Goal: Task Accomplishment & Management: Manage account settings

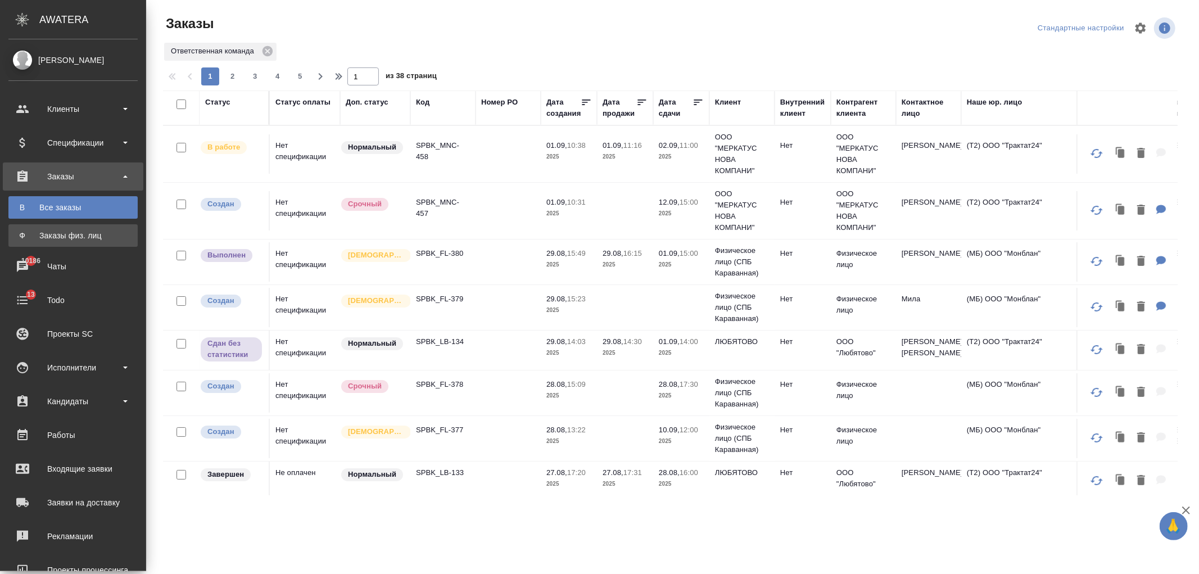
click at [96, 229] on link "Ф Заказы физ. лиц" at bounding box center [72, 235] width 129 height 22
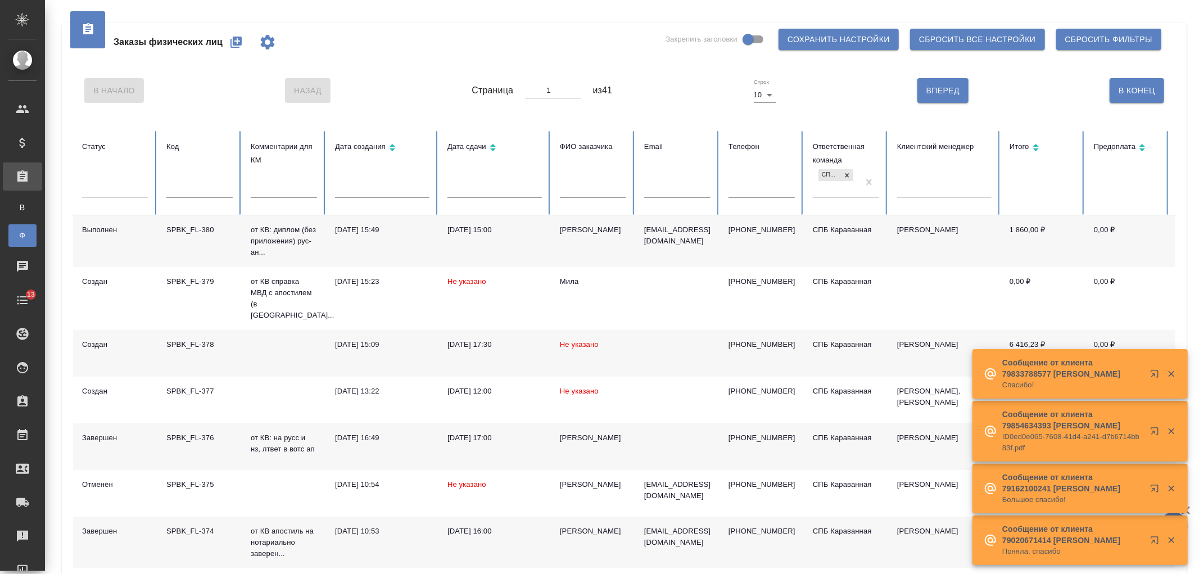
click at [245, 42] on button "button" at bounding box center [236, 42] width 27 height 27
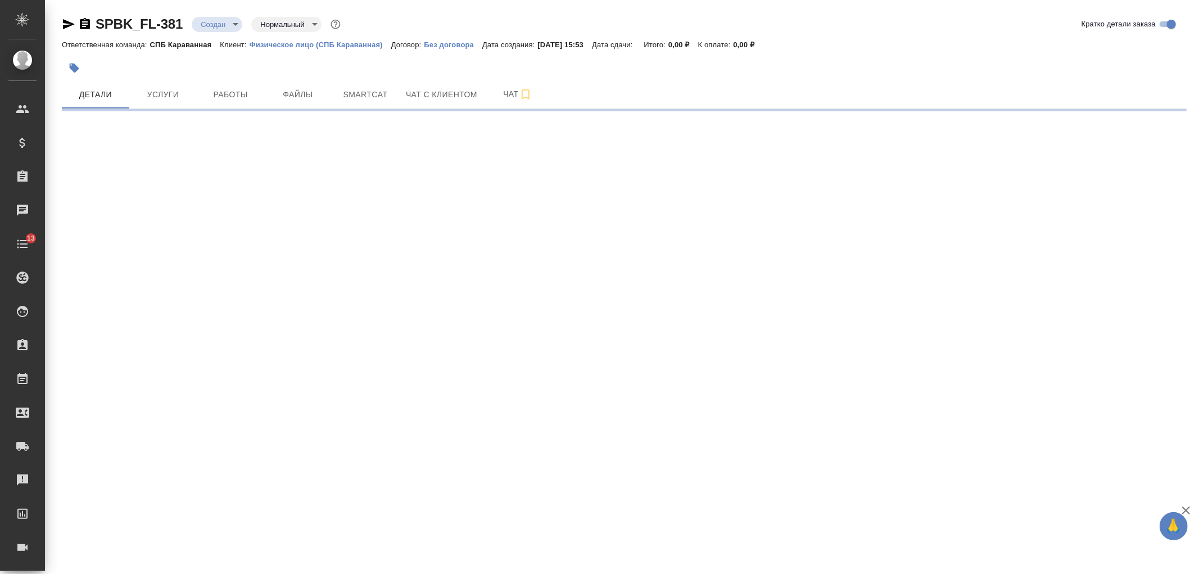
select select "RU"
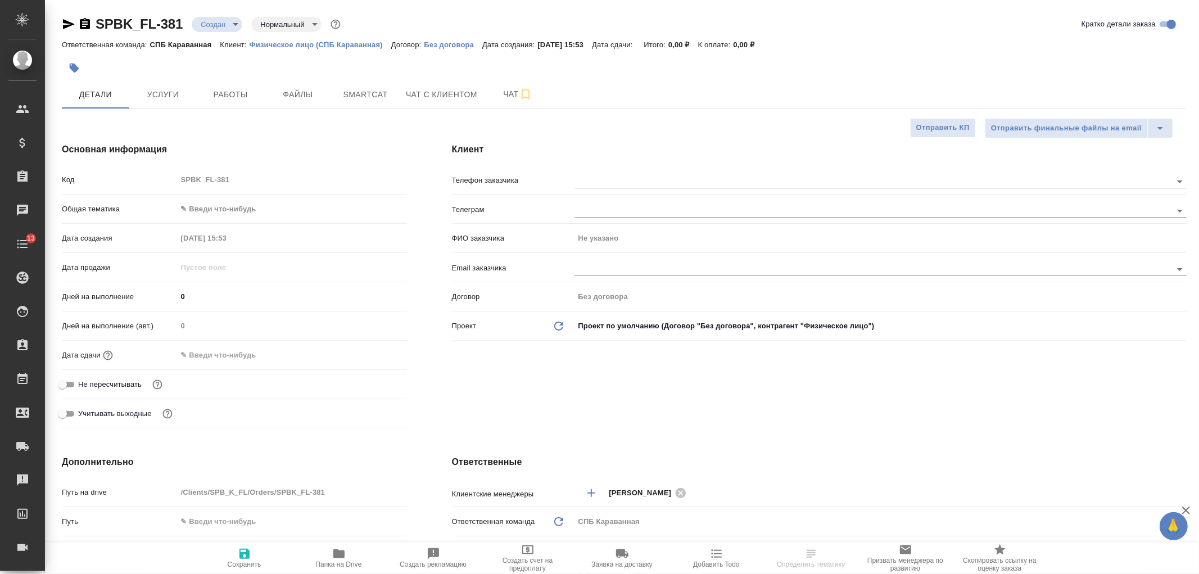
type textarea "x"
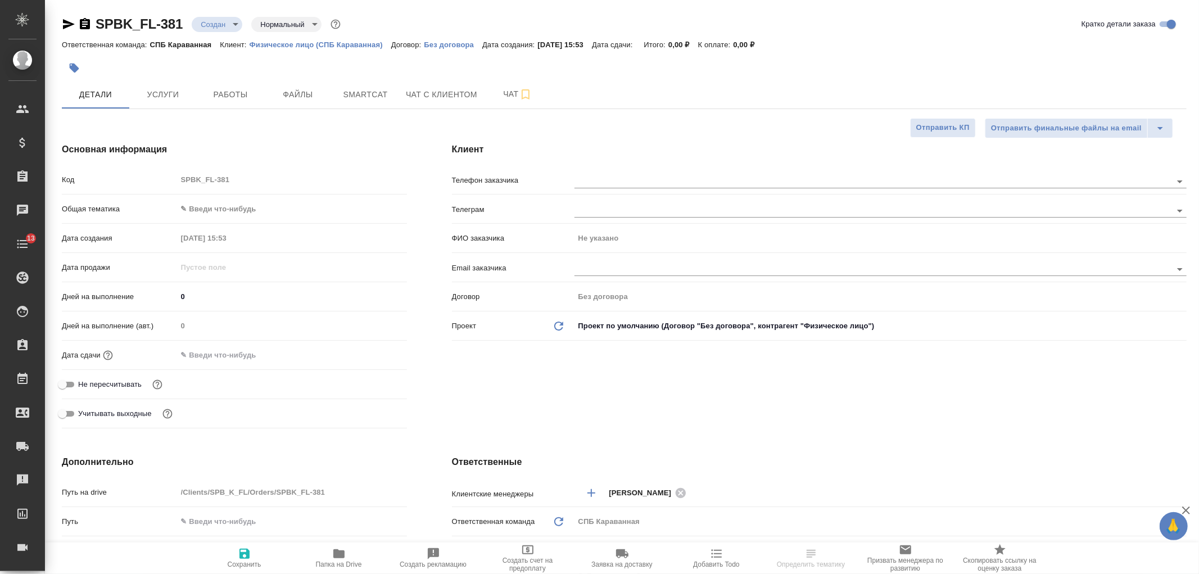
type textarea "x"
click at [171, 98] on span "Услуги" at bounding box center [163, 95] width 54 height 14
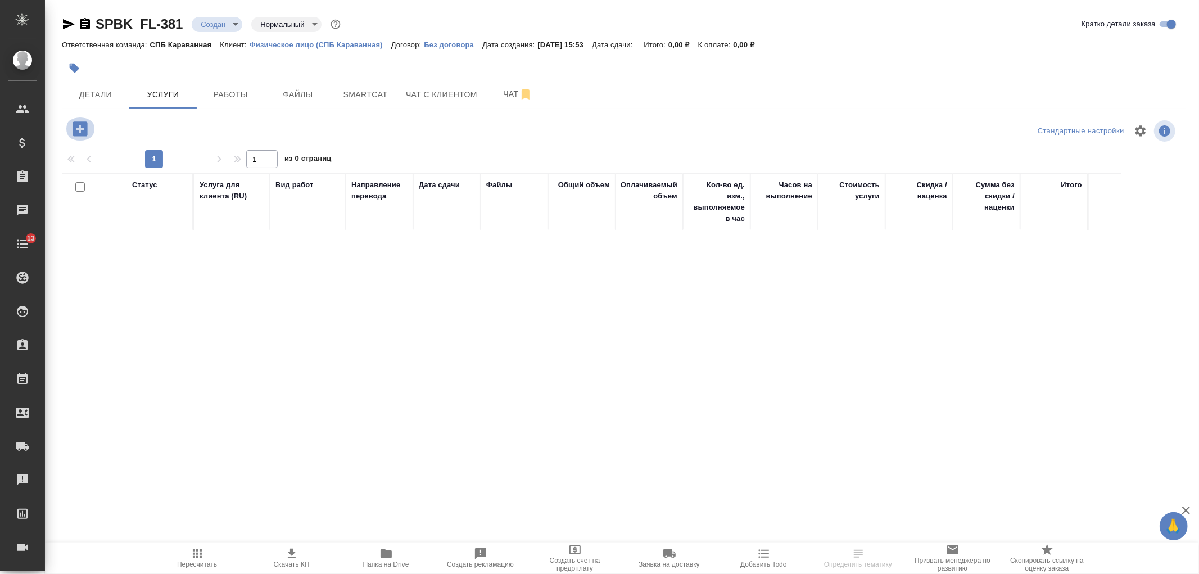
click at [76, 121] on icon "button" at bounding box center [80, 129] width 20 height 20
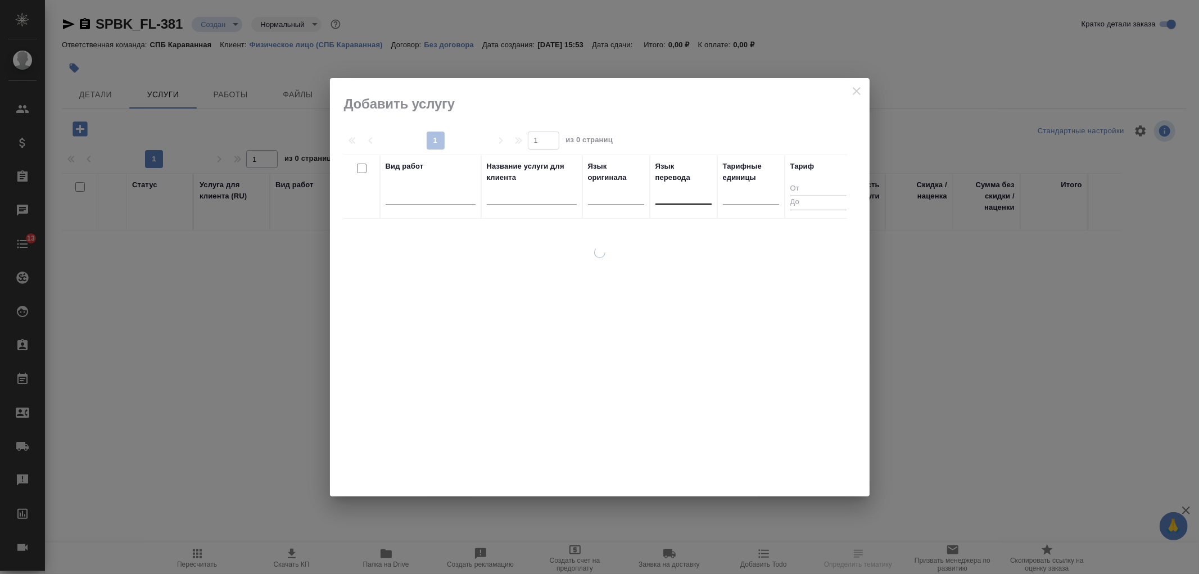
click at [669, 198] on div at bounding box center [683, 193] width 56 height 16
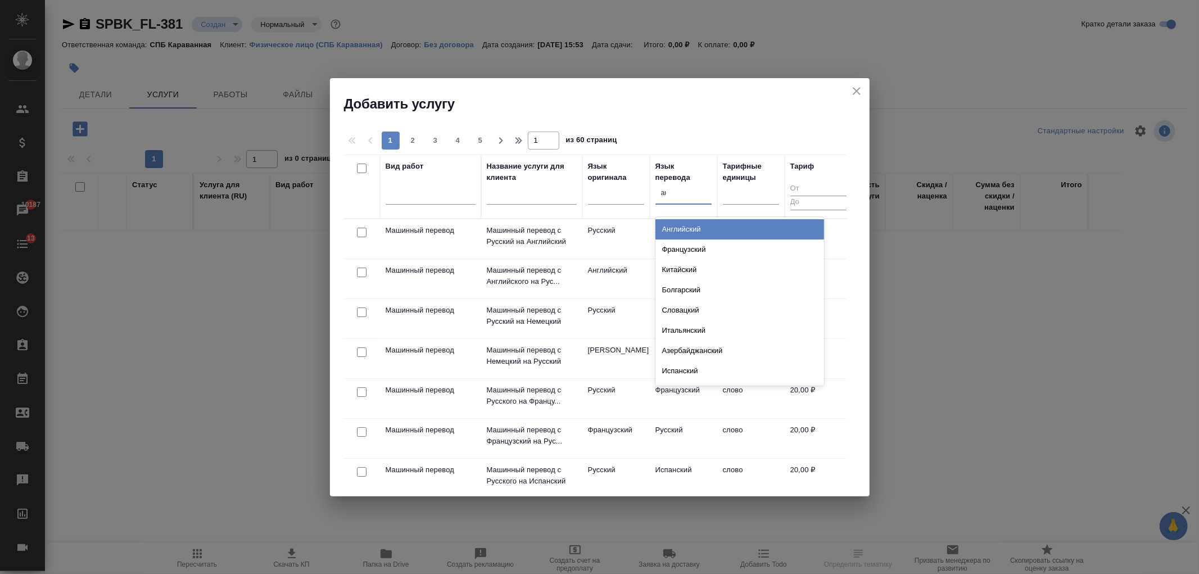
type input "анг"
click at [700, 229] on div "Английский" at bounding box center [739, 229] width 169 height 20
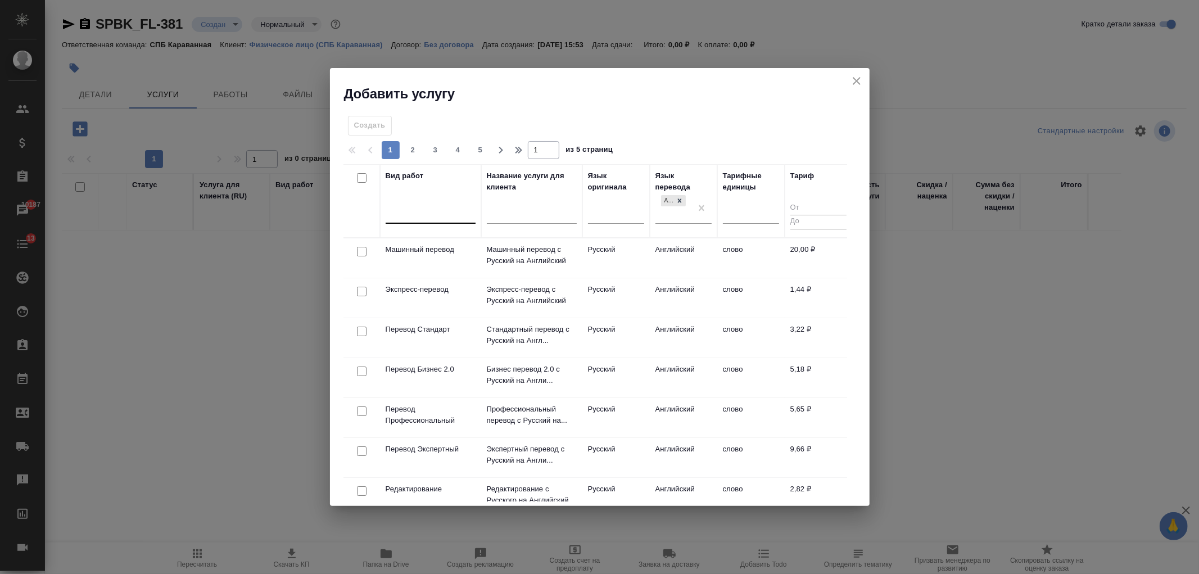
click at [414, 221] on div at bounding box center [431, 212] width 90 height 21
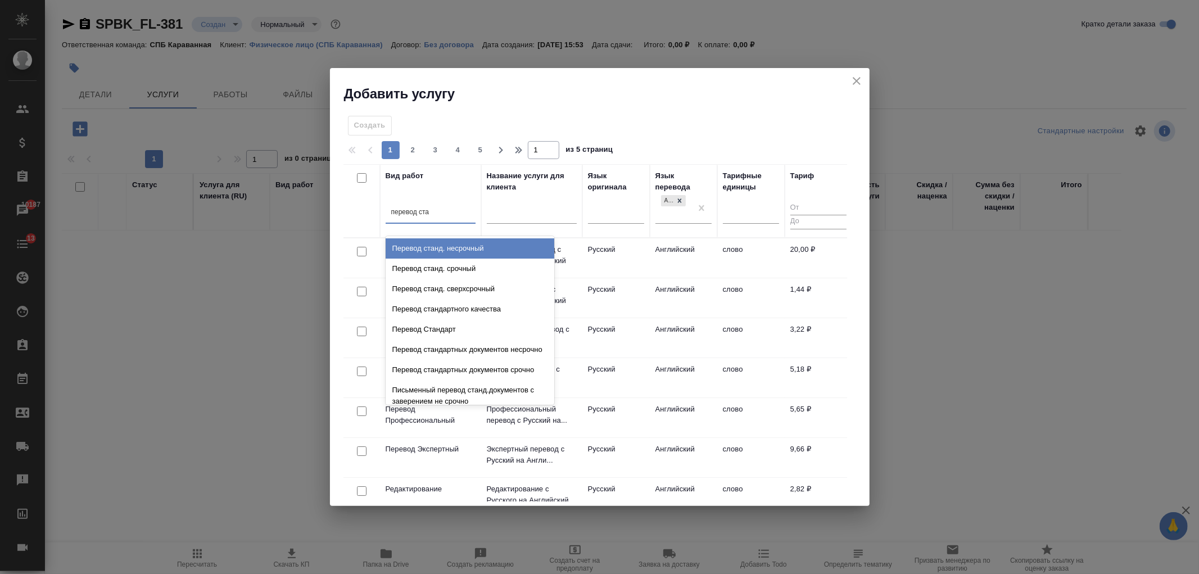
type input "перевод стан"
click at [454, 254] on div "Перевод станд. несрочный" at bounding box center [470, 248] width 169 height 20
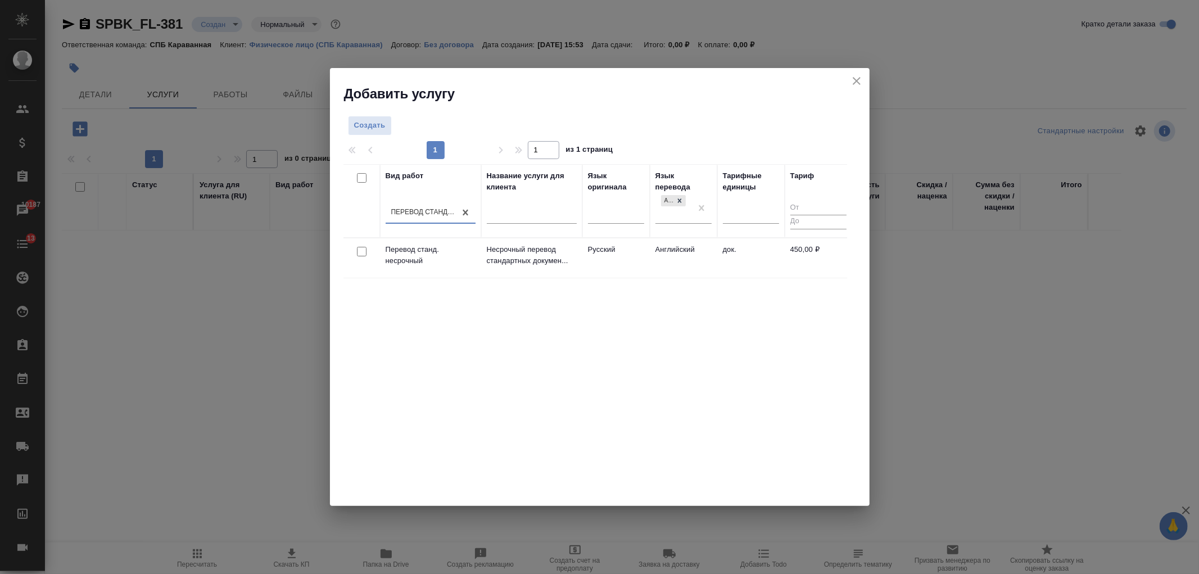
click at [358, 253] on input "checkbox" at bounding box center [362, 252] width 10 height 10
checkbox input "true"
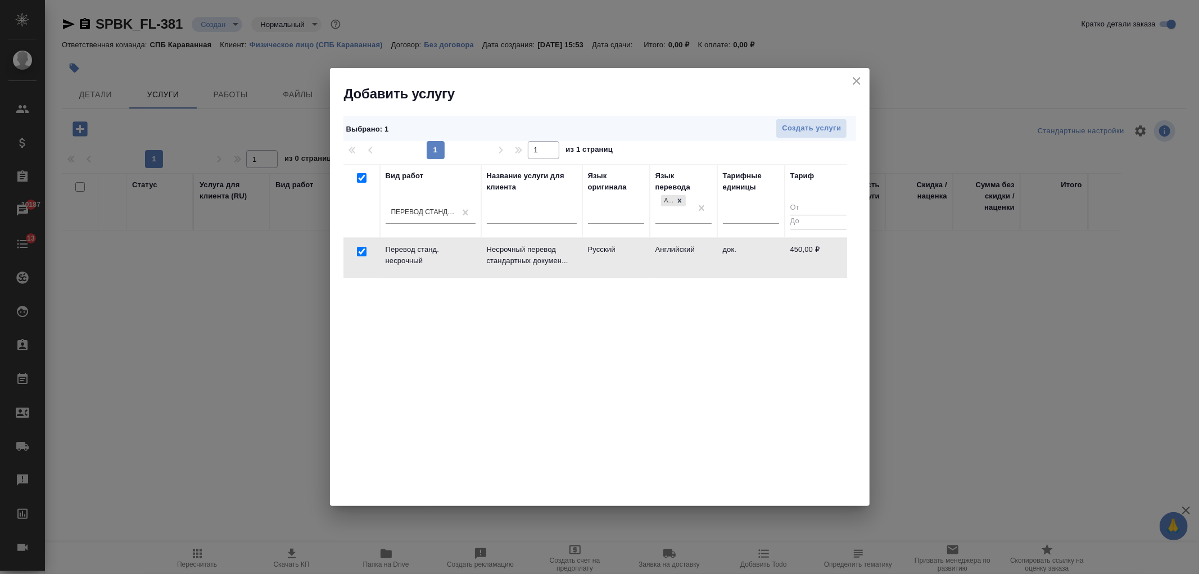
click at [813, 116] on div "Выбрано : 1 Создать услуги" at bounding box center [599, 128] width 513 height 25
click at [813, 133] on span "Создать услуги" at bounding box center [811, 128] width 59 height 13
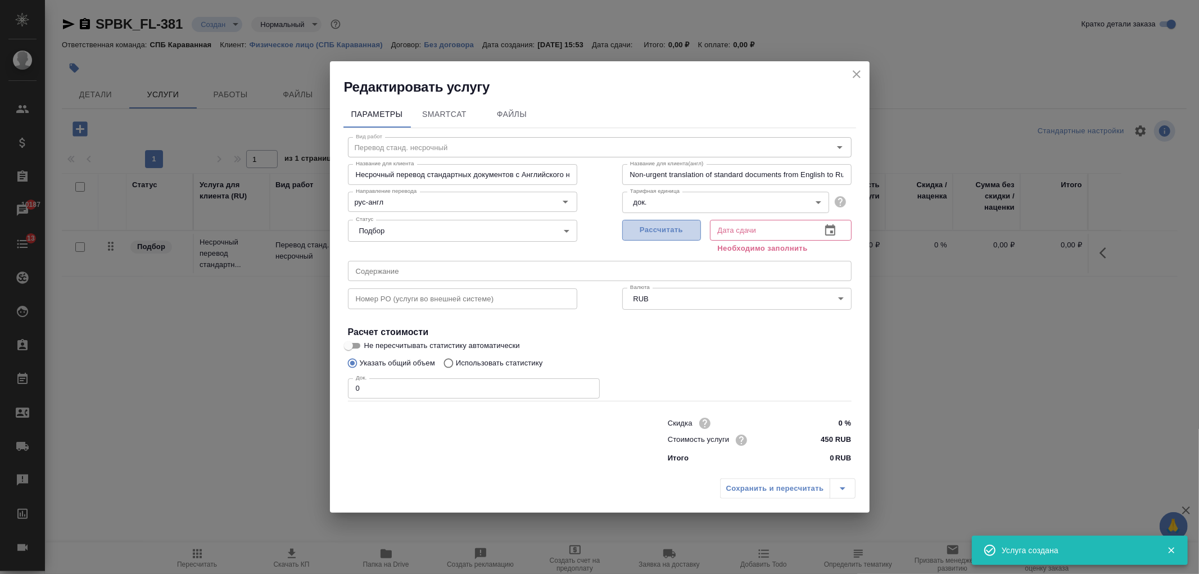
click at [655, 229] on span "Рассчитать" at bounding box center [661, 230] width 66 height 13
type input "[DATE] 15:53"
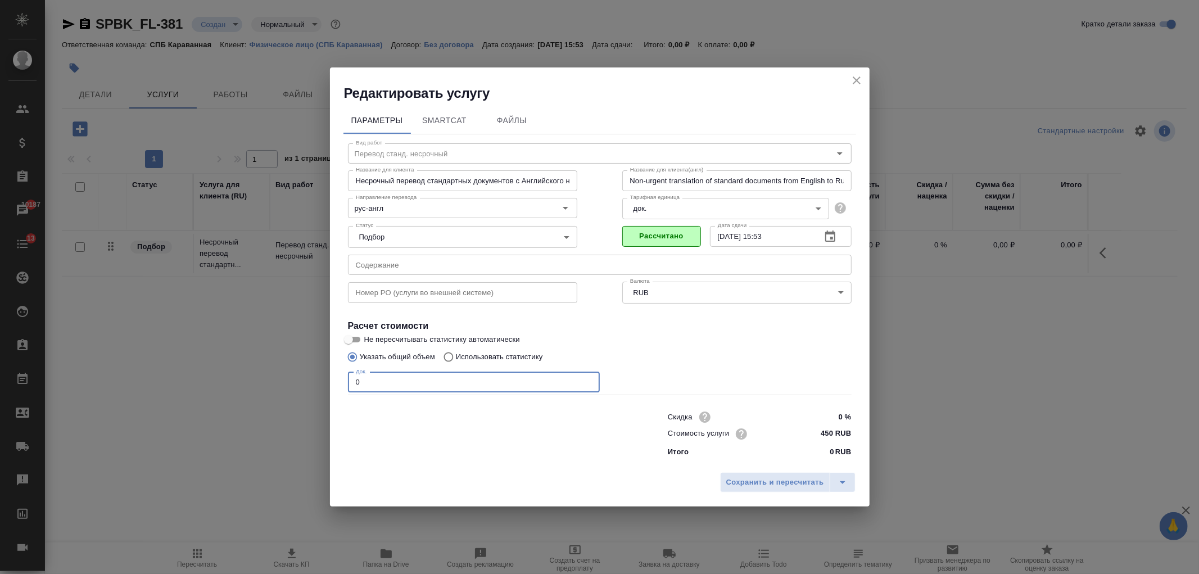
click at [431, 379] on input "0" at bounding box center [474, 382] width 252 height 20
type input "2"
click at [751, 487] on span "Сохранить и пересчитать" at bounding box center [775, 482] width 98 height 13
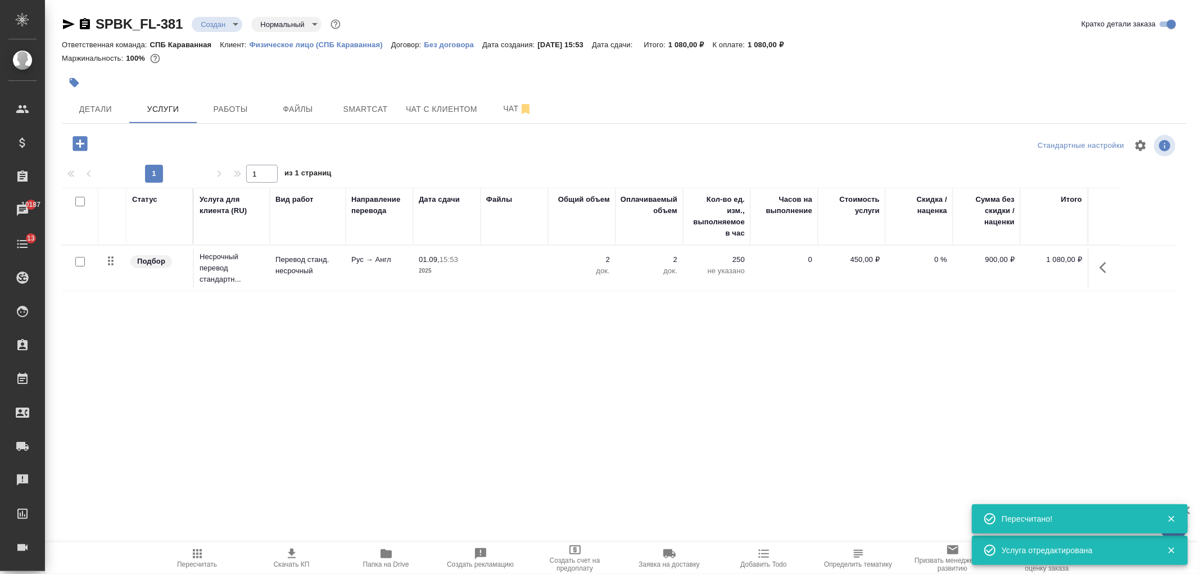
click at [78, 147] on icon "button" at bounding box center [80, 143] width 15 height 15
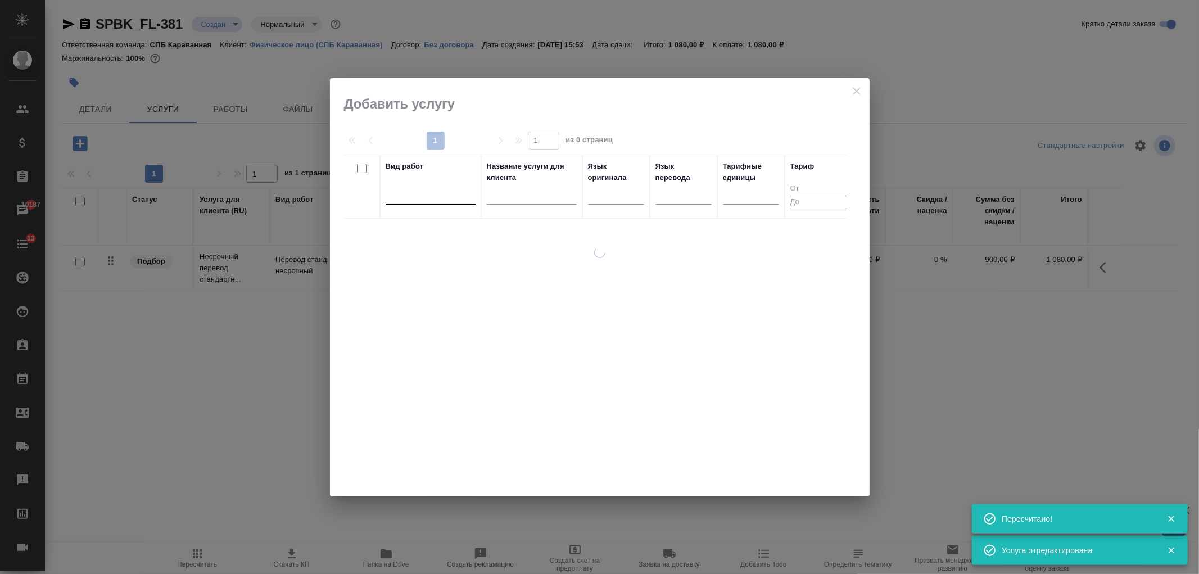
click at [417, 194] on div at bounding box center [431, 193] width 90 height 16
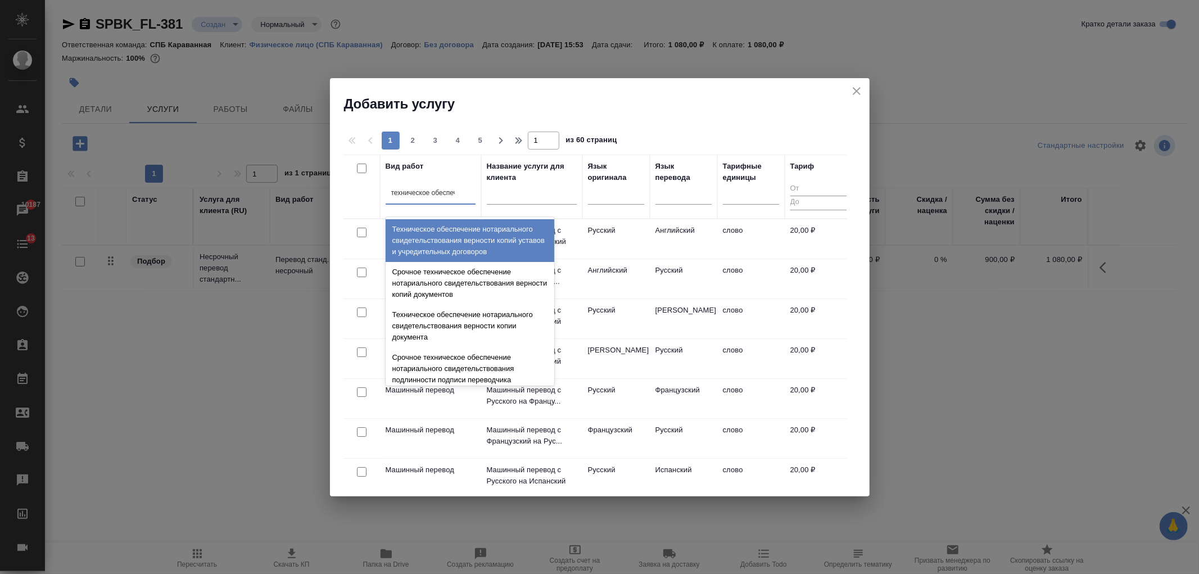
type input "техническое обеспечен"
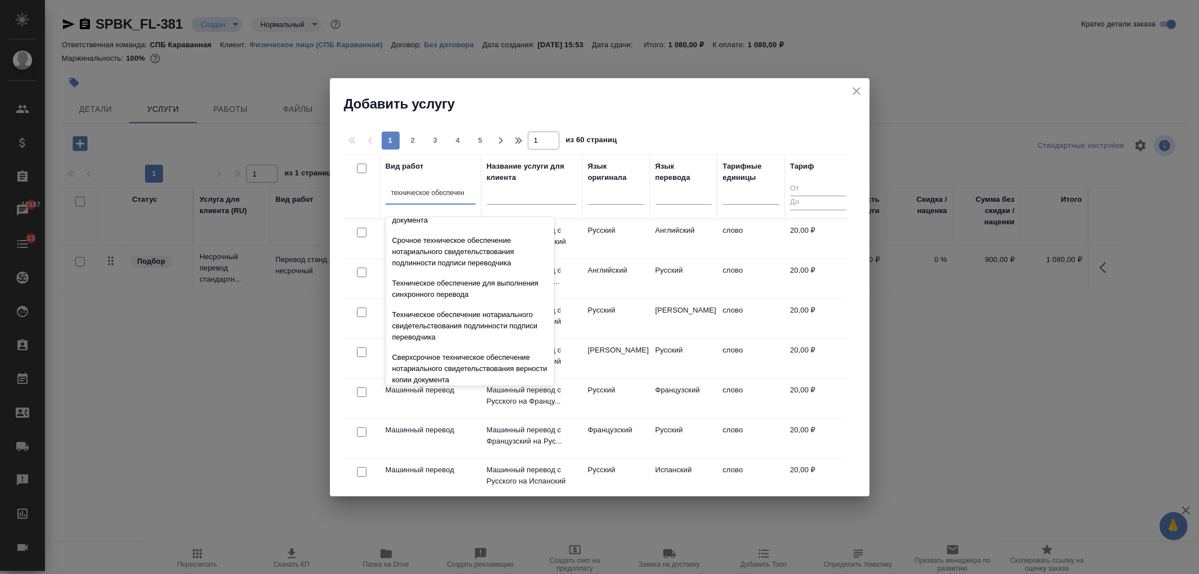
scroll to position [159, 0]
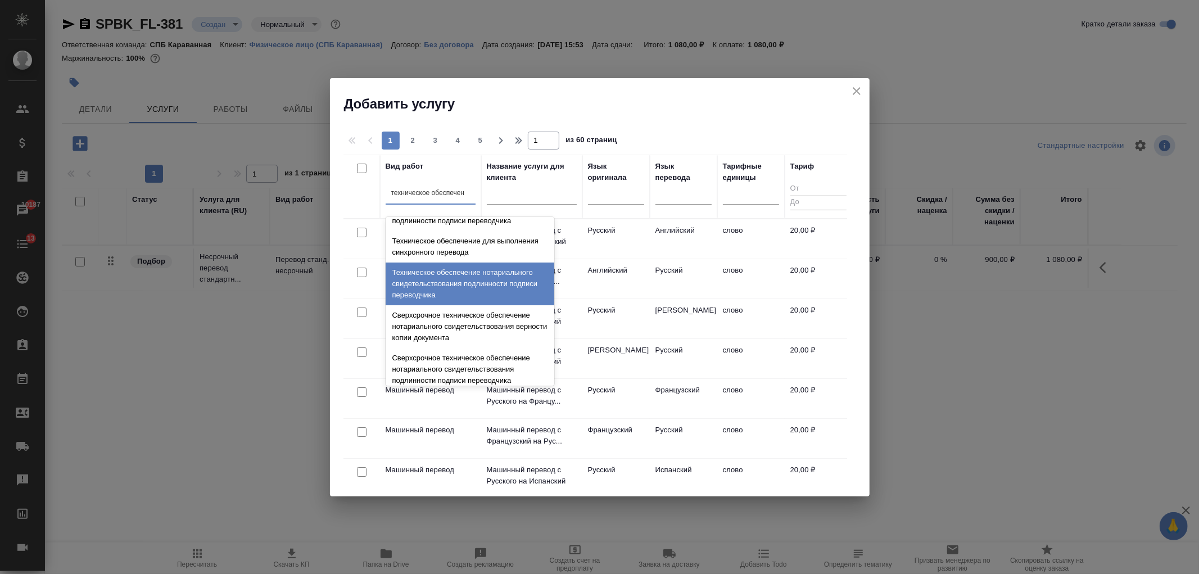
click at [495, 289] on div "Техническое обеспечение нотариального свидетельствования подлинности подписи пе…" at bounding box center [470, 283] width 169 height 43
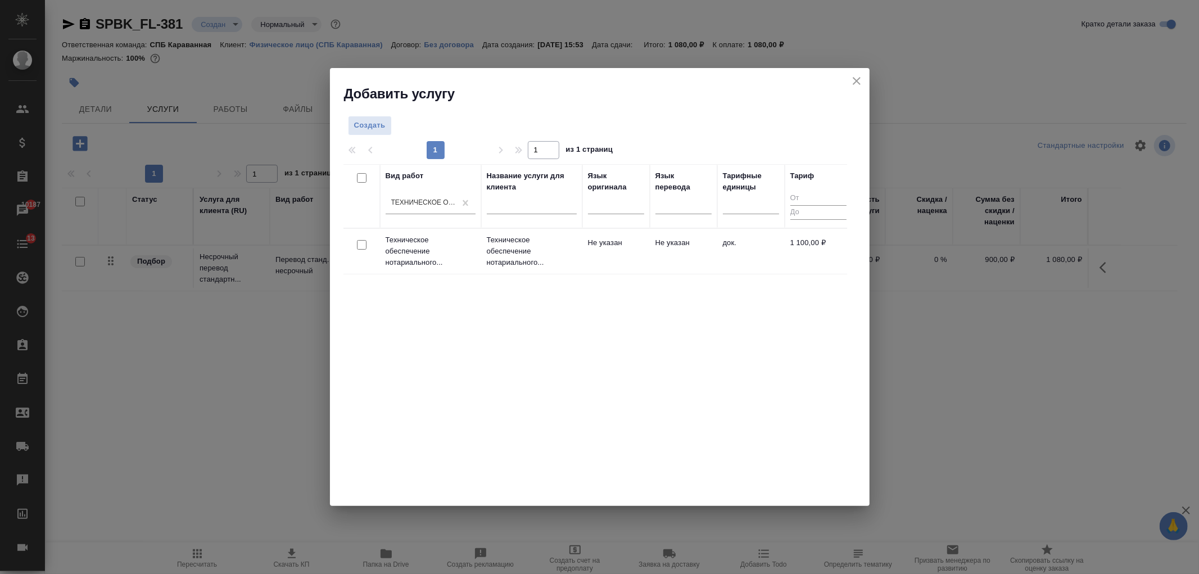
click at [363, 242] on input "checkbox" at bounding box center [362, 245] width 10 height 10
checkbox input "true"
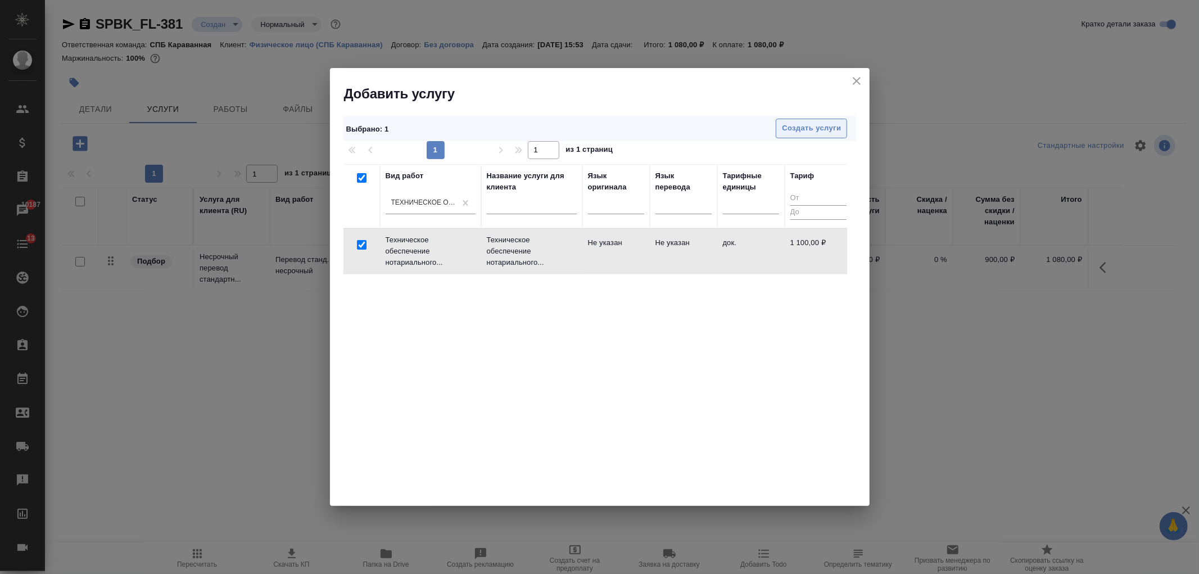
click at [807, 128] on span "Создать услуги" at bounding box center [811, 128] width 59 height 13
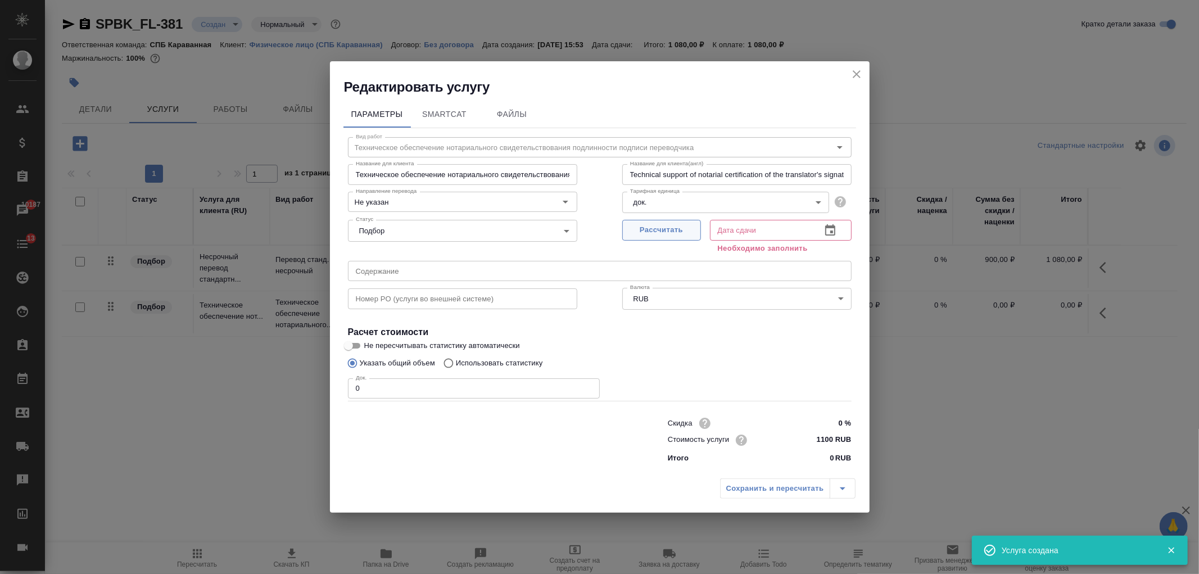
click at [653, 233] on span "Рассчитать" at bounding box center [661, 230] width 66 height 13
type input "01.09.2025 15:54"
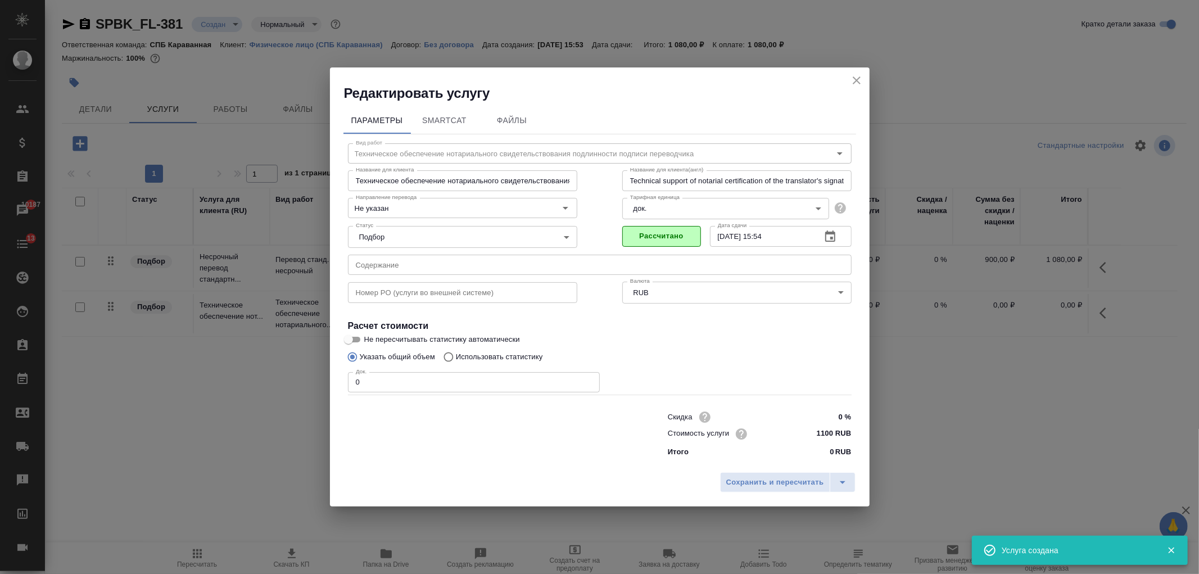
click at [401, 390] on input "0" at bounding box center [474, 382] width 252 height 20
type input "1"
click at [768, 480] on span "Сохранить и пересчитать" at bounding box center [775, 482] width 98 height 13
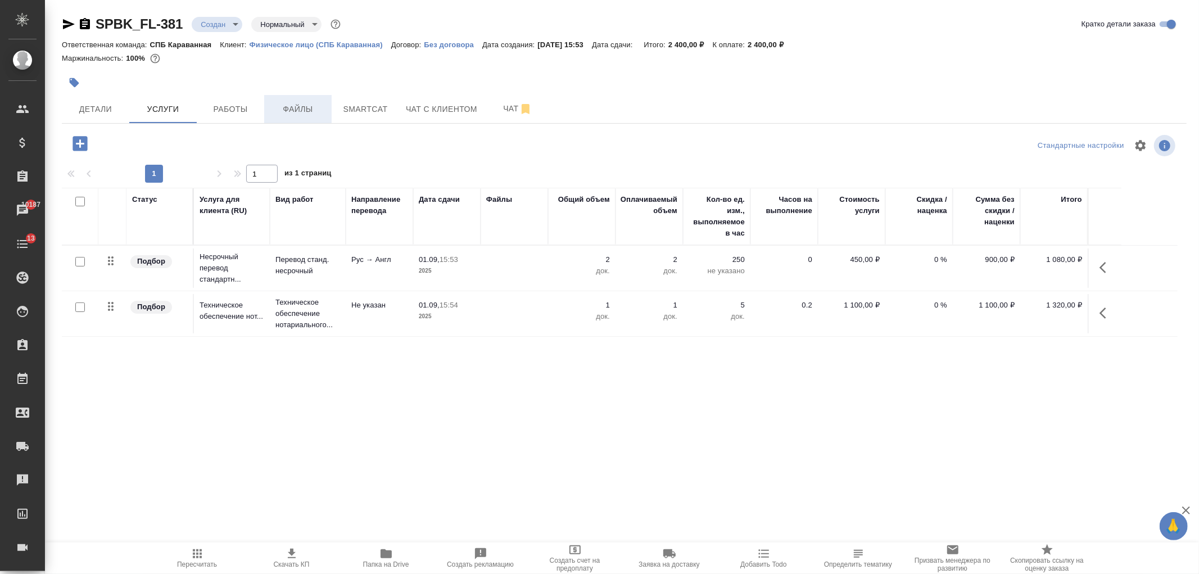
click at [308, 110] on span "Файлы" at bounding box center [298, 109] width 54 height 14
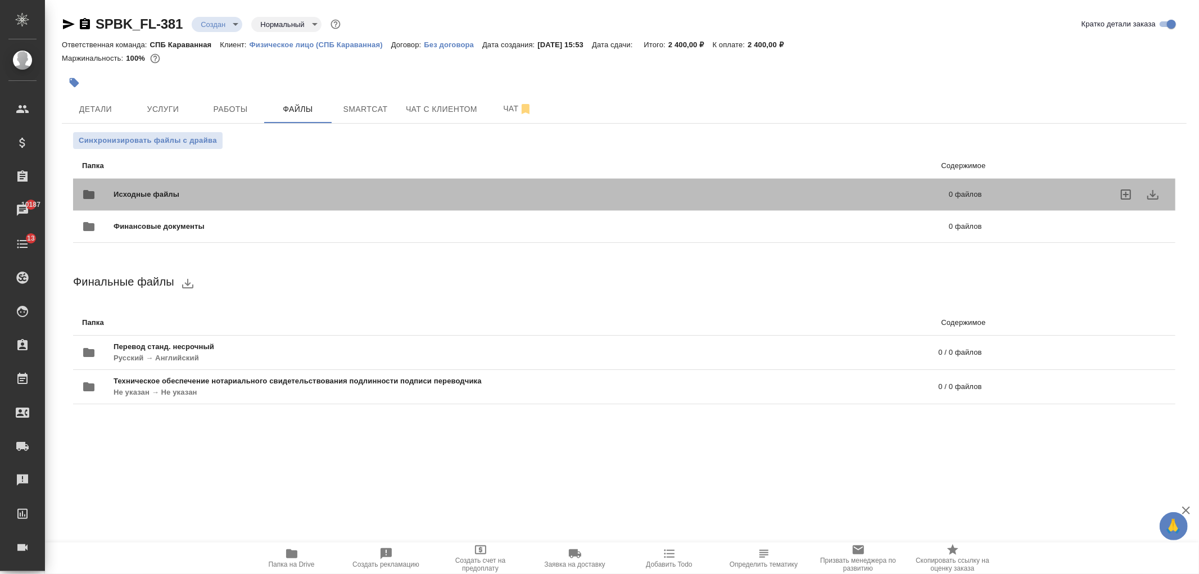
click at [294, 185] on div "Исходные файлы 0 файлов" at bounding box center [532, 194] width 900 height 27
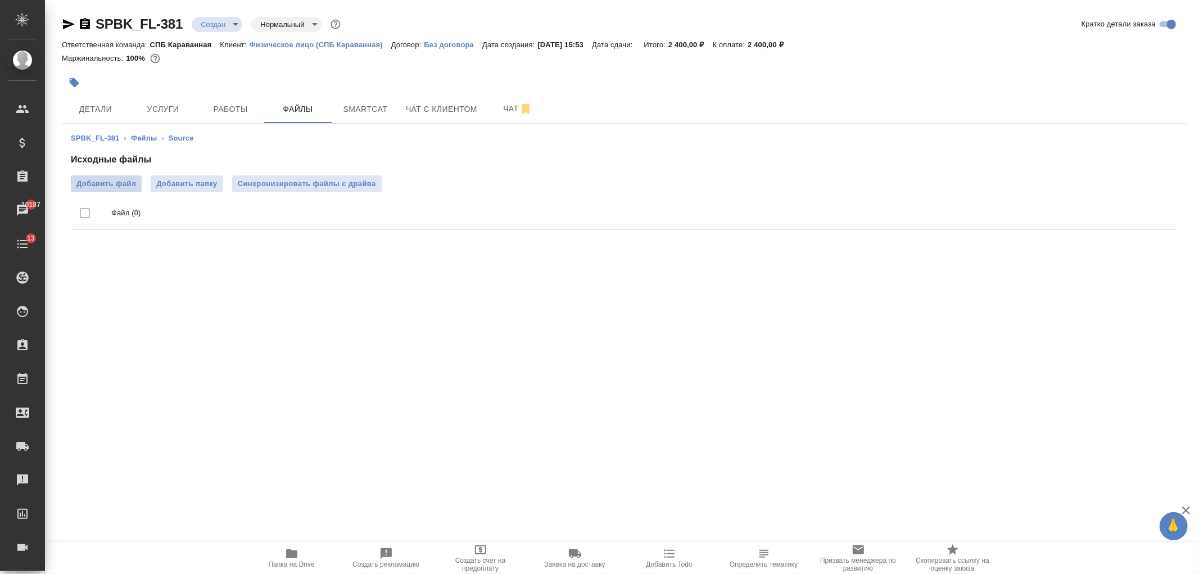
click at [117, 183] on span "Добавить файл" at bounding box center [106, 183] width 60 height 11
click at [0, 0] on input "Добавить файл" at bounding box center [0, 0] width 0 height 0
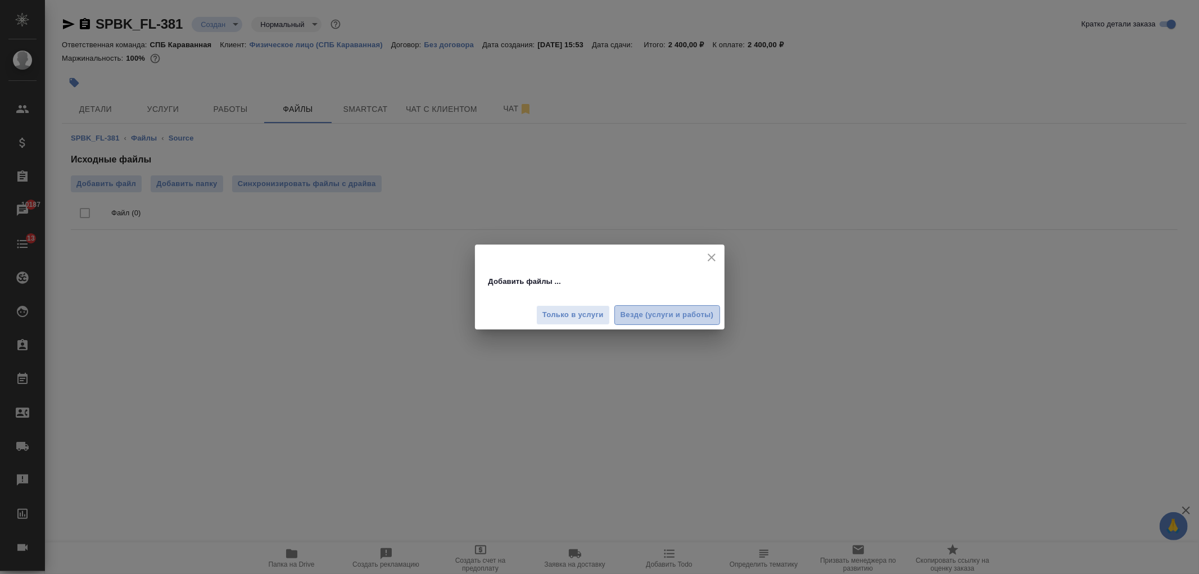
click at [676, 311] on span "Везде (услуги и работы)" at bounding box center [666, 315] width 93 height 13
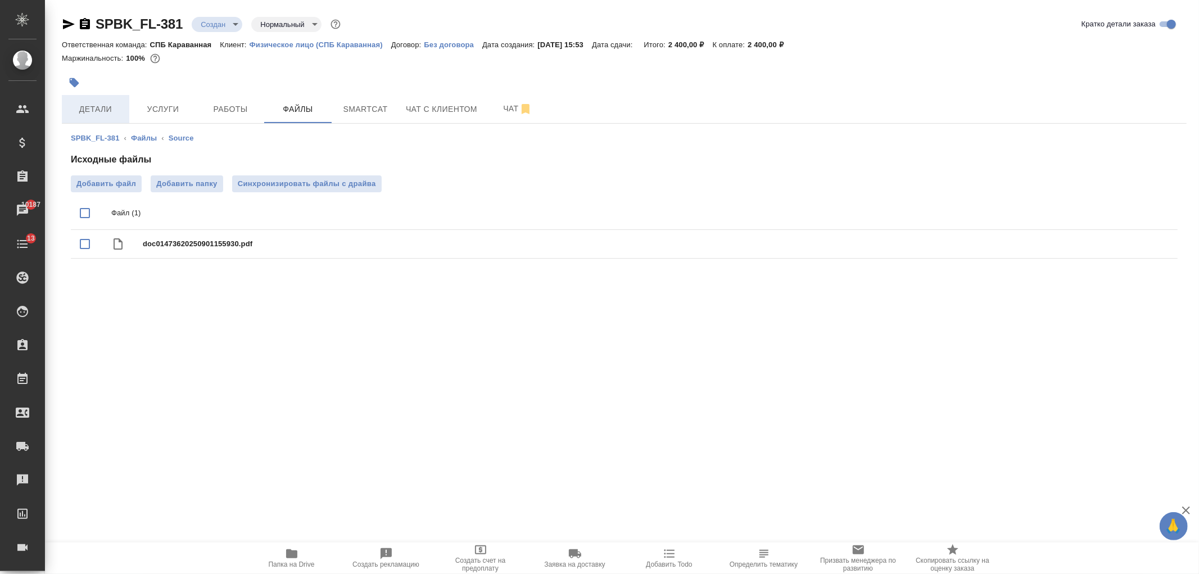
click at [107, 114] on span "Детали" at bounding box center [96, 109] width 54 height 14
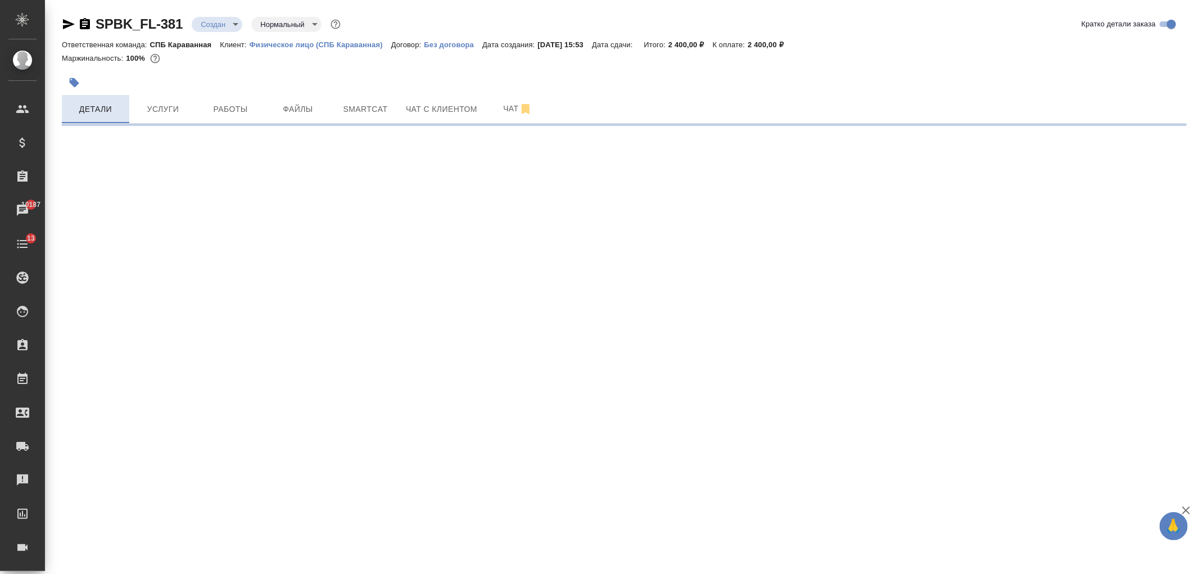
select select "RU"
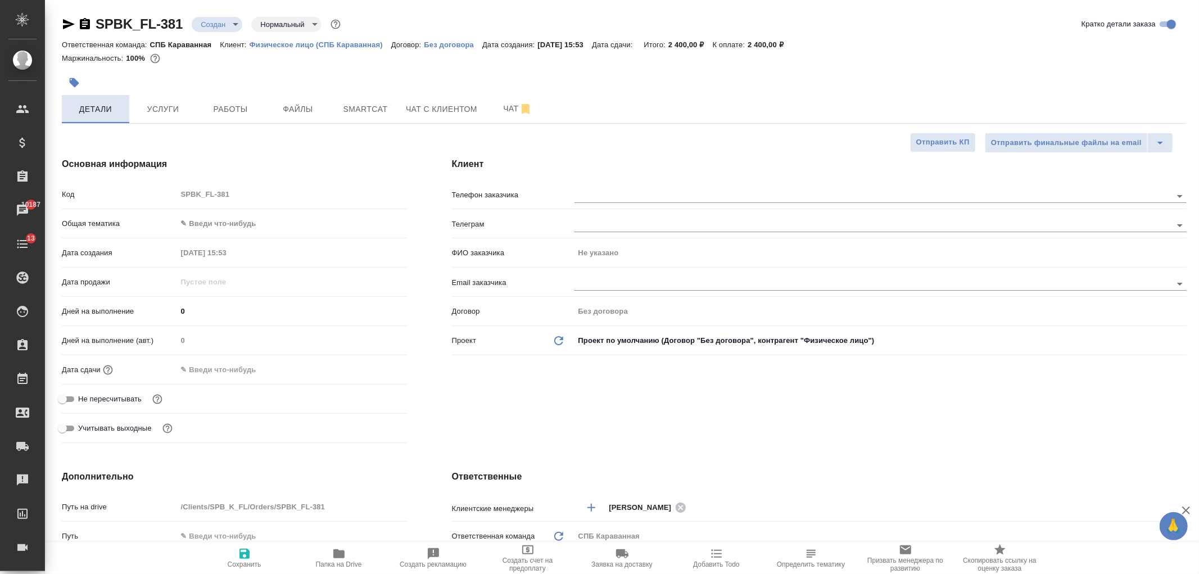
type textarea "x"
click at [598, 201] on input "text" at bounding box center [853, 195] width 559 height 13
click at [877, 420] on div "Клиент Телефон заказчика Телеграм ФИО заказчика Не указано Email заказчика Дого…" at bounding box center [819, 302] width 780 height 335
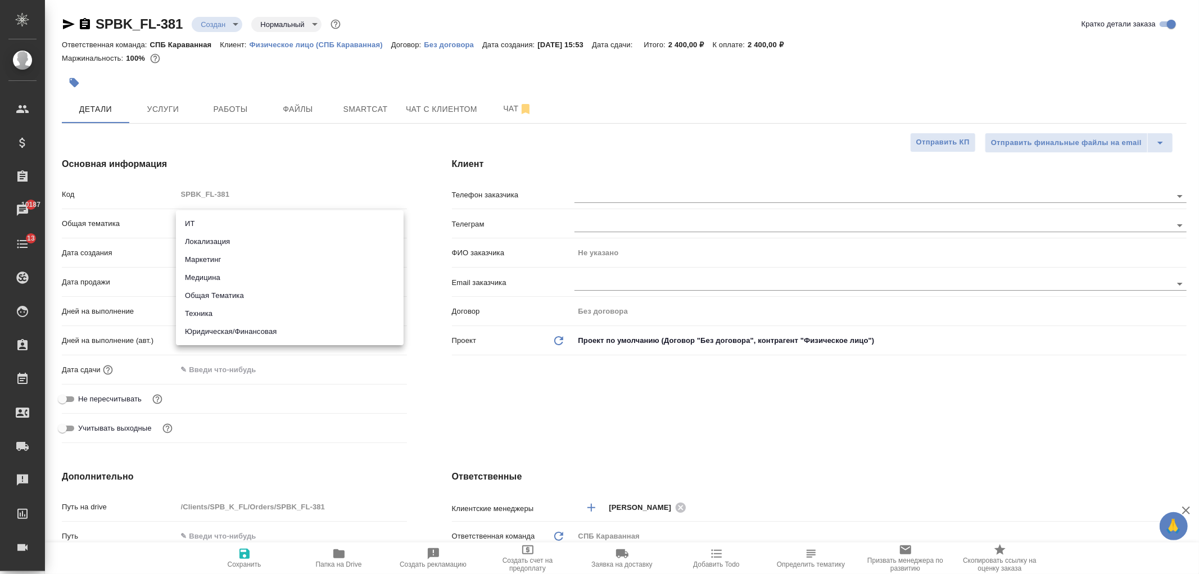
click at [227, 220] on body "🙏 .cls-1 fill:#fff; AWATERA Ivanova Arina Клиенты Спецификации Заказы 10187 Чат…" at bounding box center [599, 287] width 1199 height 574
click at [255, 330] on li "Юридическая/Финансовая" at bounding box center [290, 332] width 228 height 18
type input "yr-fn"
type textarea "x"
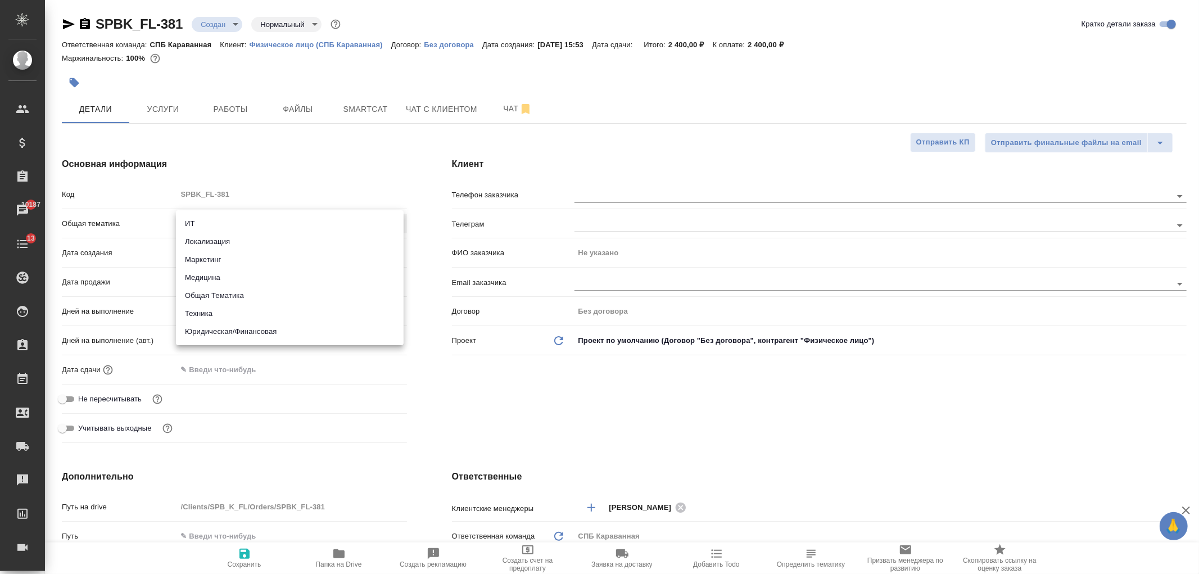
type textarea "x"
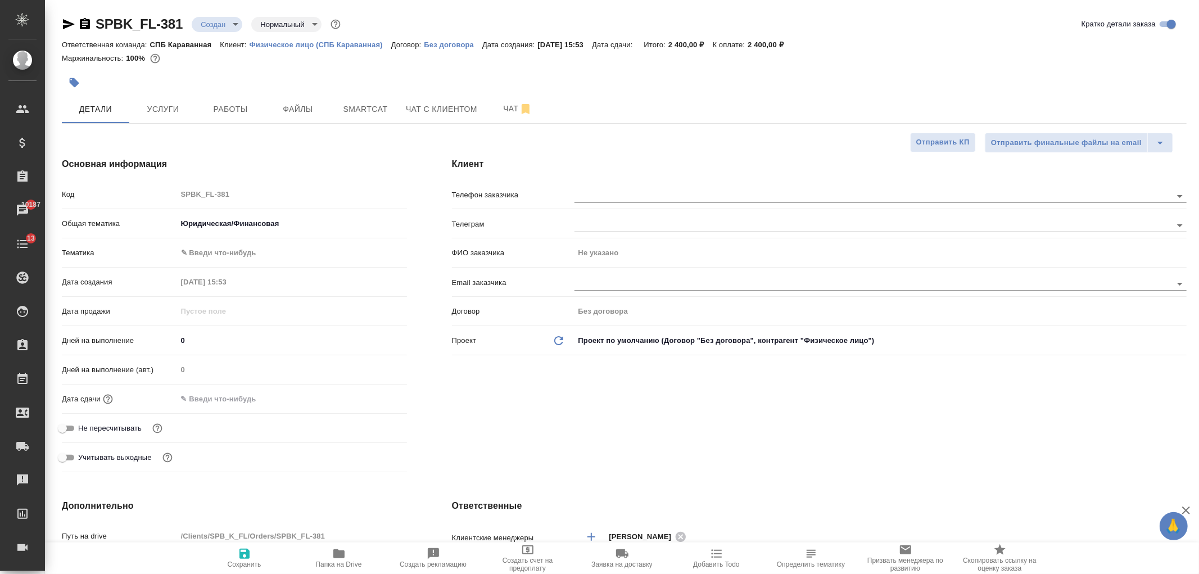
click at [209, 251] on body "🙏 .cls-1 fill:#fff; AWATERA Ivanova Arina Клиенты Спецификации Заказы 10187 Чат…" at bounding box center [599, 287] width 1199 height 574
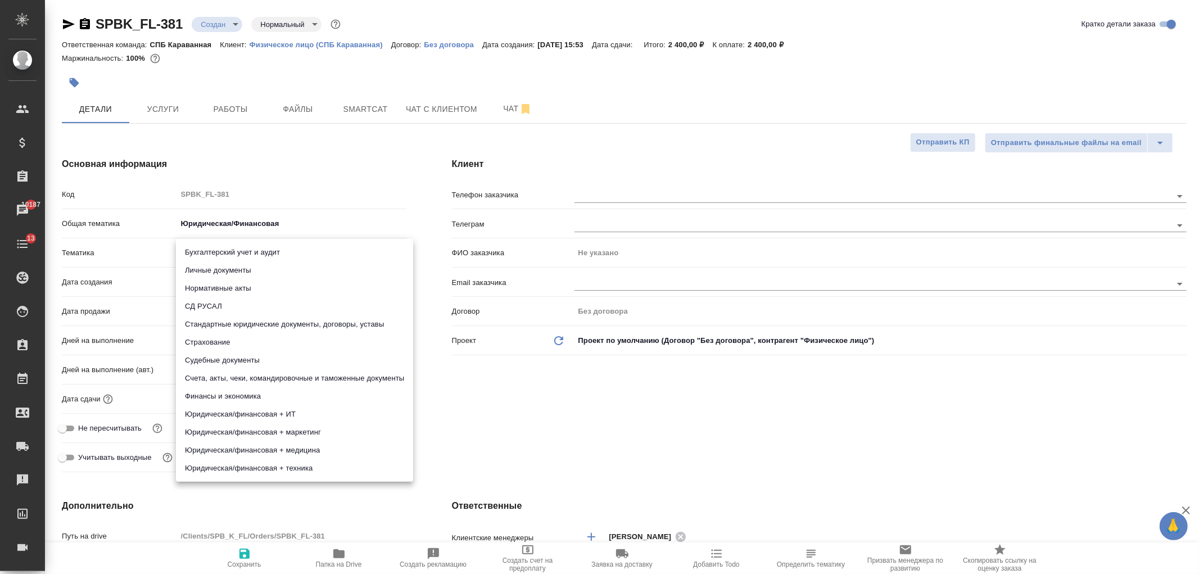
click at [232, 273] on li "Личные документы" at bounding box center [294, 270] width 237 height 18
type textarea "x"
type input "5a8b8b956a9677013d343cfe"
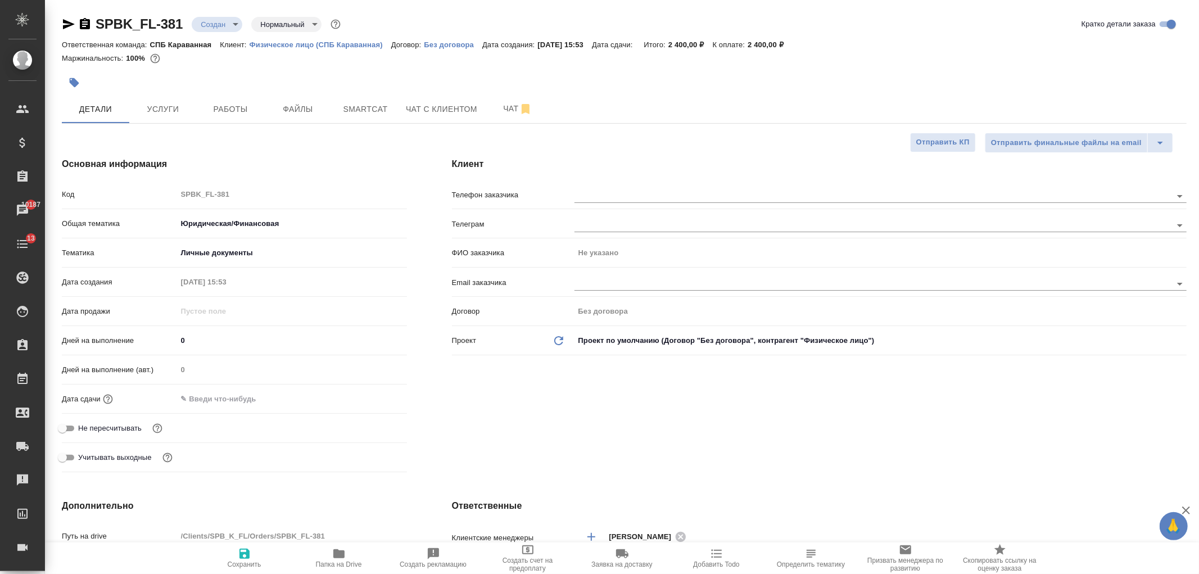
click at [243, 564] on span "Сохранить" at bounding box center [245, 564] width 34 height 8
type textarea "x"
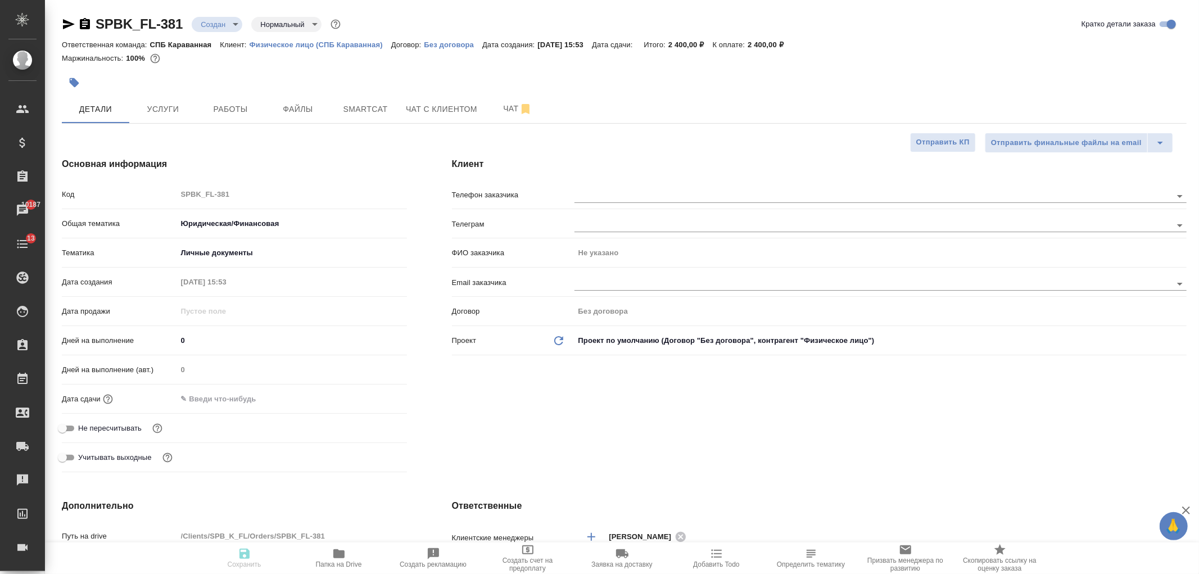
type textarea "x"
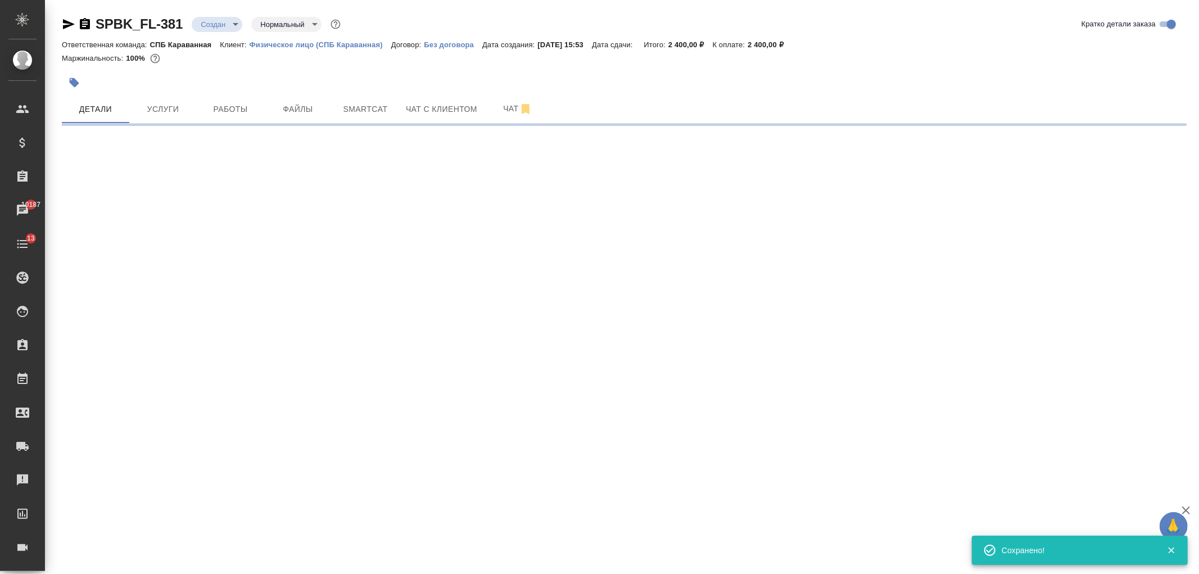
select select "RU"
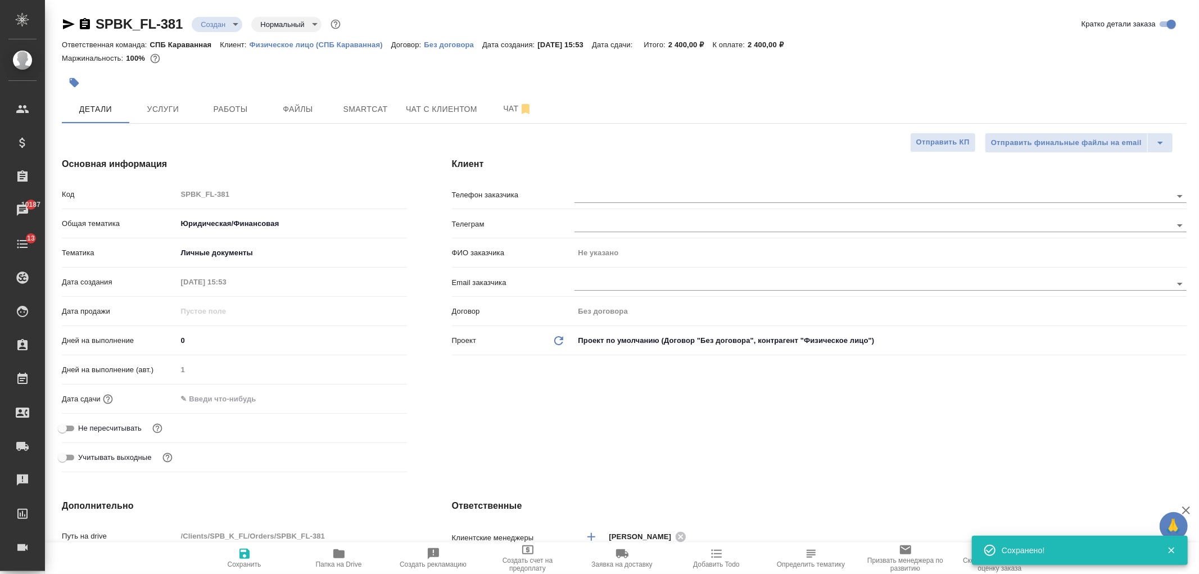
type textarea "x"
click at [233, 398] on input "text" at bounding box center [226, 399] width 98 height 16
click at [372, 399] on icon "button" at bounding box center [374, 397] width 10 height 11
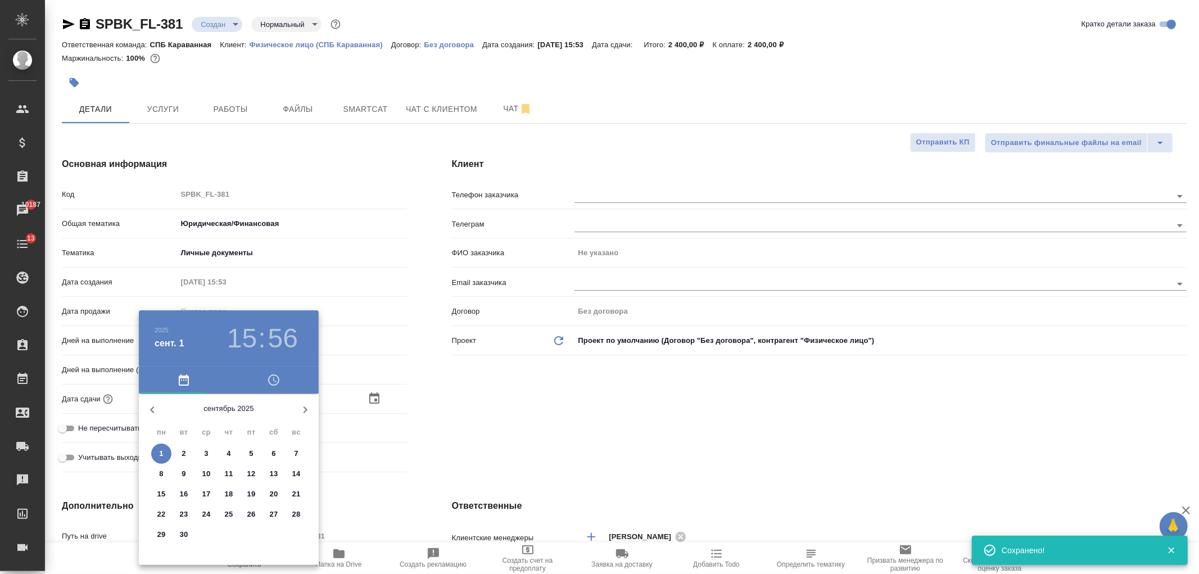
click at [183, 451] on p "2" at bounding box center [184, 453] width 4 height 11
type input "02.09.2025 15:56"
type textarea "x"
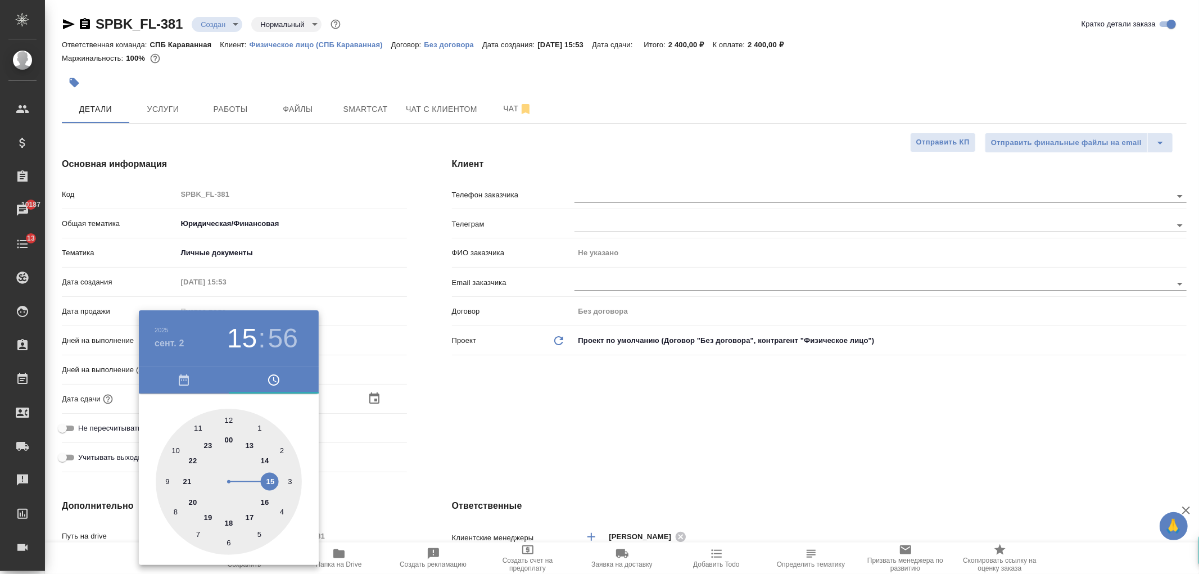
click at [250, 518] on div at bounding box center [229, 482] width 146 height 146
type input "02.09.2025 17:56"
type textarea "x"
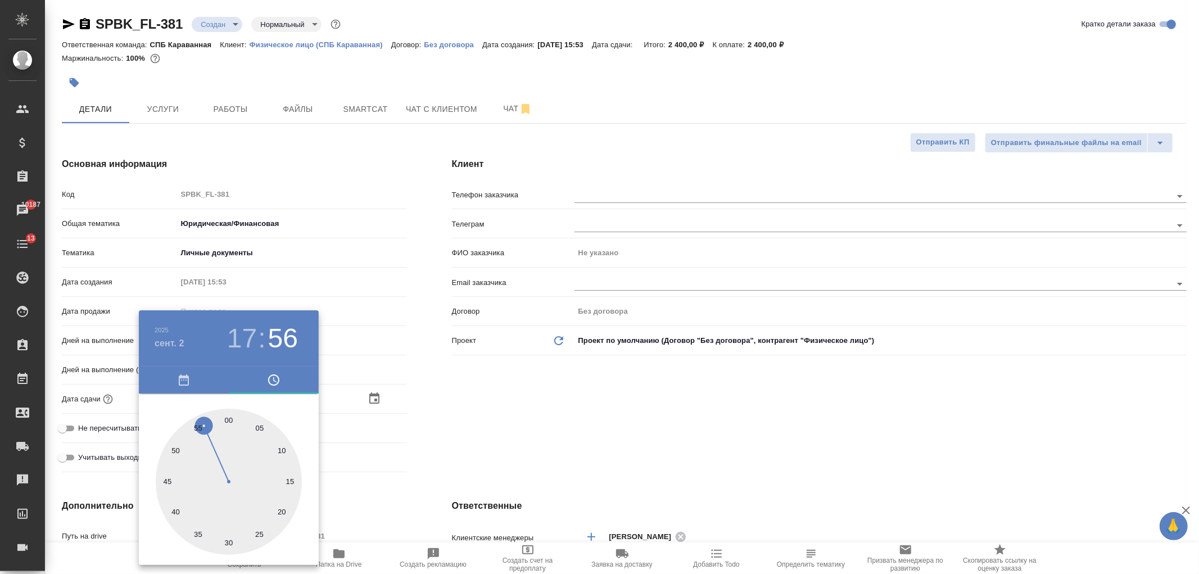
click at [227, 419] on div at bounding box center [229, 482] width 146 height 146
type input "02.09.2025 17:00"
type textarea "x"
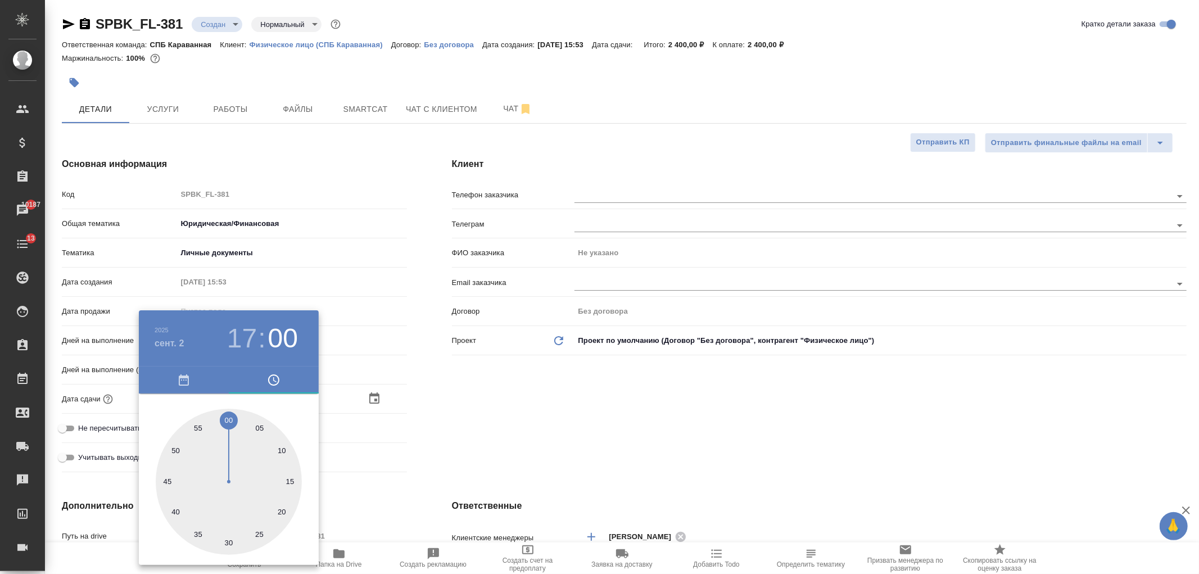
click at [459, 407] on div at bounding box center [599, 287] width 1199 height 574
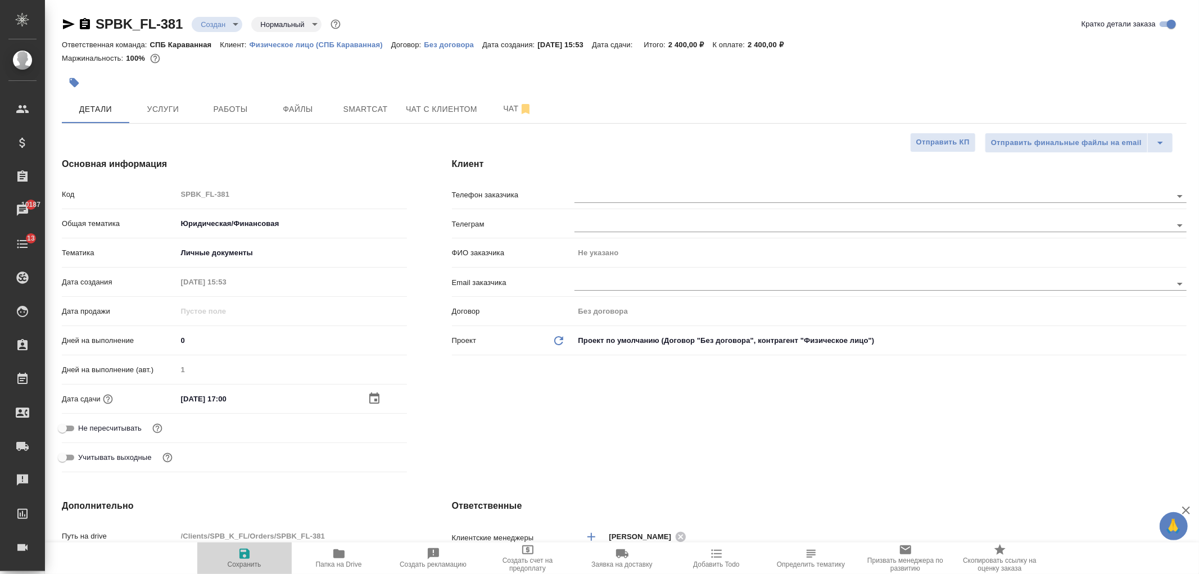
click at [250, 553] on icon "button" at bounding box center [244, 553] width 13 height 13
type textarea "x"
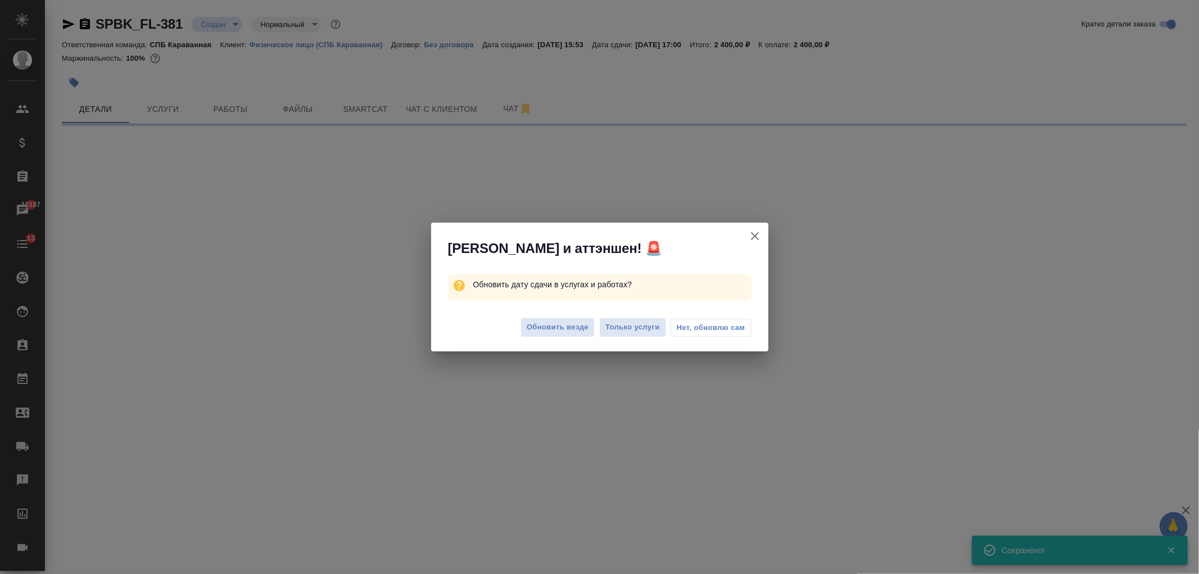
select select "RU"
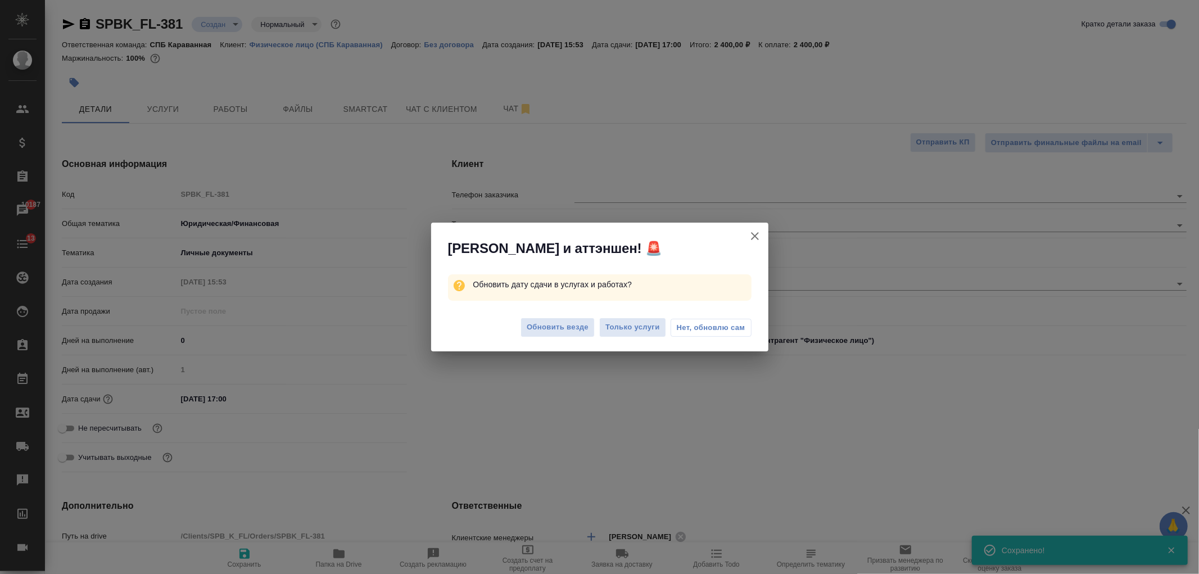
type textarea "x"
click at [535, 329] on span "Обновить везде" at bounding box center [558, 327] width 62 height 13
type textarea "x"
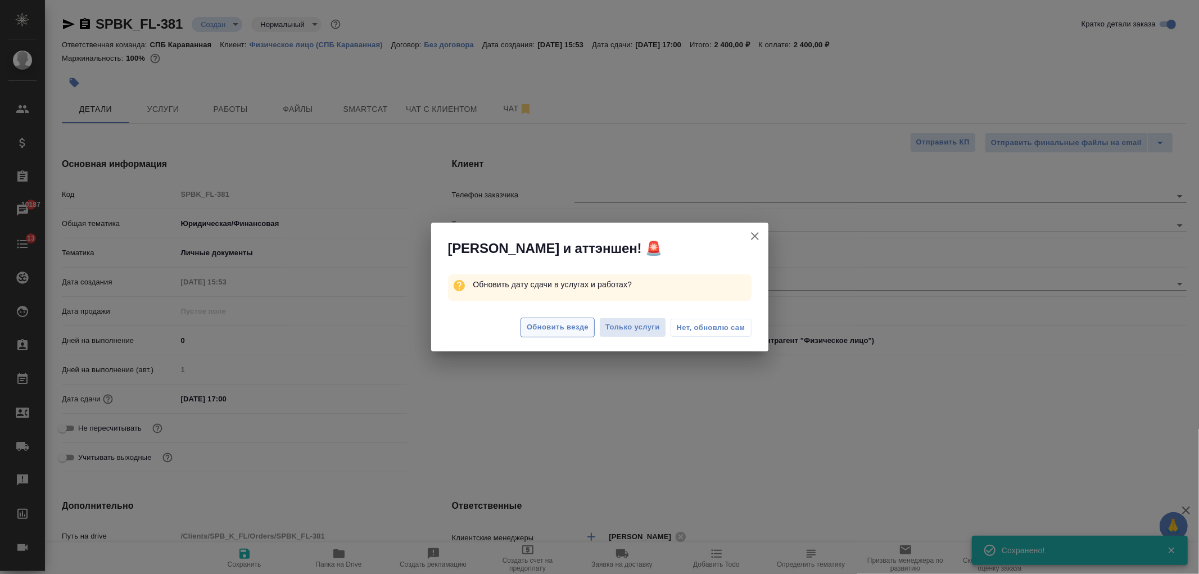
type textarea "x"
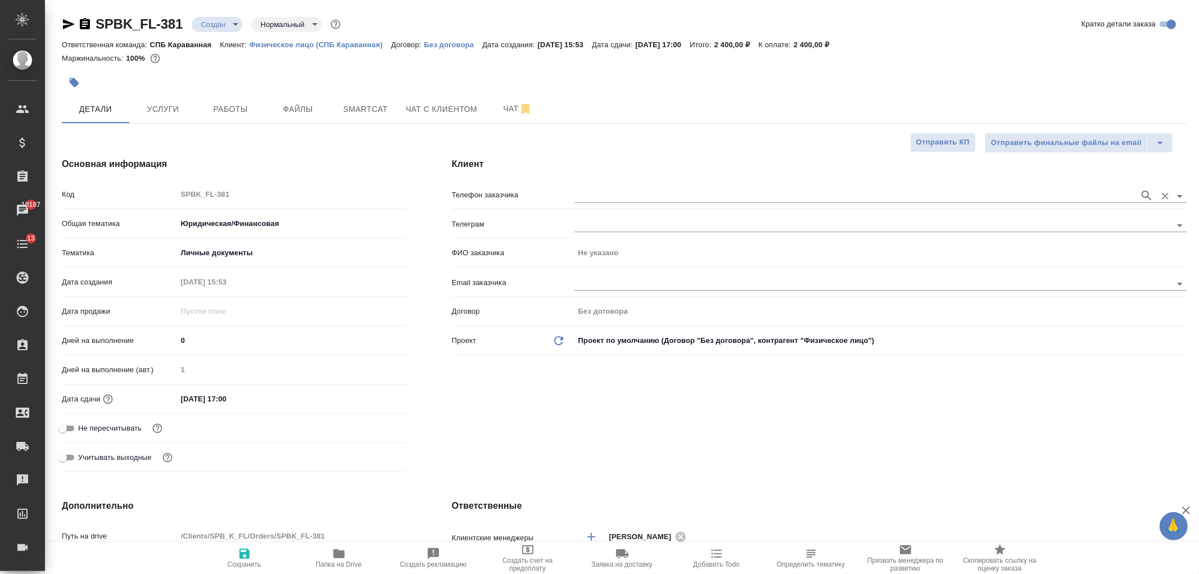
click at [587, 193] on input "text" at bounding box center [853, 195] width 559 height 13
click at [596, 192] on input "text" at bounding box center [853, 195] width 559 height 13
click at [586, 198] on input "text" at bounding box center [853, 195] width 559 height 13
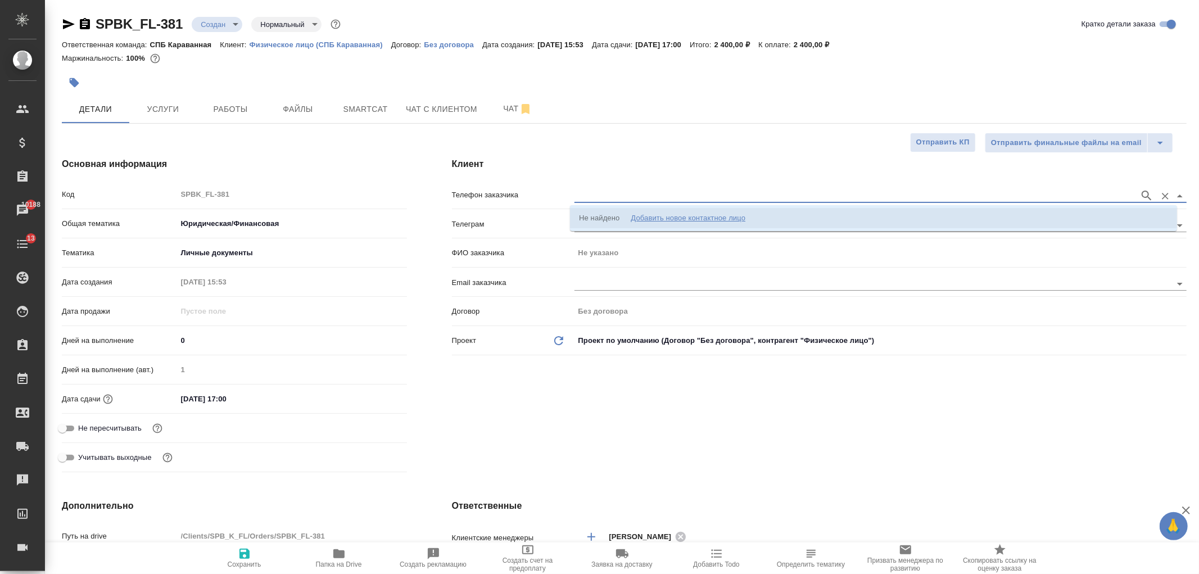
click at [595, 212] on div "Не найдено" at bounding box center [599, 217] width 40 height 11
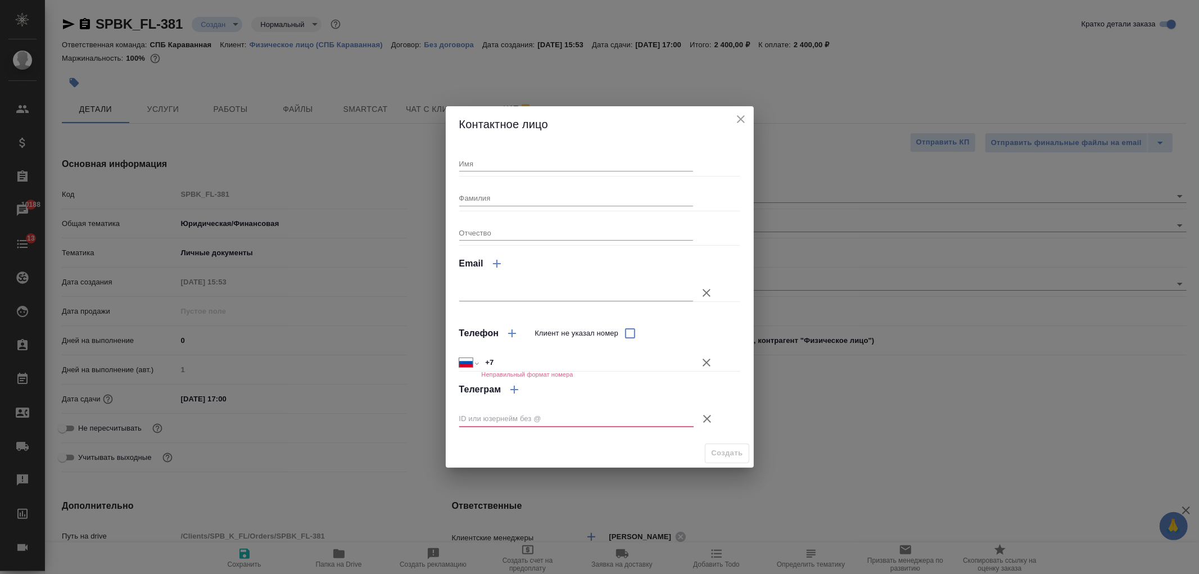
click at [497, 156] on input "Имя" at bounding box center [576, 164] width 234 height 16
type input "Елена"
click at [493, 201] on input "Фамилия" at bounding box center [576, 198] width 234 height 16
type input "Савельева"
click at [513, 363] on input "+7" at bounding box center [587, 363] width 212 height 16
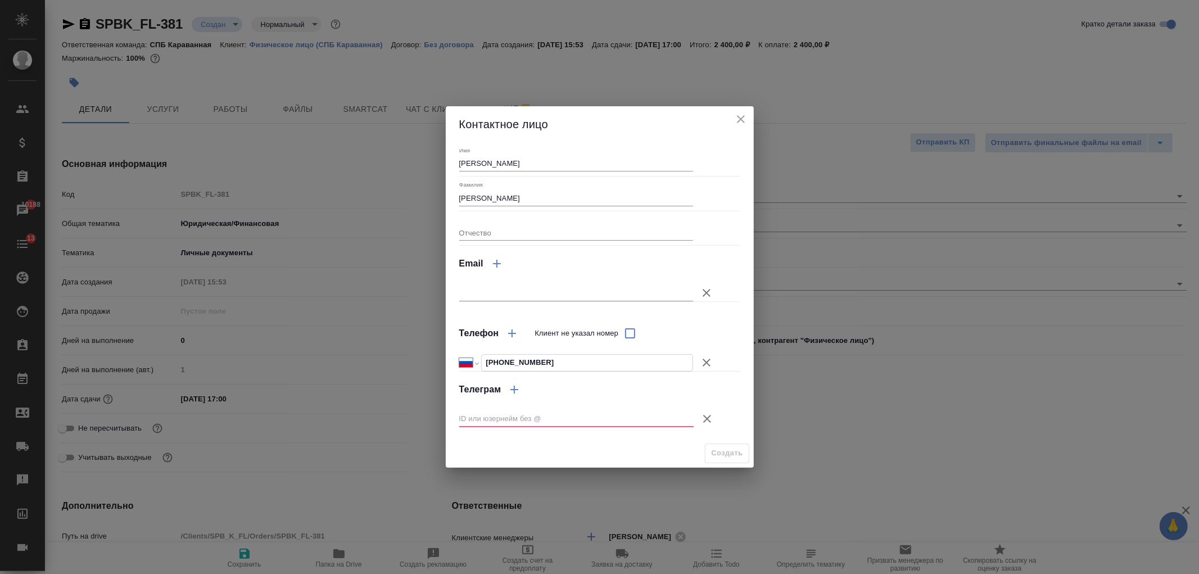
type input "+7 911 237 97 74"
click at [704, 415] on icon "button" at bounding box center [707, 419] width 8 height 8
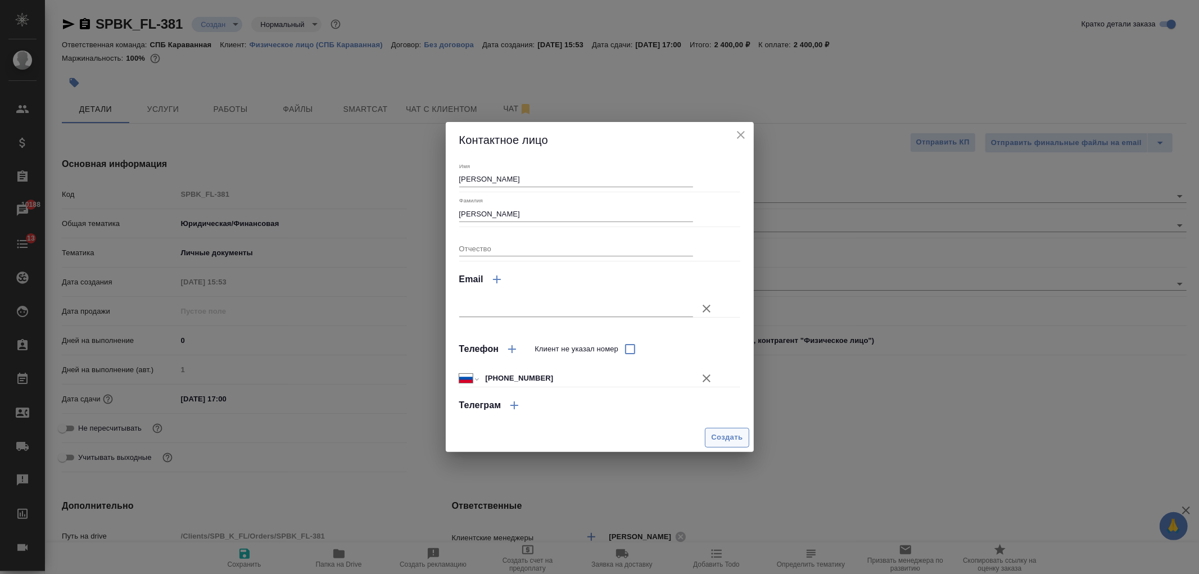
click at [726, 439] on span "Создать" at bounding box center [726, 437] width 31 height 13
type textarea "x"
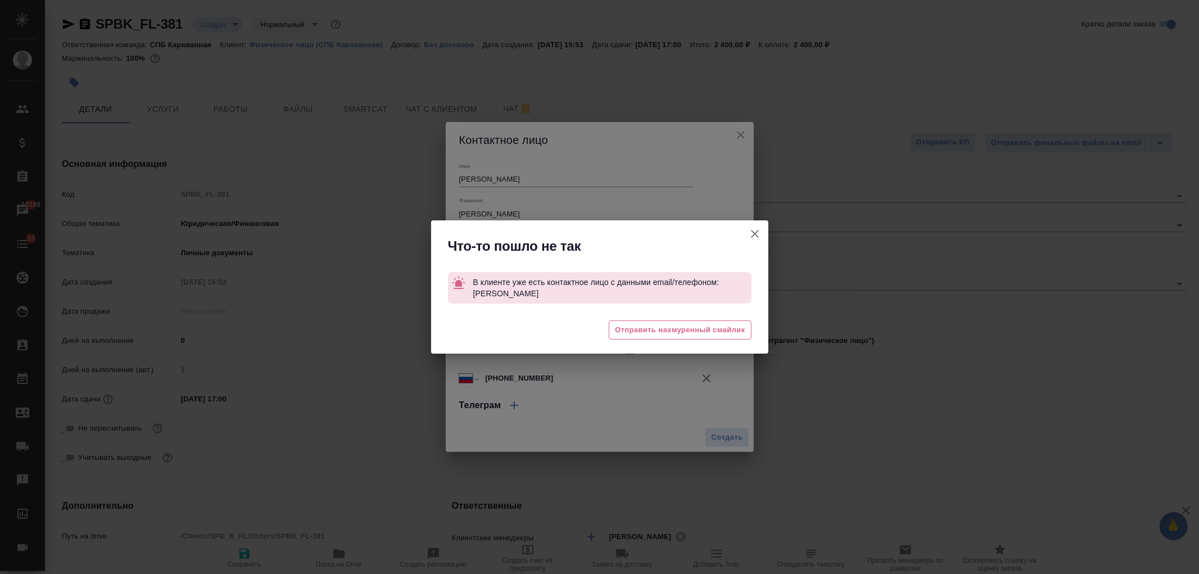
click at [760, 232] on icon "button" at bounding box center [754, 233] width 13 height 13
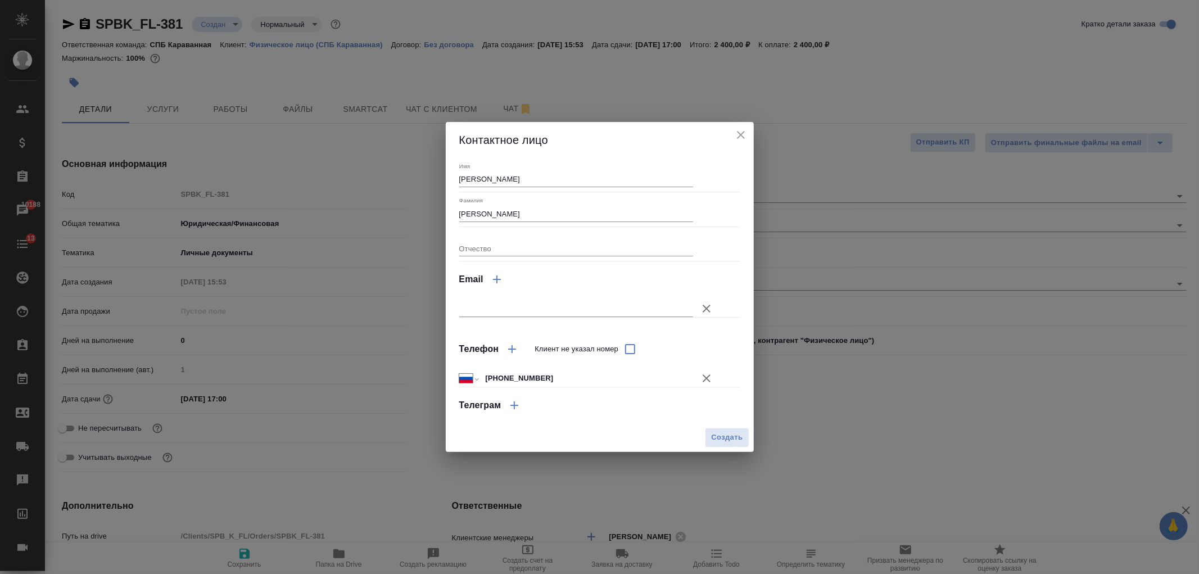
type textarea "x"
click at [740, 136] on icon "close" at bounding box center [741, 135] width 8 height 8
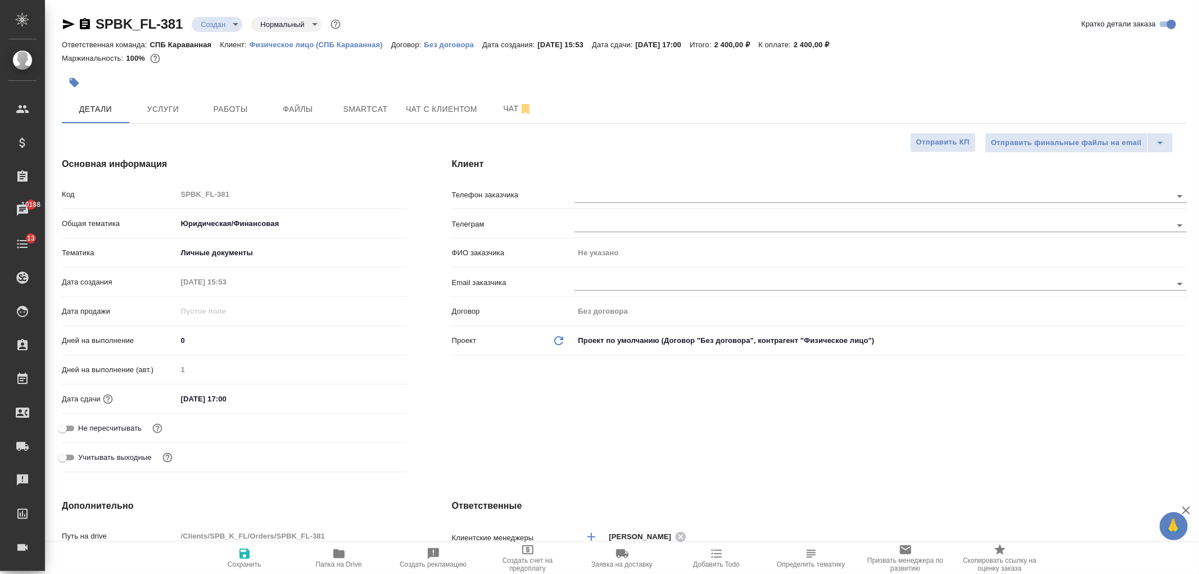
type textarea "x"
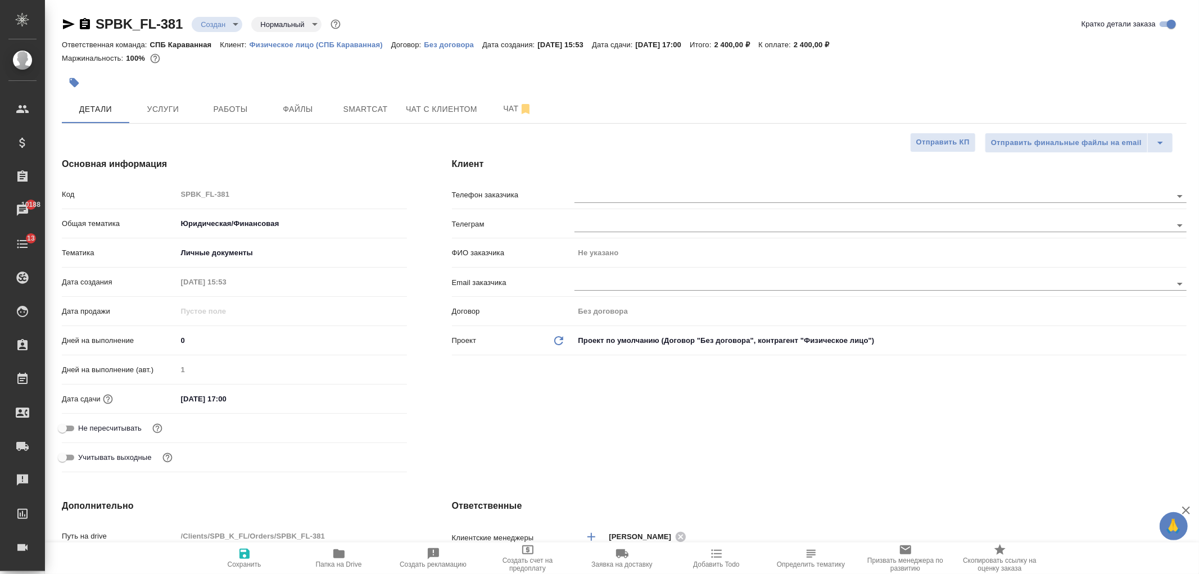
type textarea "x"
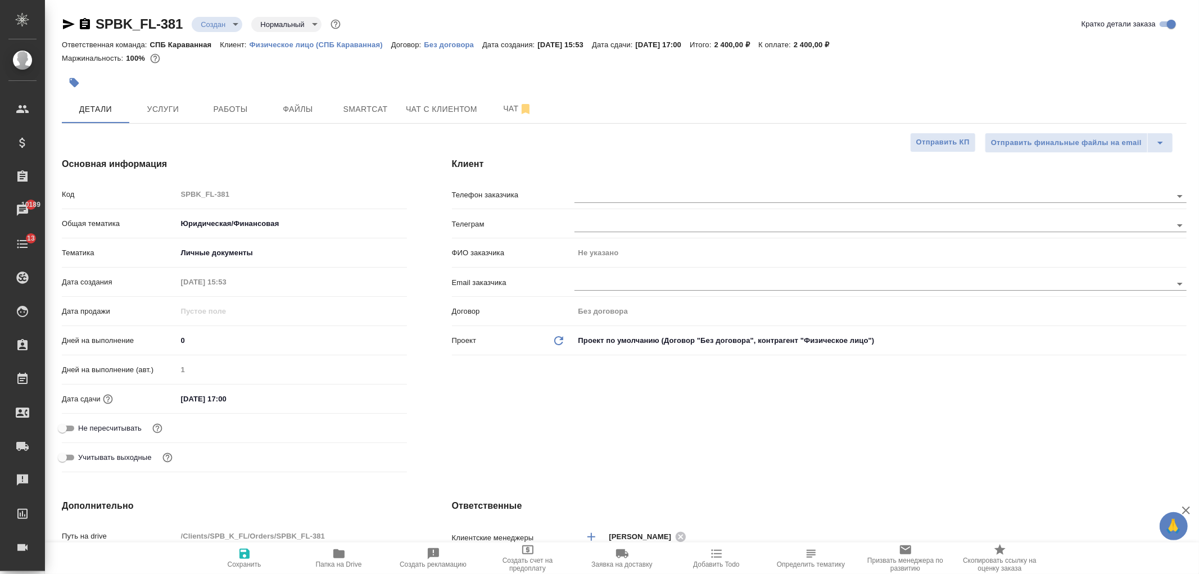
type textarea "x"
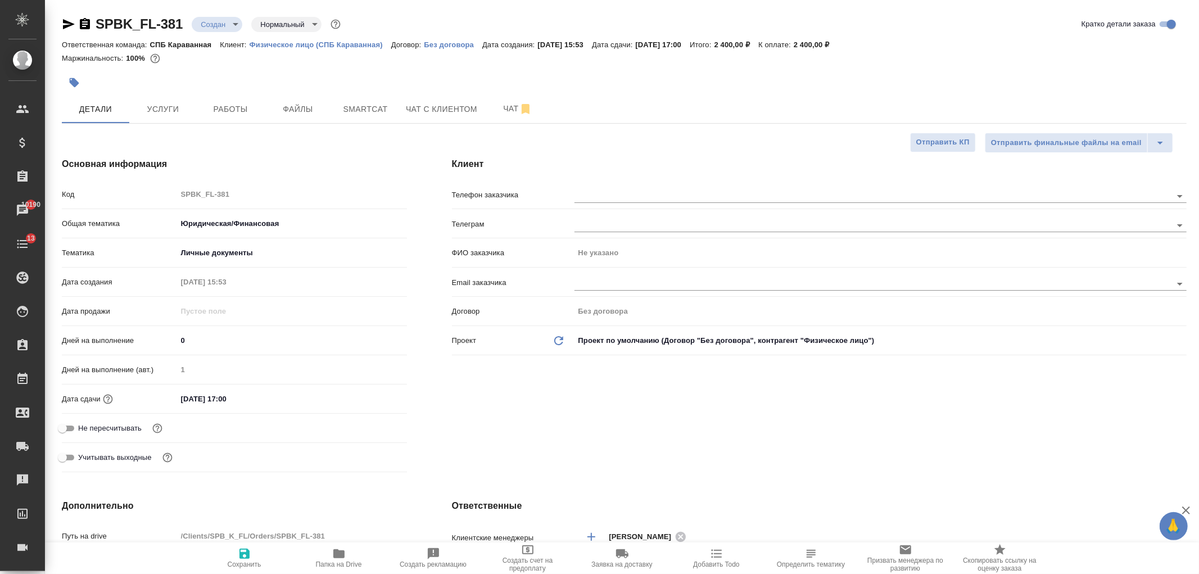
type textarea "x"
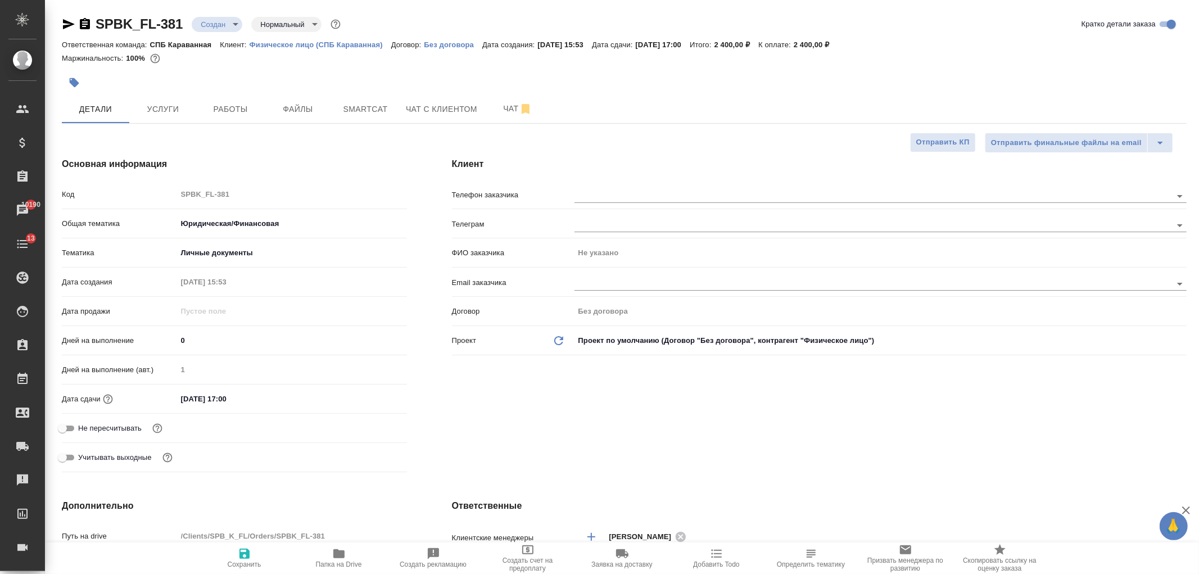
type textarea "x"
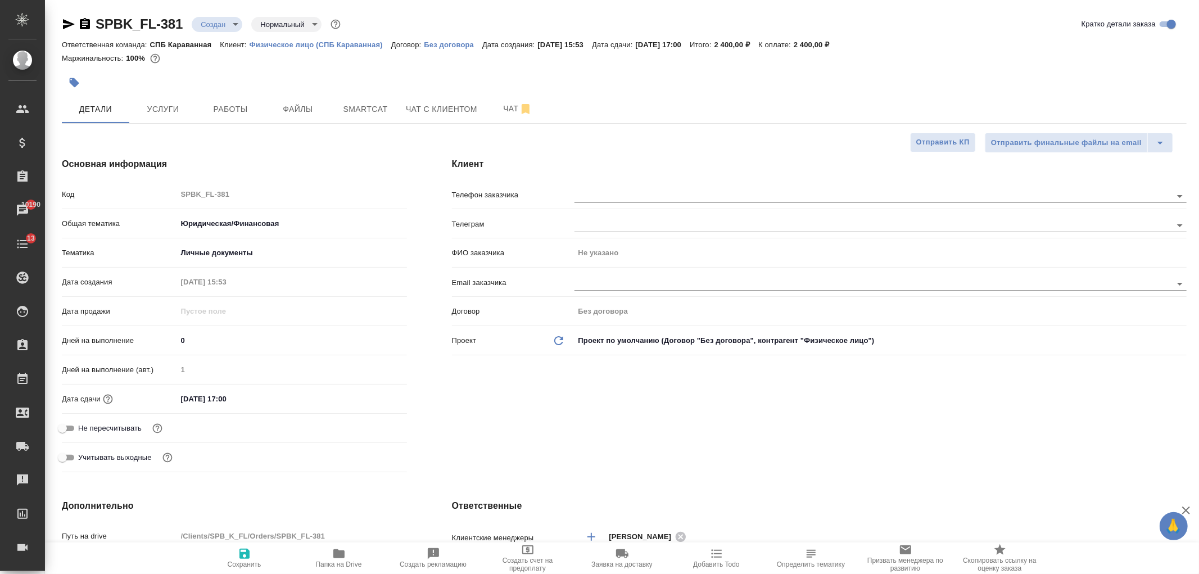
type textarea "x"
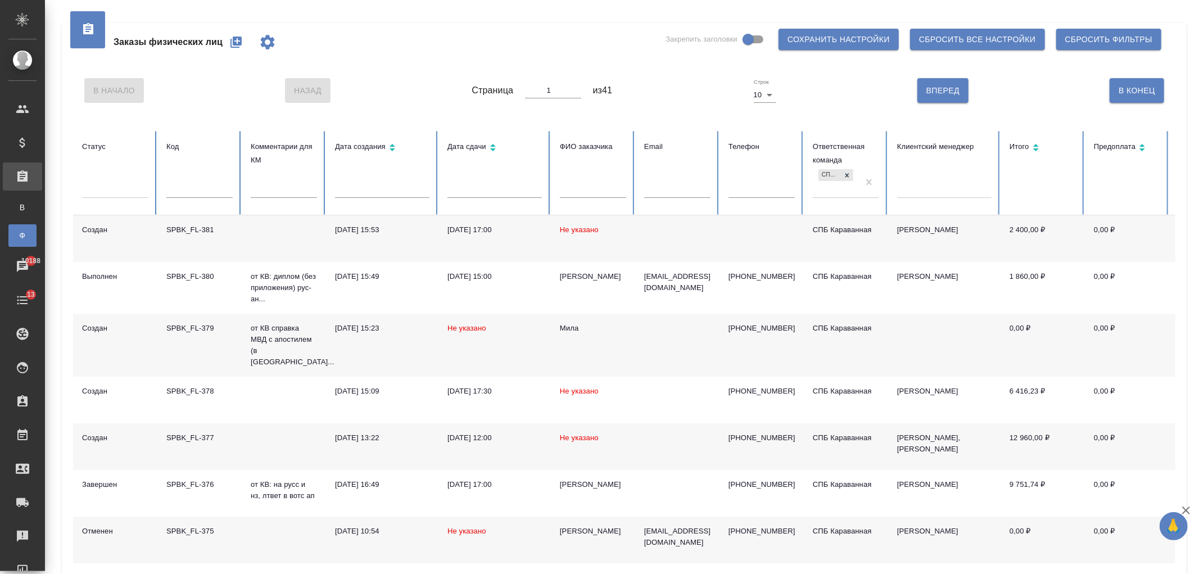
click at [574, 190] on input "text" at bounding box center [593, 190] width 66 height 16
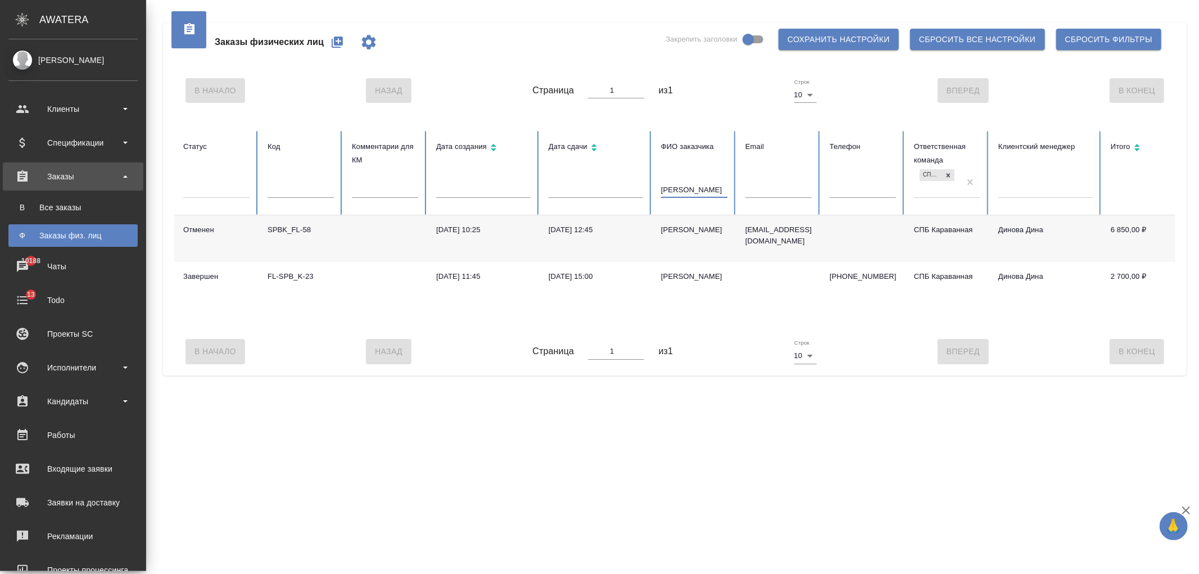
type input "елена са"
click at [93, 235] on div "Заказы физ. лиц" at bounding box center [73, 235] width 118 height 11
click at [60, 237] on div "Заказы физ. лиц" at bounding box center [73, 235] width 118 height 11
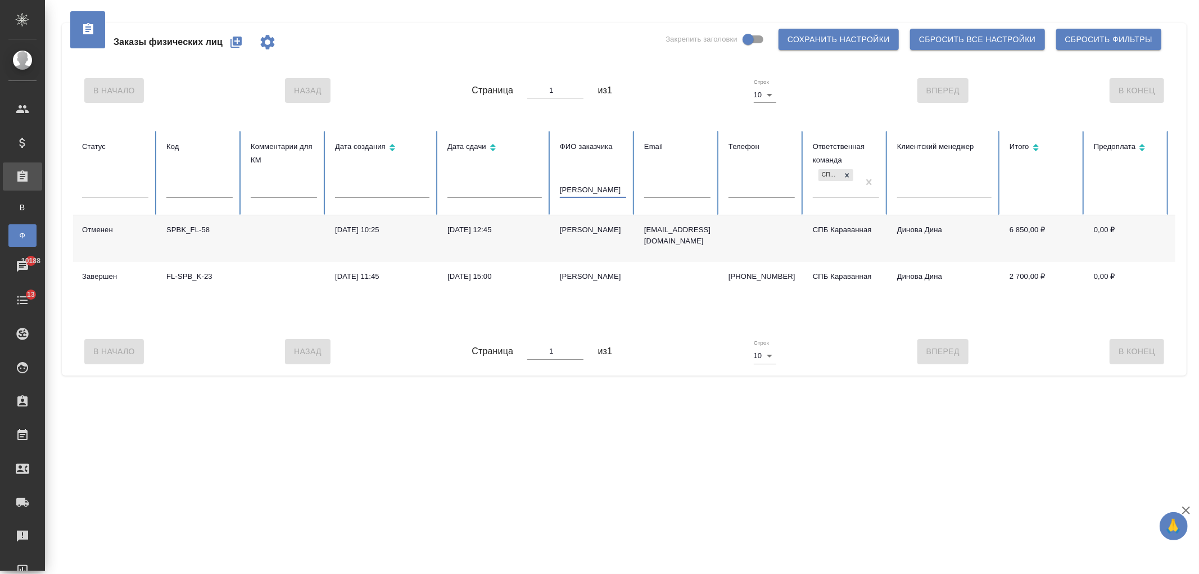
drag, startPoint x: 596, startPoint y: 184, endPoint x: 482, endPoint y: 203, distance: 116.3
click at [482, 203] on tr "Статус Код Комментарии для КМ Дата создания Дата сдачи ФИО заказчика елена са E…" at bounding box center [705, 173] width 1265 height 84
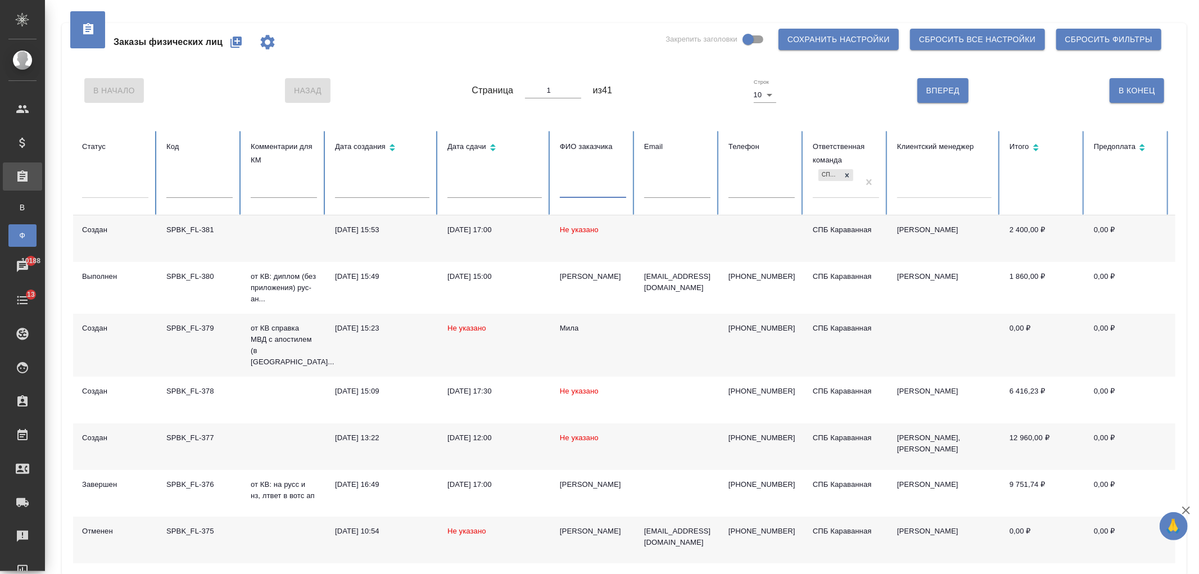
click at [560, 237] on td "Не указано" at bounding box center [593, 238] width 84 height 47
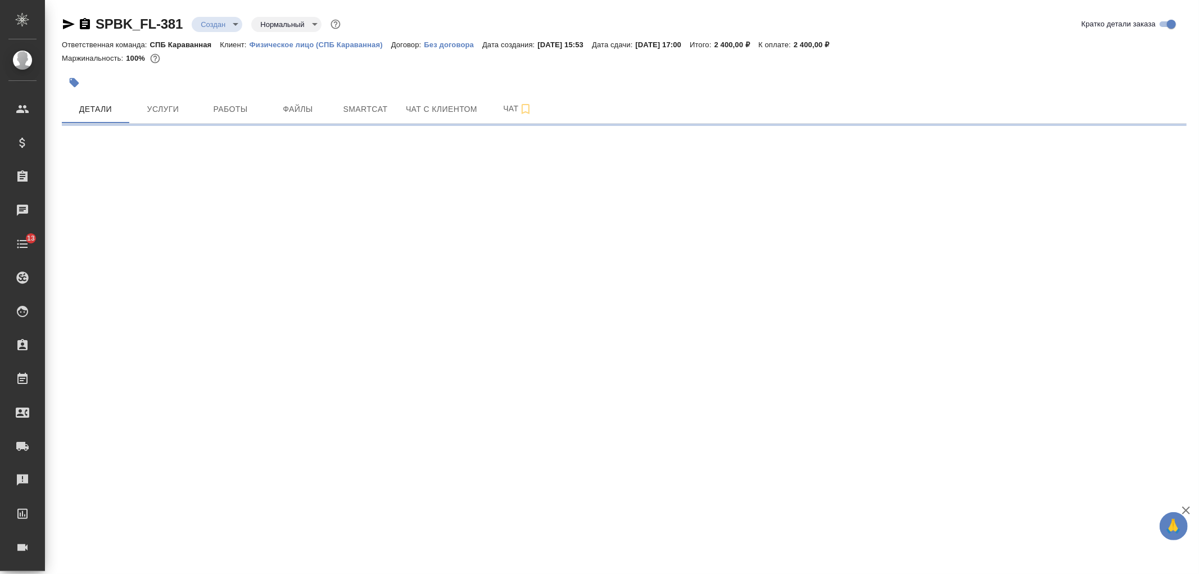
select select "RU"
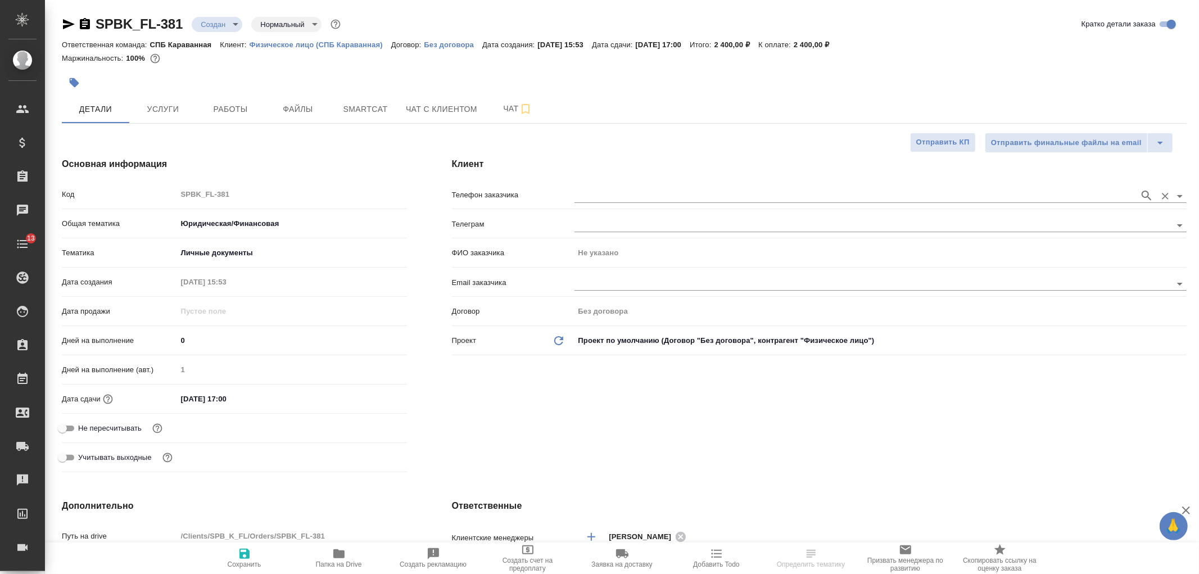
type textarea "x"
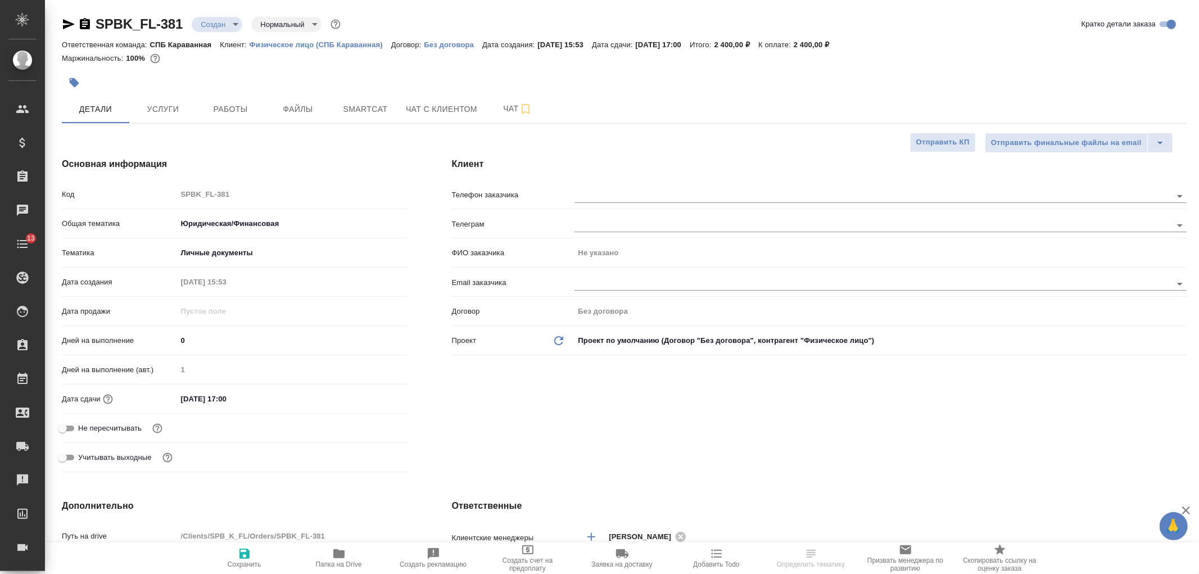
type textarea "x"
click at [586, 199] on input "text" at bounding box center [853, 195] width 559 height 13
click at [580, 192] on input "text" at bounding box center [853, 195] width 559 height 13
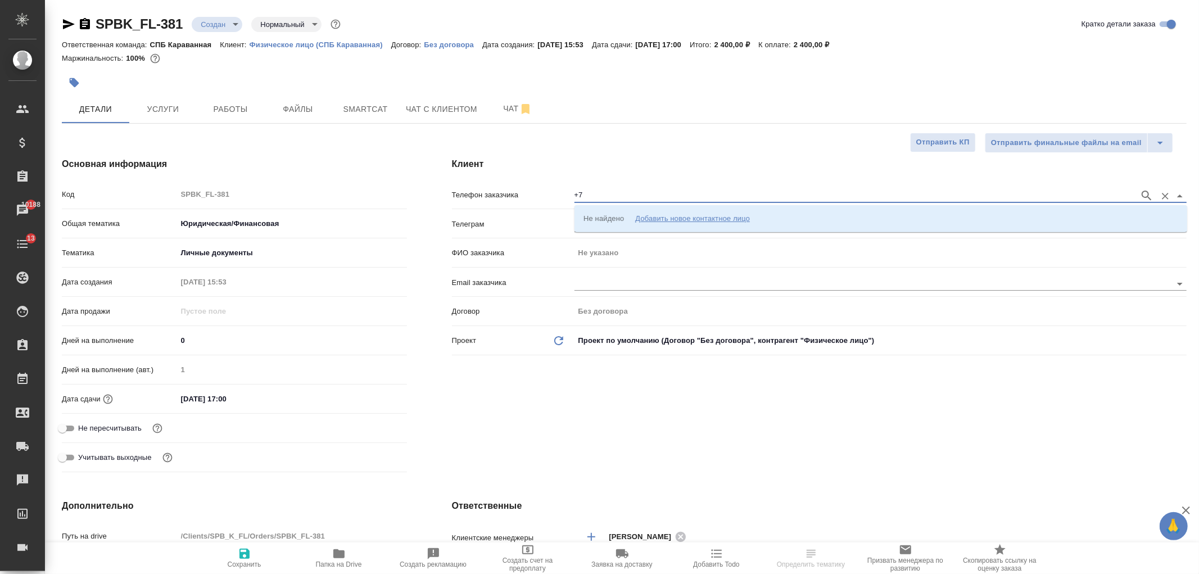
type input "+"
type input "[PERSON_NAME]"
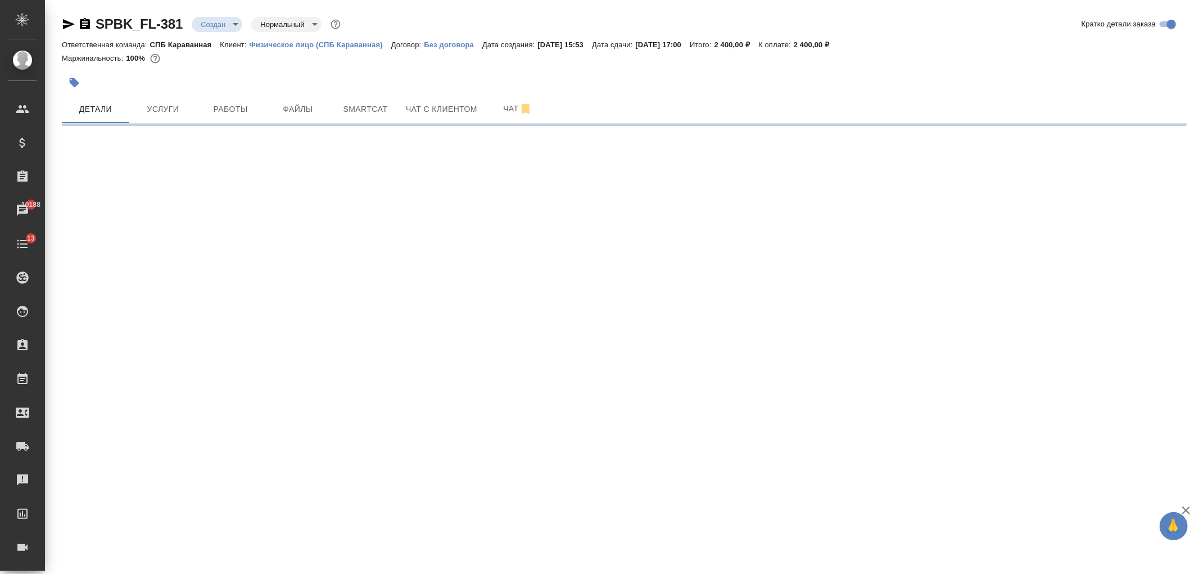
select select "RU"
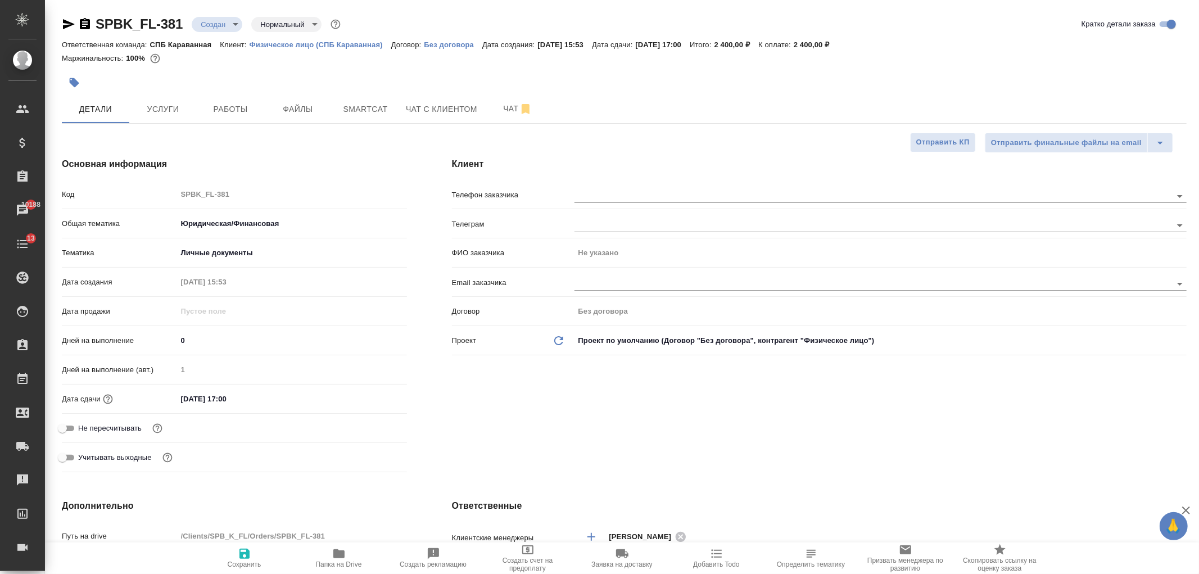
type textarea "x"
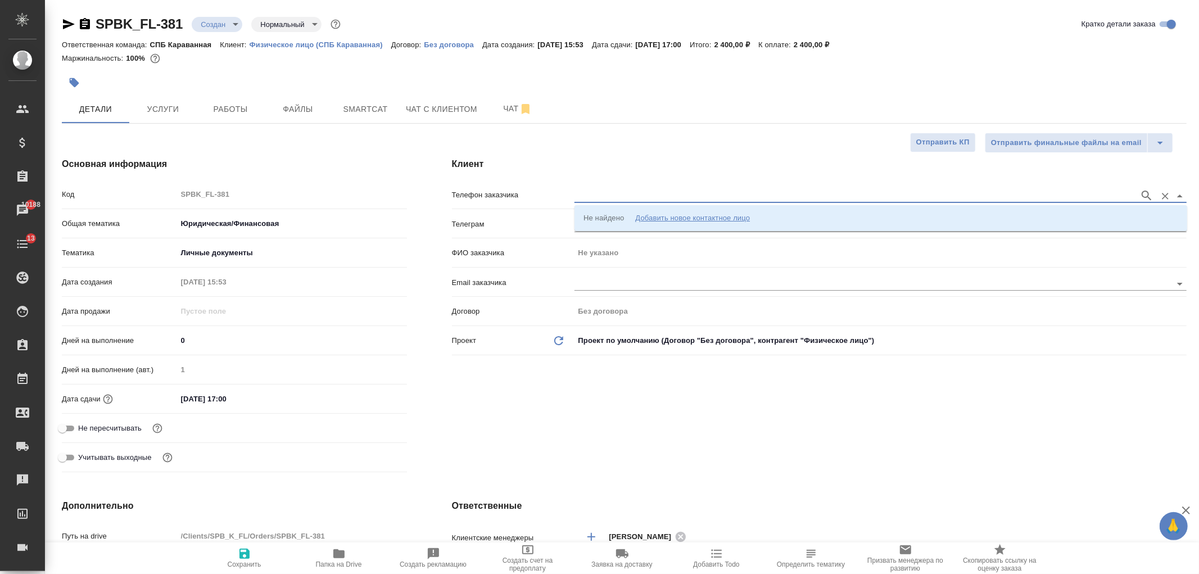
click at [589, 189] on input "text" at bounding box center [853, 195] width 559 height 13
type input "[PERSON_NAME]"
click at [638, 198] on input "text" at bounding box center [853, 195] width 559 height 13
type input "[PHONE_NUMBER]"
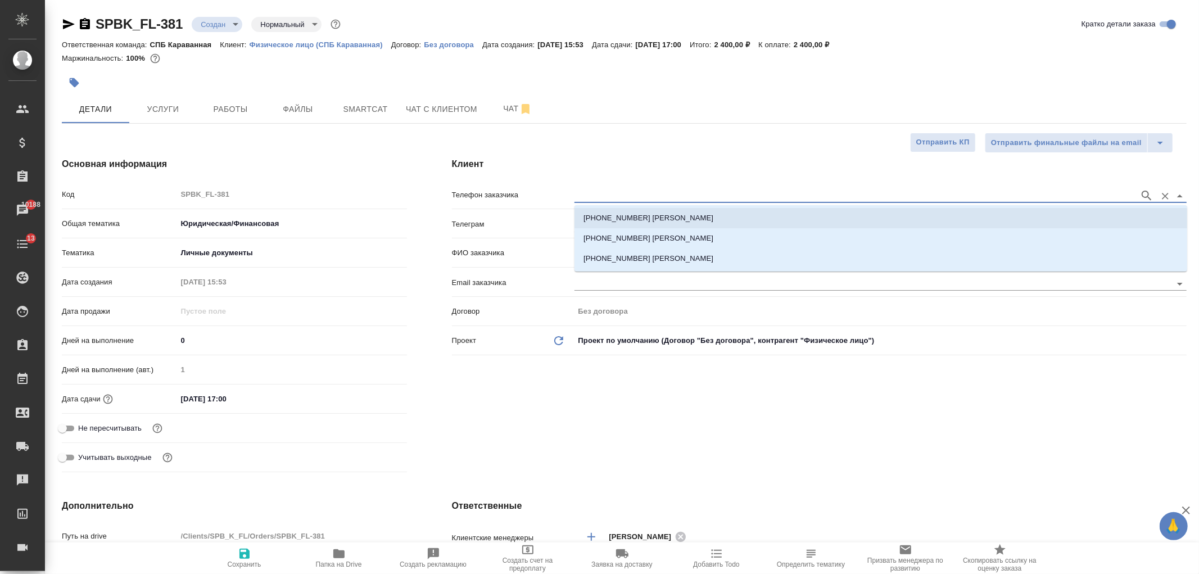
click at [653, 218] on p "[PHONE_NUMBER] [PERSON_NAME]" at bounding box center [648, 217] width 130 height 11
type input "+79112379774 Елена Савельева"
type input "[PERSON_NAME]"
type textarea "x"
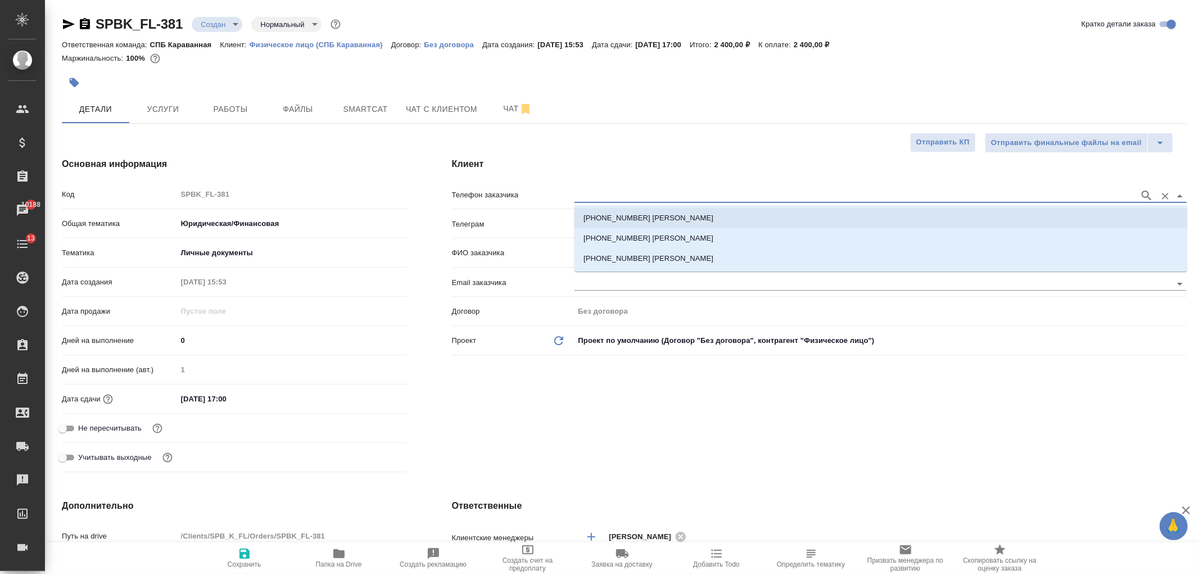
type textarea "x"
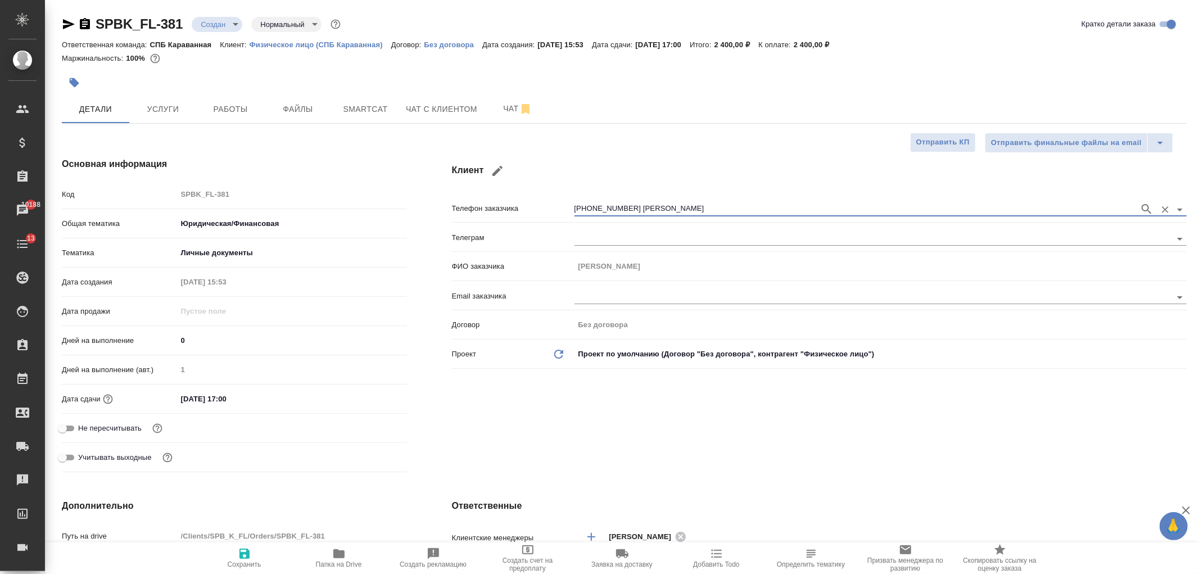
click at [242, 554] on icon "button" at bounding box center [244, 554] width 10 height 10
type textarea "x"
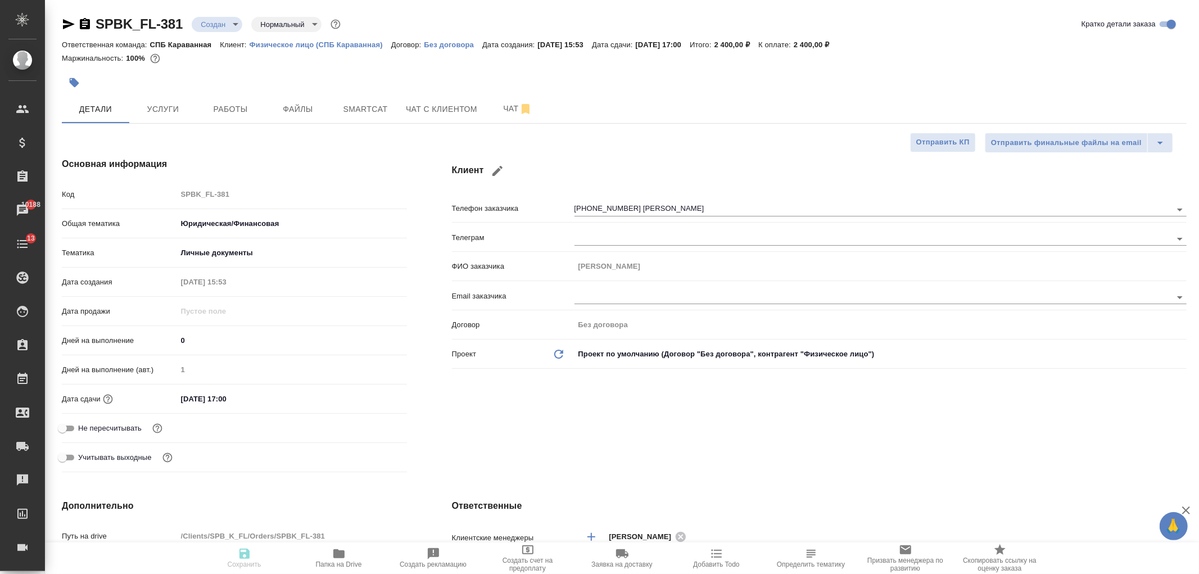
type textarea "x"
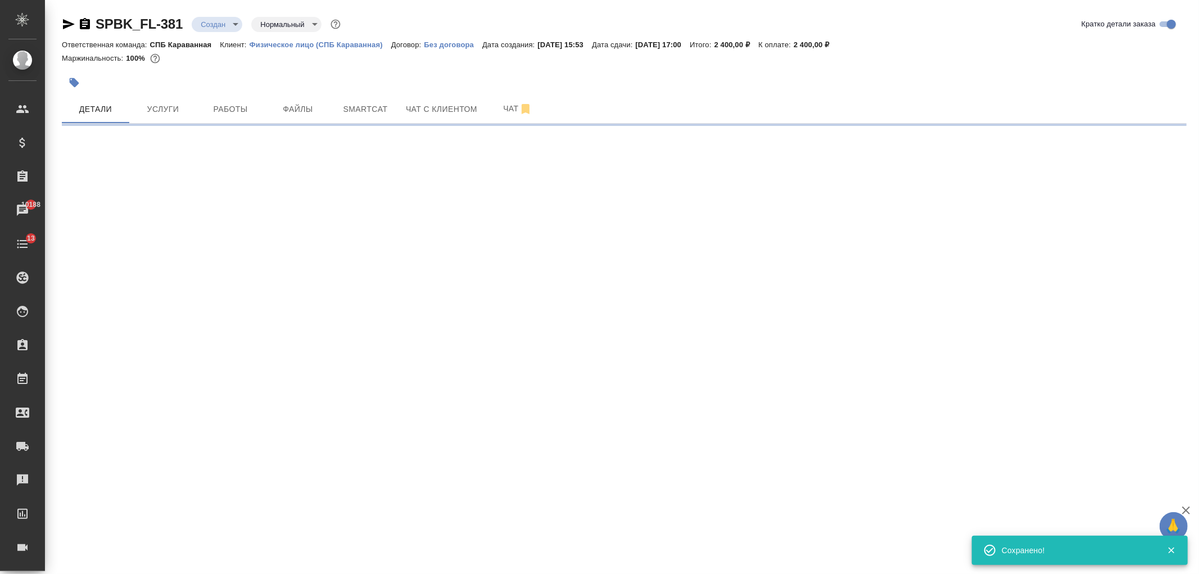
type input "holyTrinity"
select select "RU"
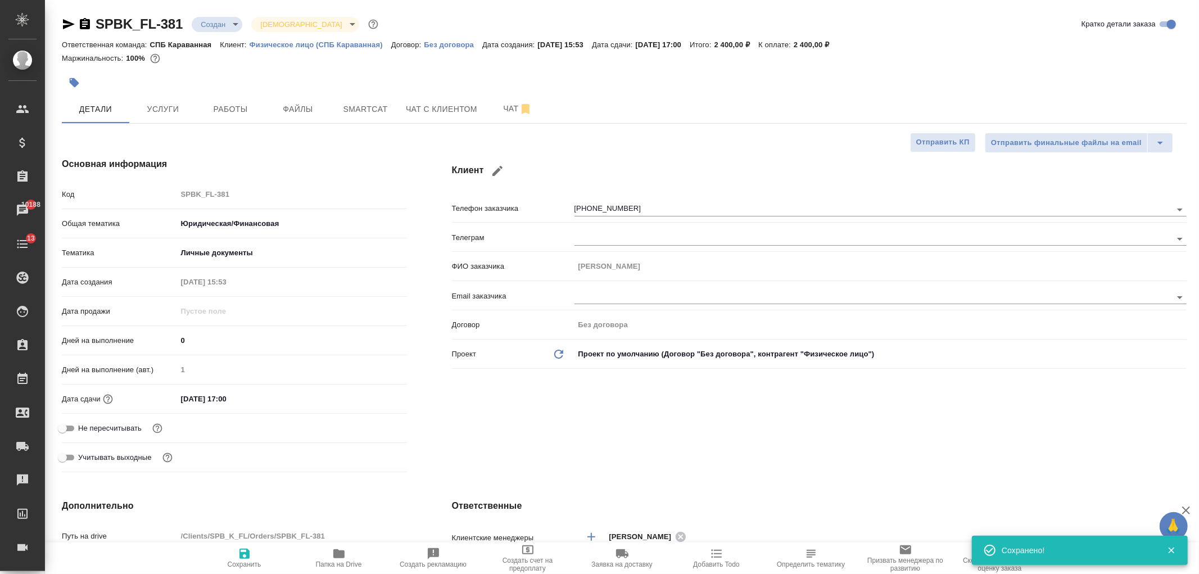
type textarea "x"
click at [433, 105] on span "Чат с клиентом" at bounding box center [441, 109] width 71 height 14
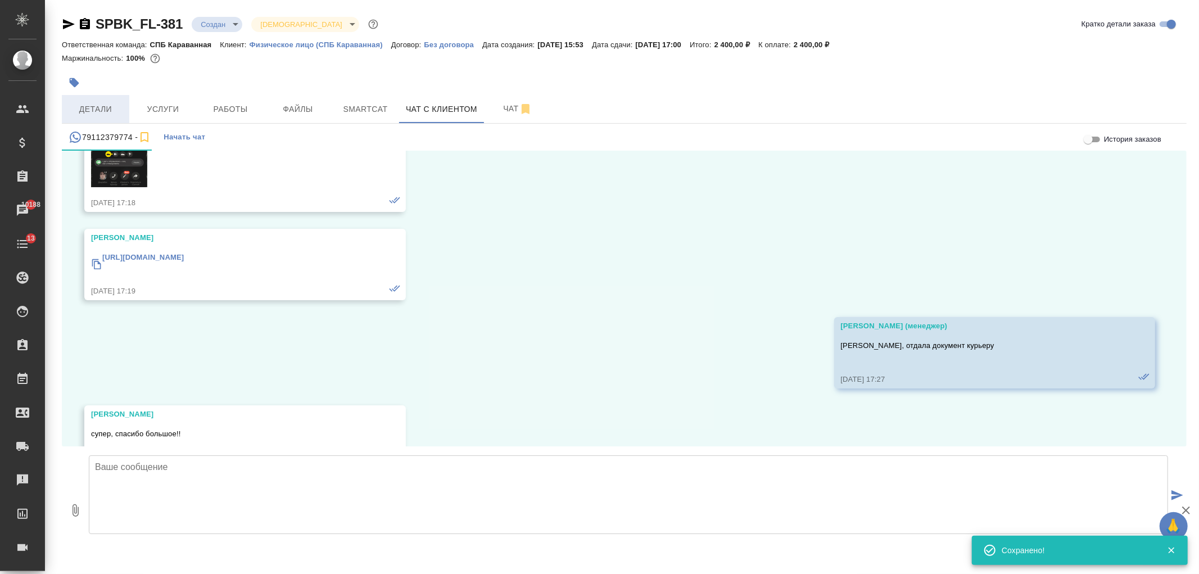
scroll to position [903, 0]
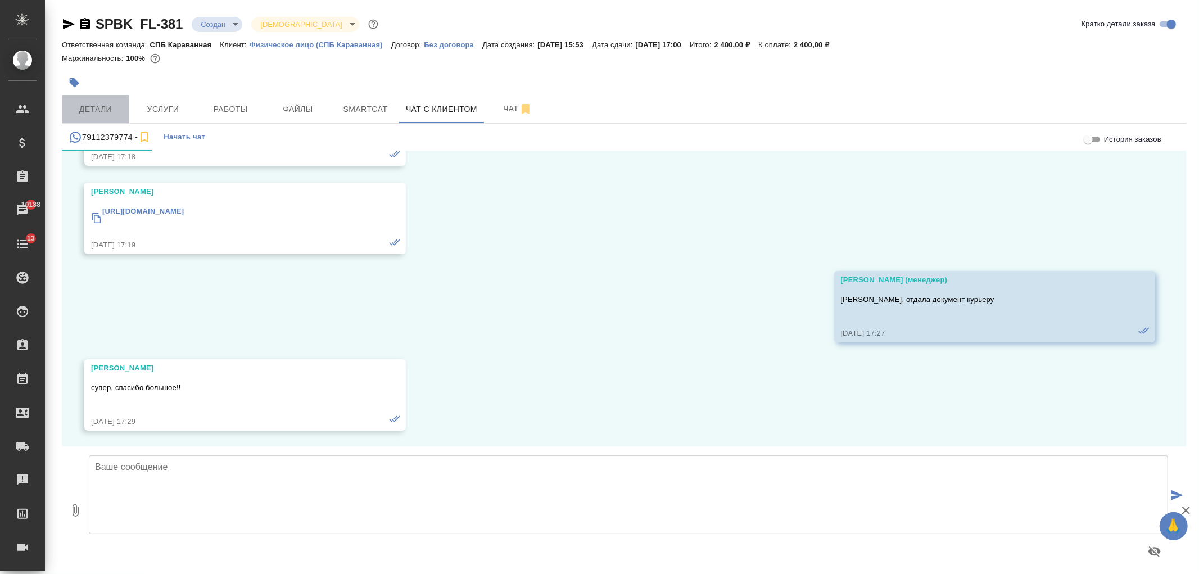
click at [89, 102] on span "Детали" at bounding box center [96, 109] width 54 height 14
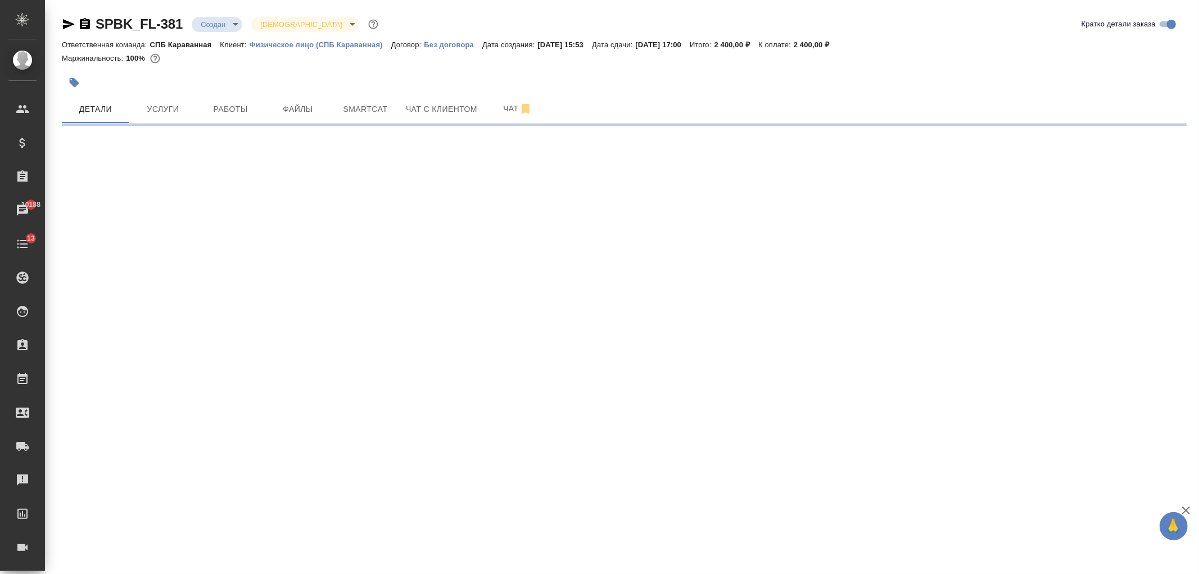
select select "RU"
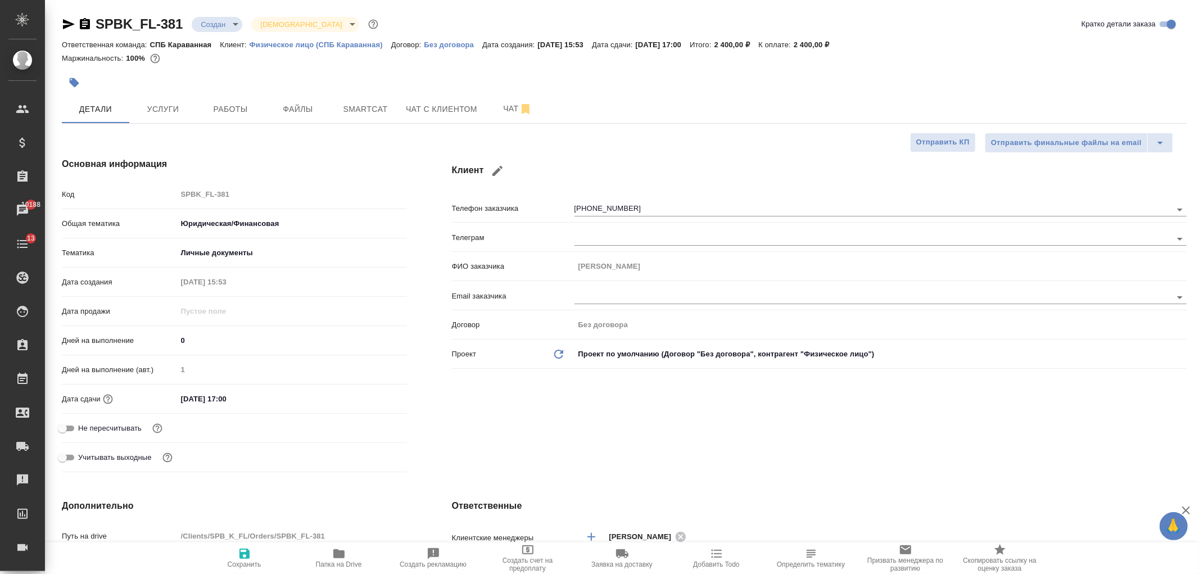
type textarea "x"
click at [1198, 90] on div "SPBK_FL-381 Создан new Святая троица holyTrinity Кратко детали заказа Ответстве…" at bounding box center [622, 580] width 1154 height 1161
click at [821, 440] on div "Клиент Телефон заказчика +79112379774 Телеграм ФИО заказчика Елена Савельева Em…" at bounding box center [819, 317] width 780 height 364
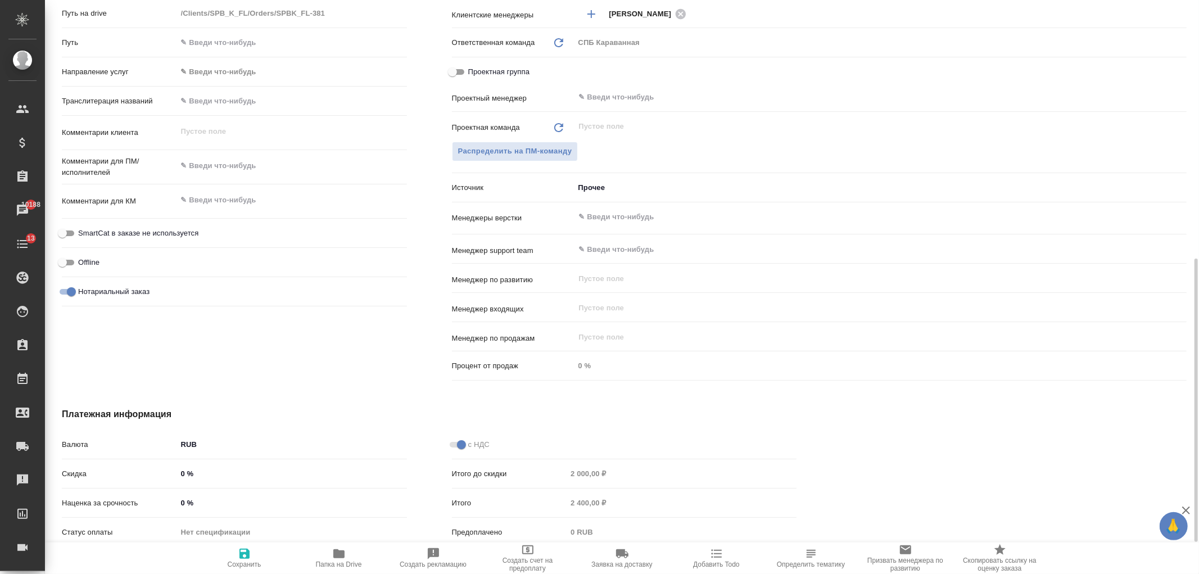
scroll to position [587, 0]
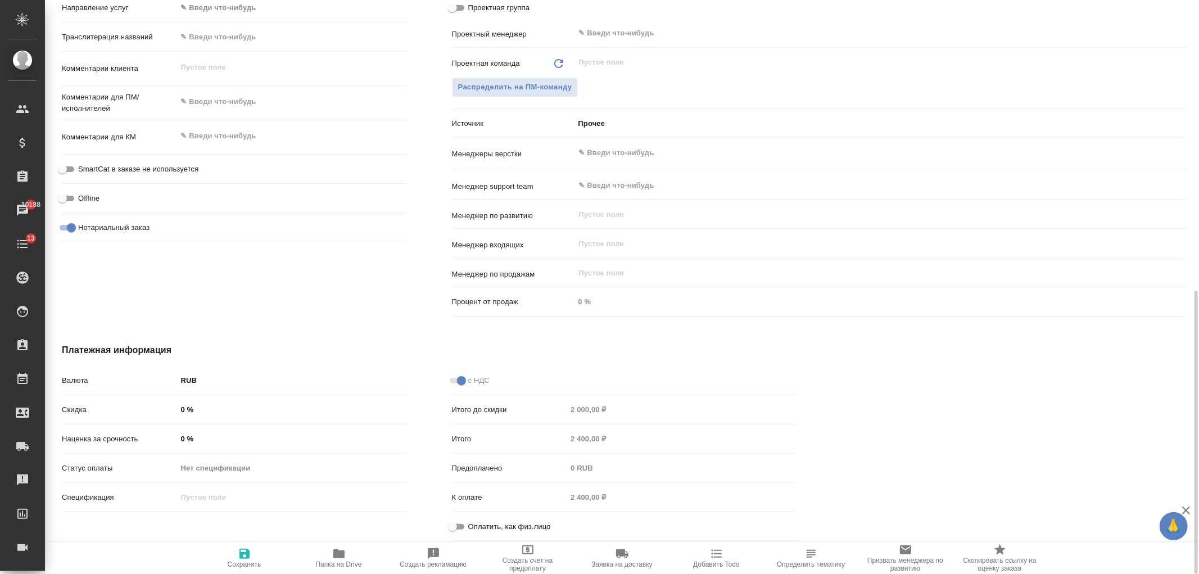
click at [518, 526] on span "Оплатить, как физ.лицо" at bounding box center [509, 526] width 83 height 11
click at [473, 526] on input "Оплатить, как физ.лицо" at bounding box center [452, 526] width 40 height 13
checkbox input "true"
type textarea "x"
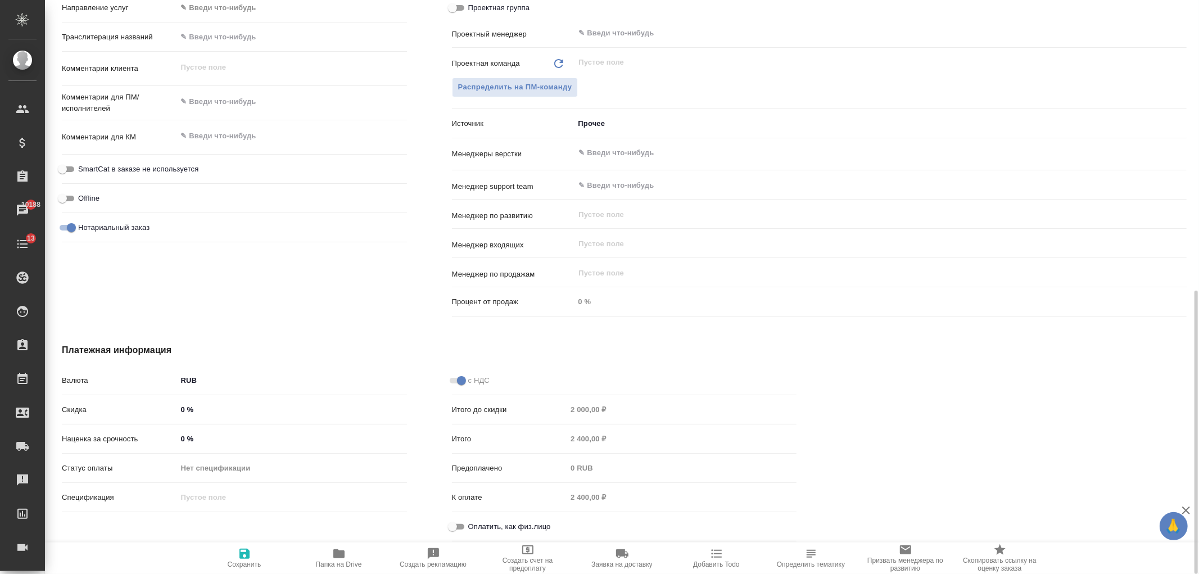
type textarea "x"
click at [248, 564] on span "Сохранить" at bounding box center [245, 564] width 34 height 8
type textarea "x"
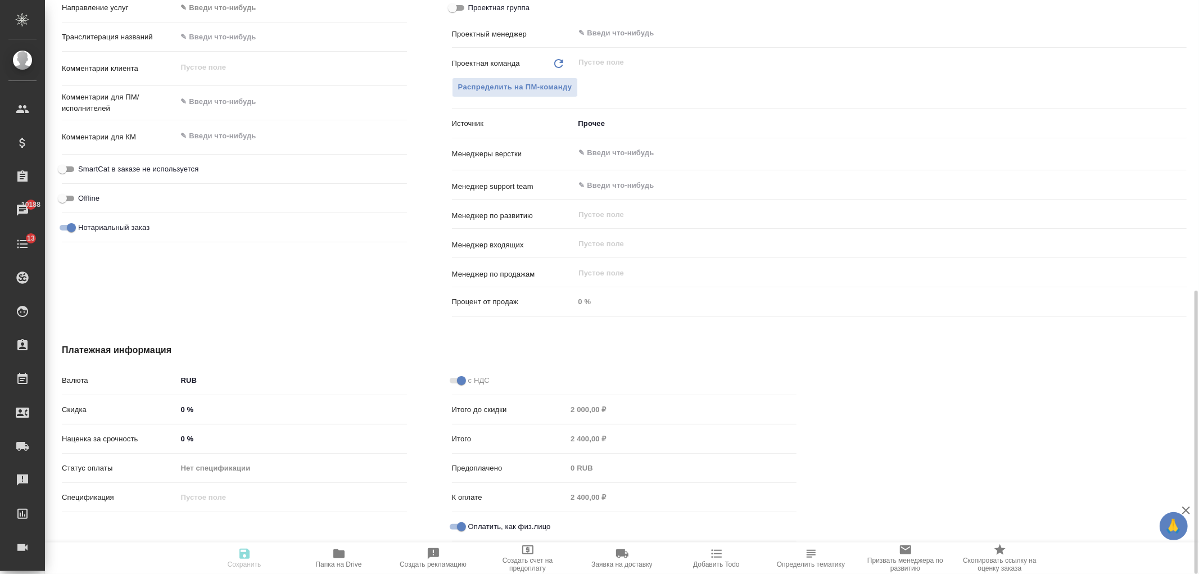
type textarea "x"
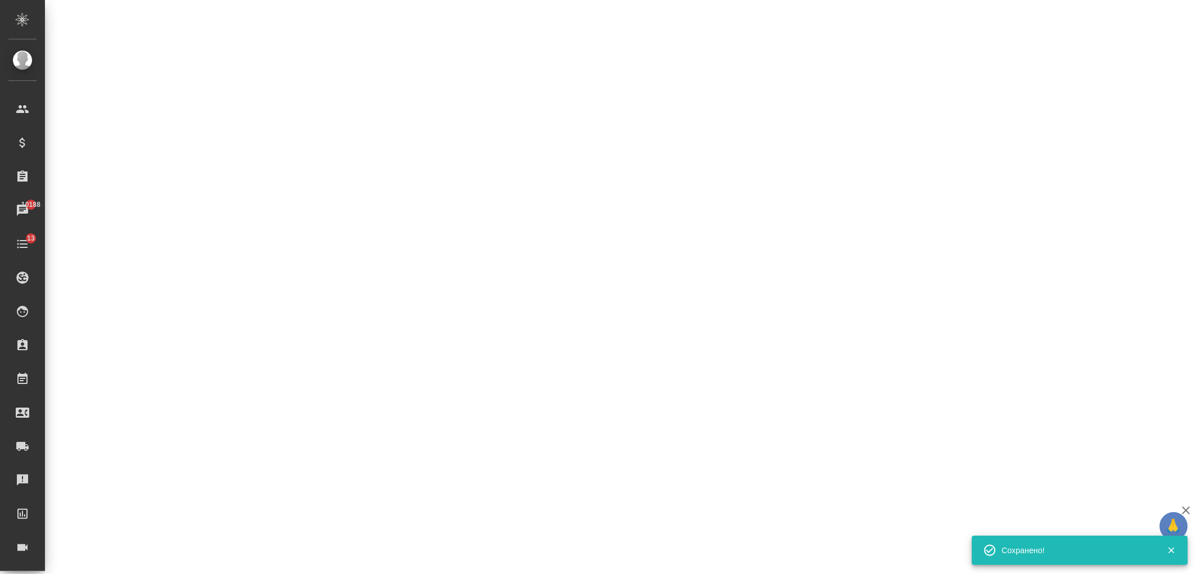
select select "RU"
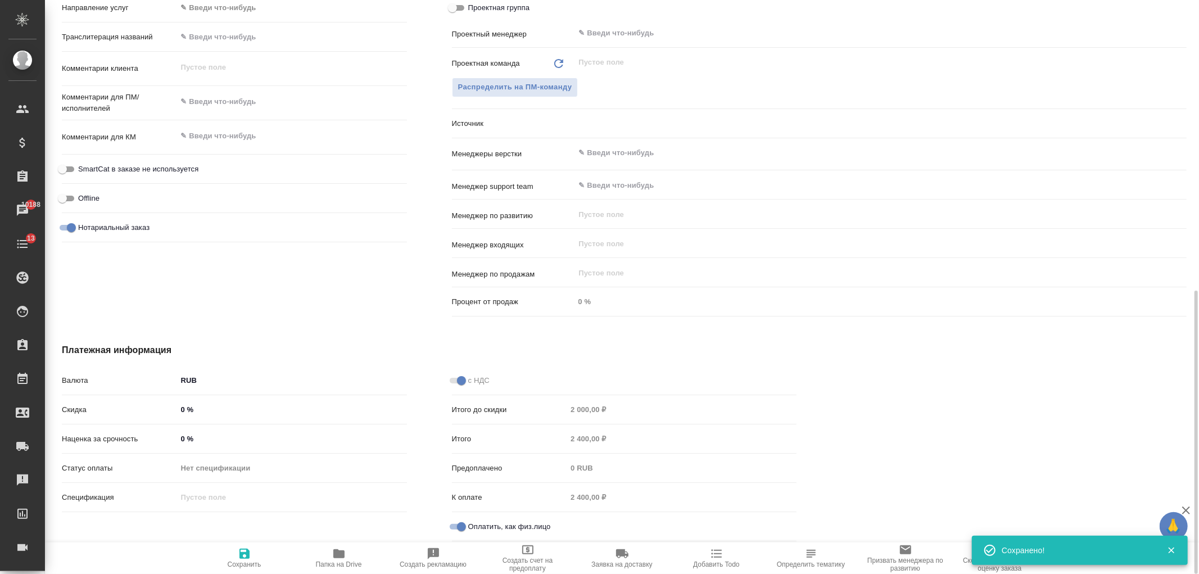
type textarea "x"
click at [570, 334] on div "Платежная информация Валюта RUB RUB Скидка 0 % Наценка за срочность 0 % Статус …" at bounding box center [429, 444] width 780 height 247
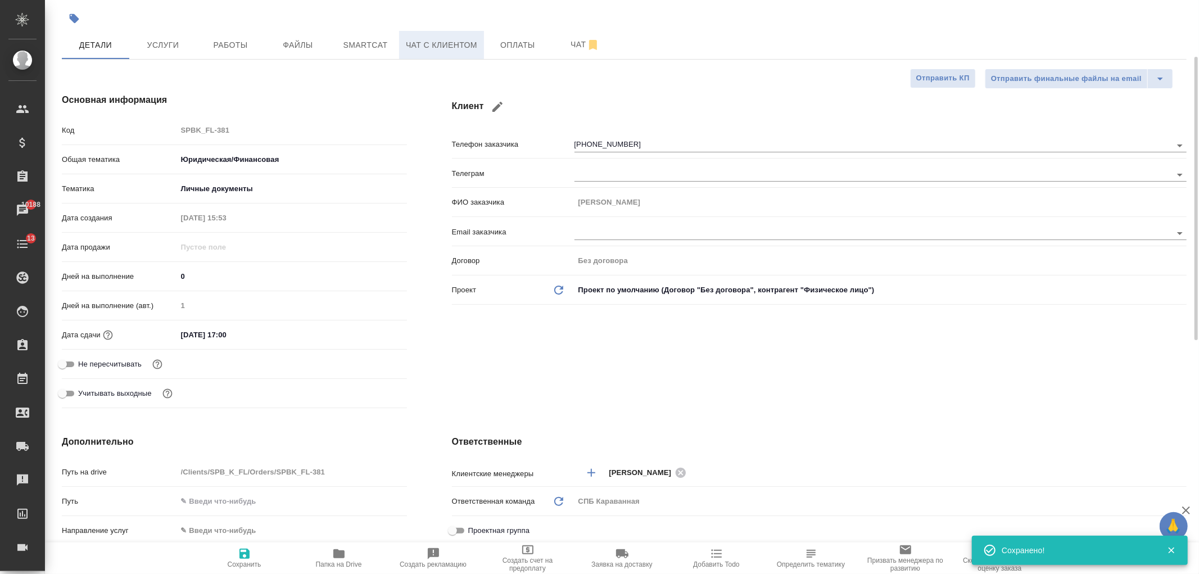
scroll to position [0, 0]
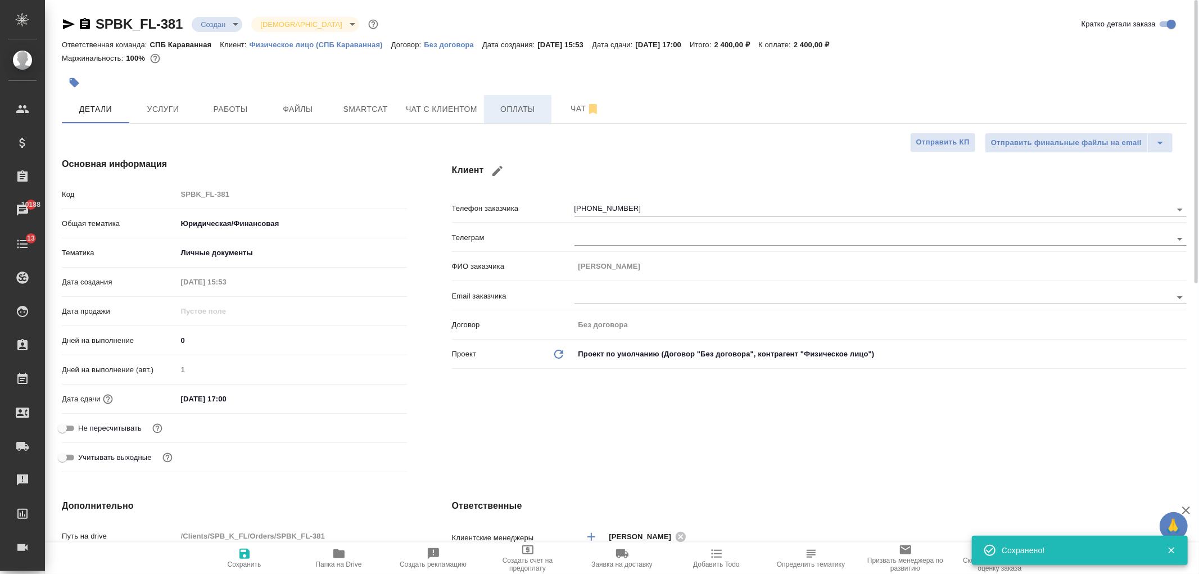
click at [509, 108] on span "Оплаты" at bounding box center [518, 109] width 54 height 14
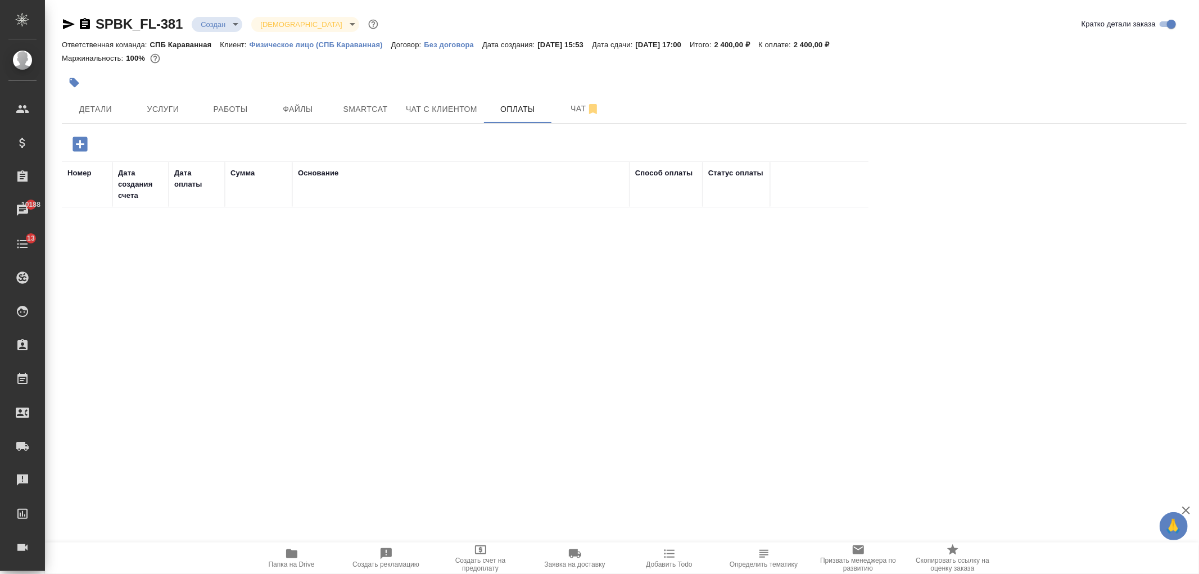
click at [90, 141] on button "button" at bounding box center [80, 144] width 31 height 23
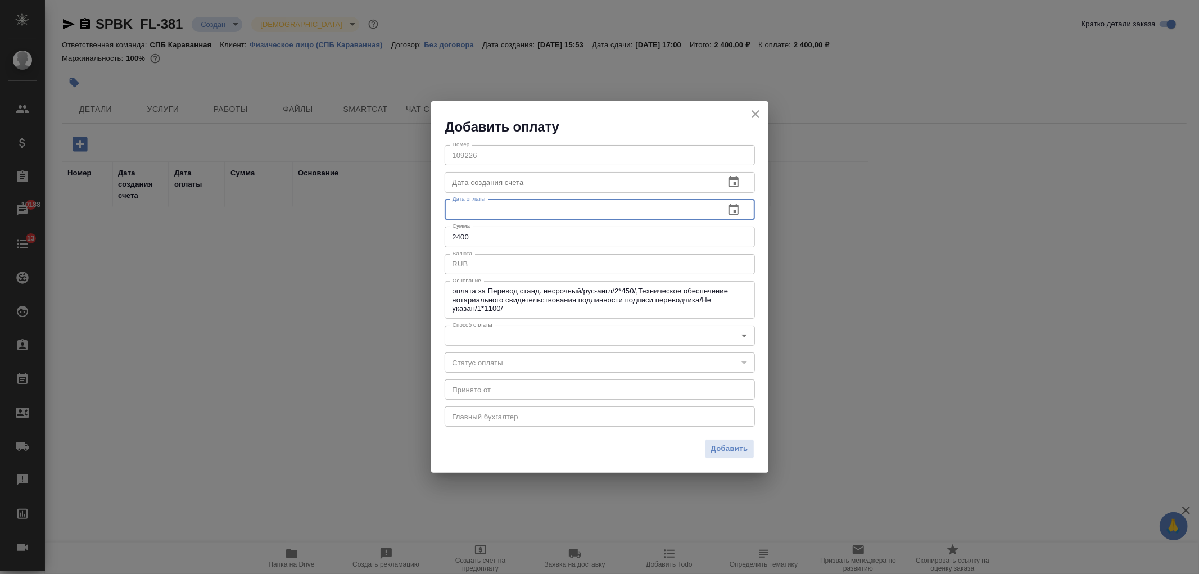
click at [548, 202] on input "text" at bounding box center [580, 210] width 271 height 20
click at [741, 211] on button "button" at bounding box center [733, 209] width 27 height 27
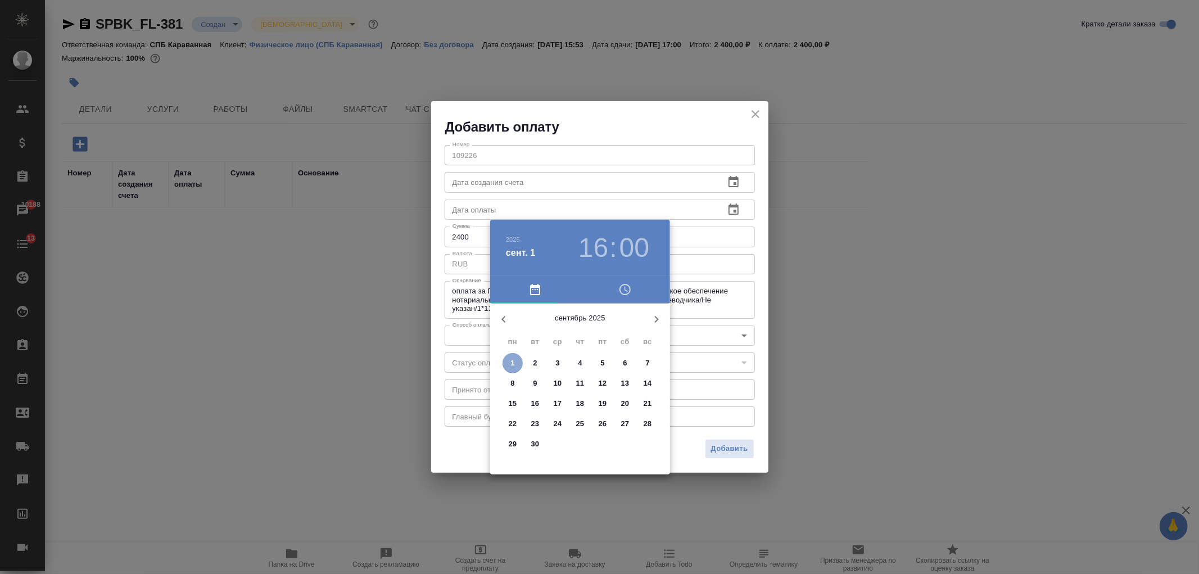
click at [514, 369] on button "1" at bounding box center [512, 363] width 20 height 20
type input "01.09.2025 16:00"
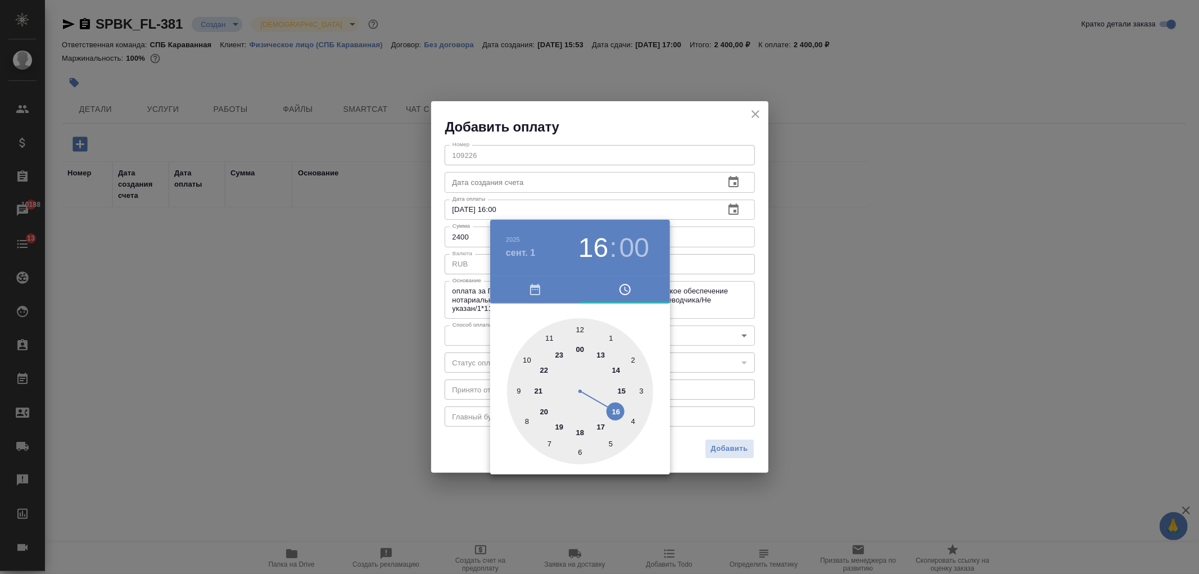
click at [450, 454] on div at bounding box center [599, 287] width 1199 height 574
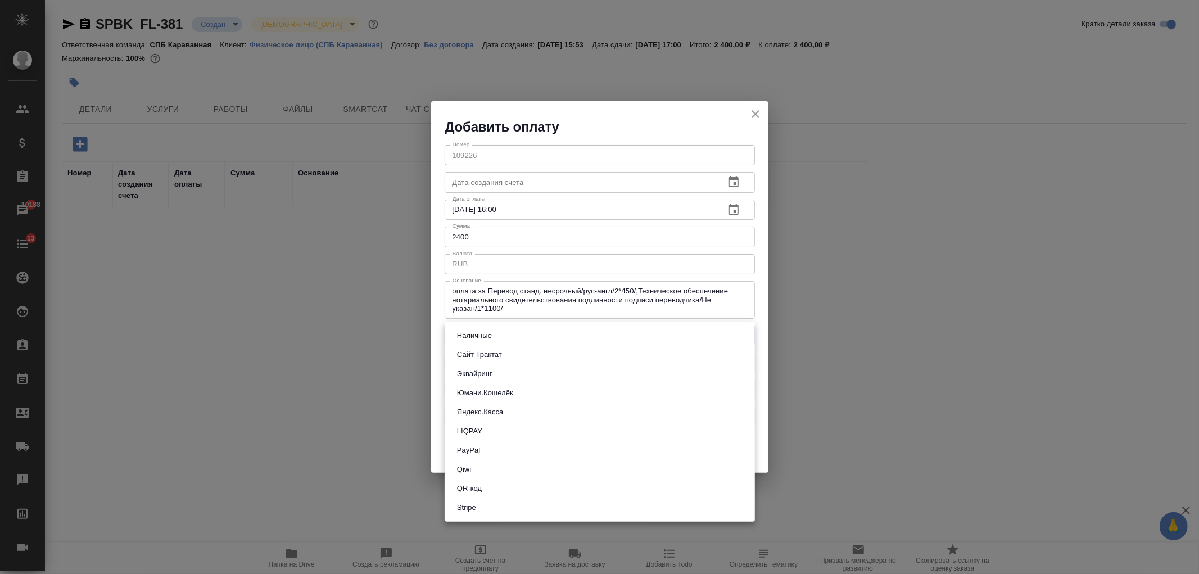
click at [504, 325] on body "🙏 .cls-1 fill:#fff; AWATERA Ivanova Arina Клиенты Спецификации Заказы 10188 Чат…" at bounding box center [599, 287] width 1199 height 574
click at [508, 479] on li "QR-код" at bounding box center [600, 488] width 310 height 19
type input "60e5684acae83f185c96e013"
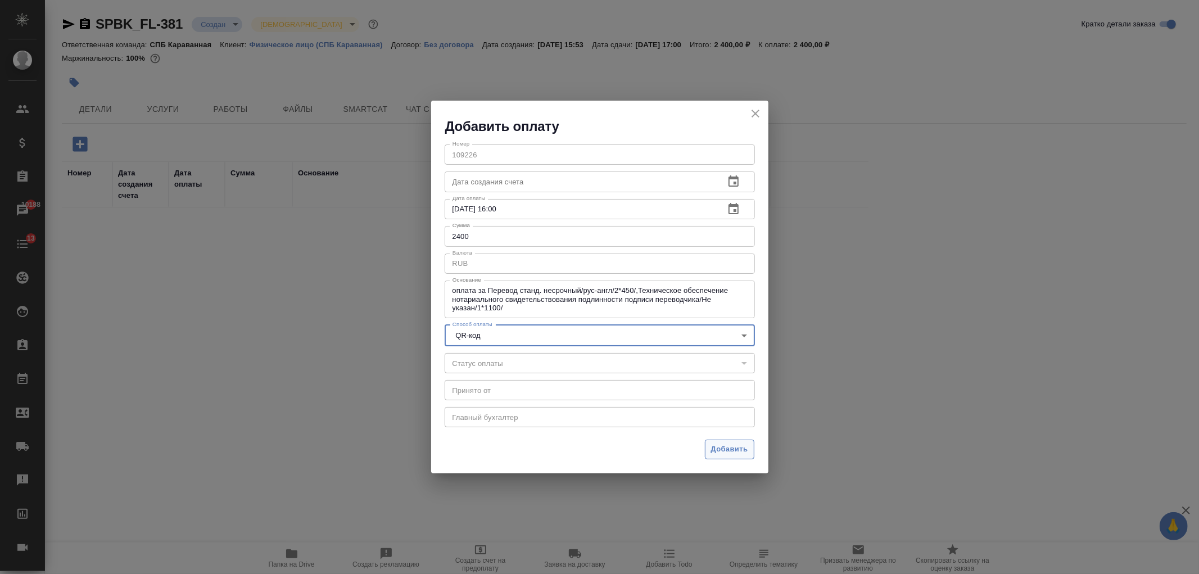
click at [711, 452] on span "Добавить" at bounding box center [729, 449] width 37 height 13
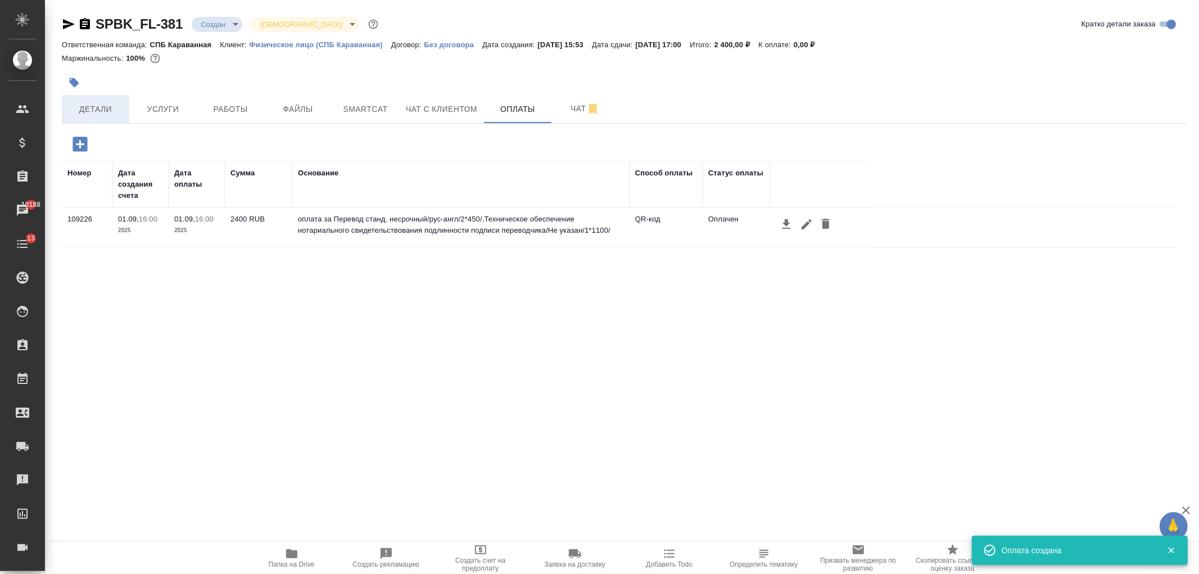
click at [121, 103] on span "Детали" at bounding box center [96, 109] width 54 height 14
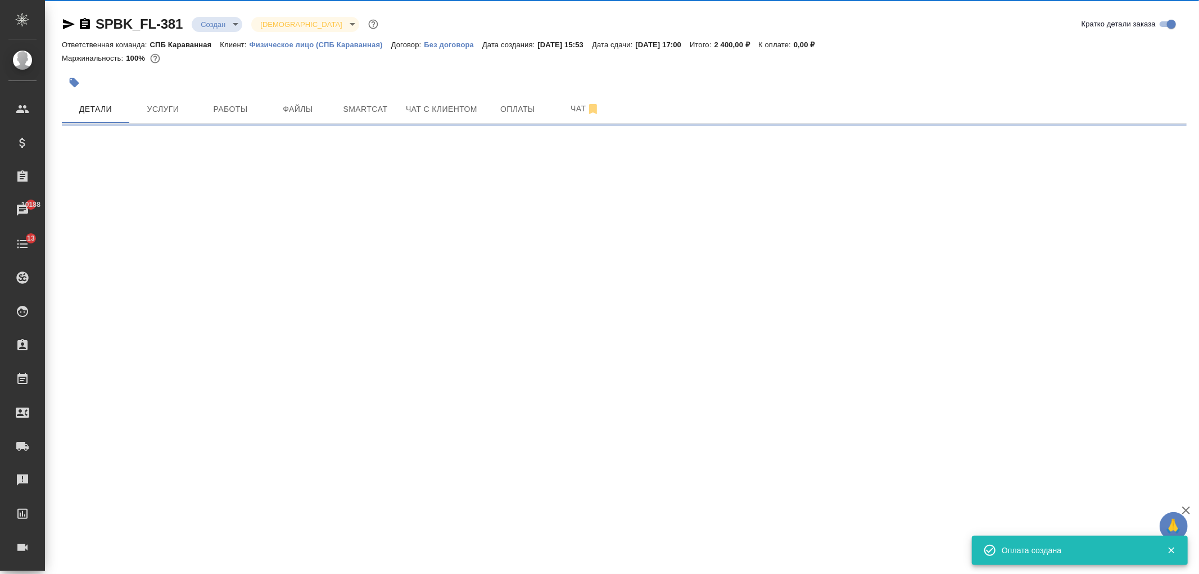
select select "RU"
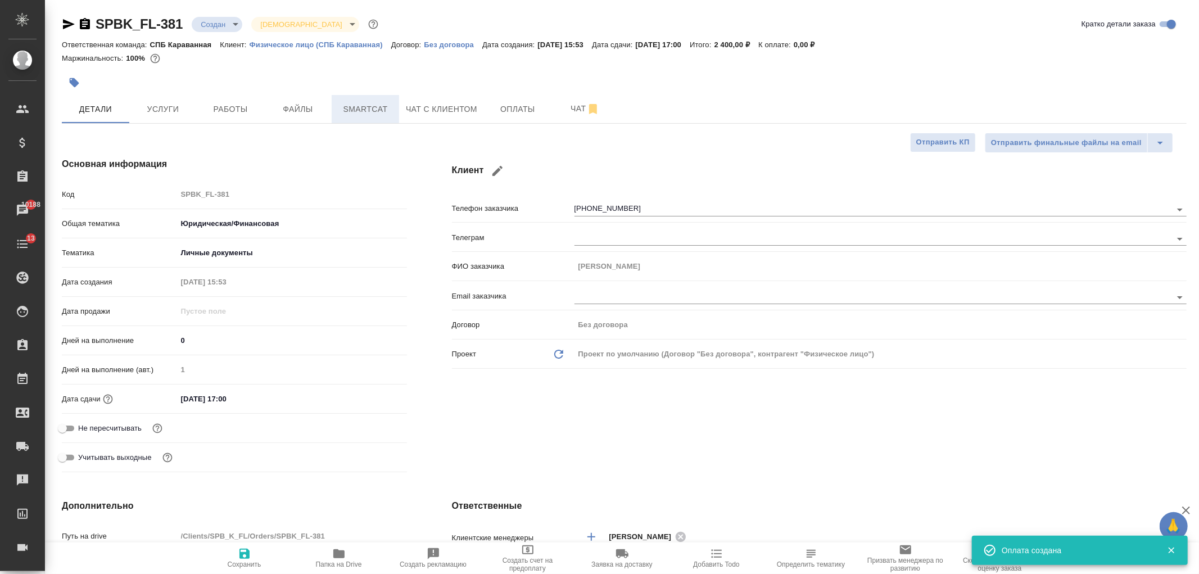
type textarea "x"
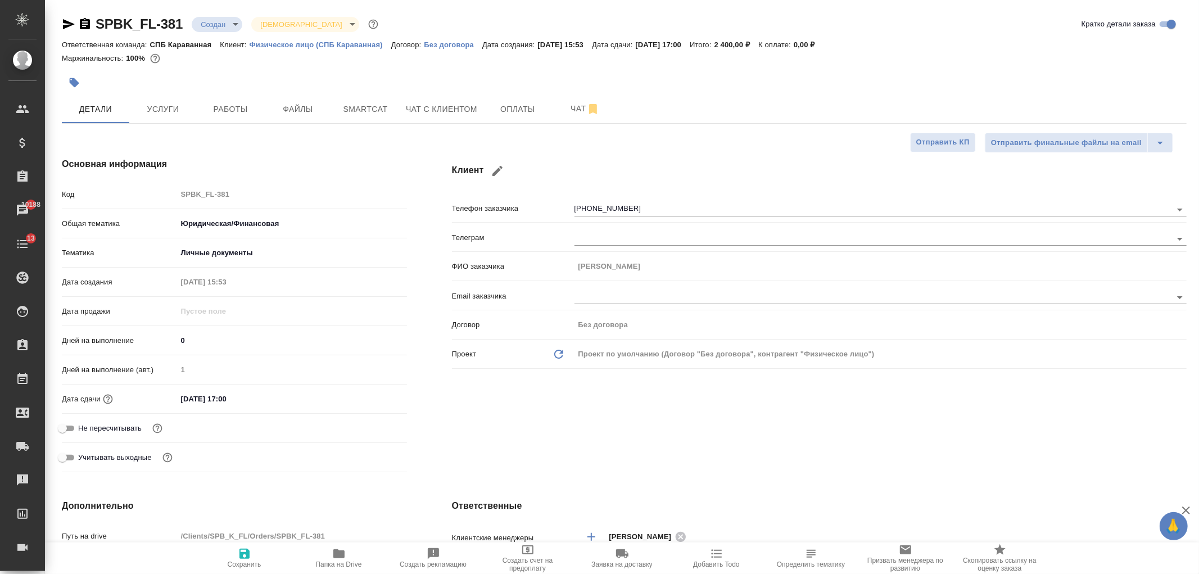
click at [235, 26] on body "🙏 .cls-1 fill:#fff; AWATERA Ivanova Arina Клиенты Спецификации Заказы 10188 Чат…" at bounding box center [599, 287] width 1199 height 574
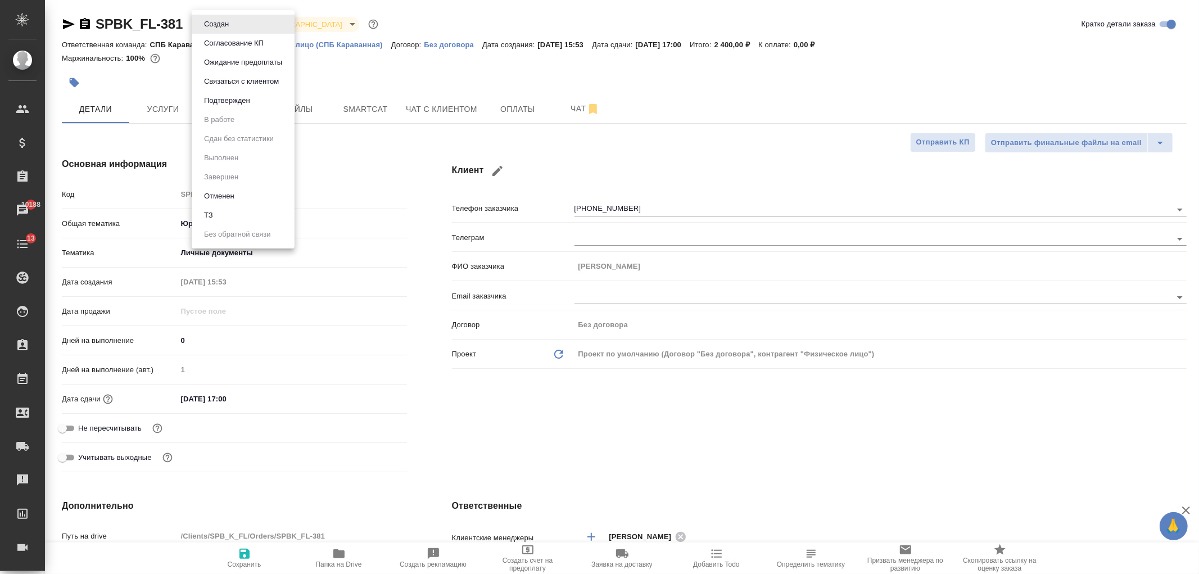
click at [437, 442] on div at bounding box center [599, 287] width 1199 height 574
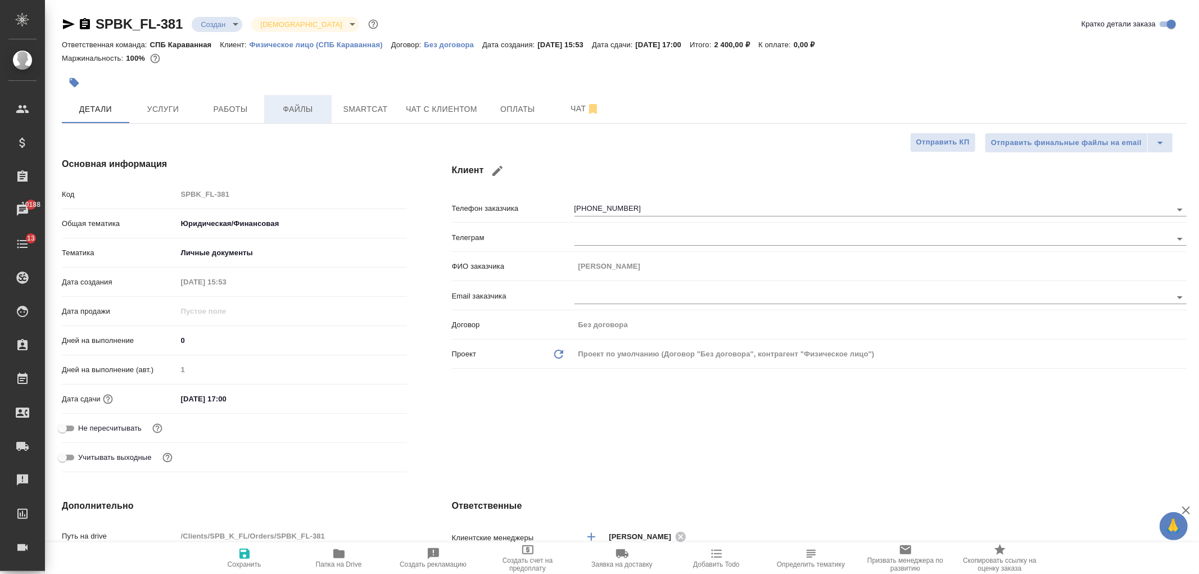
click at [293, 115] on span "Файлы" at bounding box center [298, 109] width 54 height 14
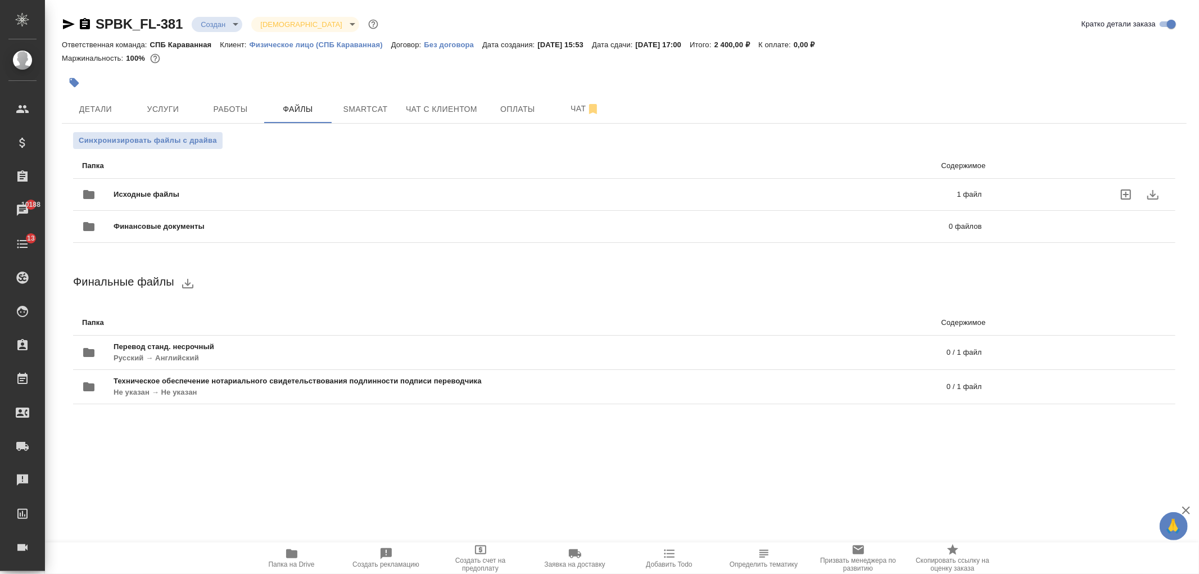
click at [324, 193] on span "Исходные файлы" at bounding box center [341, 194] width 455 height 11
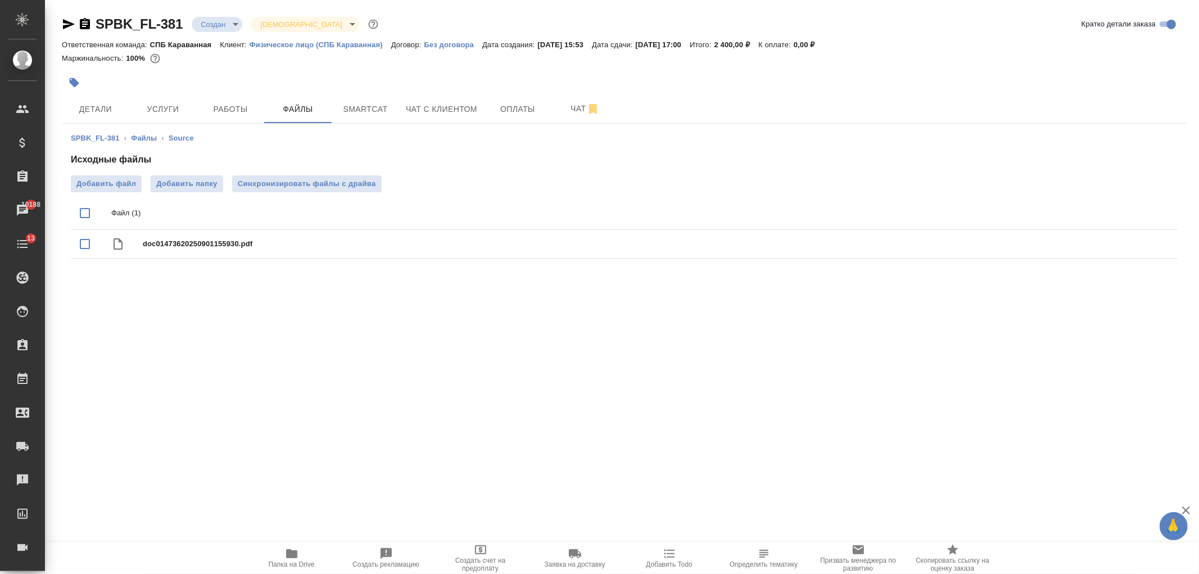
click at [220, 28] on body "🙏 .cls-1 fill:#fff; AWATERA Ivanova Arina Клиенты Спецификации Заказы 10188 Чат…" at bounding box center [599, 287] width 1199 height 574
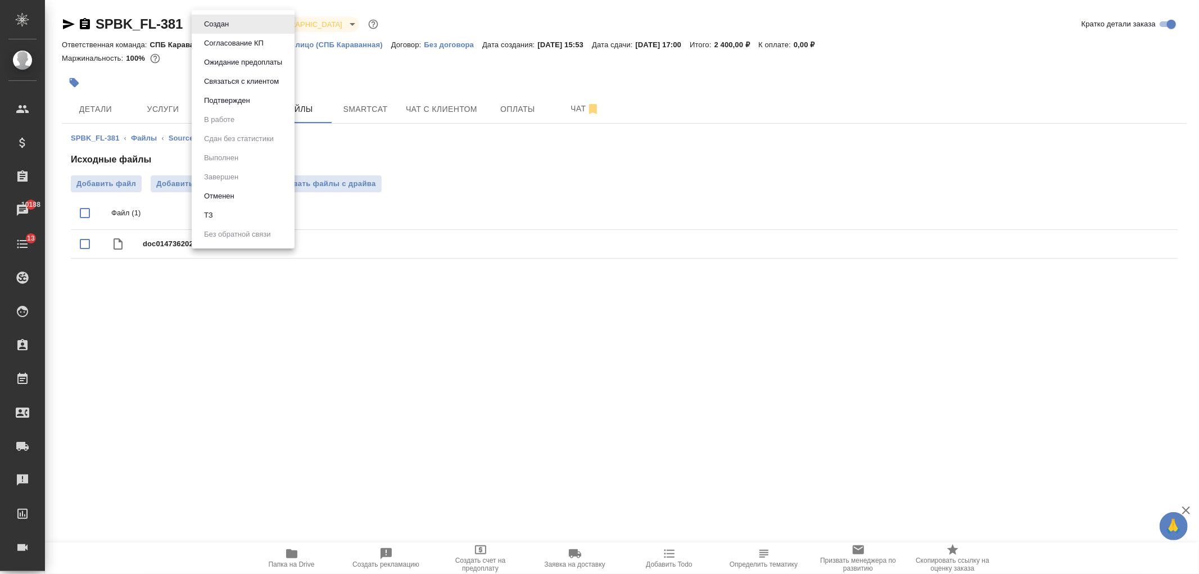
drag, startPoint x: 327, startPoint y: 361, endPoint x: 286, endPoint y: 310, distance: 65.1
click at [327, 361] on div at bounding box center [599, 287] width 1199 height 574
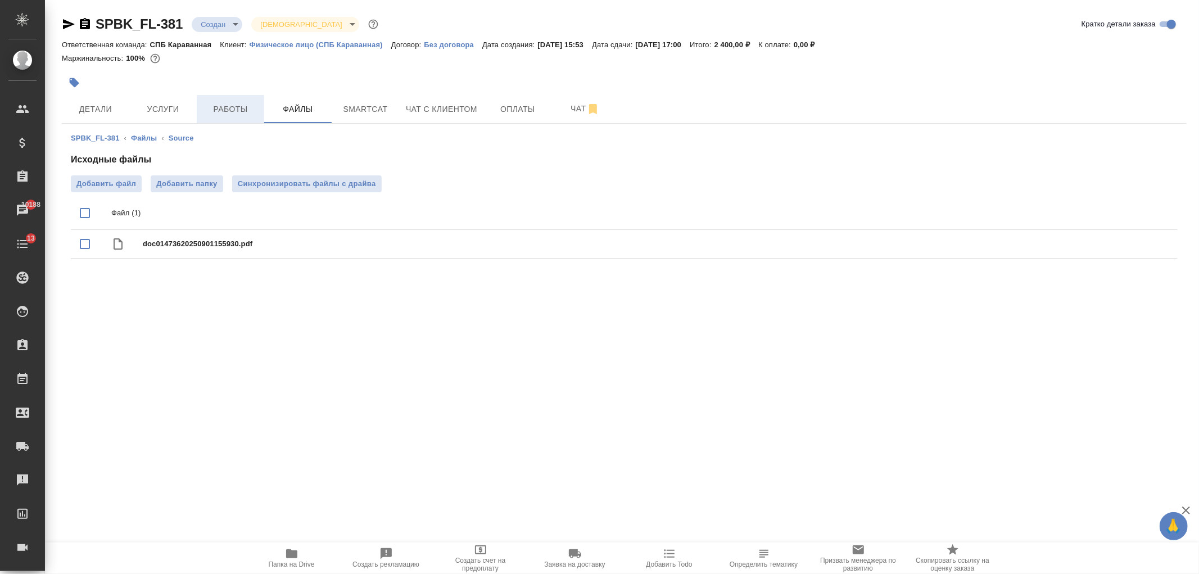
click at [218, 108] on span "Работы" at bounding box center [230, 109] width 54 height 14
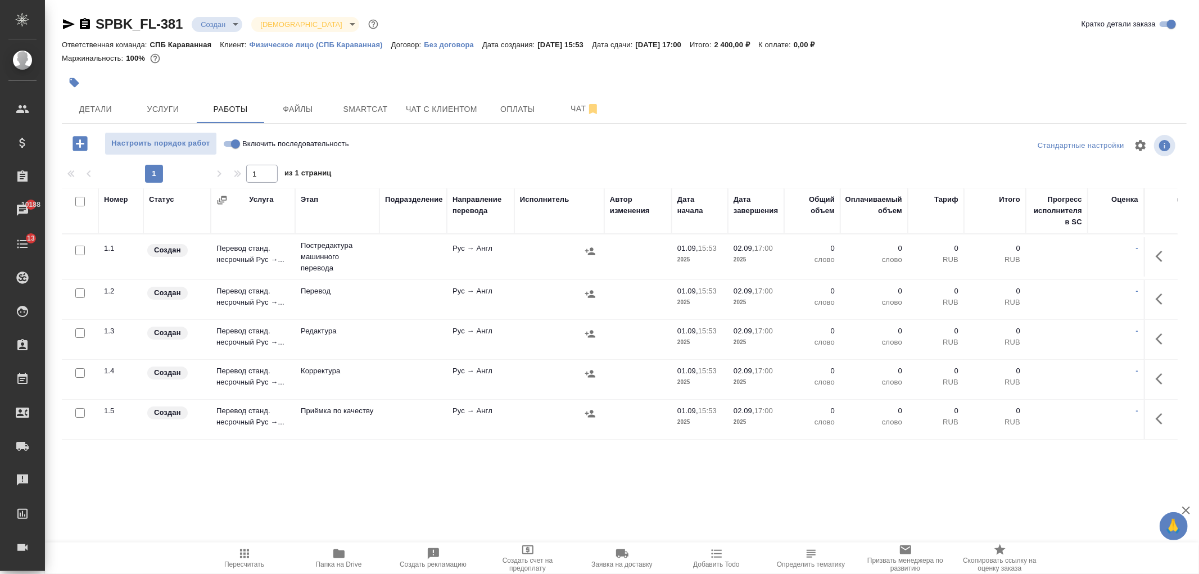
click at [77, 372] on input "checkbox" at bounding box center [80, 373] width 10 height 10
checkbox input "true"
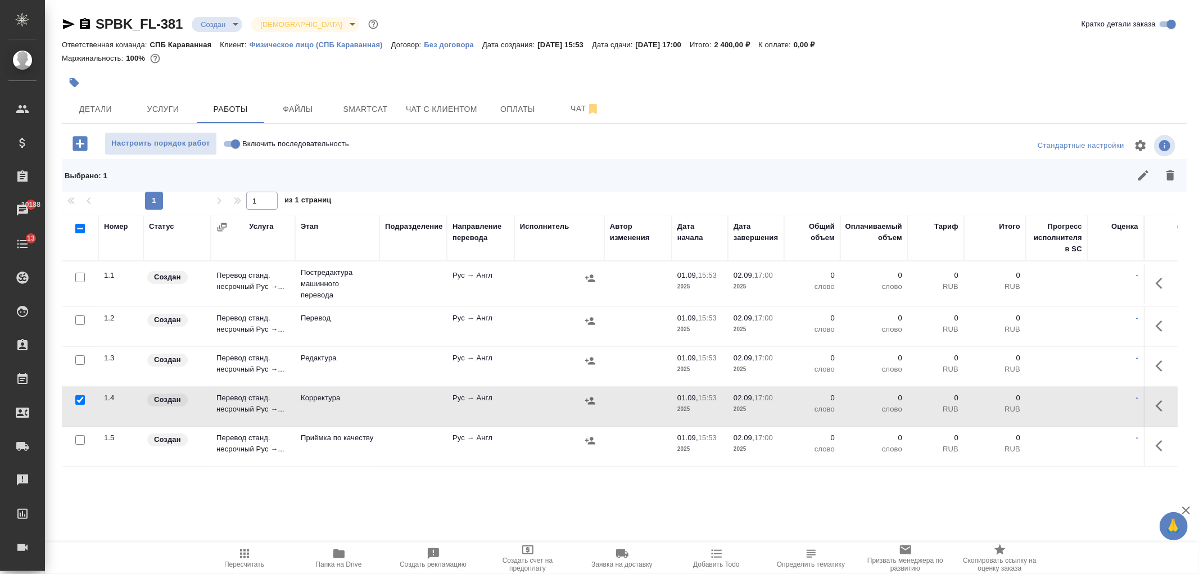
click at [80, 362] on input "checkbox" at bounding box center [80, 360] width 10 height 10
checkbox input "true"
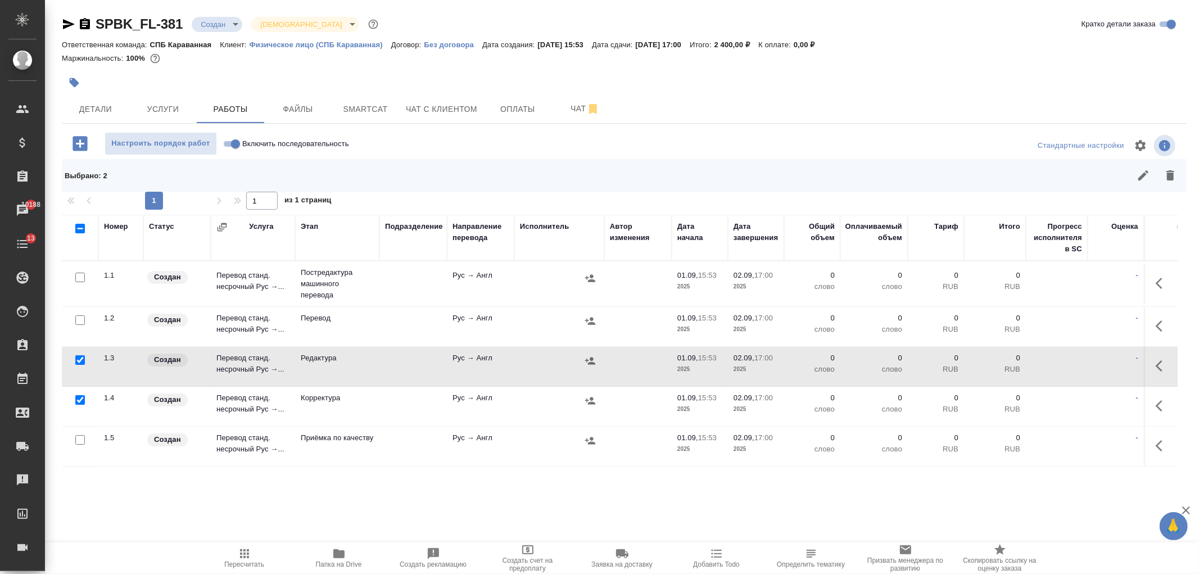
click at [78, 274] on input "checkbox" at bounding box center [80, 278] width 10 height 10
checkbox input "true"
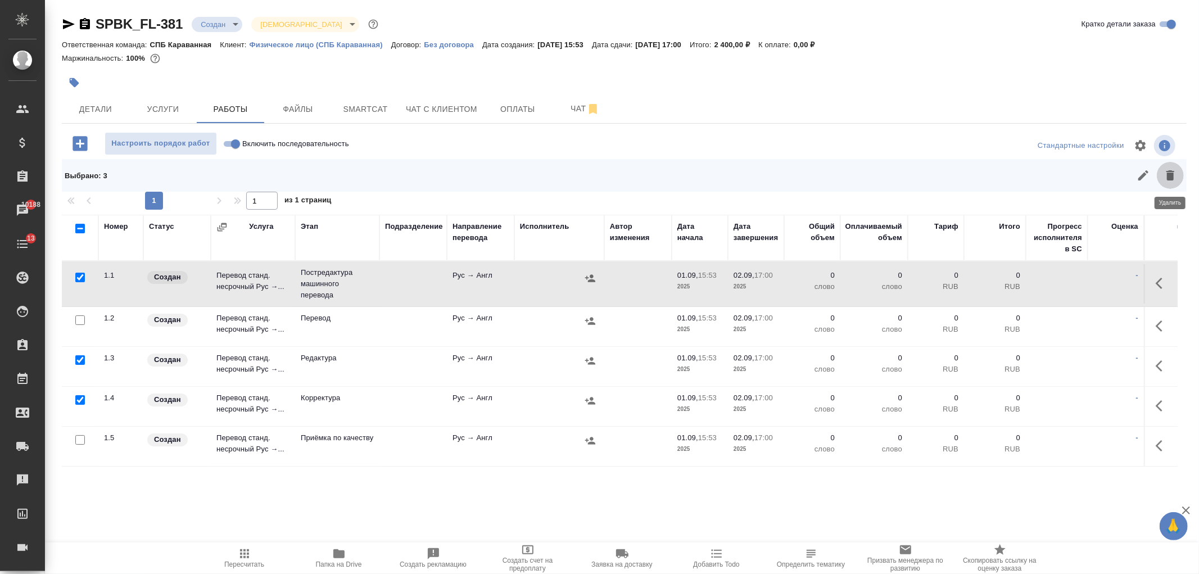
click at [1170, 172] on icon "button" at bounding box center [1169, 175] width 13 height 13
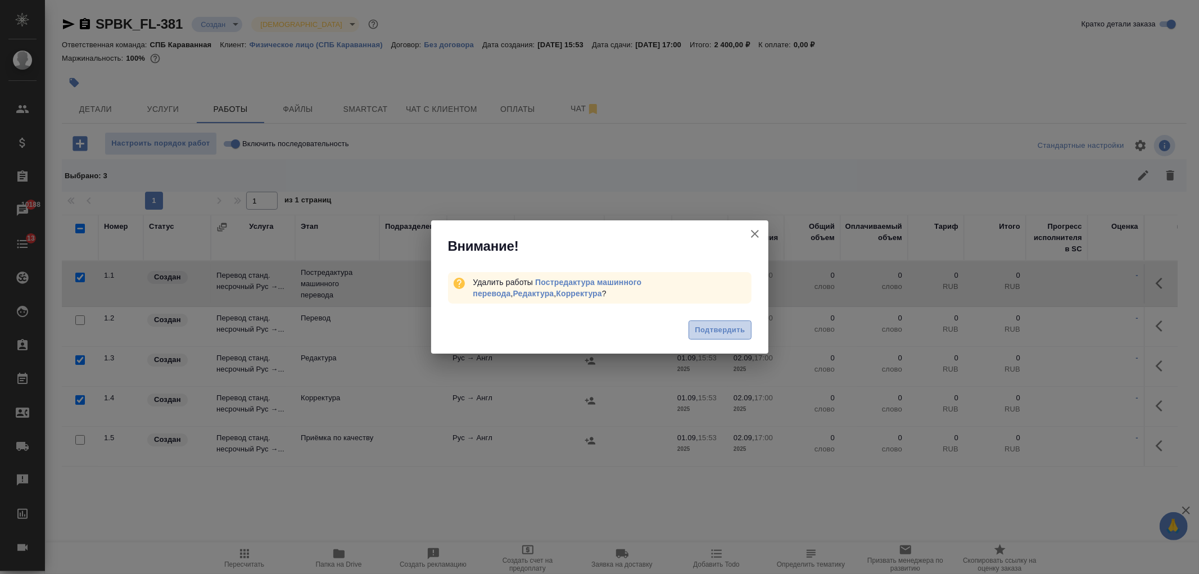
click at [721, 330] on span "Подтвердить" at bounding box center [720, 330] width 50 height 13
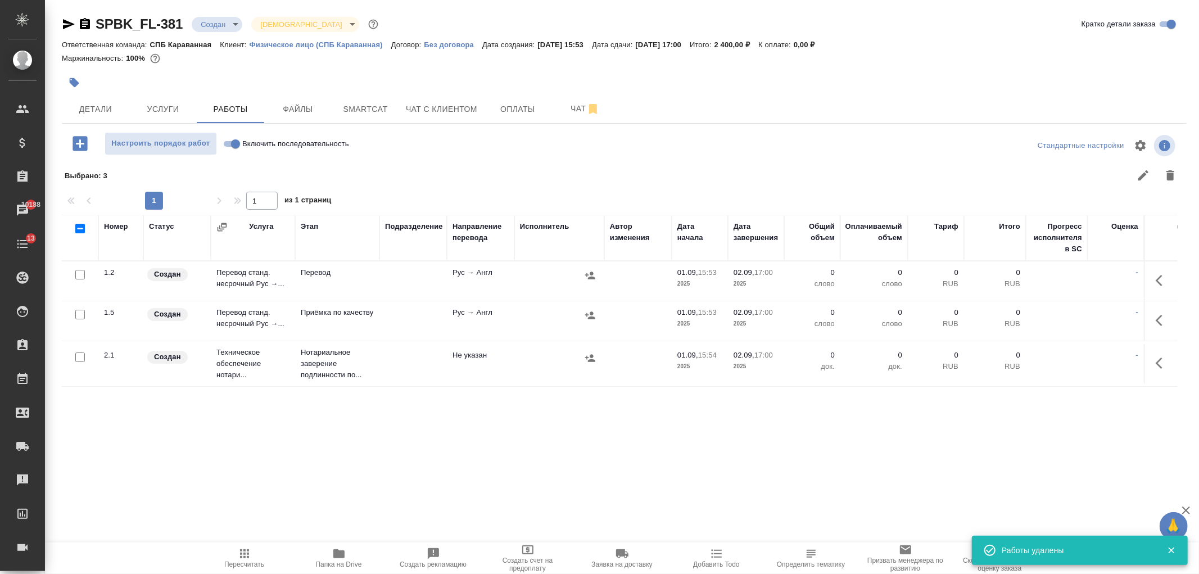
click at [266, 416] on div "Номер Статус Услуга Этап Подразделение Направление перевода Исполнитель Автор и…" at bounding box center [620, 341] width 1116 height 253
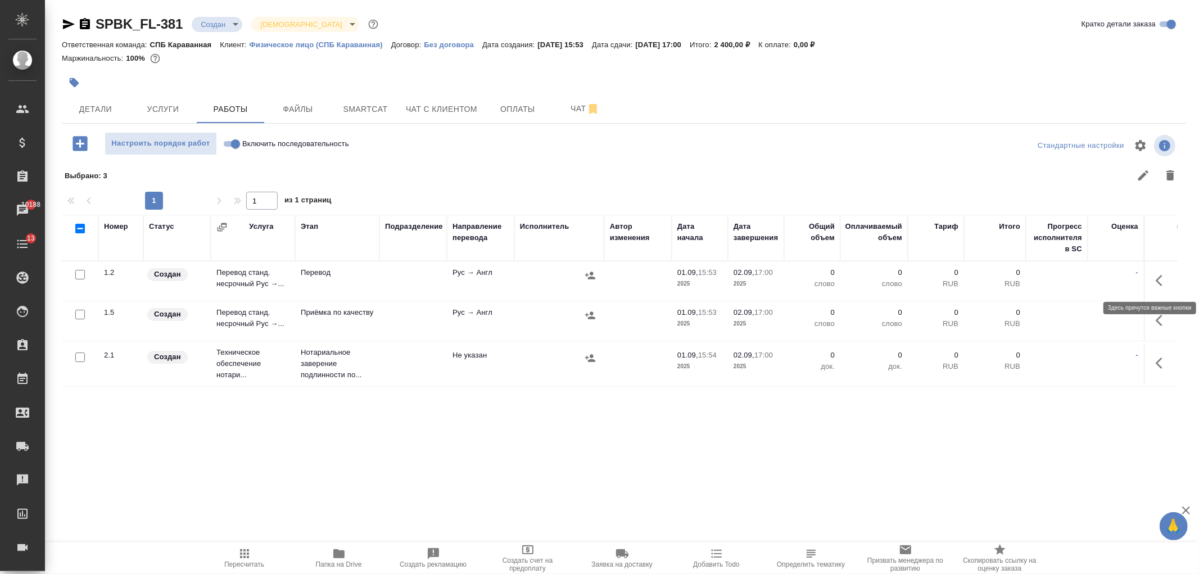
click at [1156, 277] on icon "button" at bounding box center [1162, 280] width 13 height 13
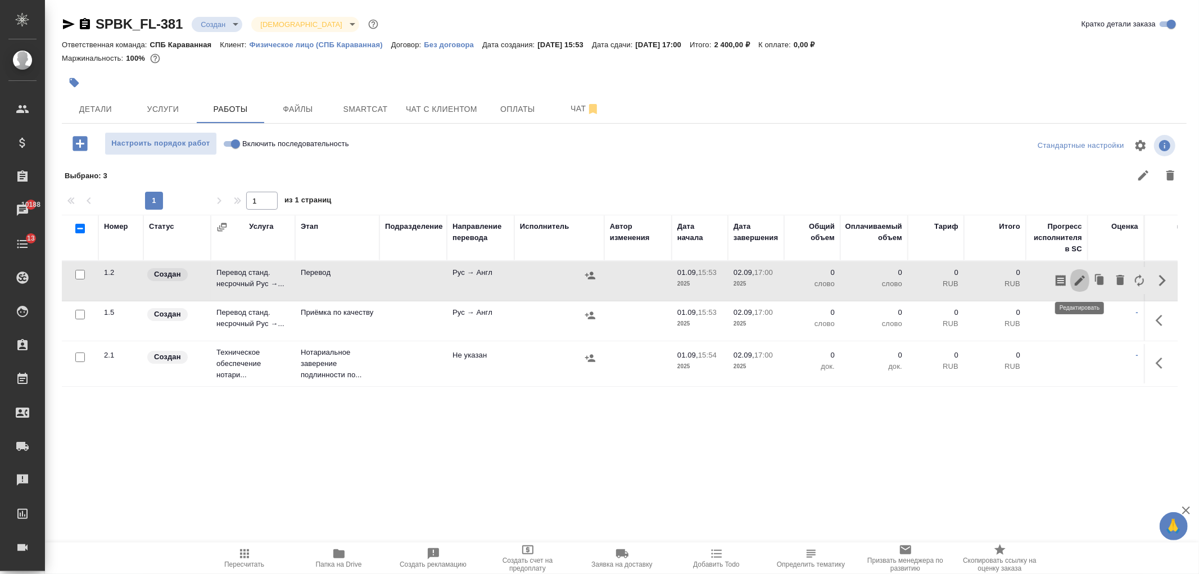
click at [1079, 285] on icon "button" at bounding box center [1079, 280] width 13 height 13
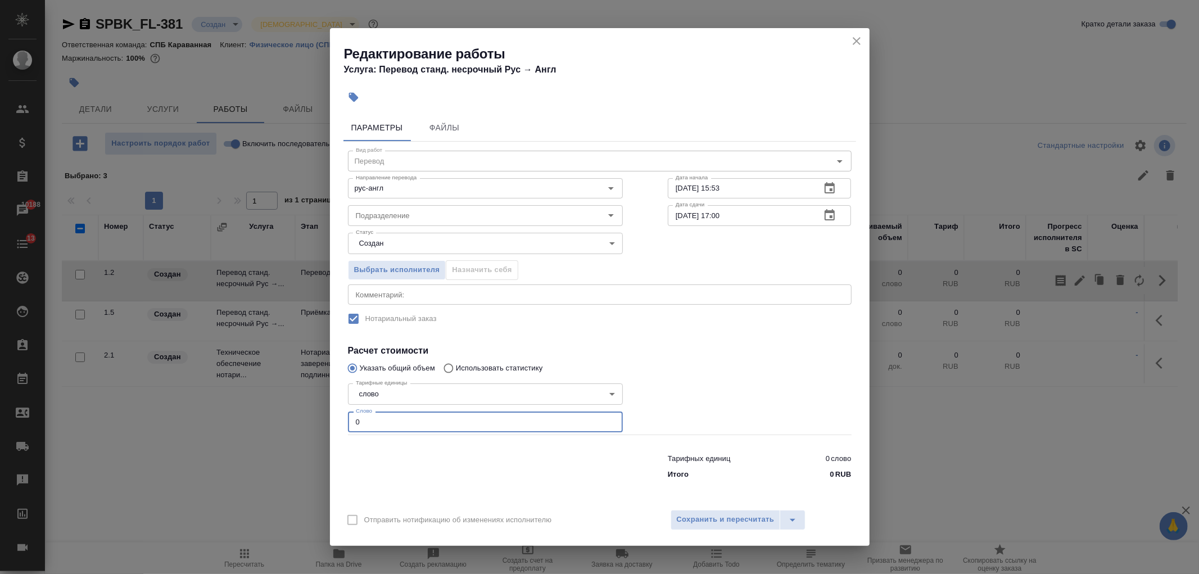
click at [406, 418] on input "0" at bounding box center [485, 421] width 275 height 20
type input "1"
drag, startPoint x: 745, startPoint y: 501, endPoint x: 742, endPoint y: 519, distance: 18.8
click at [744, 502] on div "Редактирование работы Услуга: Перевод станд. несрочный Рус → Англ Параметры Фай…" at bounding box center [600, 286] width 540 height 517
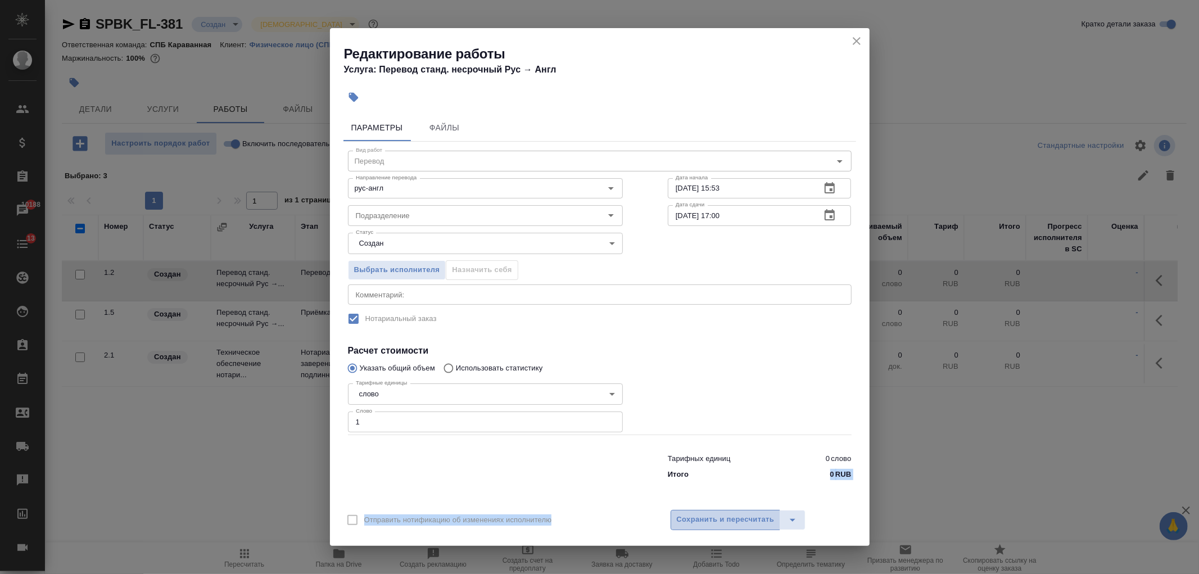
click at [741, 519] on span "Сохранить и пересчитать" at bounding box center [726, 519] width 98 height 13
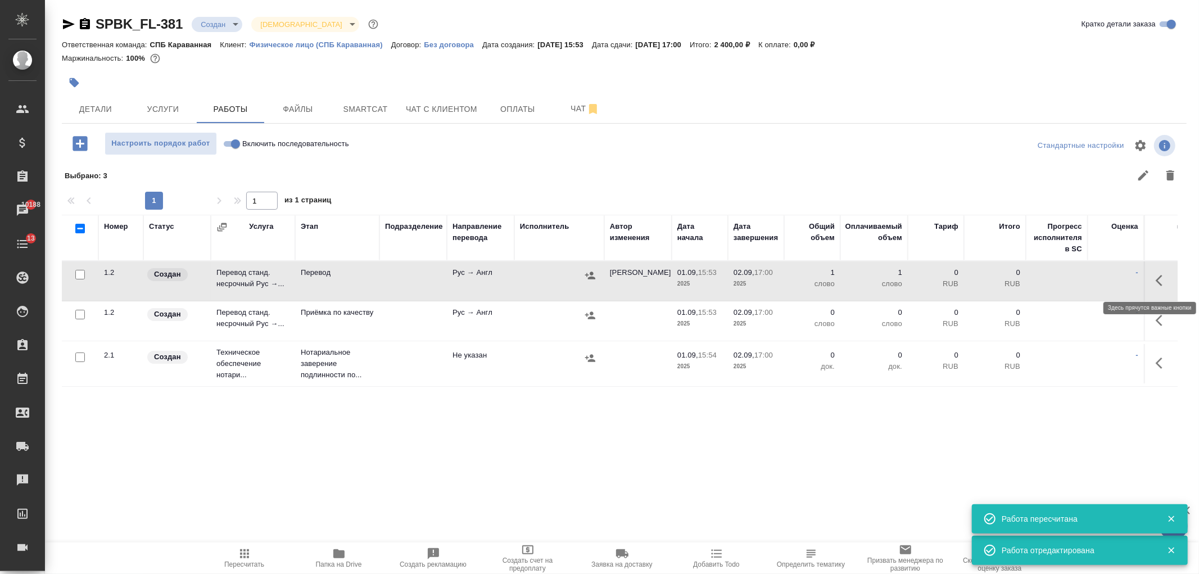
click at [1163, 286] on icon "button" at bounding box center [1162, 280] width 13 height 13
click at [1079, 284] on icon "button" at bounding box center [1079, 280] width 13 height 13
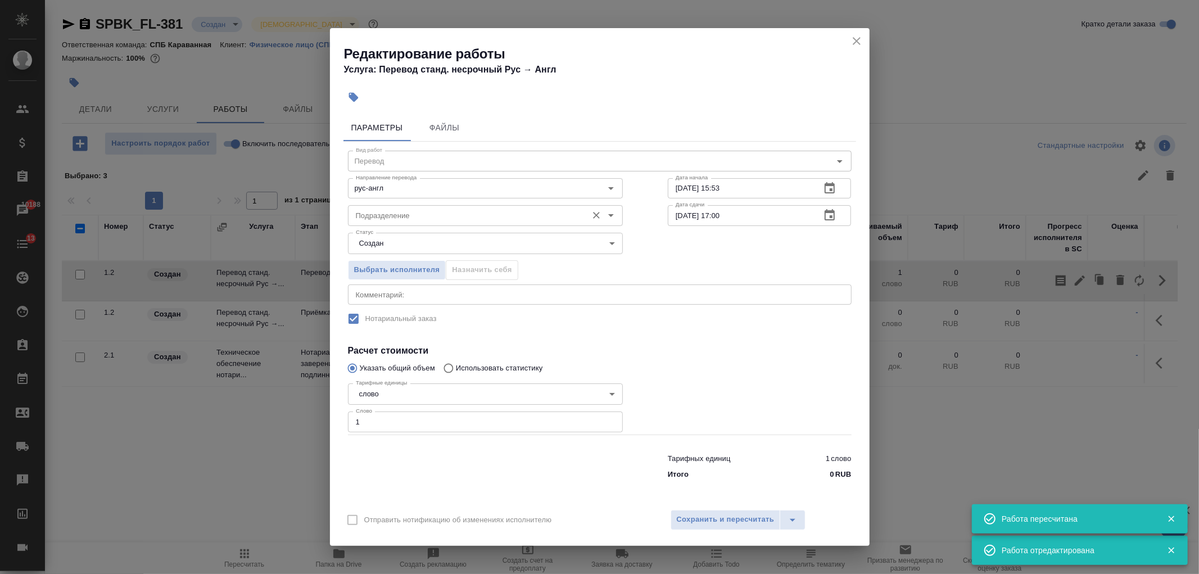
click at [406, 211] on input "Подразделение" at bounding box center [466, 215] width 230 height 13
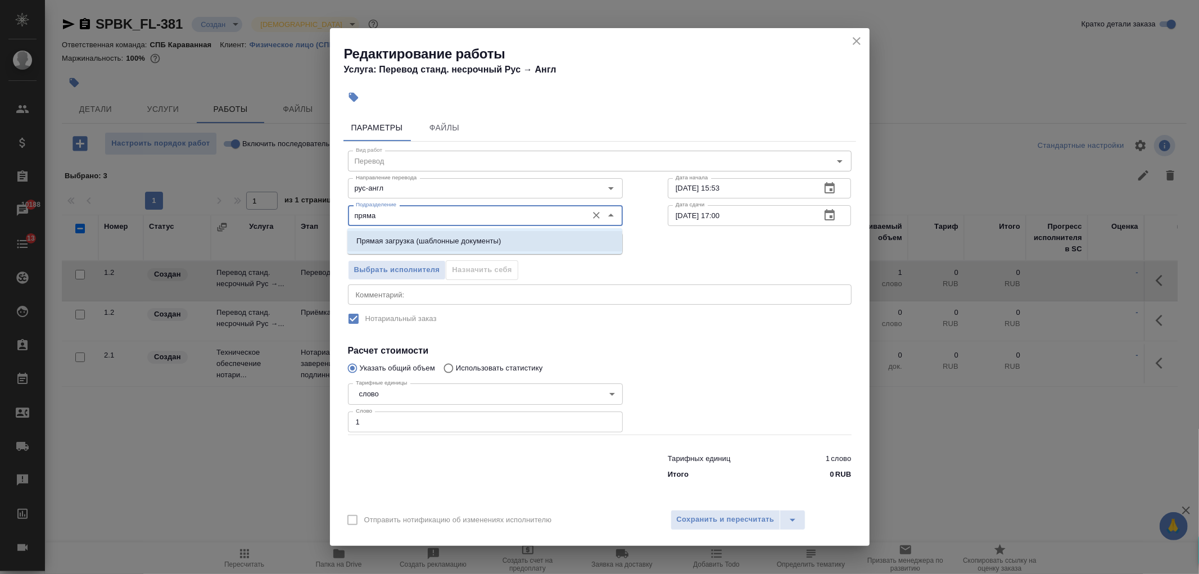
click at [428, 239] on p "Прямая загрузка (шаблонные документы)" at bounding box center [428, 240] width 144 height 11
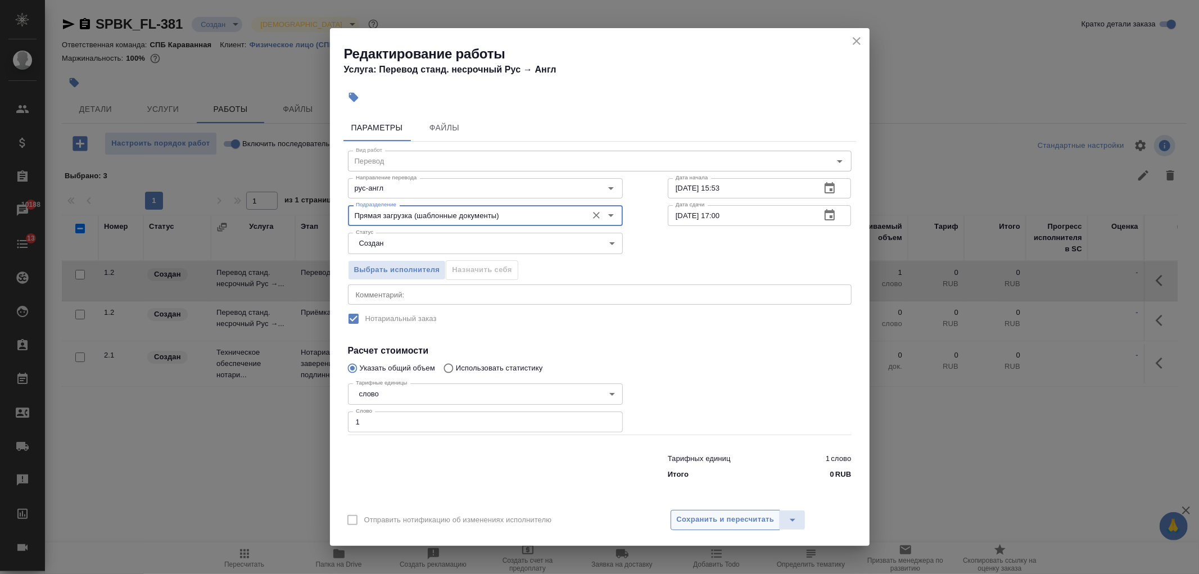
type input "Прямая загрузка (шаблонные документы)"
click at [722, 517] on span "Сохранить и пересчитать" at bounding box center [726, 519] width 98 height 13
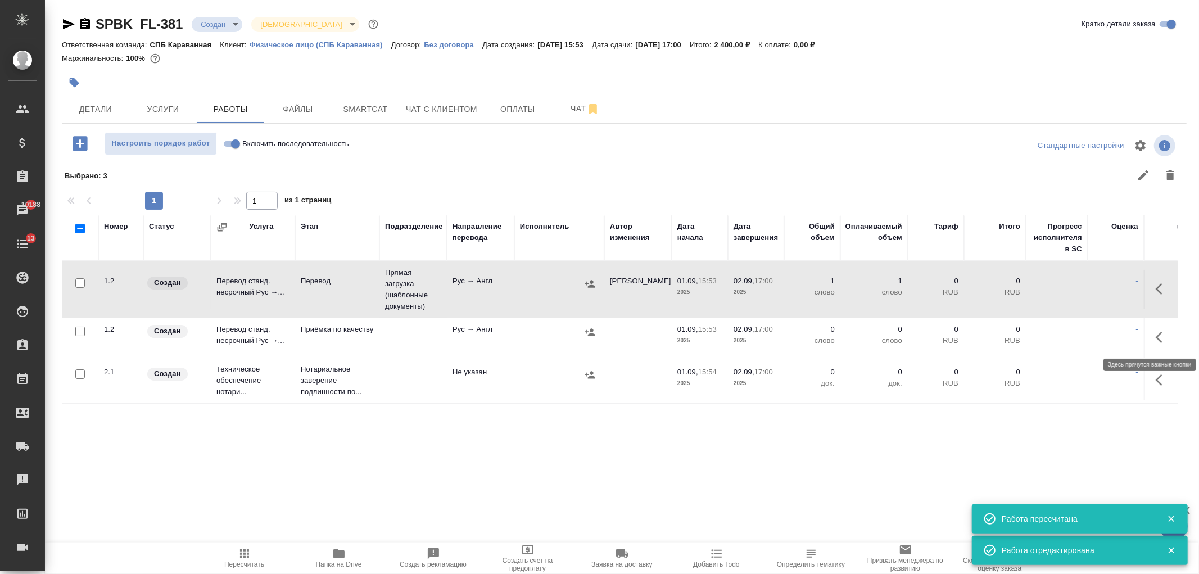
click at [1160, 338] on icon "button" at bounding box center [1162, 336] width 13 height 13
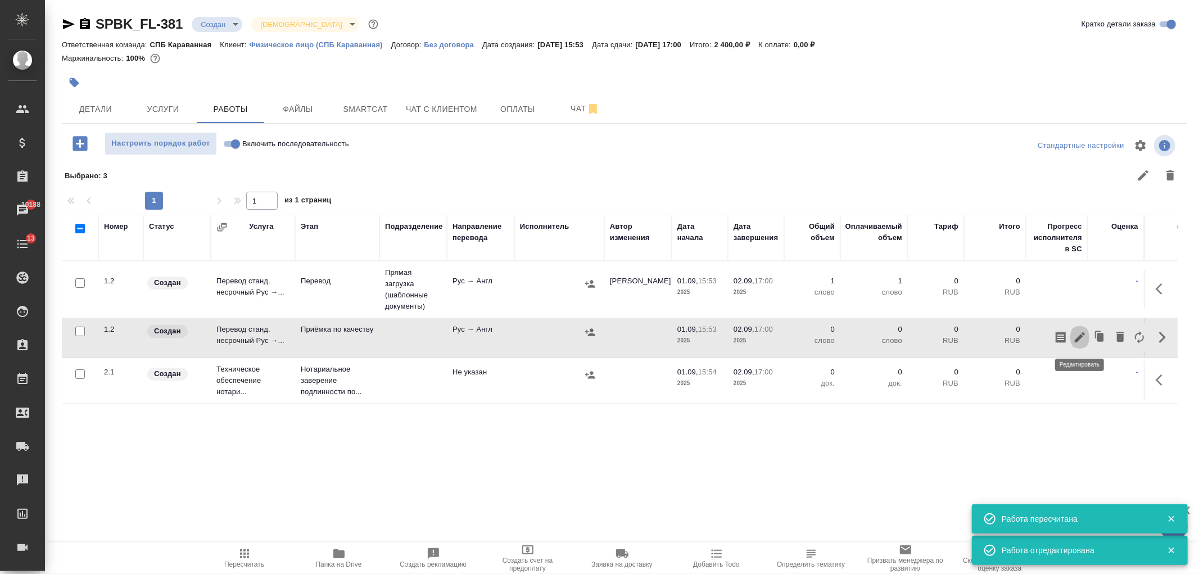
click at [1076, 336] on icon "button" at bounding box center [1079, 336] width 13 height 13
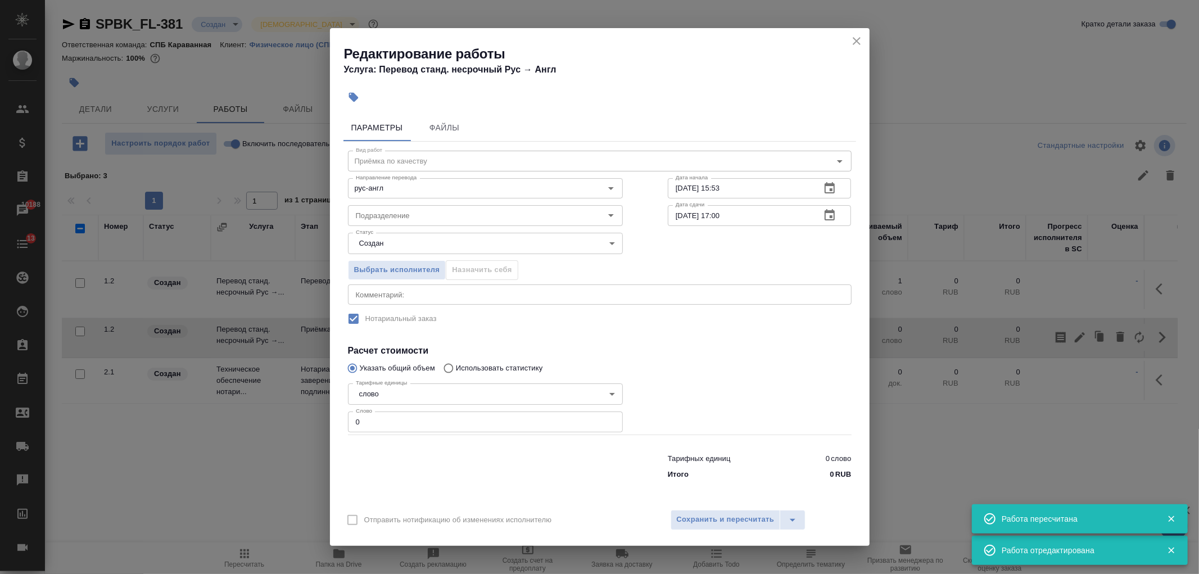
click at [389, 427] on input "0" at bounding box center [485, 421] width 275 height 20
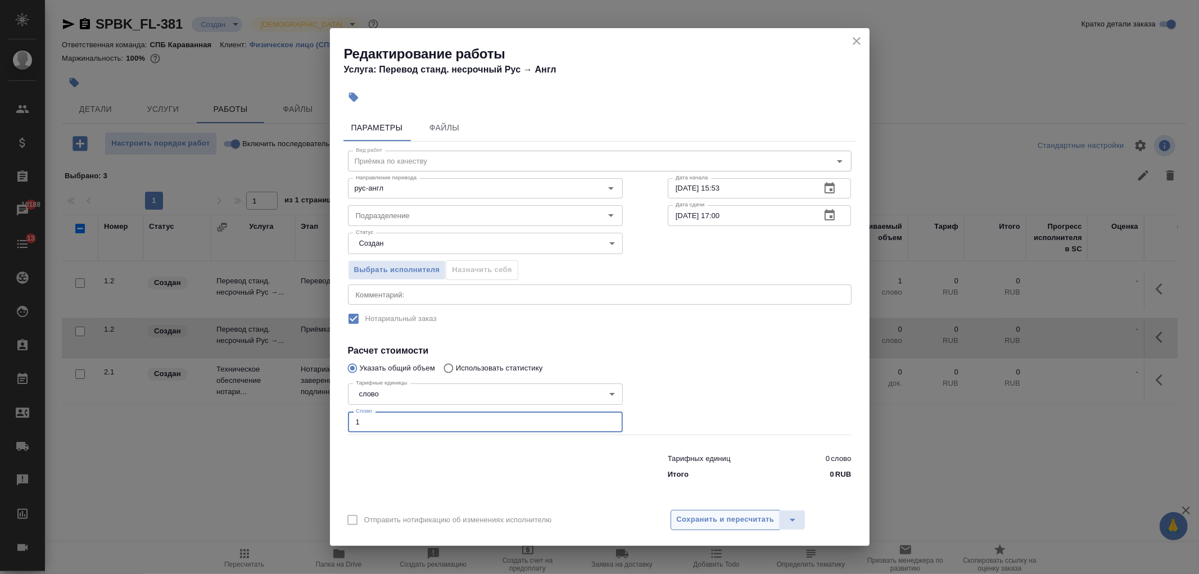
type input "1"
click at [750, 524] on span "Сохранить и пересчитать" at bounding box center [726, 519] width 98 height 13
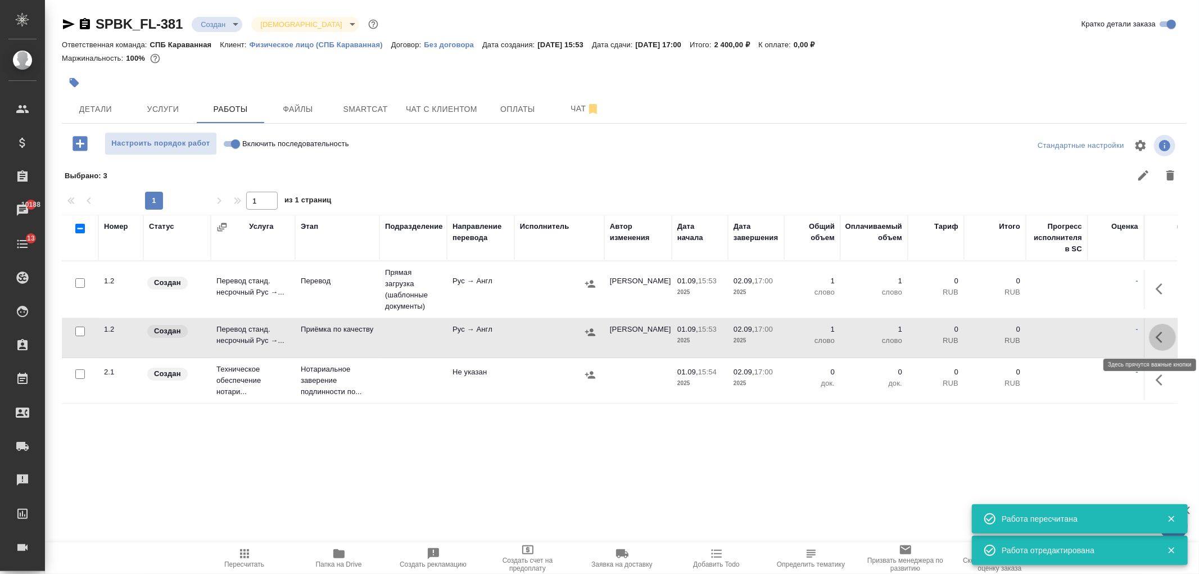
click at [1159, 339] on icon "button" at bounding box center [1159, 337] width 7 height 11
click at [1080, 341] on icon "button" at bounding box center [1079, 336] width 13 height 13
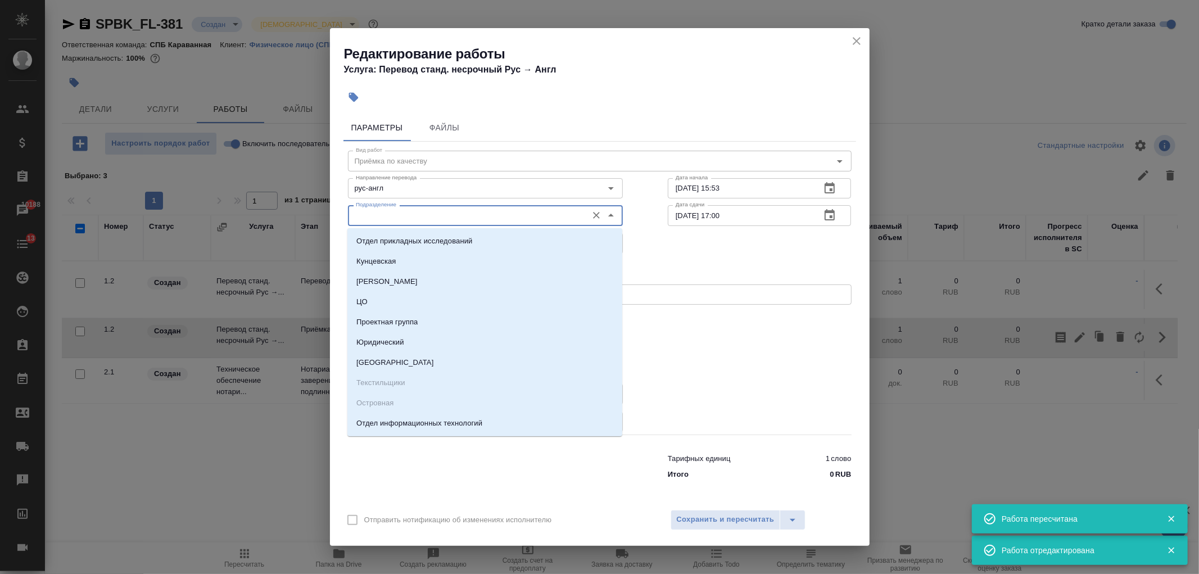
click at [384, 211] on input "Подразделение" at bounding box center [466, 215] width 230 height 13
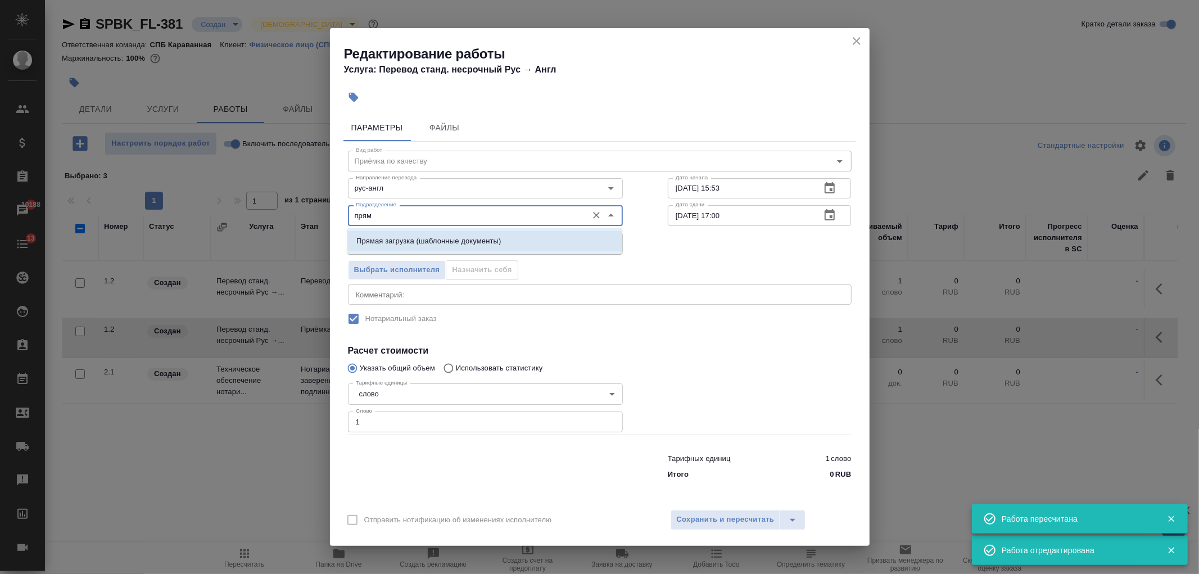
click at [418, 239] on p "Прямая загрузка (шаблонные документы)" at bounding box center [428, 240] width 144 height 11
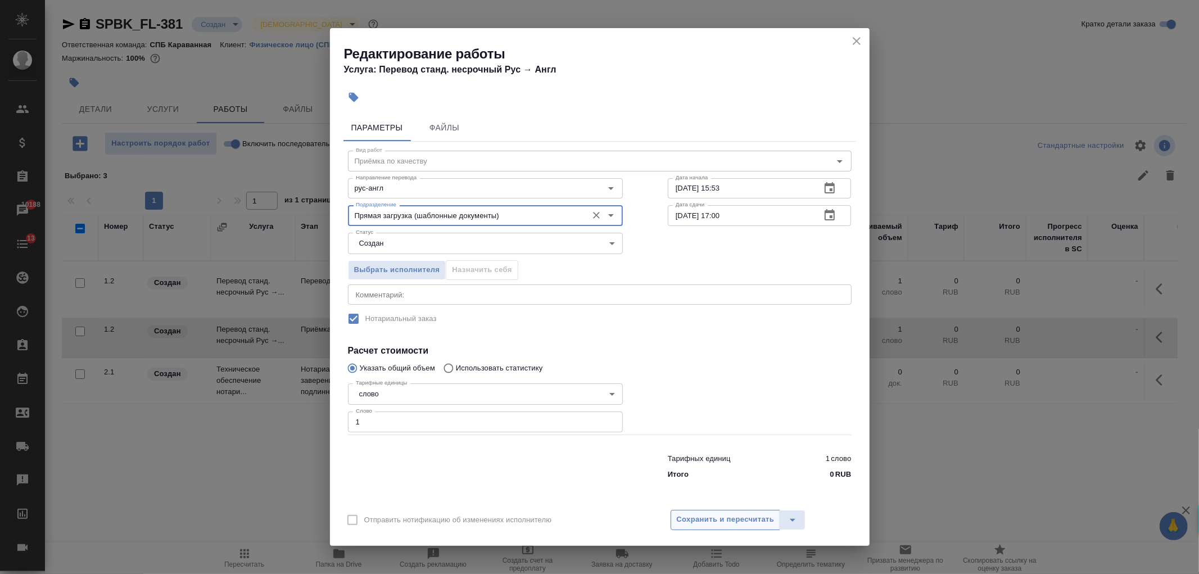
type input "Прямая загрузка (шаблонные документы)"
click at [745, 515] on span "Сохранить и пересчитать" at bounding box center [726, 519] width 98 height 13
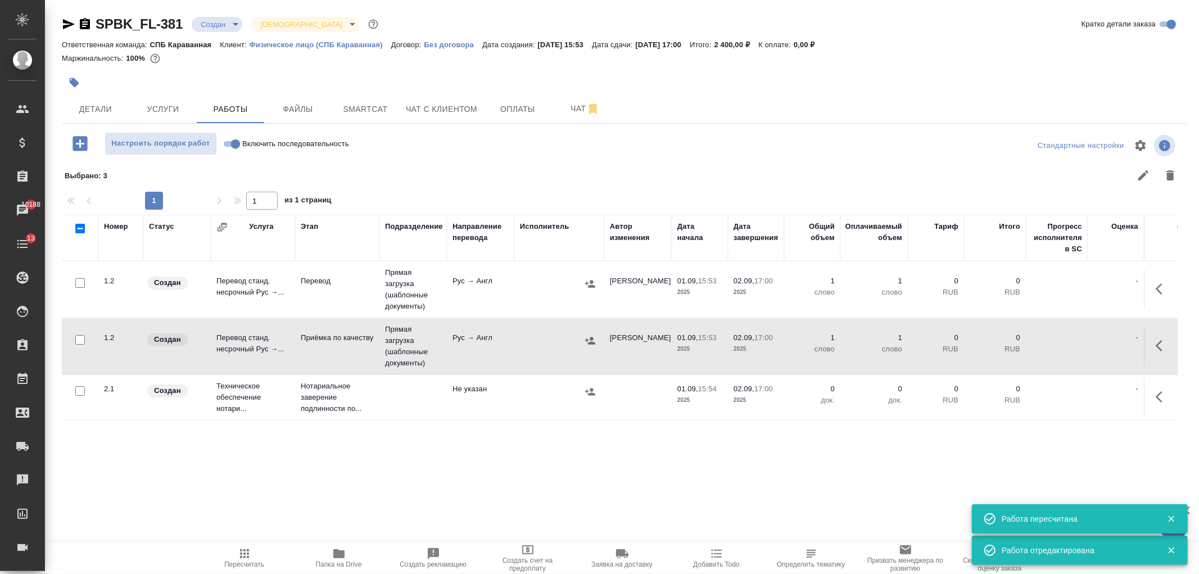
click at [101, 125] on div "SPBK_FL-381 Создан new Святая троица holyTrinity Кратко детали заказа Ответстве…" at bounding box center [624, 248] width 1137 height 496
click at [105, 110] on span "Детали" at bounding box center [96, 109] width 54 height 14
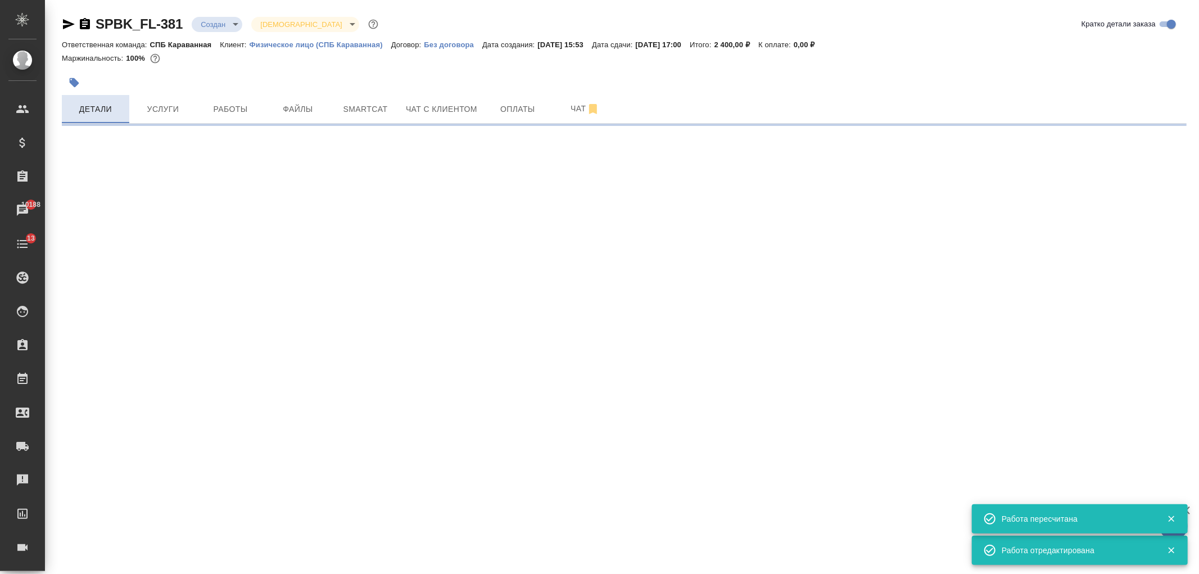
select select "RU"
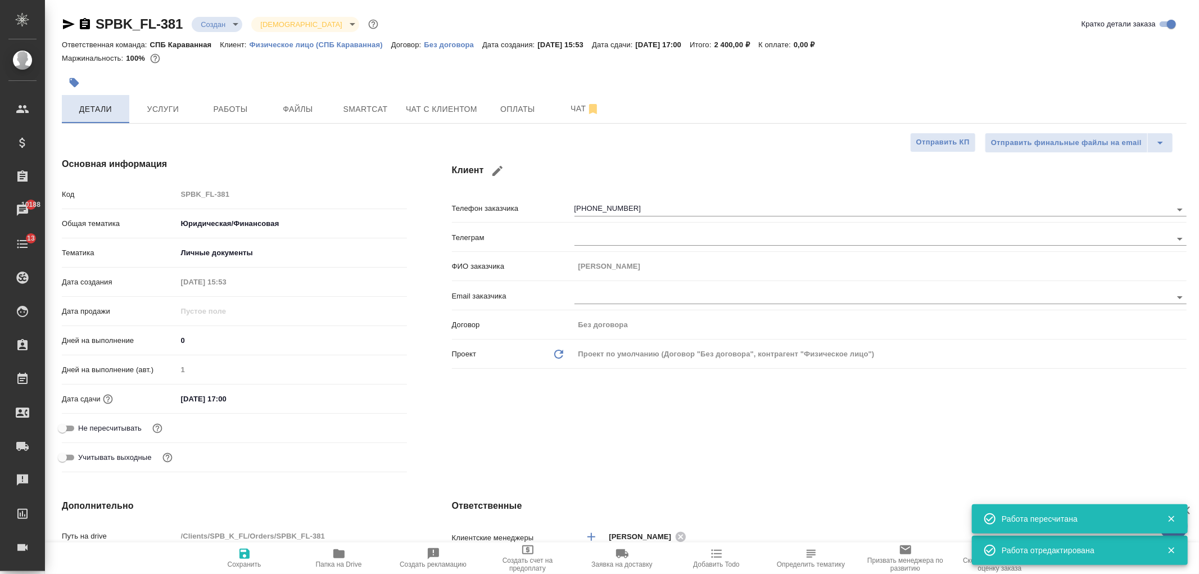
type textarea "x"
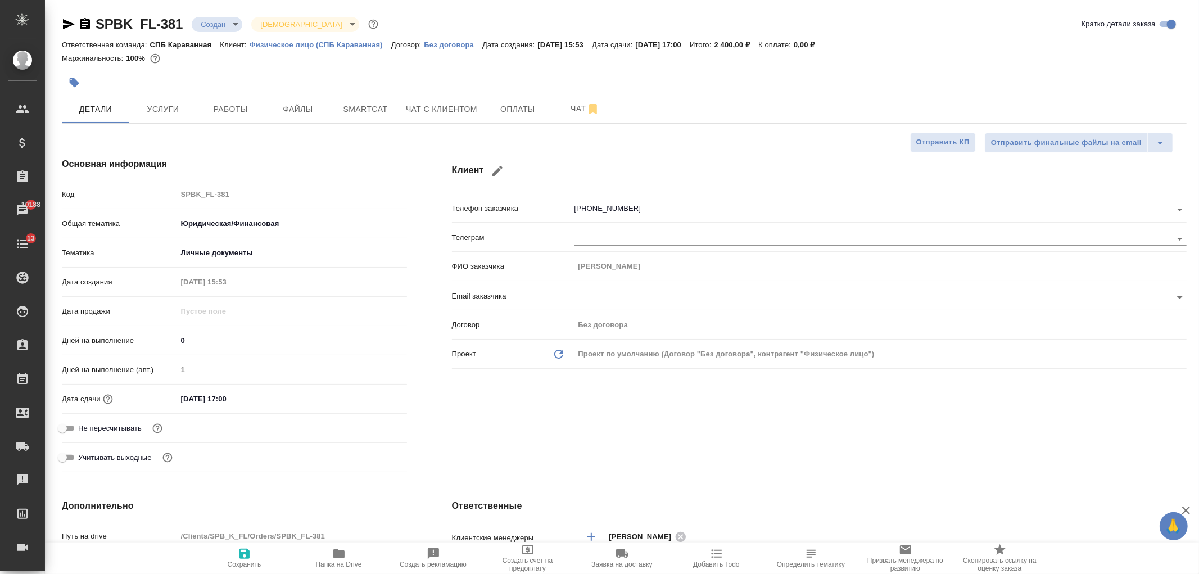
click at [257, 145] on div "Основная информация Код SPBK_FL-381 Общая тематика Юридическая/Финансовая yr-fn…" at bounding box center [234, 317] width 390 height 364
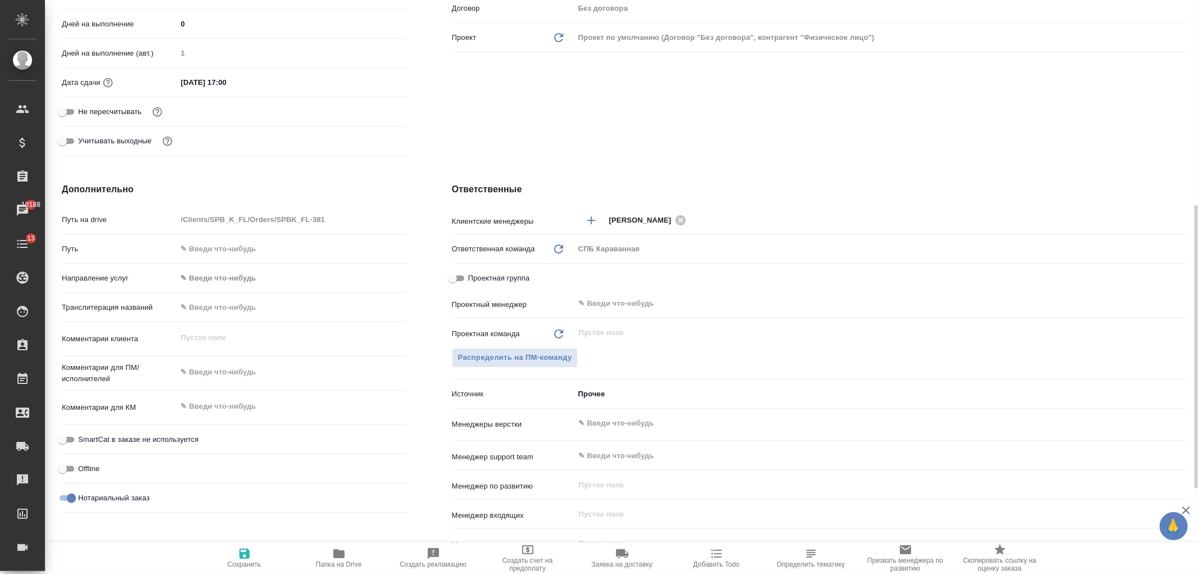
scroll to position [508, 0]
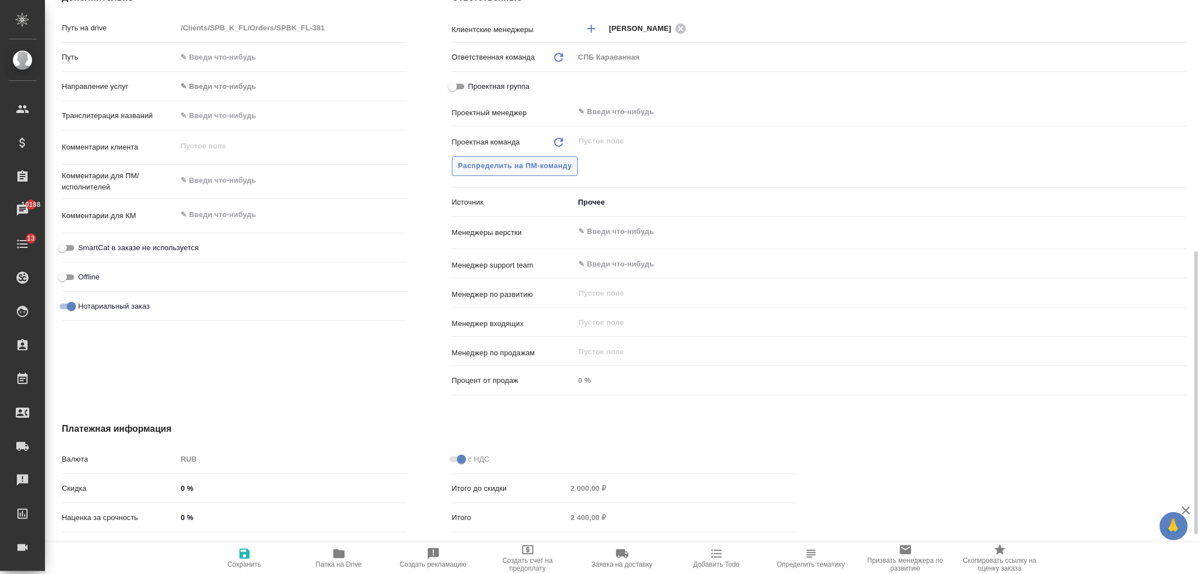
click at [475, 156] on button "Распределить на ПМ-команду" at bounding box center [515, 166] width 126 height 20
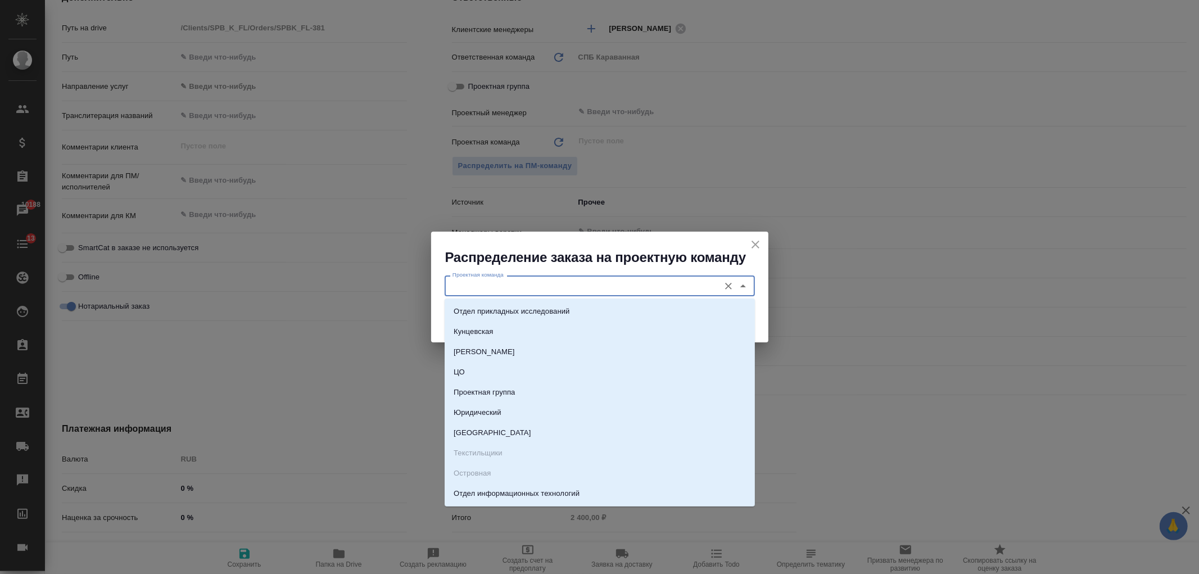
click at [506, 288] on input "Проектная команда" at bounding box center [581, 285] width 266 height 13
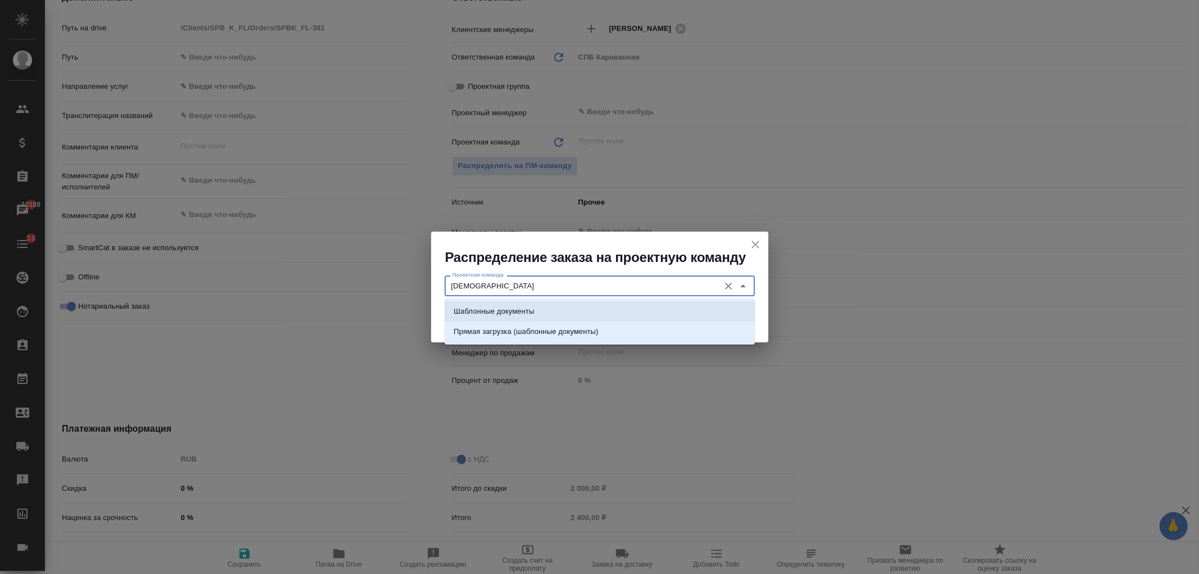
click at [518, 315] on p "Шаблонные документы" at bounding box center [494, 311] width 80 height 11
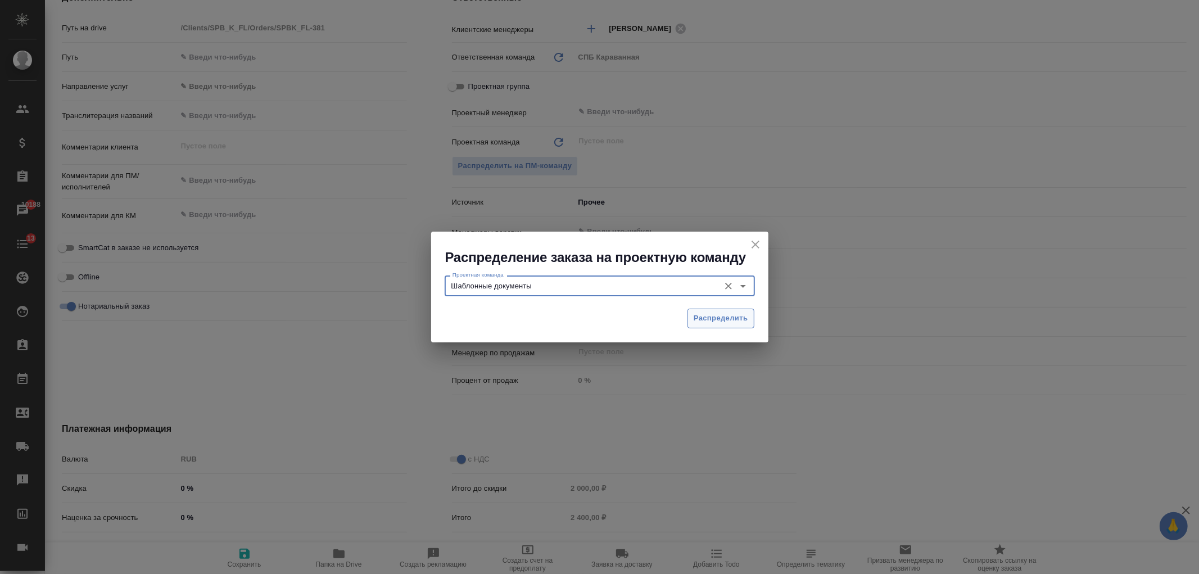
type input "Шаблонные документы"
click at [731, 321] on span "Распределить" at bounding box center [721, 318] width 55 height 13
type textarea "x"
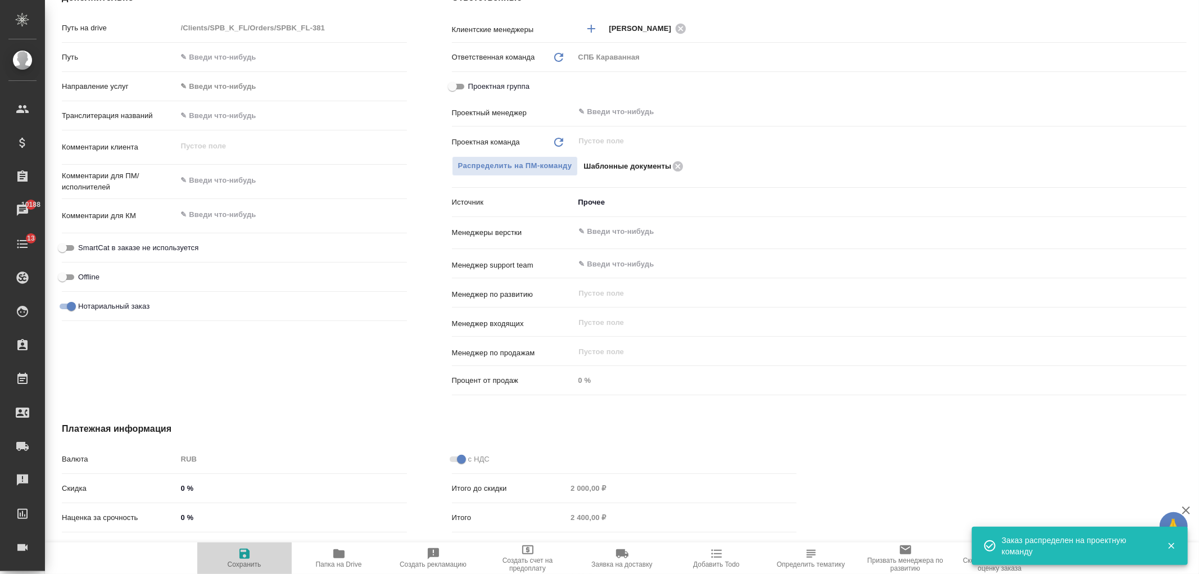
click at [253, 551] on span "Сохранить" at bounding box center [244, 557] width 81 height 21
type textarea "x"
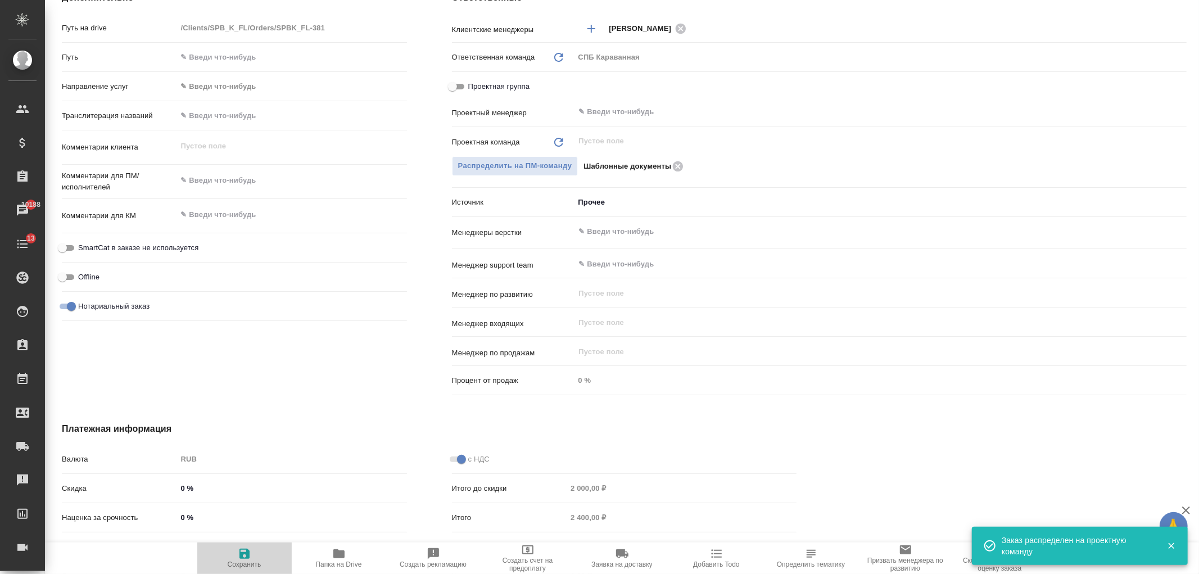
type textarea "x"
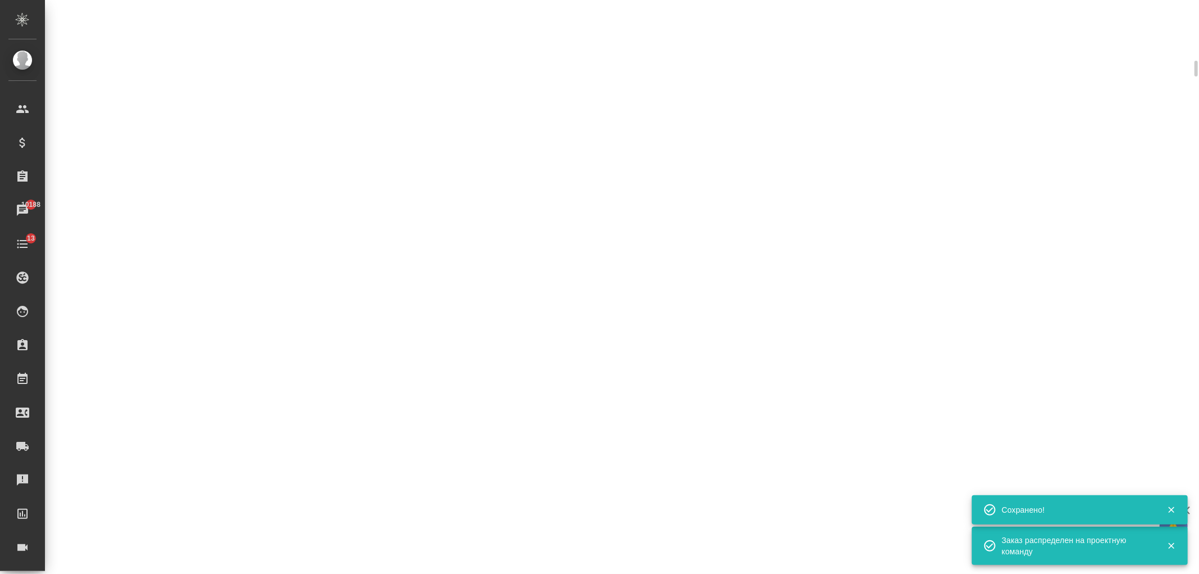
select select "RU"
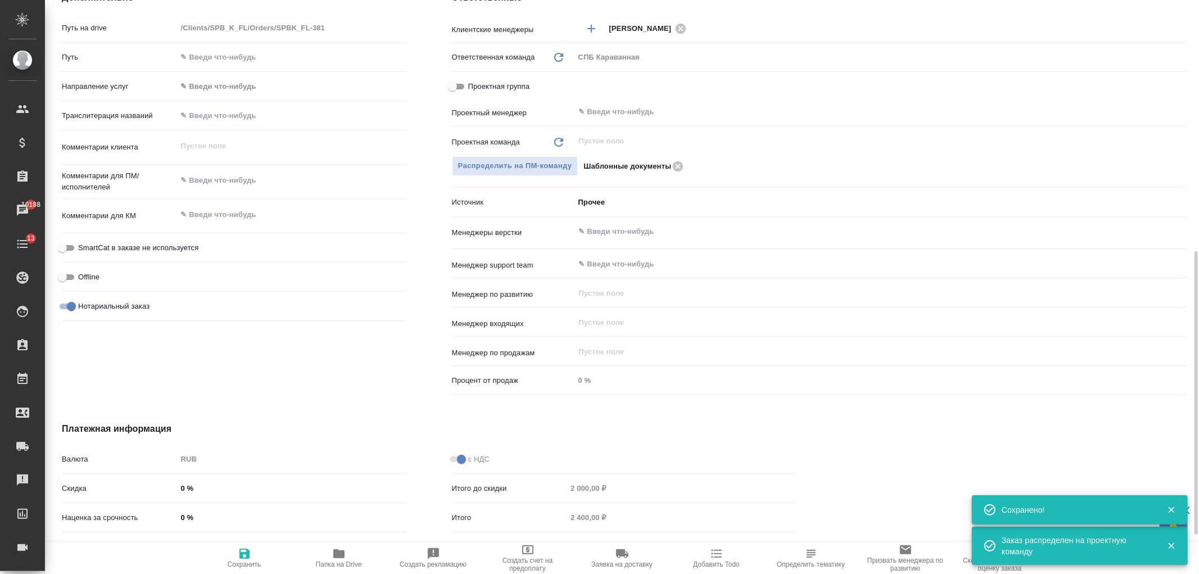
type textarea "x"
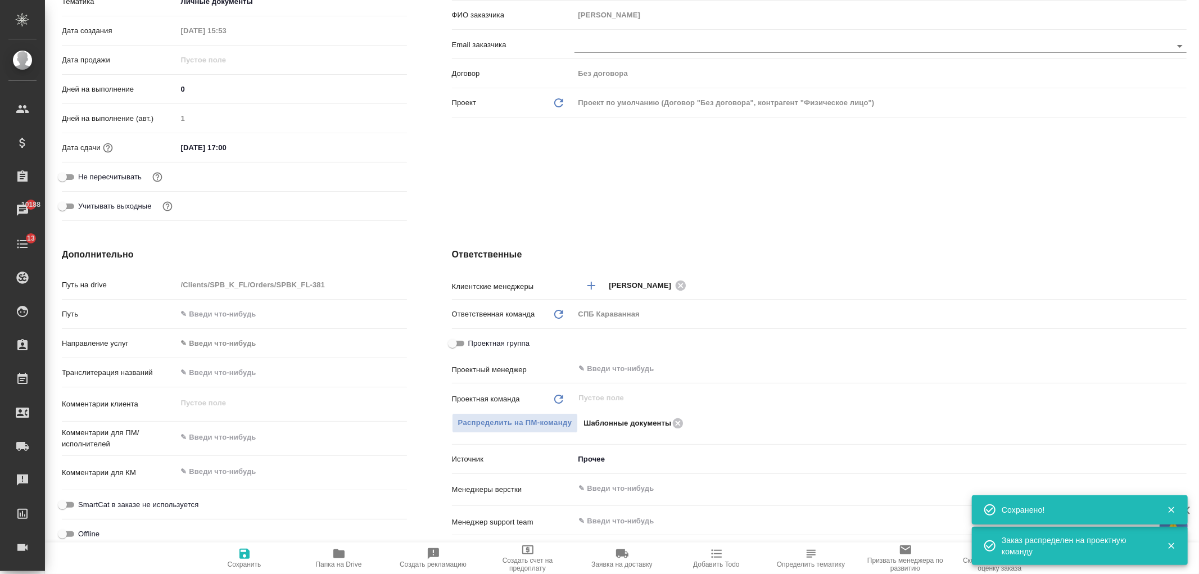
scroll to position [0, 0]
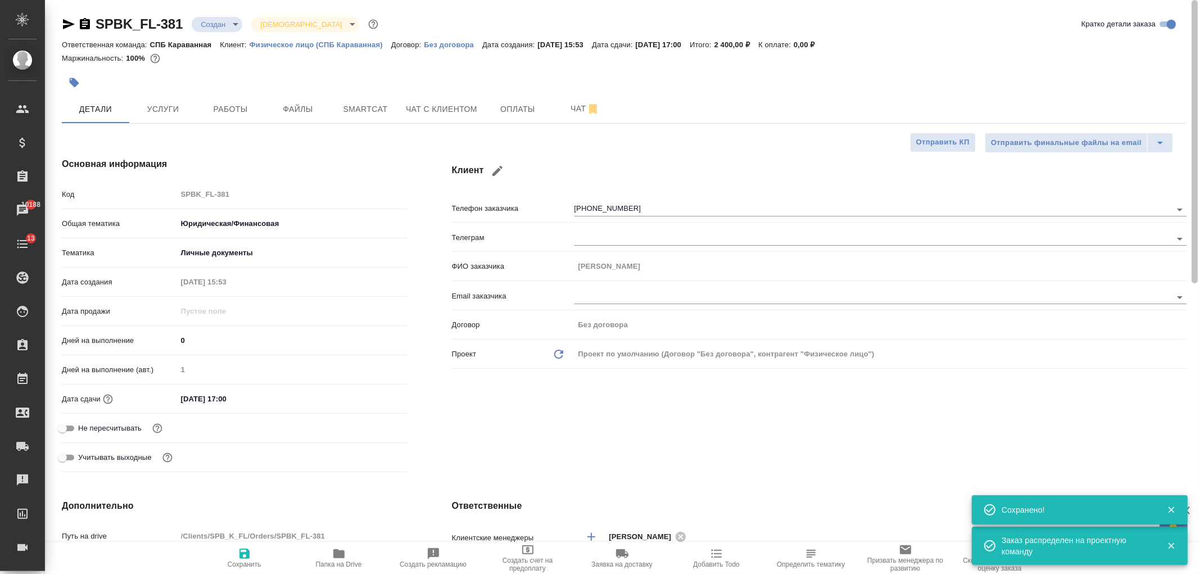
drag, startPoint x: 1184, startPoint y: 371, endPoint x: 1174, endPoint y: 20, distance: 351.4
click at [1175, 20] on div "SPBK_FL-381 Создан new Святая троица holyTrinity Кратко детали заказа Ответстве…" at bounding box center [622, 287] width 1154 height 574
type textarea "x"
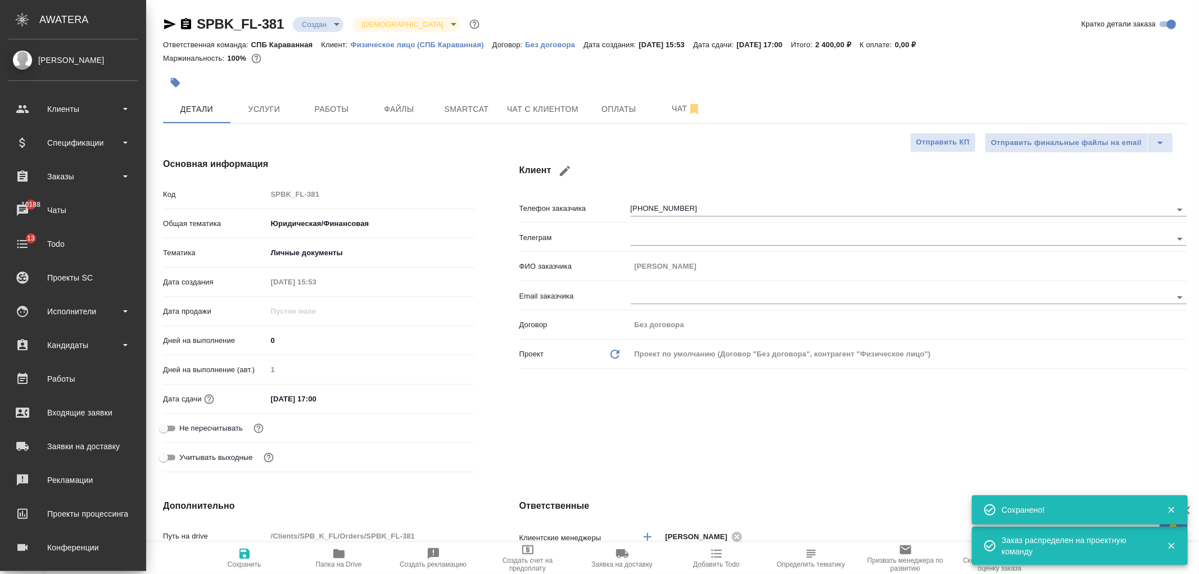
type textarea "x"
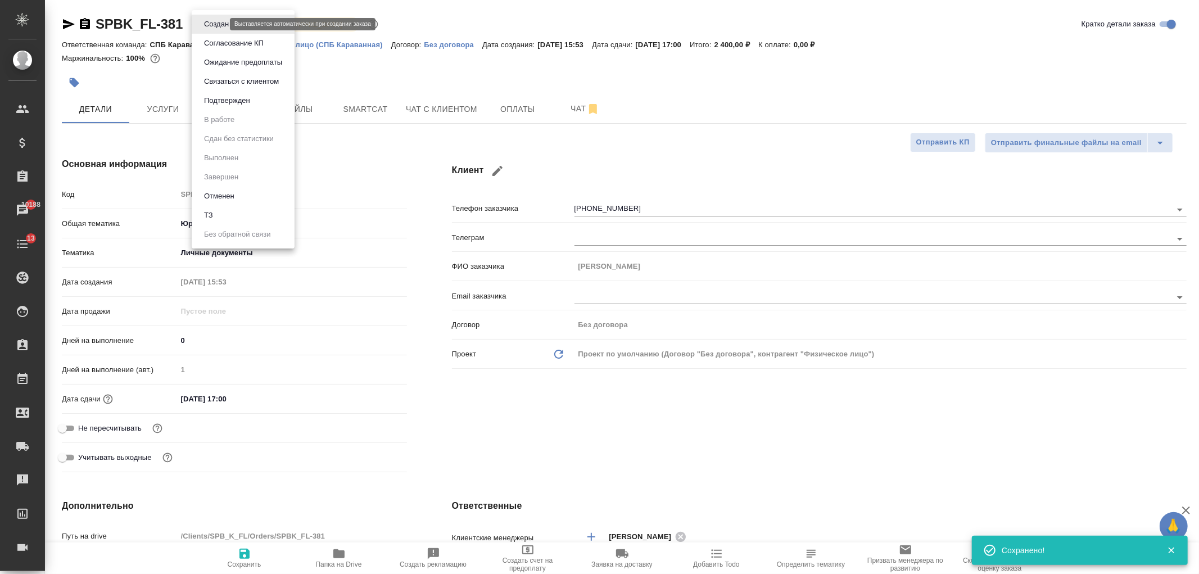
click at [215, 26] on body "🙏 .cls-1 fill:#fff; AWATERA Ivanova Arina Клиенты Спецификации Заказы 10188 Чат…" at bounding box center [599, 287] width 1199 height 574
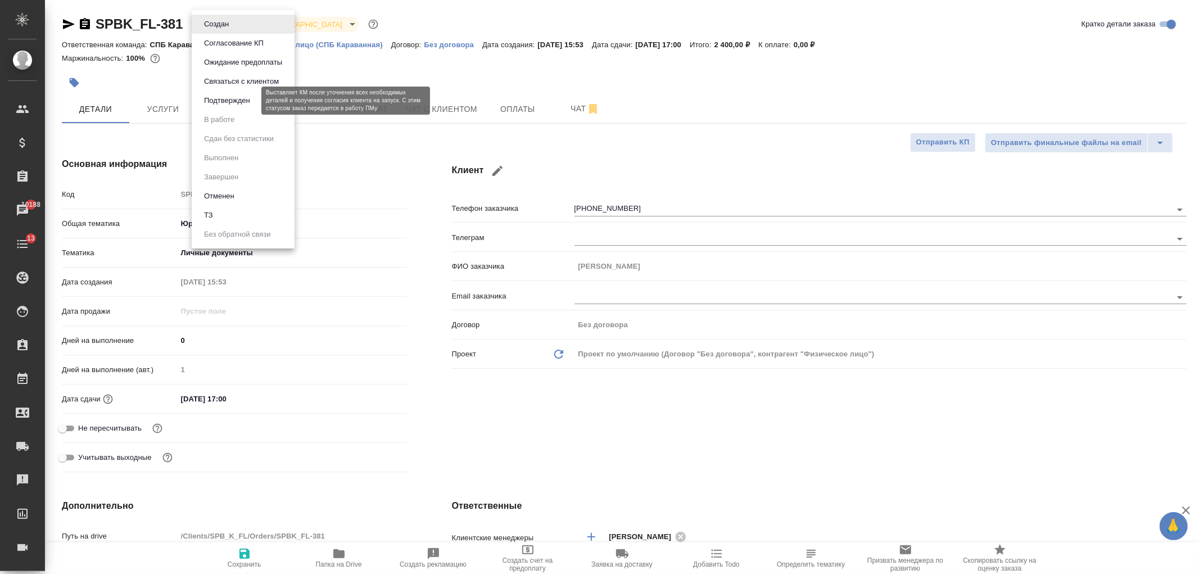
click at [251, 97] on button "Подтвержден" at bounding box center [227, 100] width 53 height 12
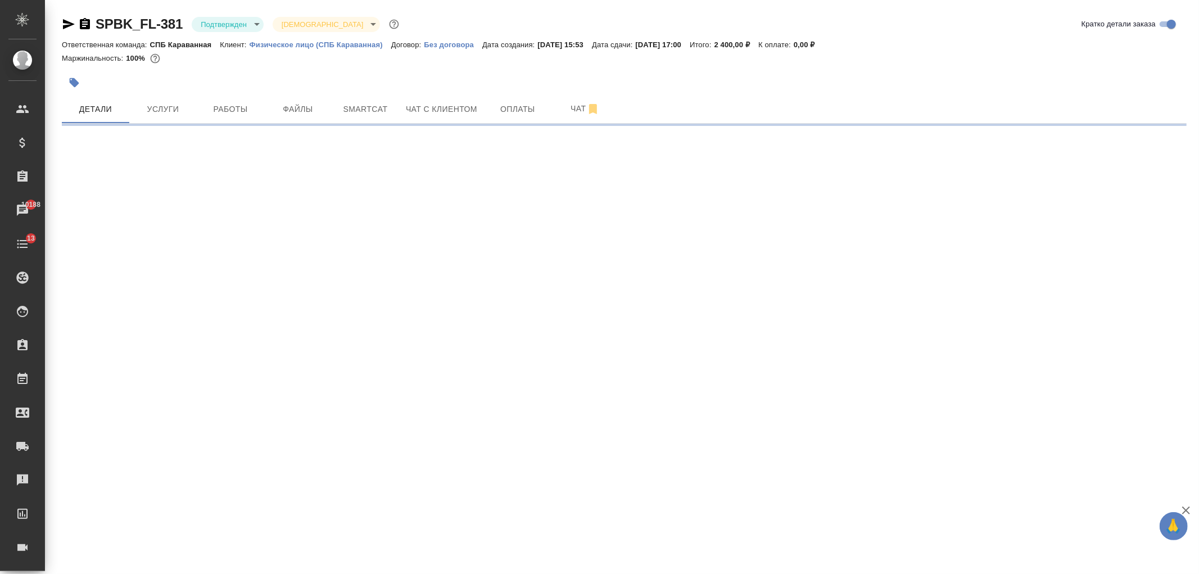
select select "RU"
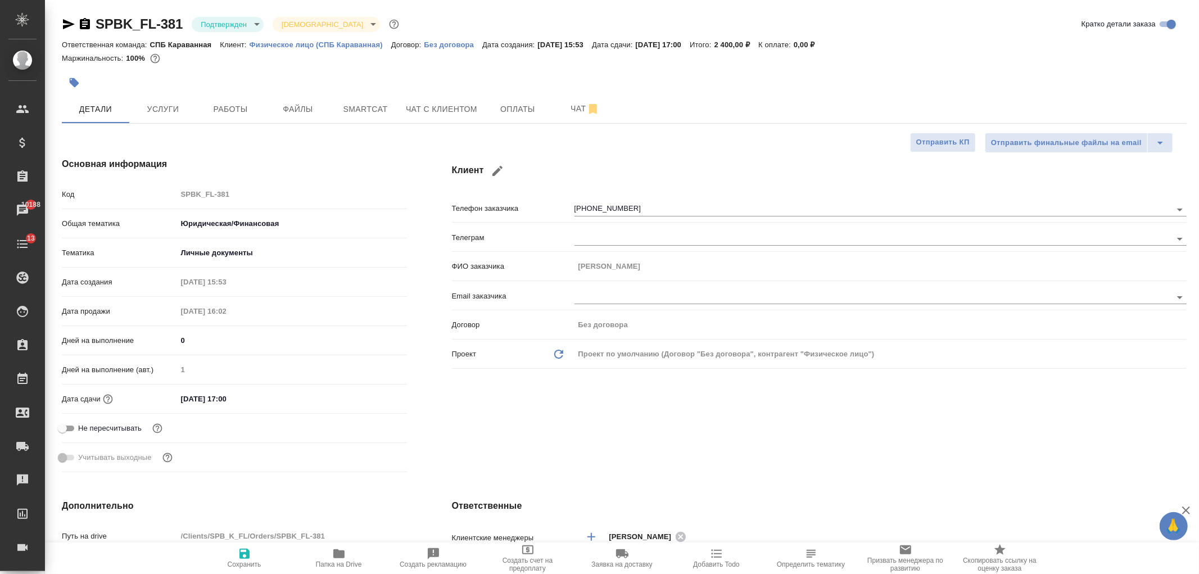
type textarea "x"
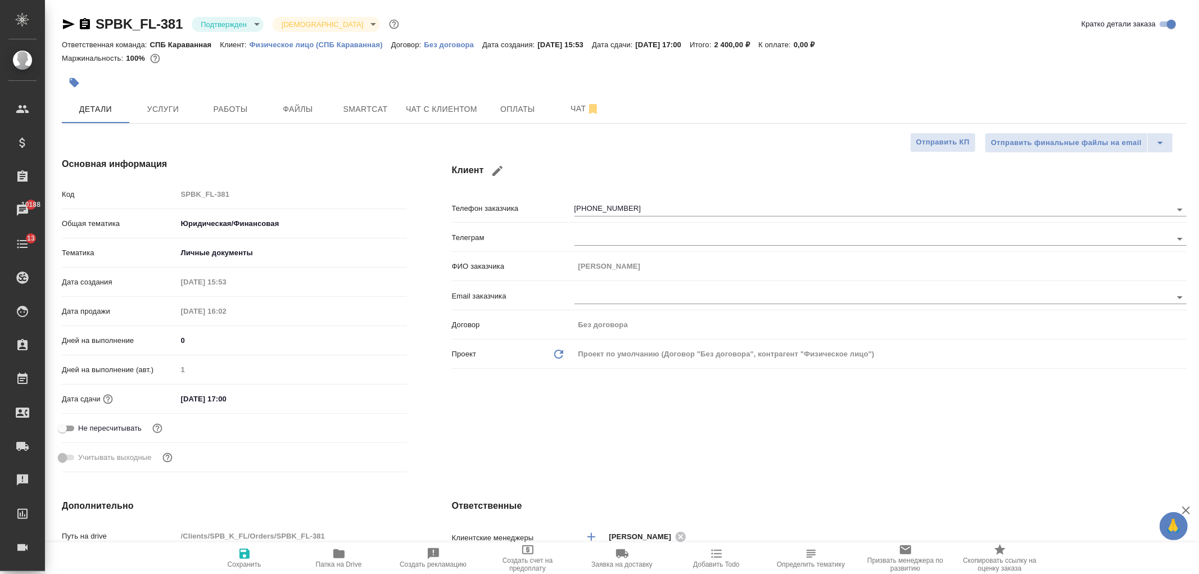
type textarea "x"
click at [563, 116] on button "Чат" at bounding box center [584, 109] width 67 height 28
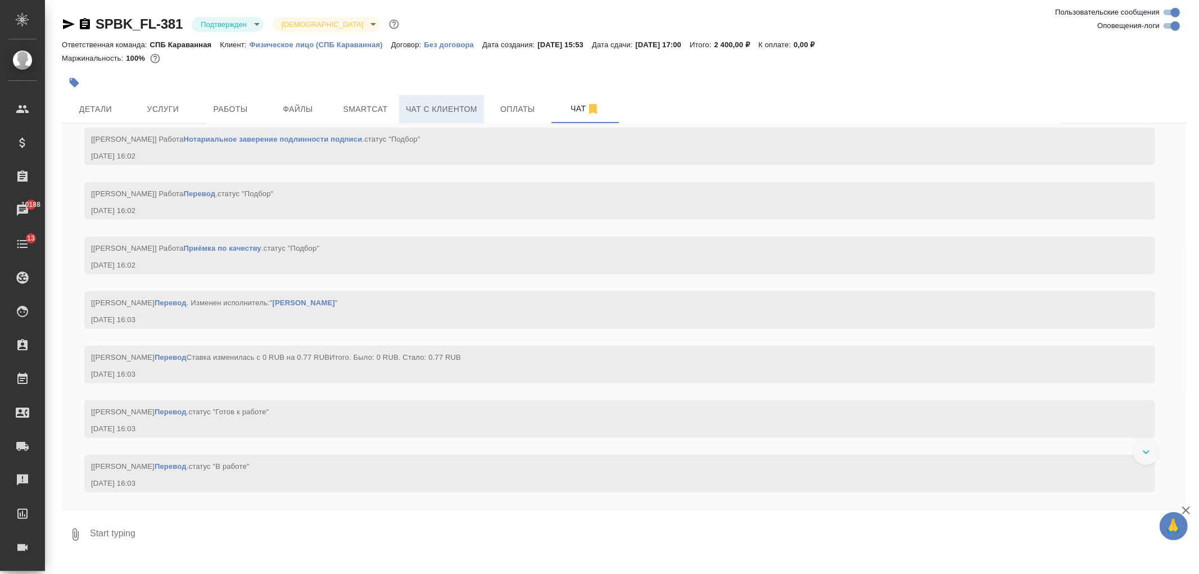
scroll to position [624, 0]
click at [439, 107] on span "Чат с клиентом" at bounding box center [441, 109] width 71 height 14
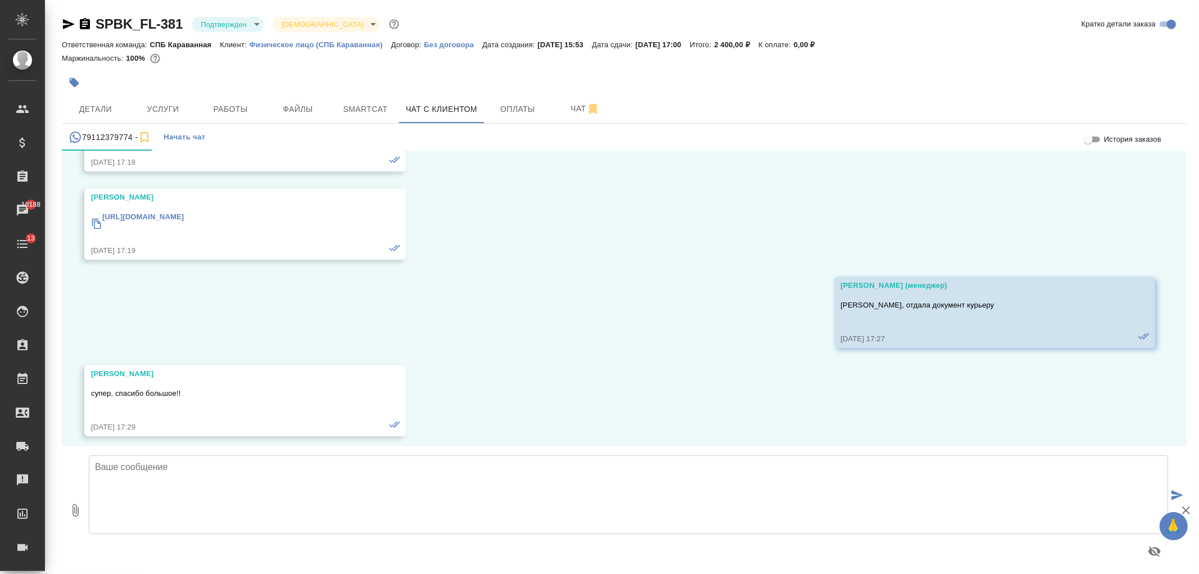
scroll to position [903, 0]
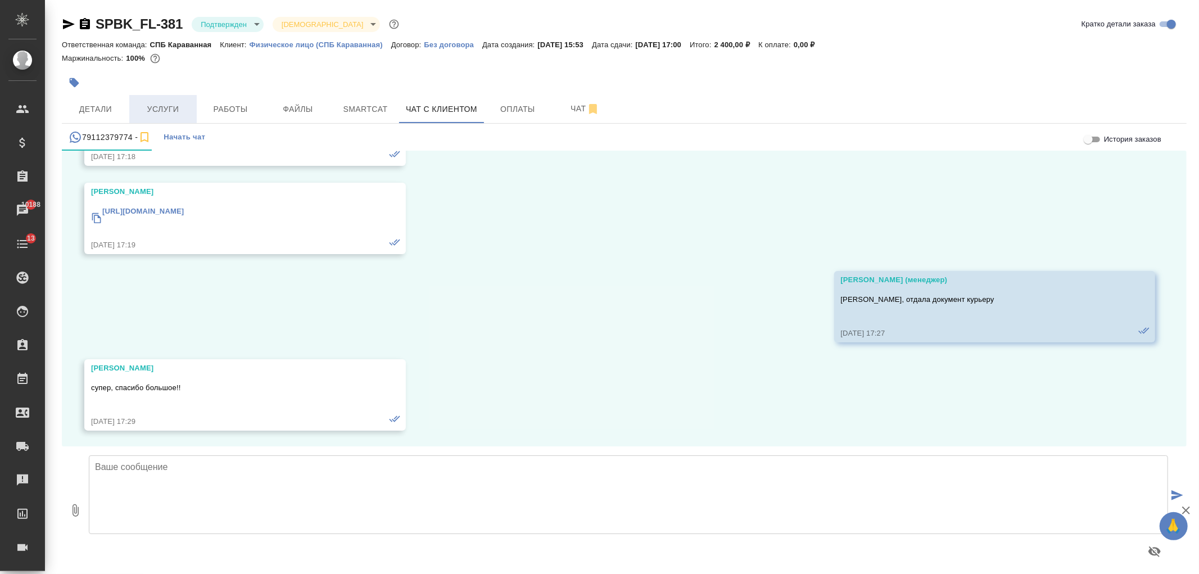
click at [160, 115] on span "Услуги" at bounding box center [163, 109] width 54 height 14
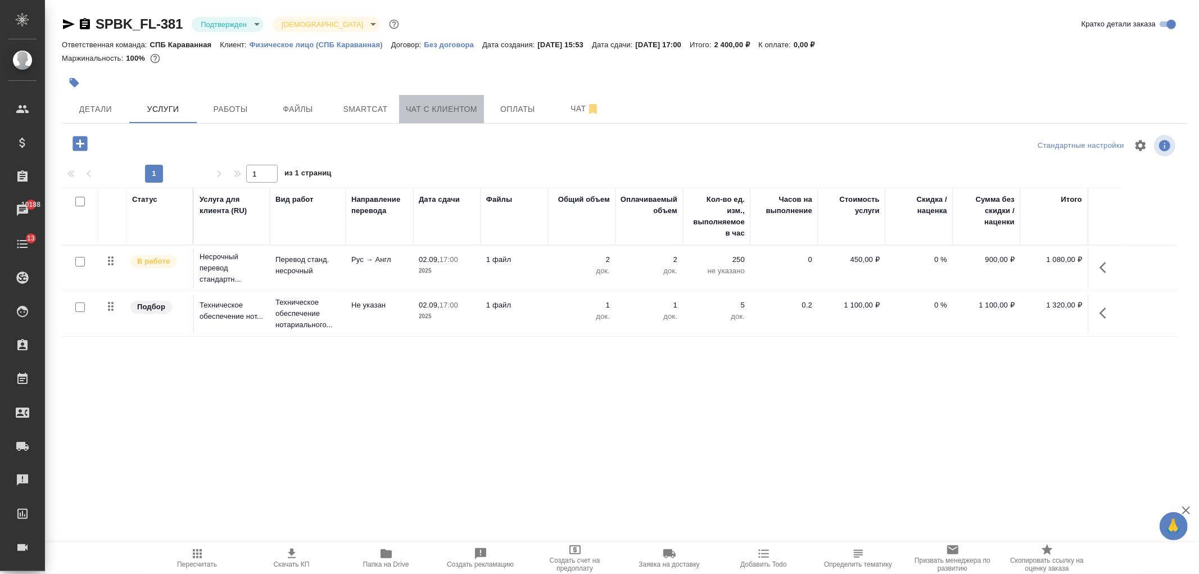
click at [433, 110] on span "Чат с клиентом" at bounding box center [441, 109] width 71 height 14
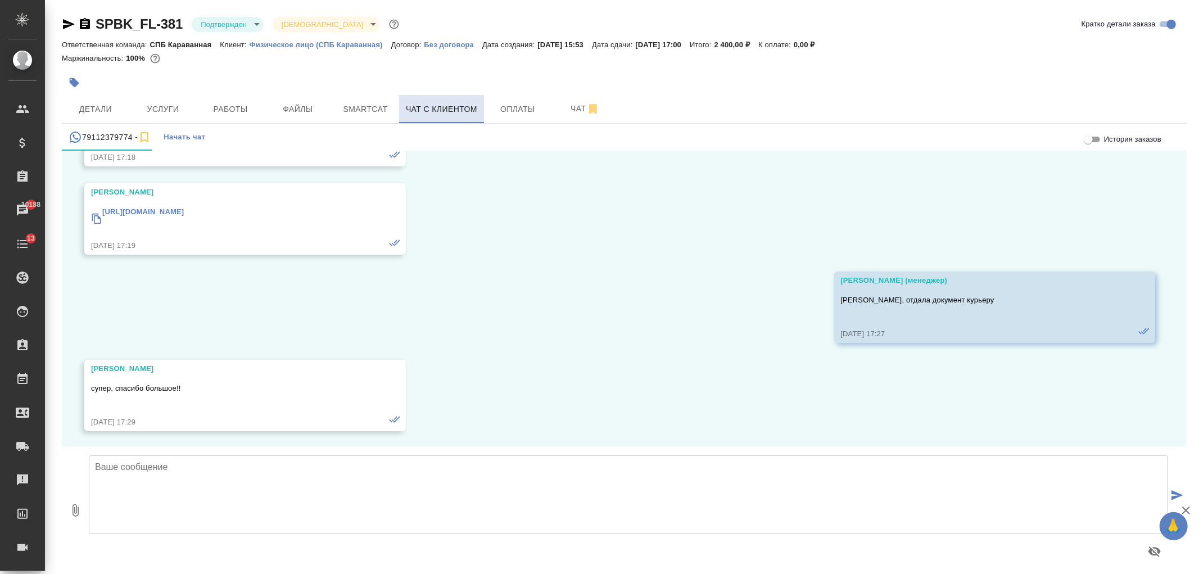
scroll to position [903, 0]
click at [1089, 143] on input "История заказов" at bounding box center [1088, 139] width 40 height 13
checkbox input "true"
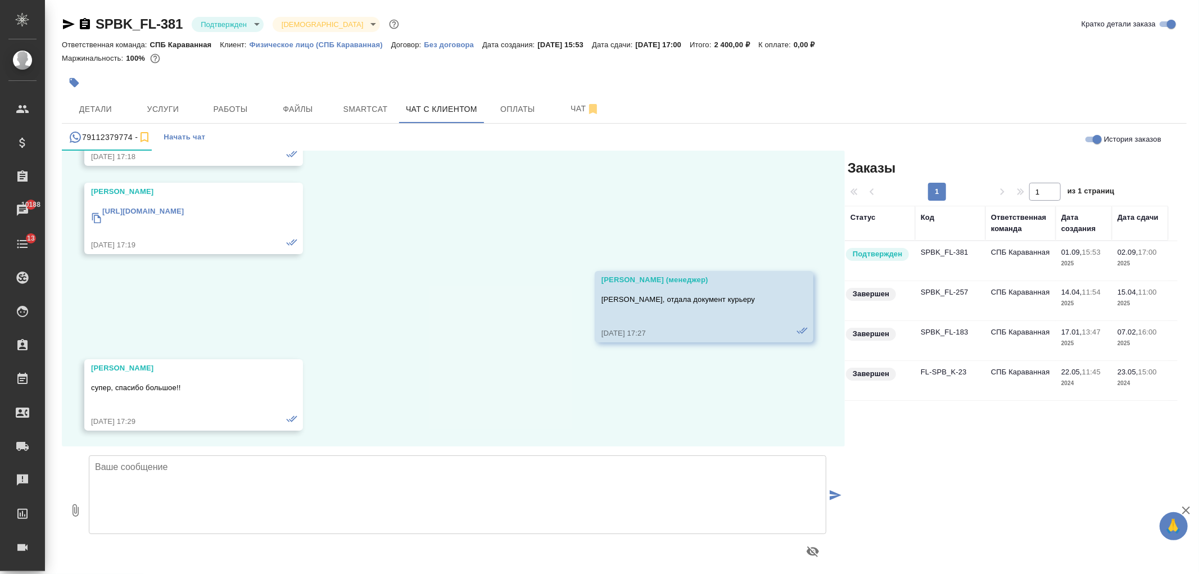
click at [974, 304] on td "SPBK_FL-257" at bounding box center [950, 300] width 70 height 39
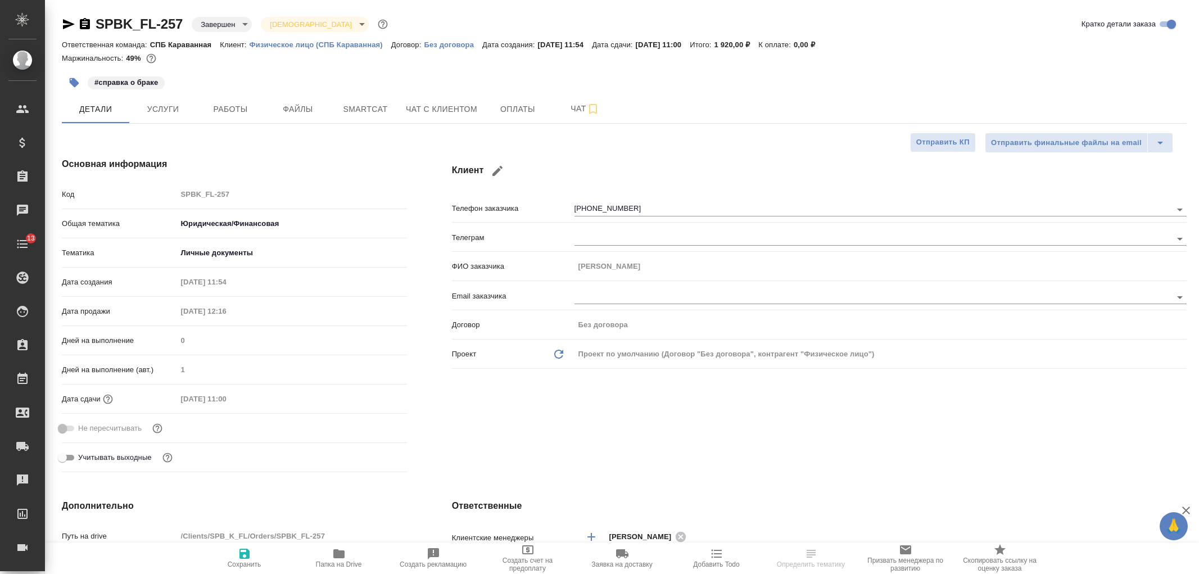
select select "RU"
click at [1198, 86] on div "SPBK_FL-257 Завершен closed Святая троица holyTrinity Кратко детали заказа Отве…" at bounding box center [622, 580] width 1154 height 1161
click at [184, 108] on span "Услуги" at bounding box center [163, 109] width 54 height 14
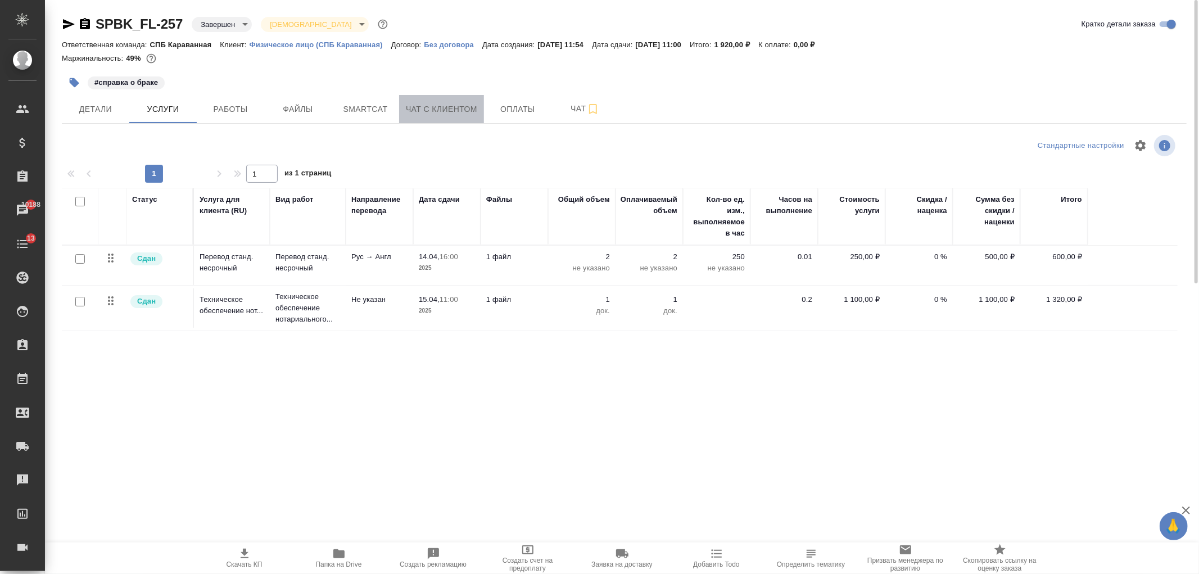
click at [461, 113] on span "Чат с клиентом" at bounding box center [441, 109] width 71 height 14
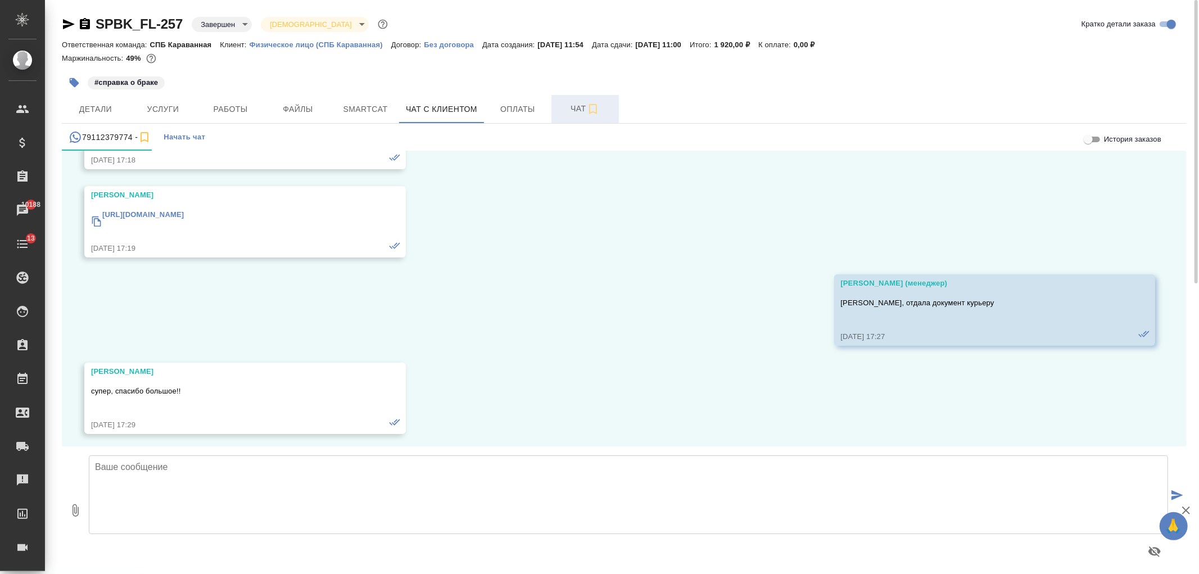
scroll to position [903, 0]
click at [565, 109] on span "Чат" at bounding box center [585, 109] width 54 height 14
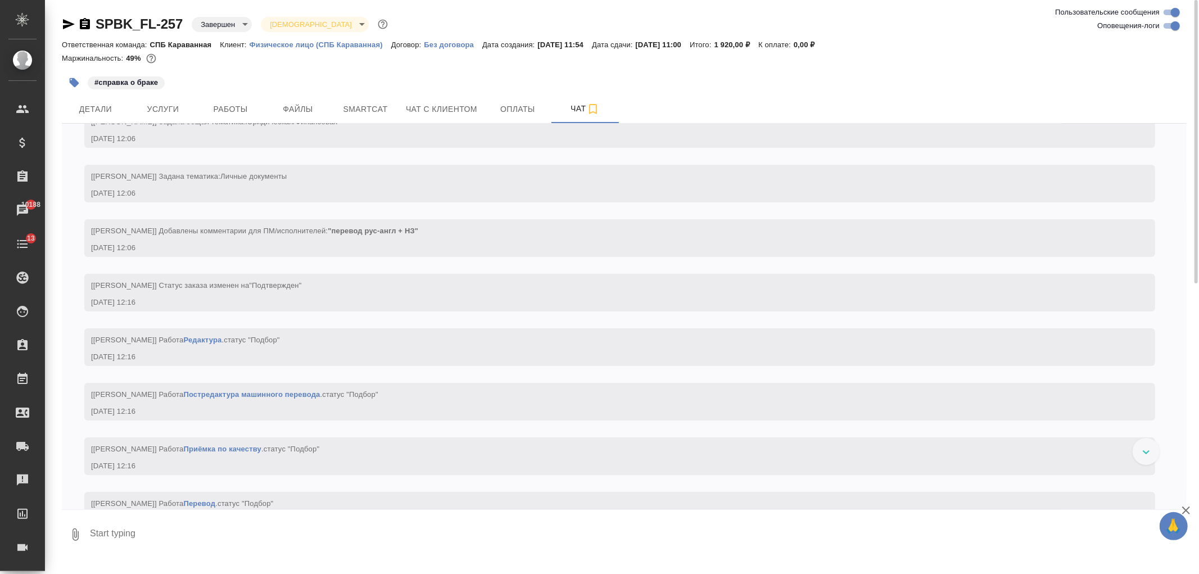
scroll to position [432, 0]
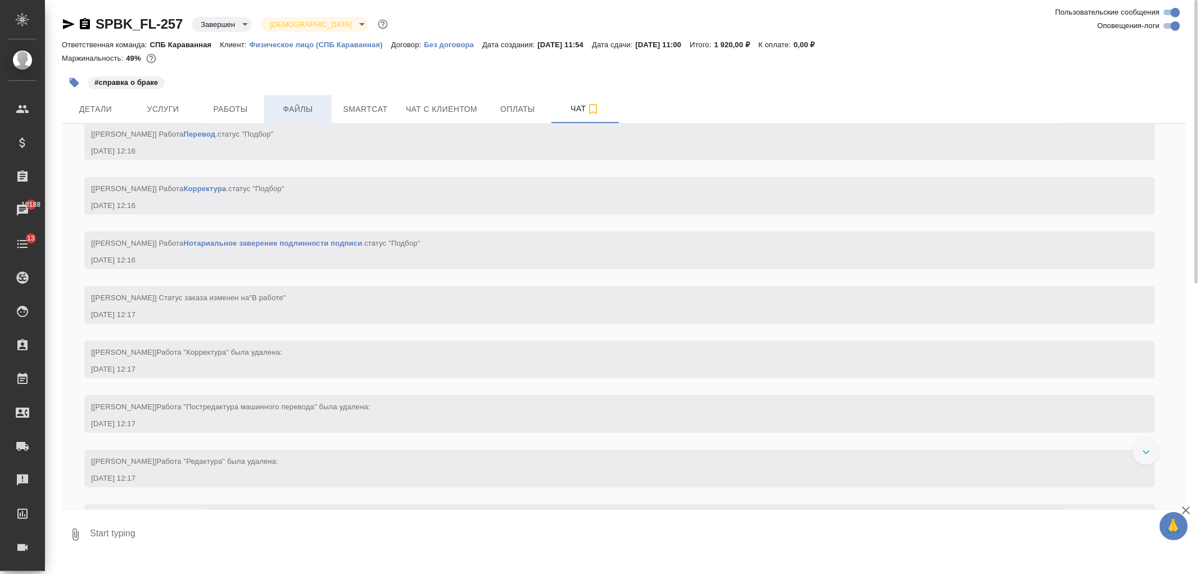
click at [306, 110] on span "Файлы" at bounding box center [298, 109] width 54 height 14
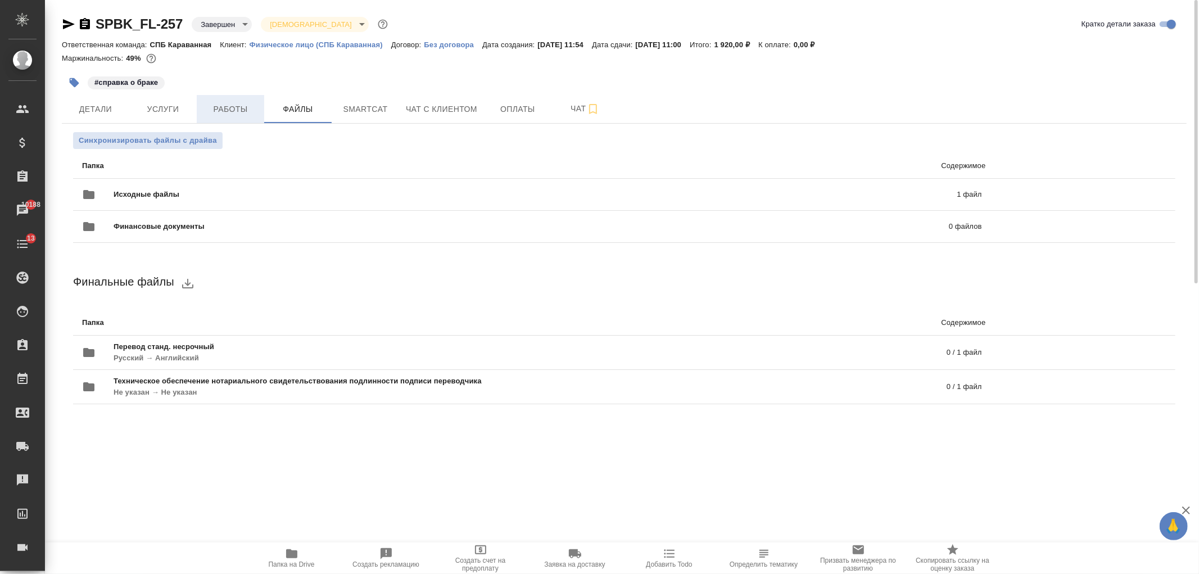
click at [228, 107] on span "Работы" at bounding box center [230, 109] width 54 height 14
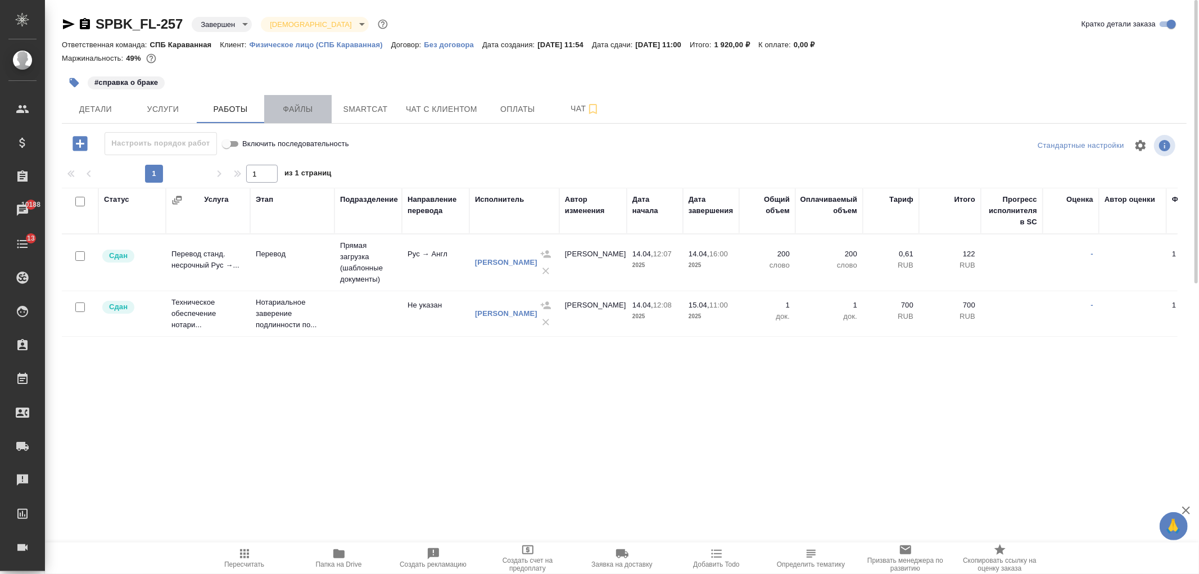
click at [277, 104] on span "Файлы" at bounding box center [298, 109] width 54 height 14
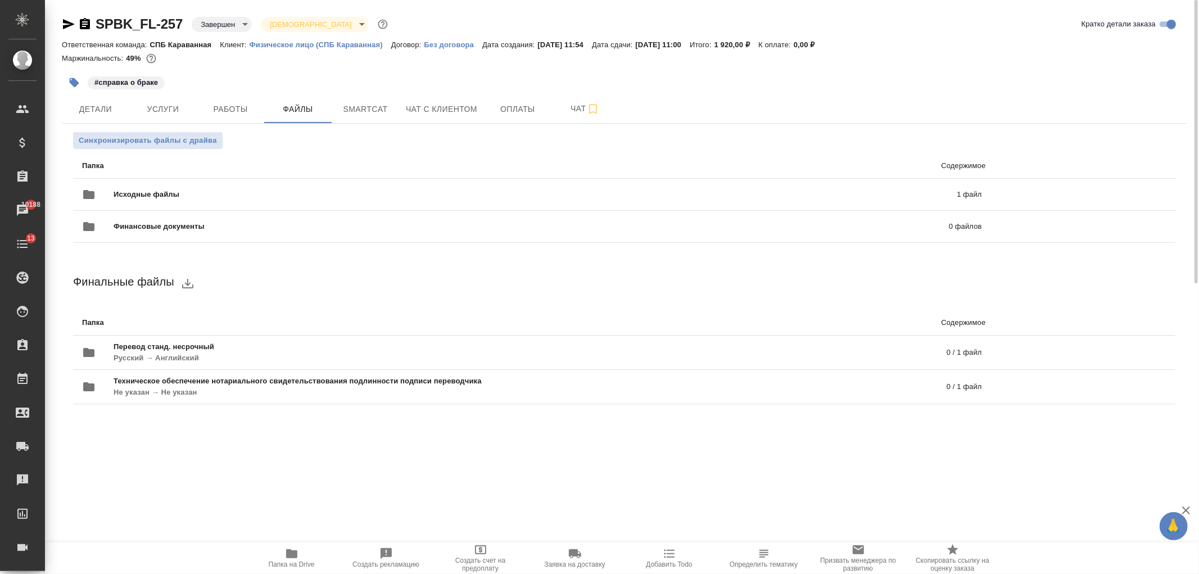
click at [291, 555] on icon "button" at bounding box center [291, 553] width 11 height 9
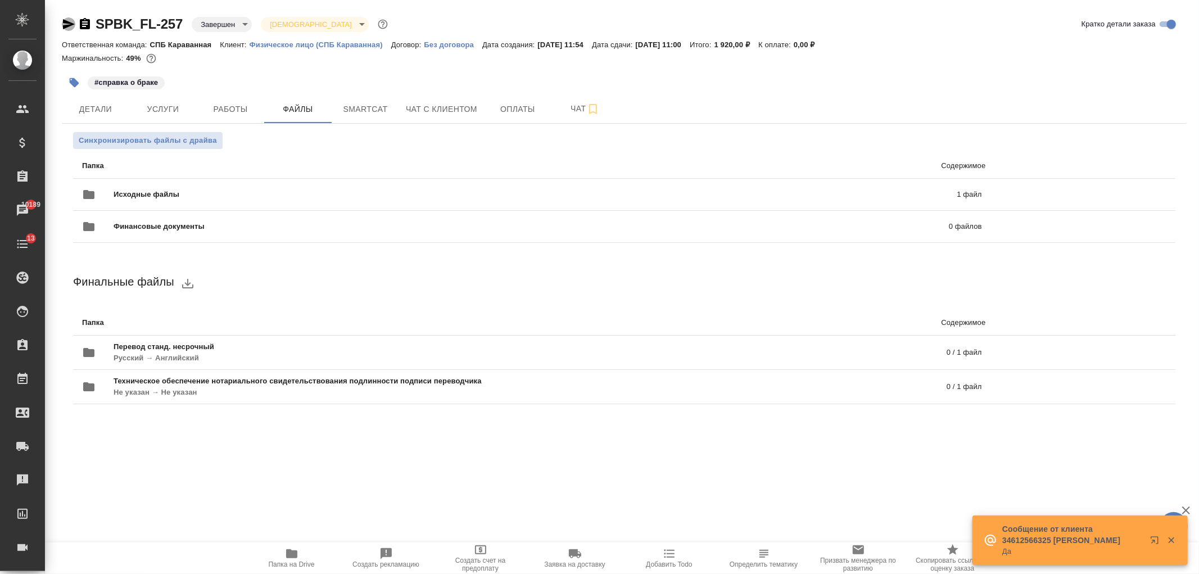
click at [73, 27] on icon "button" at bounding box center [68, 23] width 13 height 13
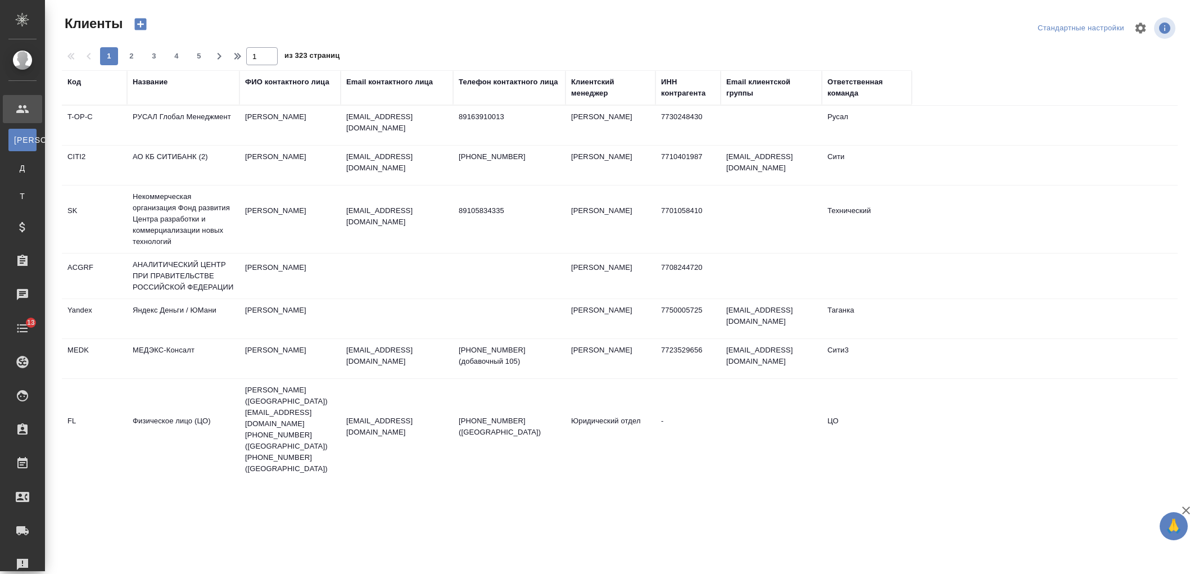
select select "RU"
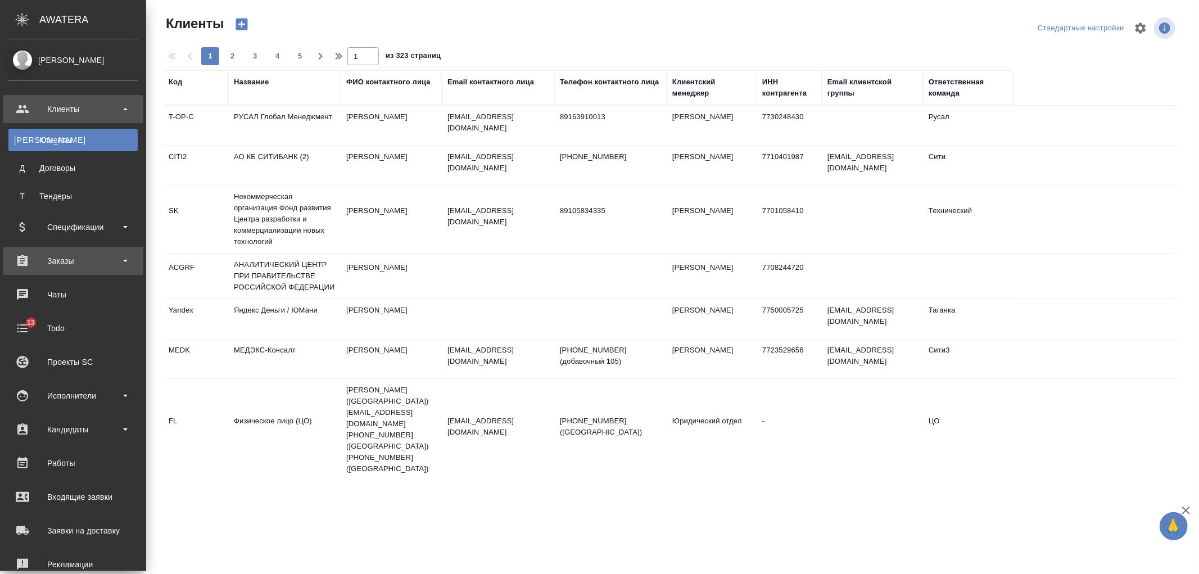
click at [107, 251] on div "Заказы" at bounding box center [73, 261] width 141 height 28
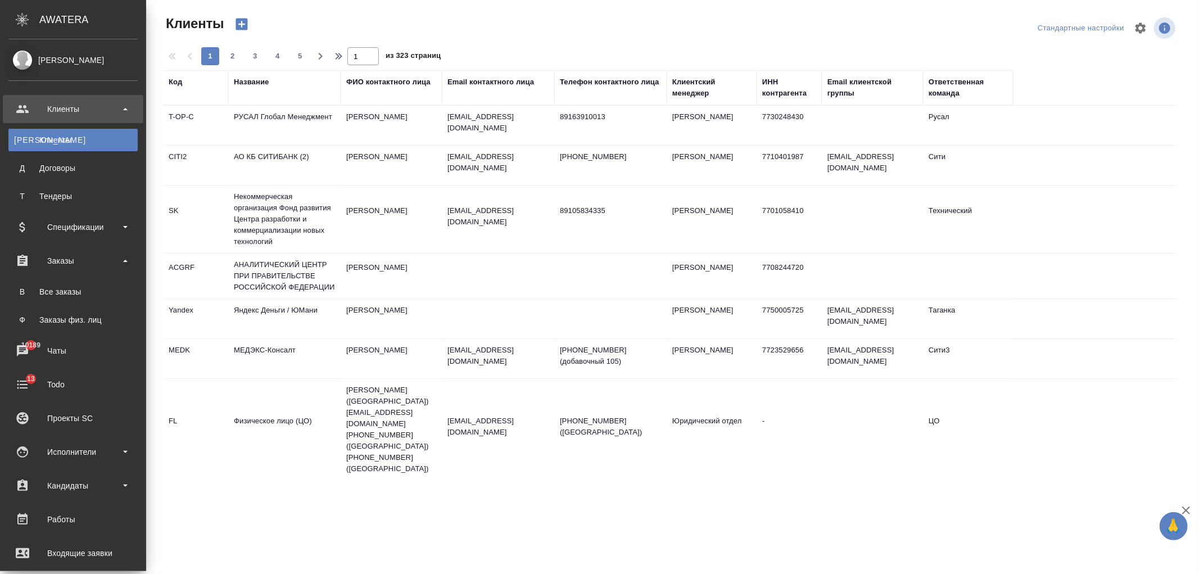
click at [72, 112] on div "Клиенты" at bounding box center [72, 109] width 129 height 17
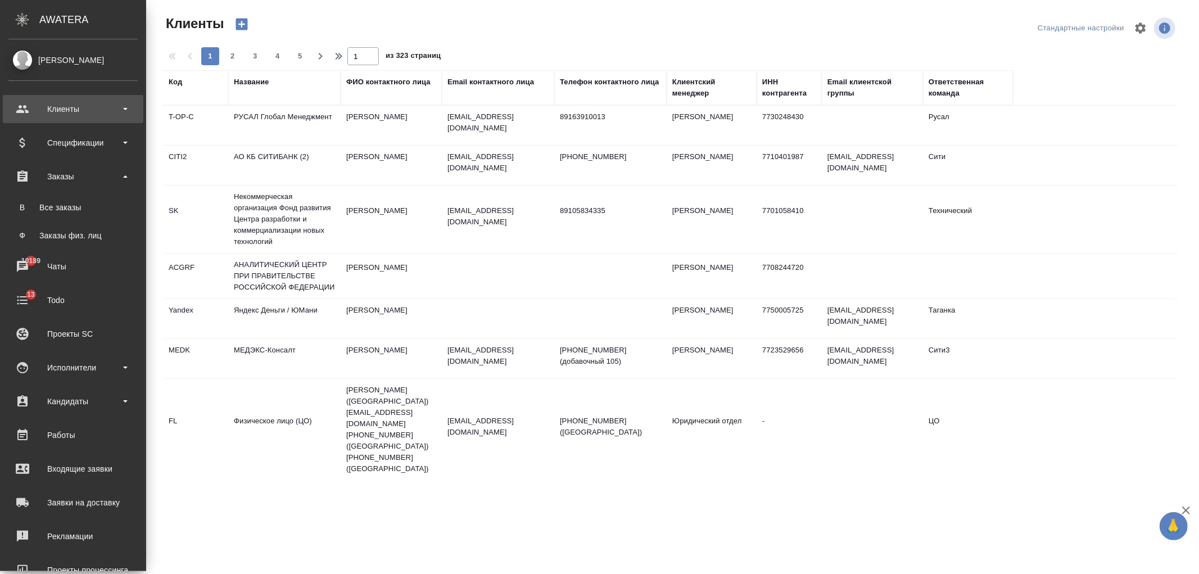
click at [76, 107] on div "Клиенты" at bounding box center [72, 109] width 129 height 17
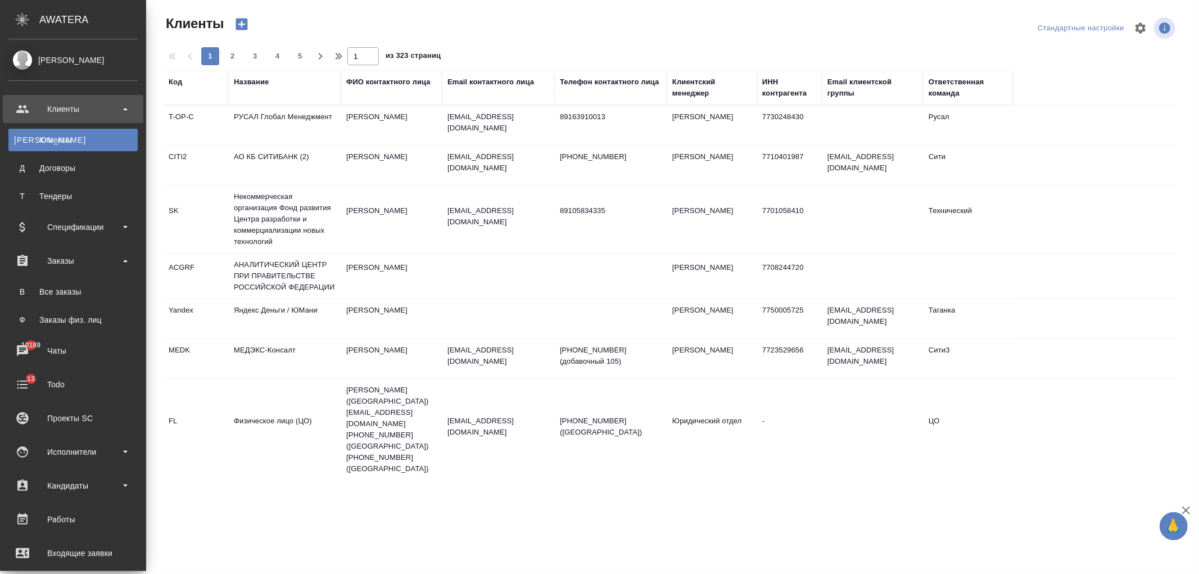
click at [78, 134] on div "Клиенты" at bounding box center [73, 139] width 118 height 11
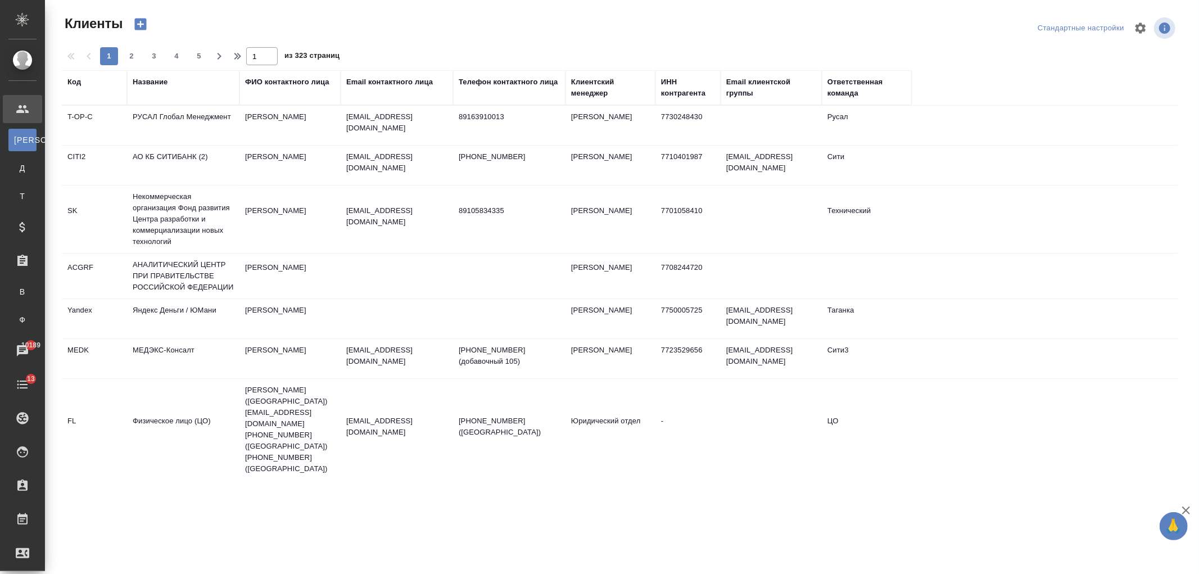
click at [148, 81] on div "Название" at bounding box center [150, 81] width 35 height 11
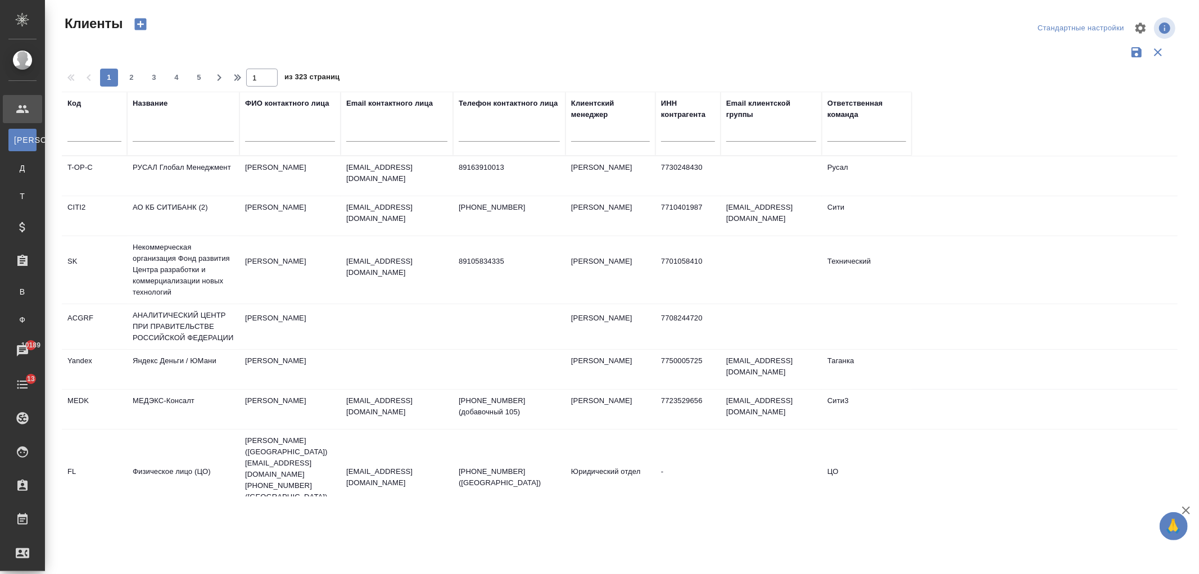
click at [175, 133] on input "text" at bounding box center [183, 135] width 101 height 14
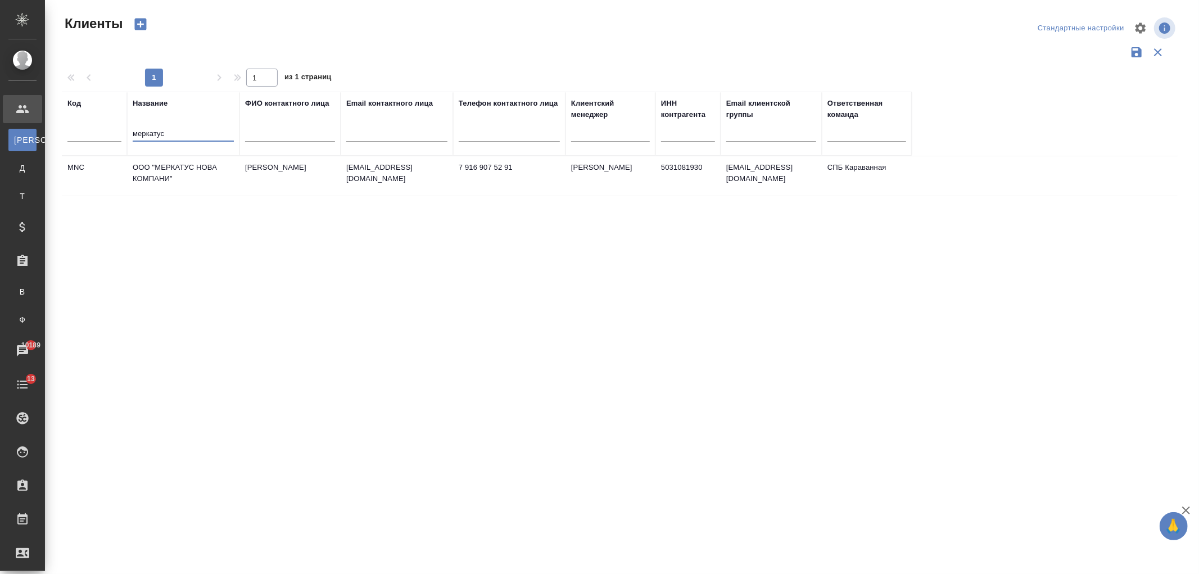
type input "меркатус"
click at [216, 174] on td "ООО "МЕРКАТУС НОВА КОМПАНИ"" at bounding box center [183, 175] width 112 height 39
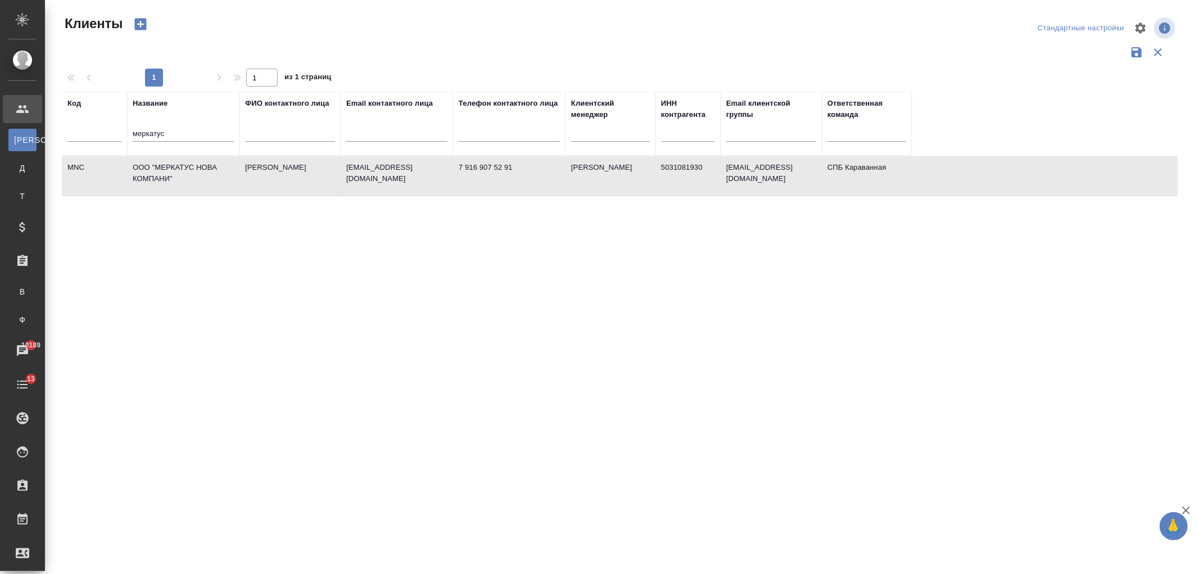
click at [216, 174] on td "ООО "МЕРКАТУС НОВА КОМПАНИ"" at bounding box center [183, 175] width 112 height 39
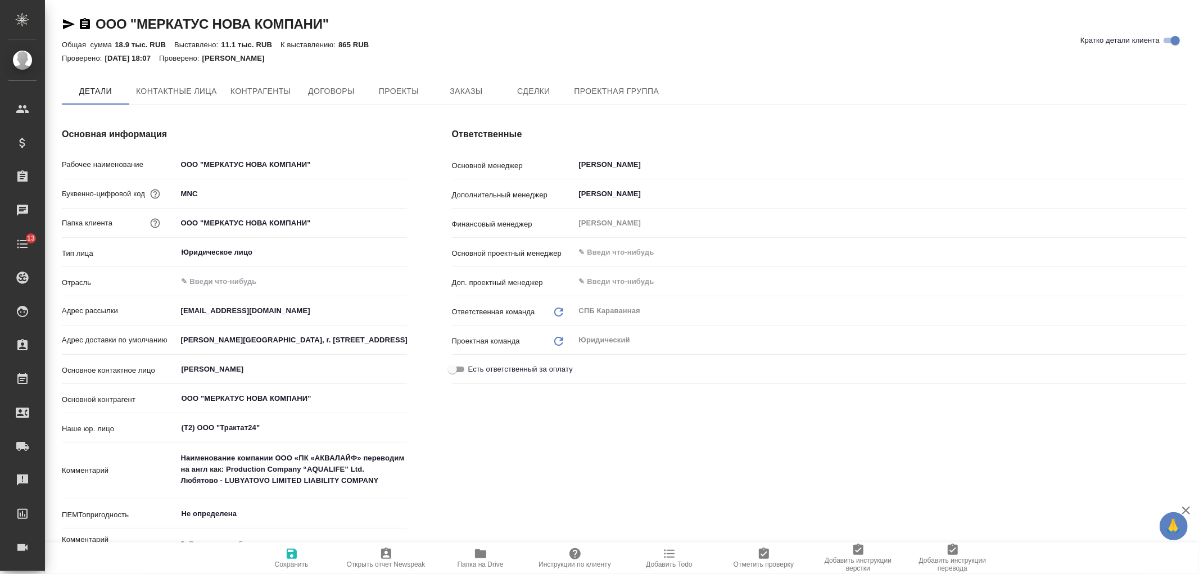
type textarea "x"
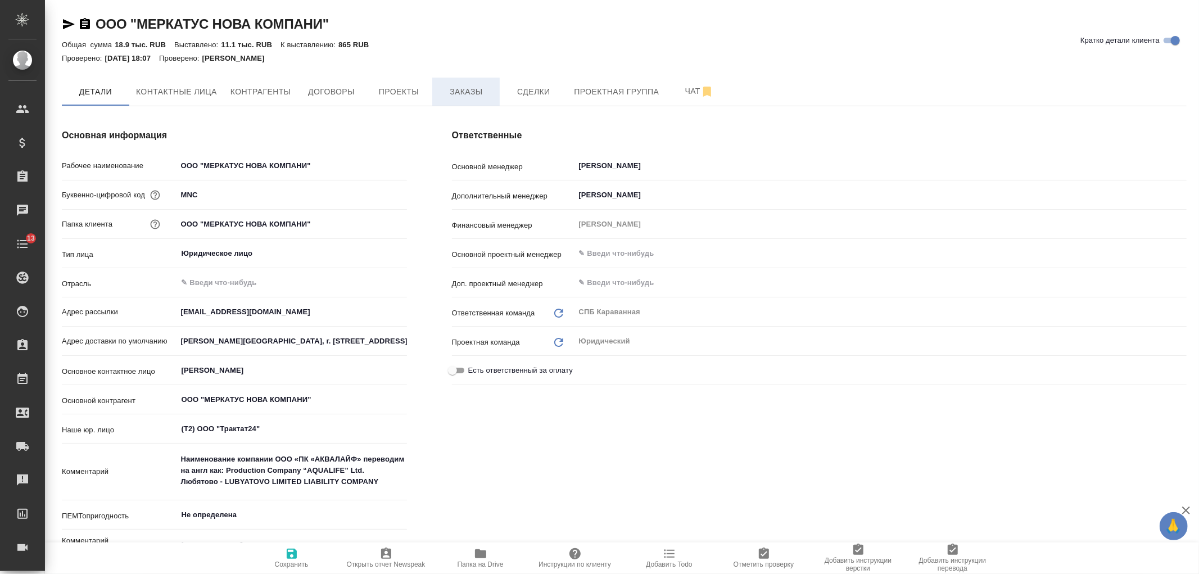
type textarea "x"
click at [457, 96] on span "Заказы" at bounding box center [466, 92] width 54 height 14
type textarea "x"
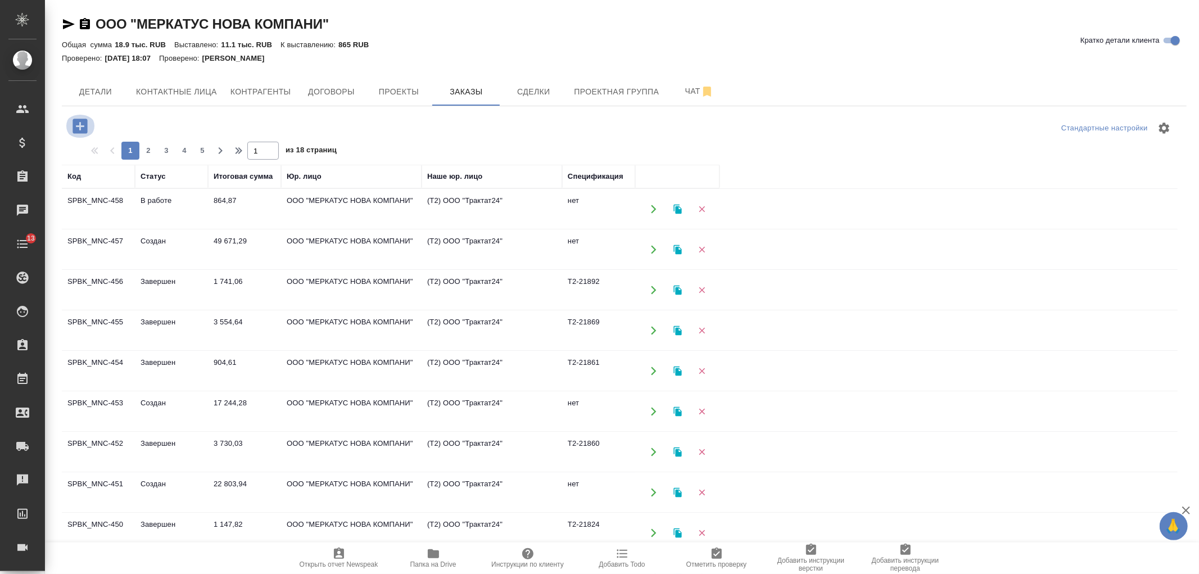
click at [81, 125] on icon "button" at bounding box center [80, 126] width 20 height 20
click at [583, 301] on td "Т2-21892" at bounding box center [598, 289] width 73 height 39
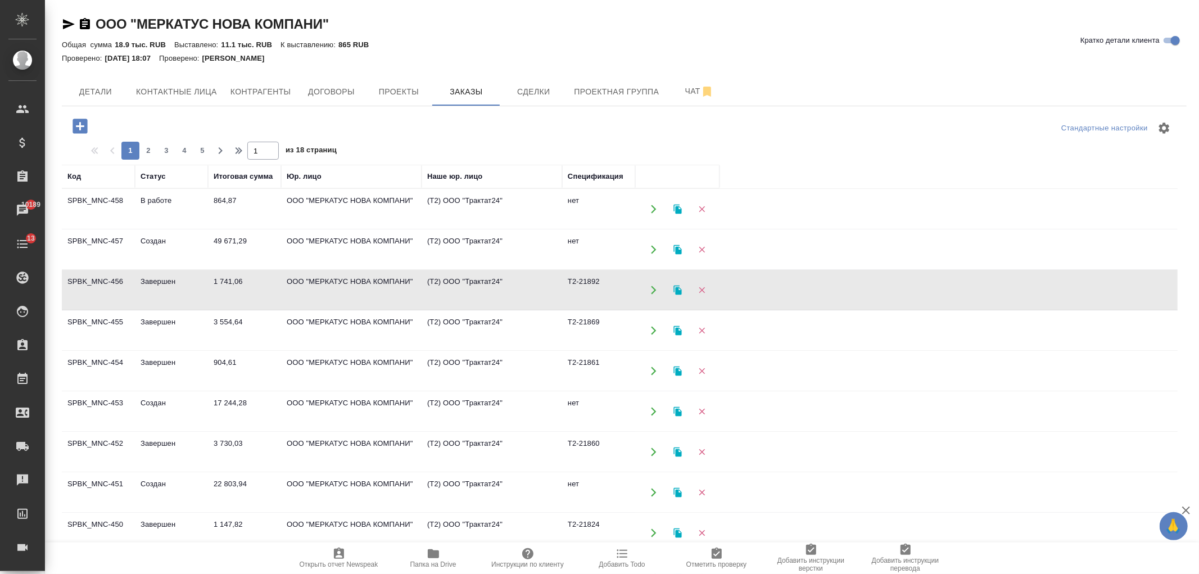
click at [81, 132] on icon "button" at bounding box center [80, 126] width 15 height 15
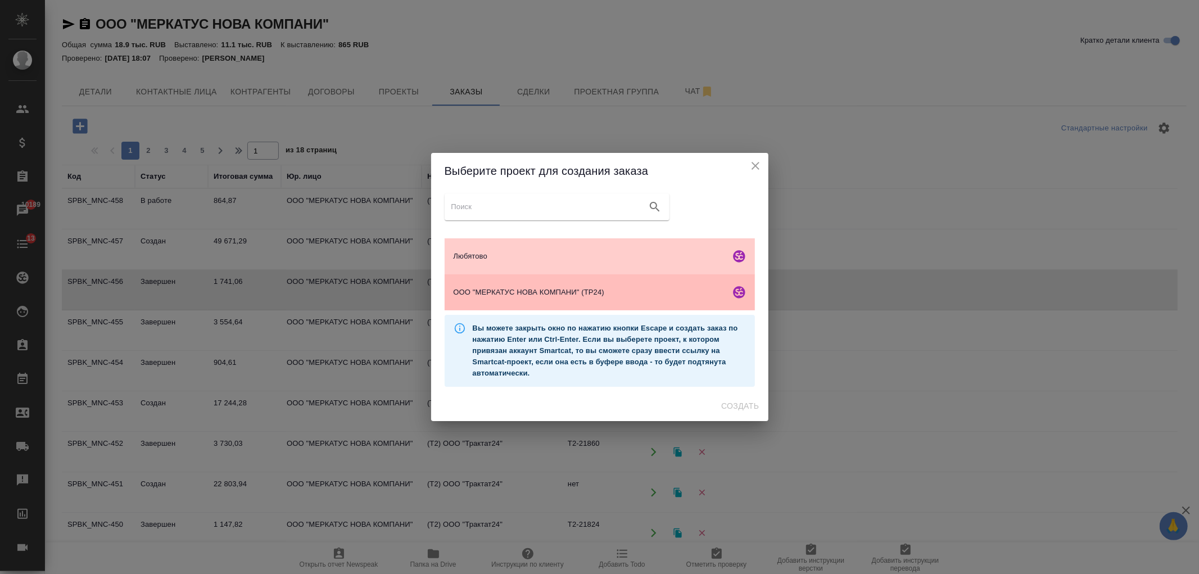
click at [515, 293] on span "ООО "МЕРКАТУС НОВА КОМПАНИ" (ТР24)" at bounding box center [590, 292] width 272 height 11
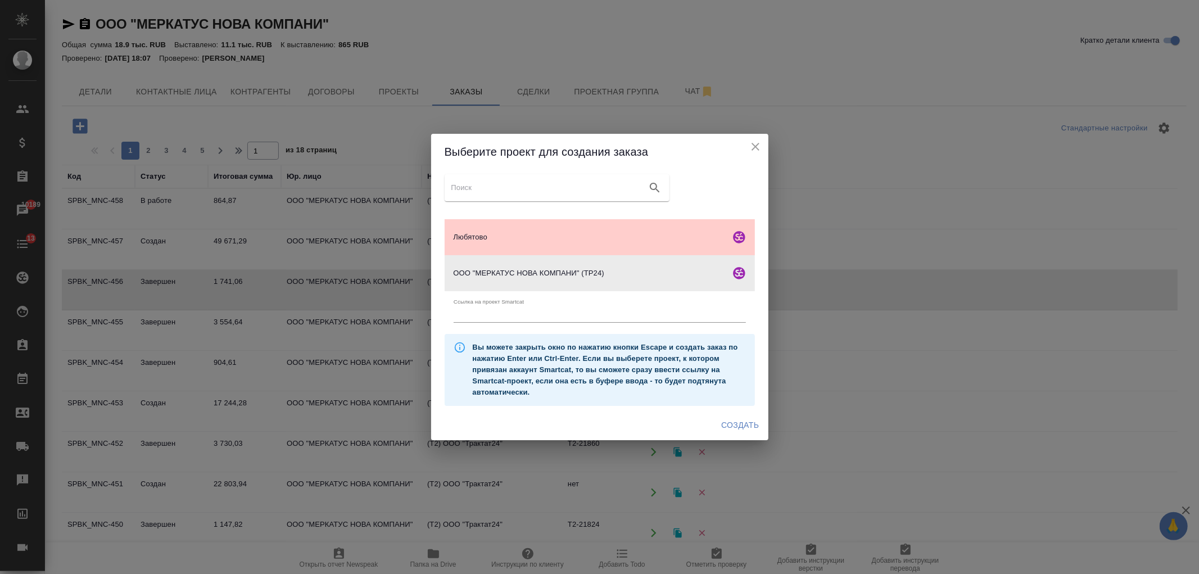
click at [737, 434] on button "Создать" at bounding box center [740, 425] width 47 height 21
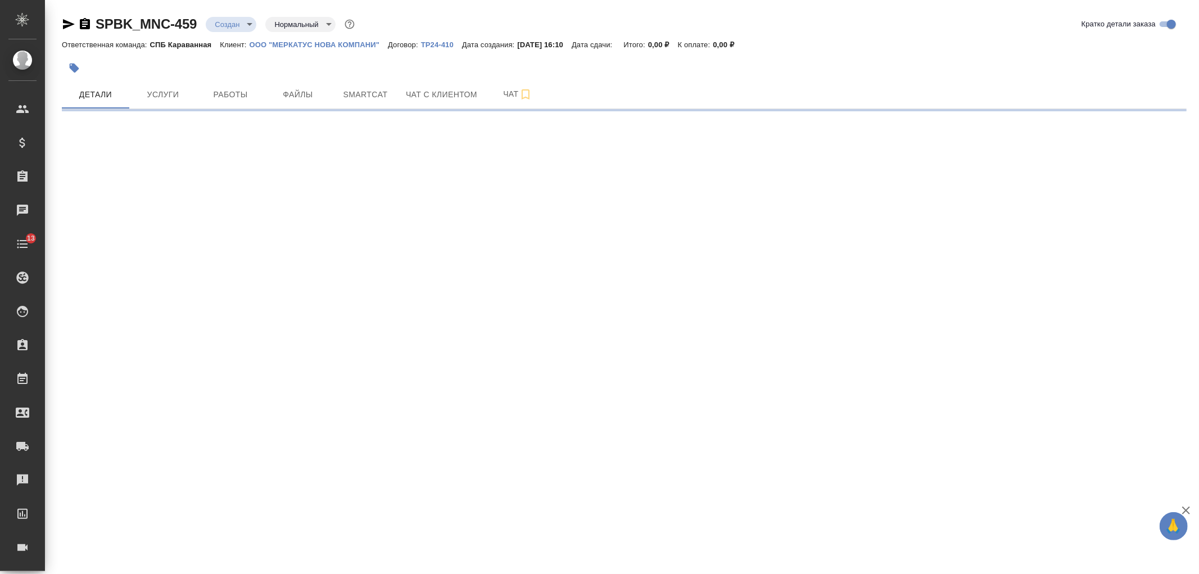
select select "RU"
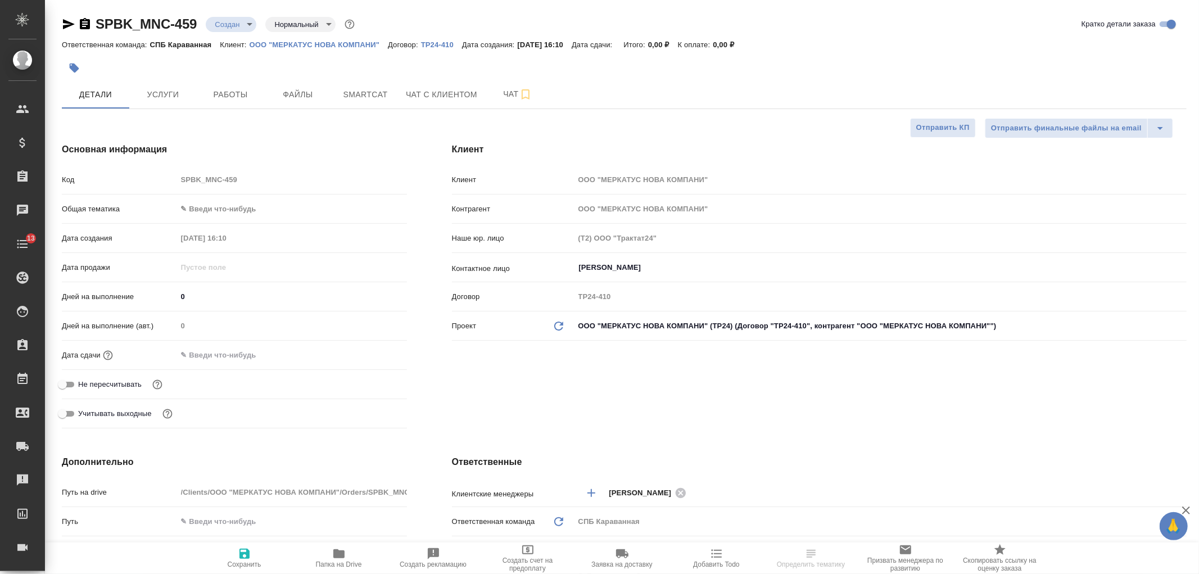
type textarea "x"
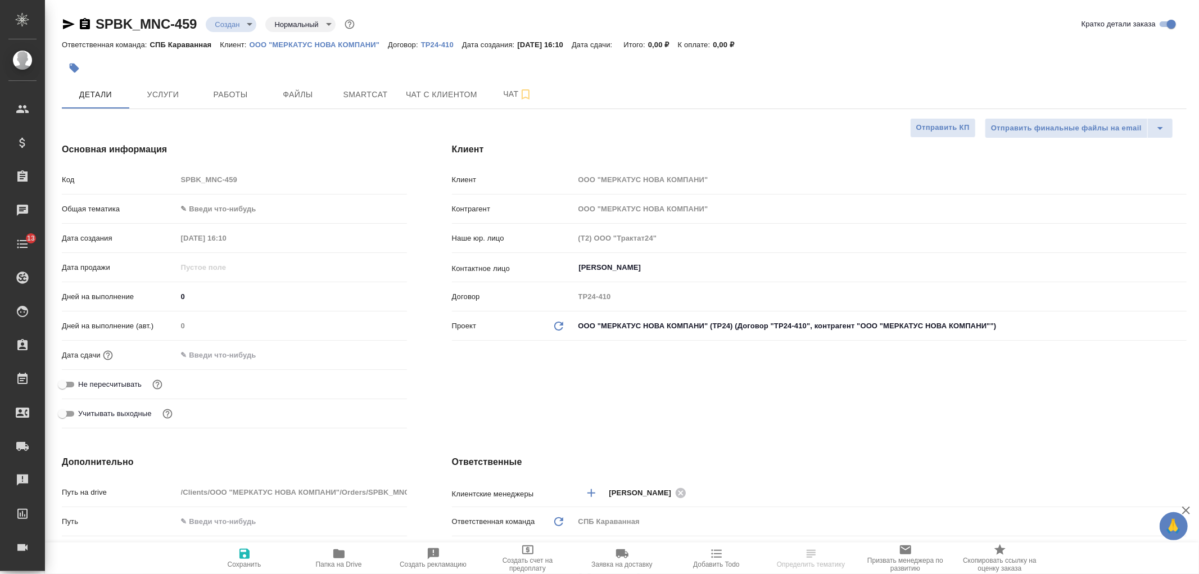
type textarea "x"
click at [278, 96] on span "Файлы" at bounding box center [298, 95] width 54 height 14
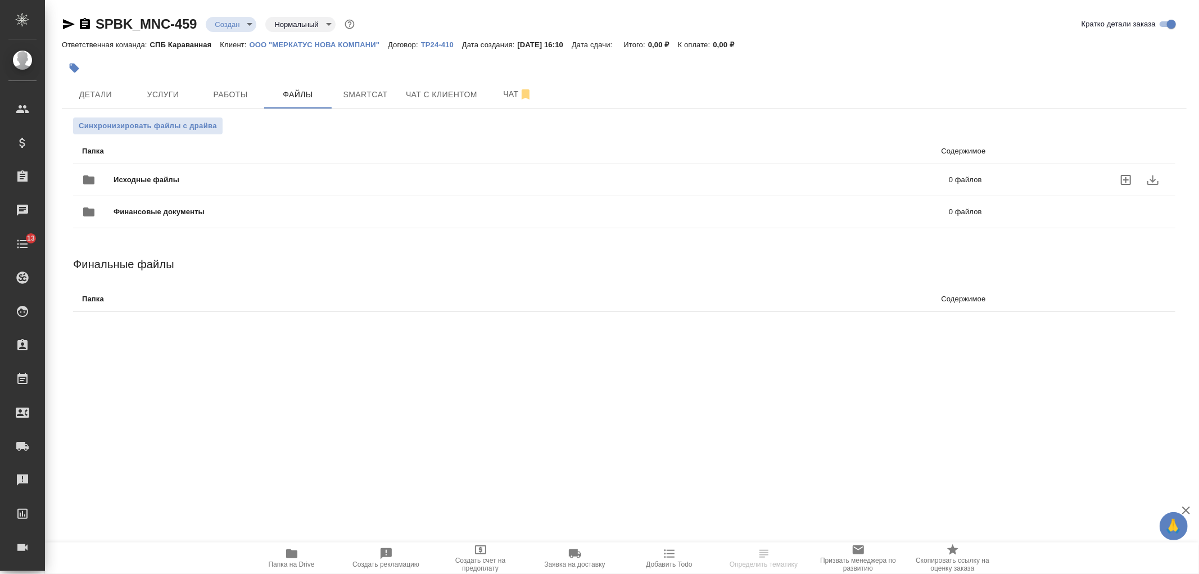
click at [215, 164] on div "Исходные файлы 0 файлов" at bounding box center [532, 179] width 922 height 49
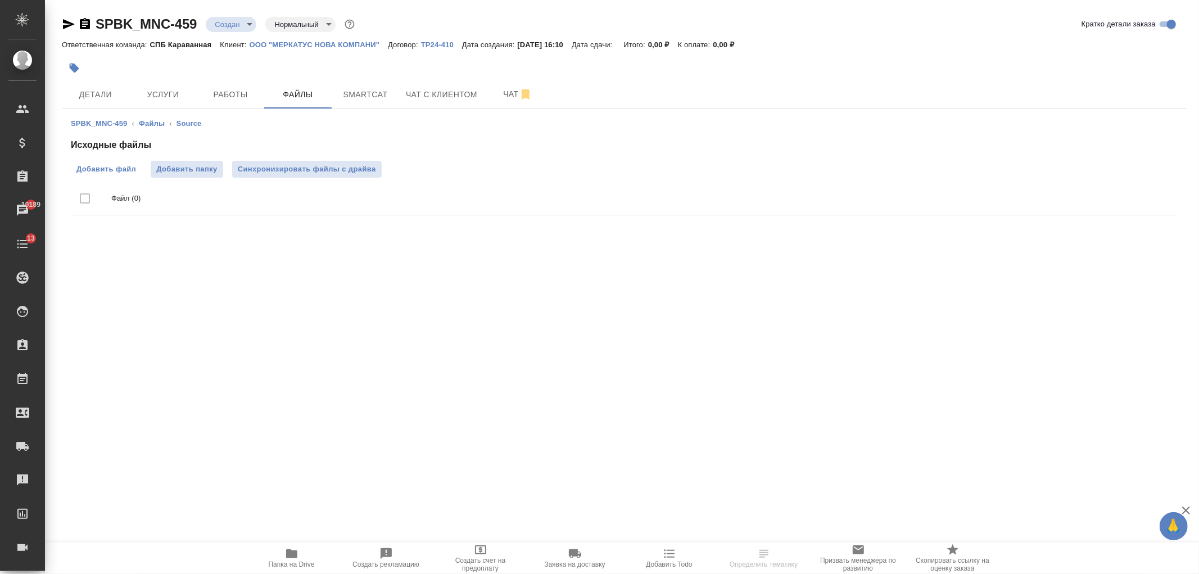
click at [93, 173] on span "Добавить файл" at bounding box center [106, 169] width 60 height 11
click at [0, 0] on input "Добавить файл" at bounding box center [0, 0] width 0 height 0
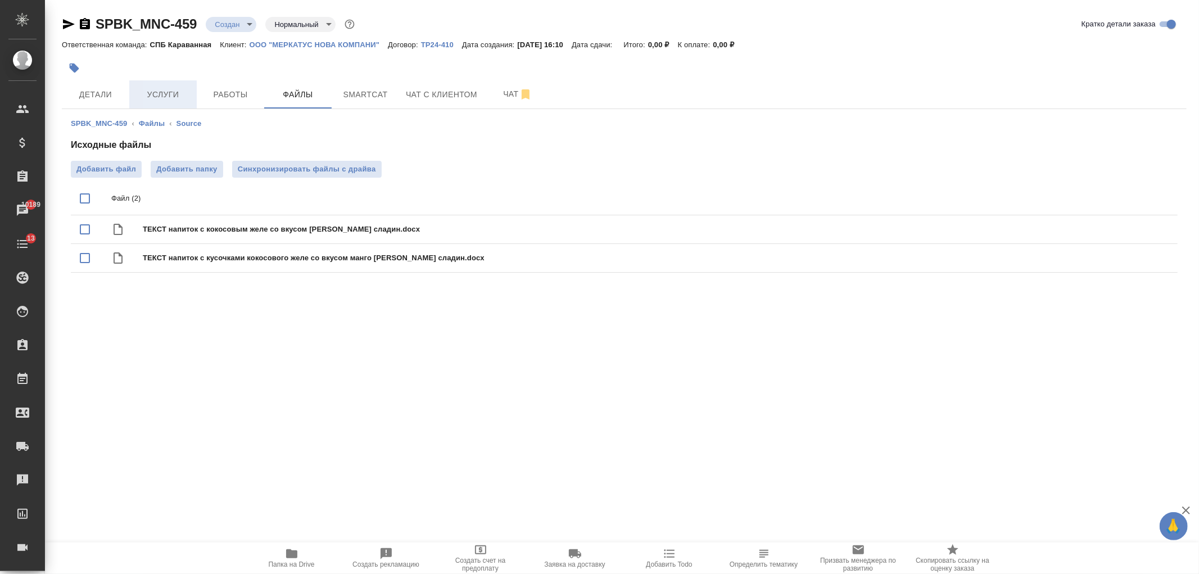
click at [150, 90] on span "Услуги" at bounding box center [163, 95] width 54 height 14
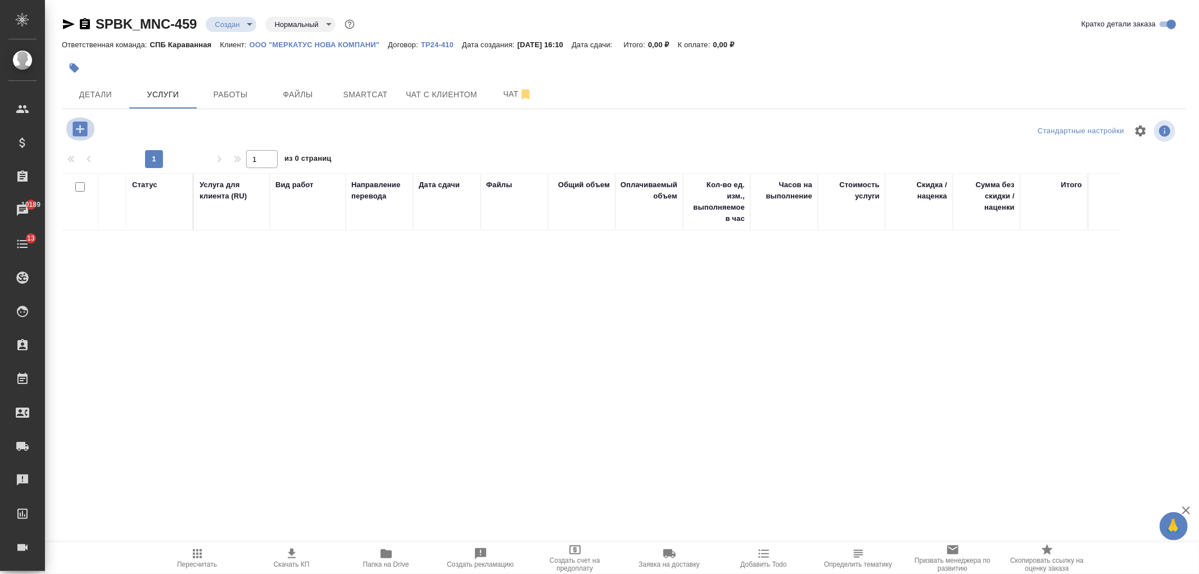
click at [80, 126] on icon "button" at bounding box center [80, 129] width 20 height 20
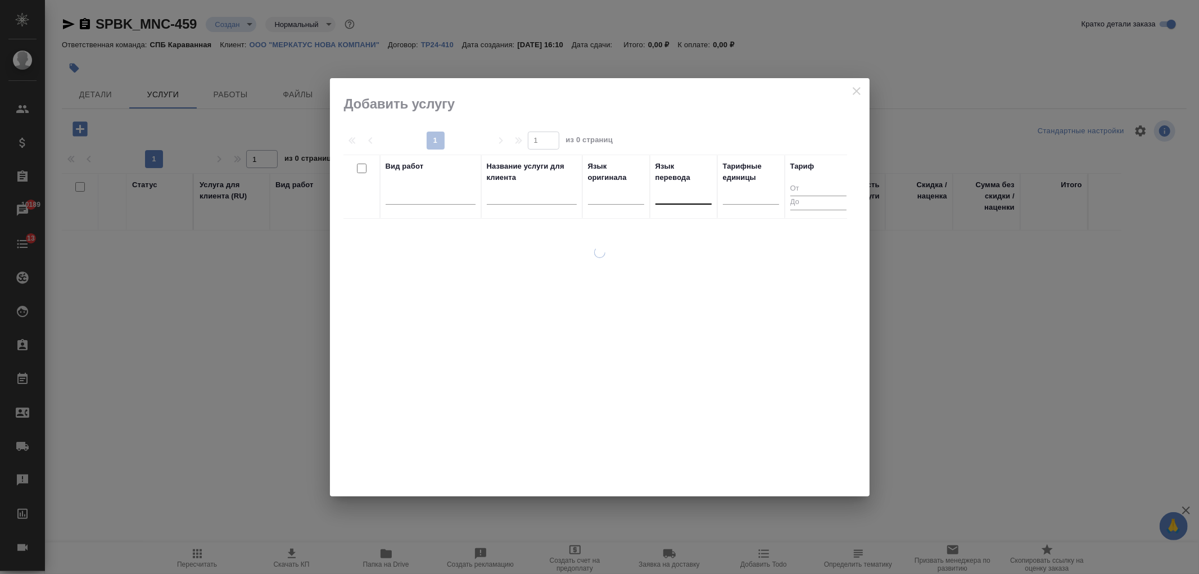
click at [687, 198] on div at bounding box center [683, 193] width 56 height 16
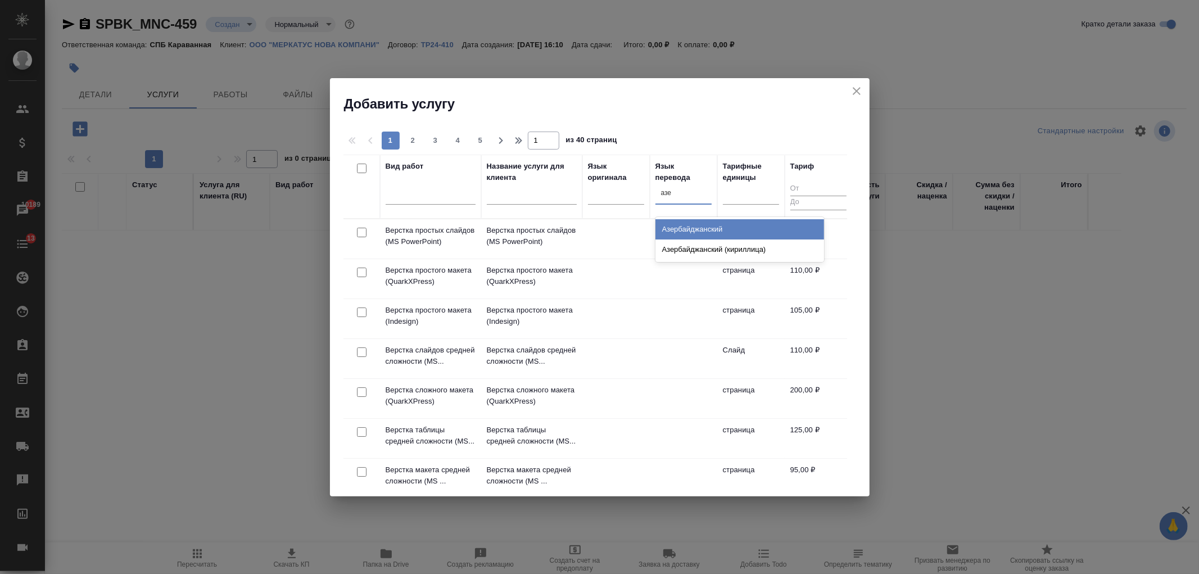
type input "азер"
click at [687, 225] on div "Азербайджанский" at bounding box center [739, 229] width 169 height 20
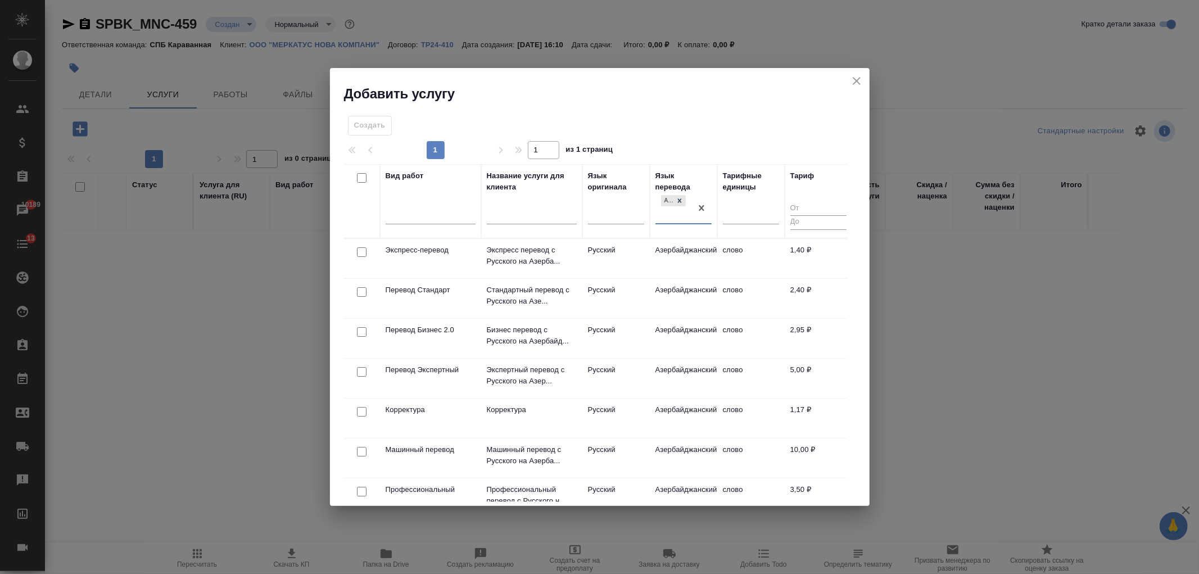
click at [357, 291] on input "checkbox" at bounding box center [362, 292] width 10 height 10
checkbox input "true"
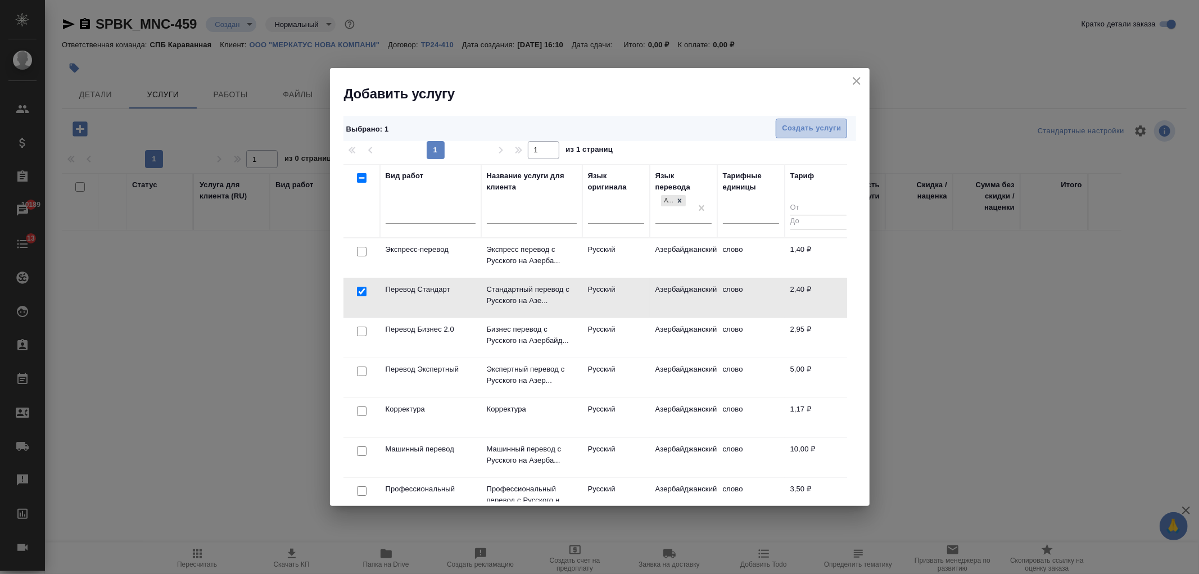
click at [805, 123] on span "Создать услуги" at bounding box center [811, 128] width 59 height 13
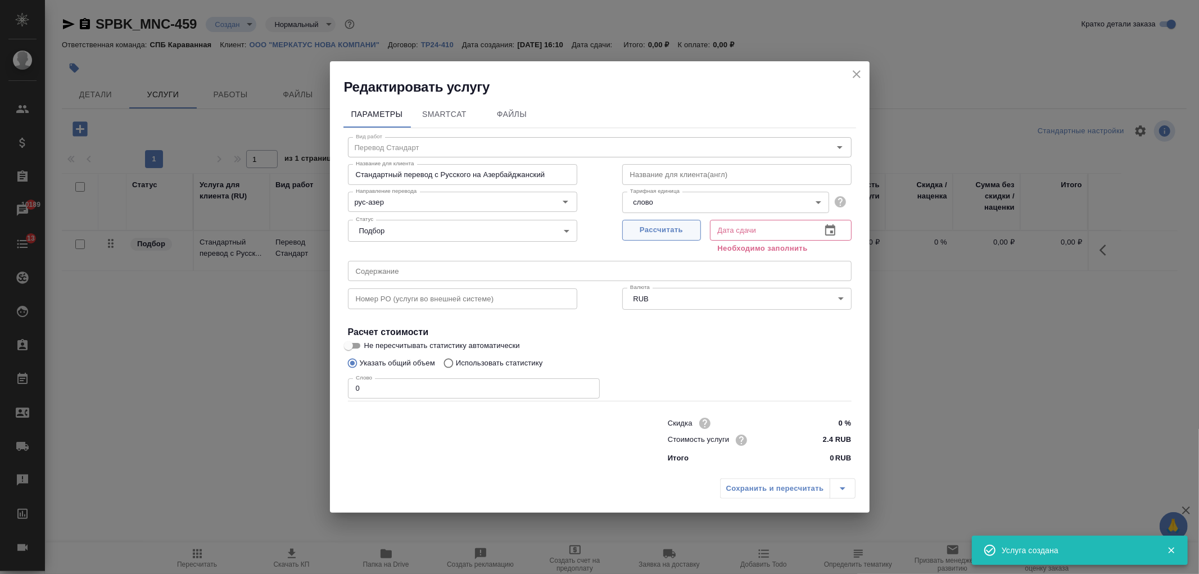
click at [658, 229] on span "Рассчитать" at bounding box center [661, 230] width 66 height 13
type input "[DATE] 16:10"
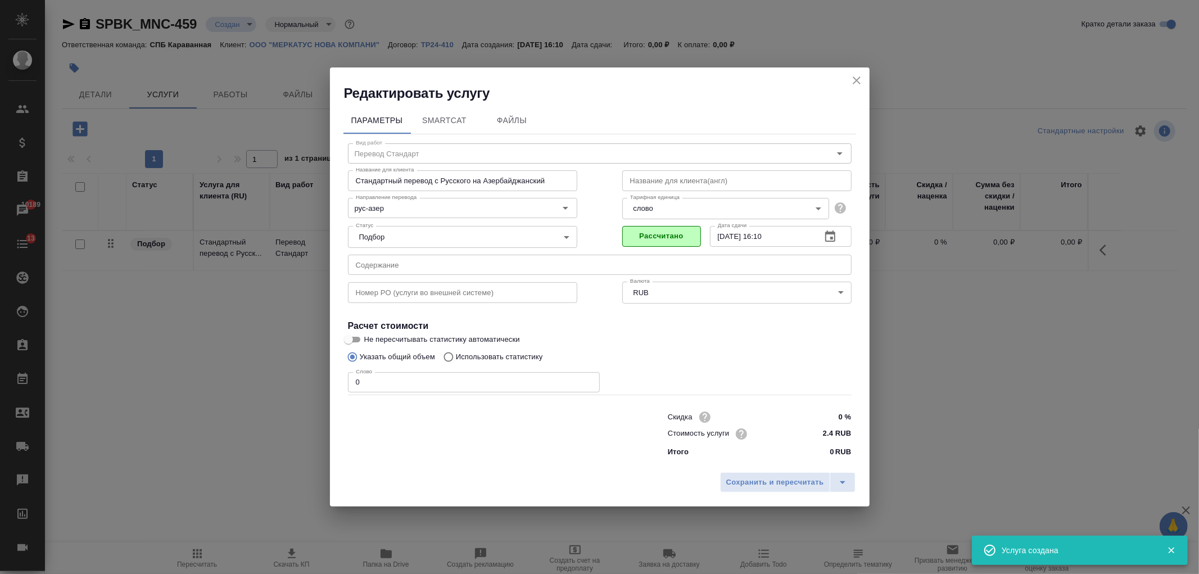
click at [471, 360] on p "Использовать статистику" at bounding box center [499, 356] width 87 height 11
click at [456, 360] on input "Использовать статистику" at bounding box center [447, 356] width 18 height 21
radio input "true"
radio input "false"
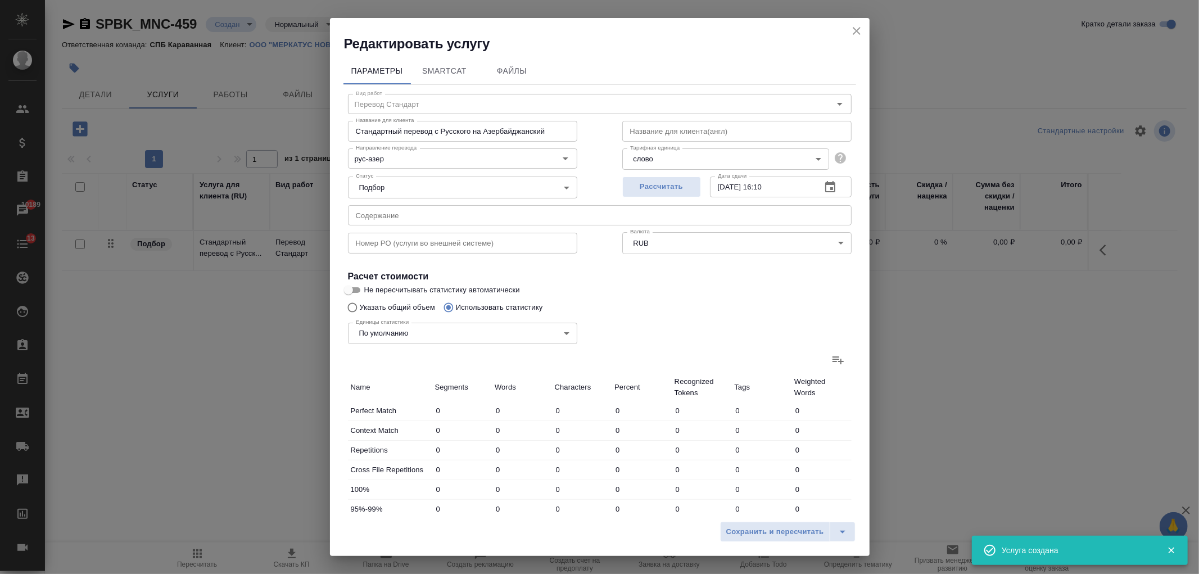
click at [784, 543] on div "Сохранить и пересчитать" at bounding box center [600, 536] width 540 height 40
click at [781, 531] on span "Сохранить и пересчитать" at bounding box center [775, 532] width 98 height 13
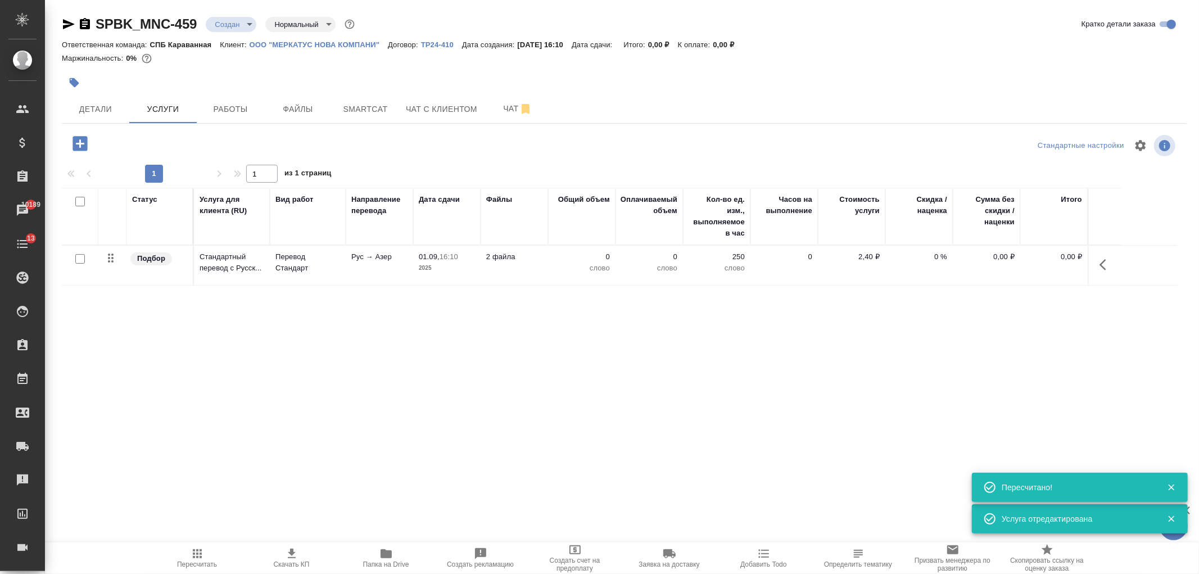
click at [83, 261] on input "checkbox" at bounding box center [80, 259] width 10 height 10
checkbox input "true"
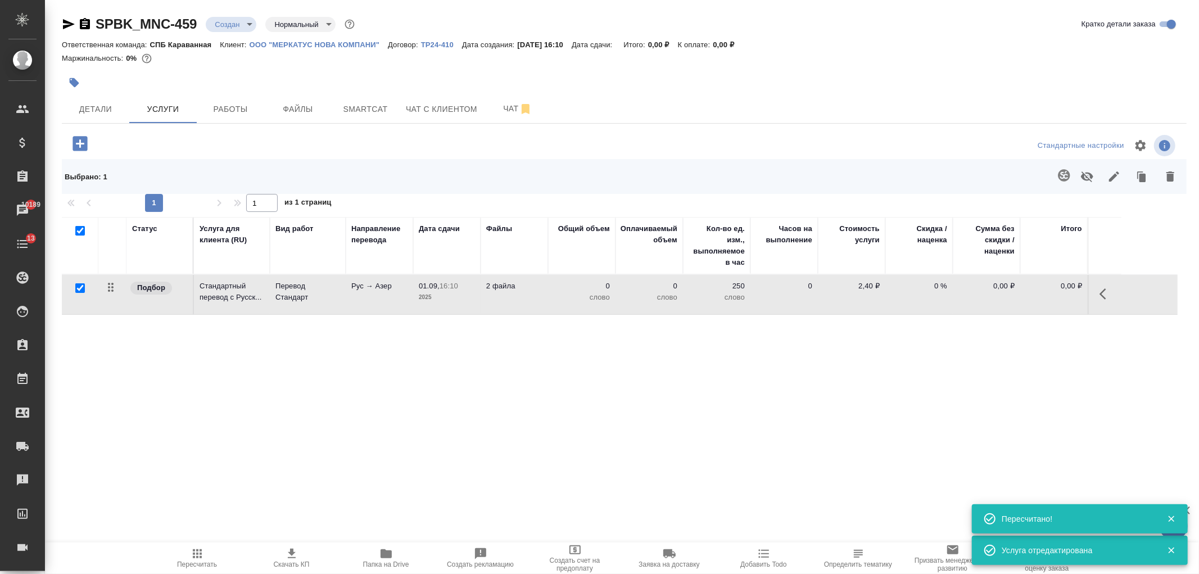
click at [1062, 178] on icon "button" at bounding box center [1063, 175] width 13 height 13
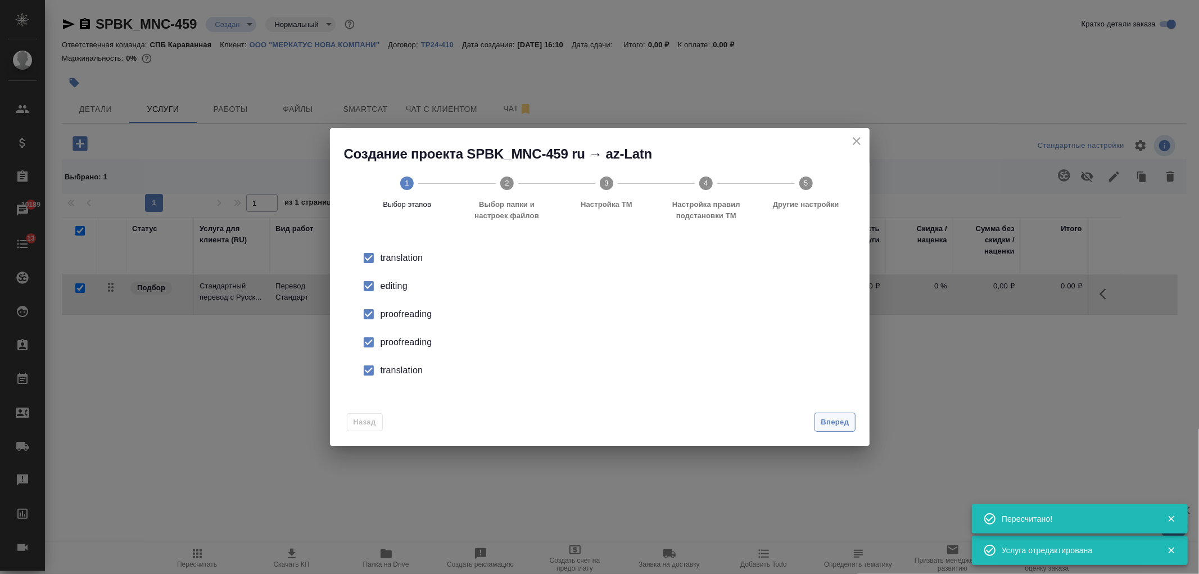
click at [835, 425] on span "Вперед" at bounding box center [835, 422] width 28 height 13
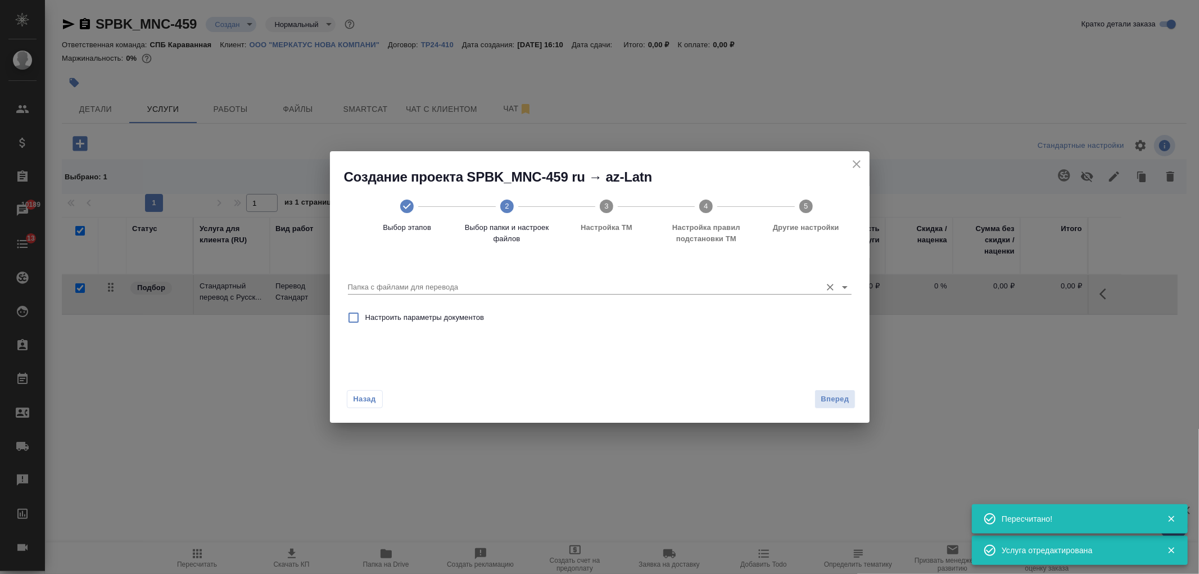
click at [499, 284] on input "Папка с файлами для перевода" at bounding box center [582, 286] width 468 height 13
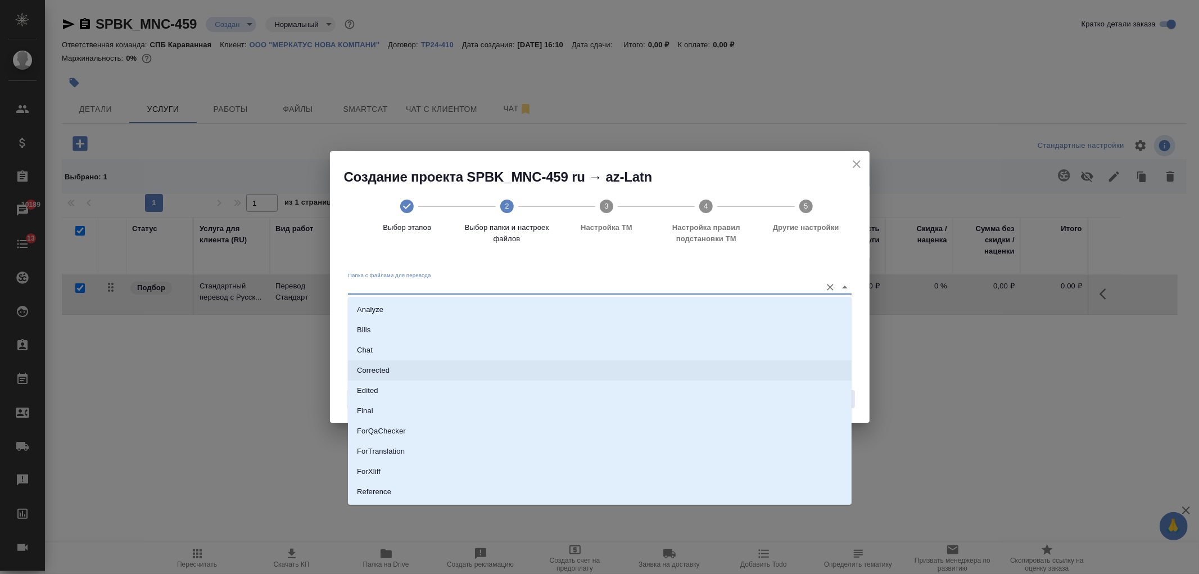
scroll to position [58, 0]
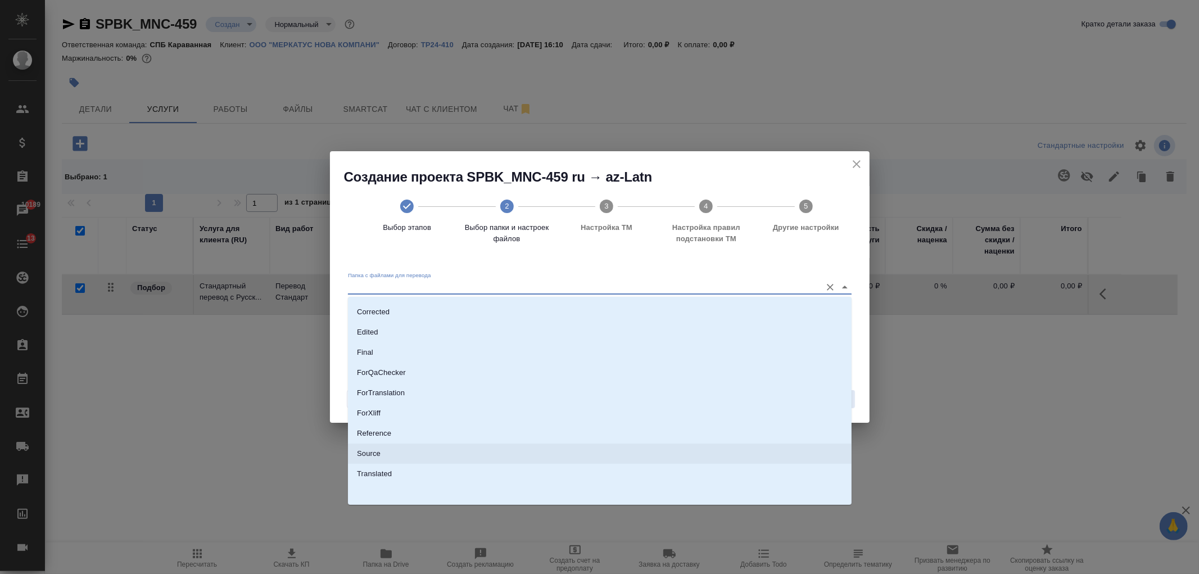
click at [379, 451] on p "Source" at bounding box center [369, 453] width 24 height 11
type input "Source"
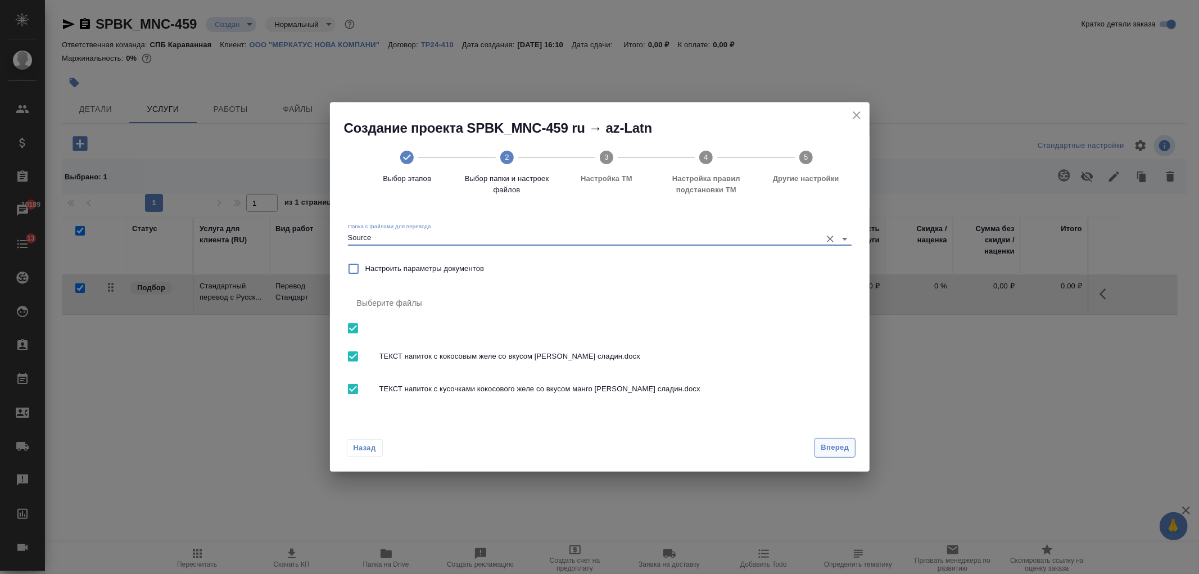
click at [829, 446] on span "Вперед" at bounding box center [835, 447] width 28 height 13
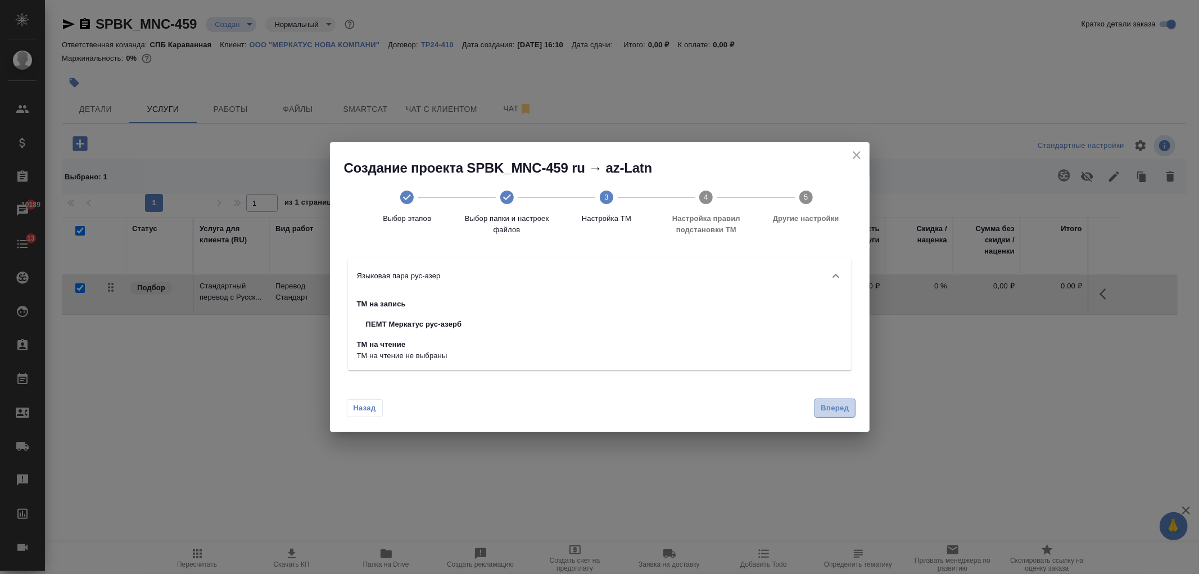
click at [846, 406] on span "Вперед" at bounding box center [835, 408] width 28 height 13
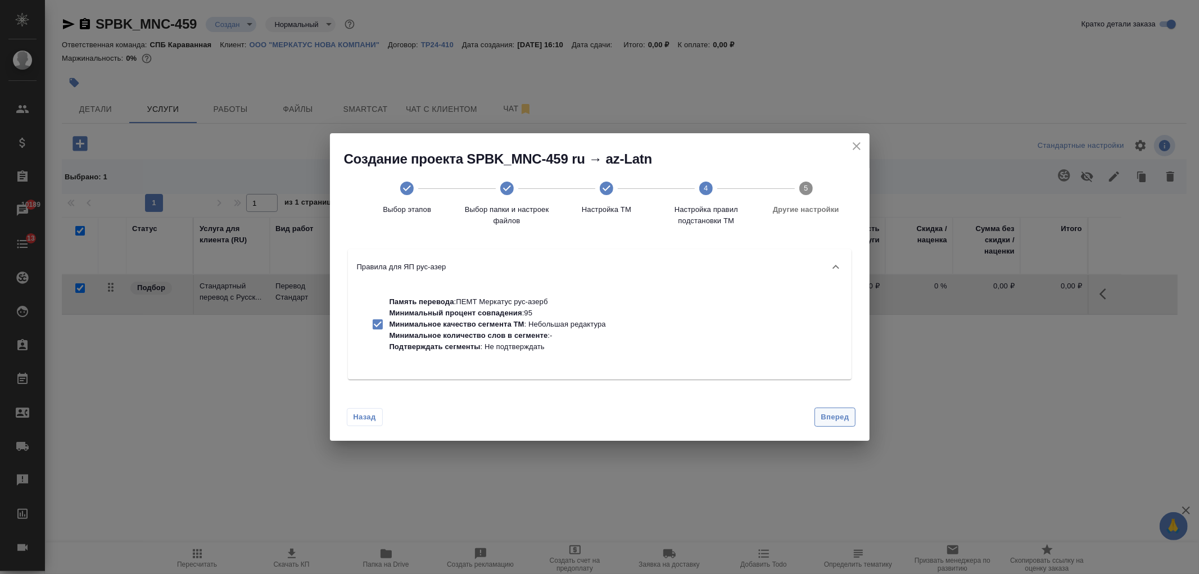
click at [835, 414] on span "Вперед" at bounding box center [835, 417] width 28 height 13
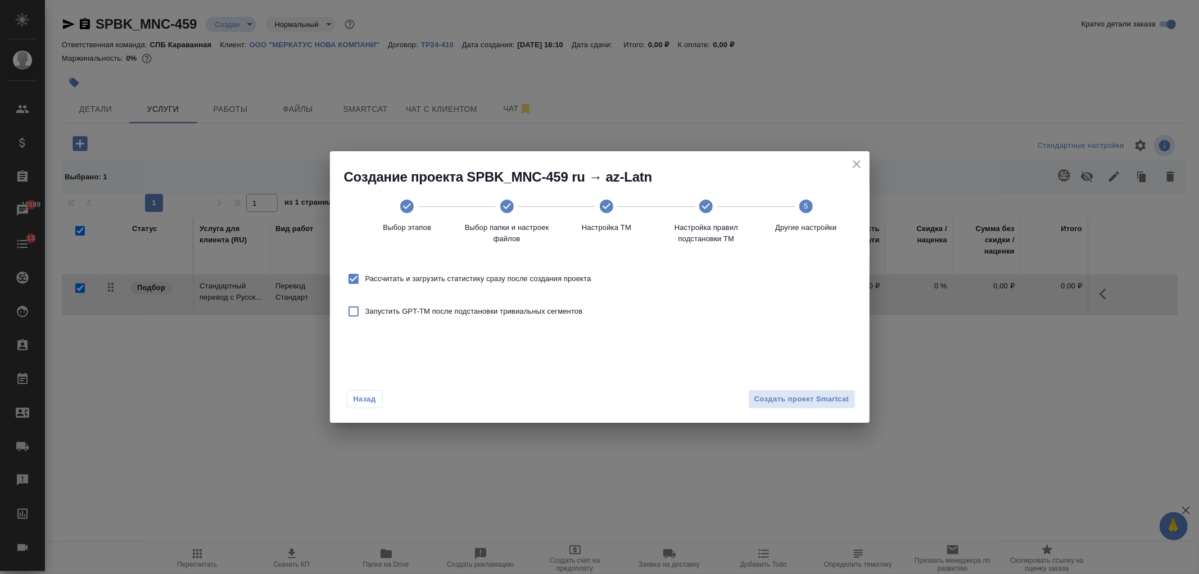
click at [436, 283] on span "Рассчитать и загрузить статистику сразу после создания проекта" at bounding box center [478, 278] width 226 height 11
click at [365, 283] on input "Рассчитать и загрузить статистику сразу после создания проекта" at bounding box center [354, 279] width 24 height 24
checkbox input "false"
click at [802, 405] on span "Создать проект Smartcat" at bounding box center [801, 399] width 95 height 13
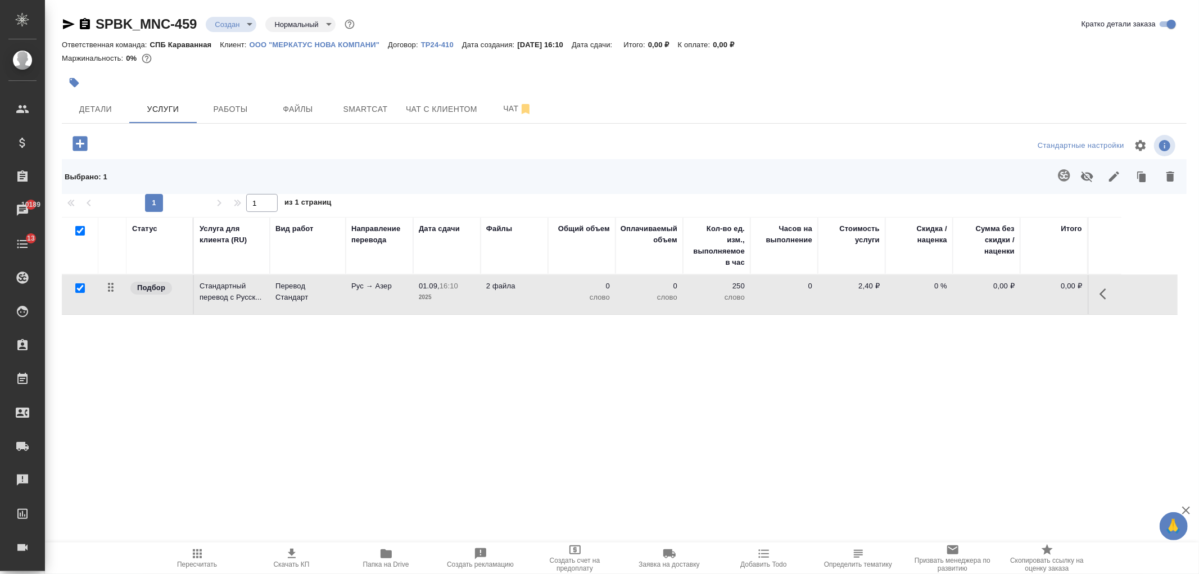
click at [365, 289] on p "Рус → Азер" at bounding box center [379, 285] width 56 height 11
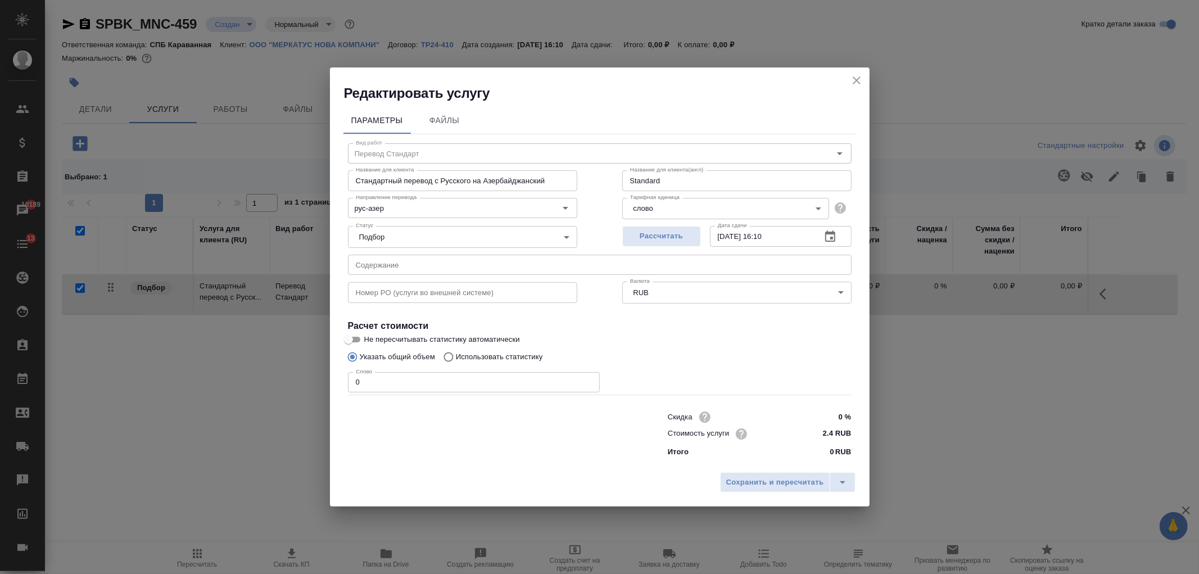
click at [490, 356] on p "Использовать статистику" at bounding box center [499, 356] width 87 height 11
click at [456, 356] on input "Использовать статистику" at bounding box center [447, 356] width 18 height 21
radio input "true"
radio input "false"
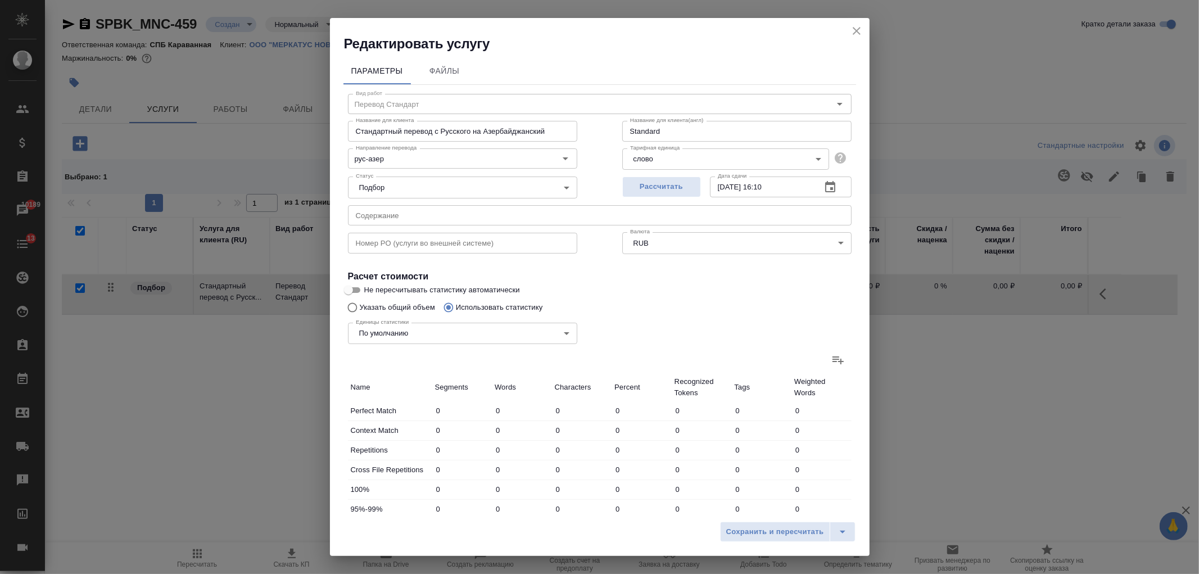
click at [832, 361] on icon at bounding box center [837, 360] width 11 height 8
click at [0, 0] on input "file" at bounding box center [0, 0] width 0 height 0
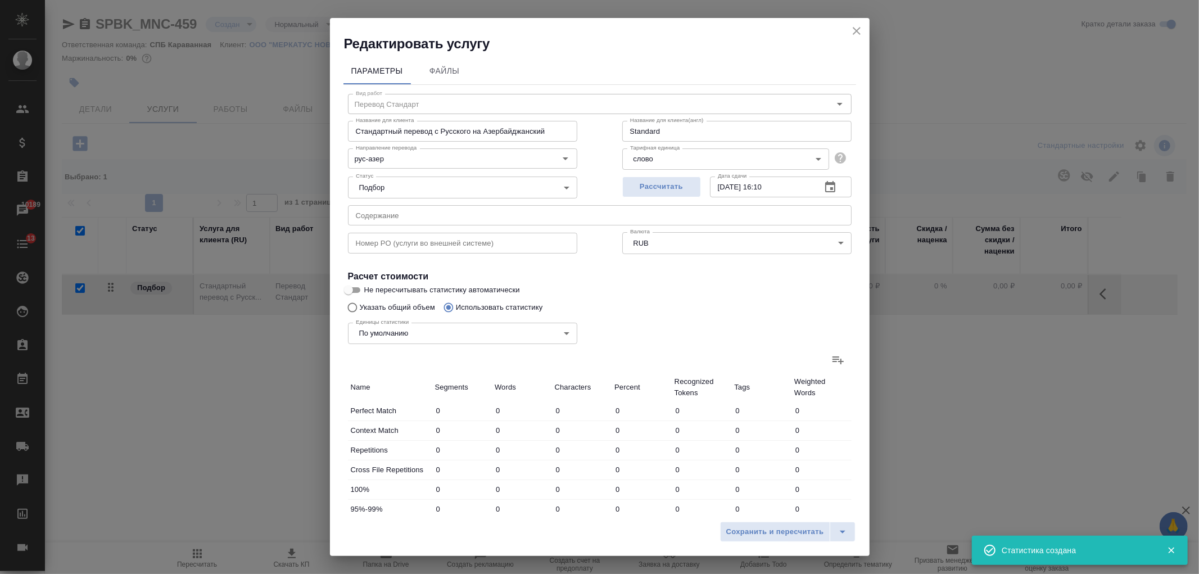
type input "1"
type input "4"
type input "25"
type input "11"
type input "81"
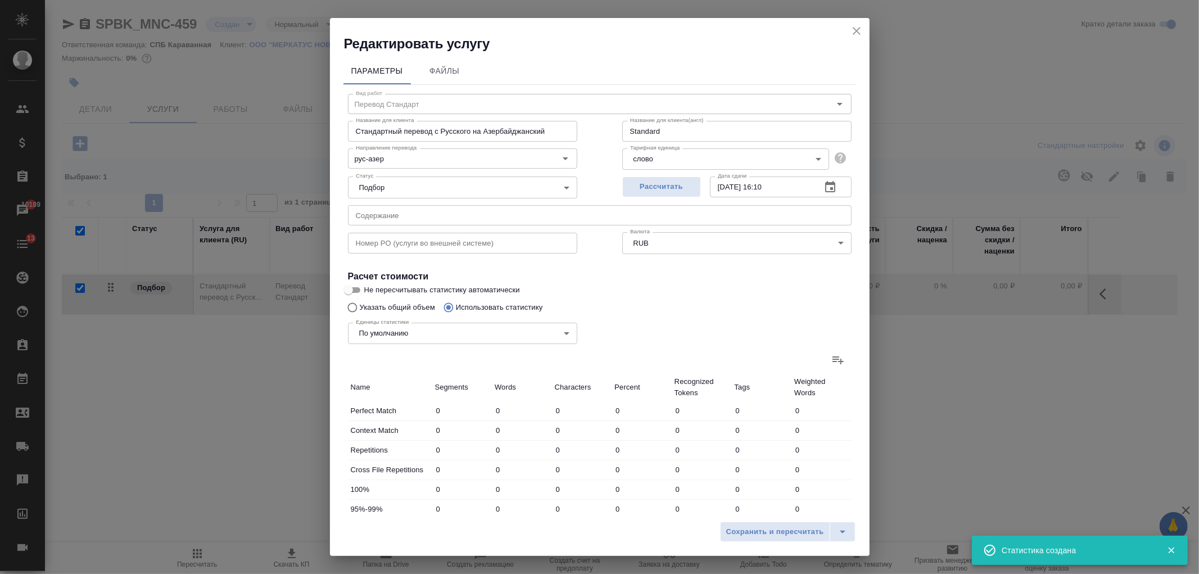
type input "575"
type input "4"
type input "34"
type input "222"
type input "3"
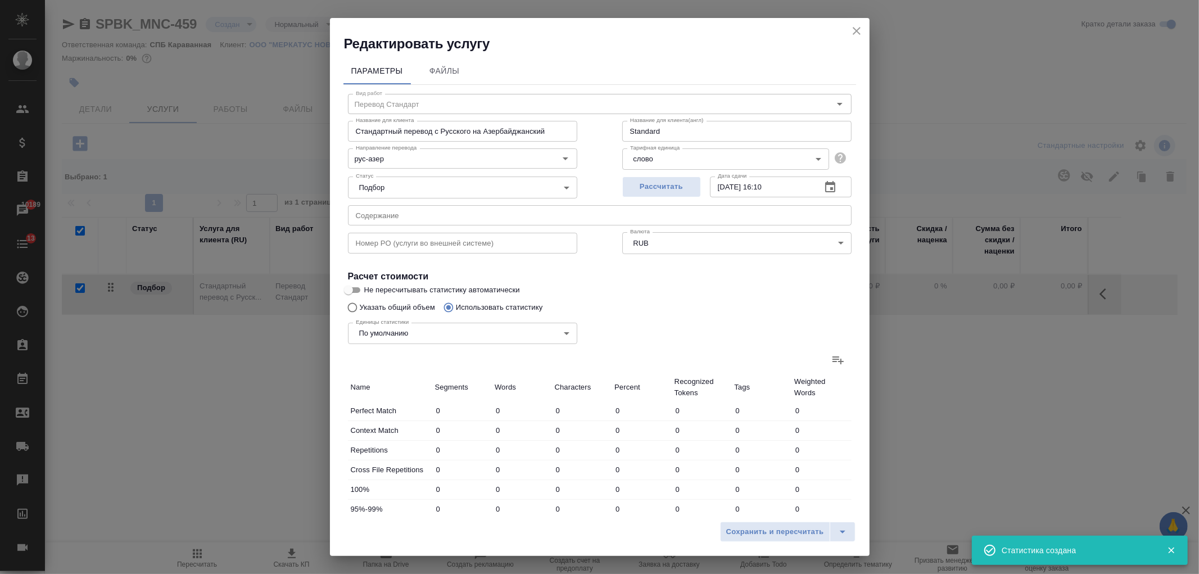
type input "19"
type input "153"
type input "4"
type input "74"
type input "548"
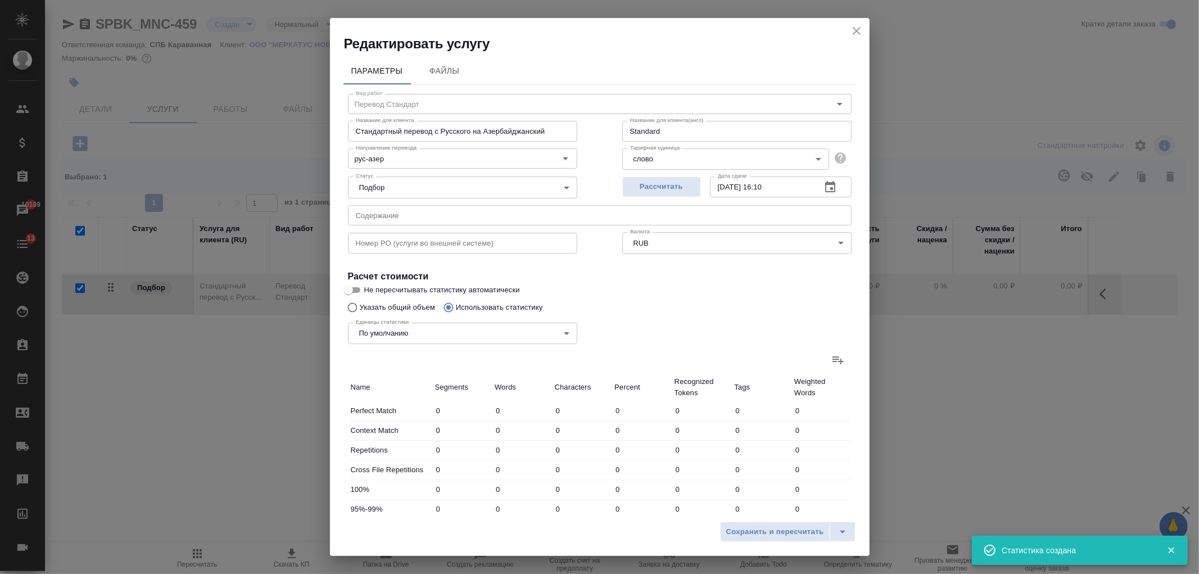
type input "15"
type input "306"
type input "2592"
type input "27"
type input "437"
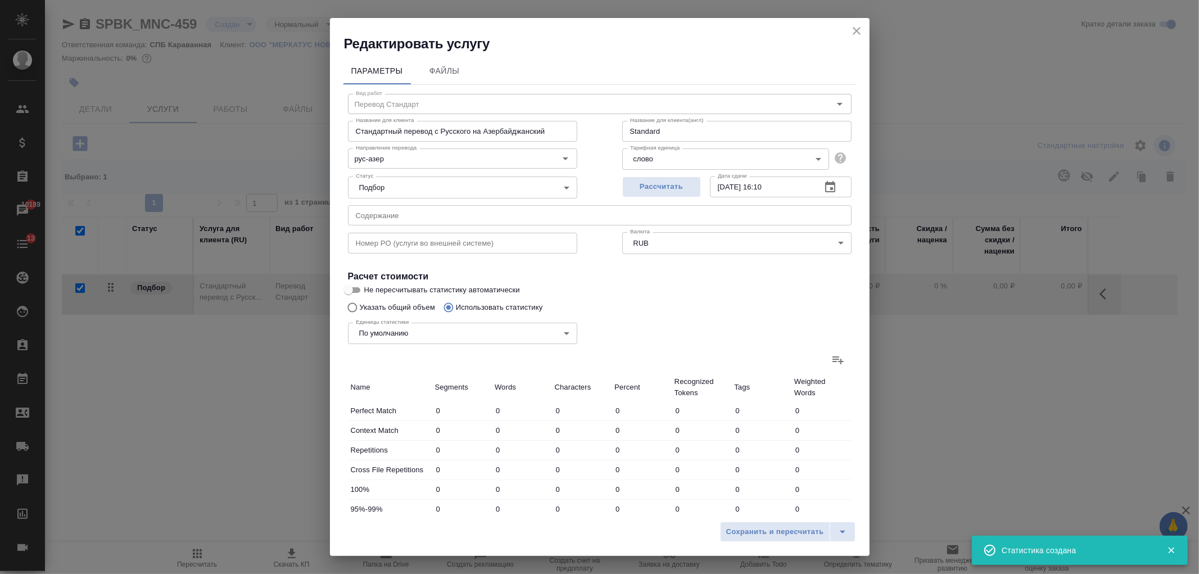
type input "3540"
type input "38"
type input "518"
type input "4115"
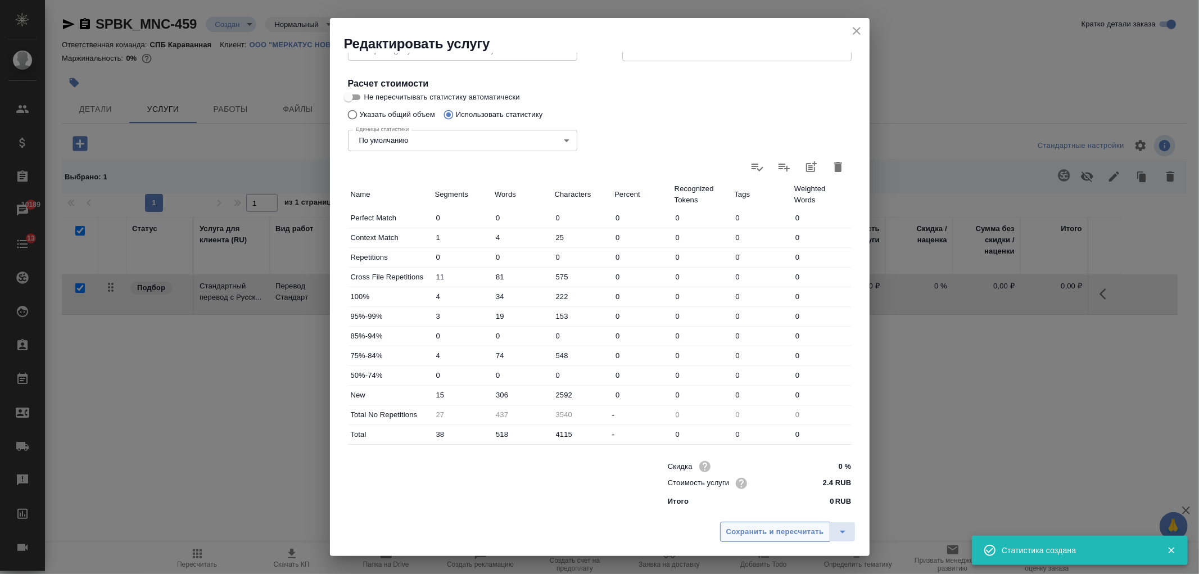
click at [761, 536] on span "Сохранить и пересчитать" at bounding box center [775, 532] width 98 height 13
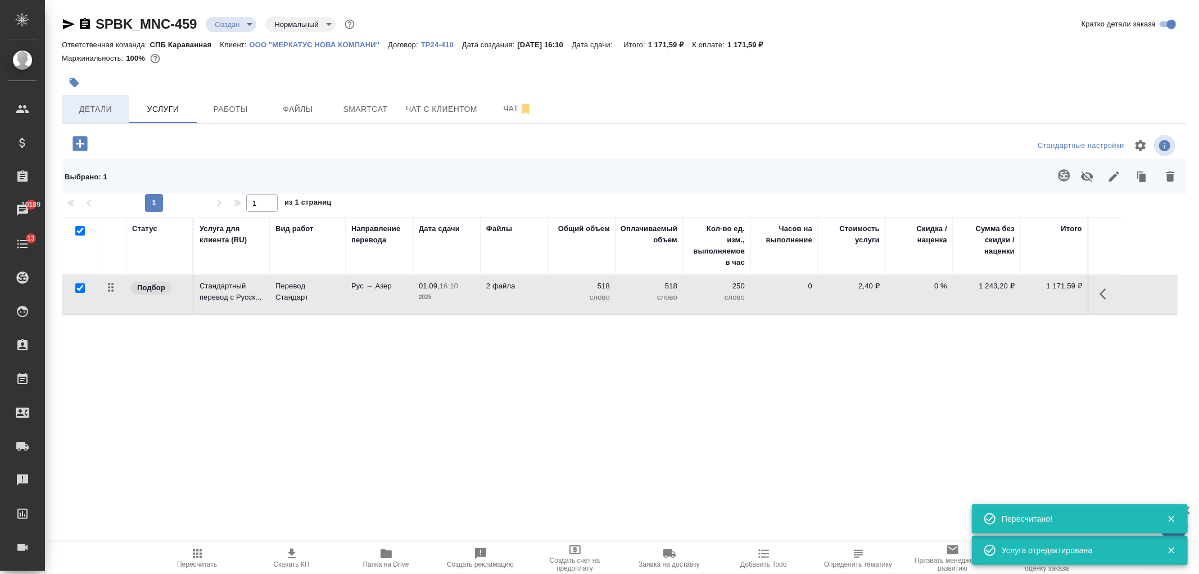
click at [108, 114] on span "Детали" at bounding box center [96, 109] width 54 height 14
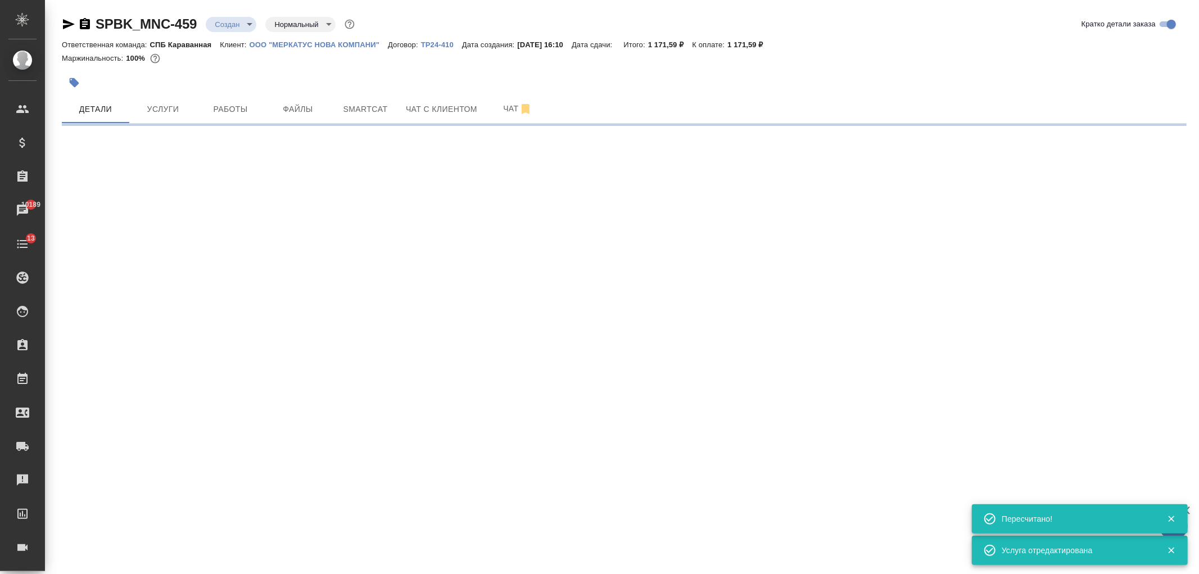
select select "RU"
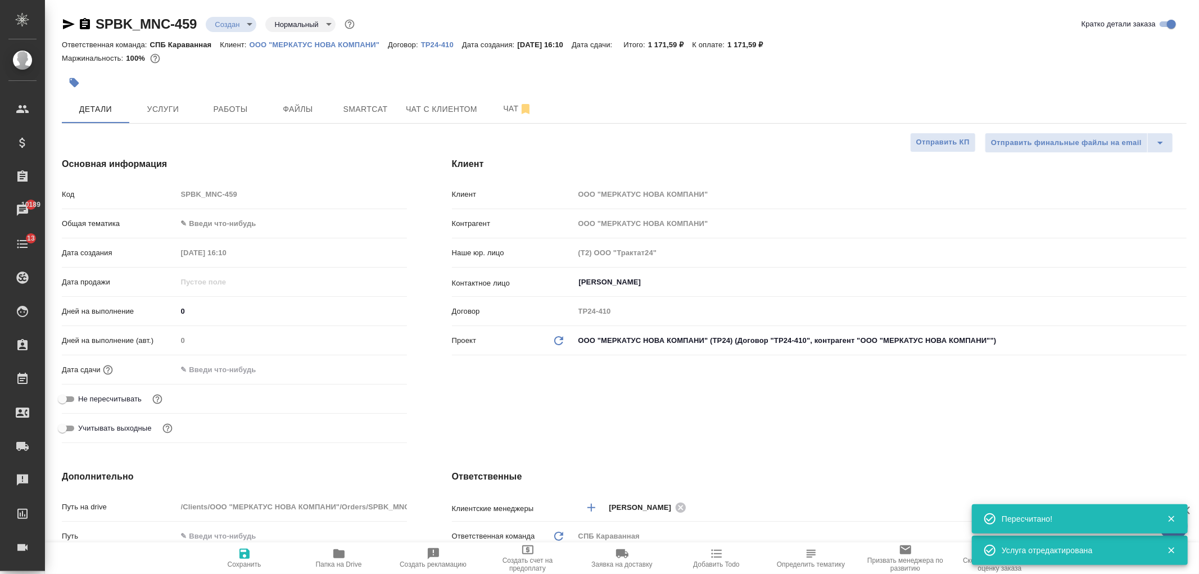
type textarea "x"
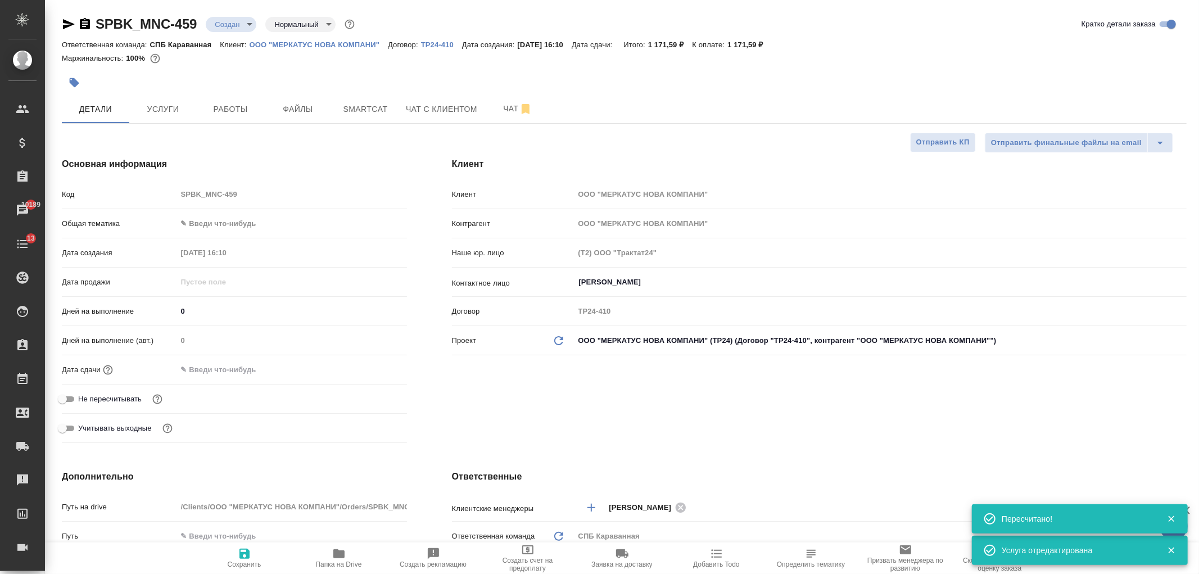
type textarea "x"
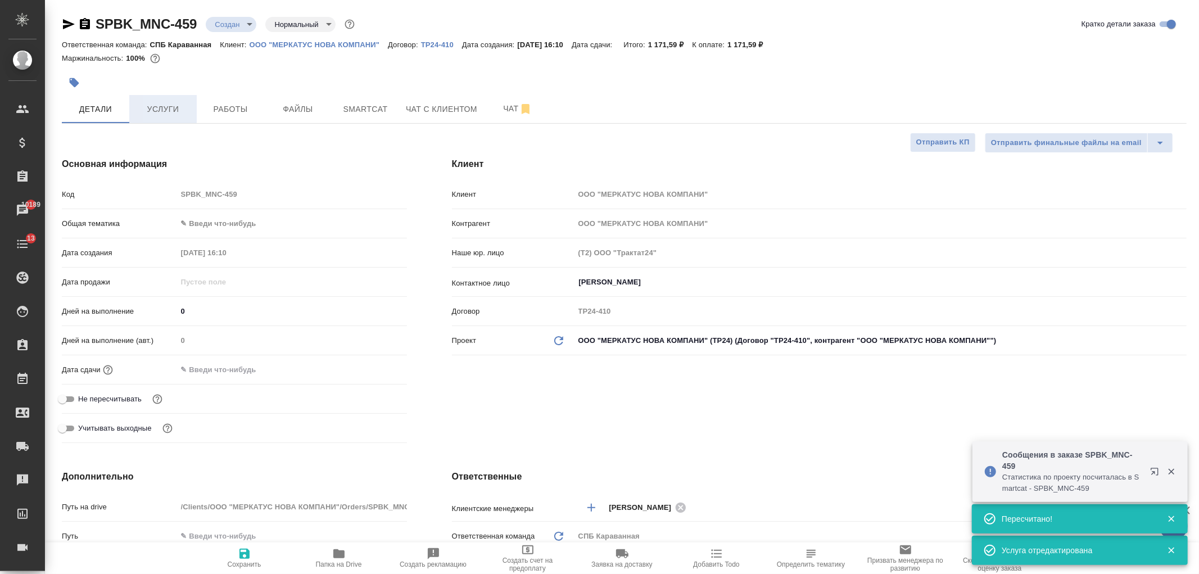
click at [181, 110] on span "Услуги" at bounding box center [163, 109] width 54 height 14
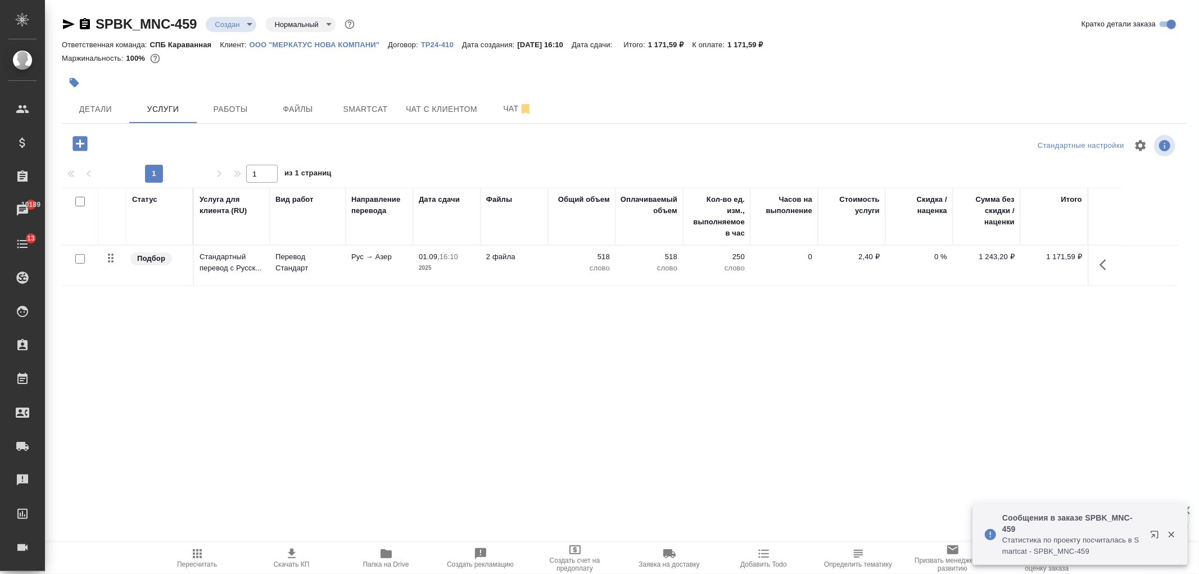
click at [265, 367] on div "Статус Услуга для клиента (RU) Вид работ Направление перевода Дата сдачи Файлы …" at bounding box center [620, 309] width 1116 height 242
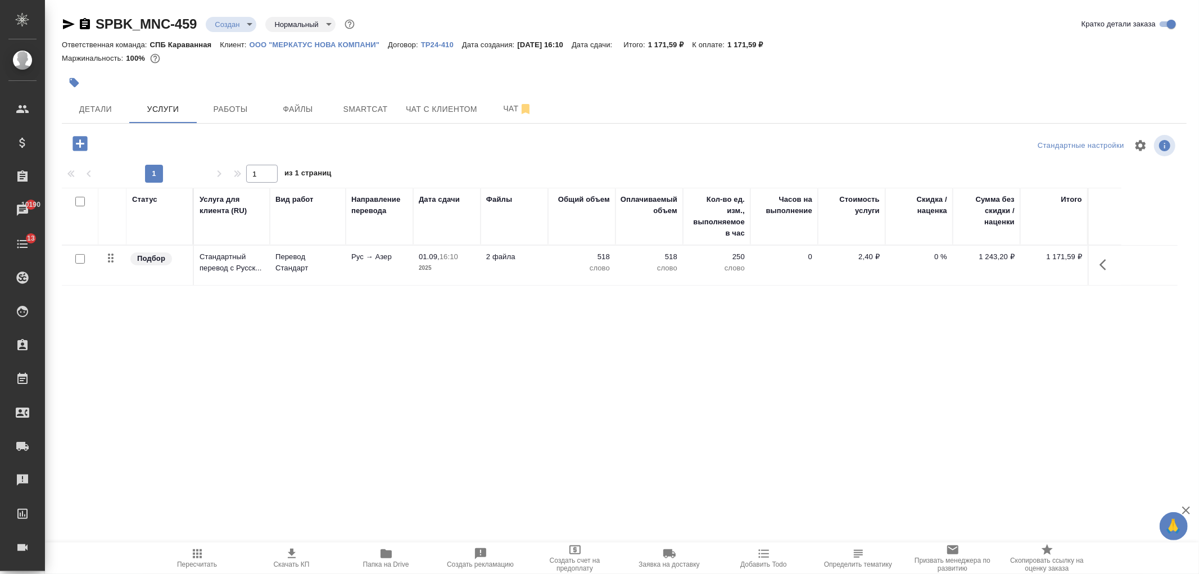
click at [380, 561] on span "Папка на Drive" at bounding box center [386, 564] width 46 height 8
click at [64, 18] on icon "button" at bounding box center [68, 23] width 13 height 13
click at [316, 46] on p "ООО "МЕРКАТУС НОВА КОМПАНИ"" at bounding box center [319, 44] width 139 height 8
click at [102, 110] on span "Детали" at bounding box center [96, 109] width 54 height 14
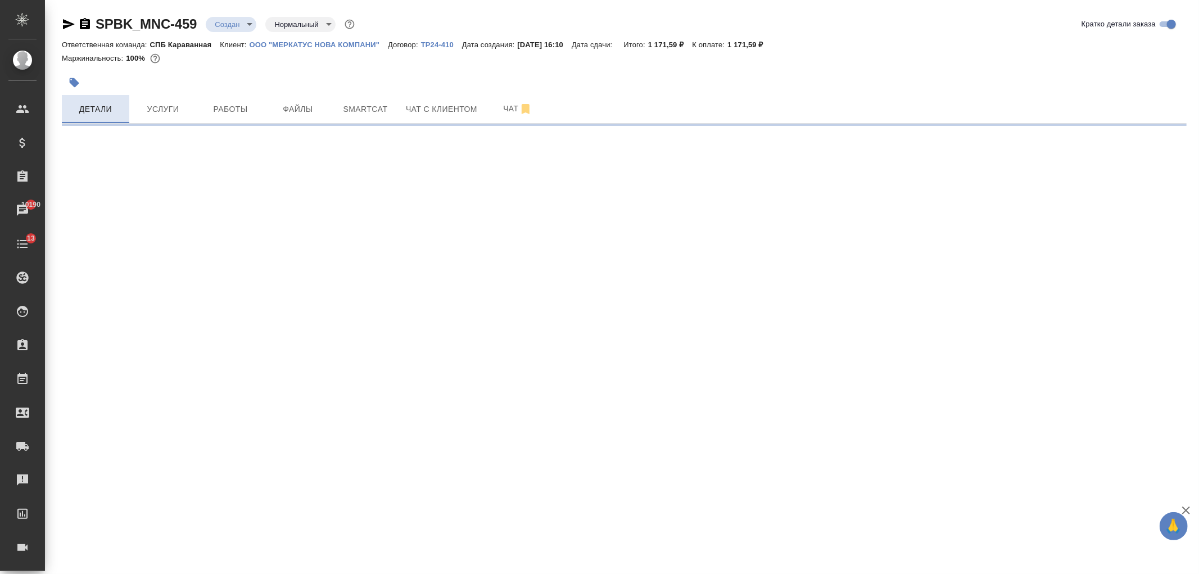
select select "RU"
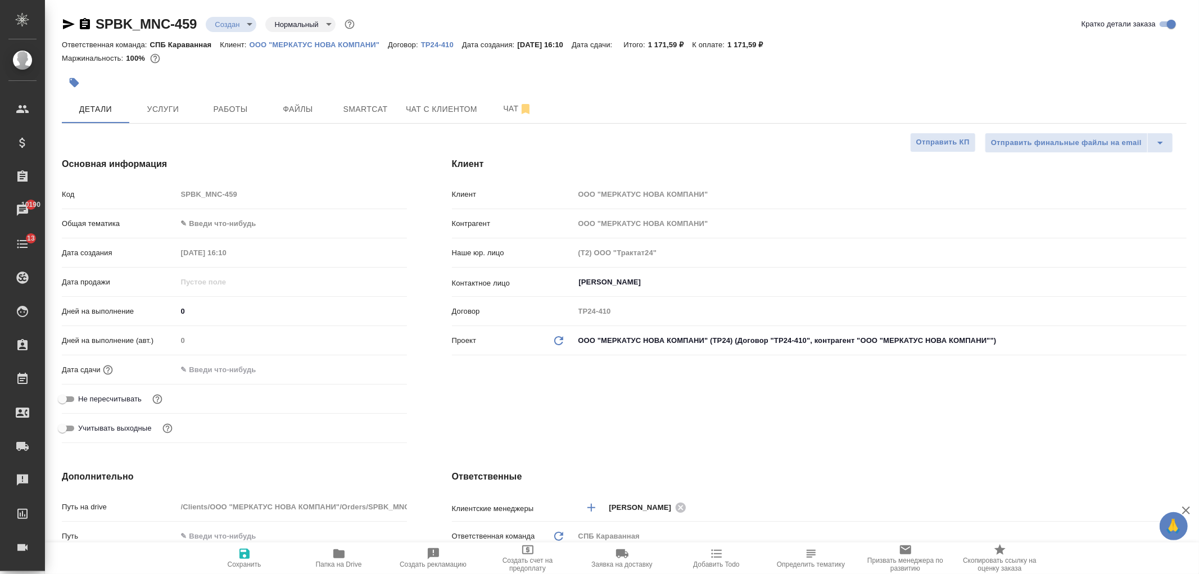
type textarea "x"
click at [686, 418] on div "Клиент Клиент ООО "МЕРКАТУС НОВА КОМПАНИ" Контрагент ООО "МЕРКАТУС НОВА КОМПАНИ…" at bounding box center [819, 302] width 780 height 335
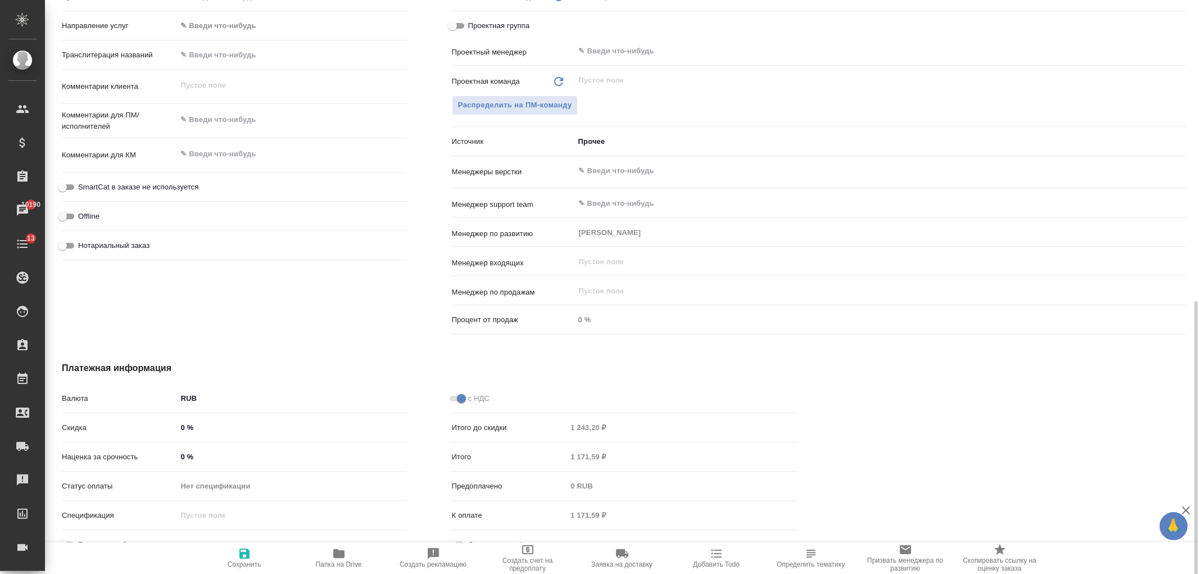
scroll to position [558, 0]
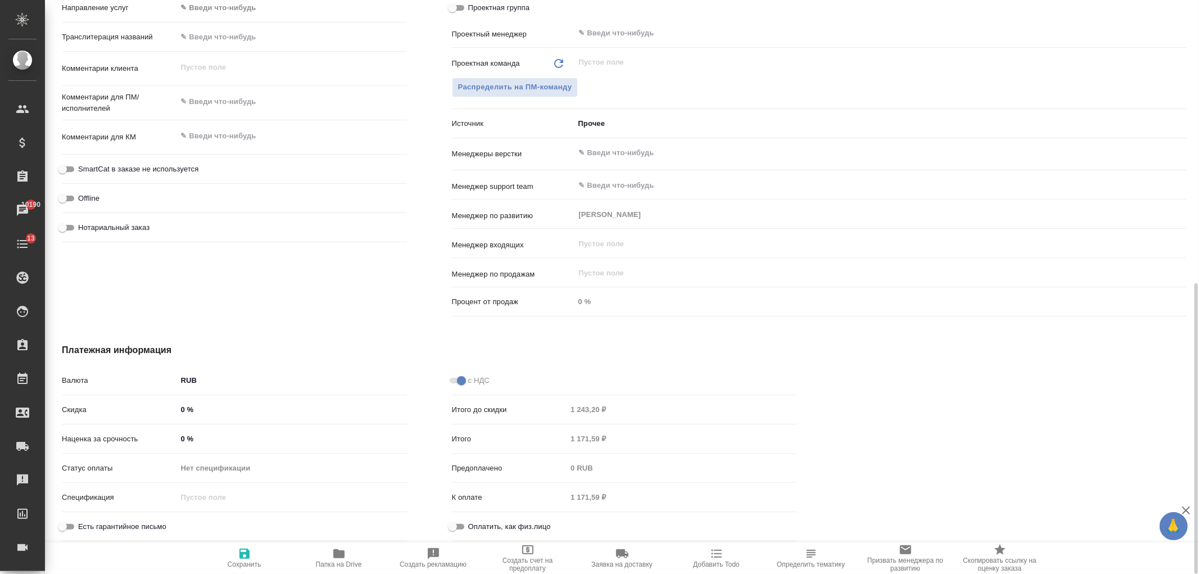
click at [180, 440] on input "0 %" at bounding box center [292, 439] width 230 height 16
type input "30 %"
type textarea "x"
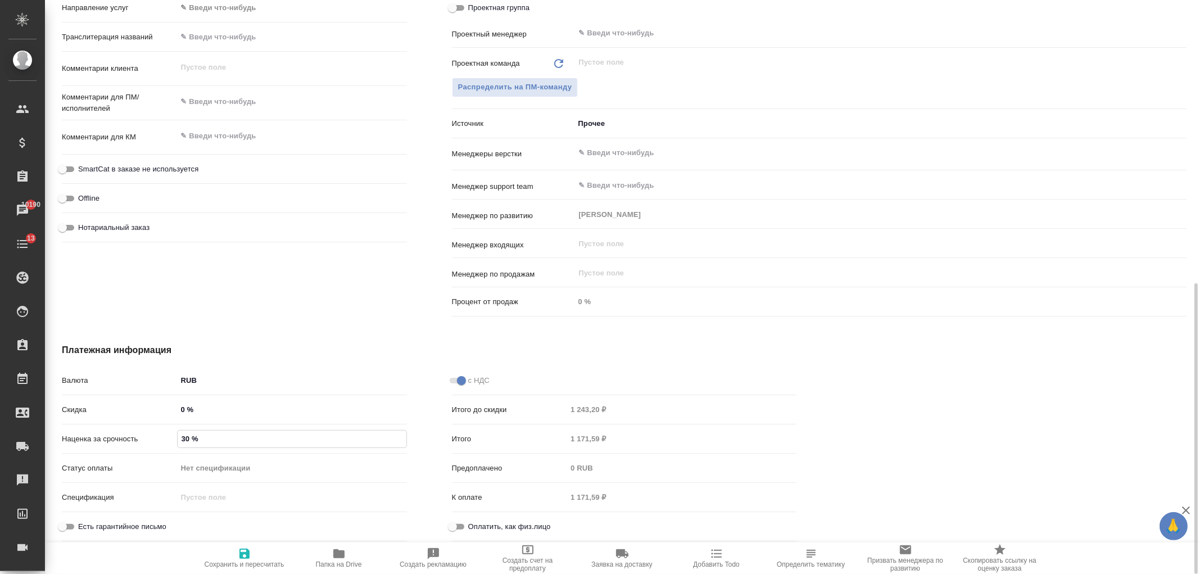
type input "30 %"
click at [243, 542] on button "Сохранить и пересчитать" at bounding box center [244, 557] width 94 height 31
type textarea "x"
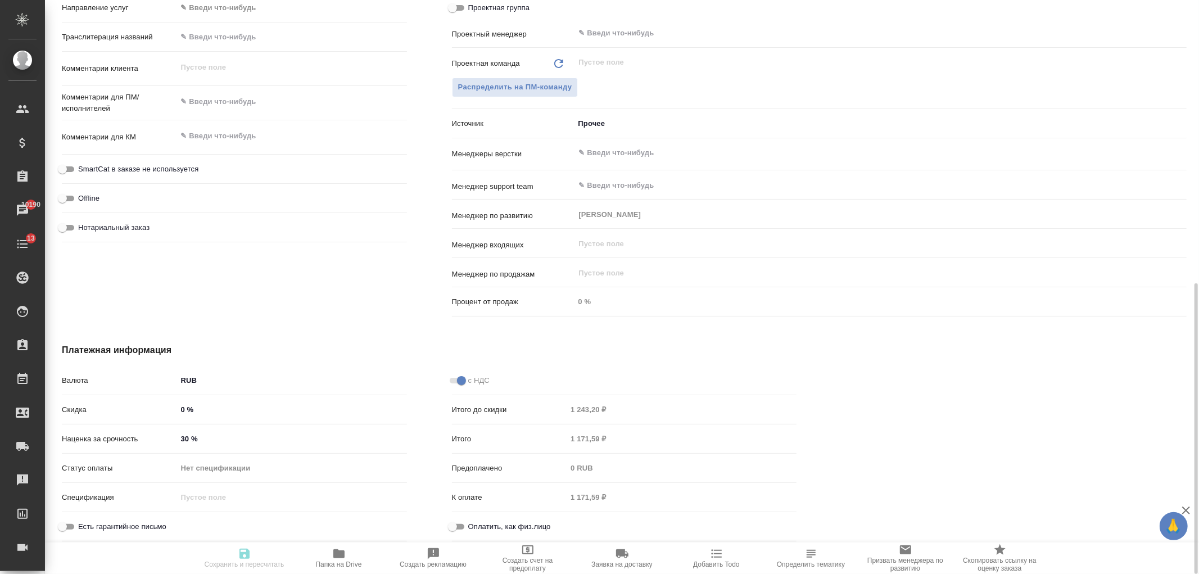
type textarea "x"
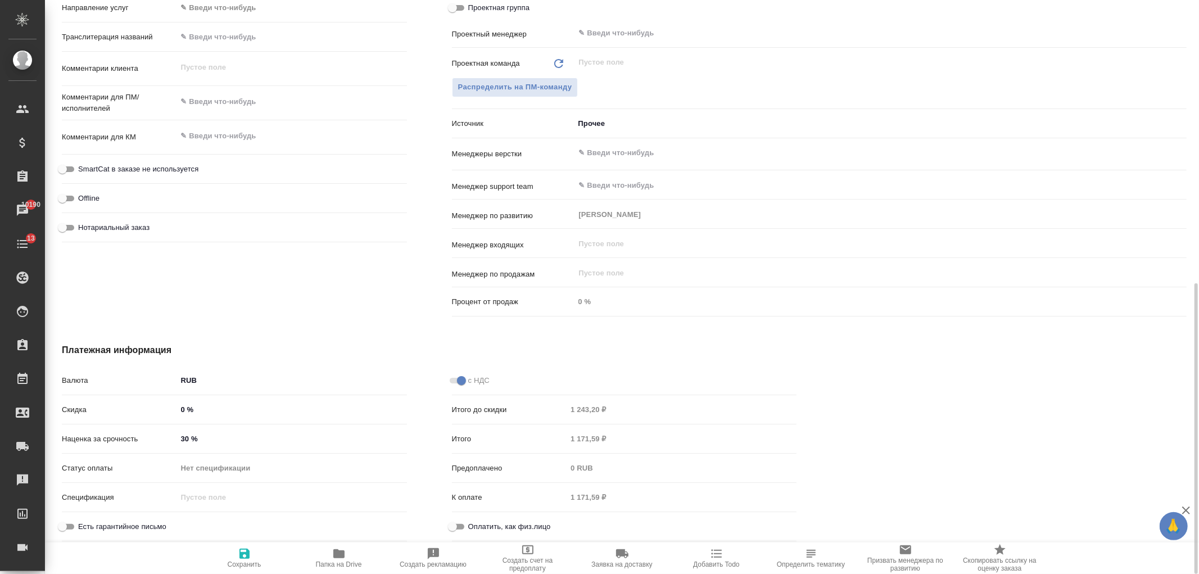
type textarea "x"
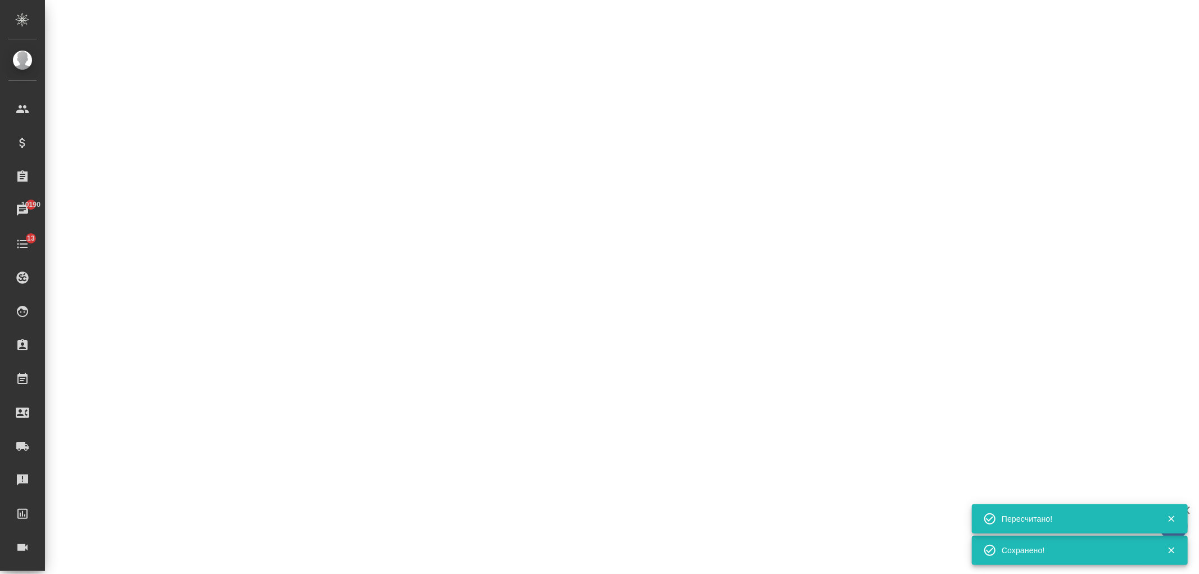
select select "RU"
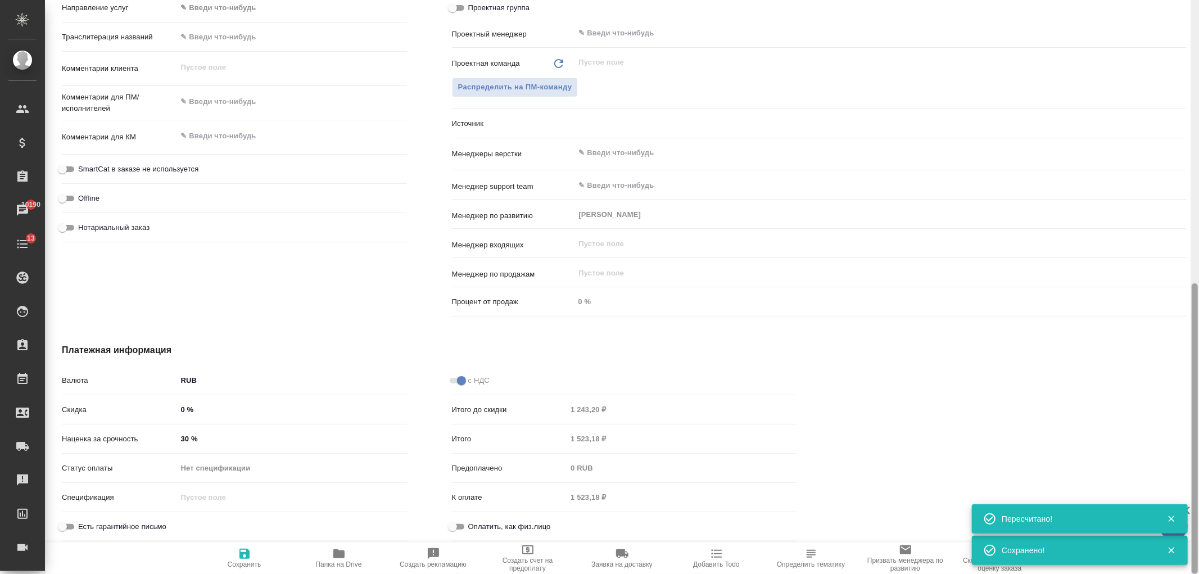
type textarea "x"
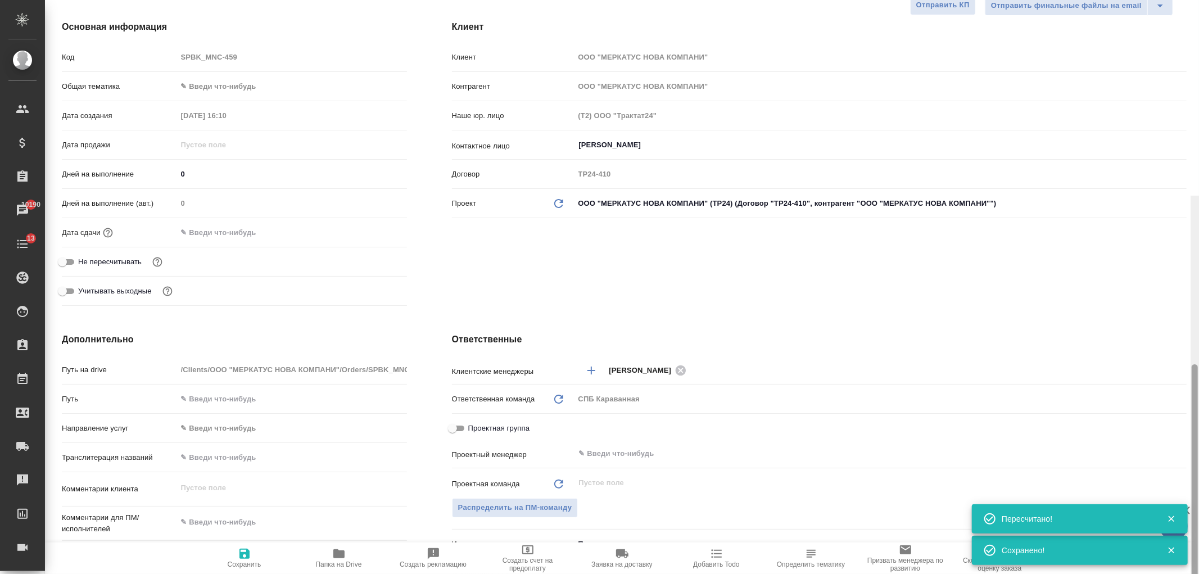
scroll to position [0, 0]
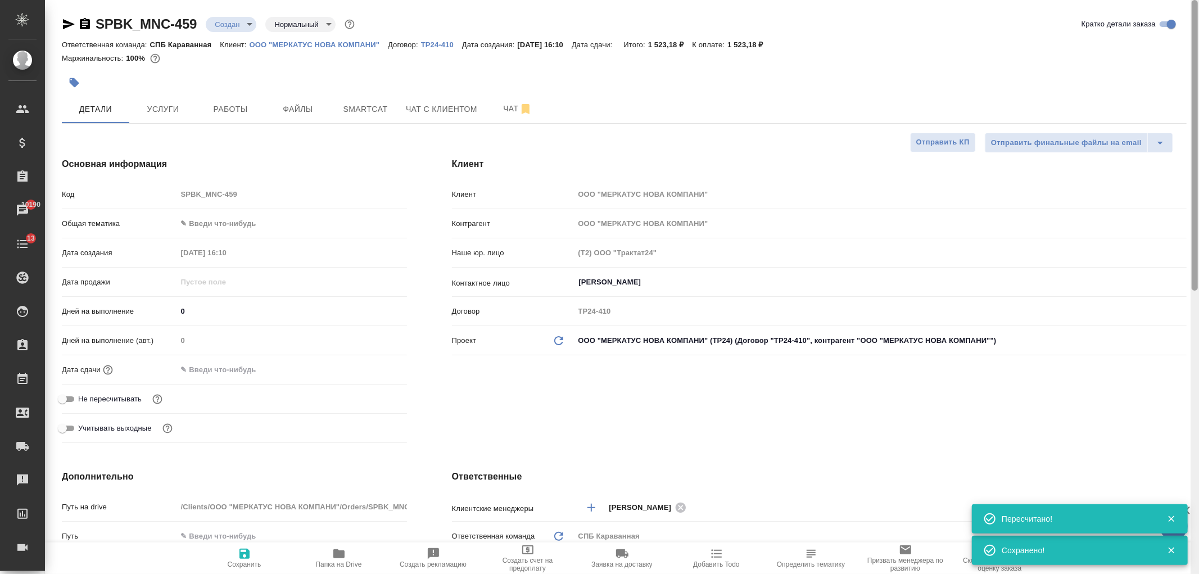
drag, startPoint x: 1193, startPoint y: 445, endPoint x: 1170, endPoint y: 57, distance: 387.9
click at [1187, 71] on div "SPBK_MNC-459 Создан new Нормальный normal Кратко детали заказа Ответственная ко…" at bounding box center [622, 287] width 1154 height 574
type textarea "x"
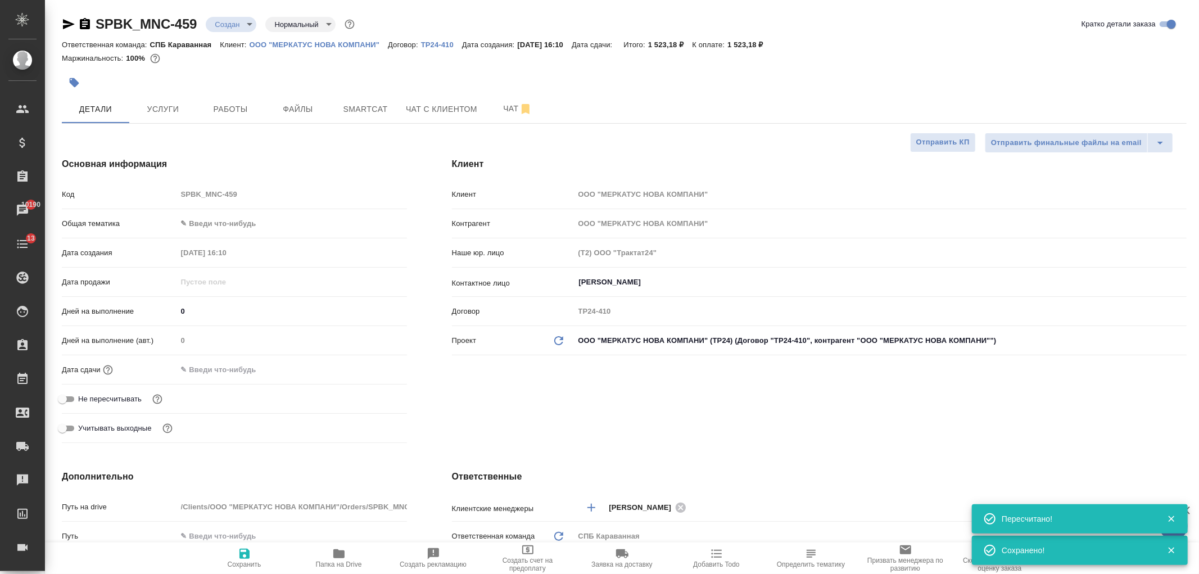
type textarea "x"
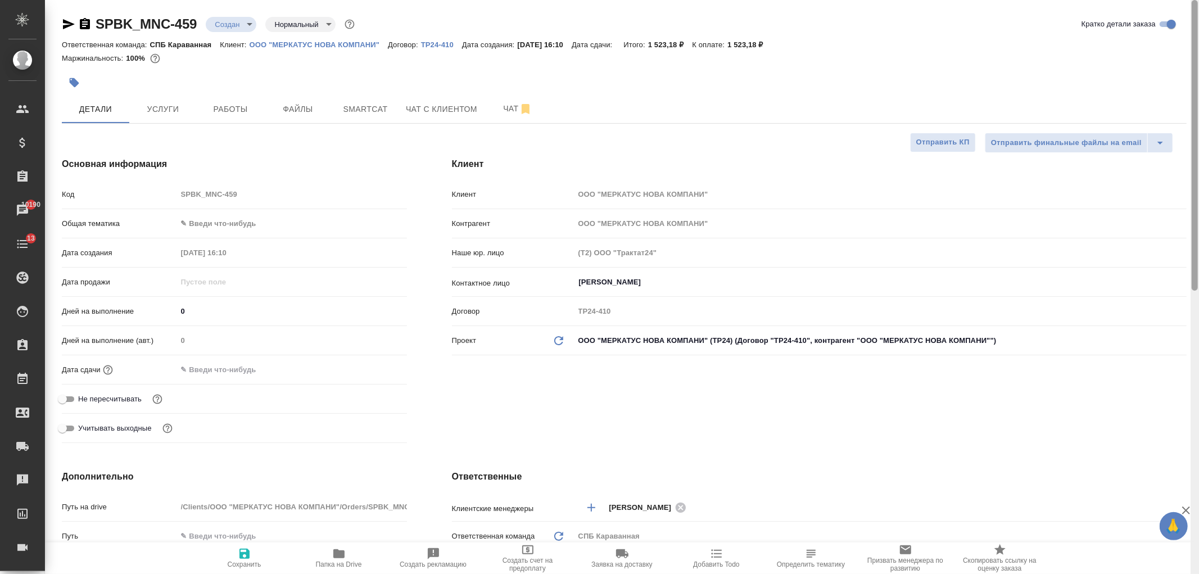
drag, startPoint x: 1195, startPoint y: 161, endPoint x: 1193, endPoint y: -21, distance: 182.1
click at [1193, 0] on html "🙏 .cls-1 fill:#fff; AWATERA Ivanova Arina Клиенты Спецификации Заказы 10190 Чат…" at bounding box center [599, 287] width 1199 height 574
type textarea "x"
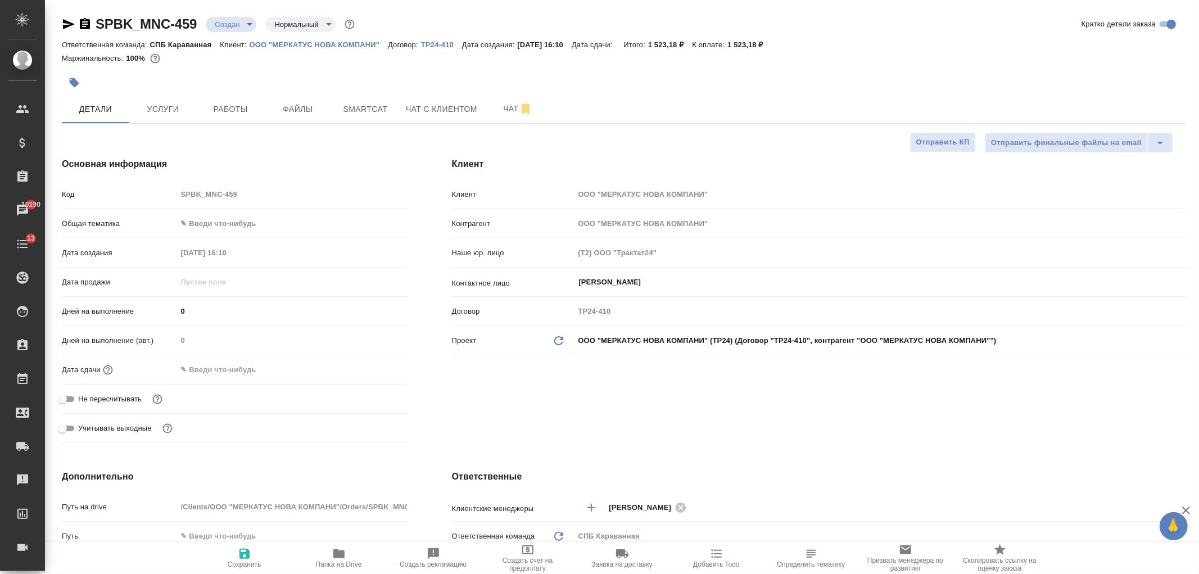
type textarea "x"
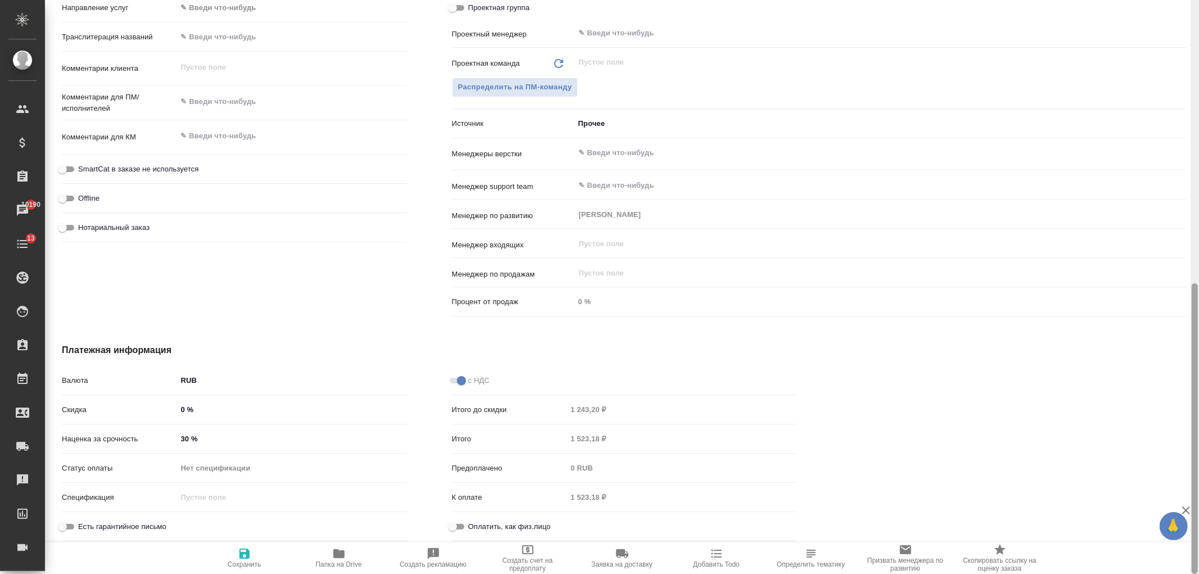
drag, startPoint x: 1198, startPoint y: 167, endPoint x: 1198, endPoint y: 381, distance: 213.6
click at [1198, 381] on div at bounding box center [1194, 287] width 8 height 574
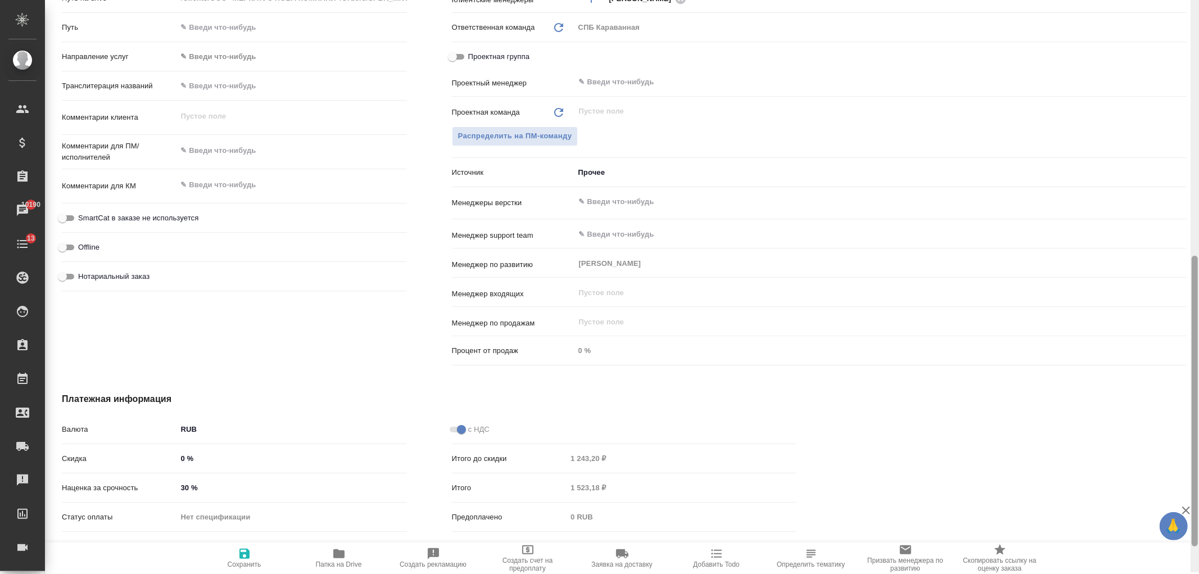
scroll to position [492, 0]
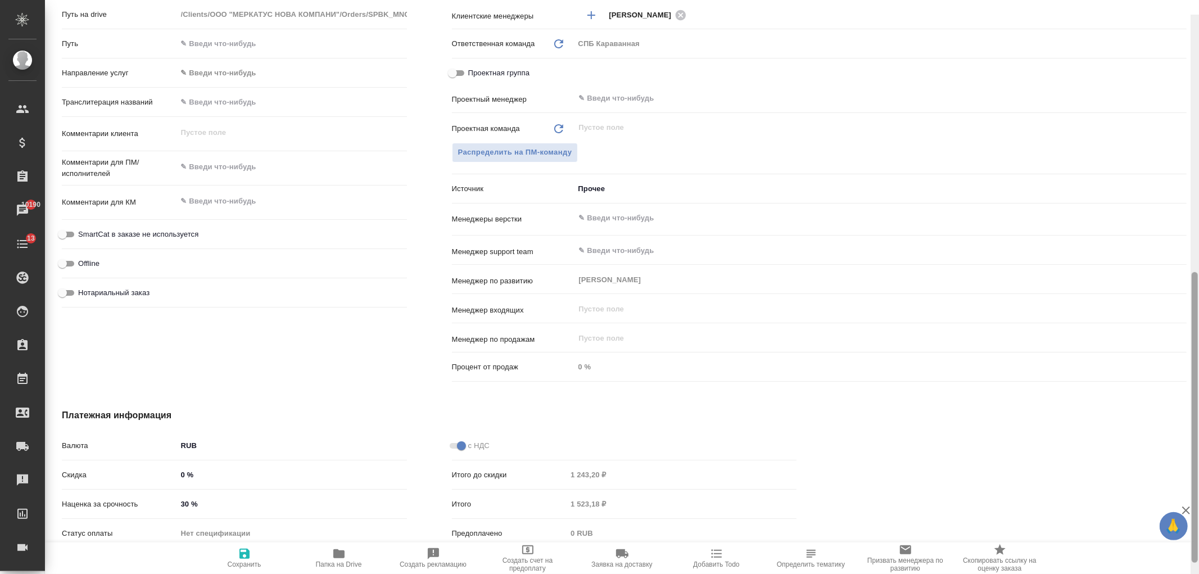
drag, startPoint x: 1194, startPoint y: 363, endPoint x: 1183, endPoint y: 321, distance: 43.8
click at [1198, 330] on div at bounding box center [1194, 302] width 8 height 574
type textarea "x"
click at [234, 174] on textarea at bounding box center [292, 167] width 229 height 19
type textarea "пере"
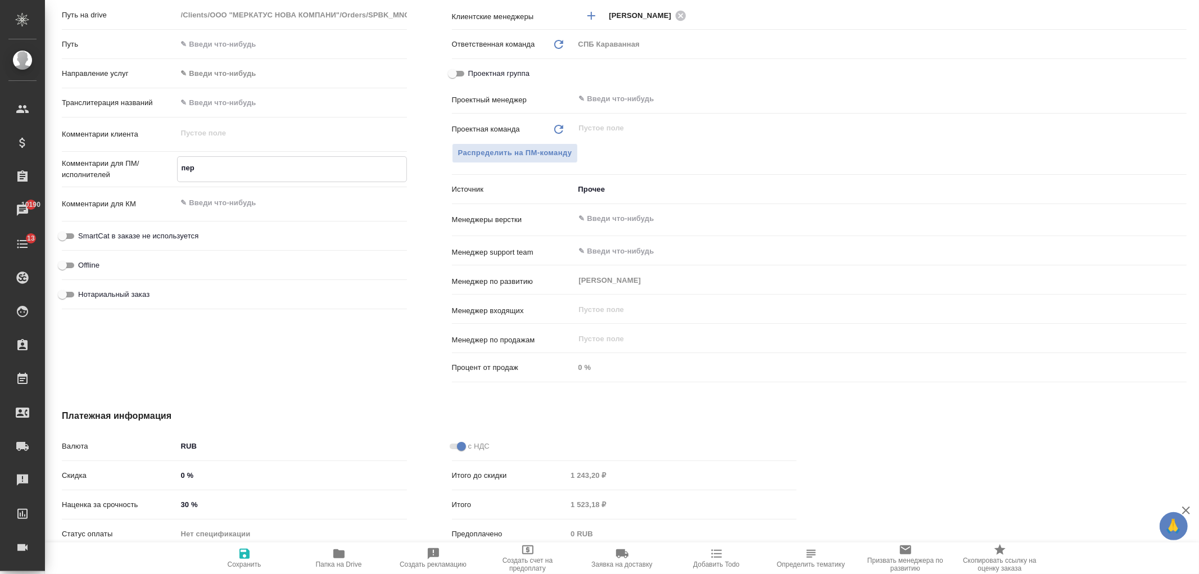
type textarea "x"
type textarea "перев"
type textarea "x"
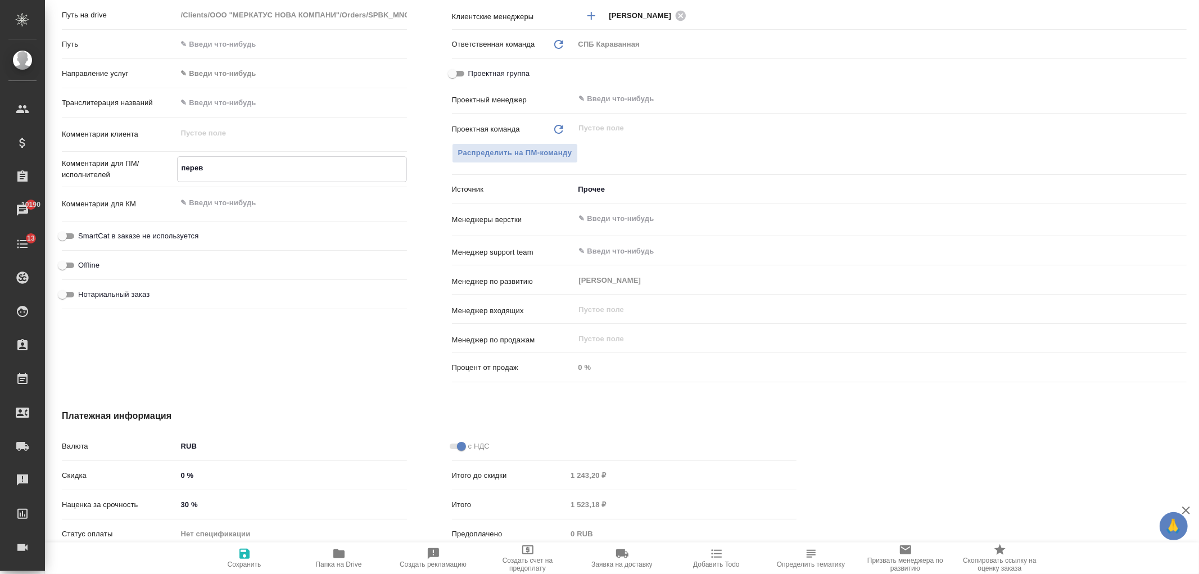
type textarea "x"
type textarea "перево"
type textarea "x"
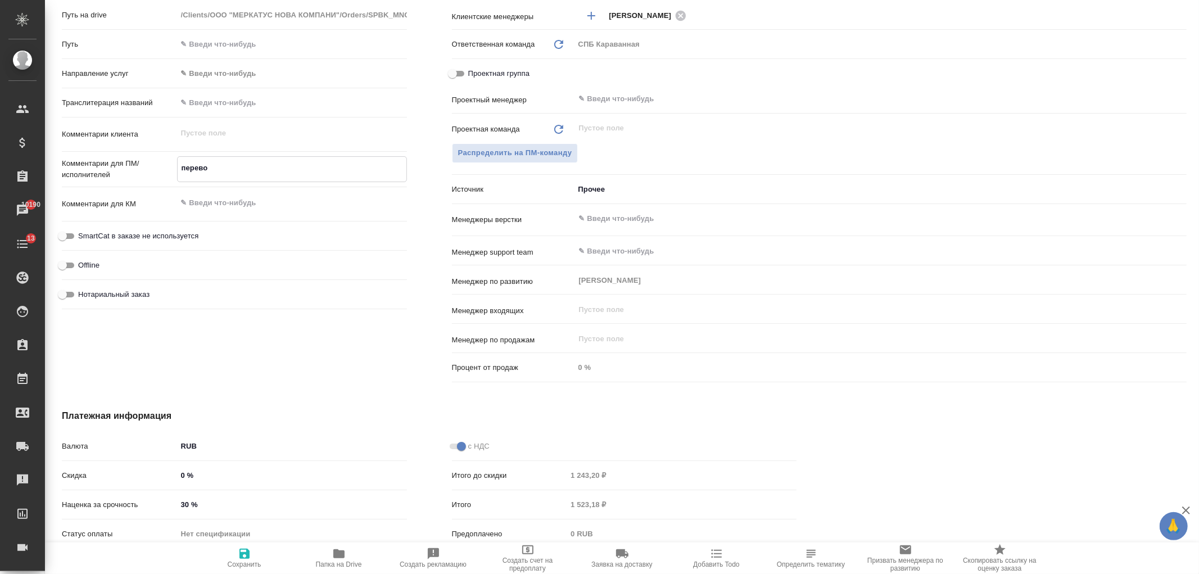
type textarea "x"
type textarea "перевод"
type textarea "x"
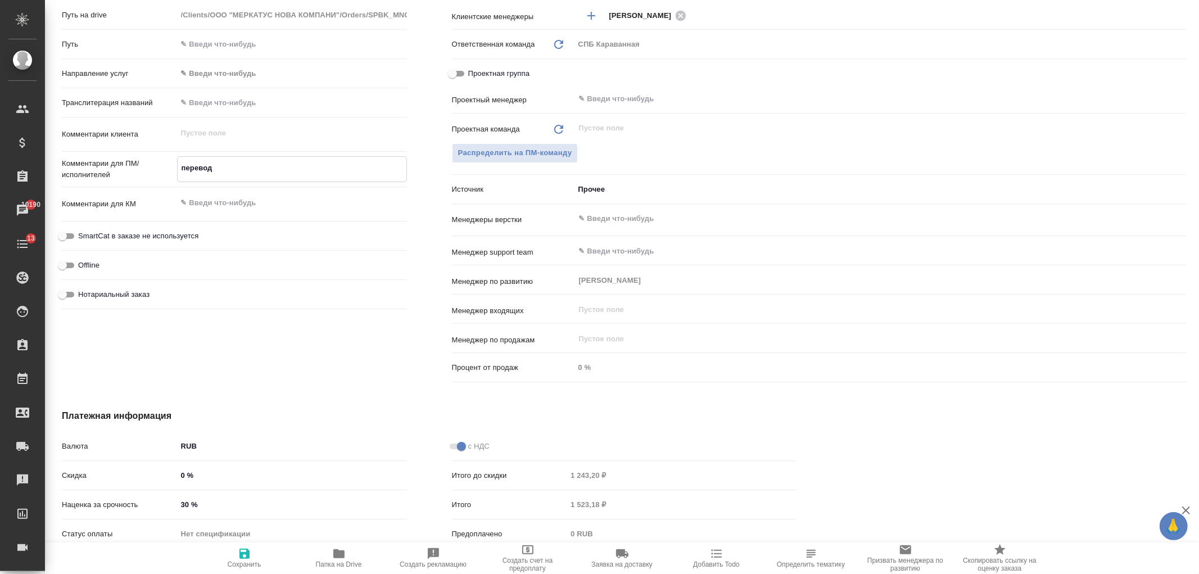
type textarea "перевод"
type textarea "x"
type textarea "перевод н"
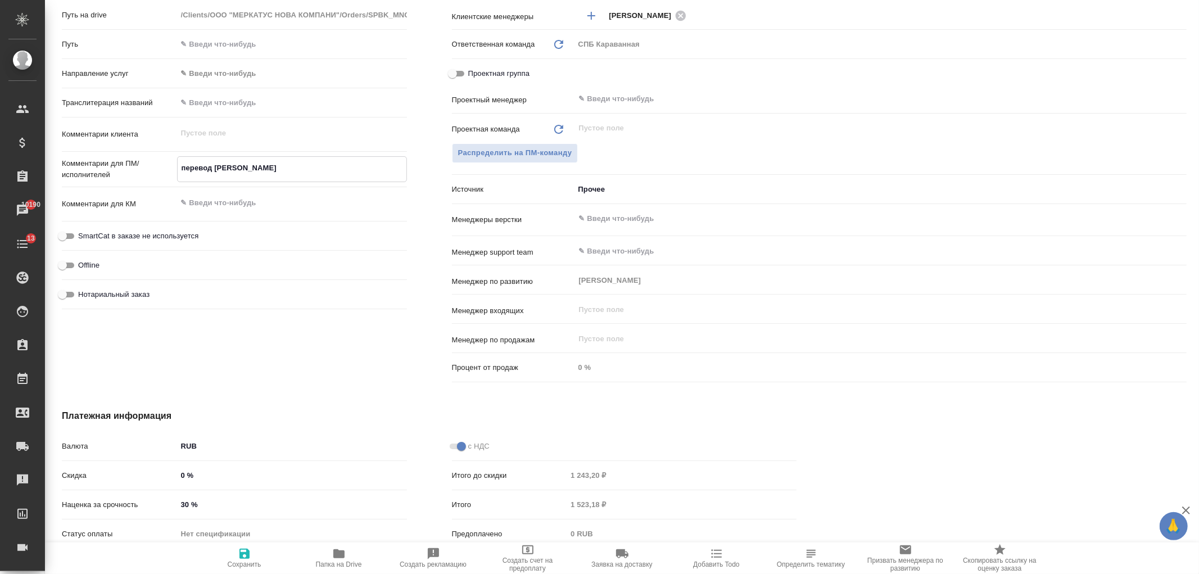
type textarea "x"
type textarea "перевод ну"
type textarea "x"
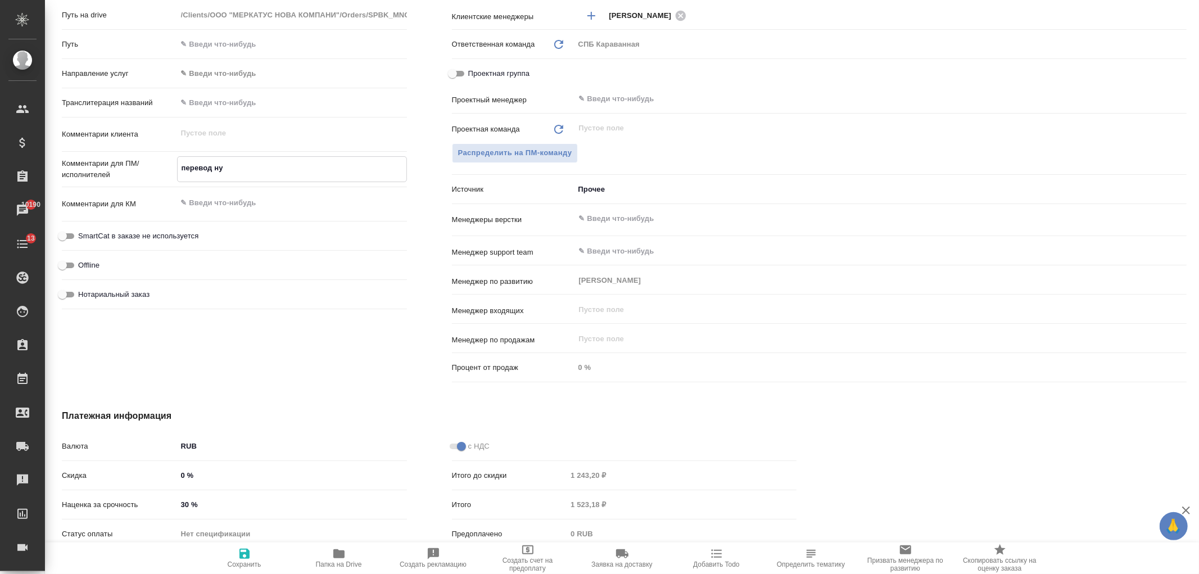
type textarea "x"
type textarea "перевод нуж"
type textarea "x"
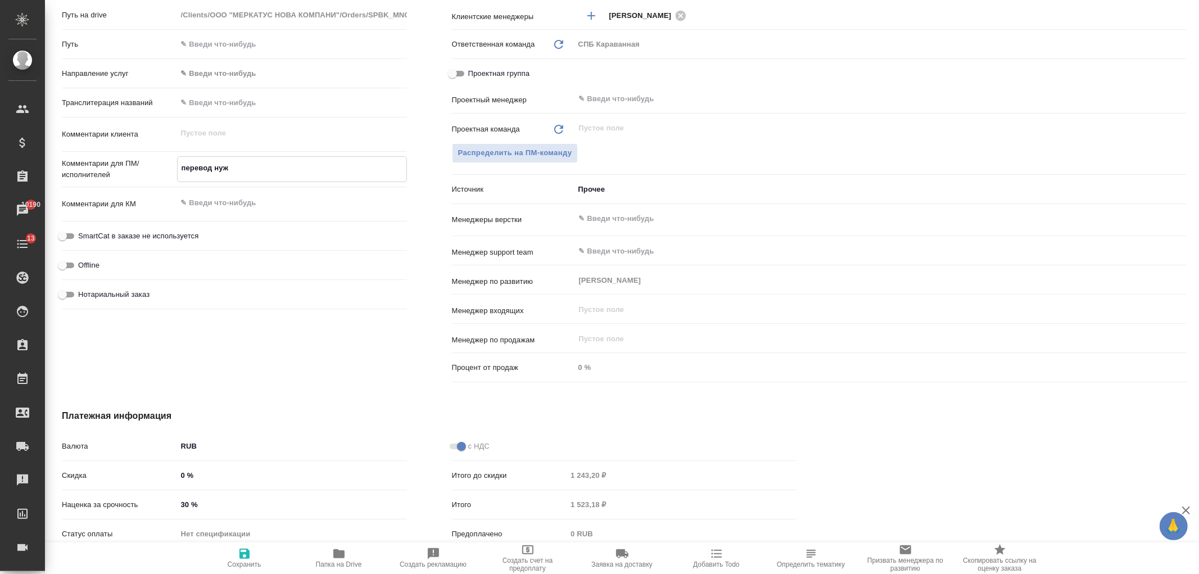
type textarea "x"
type textarea "перевод нуже"
type textarea "x"
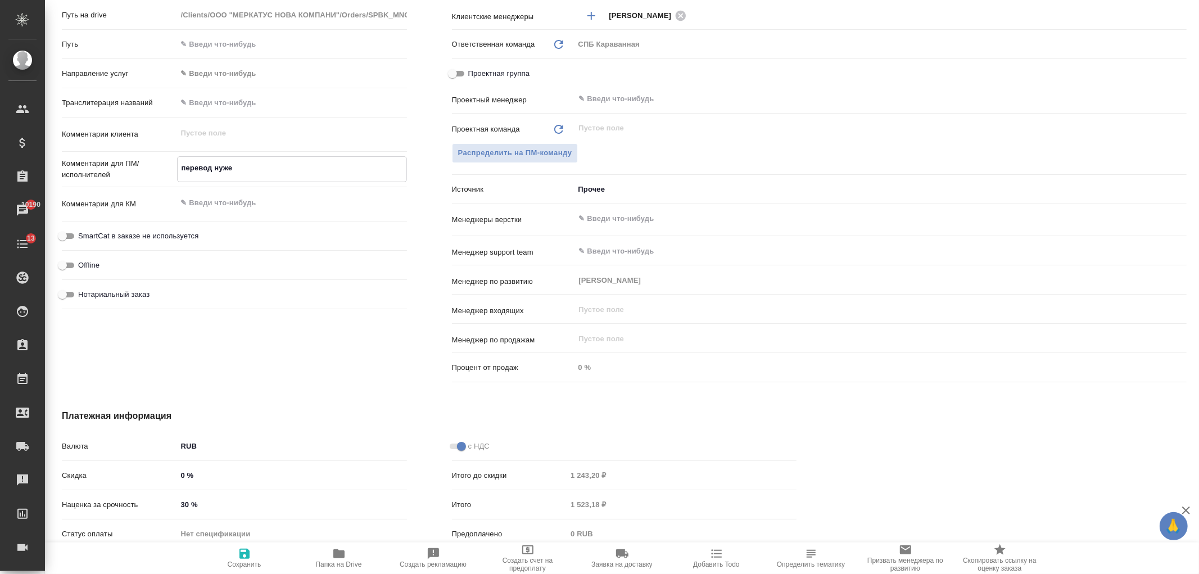
type textarea "перевод нужен"
type textarea "x"
type textarea "перевод нужен"
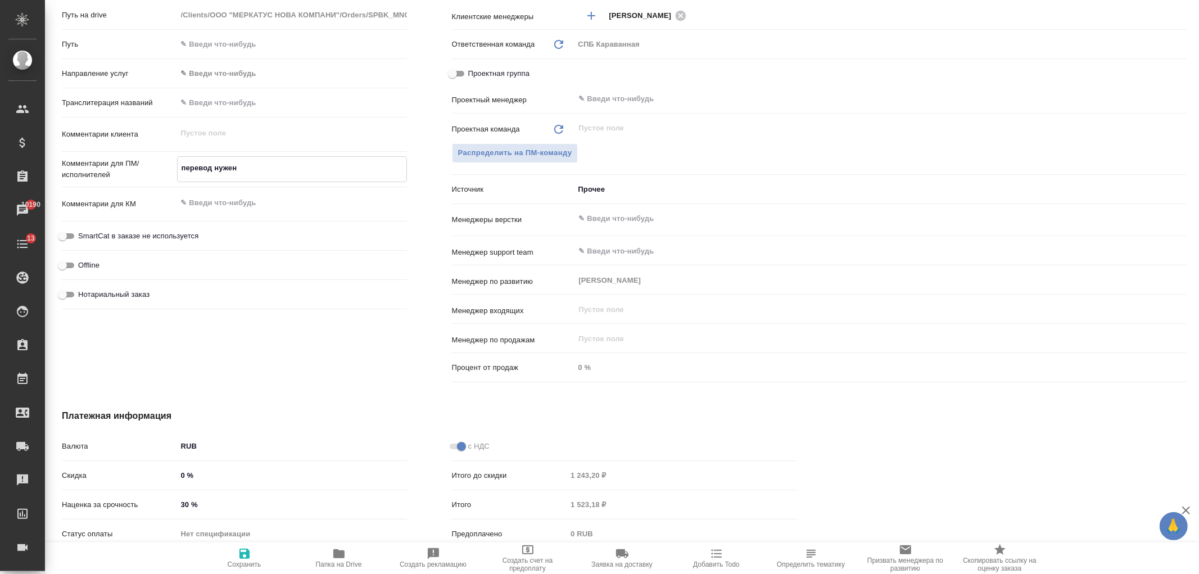
type textarea "x"
type textarea "перевод нужен в"
type textarea "x"
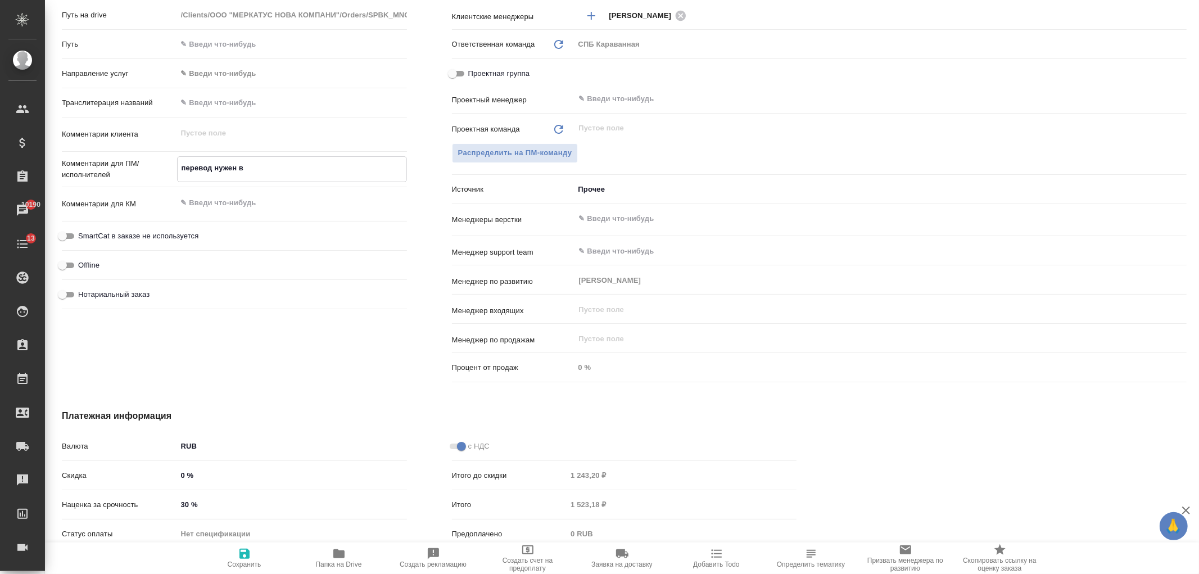
type textarea "x"
type textarea "перевод нужен в"
type textarea "x"
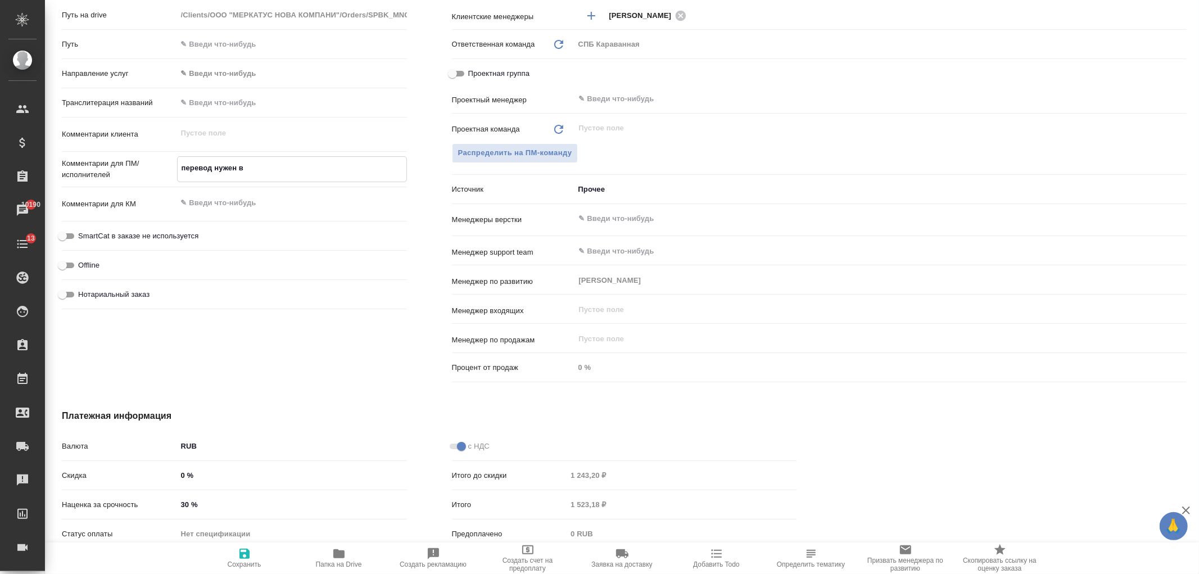
type textarea "x"
type textarea "перевод нужен в с"
type textarea "x"
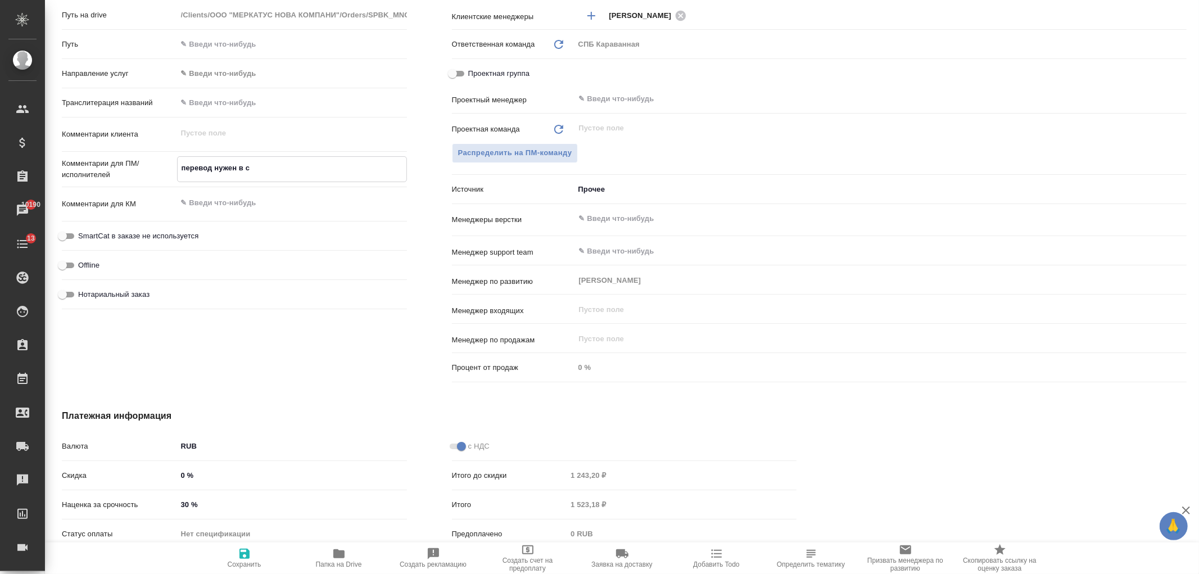
type textarea "перевод нужен в со"
type textarea "x"
type textarea "перевод нужен в сос"
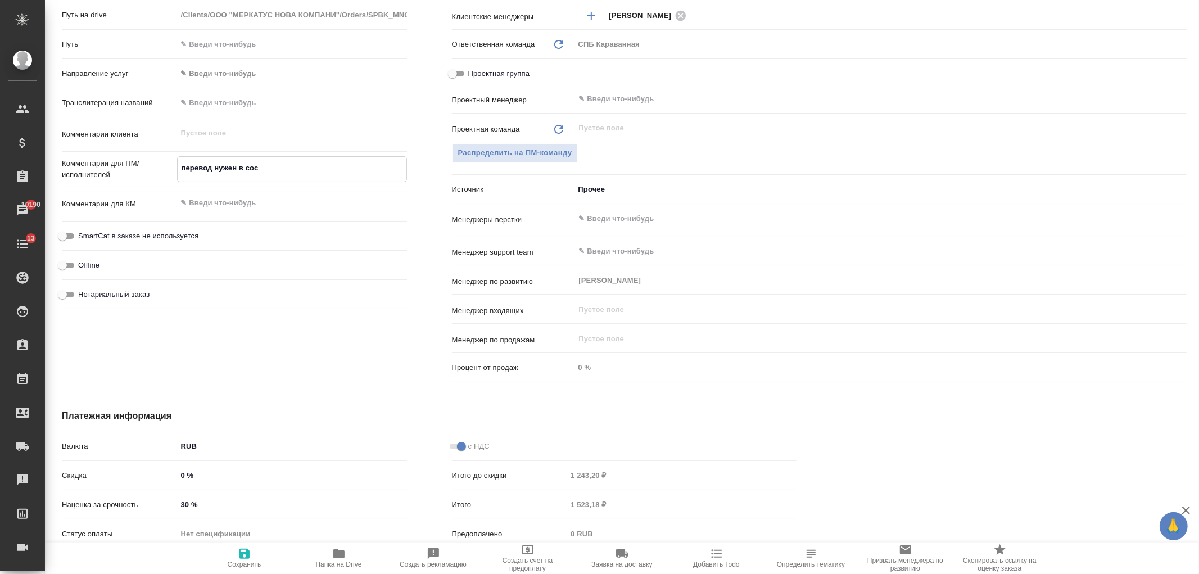
type textarea "x"
type textarea "перевод нужен в сосе"
type textarea "x"
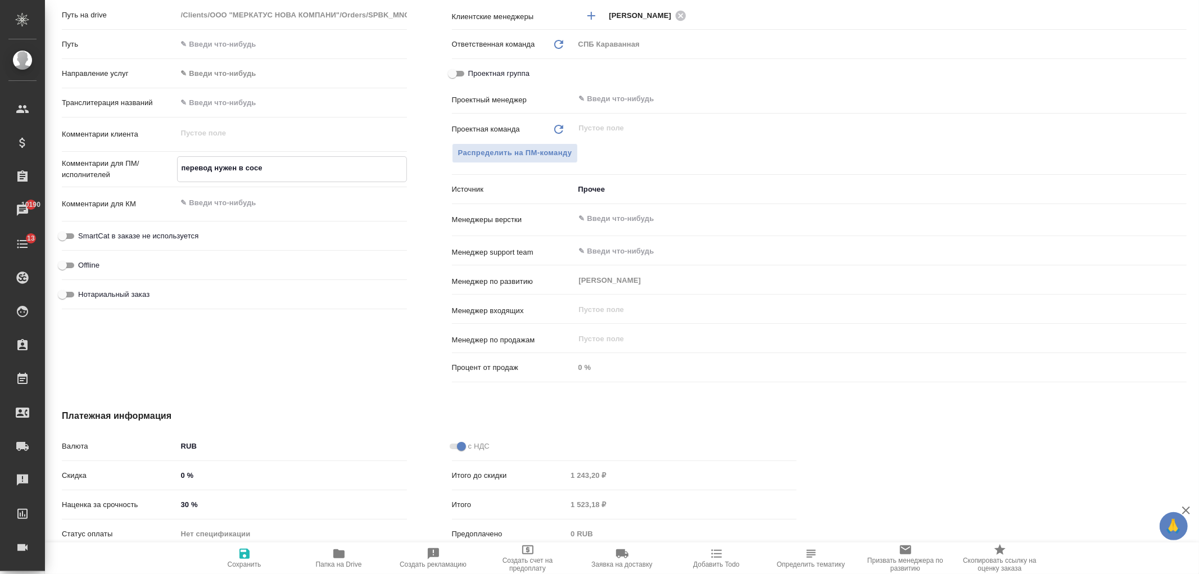
type textarea "x"
type textarea "перевод нужен в сосед"
type textarea "x"
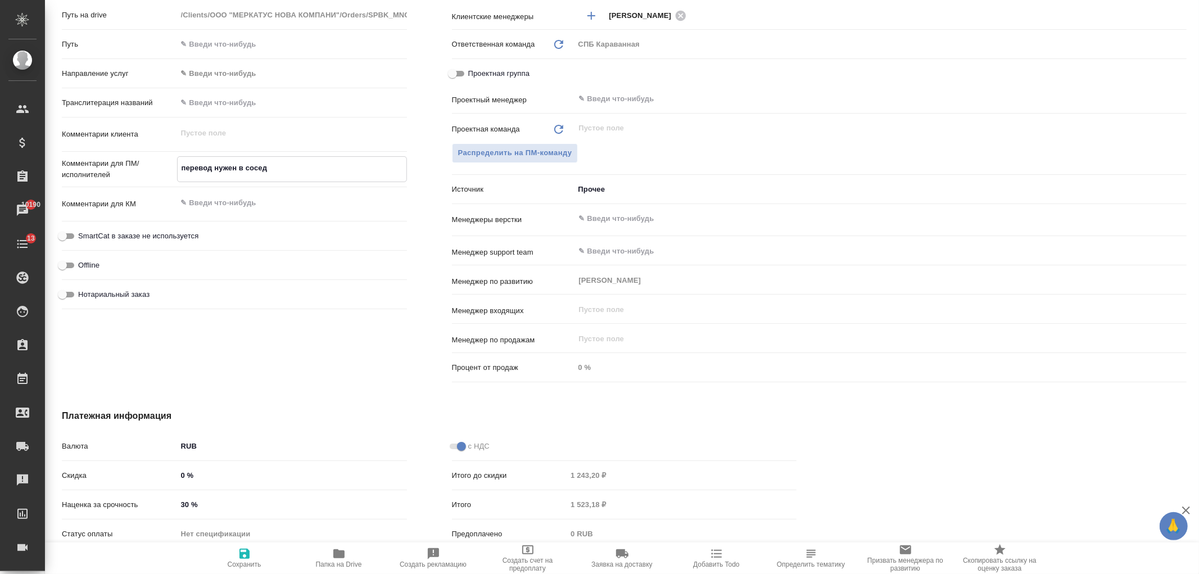
type textarea "x"
type textarea "перевод нужен в соседн"
type textarea "x"
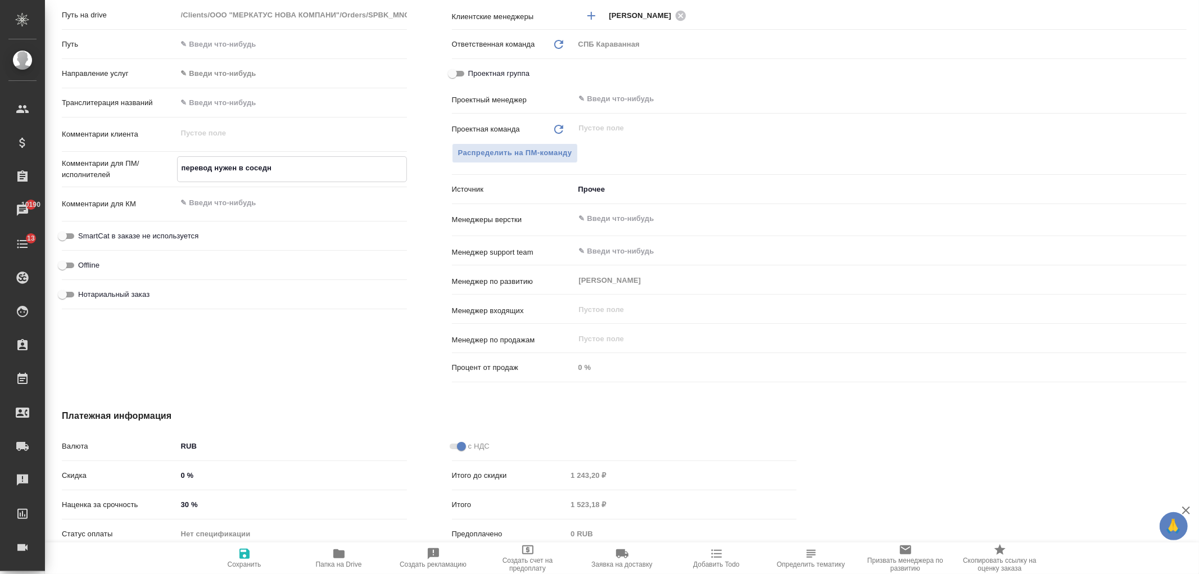
type textarea "перевод нужен в соседне"
type textarea "x"
type textarea "перевод нужен в соседней"
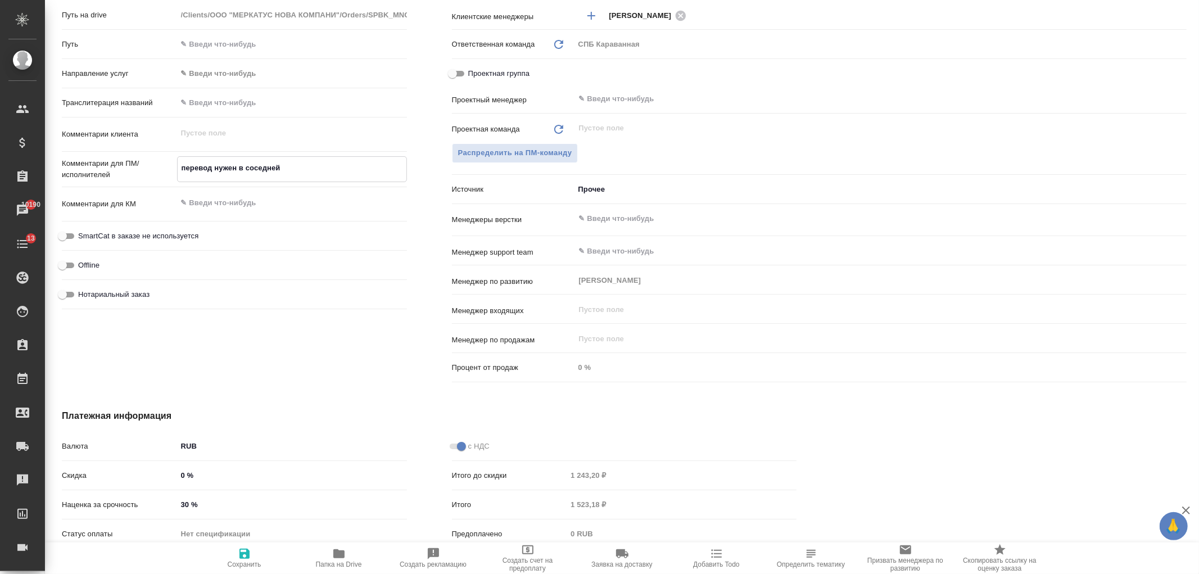
type textarea "x"
type textarea "перевод нужен в соседне"
type textarea "x"
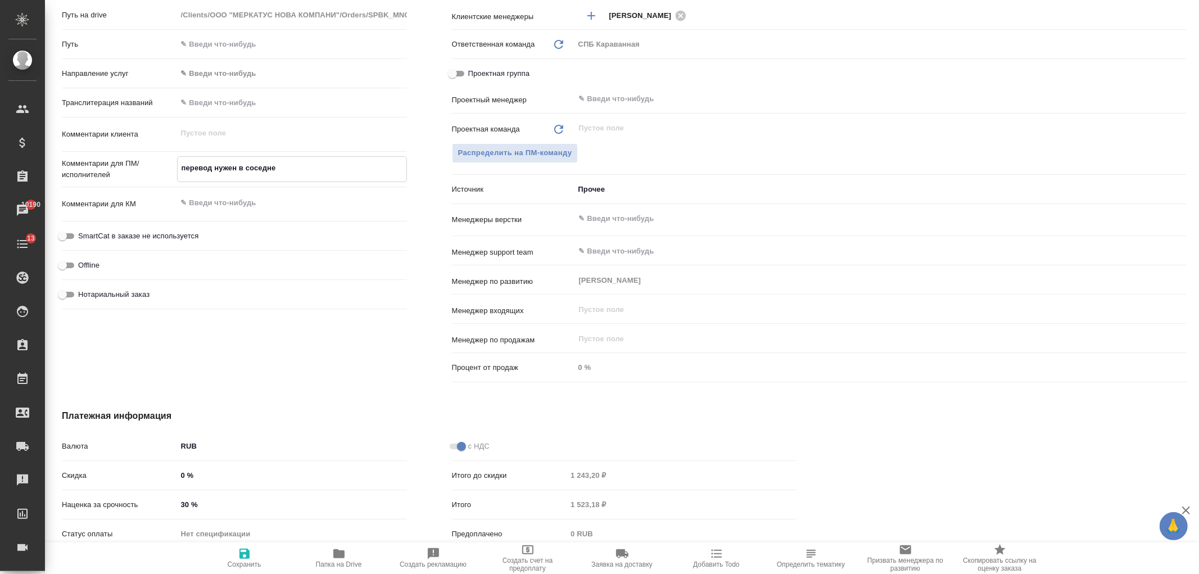
type textarea "x"
type textarea "перевод нужен в соседнем"
type textarea "x"
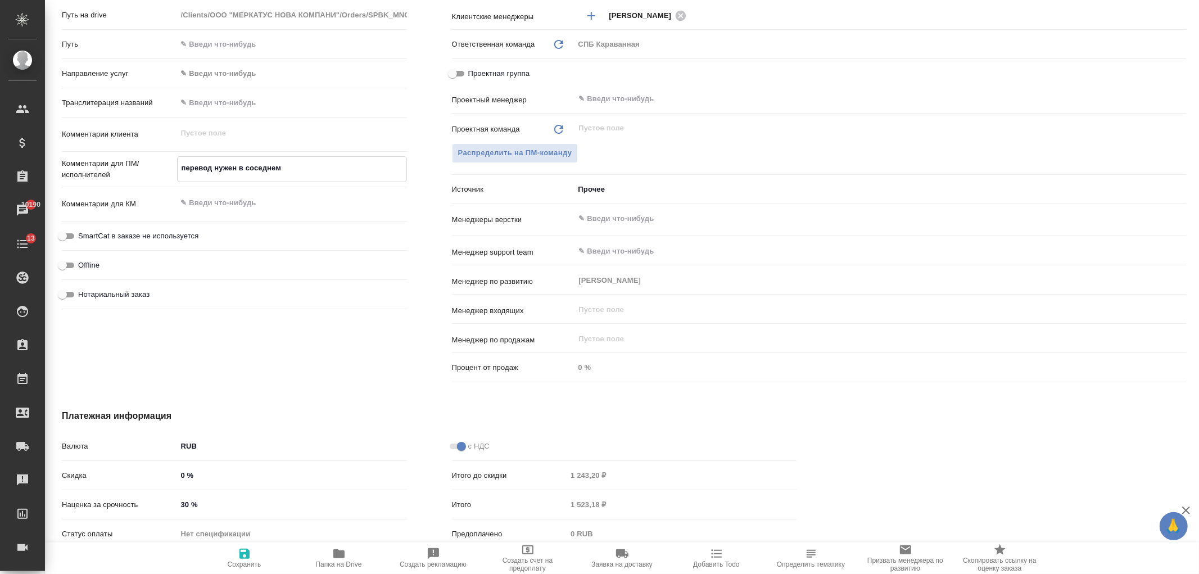
type textarea "x"
type textarea "перевод нужен в соседнем"
type textarea "x"
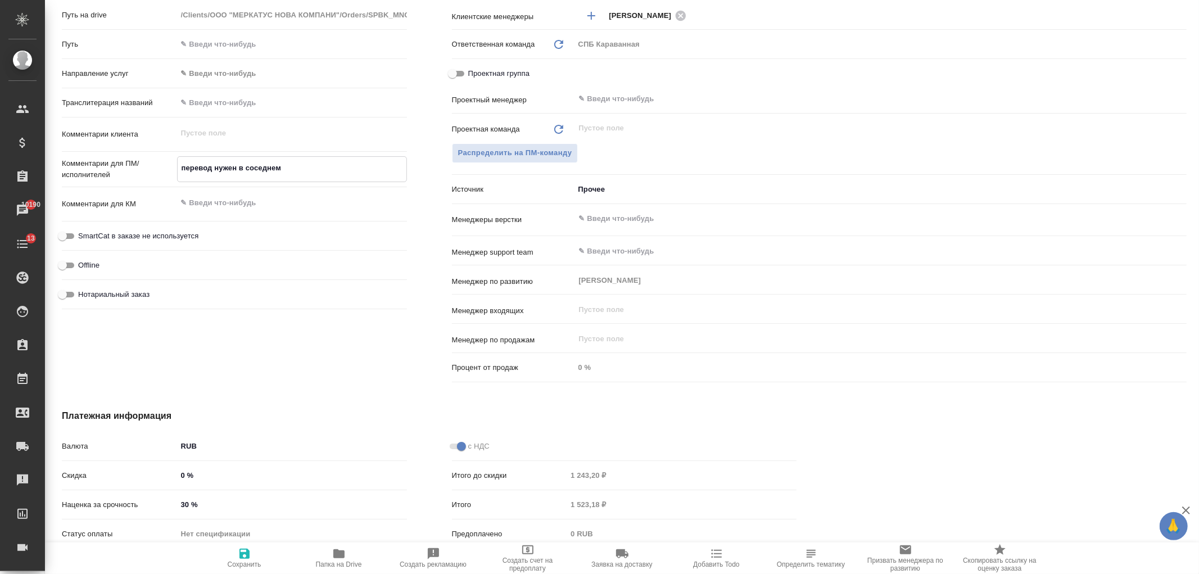
type textarea "перевод нужен в соседнем с"
type textarea "x"
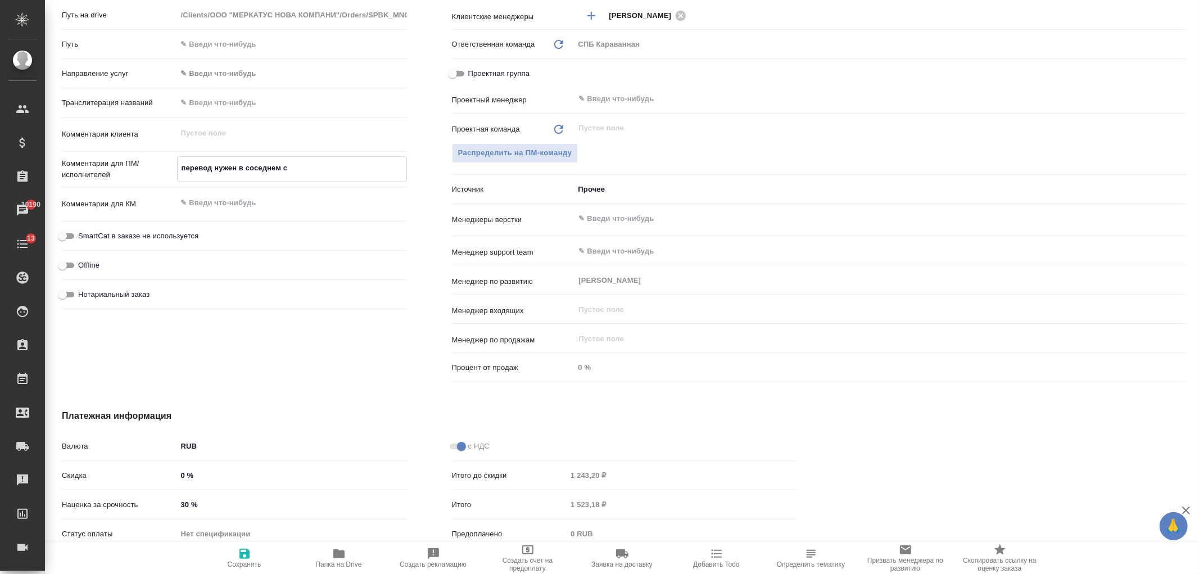
type textarea "перевод нужен в соседнем ст"
type textarea "x"
type textarea "перевод нужен в соседнем сто"
type textarea "x"
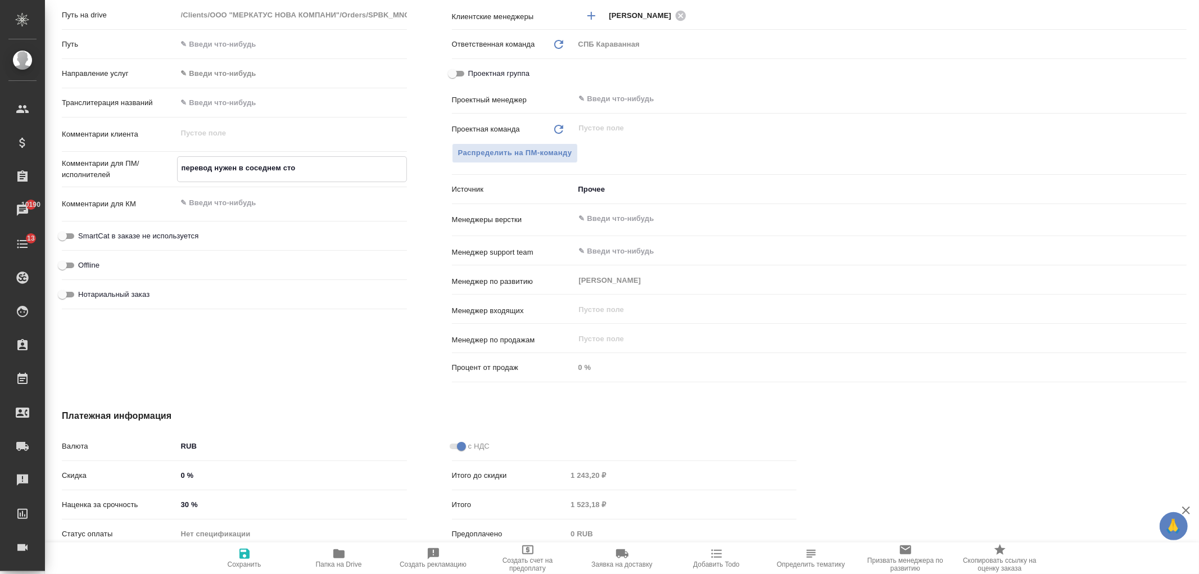
type textarea "x"
type textarea "перевод нужен в соседнем стол"
click at [241, 561] on span "Сохранить" at bounding box center [245, 564] width 34 height 8
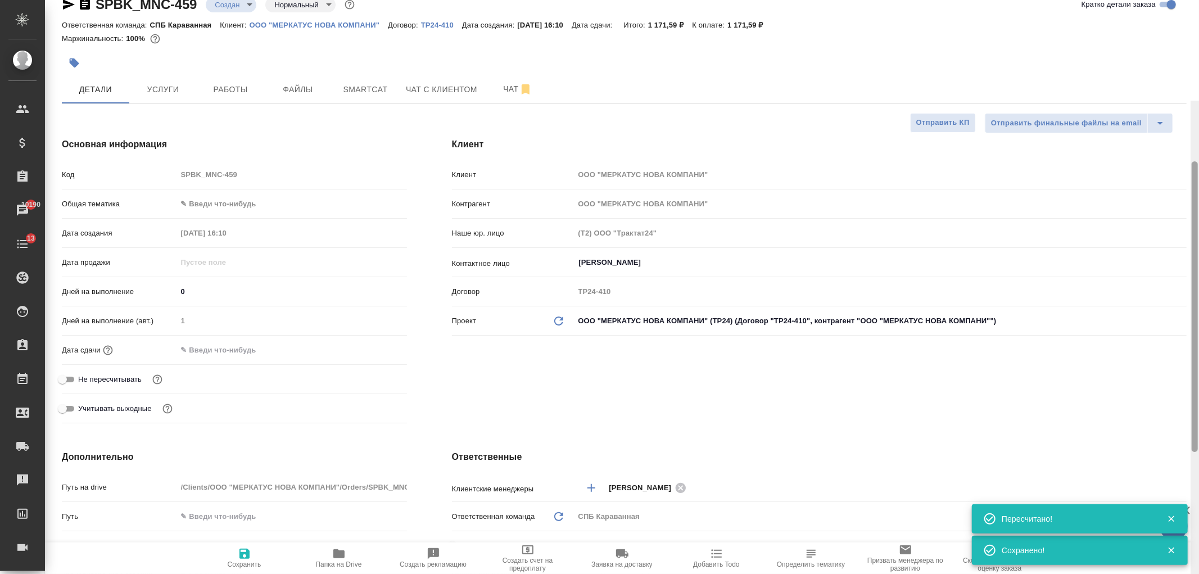
scroll to position [0, 0]
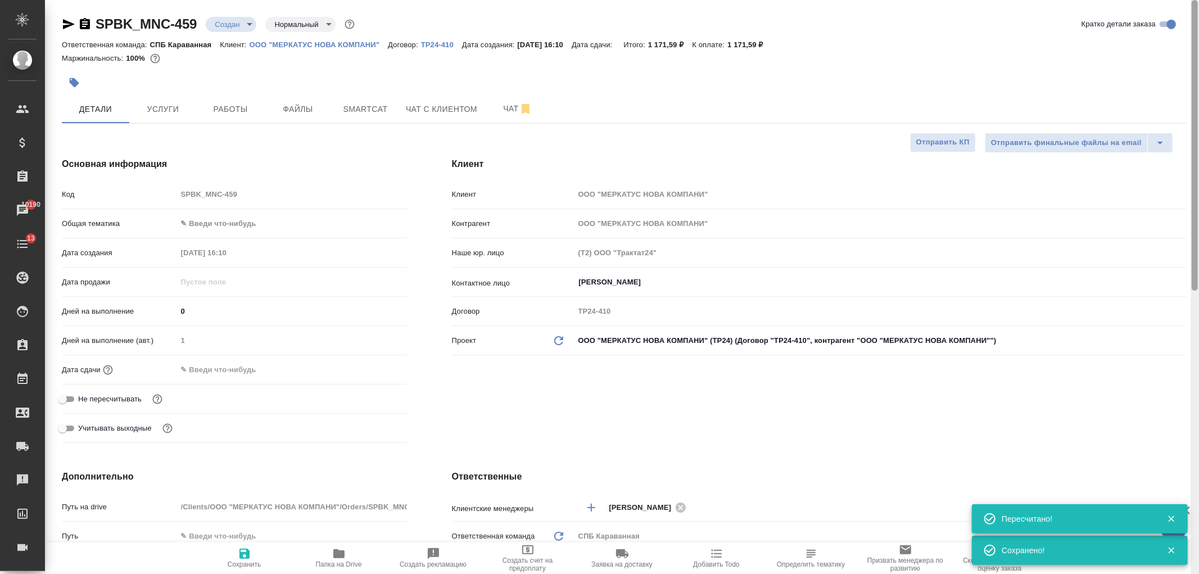
drag, startPoint x: 1194, startPoint y: 401, endPoint x: 1052, endPoint y: 12, distance: 414.1
click at [1196, 70] on div at bounding box center [1195, 145] width 6 height 291
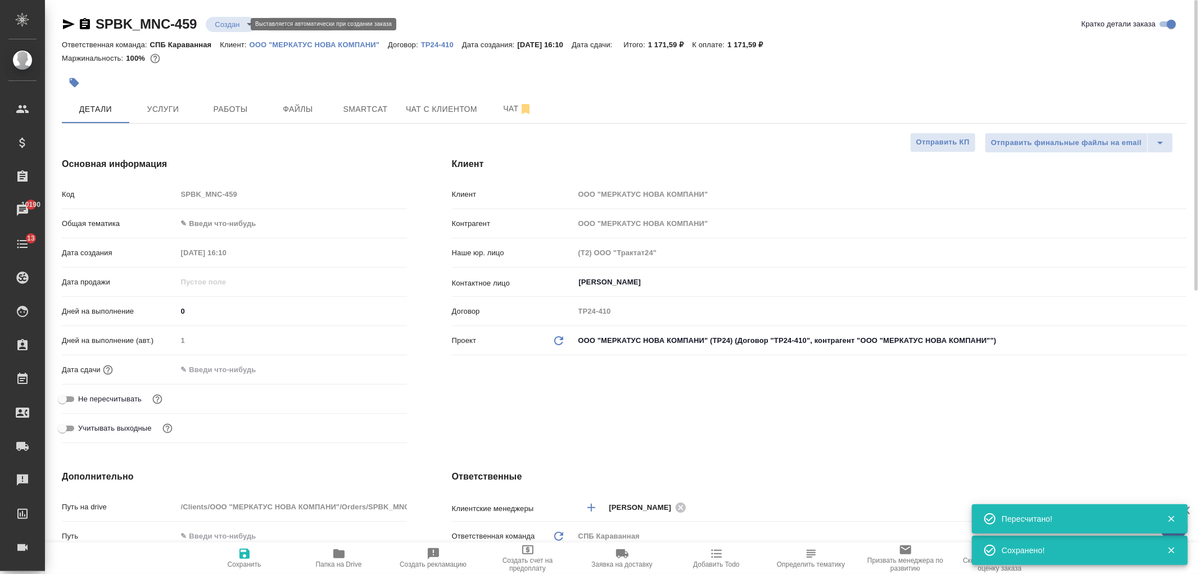
click at [212, 25] on body "🙏 .cls-1 fill:#fff; AWATERA Ivanova Arina Клиенты Спецификации Заказы 10190 Чат…" at bounding box center [599, 287] width 1199 height 574
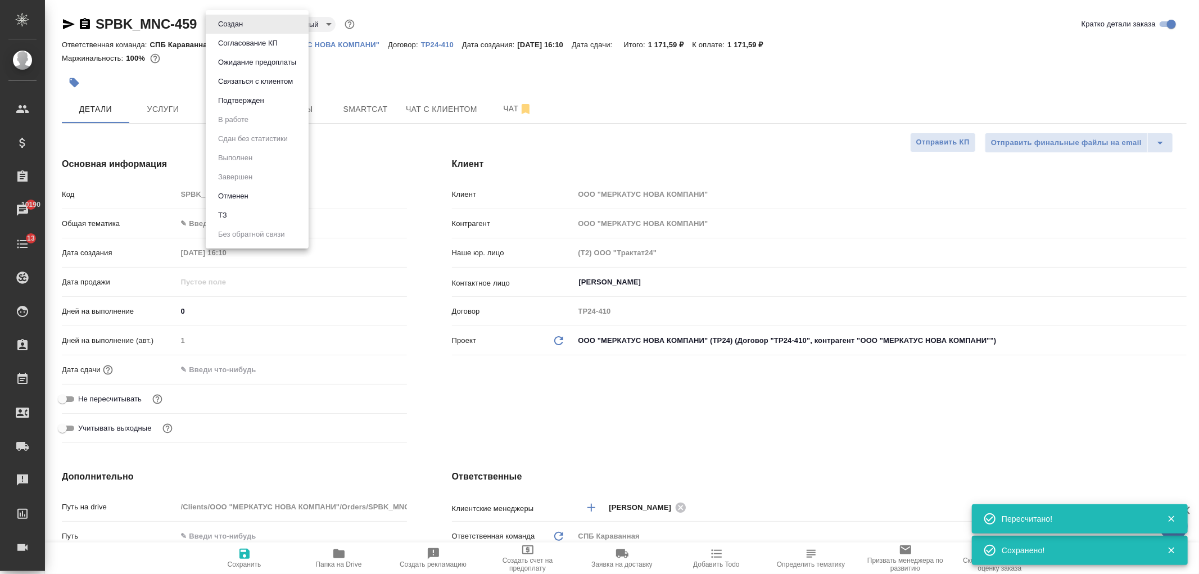
click at [247, 217] on li "ТЗ" at bounding box center [257, 215] width 103 height 19
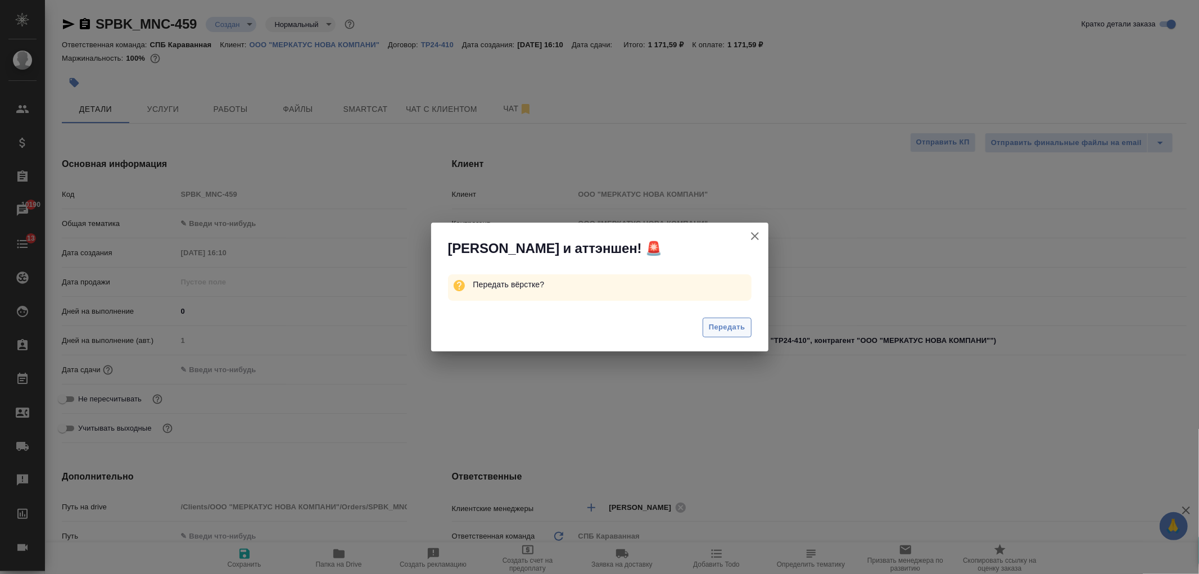
click at [726, 332] on span "Передать" at bounding box center [727, 327] width 37 height 13
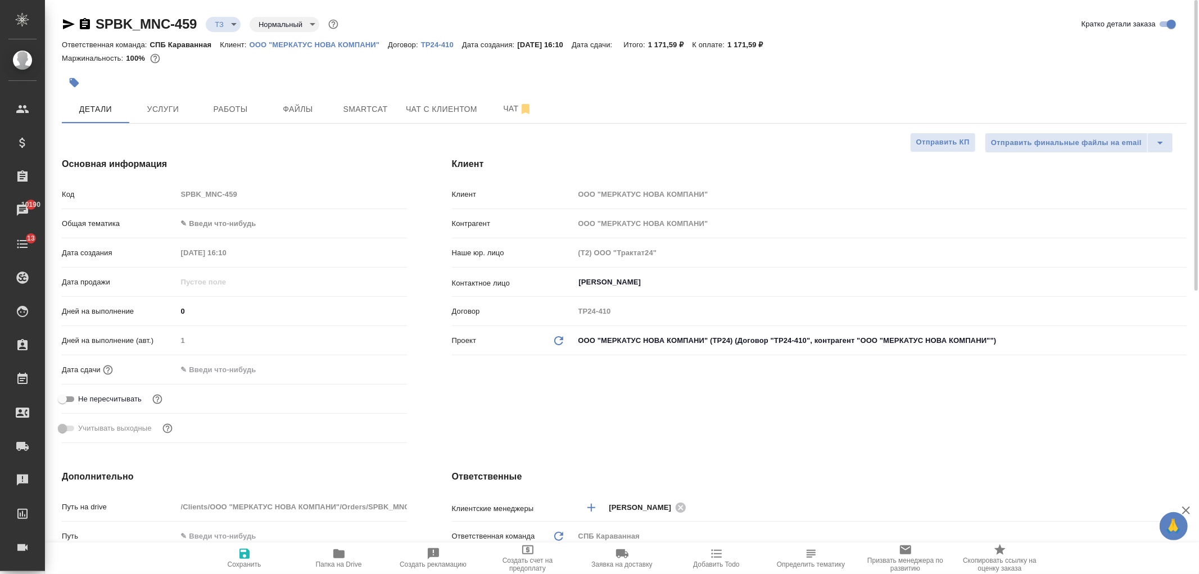
click at [66, 26] on icon "button" at bounding box center [69, 24] width 12 height 10
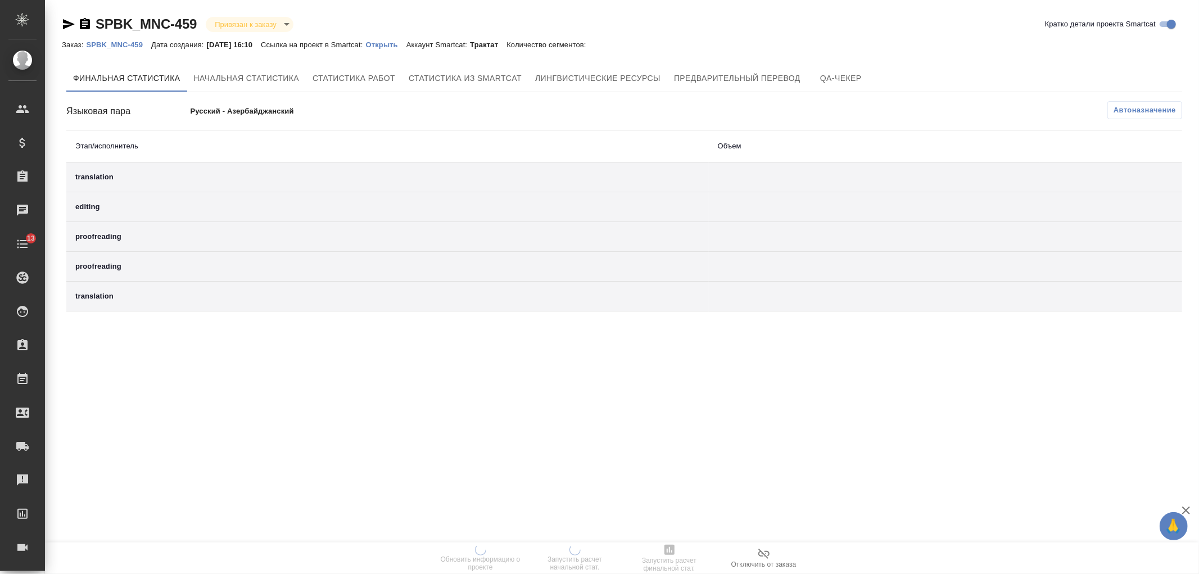
click at [391, 41] on p "Открыть" at bounding box center [386, 44] width 40 height 8
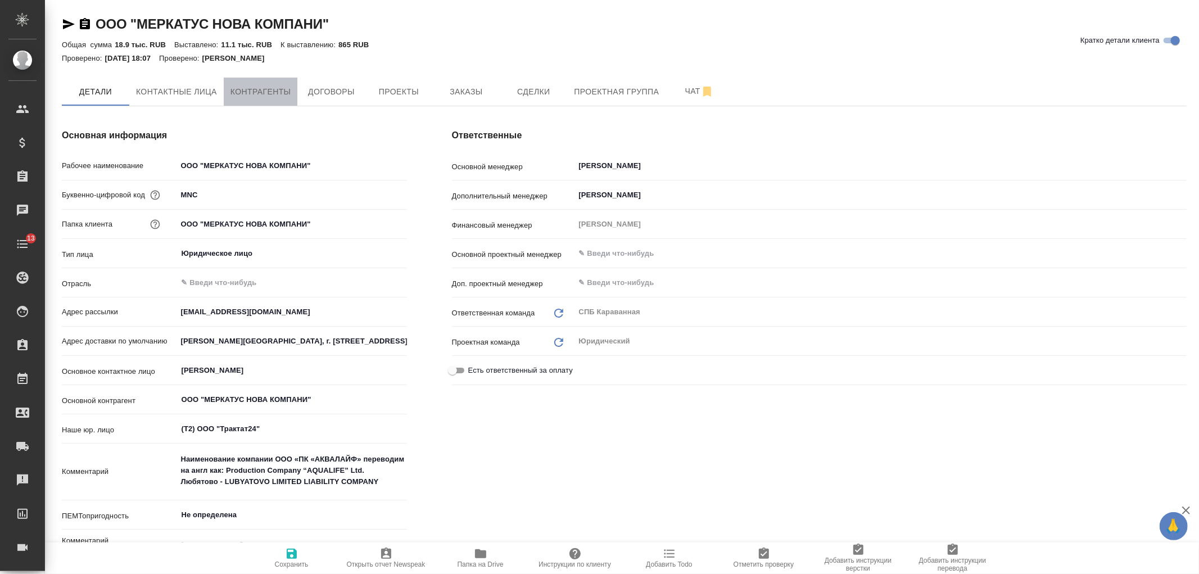
click at [236, 98] on span "Контрагенты" at bounding box center [260, 92] width 61 height 14
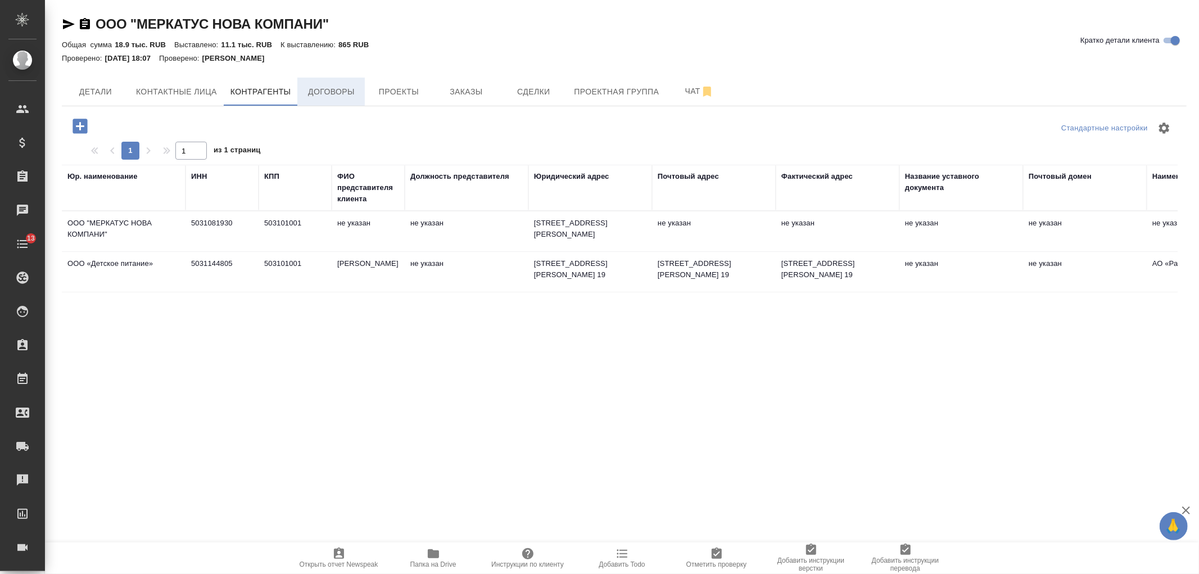
click at [321, 96] on span "Договоры" at bounding box center [331, 92] width 54 height 14
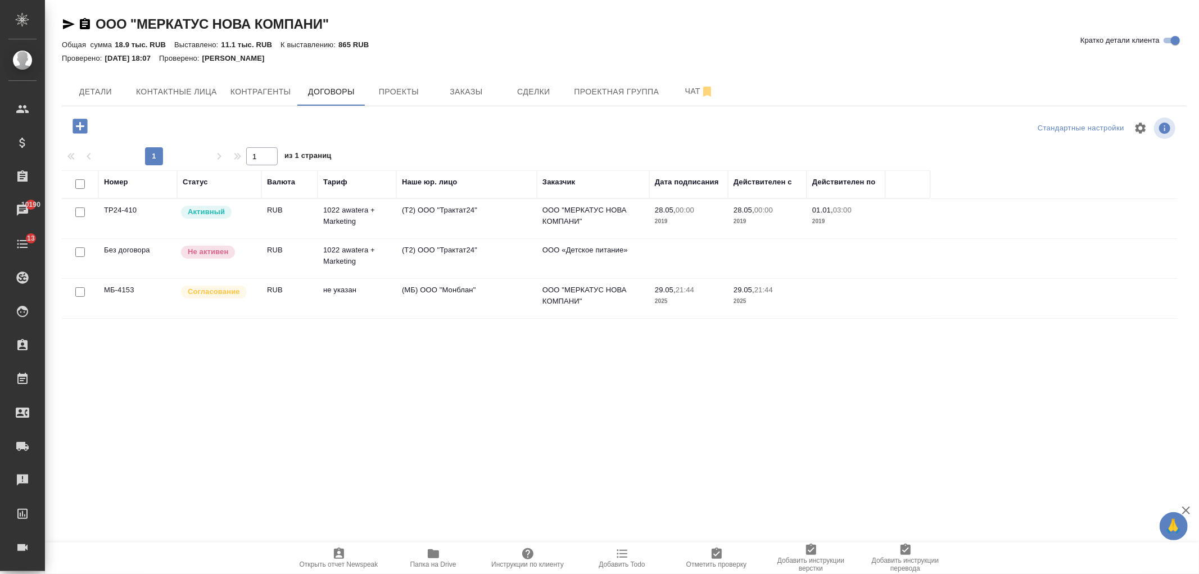
click at [411, 218] on td "(Т2) ООО "Трактат24"" at bounding box center [466, 218] width 141 height 39
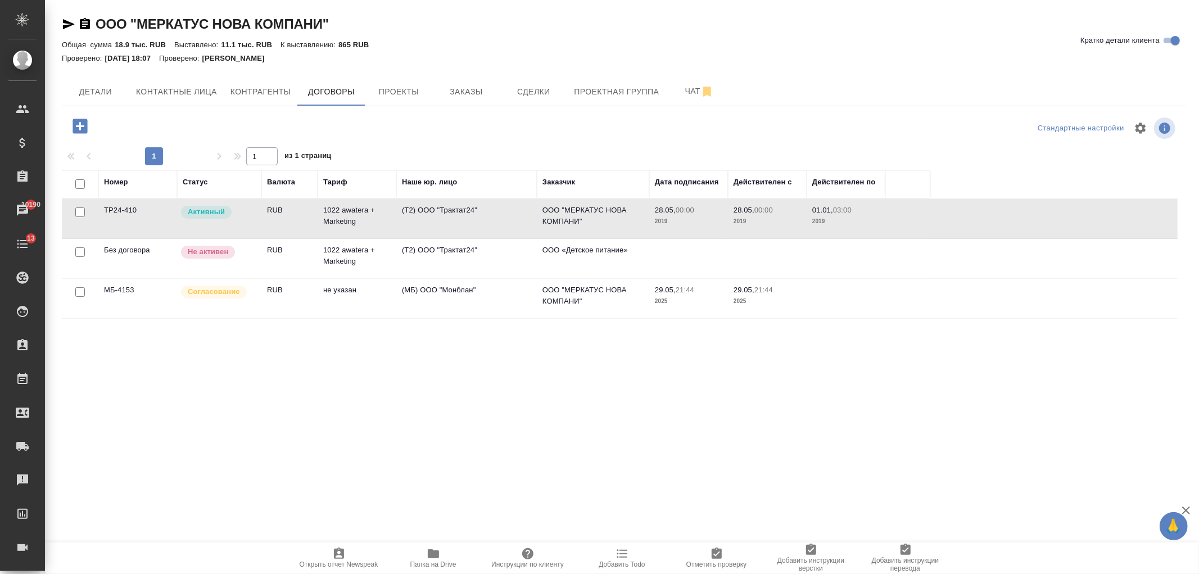
click at [411, 218] on td "(Т2) ООО "Трактат24"" at bounding box center [466, 218] width 141 height 39
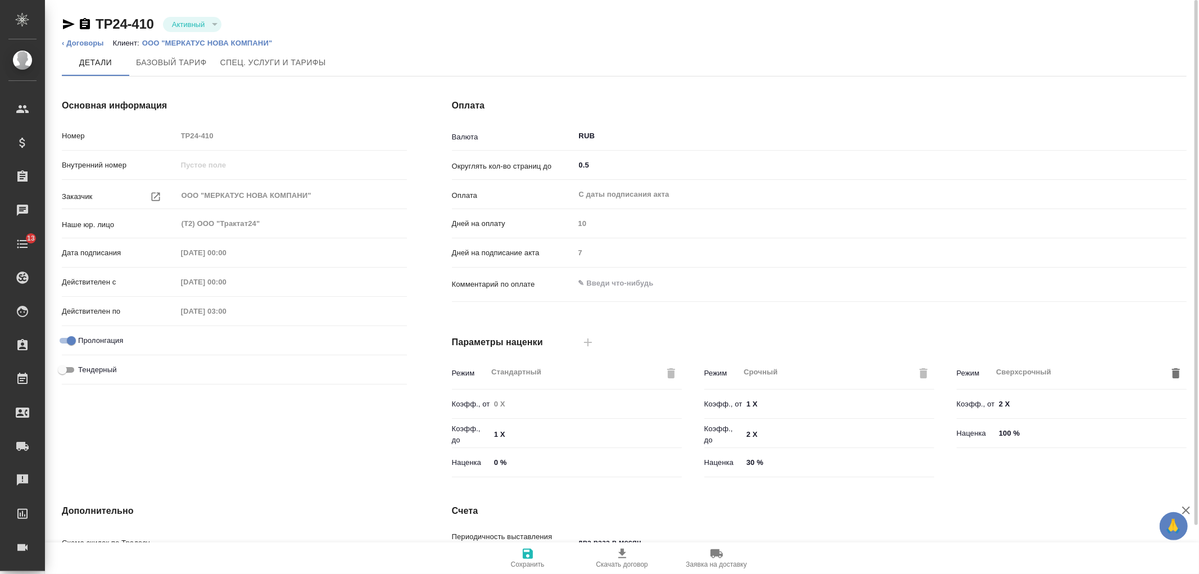
type input "1022 awatera + Marketing"
type input "Стандартный шаблон - [PHONE_NUMBER] - ВЫБЕРИ МЕНЯ!"
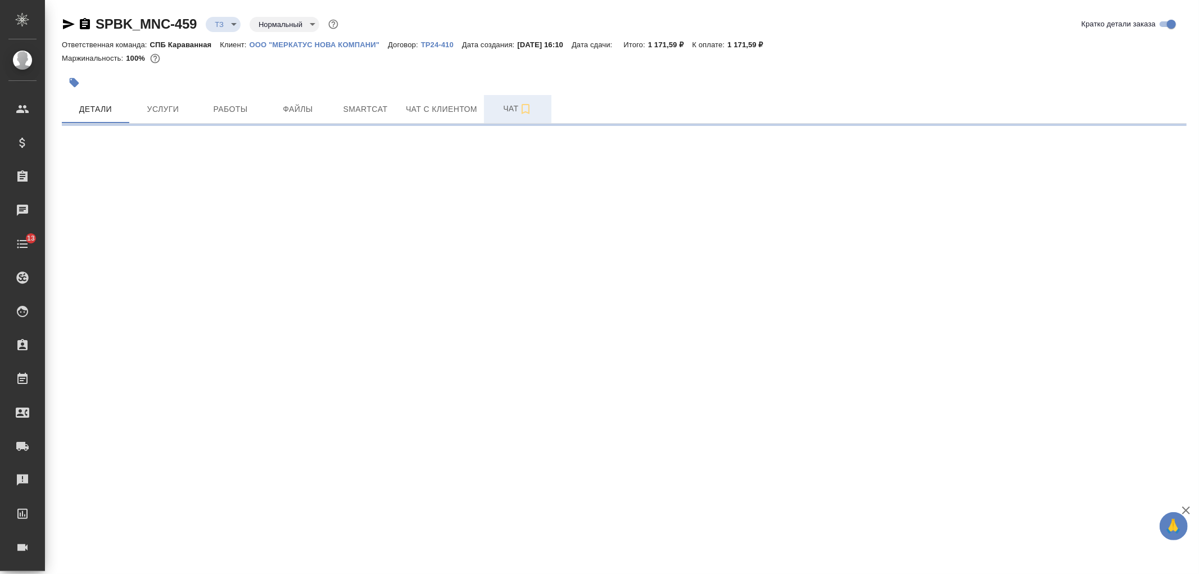
click at [486, 111] on button "Чат" at bounding box center [517, 109] width 67 height 28
select select "RU"
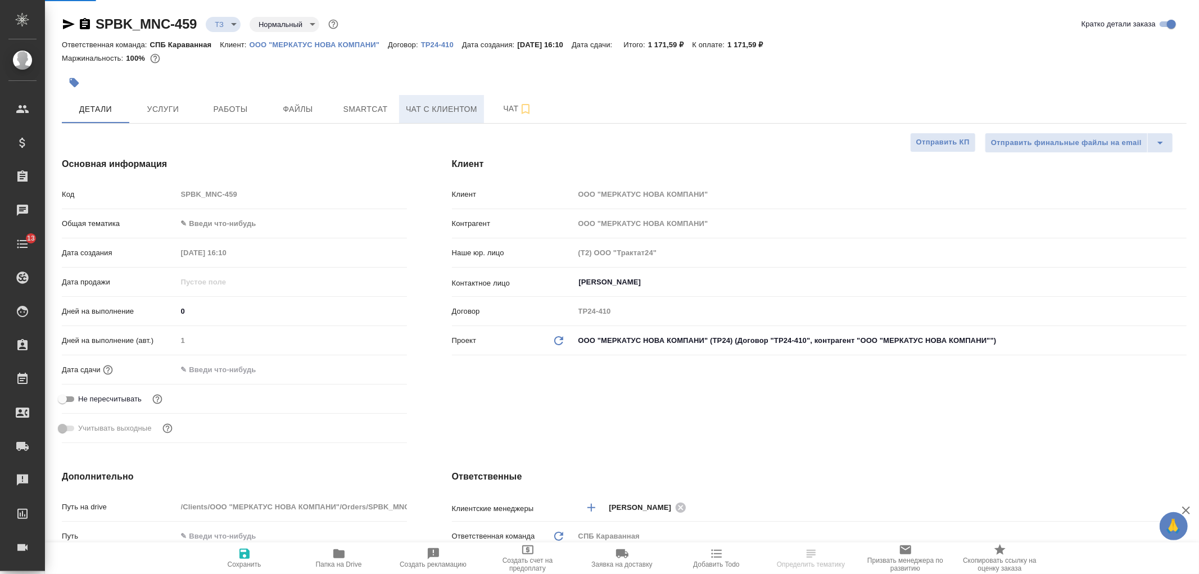
type textarea "x"
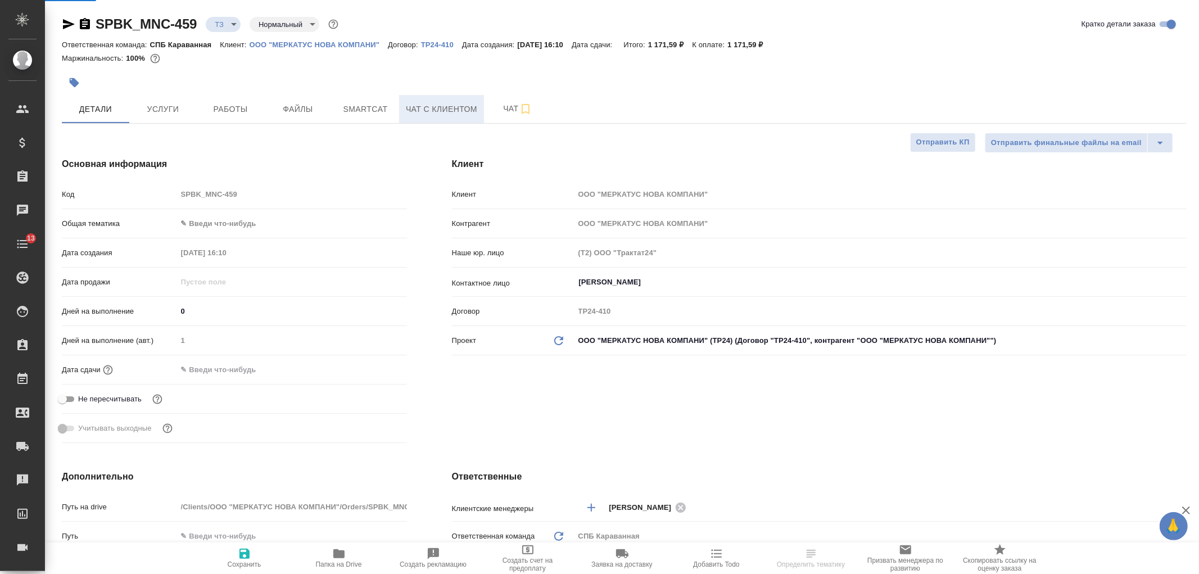
type textarea "x"
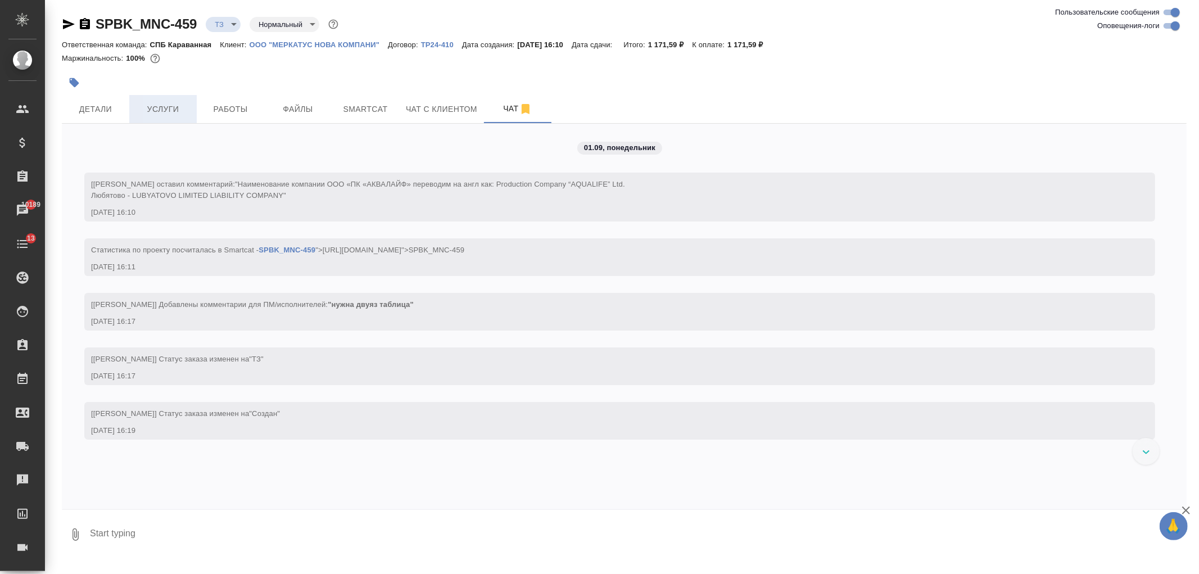
click at [132, 111] on button "Услуги" at bounding box center [162, 109] width 67 height 28
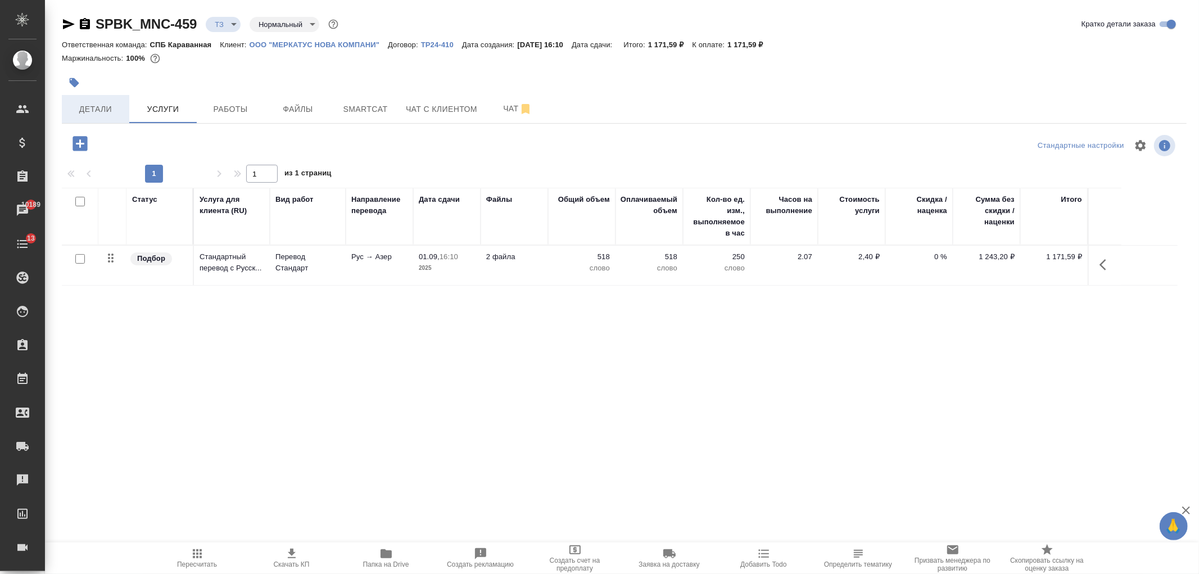
click at [110, 110] on span "Детали" at bounding box center [96, 109] width 54 height 14
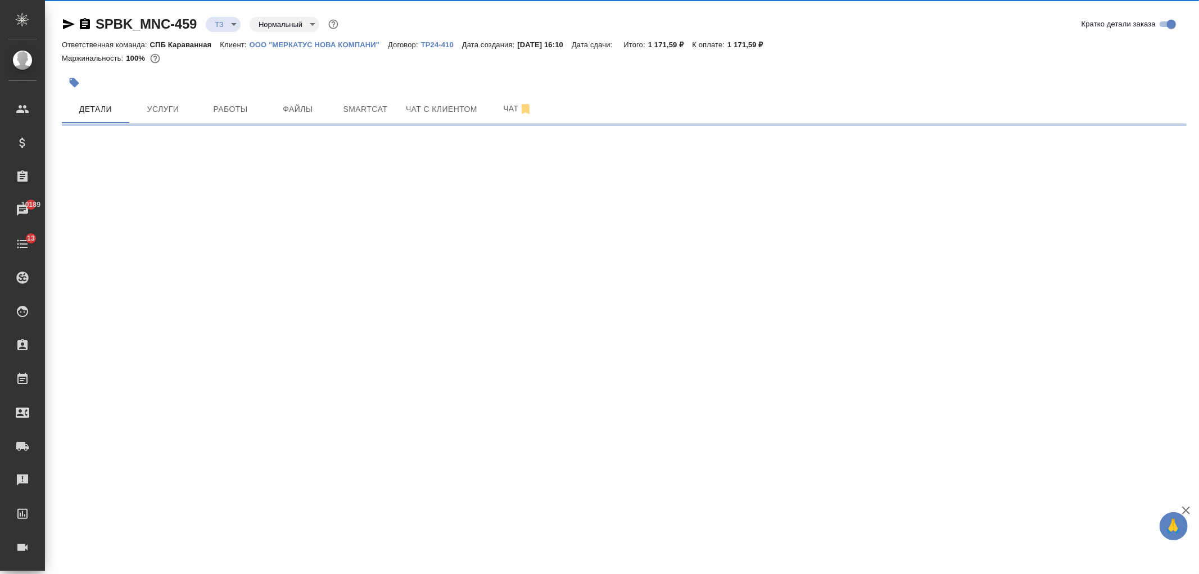
select select "RU"
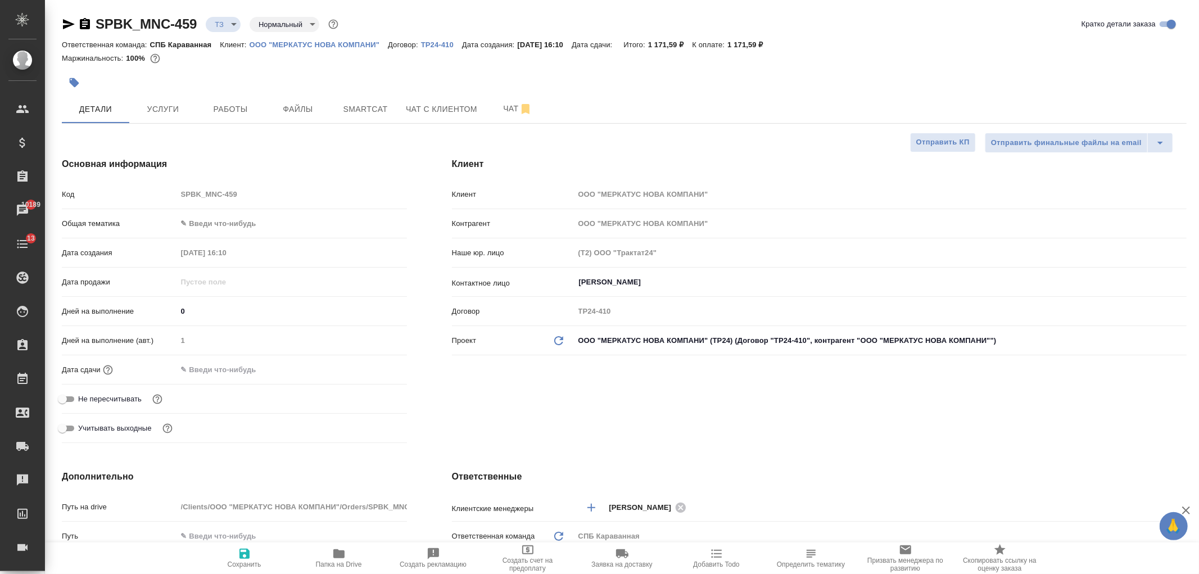
type textarea "x"
click at [242, 223] on body "🙏 .cls-1 fill:#fff; AWATERA Ivanova Arina Клиенты Спецификации Заказы 10189 Чат…" at bounding box center [599, 287] width 1199 height 574
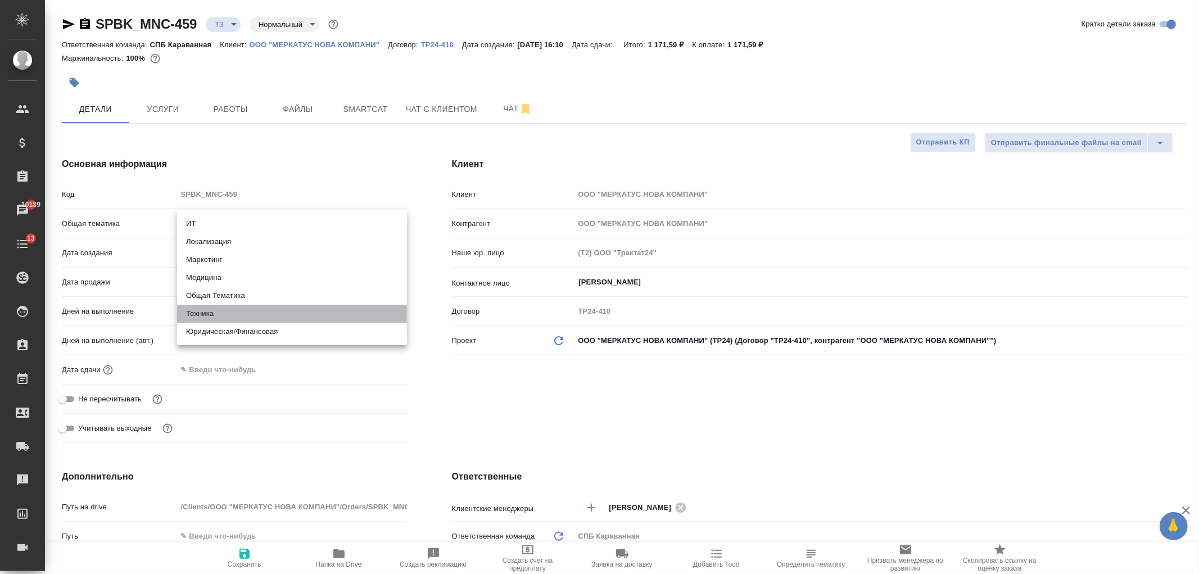
click at [237, 312] on li "Техника" at bounding box center [292, 314] width 230 height 18
type input "tech"
type textarea "x"
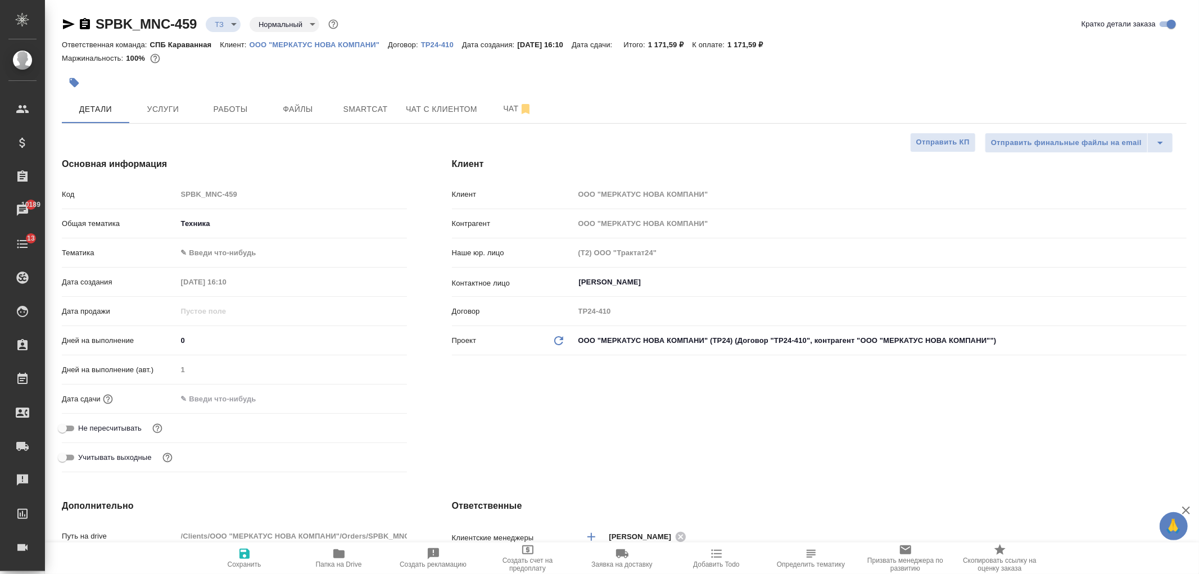
click at [216, 247] on body "🙏 .cls-1 fill:#fff; AWATERA Ivanova Arina Клиенты Спецификации Заказы 10189 Чат…" at bounding box center [599, 287] width 1199 height 574
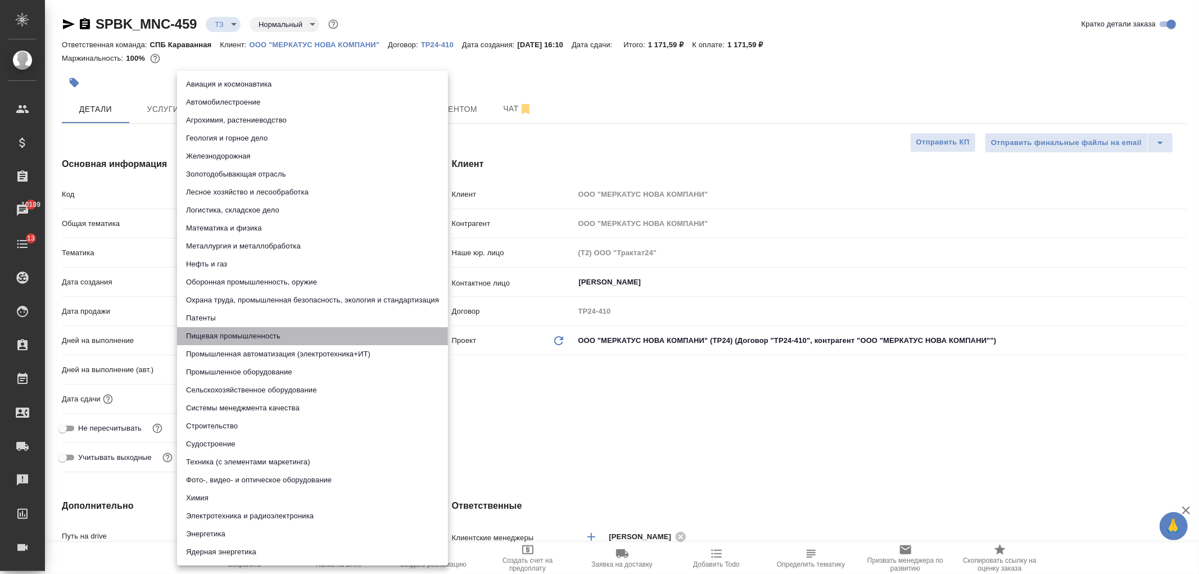
click at [244, 336] on li "Пищевая промышленность" at bounding box center [312, 336] width 271 height 18
type textarea "x"
type input "5a8b8b956a9677013d343d8f"
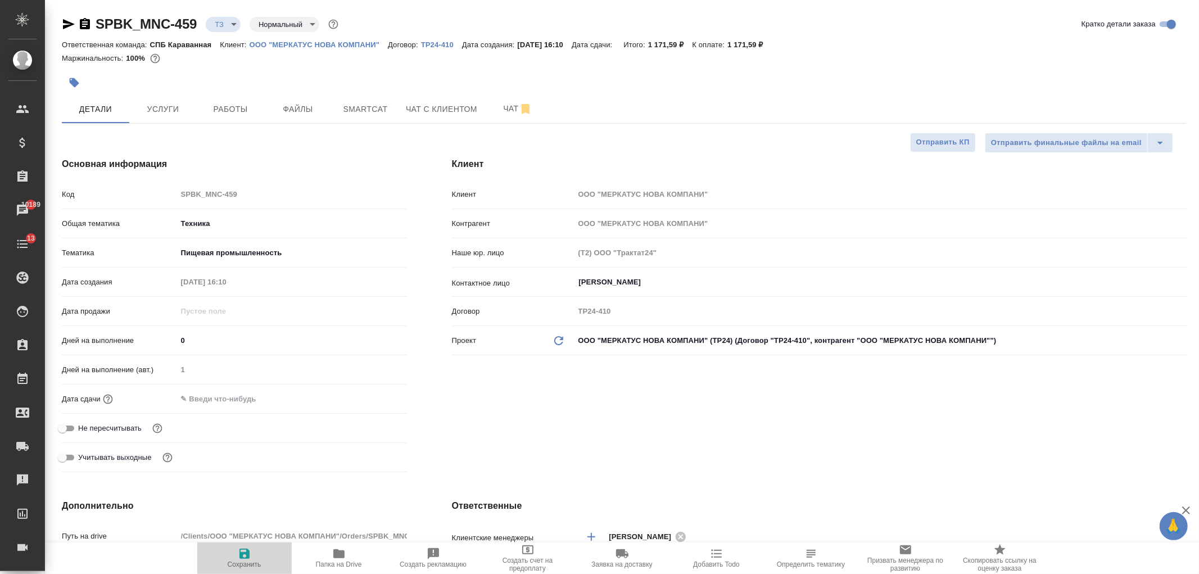
click at [232, 554] on span "Сохранить" at bounding box center [244, 557] width 81 height 21
type textarea "x"
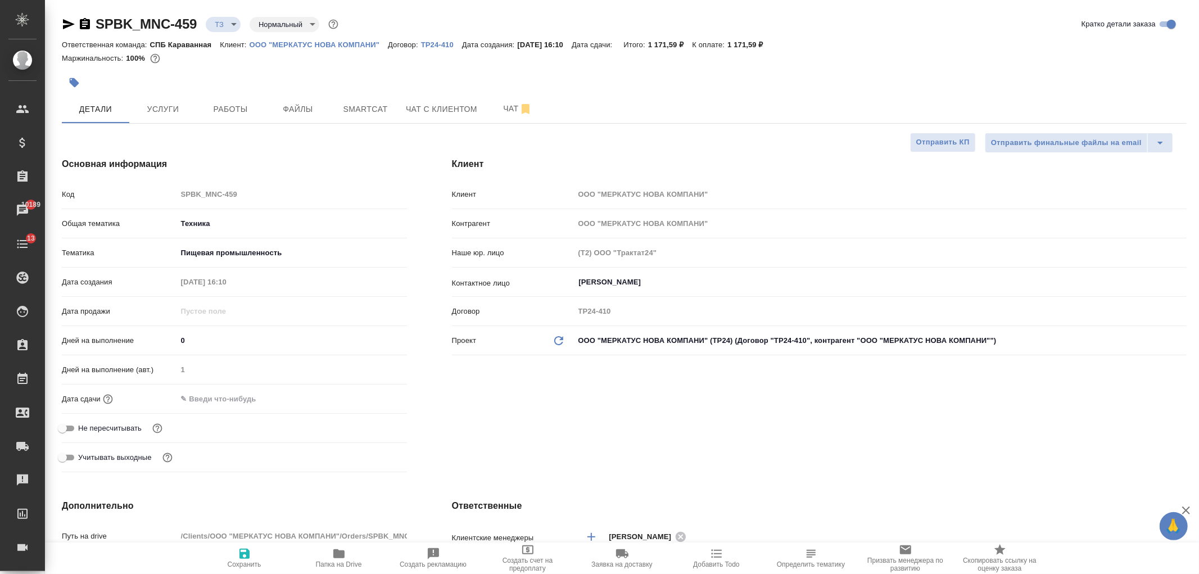
type textarea "x"
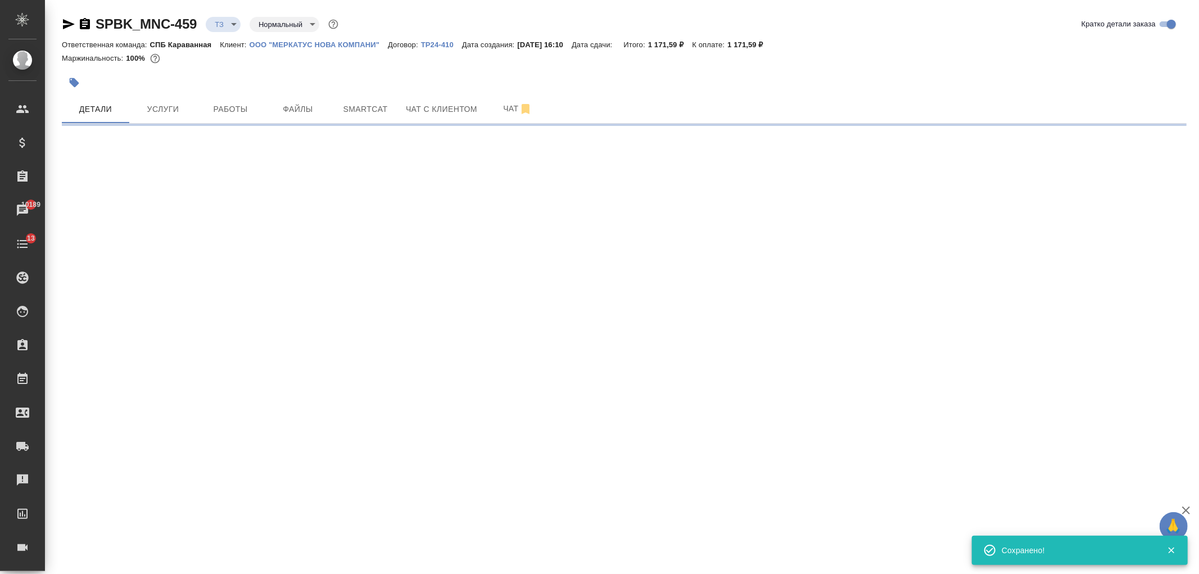
type input "new"
select select "RU"
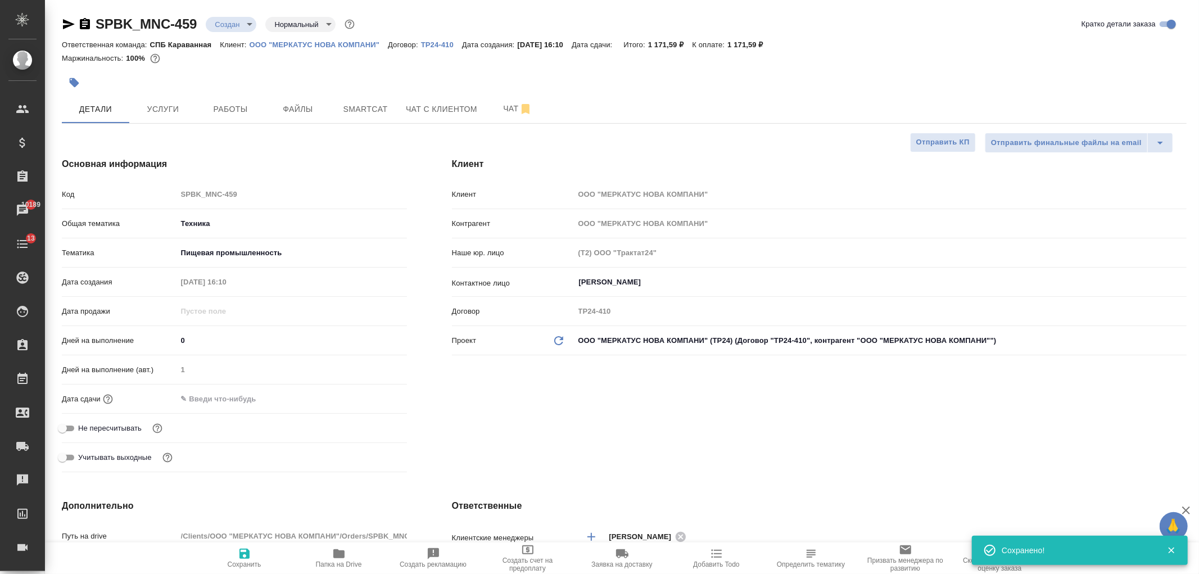
type textarea "x"
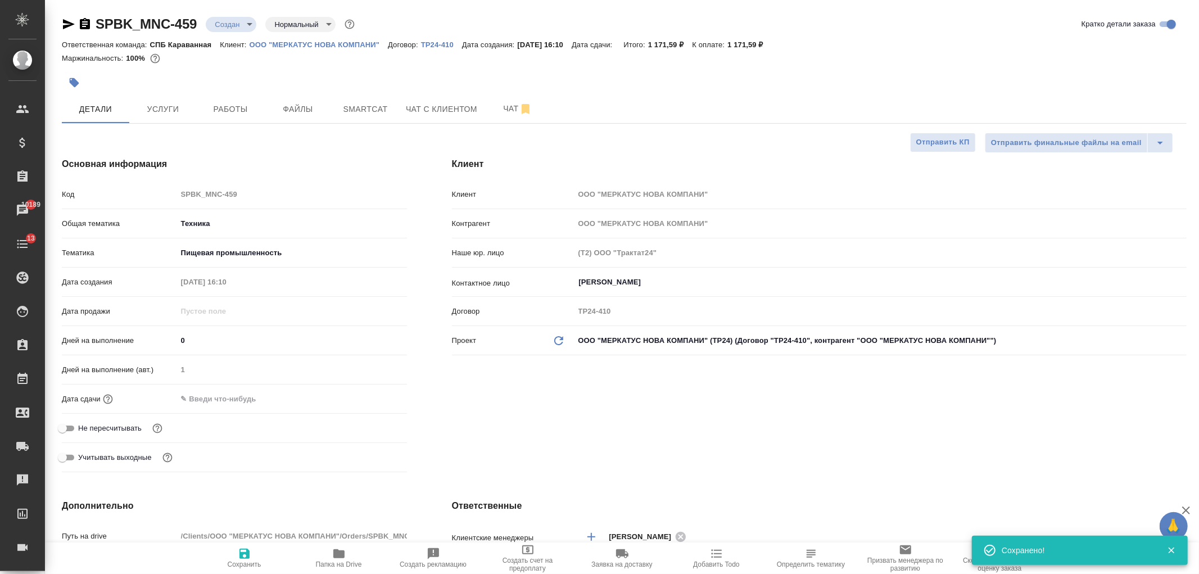
type textarea "x"
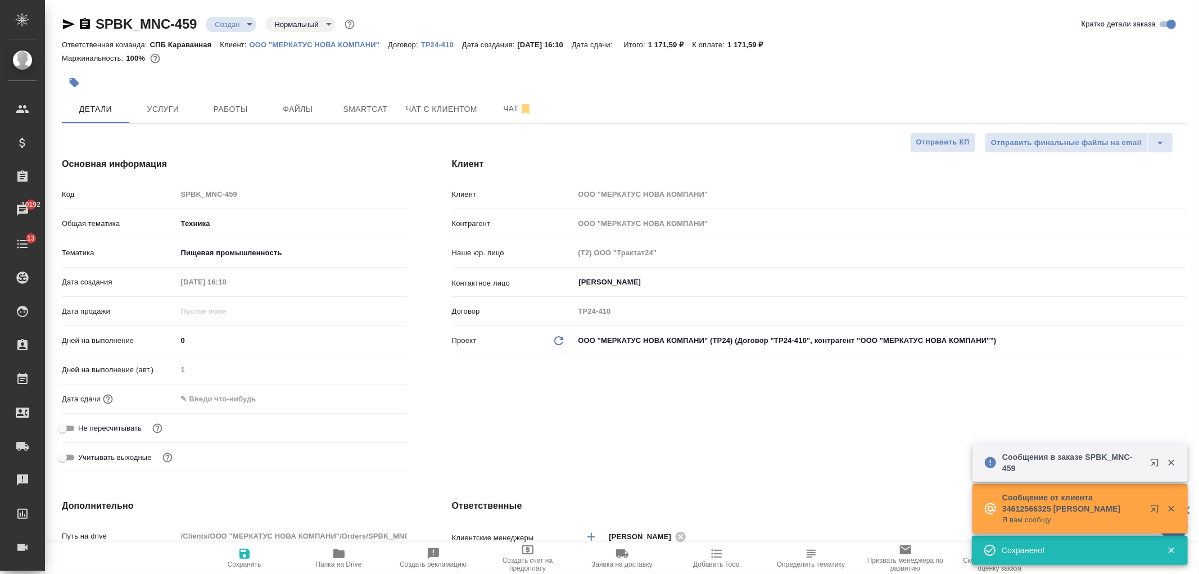
type textarea "x"
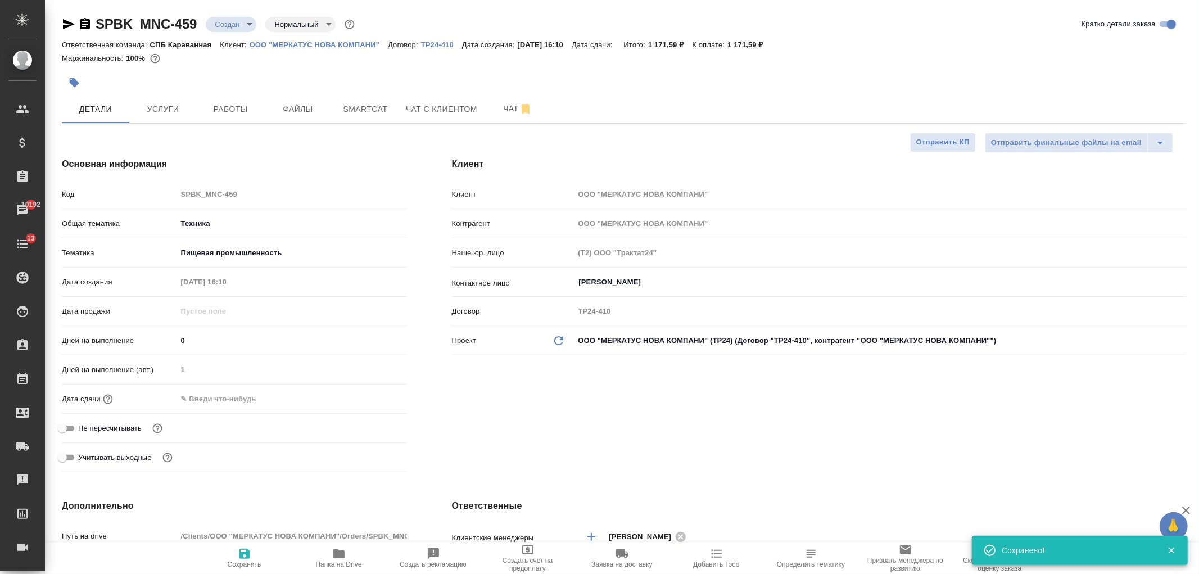
type textarea "x"
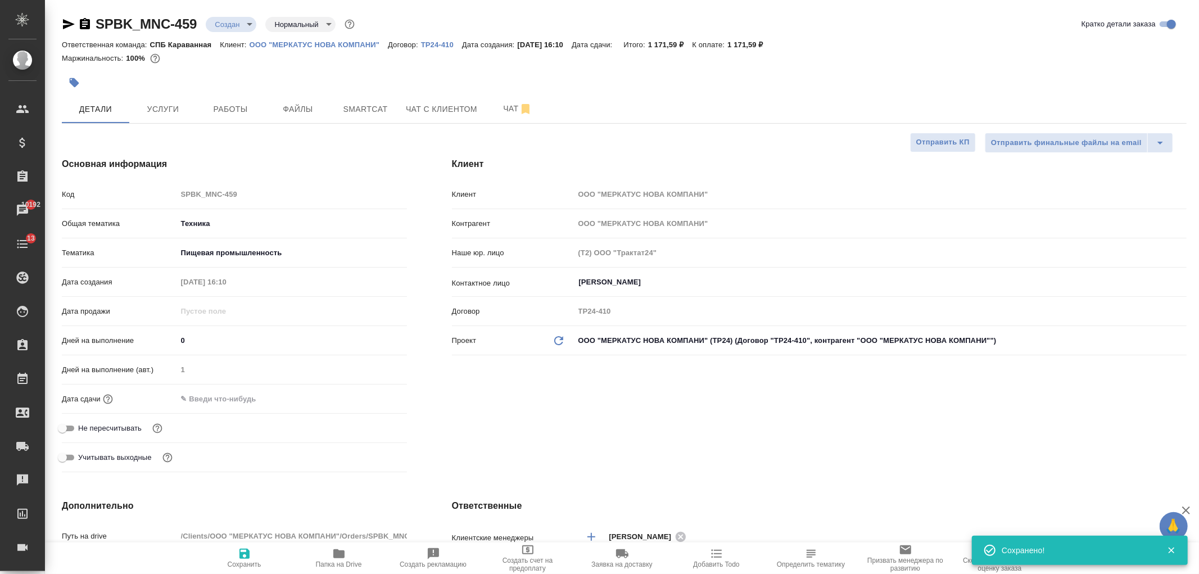
type textarea "x"
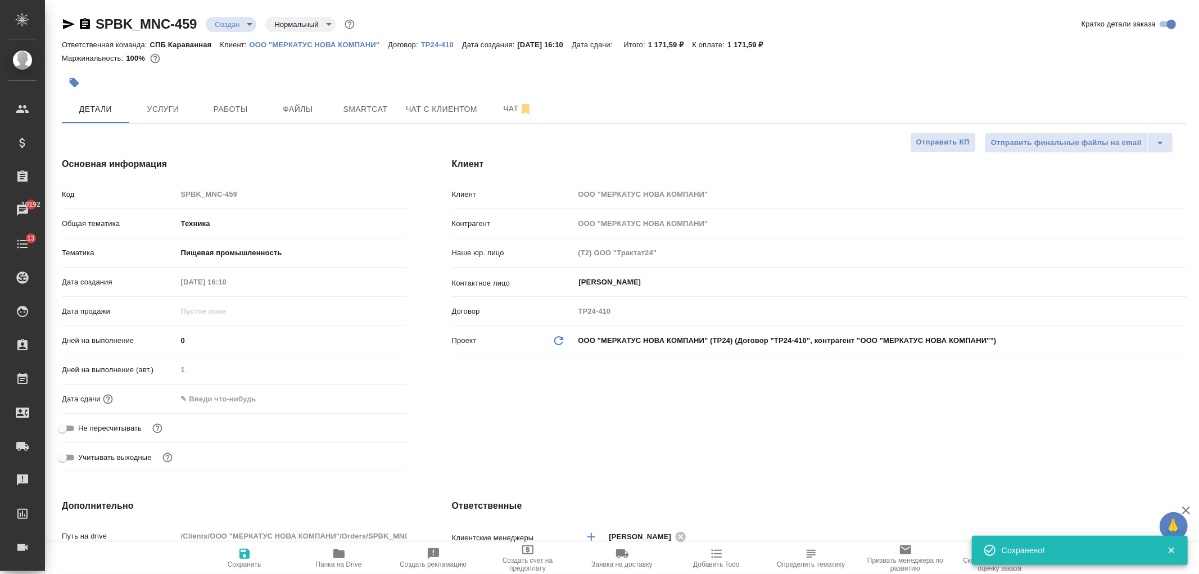
type textarea "x"
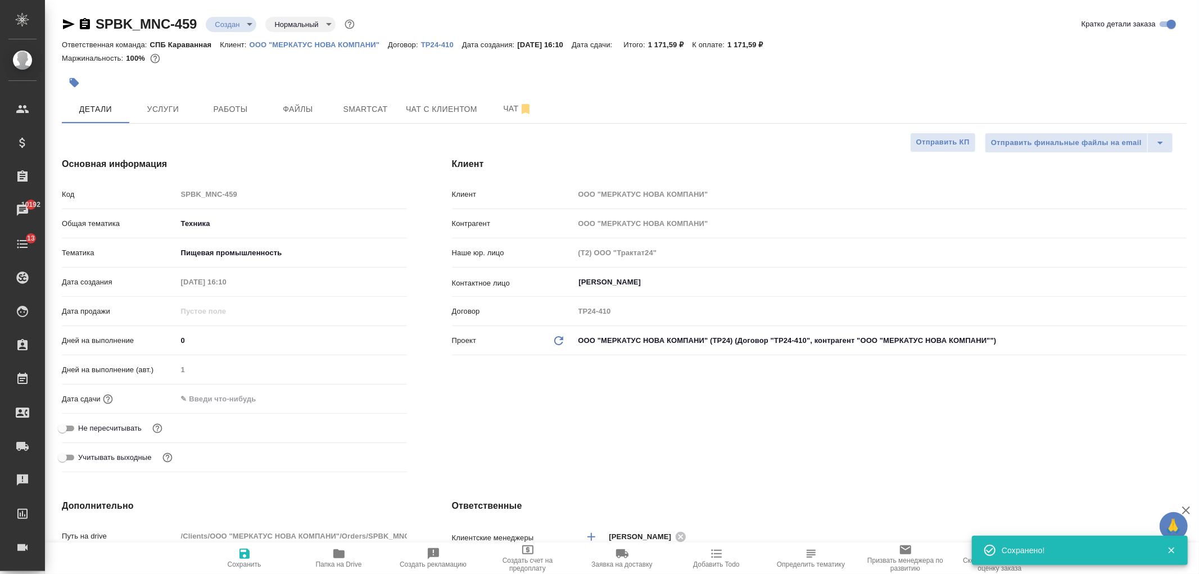
type textarea "x"
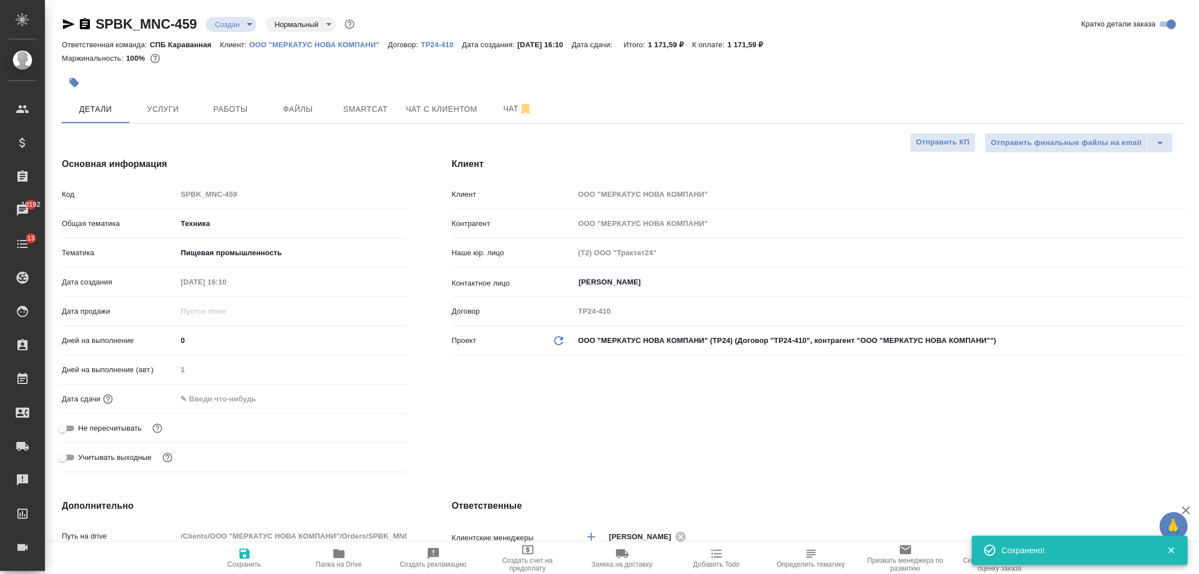
type textarea "x"
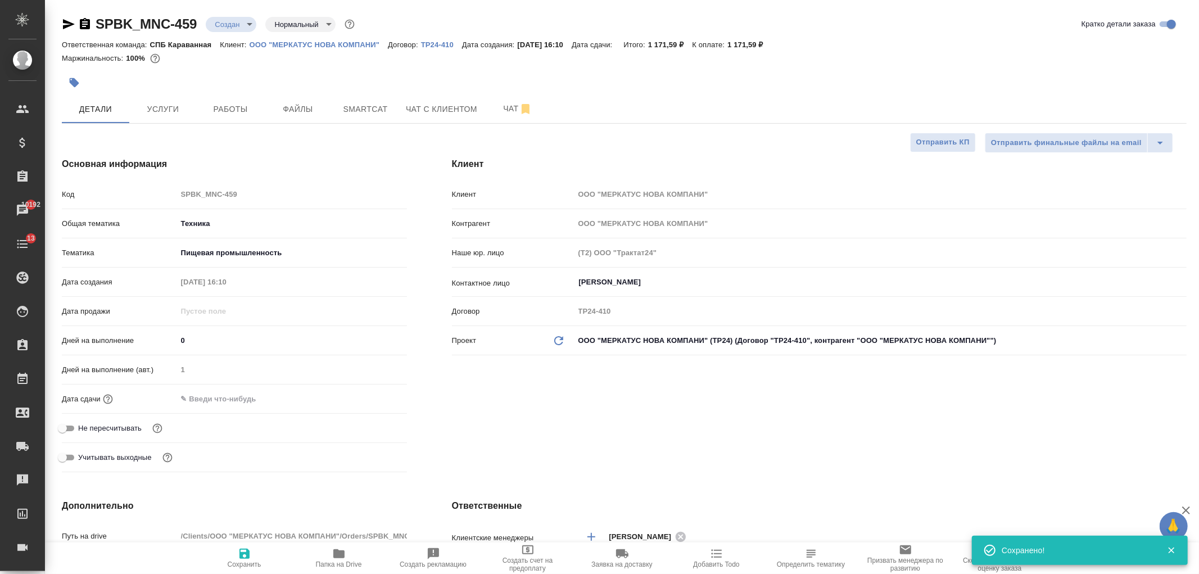
type textarea "x"
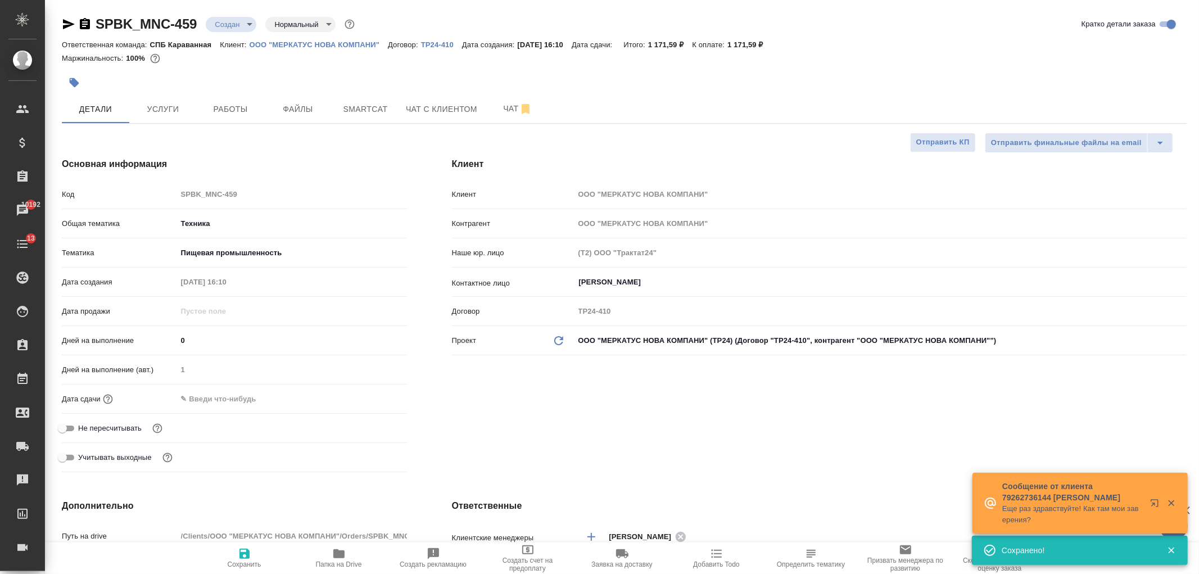
type textarea "x"
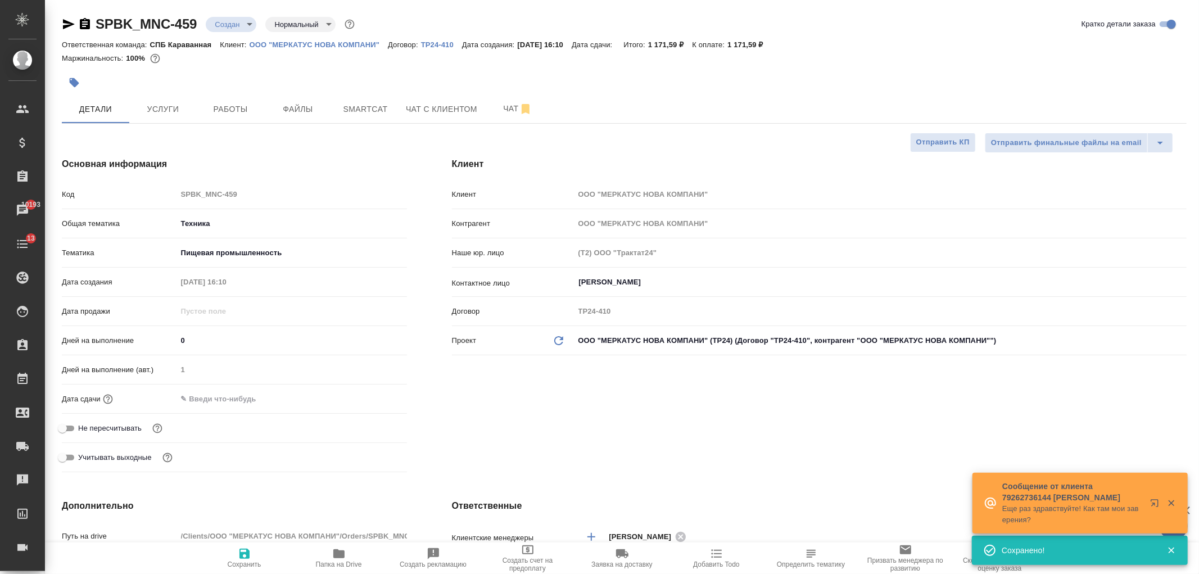
type textarea "x"
click at [503, 109] on span "Чат" at bounding box center [518, 109] width 54 height 14
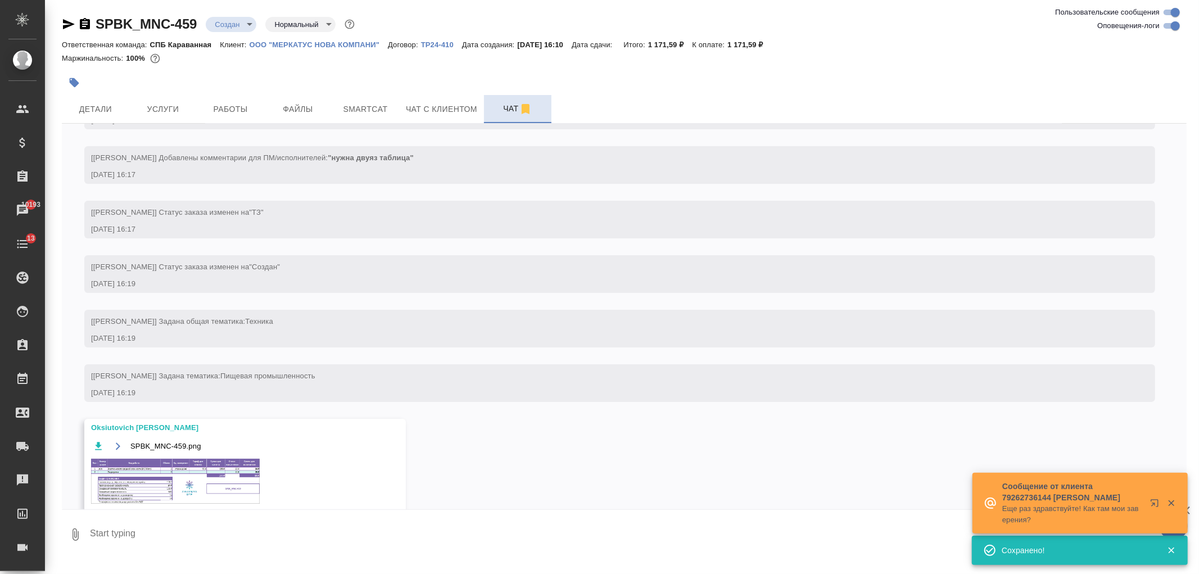
scroll to position [147, 0]
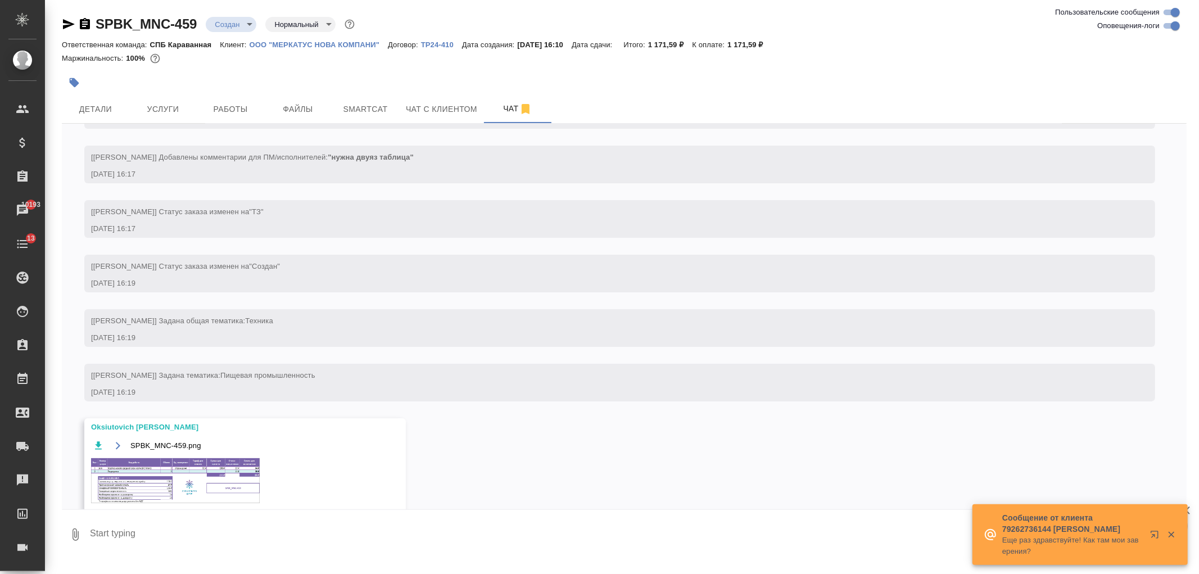
click at [161, 469] on img at bounding box center [175, 480] width 169 height 45
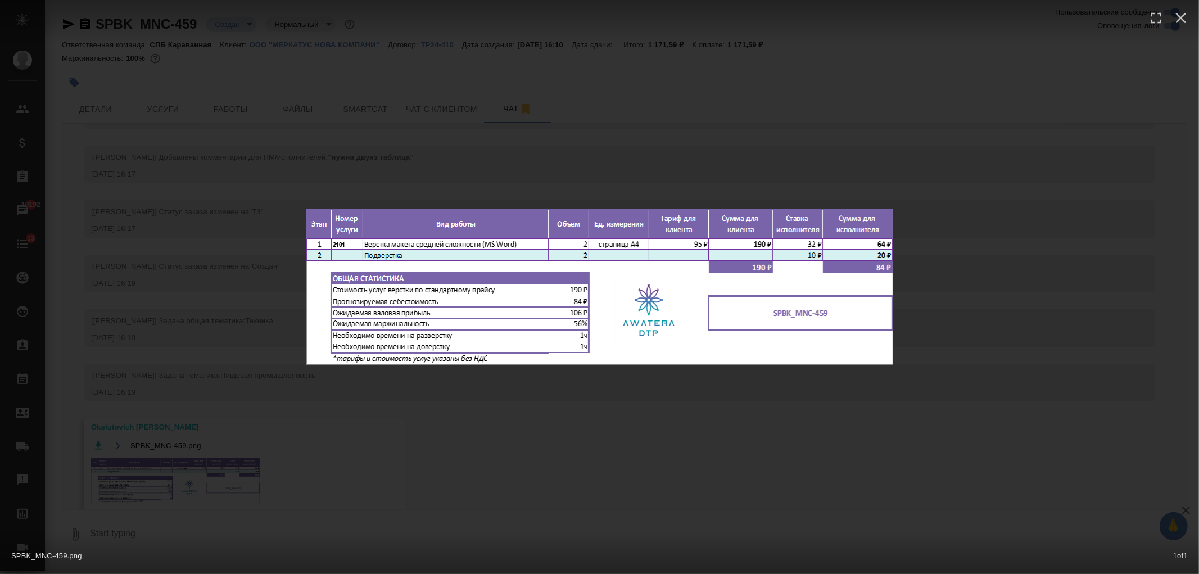
click at [469, 486] on div "SPBK_MNC-459.png 1 of 1" at bounding box center [599, 287] width 1199 height 574
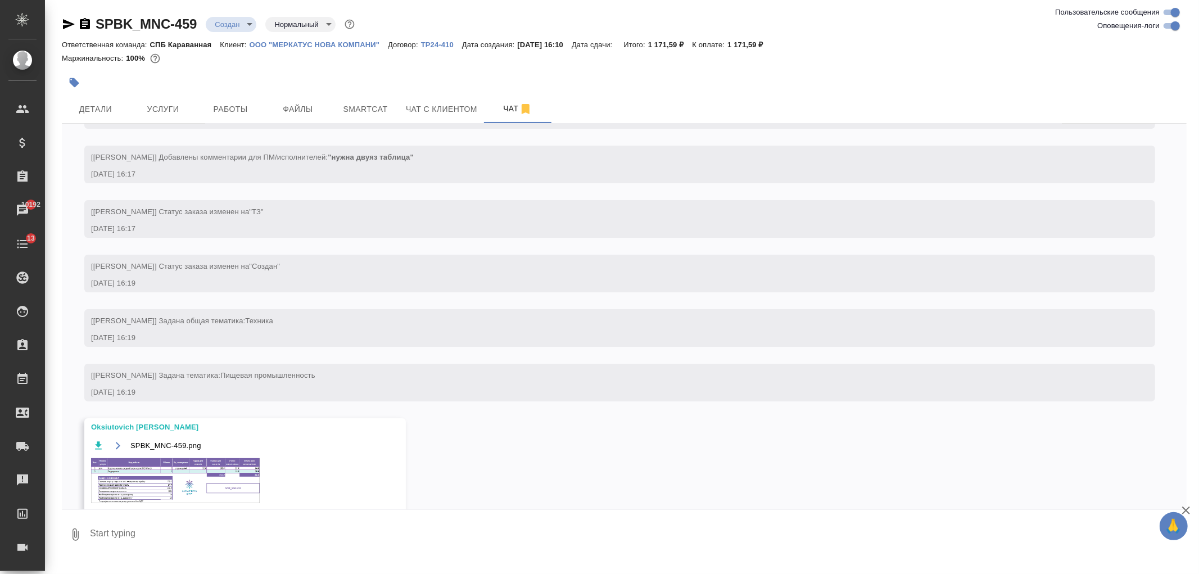
click at [148, 95] on button "Услуги" at bounding box center [162, 109] width 67 height 28
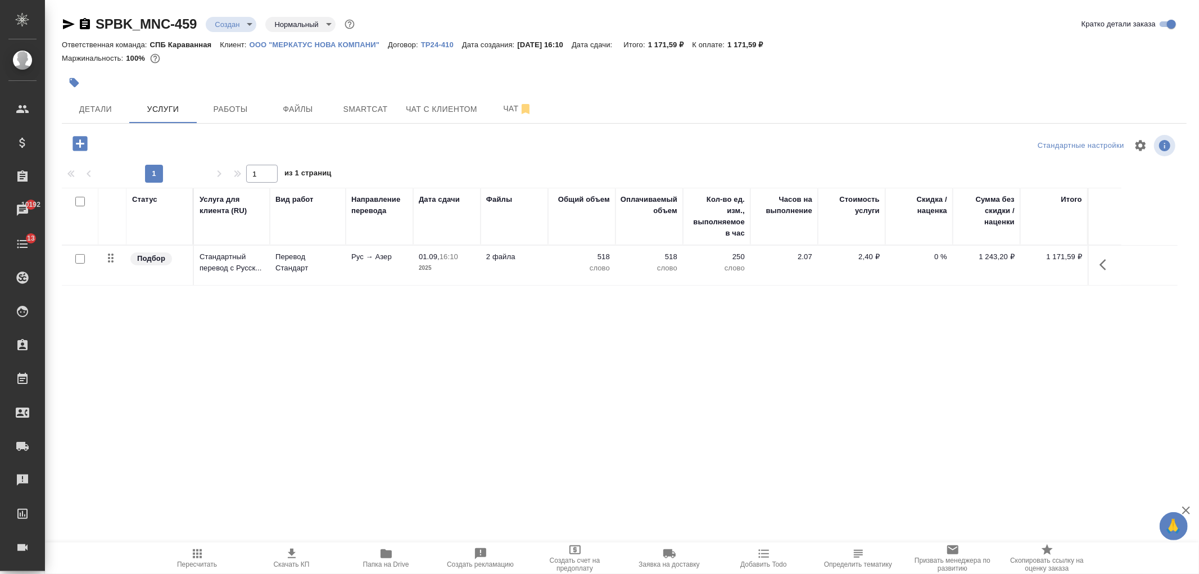
click at [82, 146] on icon "button" at bounding box center [80, 143] width 15 height 15
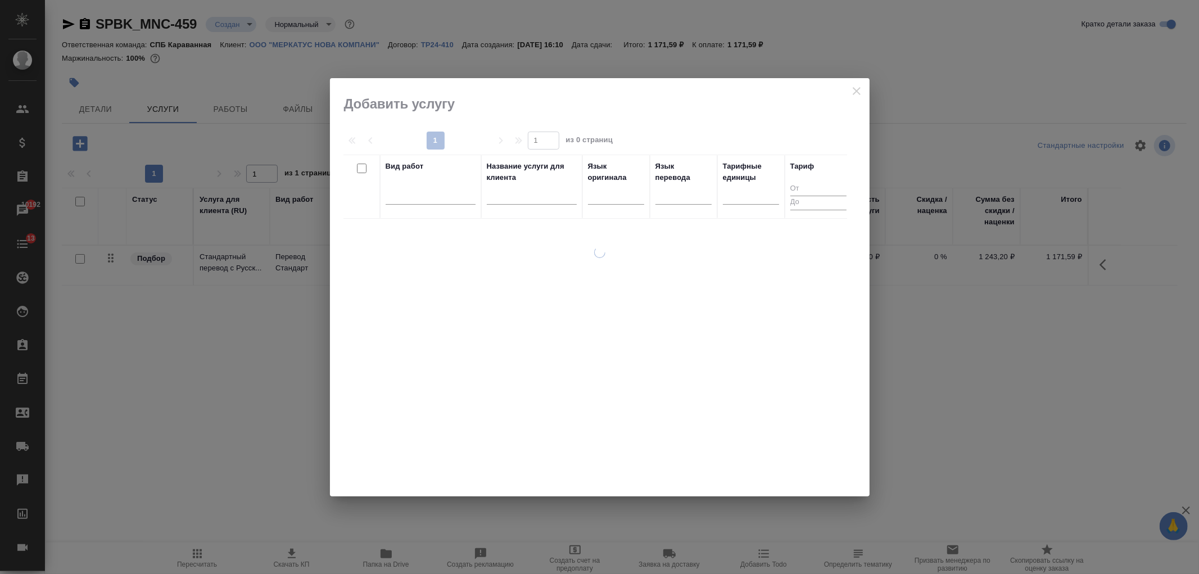
click at [456, 207] on div at bounding box center [431, 197] width 90 height 29
click at [454, 200] on div at bounding box center [431, 193] width 90 height 16
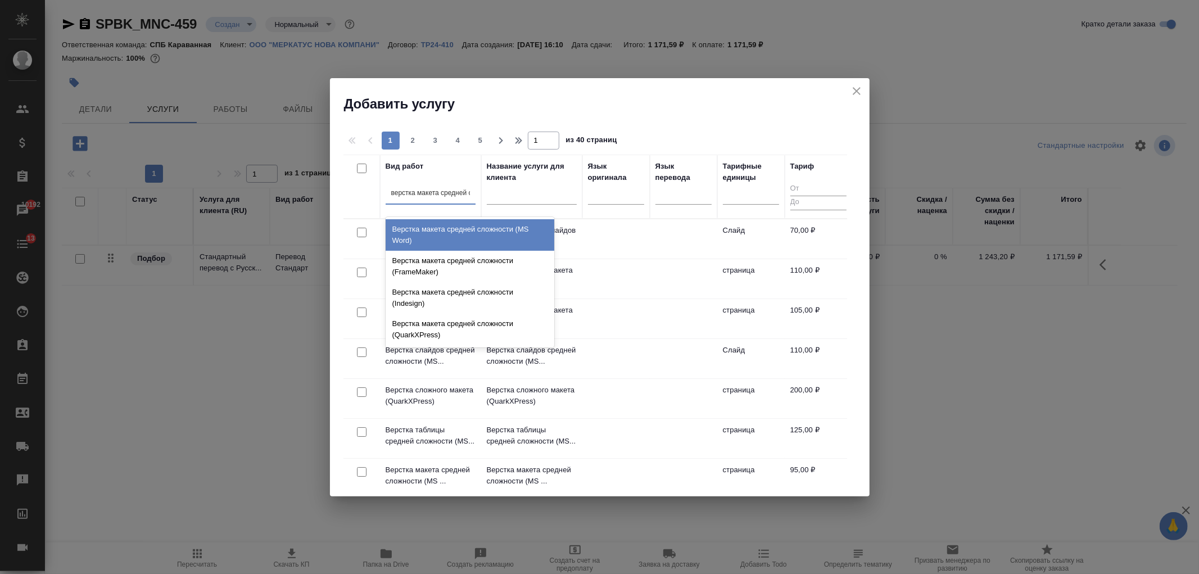
type input "верстка макета средней сл"
click at [461, 238] on div "Верстка макета средней сложности (MS Word)" at bounding box center [470, 234] width 169 height 31
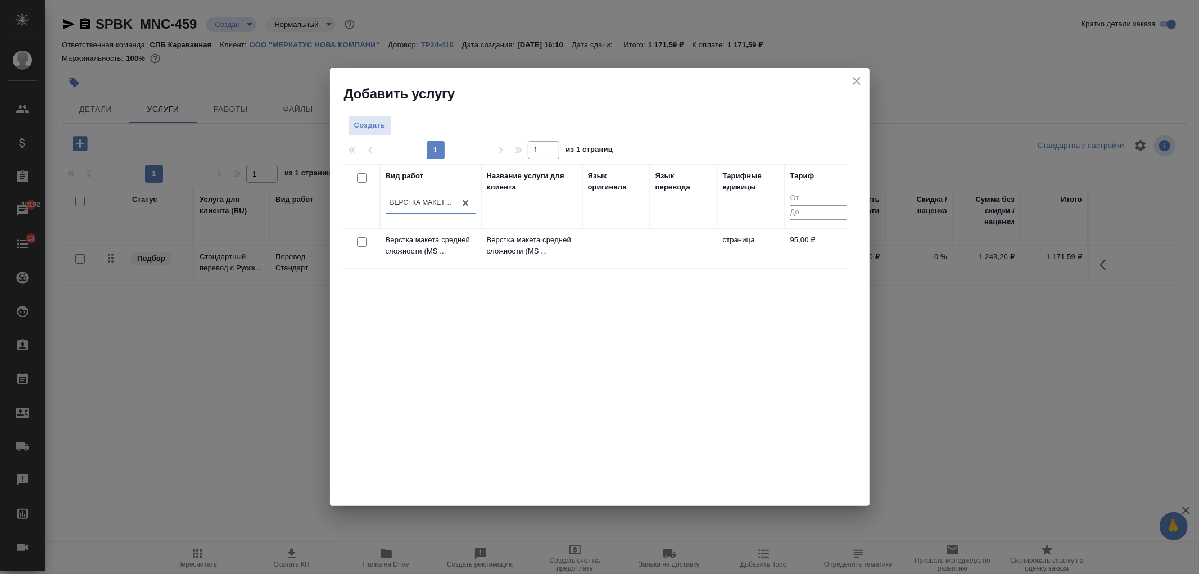
scroll to position [0, 1]
click at [361, 243] on input "checkbox" at bounding box center [362, 242] width 10 height 10
checkbox input "true"
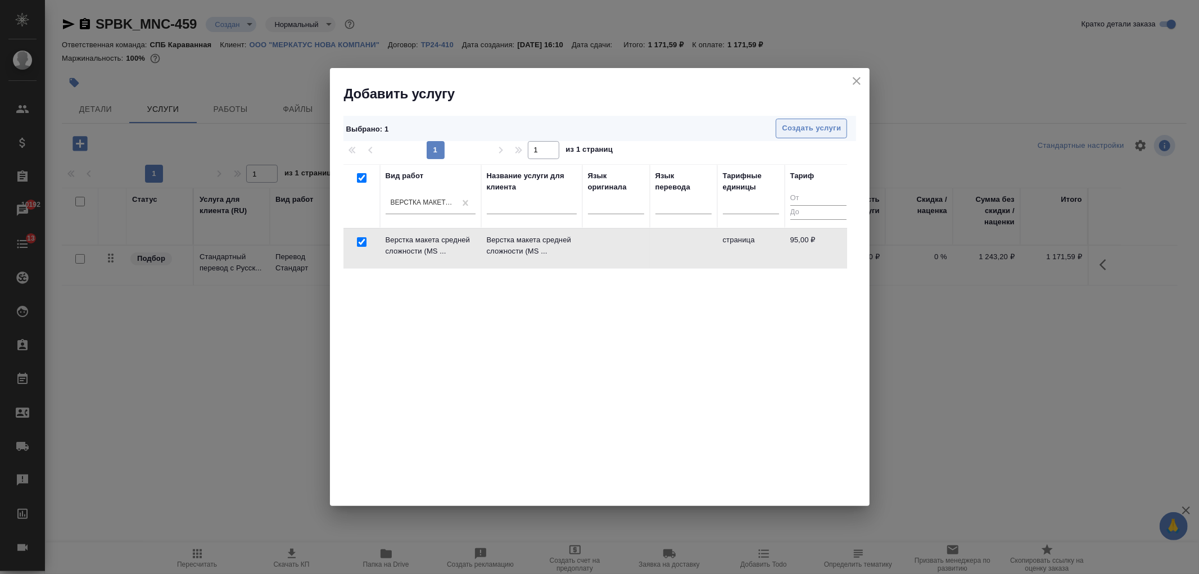
click at [816, 124] on span "Создать услуги" at bounding box center [811, 128] width 59 height 13
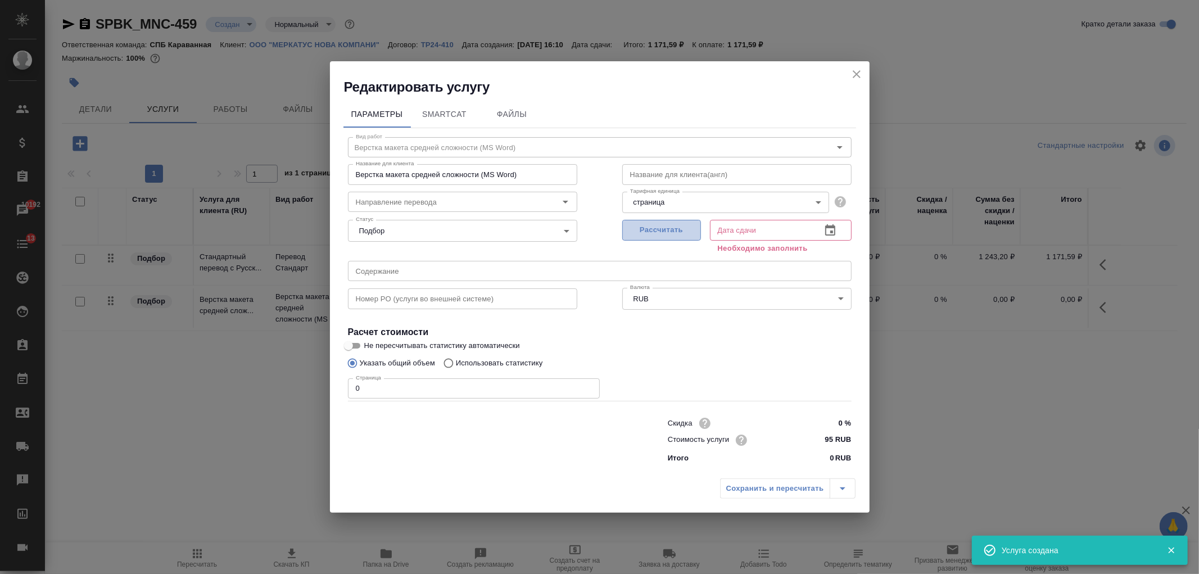
click at [665, 225] on span "Рассчитать" at bounding box center [661, 230] width 66 height 13
type input "01.09.2025 16:26"
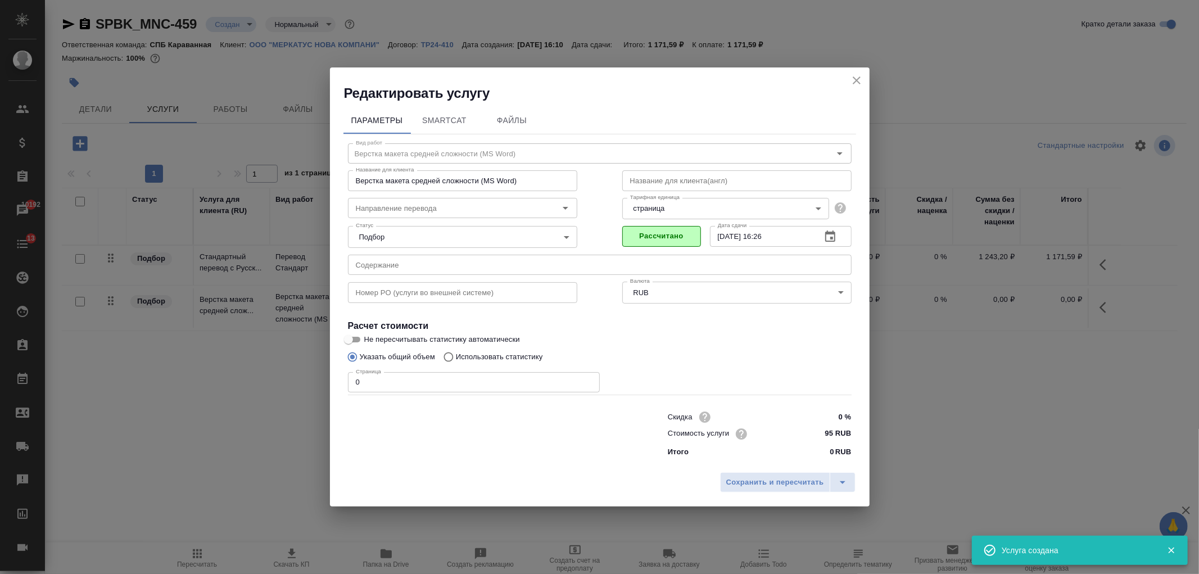
click at [388, 373] on input "0" at bounding box center [474, 382] width 252 height 20
type input "2"
click at [751, 488] on span "Сохранить и пересчитать" at bounding box center [775, 482] width 98 height 13
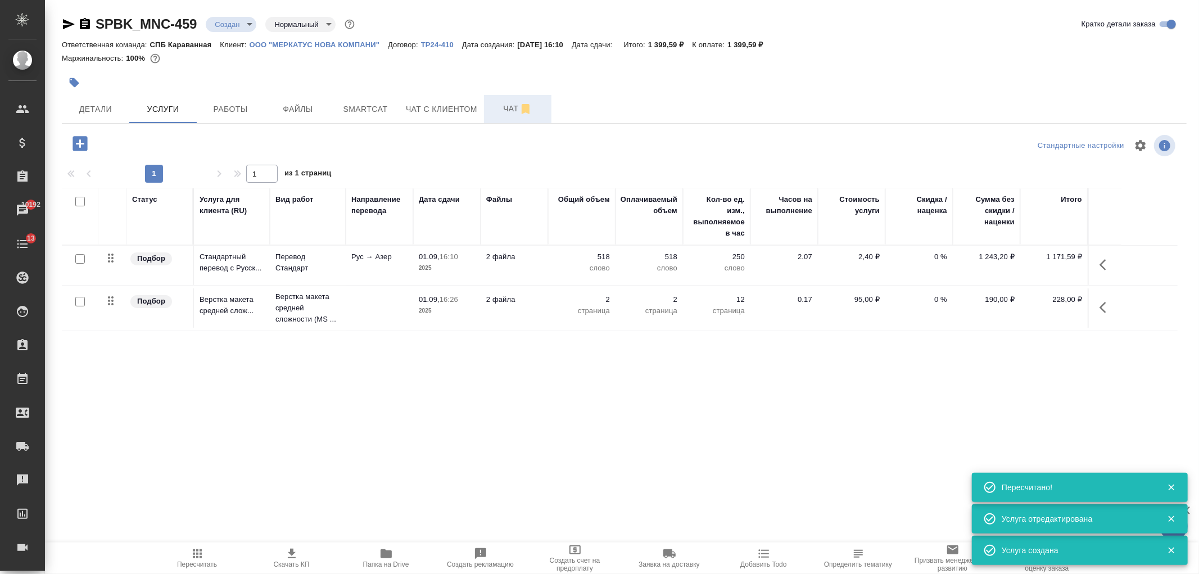
click at [495, 115] on span "Чат" at bounding box center [518, 109] width 54 height 14
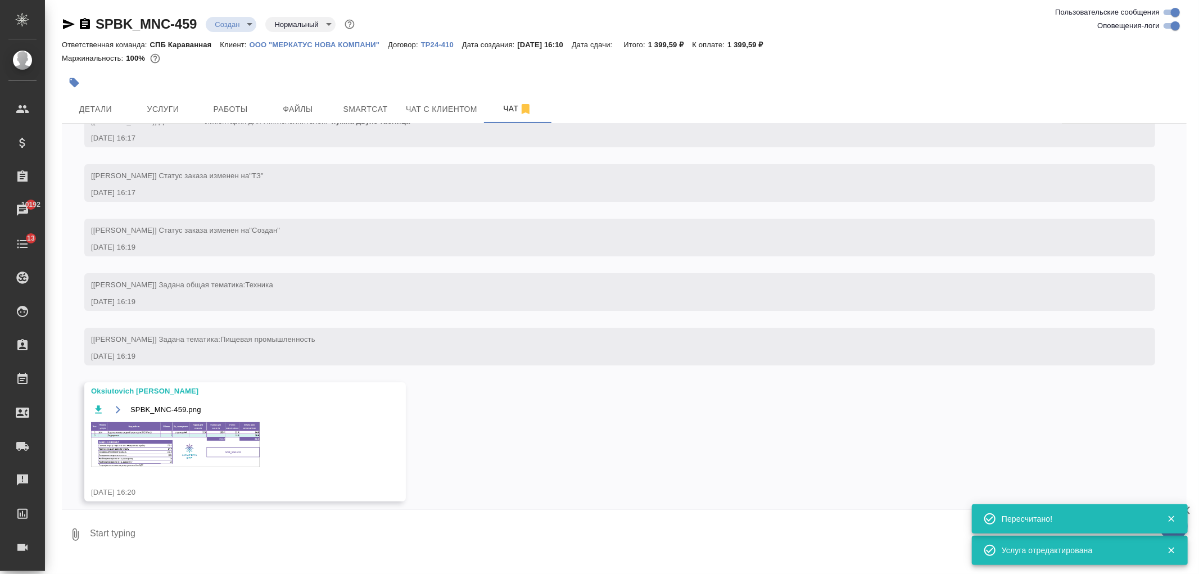
scroll to position [192, 0]
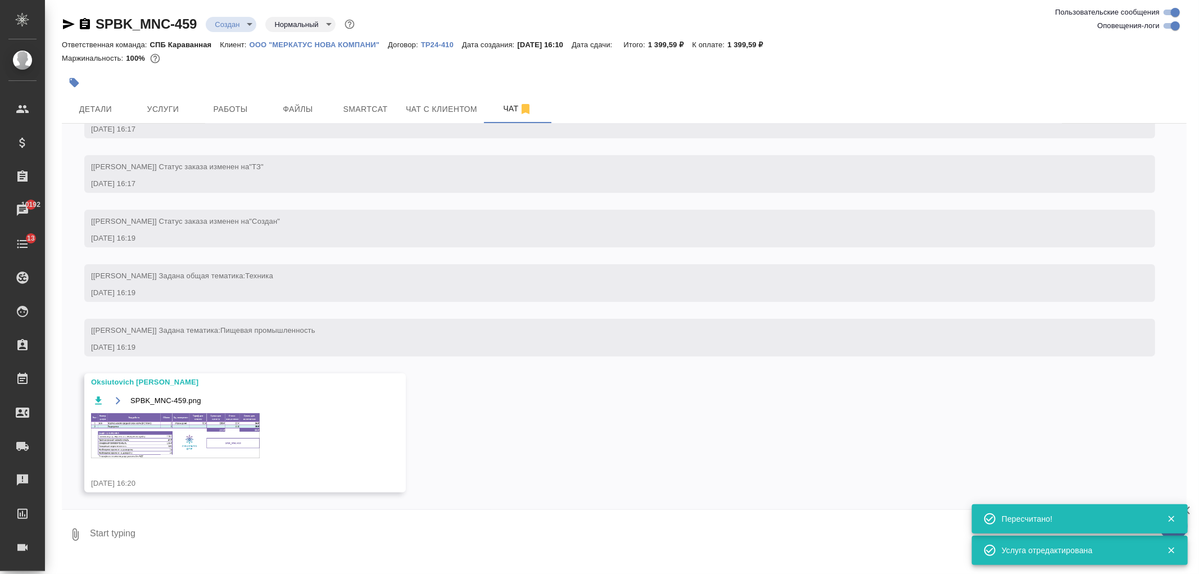
click at [205, 452] on img at bounding box center [175, 435] width 169 height 45
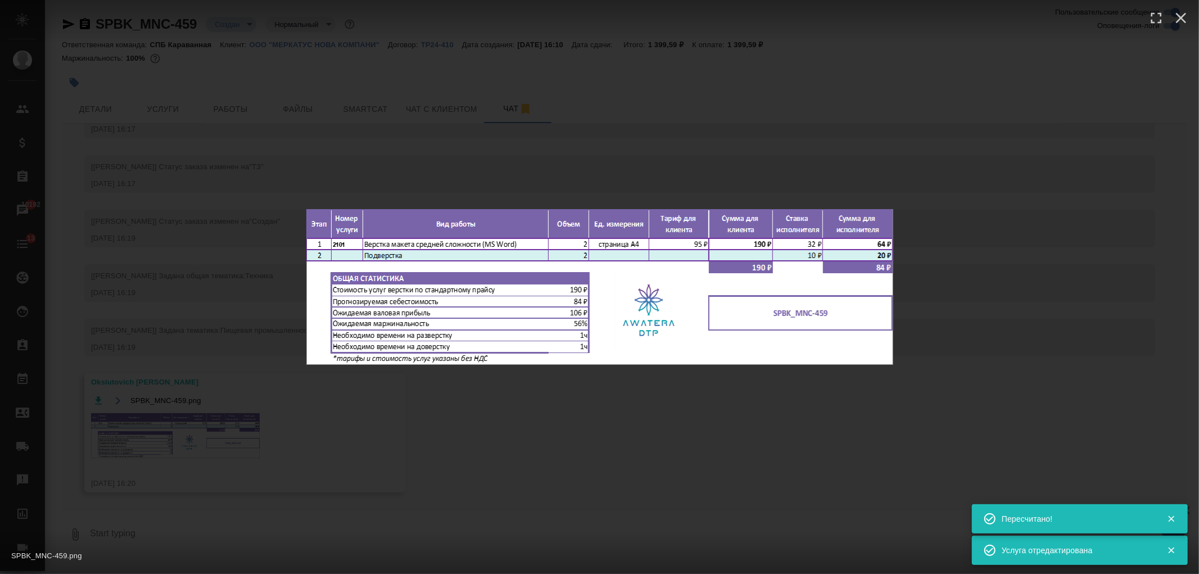
click at [205, 452] on div "SPBK_MNC-459.png 1 of 1" at bounding box center [599, 287] width 1199 height 574
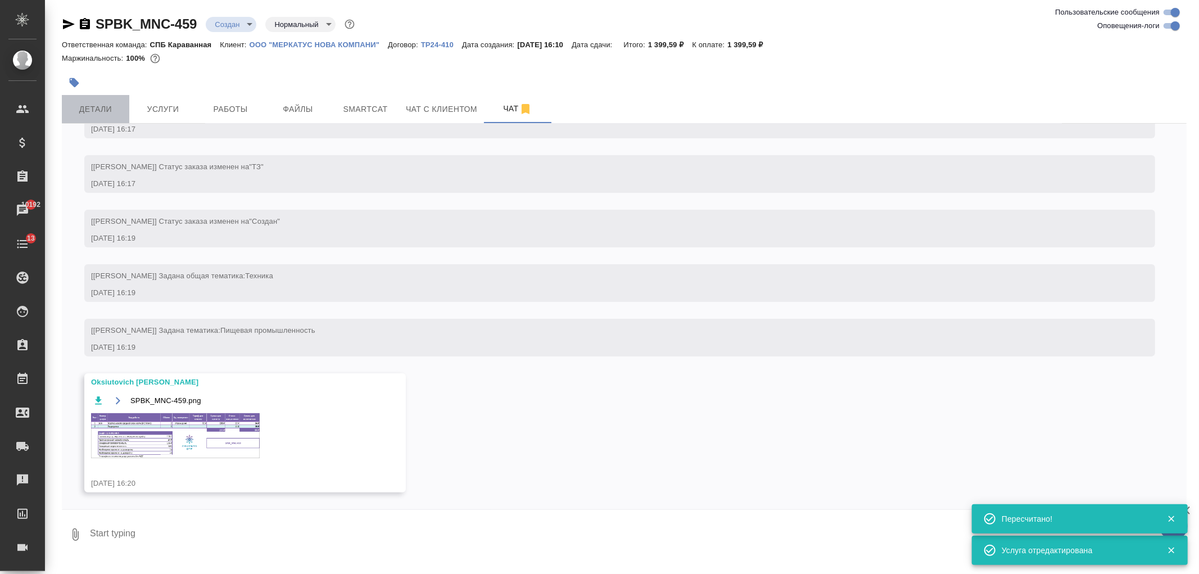
click at [104, 108] on span "Детали" at bounding box center [96, 109] width 54 height 14
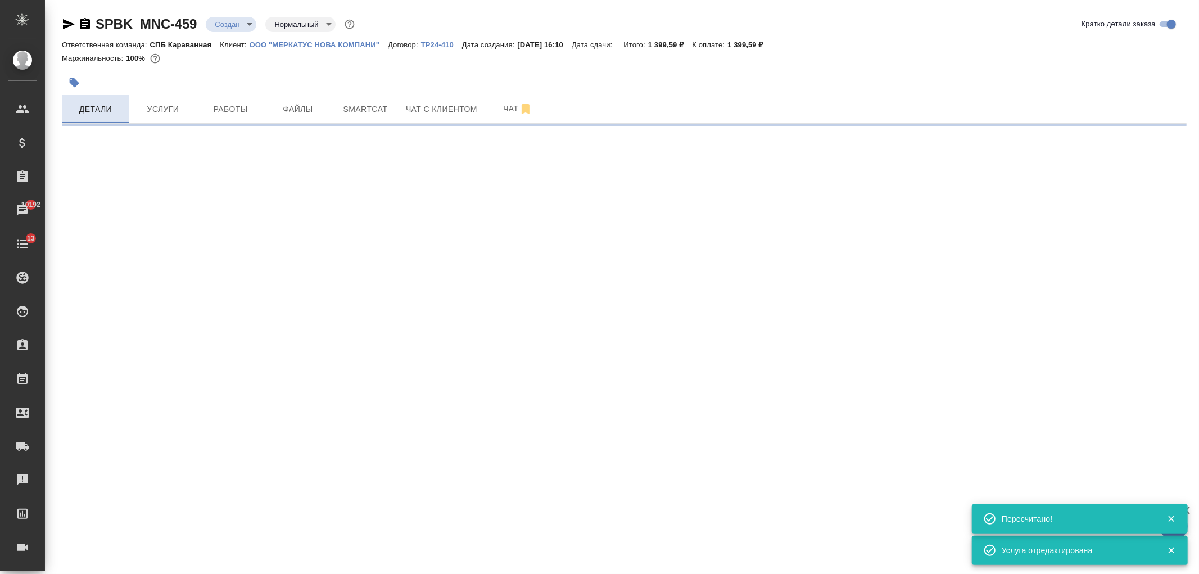
select select "RU"
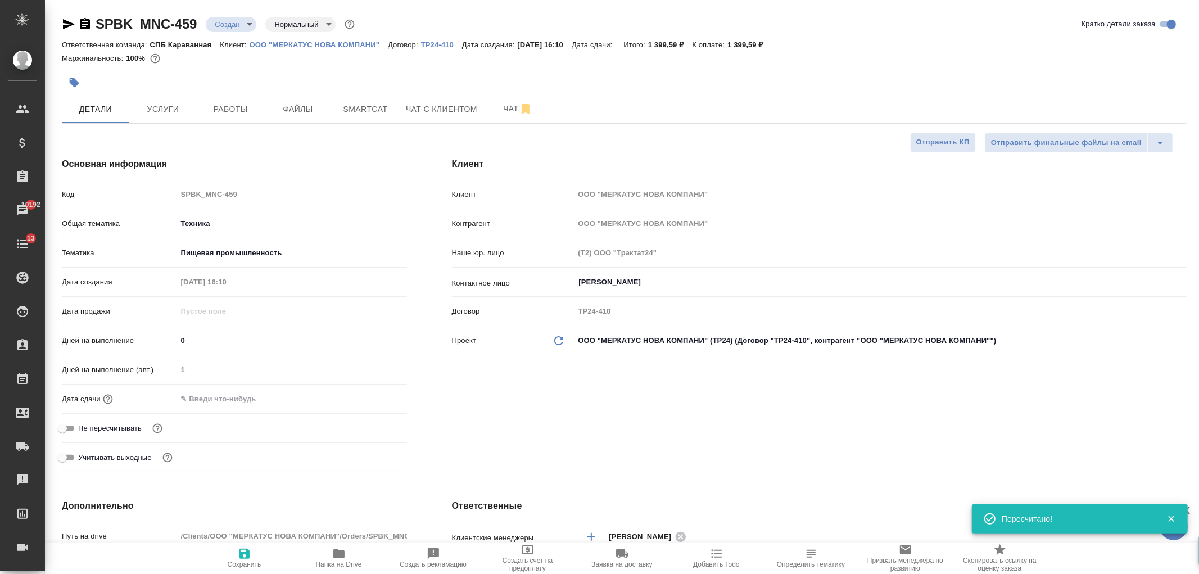
type textarea "x"
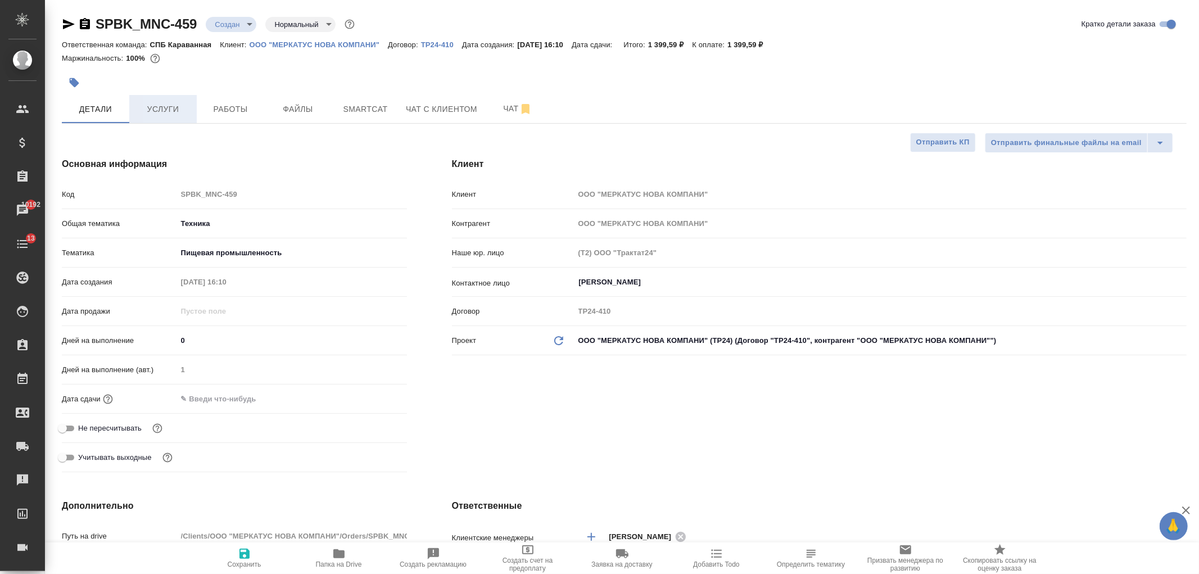
click at [180, 103] on span "Услуги" at bounding box center [163, 109] width 54 height 14
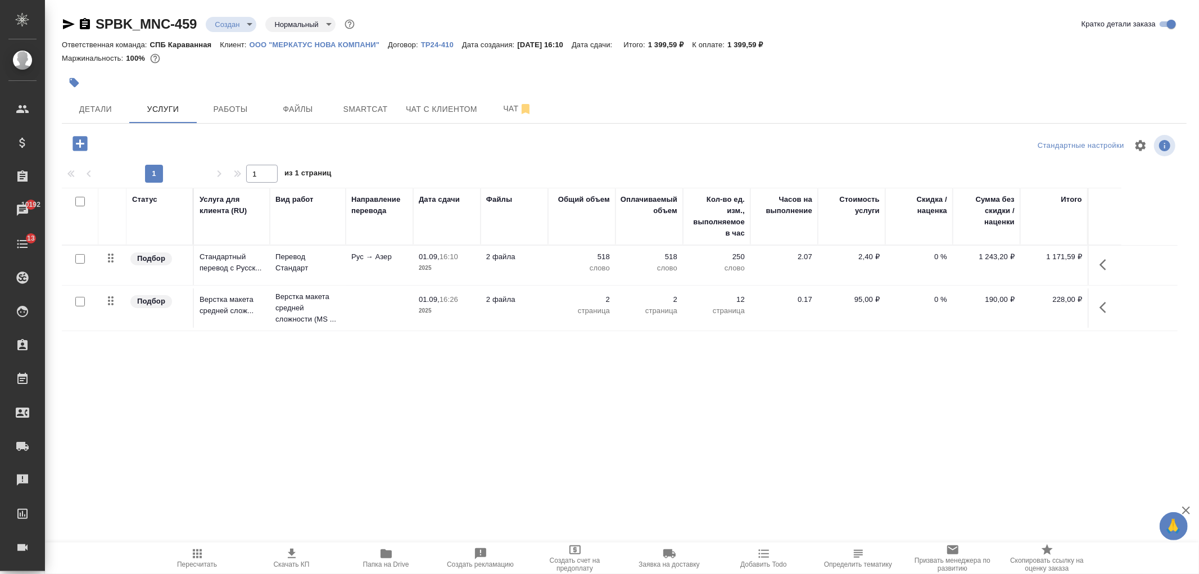
click at [384, 384] on div "Статус Услуга для клиента (RU) Вид работ Направление перевода Дата сдачи Файлы …" at bounding box center [620, 309] width 1116 height 242
click at [89, 106] on span "Детали" at bounding box center [96, 109] width 54 height 14
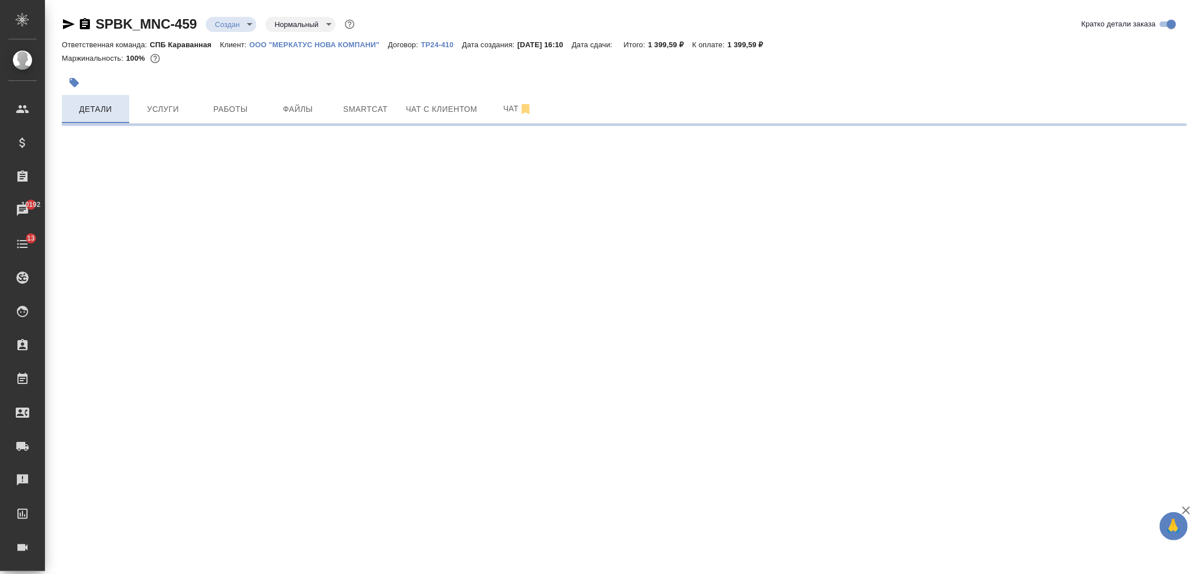
select select "RU"
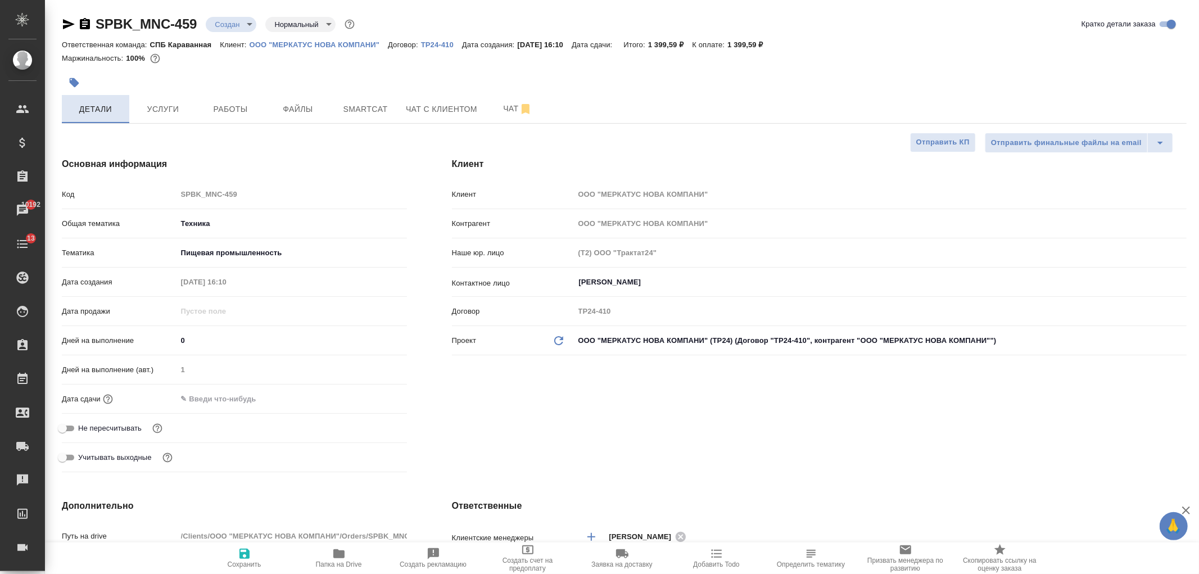
type textarea "x"
click at [154, 109] on span "Услуги" at bounding box center [163, 109] width 54 height 14
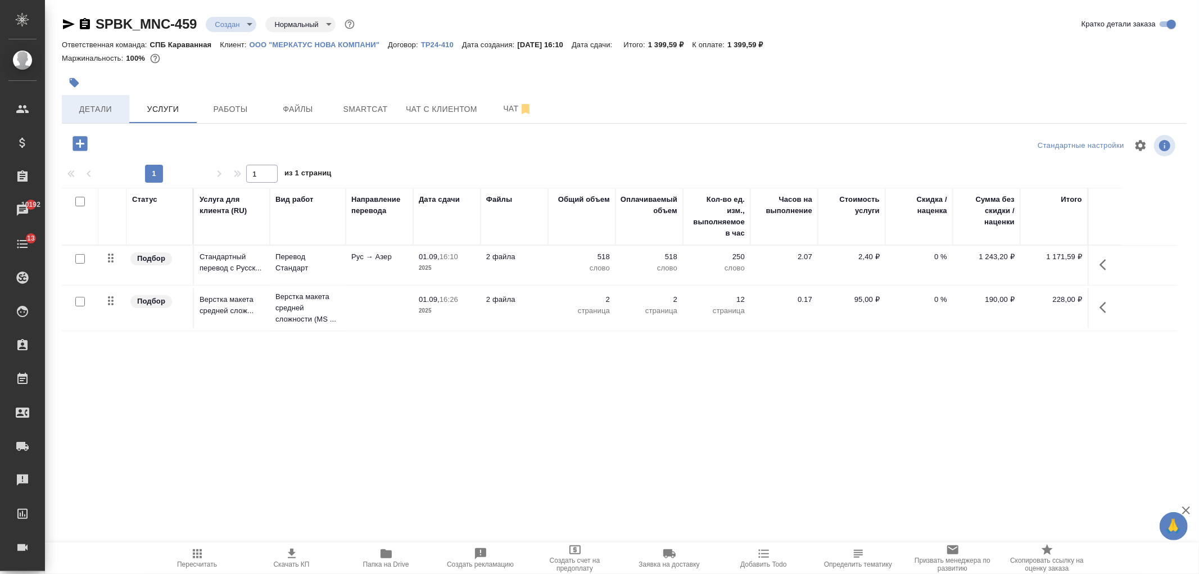
click at [108, 120] on button "Детали" at bounding box center [95, 109] width 67 height 28
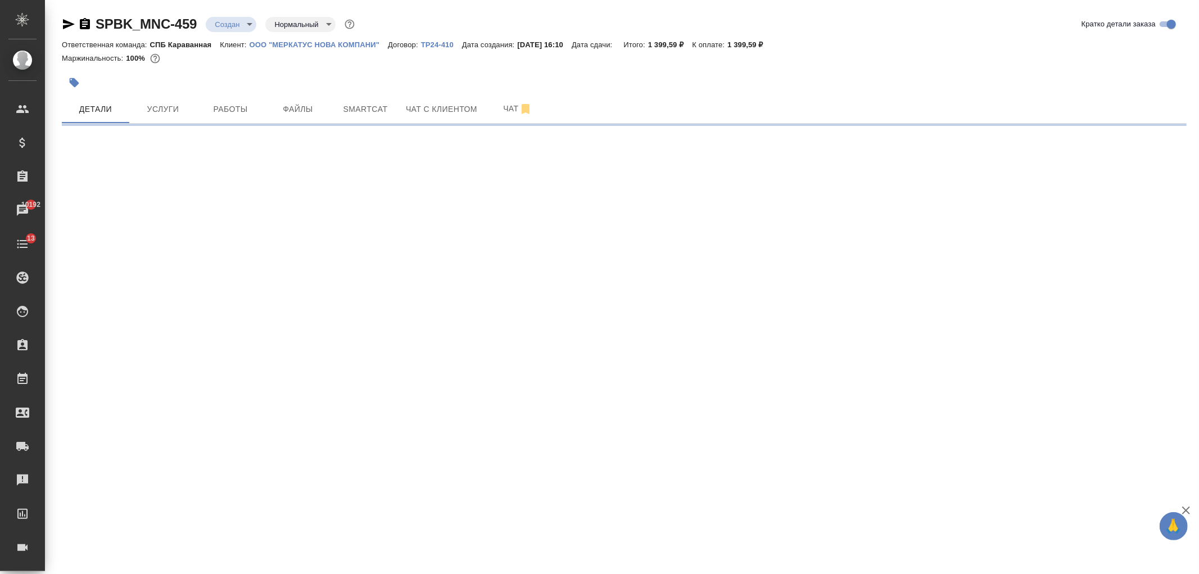
select select "RU"
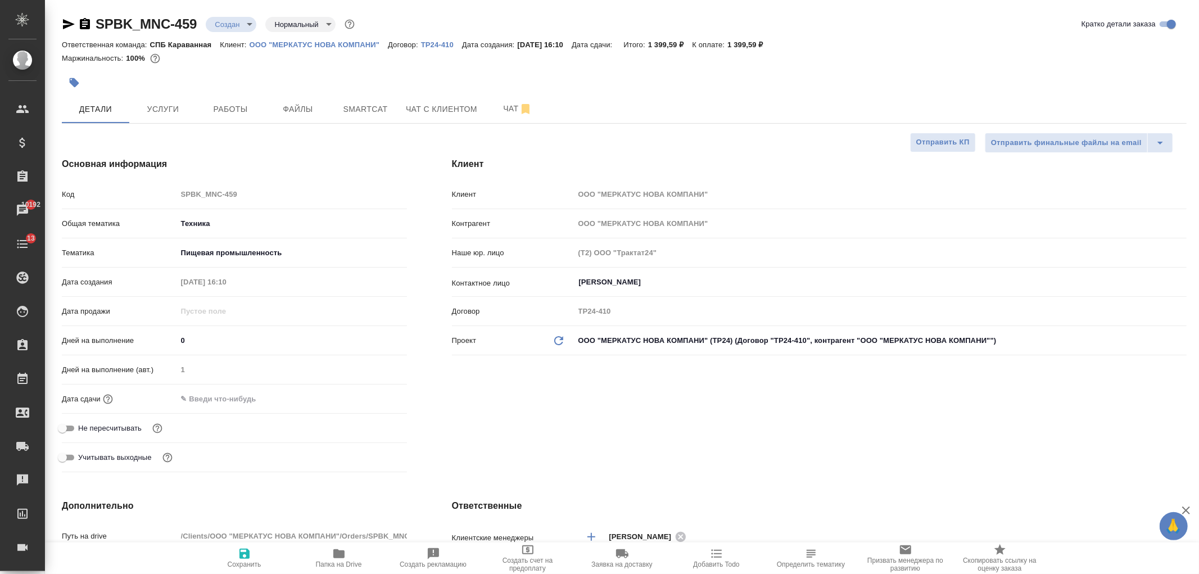
type textarea "x"
click at [219, 397] on input "text" at bounding box center [226, 399] width 98 height 16
click at [371, 399] on icon "button" at bounding box center [374, 397] width 13 height 13
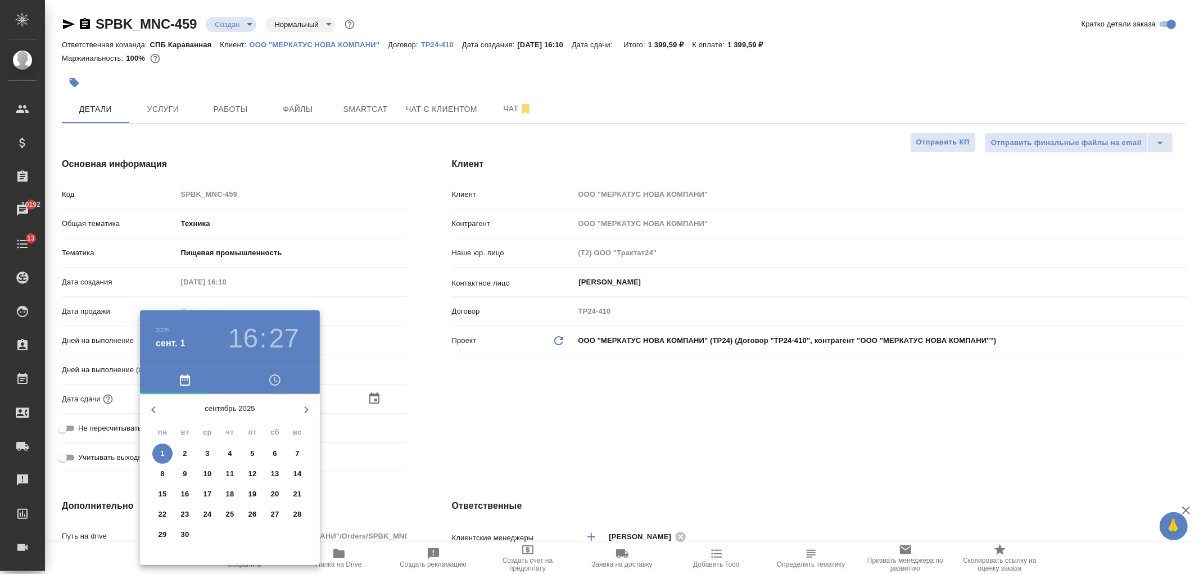
click at [182, 456] on span "2" at bounding box center [185, 453] width 20 height 11
type input "02.09.2025 16:27"
type textarea "x"
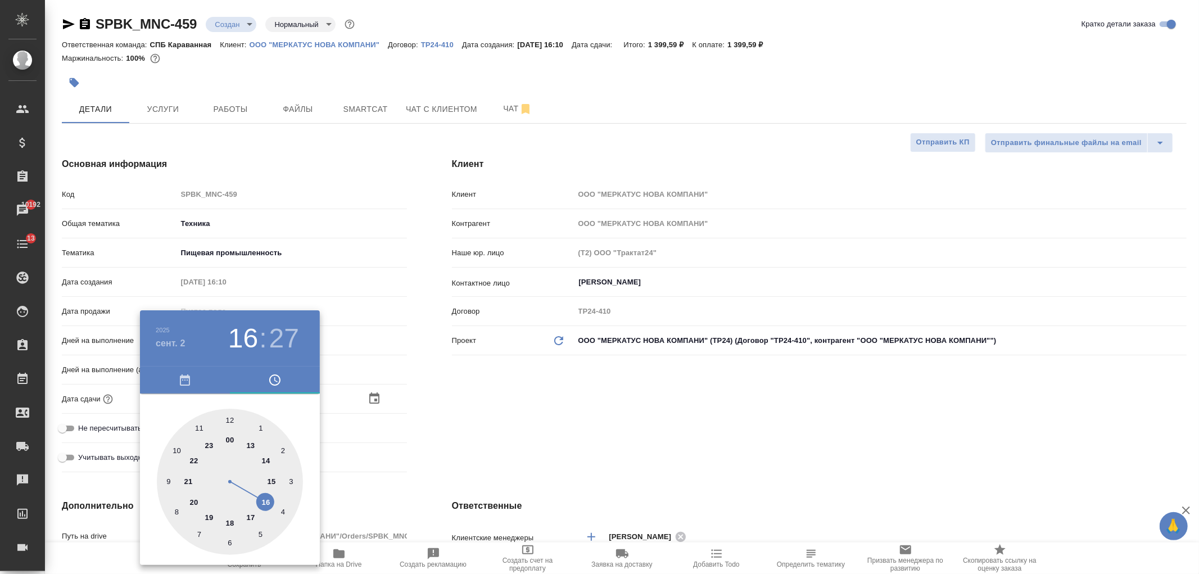
drag, startPoint x: 175, startPoint y: 456, endPoint x: 196, endPoint y: 443, distance: 24.0
click at [176, 454] on div at bounding box center [230, 482] width 146 height 146
type input "02.09.2025 10:27"
type textarea "x"
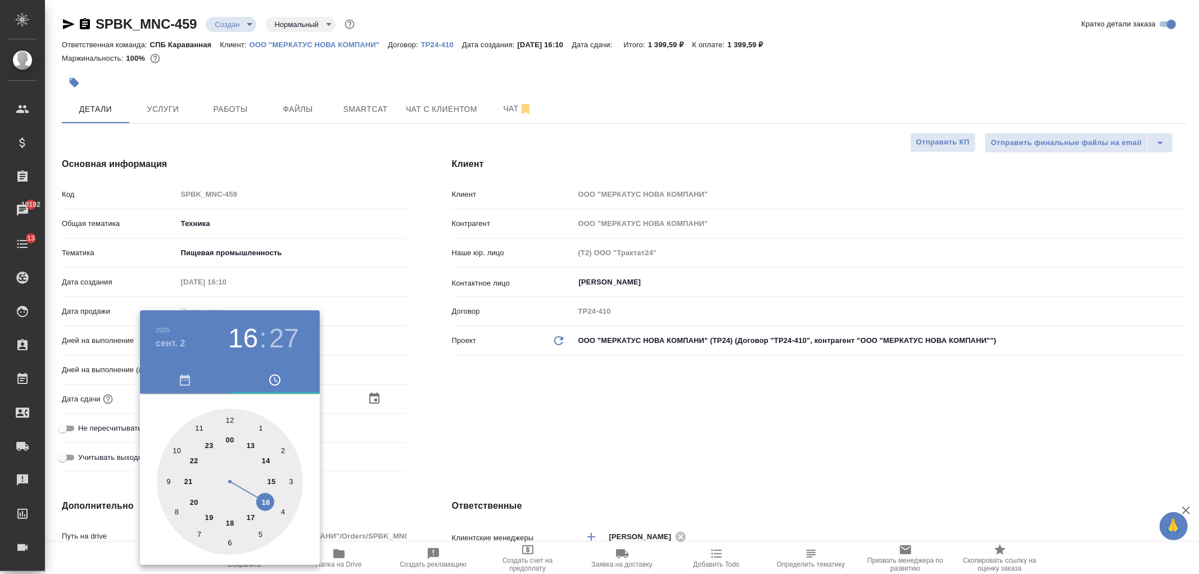
type textarea "x"
click at [230, 420] on div at bounding box center [230, 482] width 146 height 146
type input "02.09.2025 10:00"
type textarea "x"
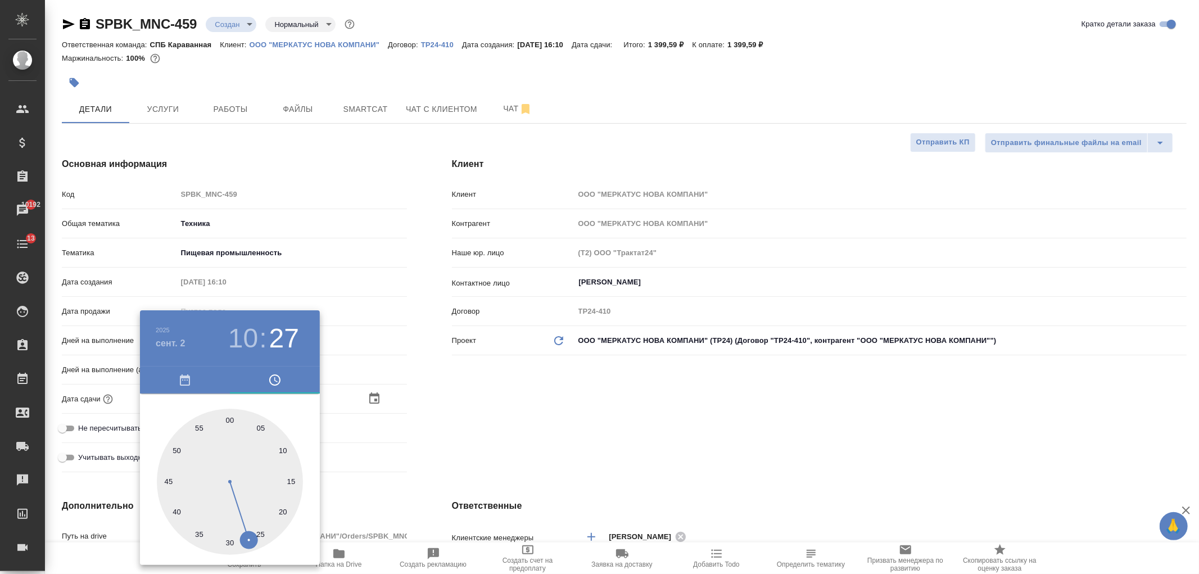
type textarea "x"
click at [559, 388] on div at bounding box center [599, 287] width 1199 height 574
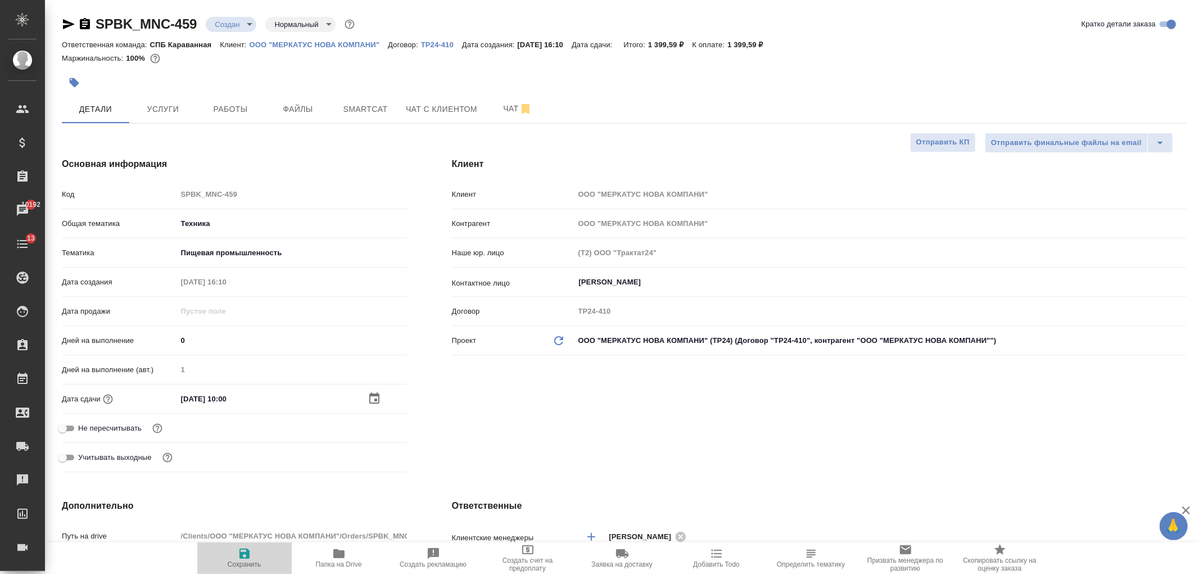
click at [248, 549] on icon "button" at bounding box center [244, 553] width 13 height 13
type textarea "x"
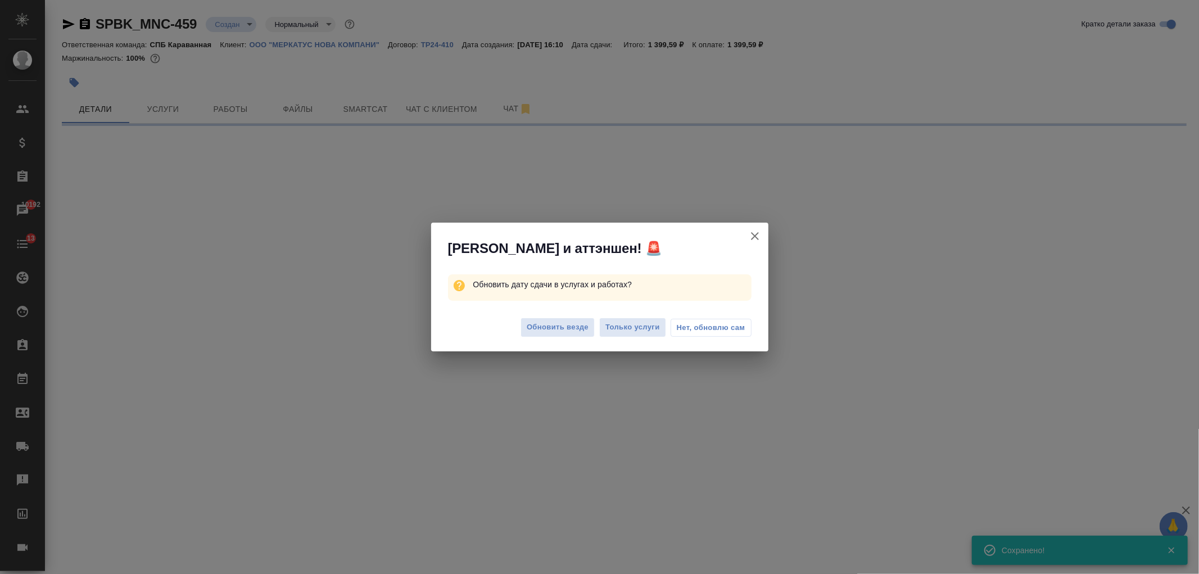
select select "RU"
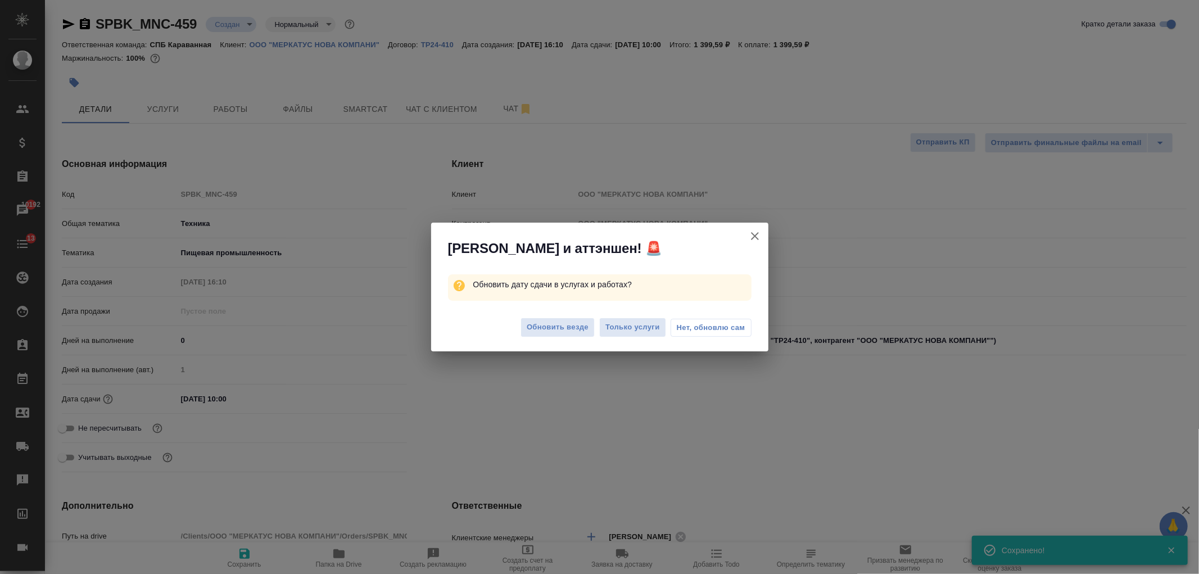
type textarea "x"
click at [569, 322] on span "Обновить везде" at bounding box center [558, 327] width 62 height 13
type textarea "x"
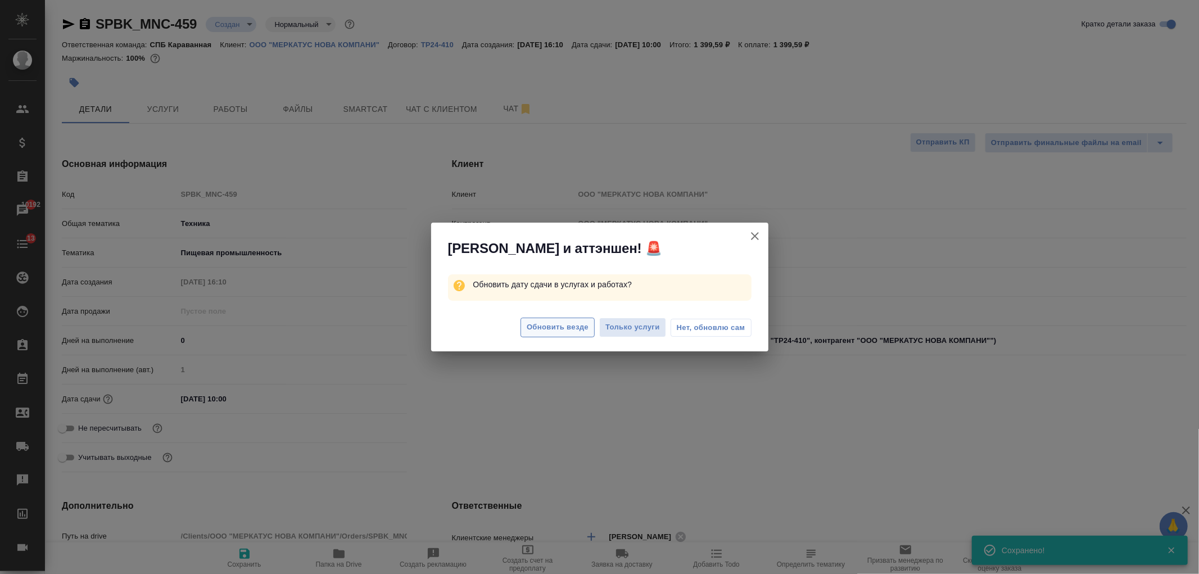
type textarea "x"
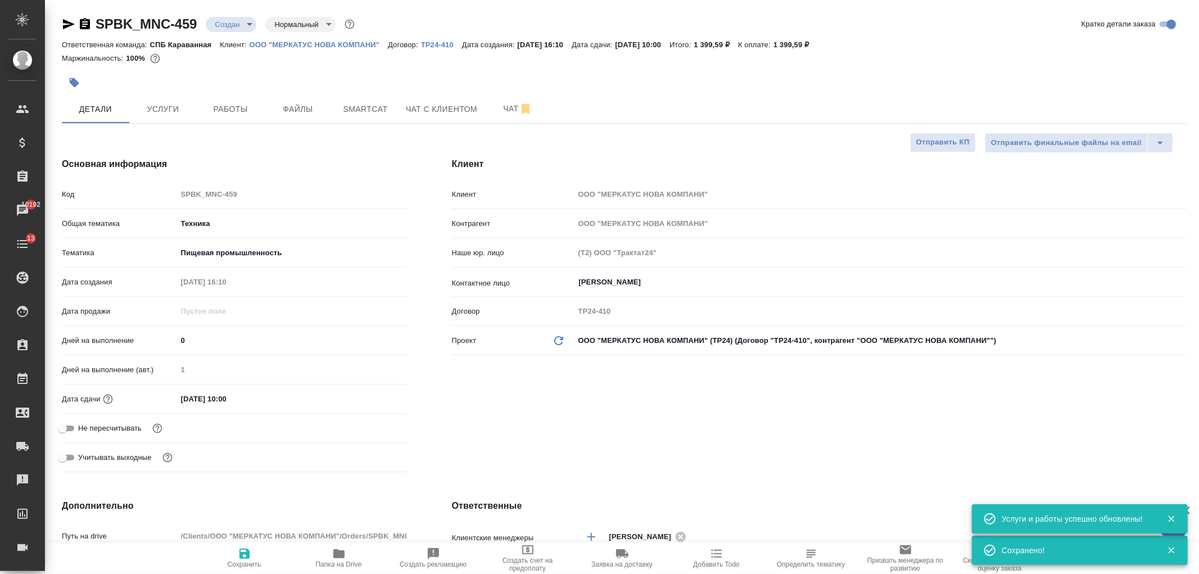
click at [700, 437] on div "Клиент Клиент ООО "МЕРКАТУС НОВА КОМПАНИ" Контрагент ООО "МЕРКАТУС НОВА КОМПАНИ…" at bounding box center [819, 317] width 780 height 364
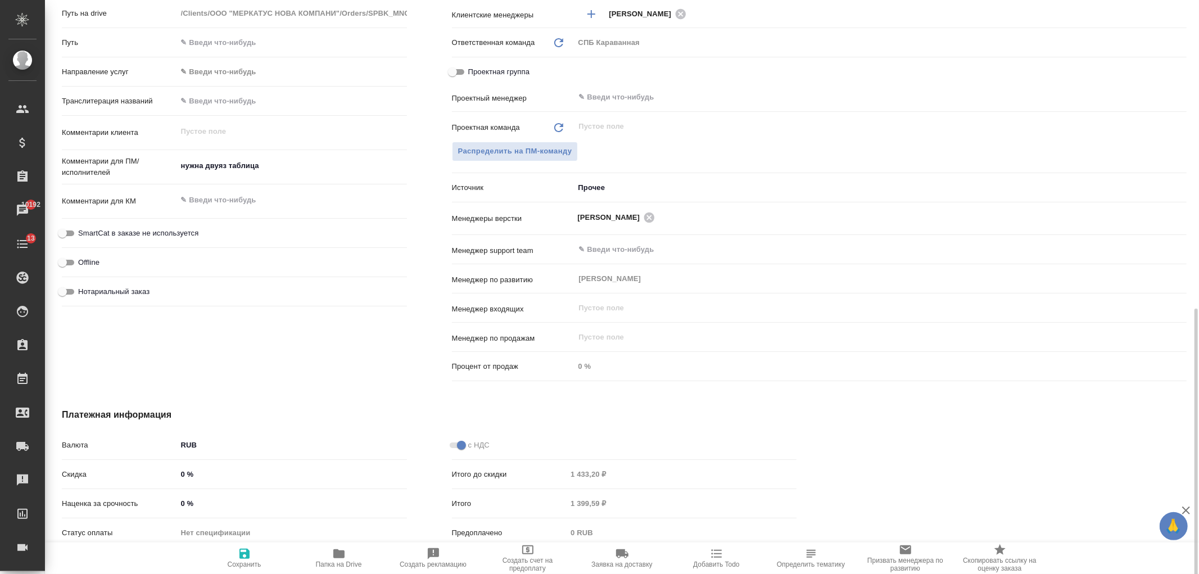
scroll to position [587, 0]
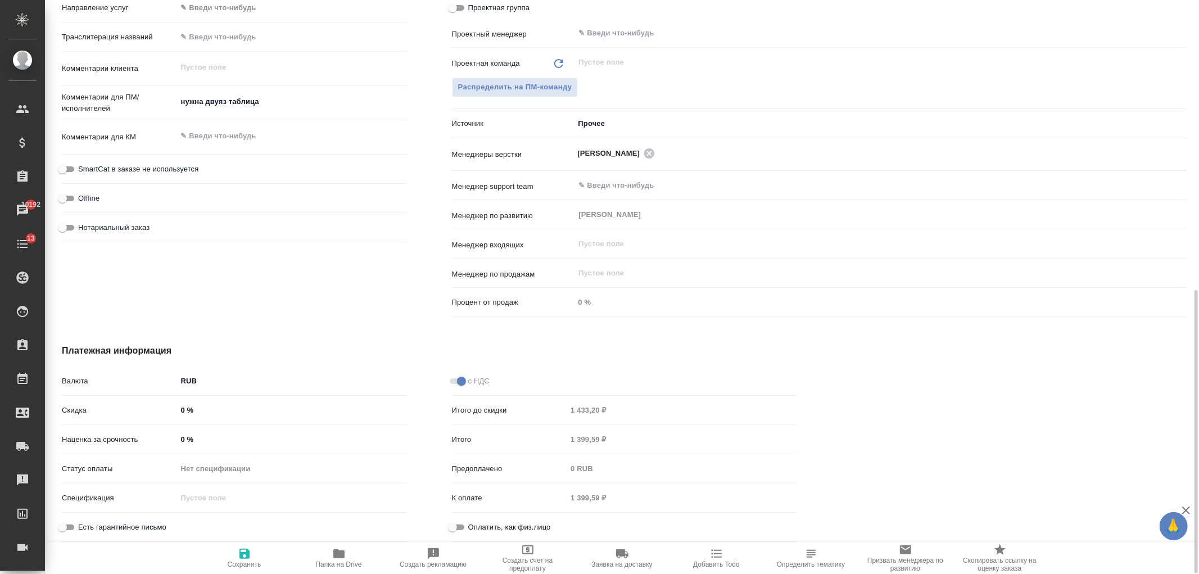
click at [184, 441] on input "0 %" at bounding box center [292, 439] width 230 height 16
type textarea "x"
type input "3 %"
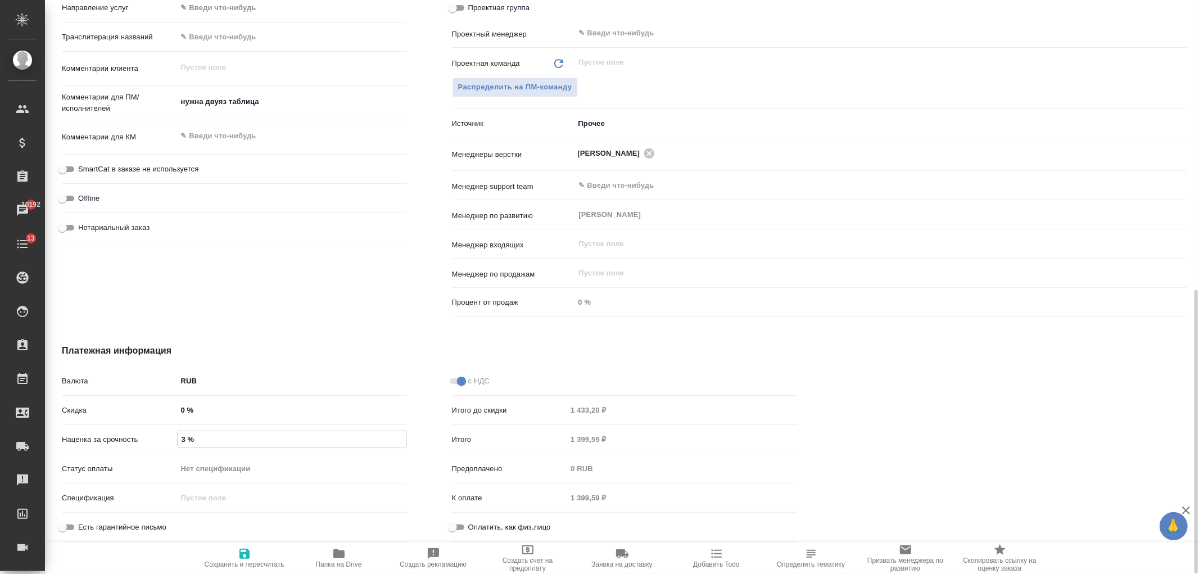
type textarea "x"
type input "30 %"
type textarea "x"
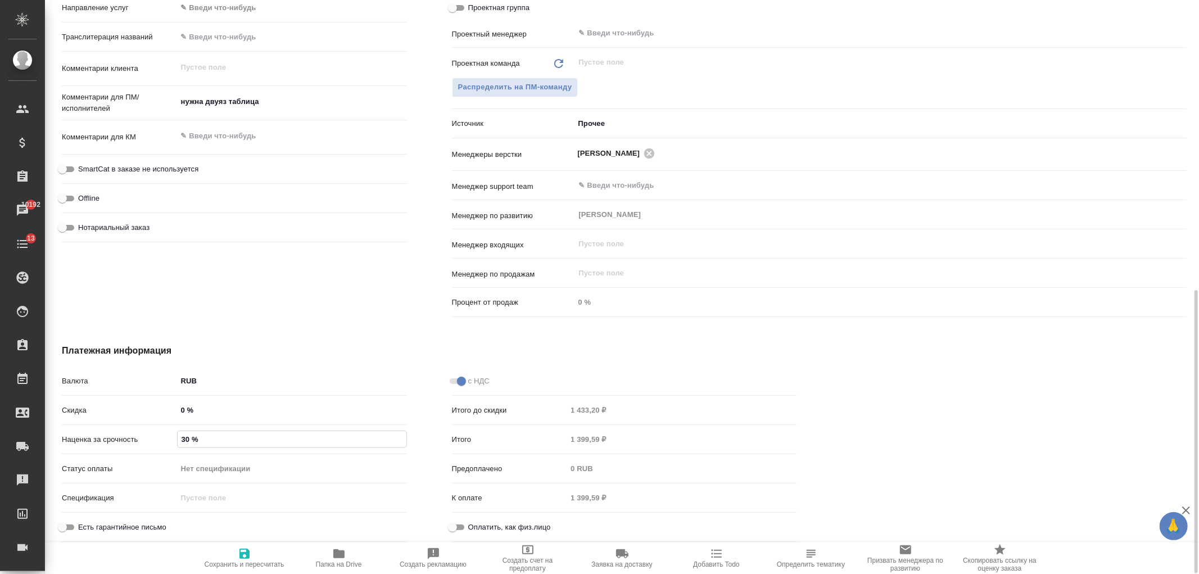
type textarea "x"
type input "30 %"
click at [253, 554] on span "Сохранить и пересчитать" at bounding box center [244, 557] width 81 height 21
type textarea "x"
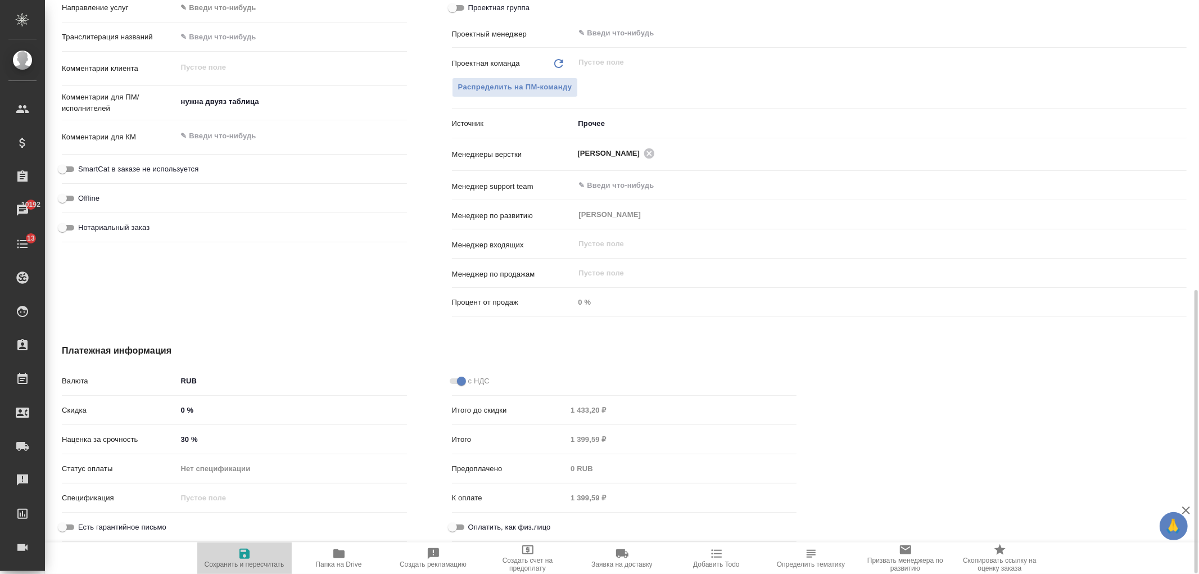
type textarea "x"
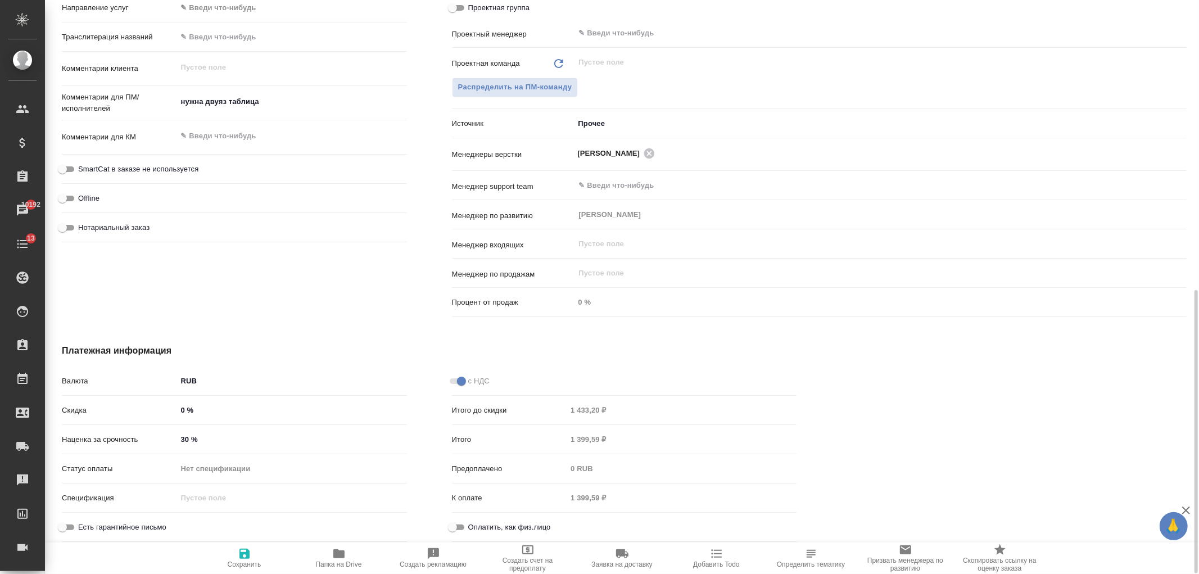
type textarea "x"
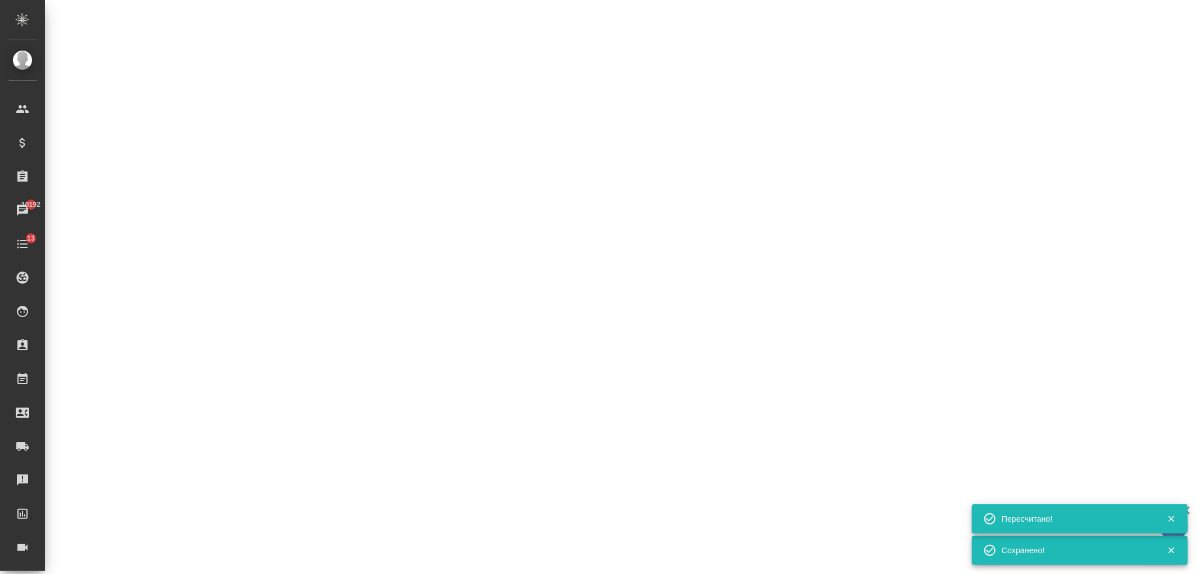
select select "RU"
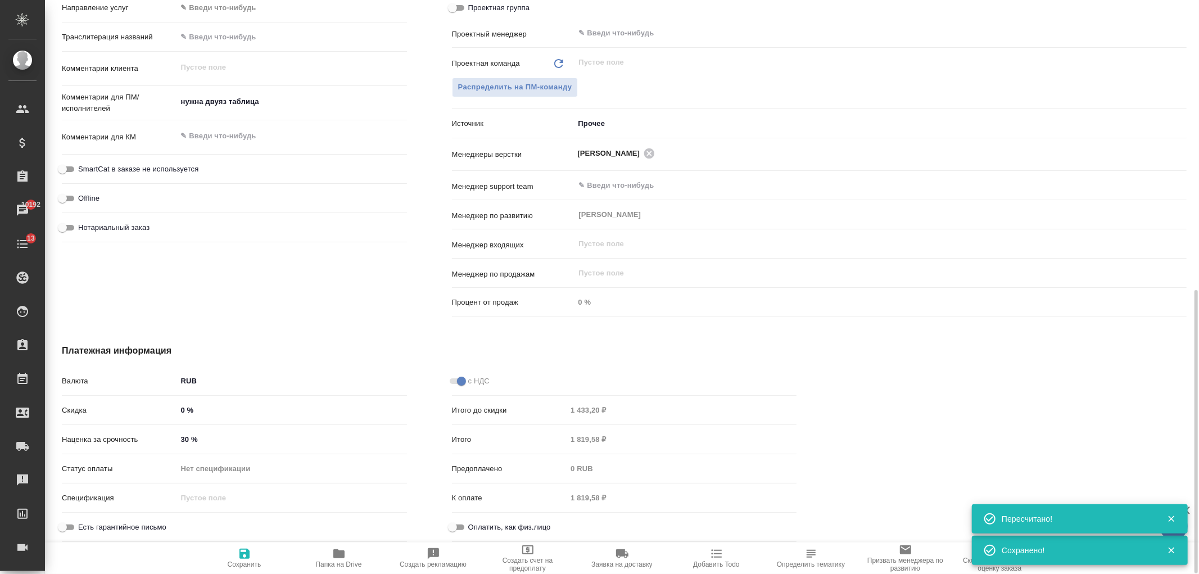
type textarea "x"
click at [722, 346] on h4 "Платежная информация" at bounding box center [429, 350] width 735 height 13
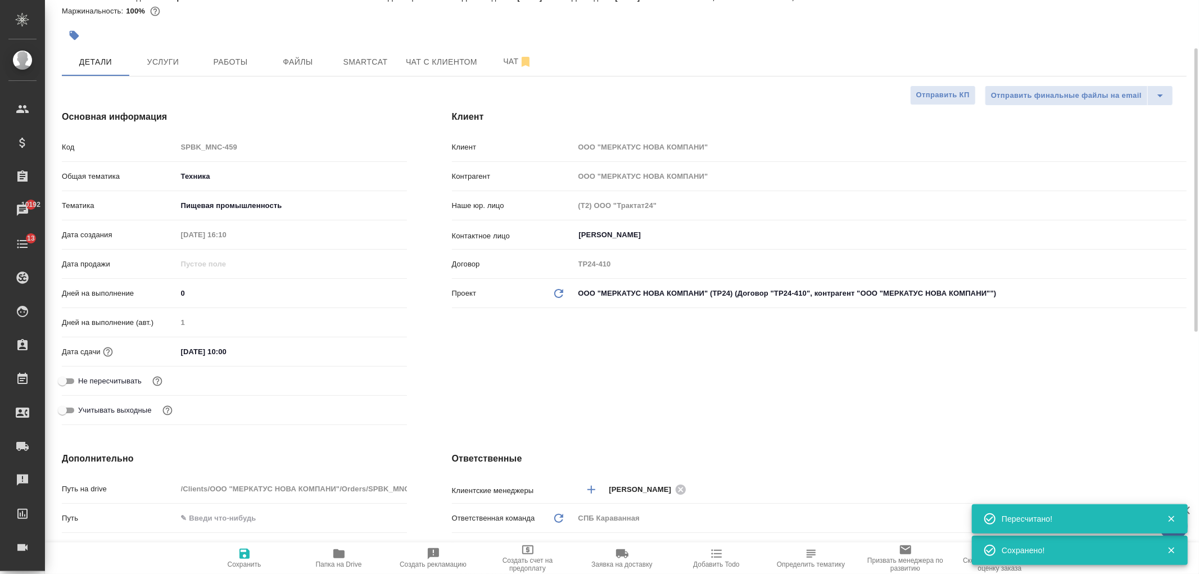
scroll to position [0, 0]
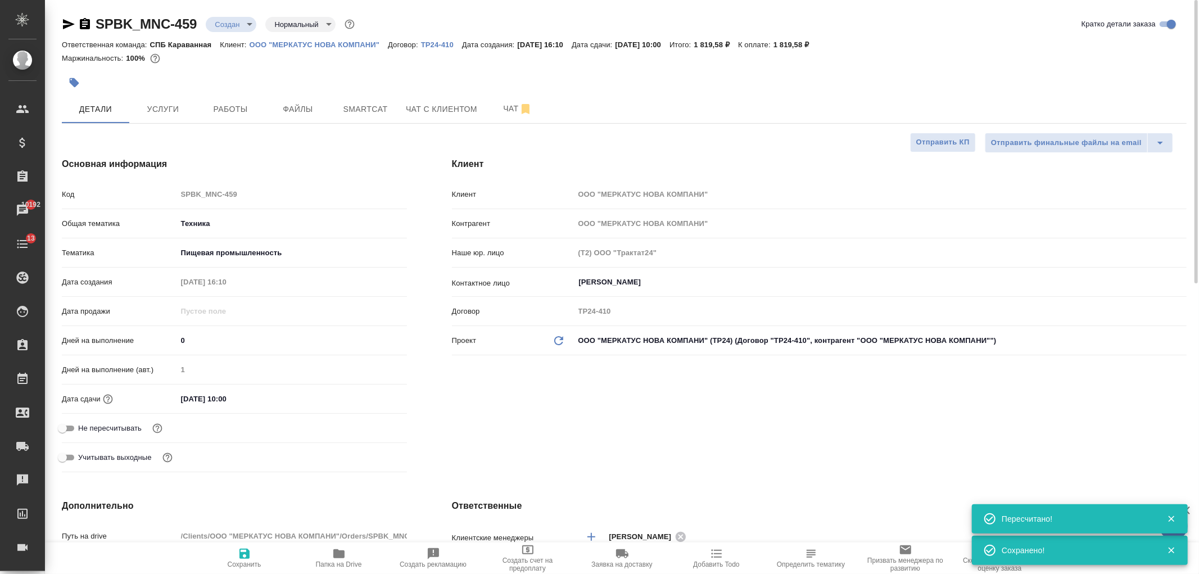
type textarea "x"
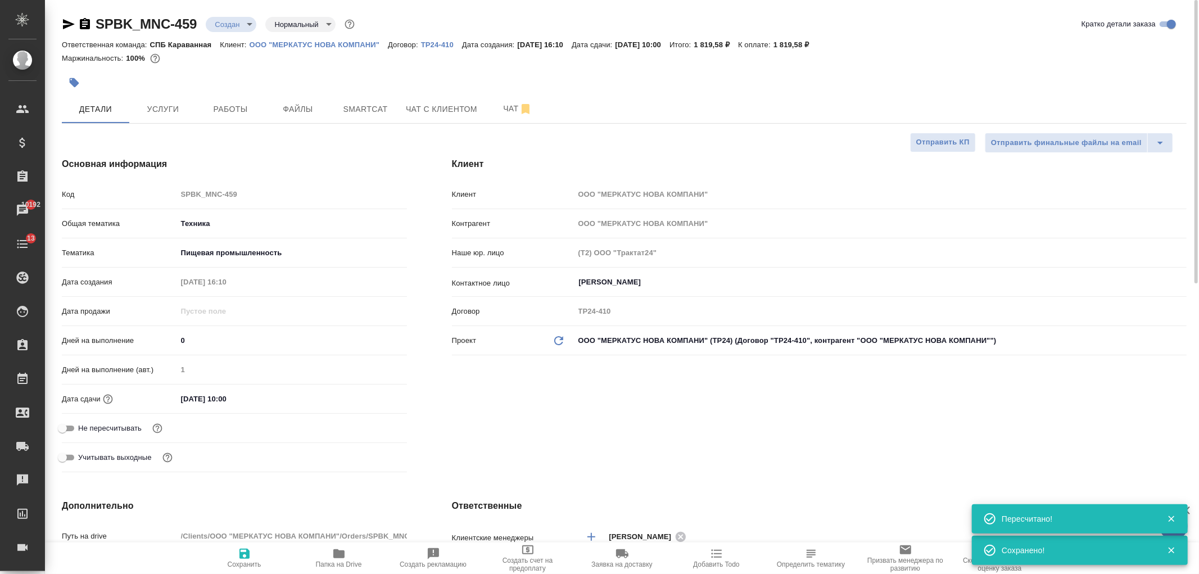
type textarea "x"
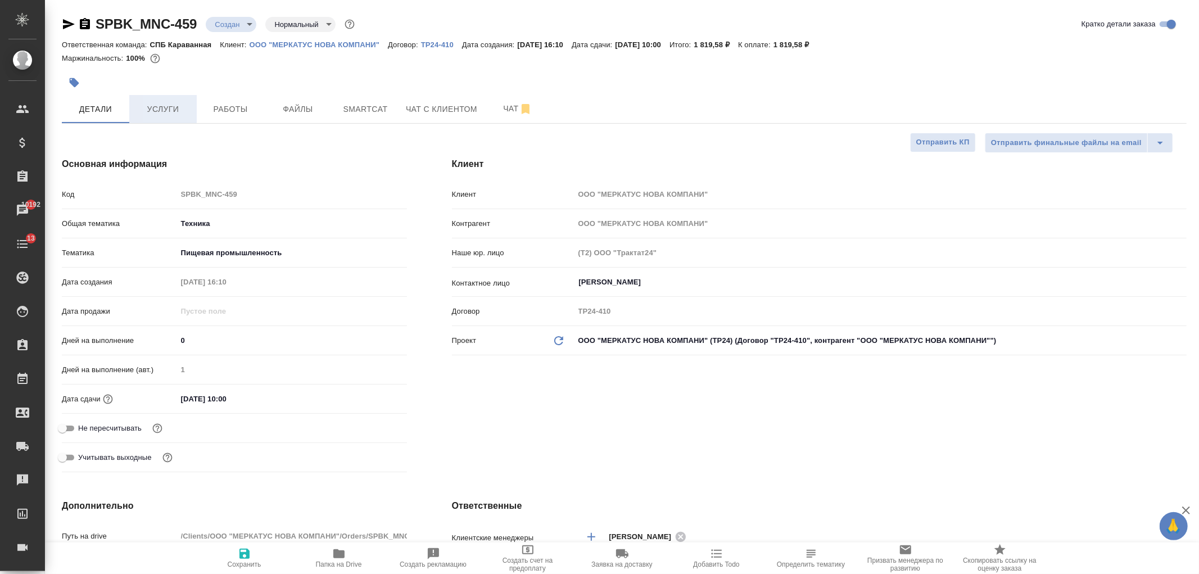
click at [158, 111] on span "Услуги" at bounding box center [163, 109] width 54 height 14
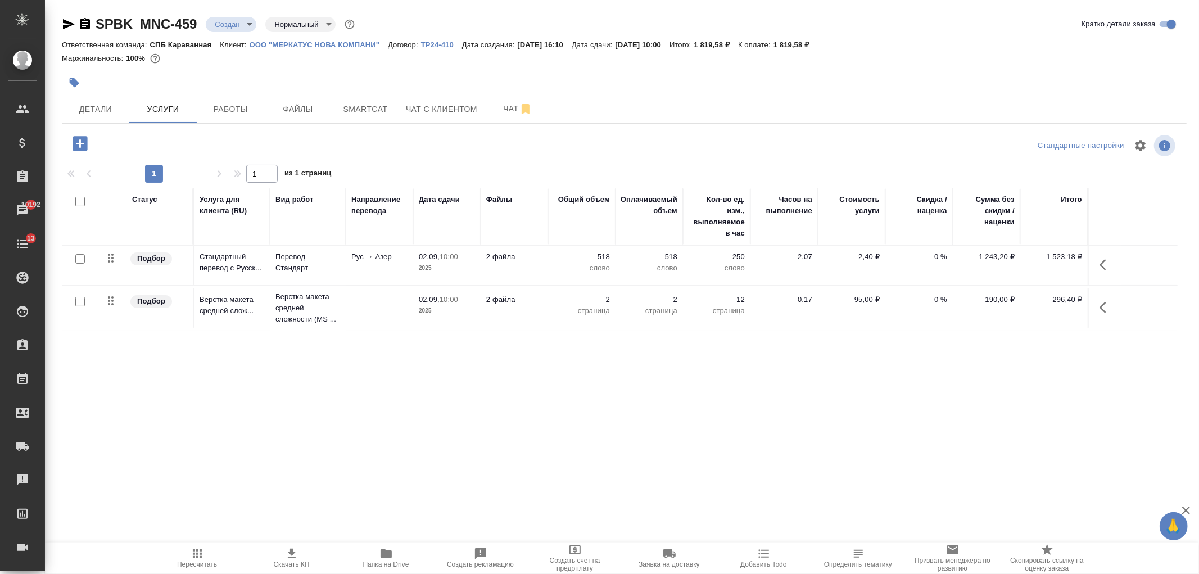
click at [295, 555] on icon "button" at bounding box center [291, 553] width 13 height 13
drag, startPoint x: 723, startPoint y: 42, endPoint x: 760, endPoint y: 41, distance: 37.7
click at [739, 41] on p "1 819,58 ₽" at bounding box center [716, 44] width 44 height 8
copy p "1 819,58 ₽"
click at [540, 71] on div at bounding box center [437, 82] width 750 height 25
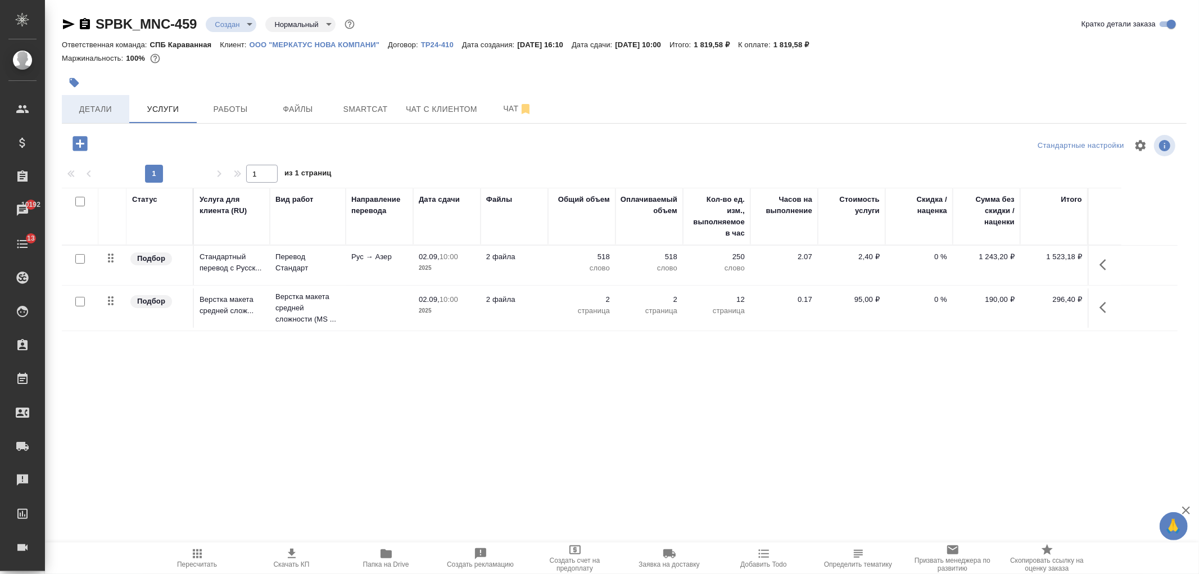
click at [79, 122] on button "Детали" at bounding box center [95, 109] width 67 height 28
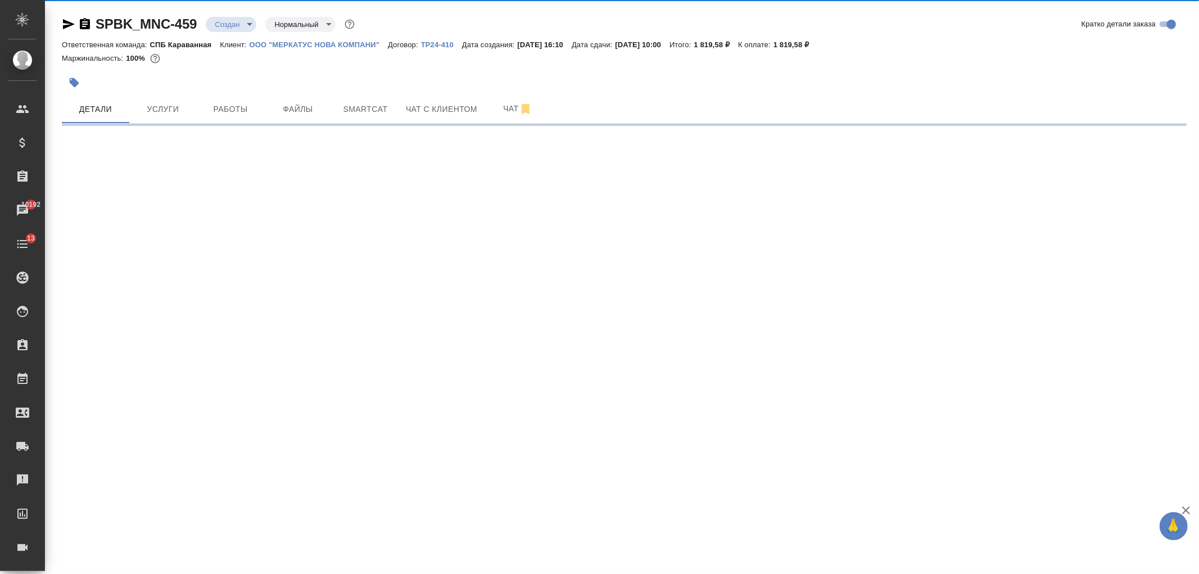
select select "RU"
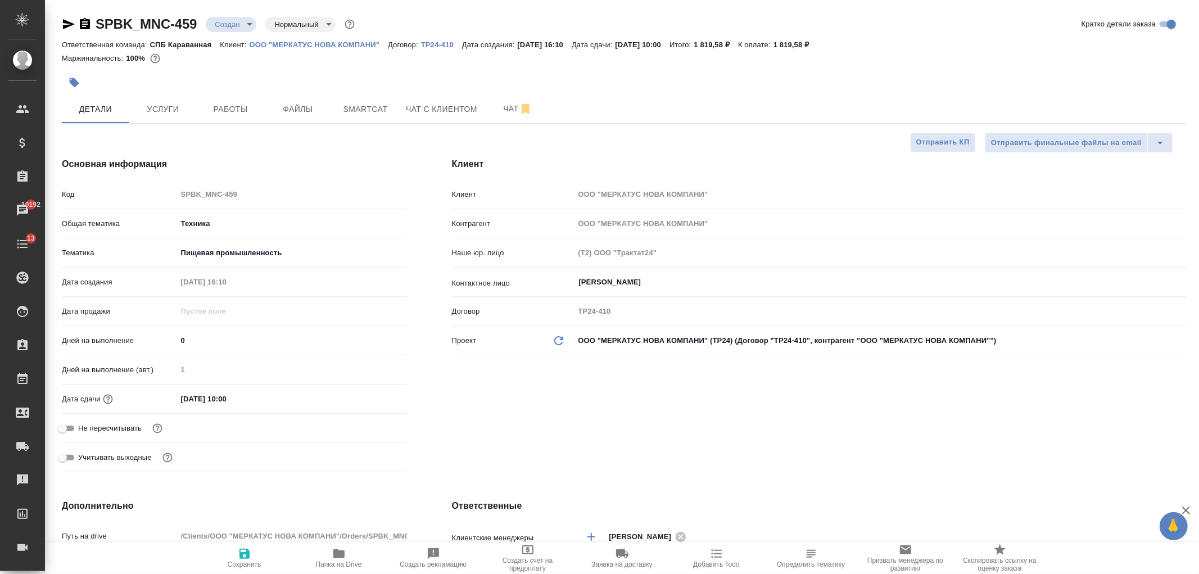
type textarea "x"
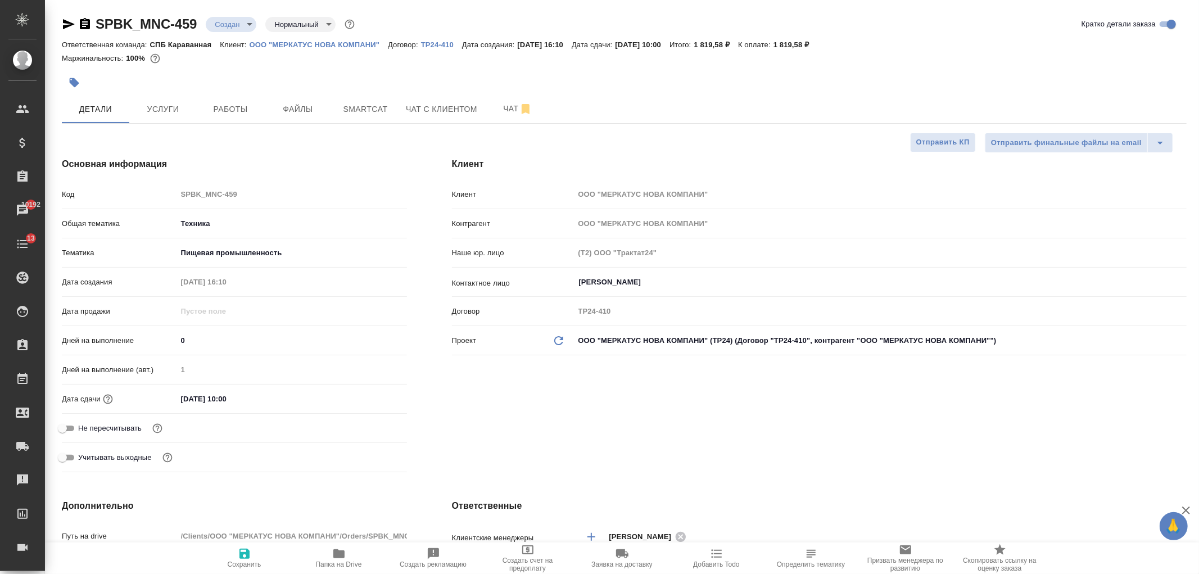
type textarea "x"
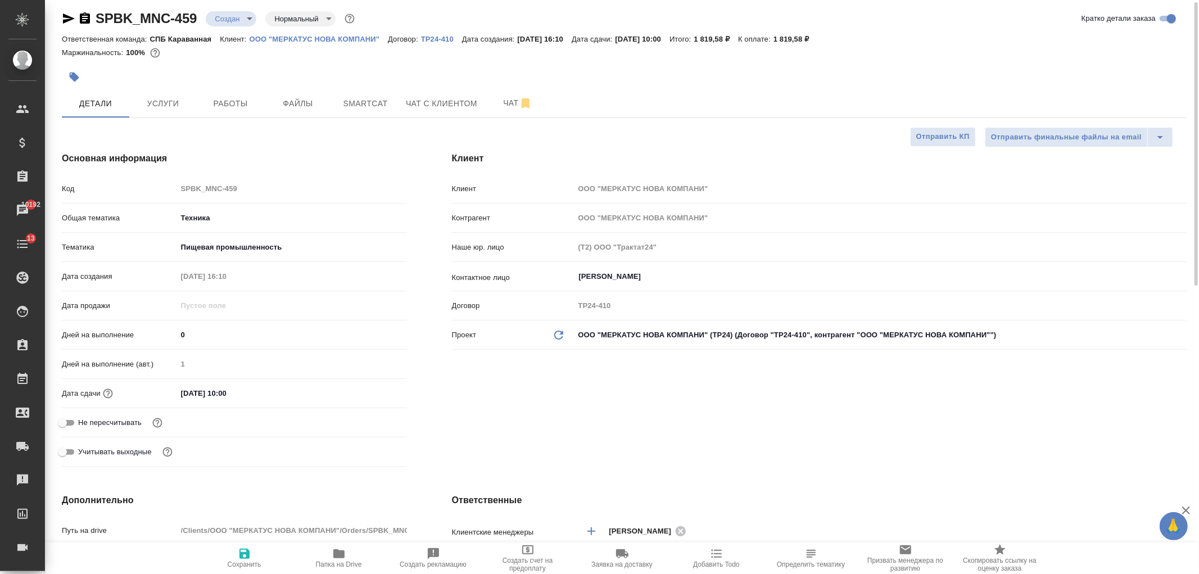
type textarea "x"
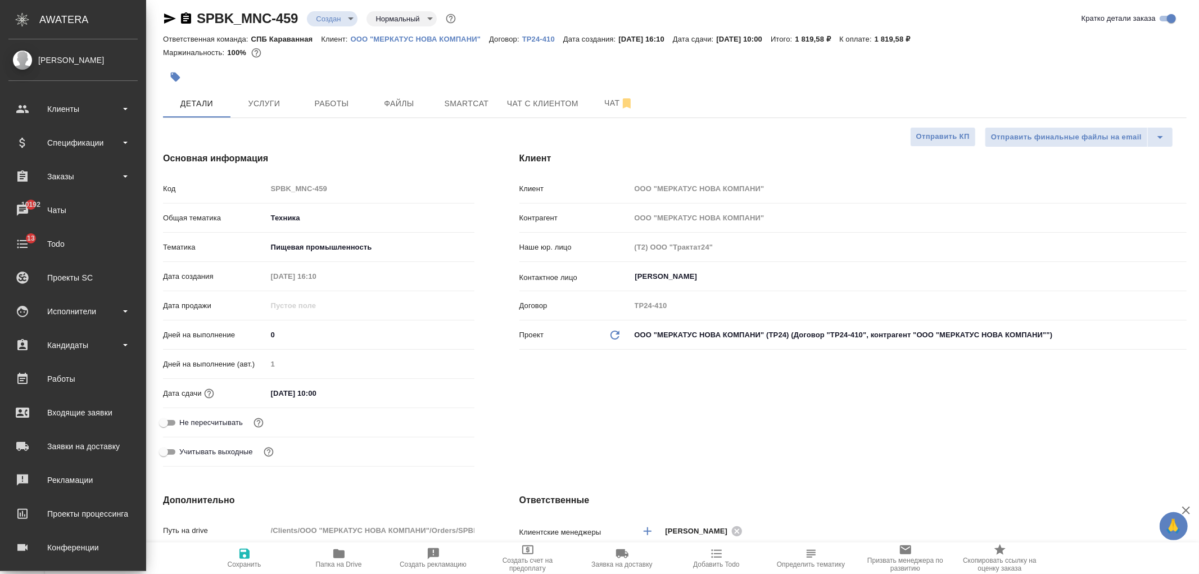
type textarea "x"
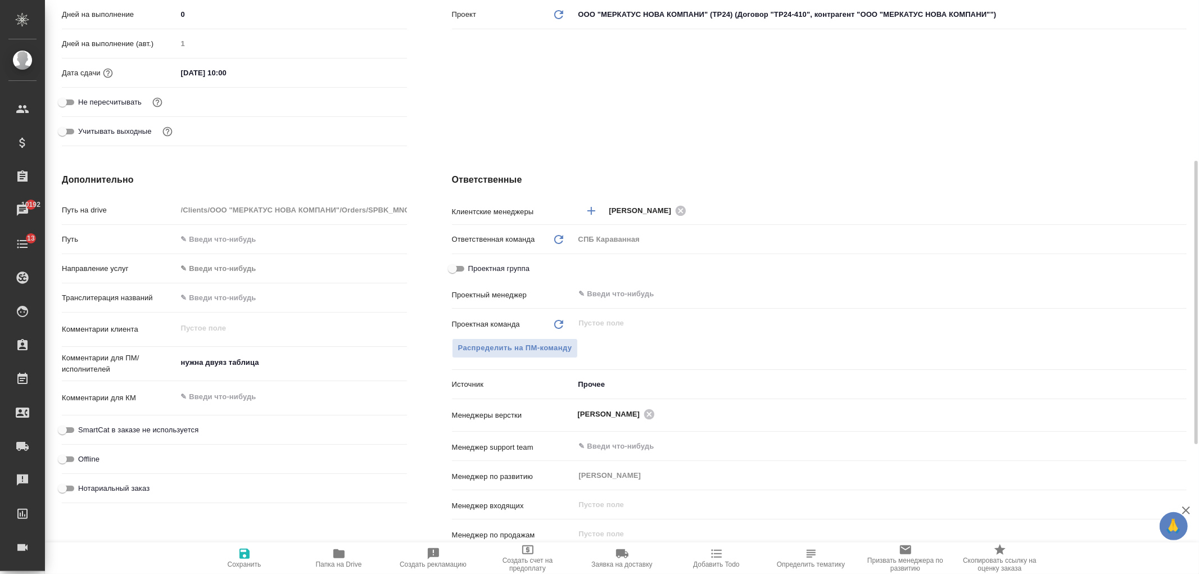
scroll to position [365, 0]
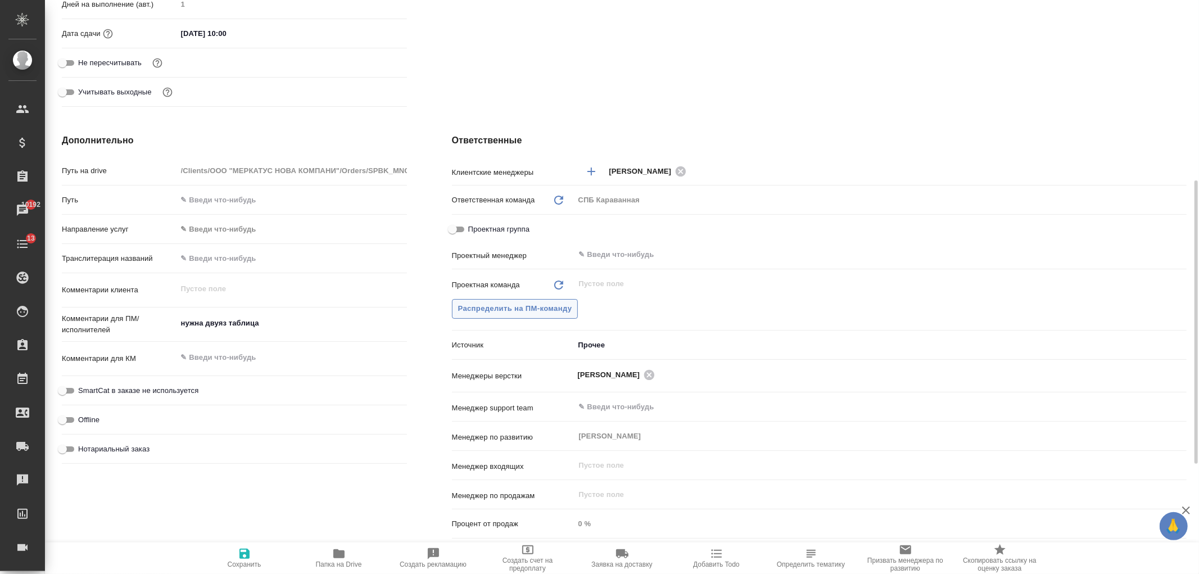
click at [469, 312] on span "Распределить на ПМ-команду" at bounding box center [515, 308] width 114 height 13
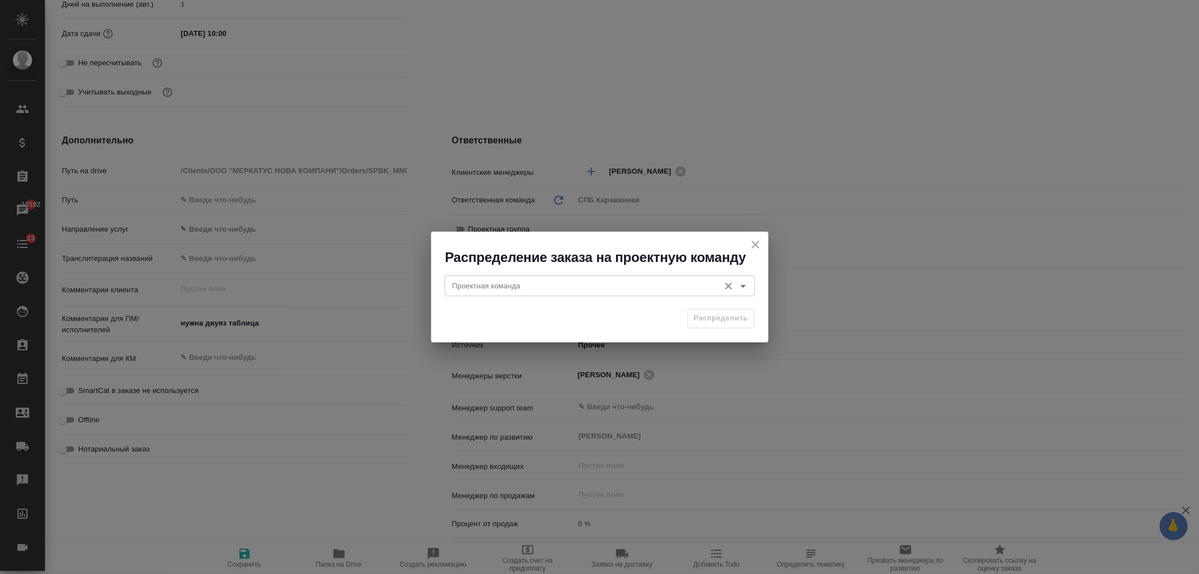
click at [502, 287] on input "Проектная команда" at bounding box center [581, 285] width 266 height 13
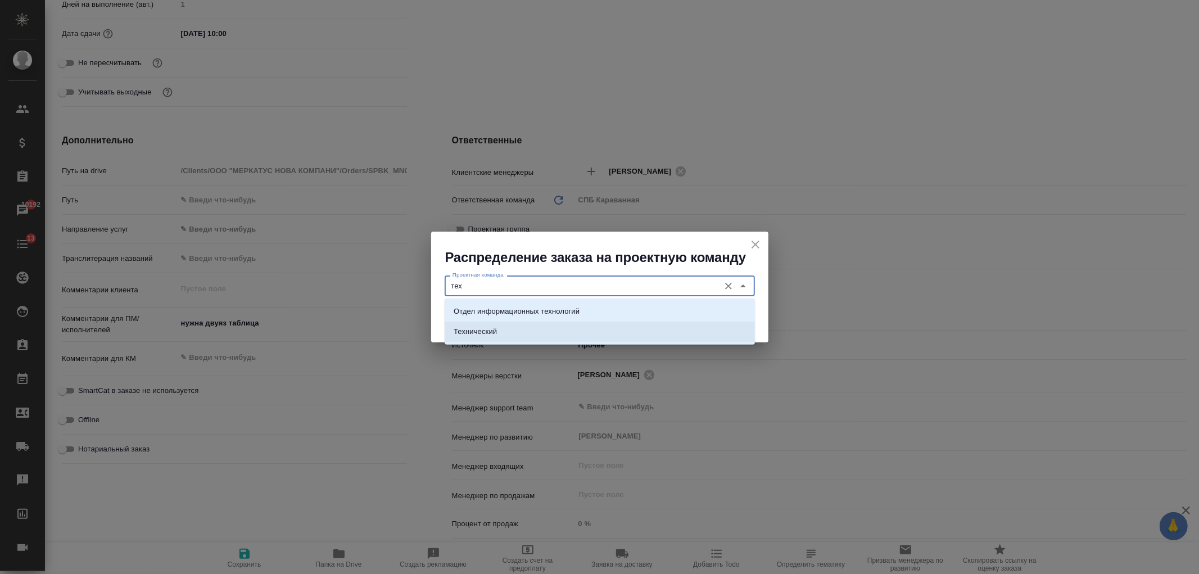
click at [525, 329] on li "Технический" at bounding box center [600, 331] width 310 height 20
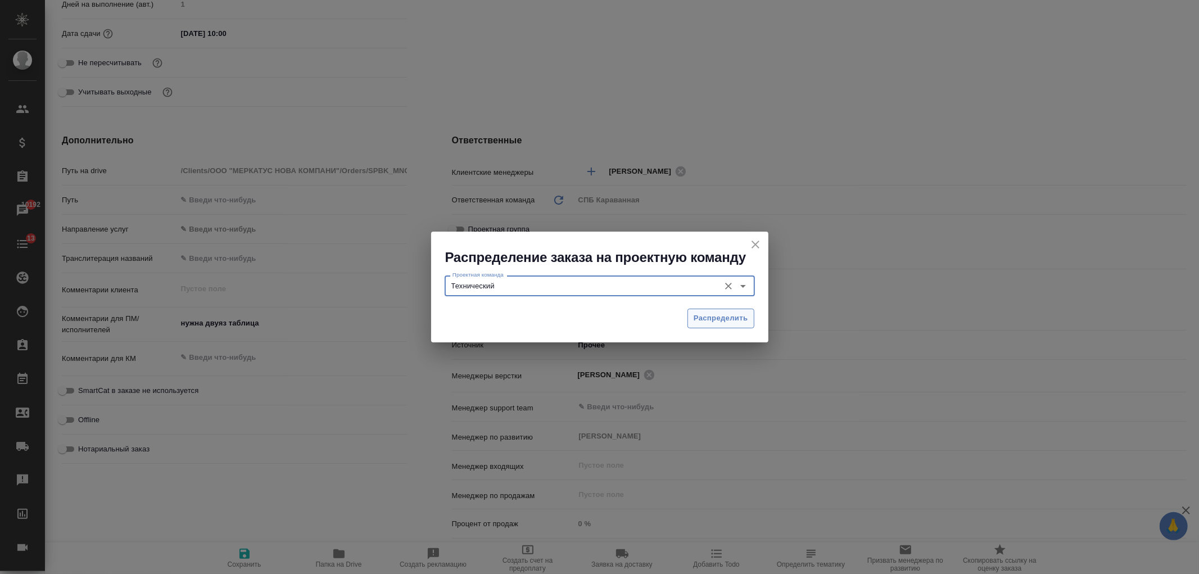
type input "Технический"
click at [736, 318] on span "Распределить" at bounding box center [721, 318] width 55 height 13
type textarea "x"
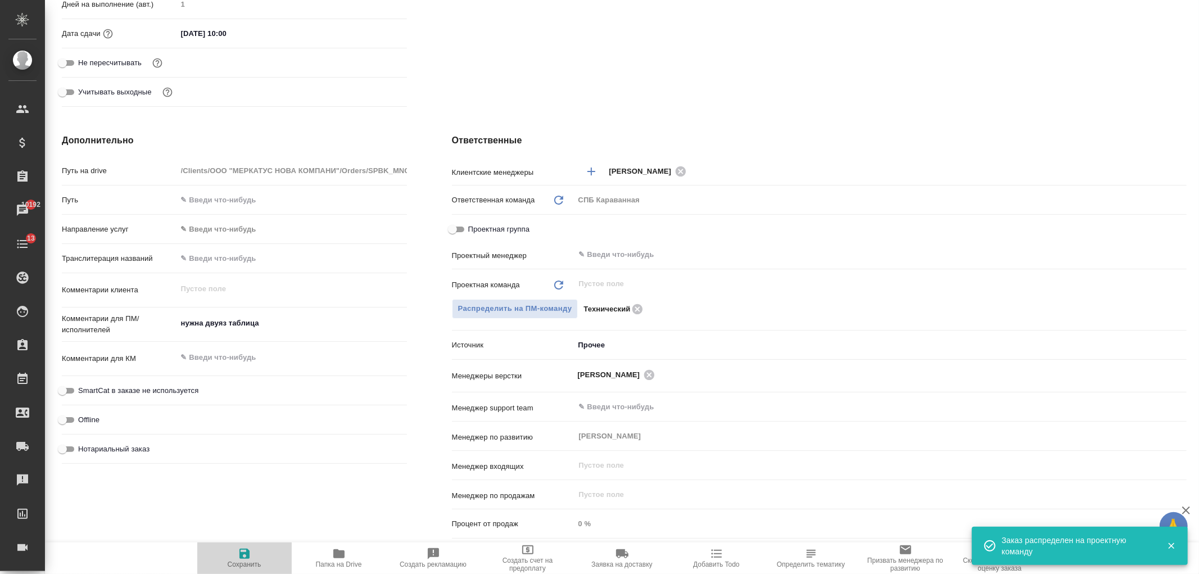
click at [242, 564] on span "Сохранить" at bounding box center [245, 564] width 34 height 8
type textarea "x"
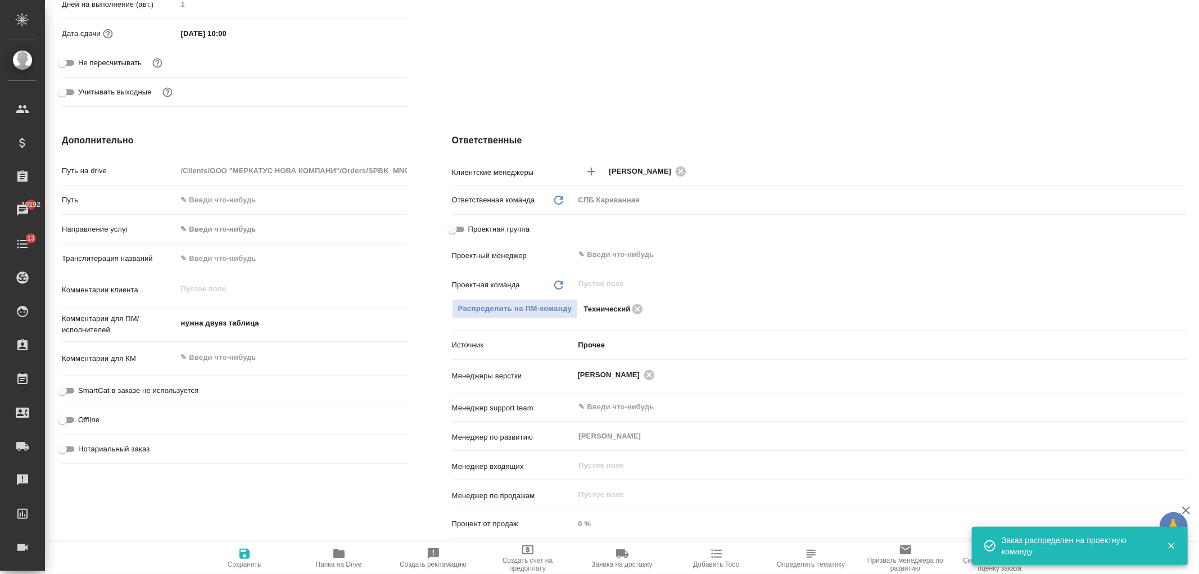
type textarea "x"
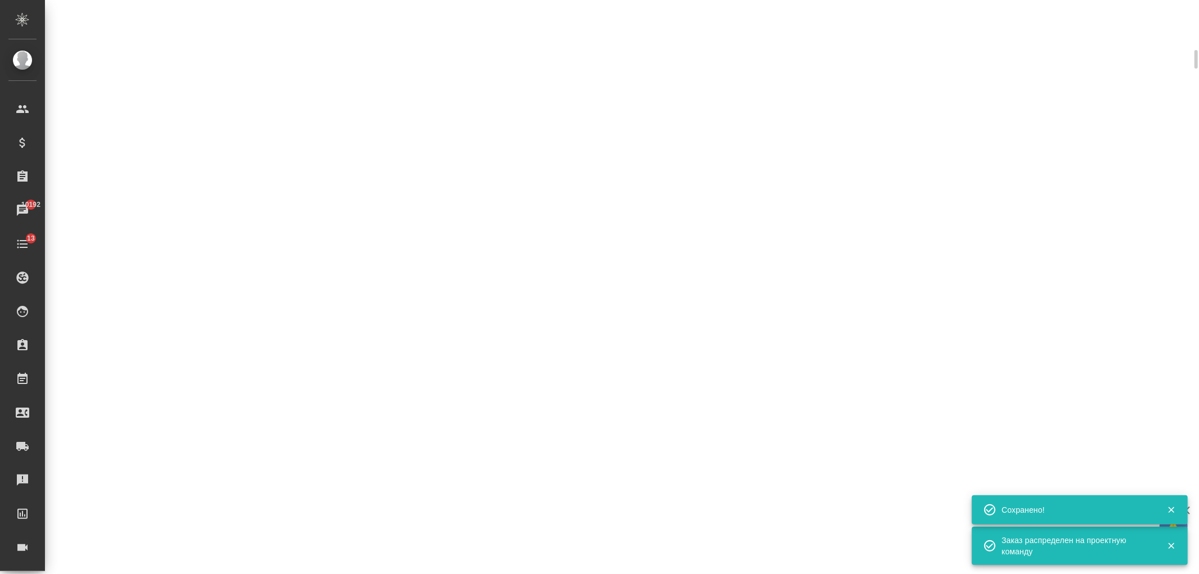
select select "RU"
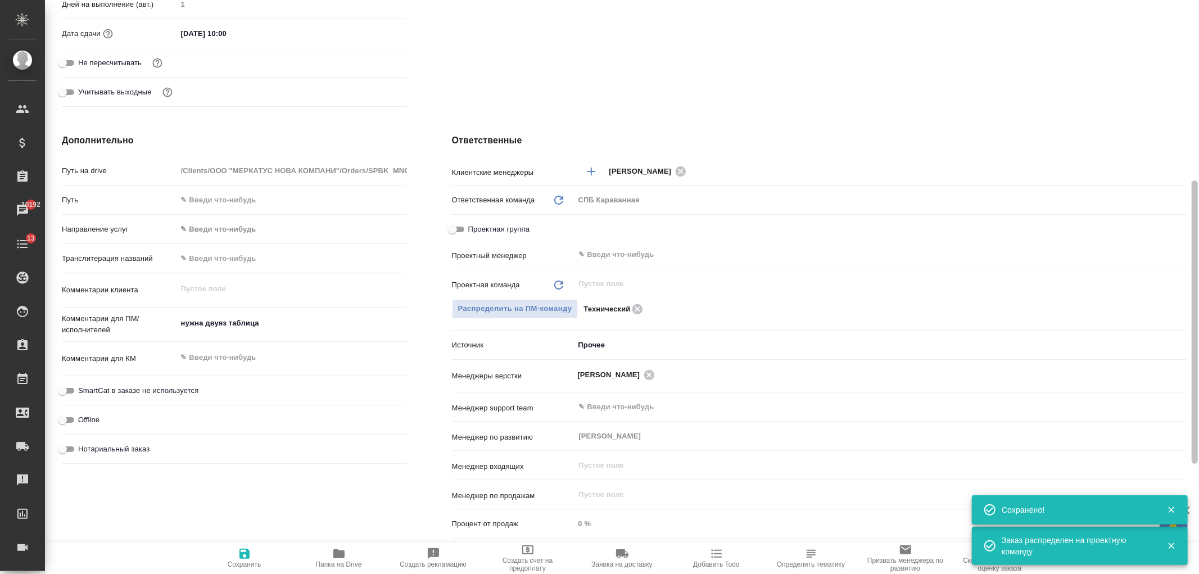
type textarea "x"
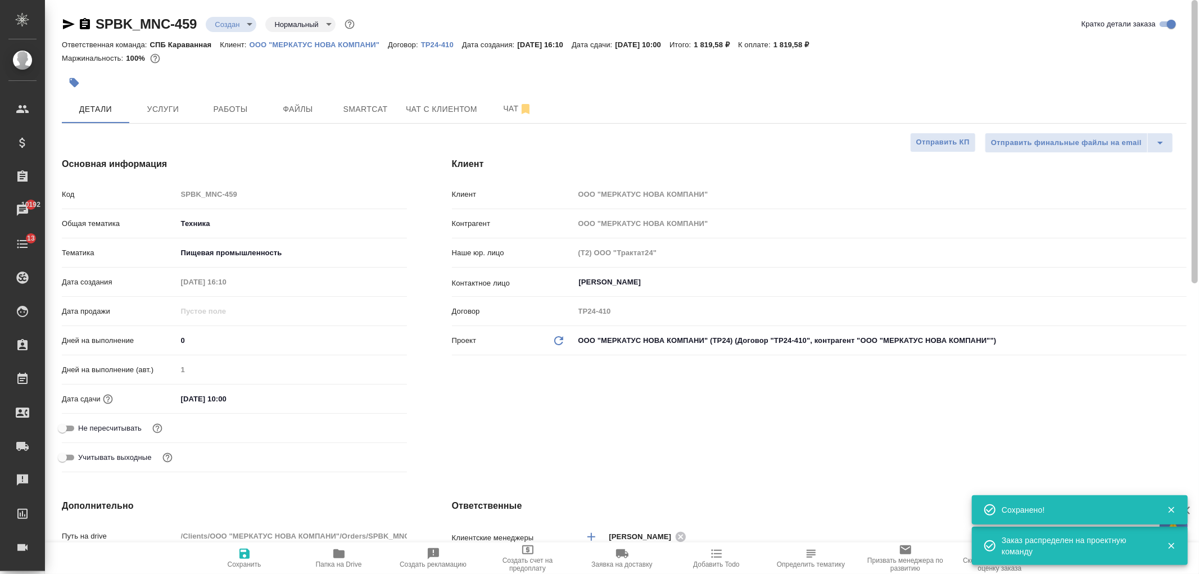
drag, startPoint x: 1184, startPoint y: 313, endPoint x: 1176, endPoint y: 1, distance: 312.6
click at [1190, 9] on div "SPBK_MNC-459 Создан new Нормальный normal Кратко детали заказа Ответственная ко…" at bounding box center [622, 287] width 1154 height 574
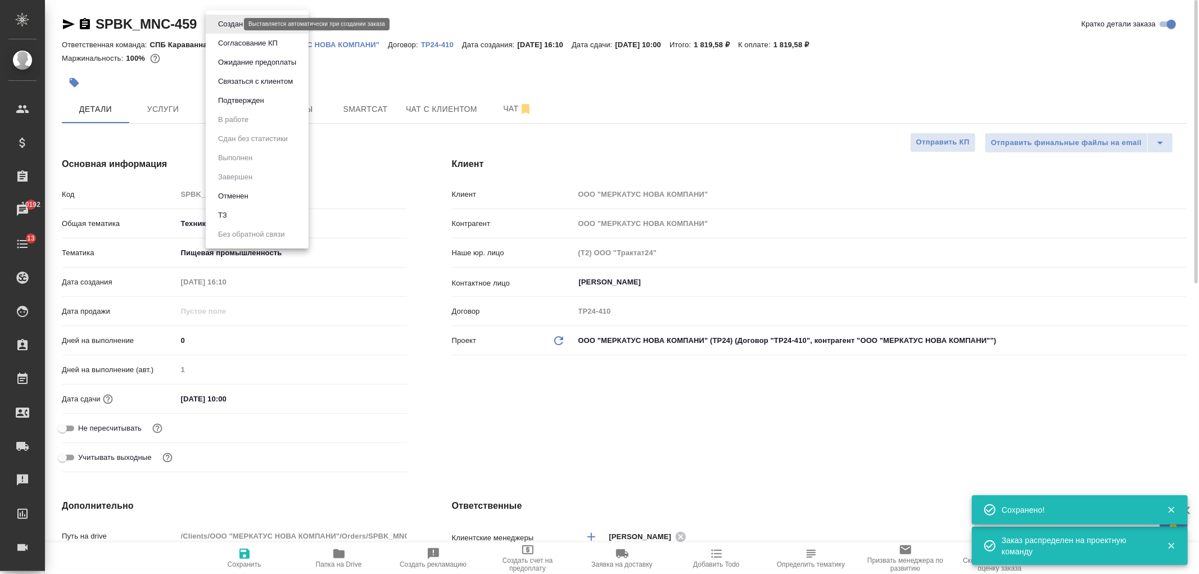
click at [235, 22] on body "🙏 .cls-1 fill:#fff; AWATERA Ivanova Arina Клиенты Спецификации Заказы 10192 Чат…" at bounding box center [599, 287] width 1199 height 574
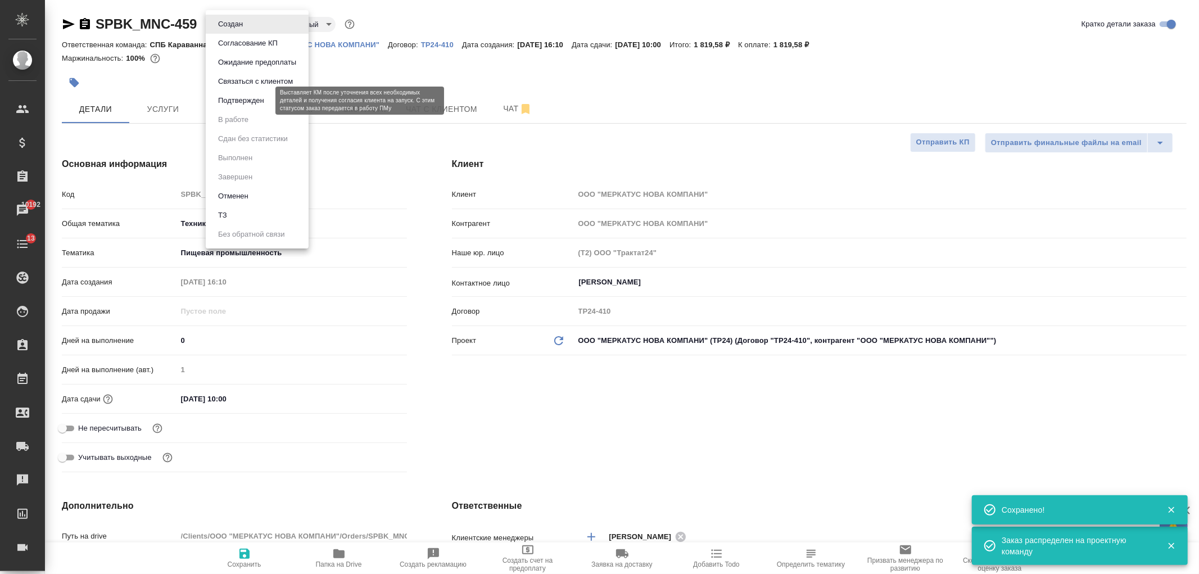
click at [253, 103] on button "Подтвержден" at bounding box center [241, 100] width 53 height 12
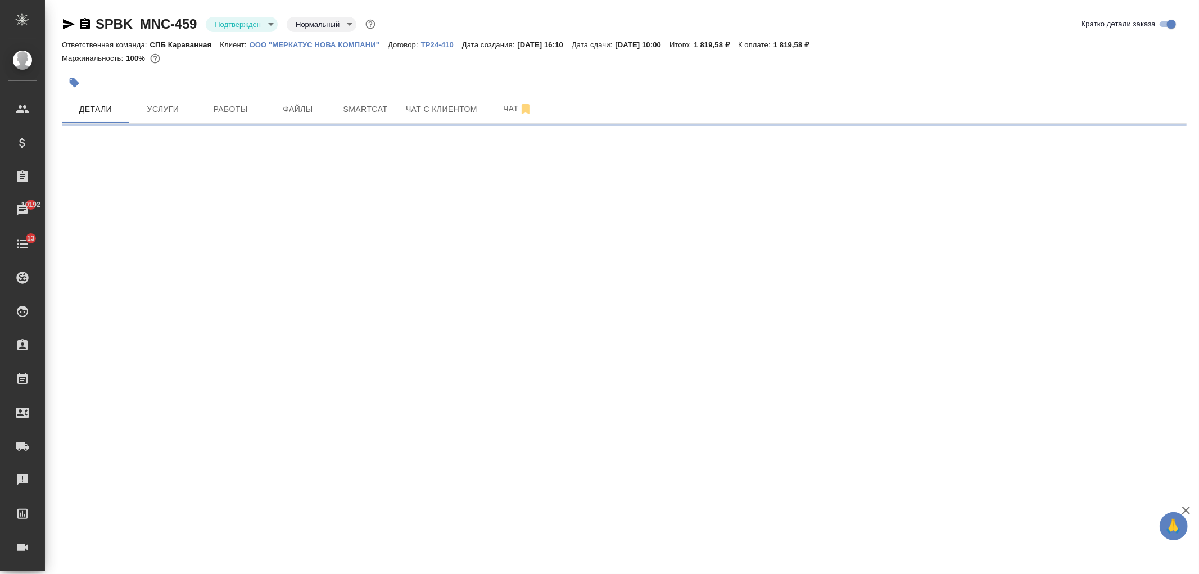
select select "RU"
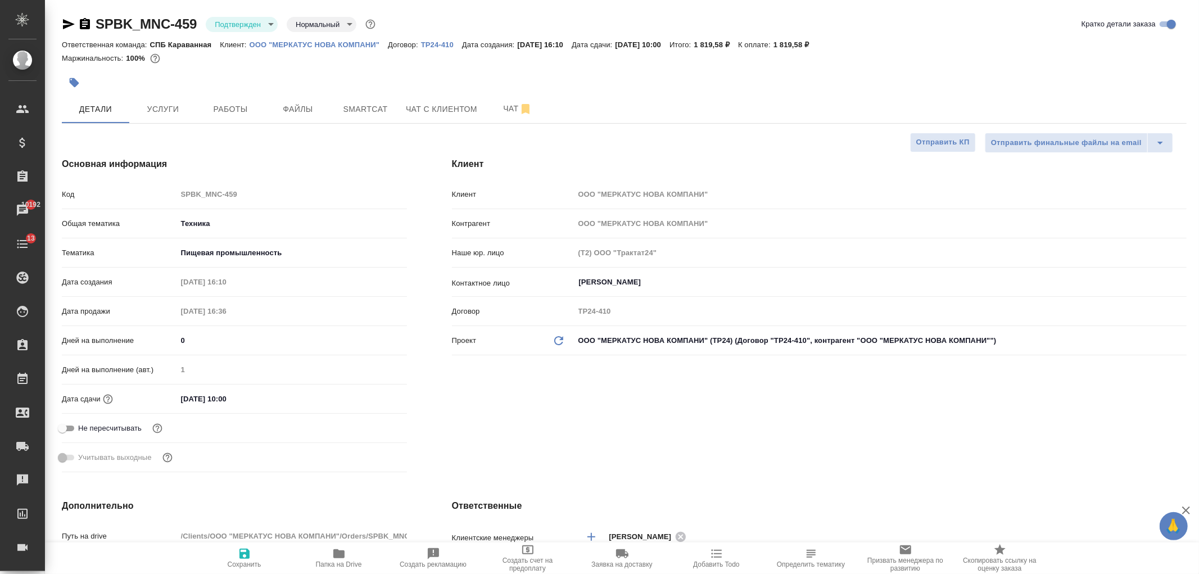
type textarea "x"
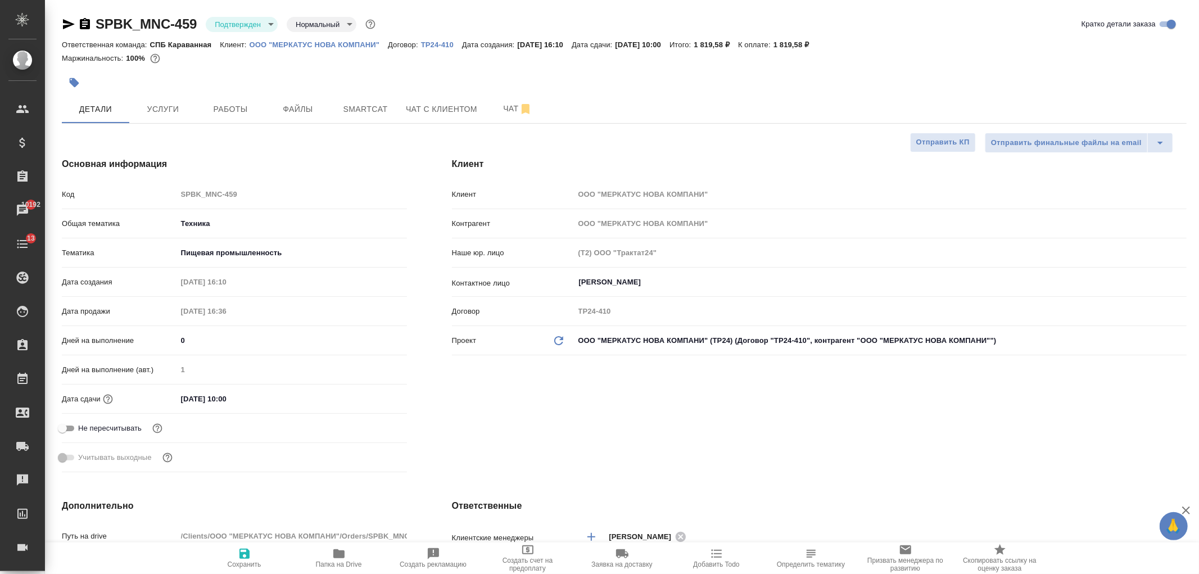
type textarea "x"
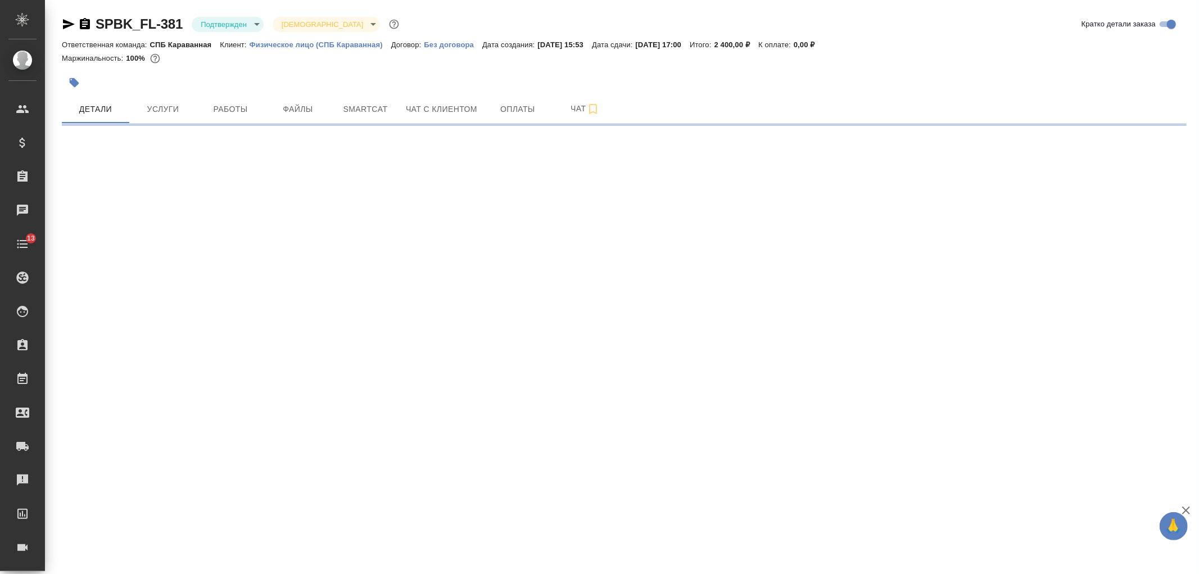
select select "RU"
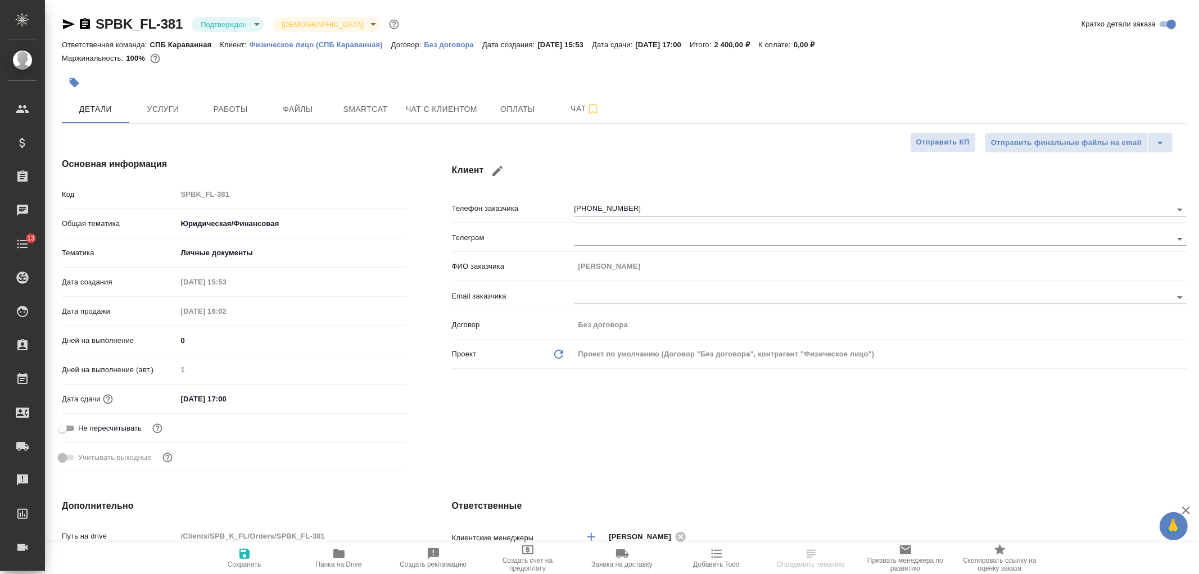
type textarea "x"
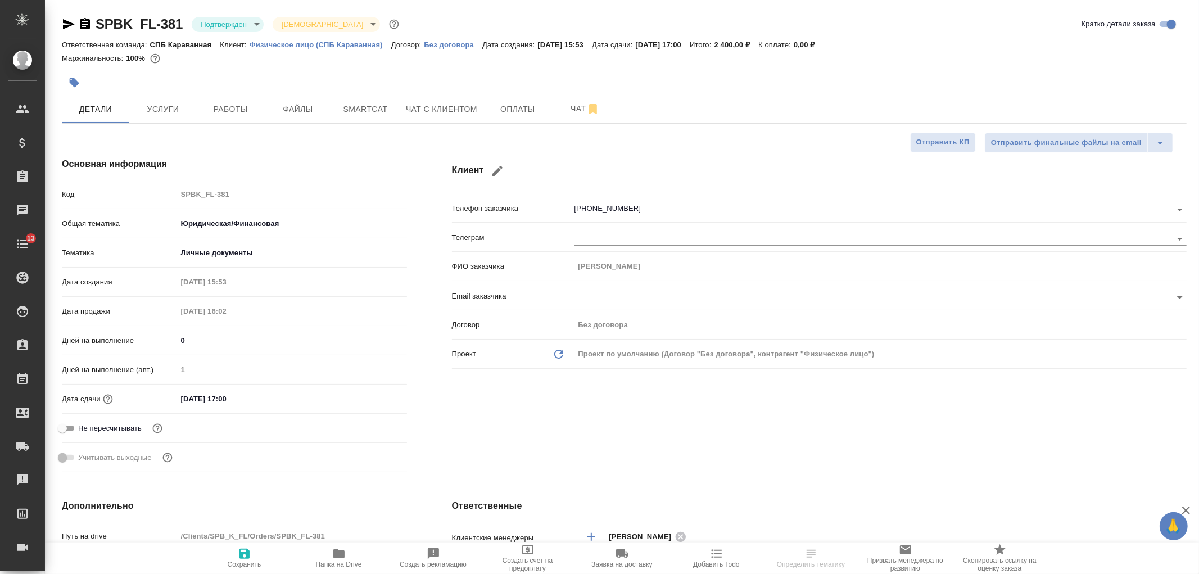
type textarea "x"
select select "RU"
type textarea "x"
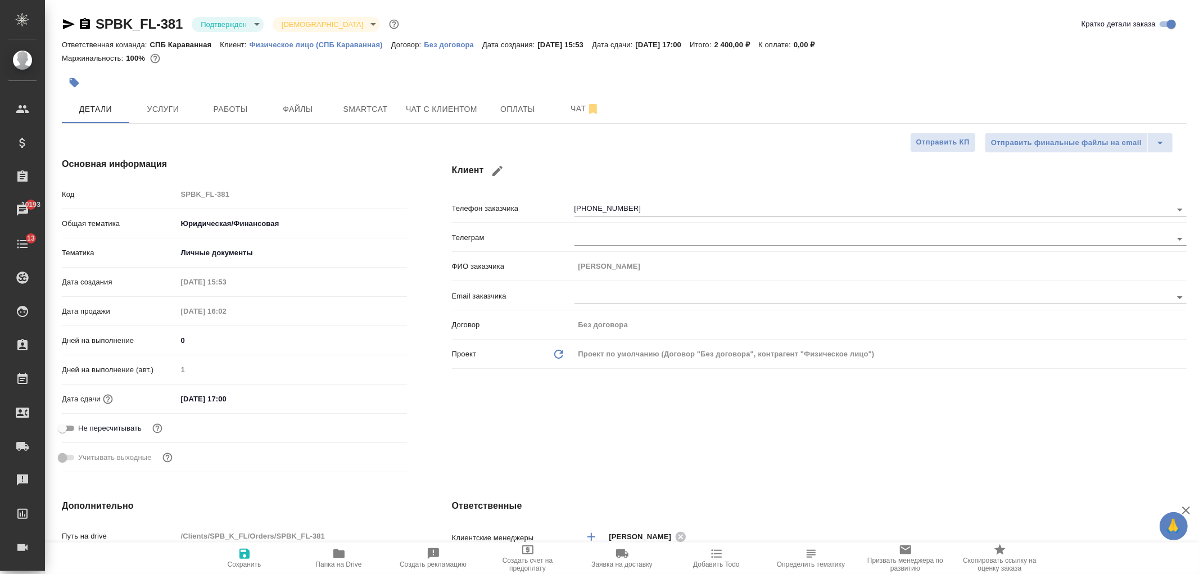
type textarea "x"
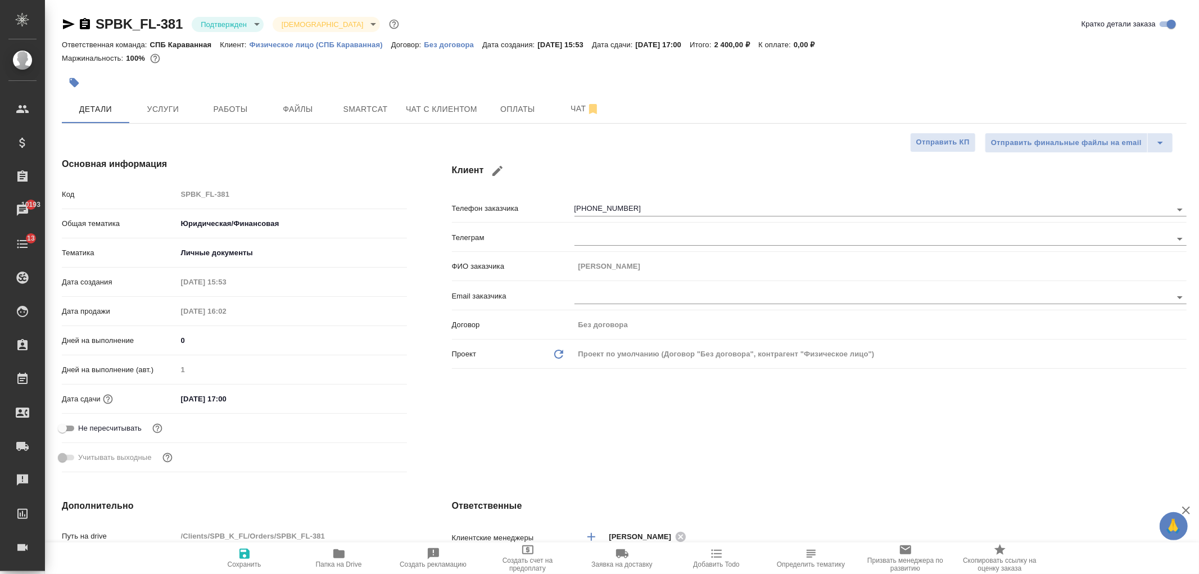
type textarea "x"
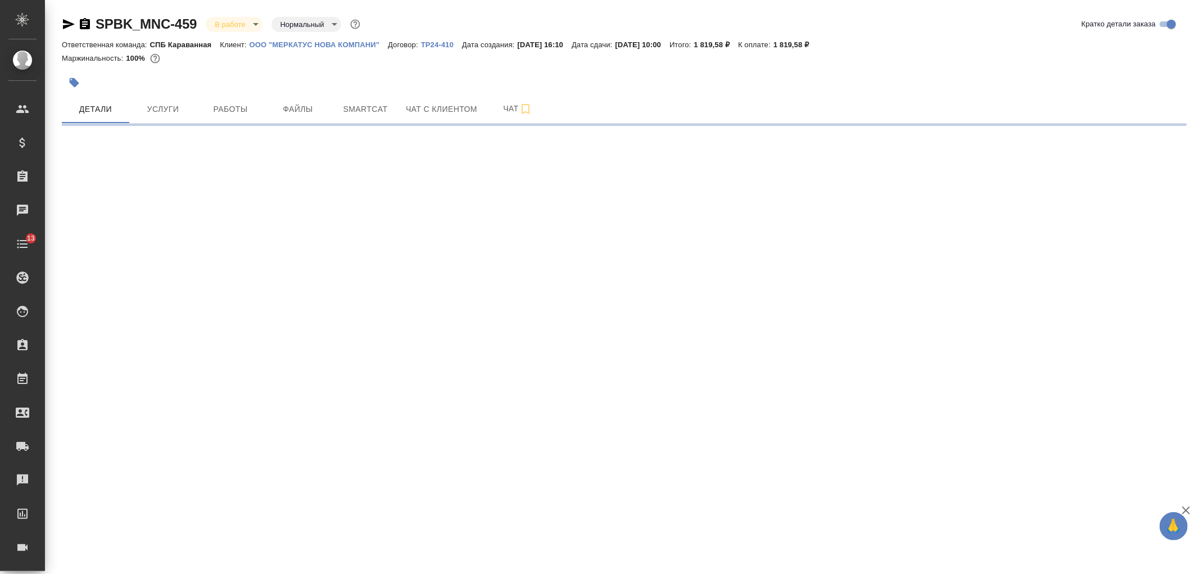
select select "RU"
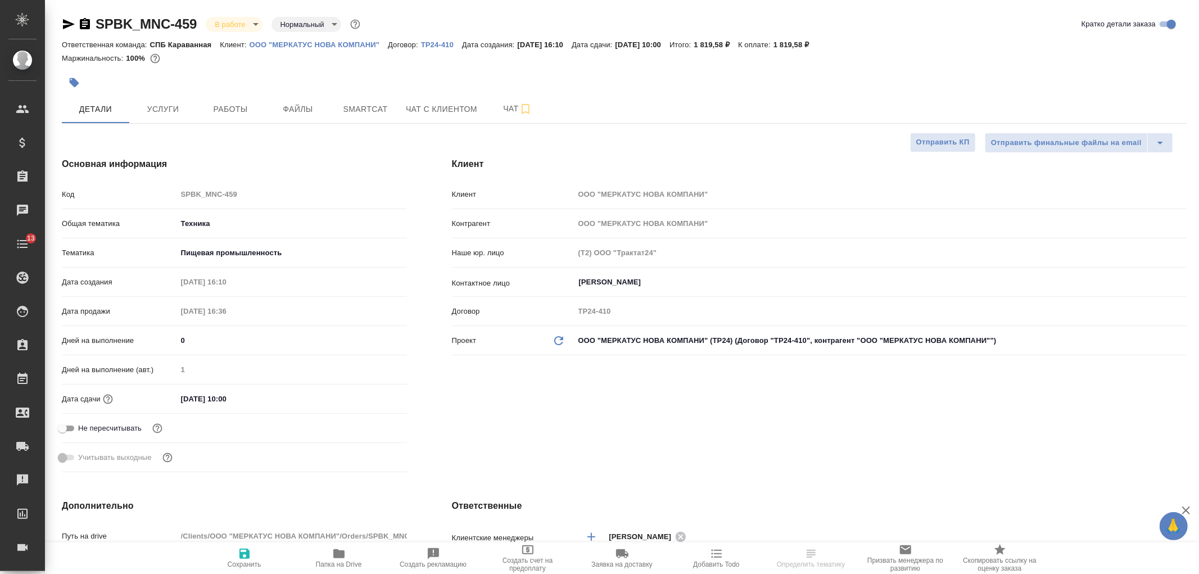
type textarea "x"
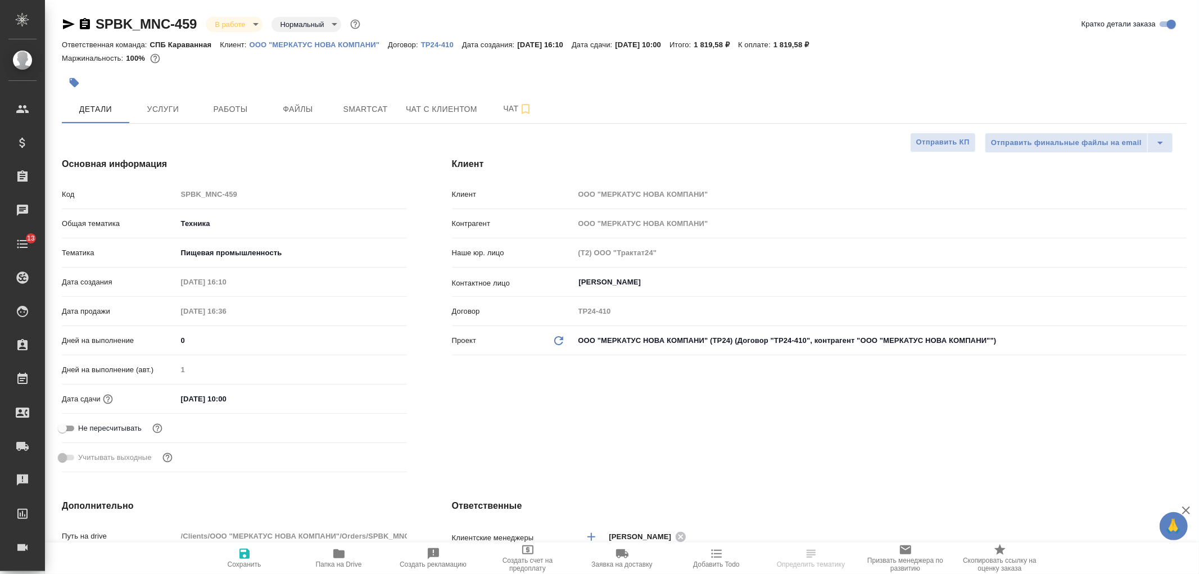
type textarea "x"
click at [607, 446] on div "Клиент Клиент ООО "МЕРКАТУС НОВА КОМПАНИ" Контрагент ООО "МЕРКАТУС НОВА КОМПАНИ…" at bounding box center [819, 317] width 780 height 364
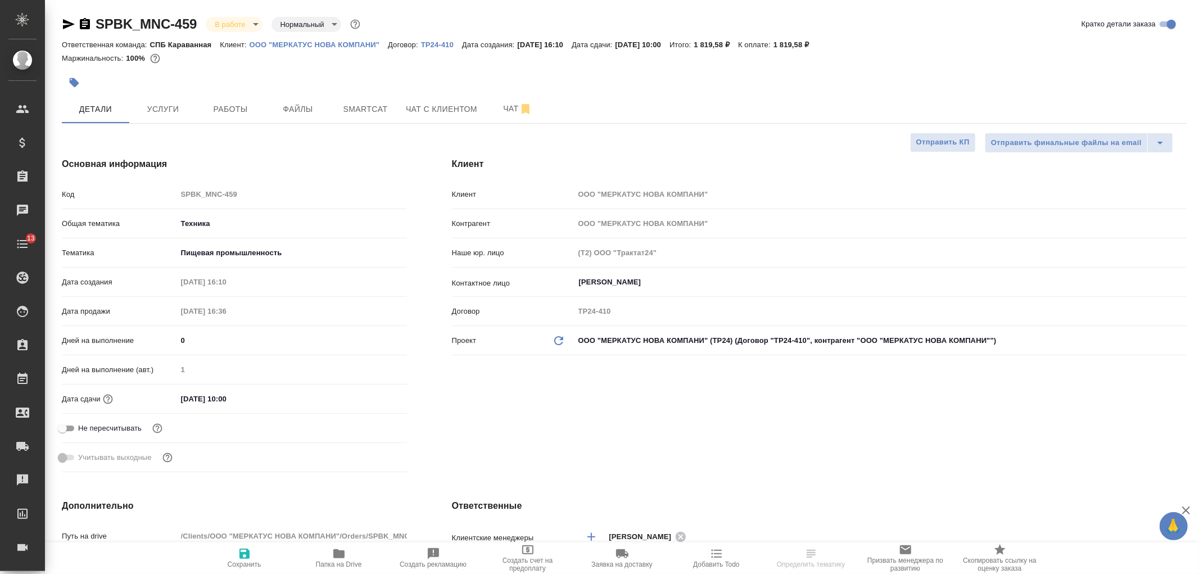
type textarea "x"
select select "RU"
type textarea "x"
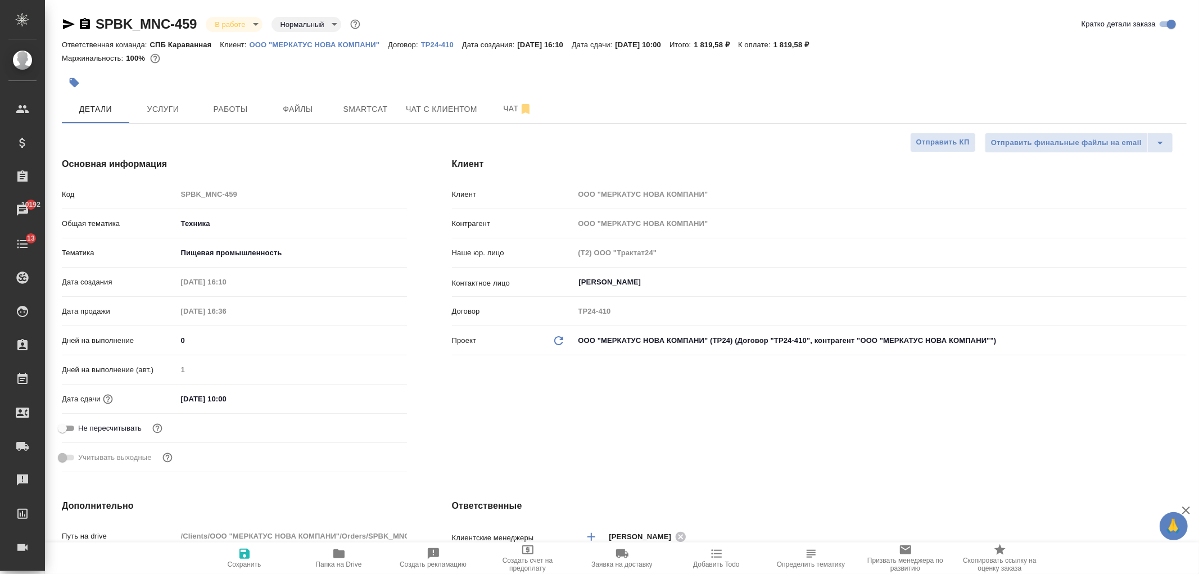
type textarea "x"
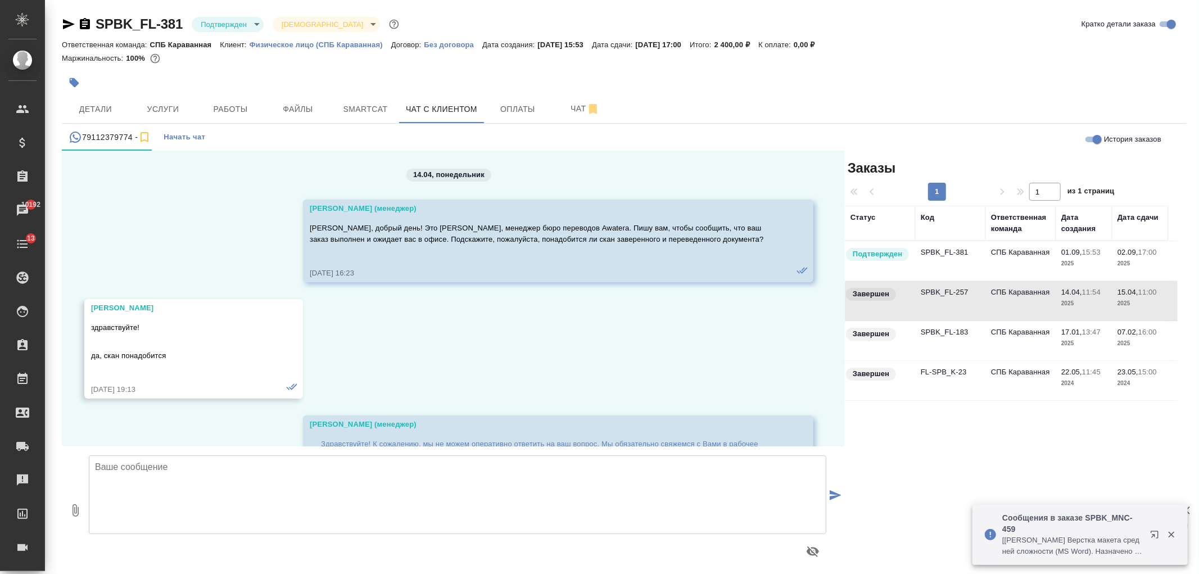
scroll to position [914, 0]
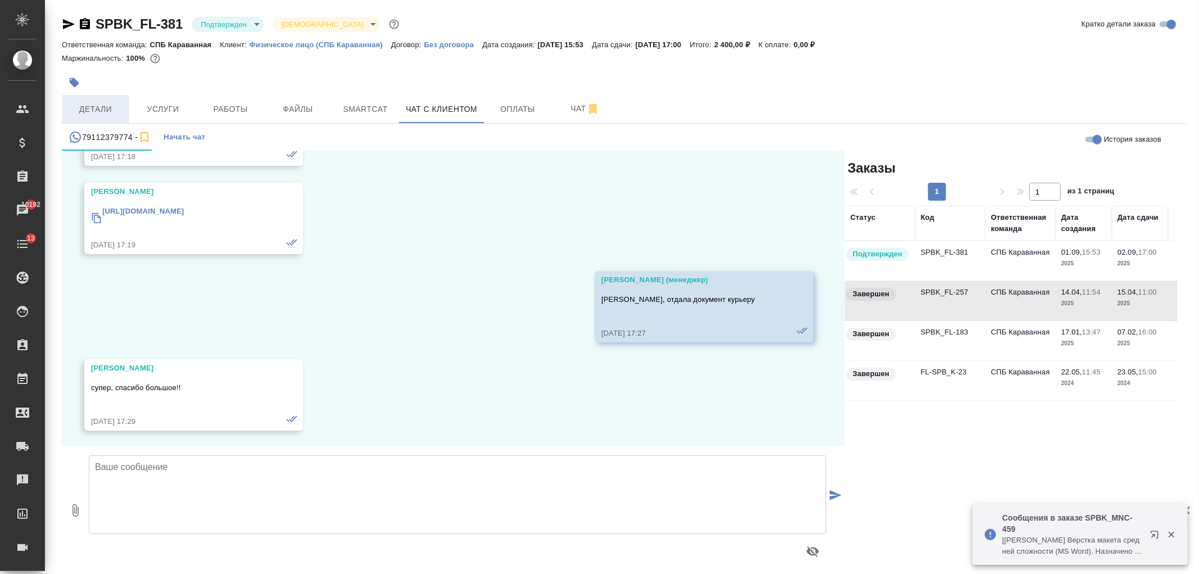
click at [102, 102] on span "Детали" at bounding box center [96, 109] width 54 height 14
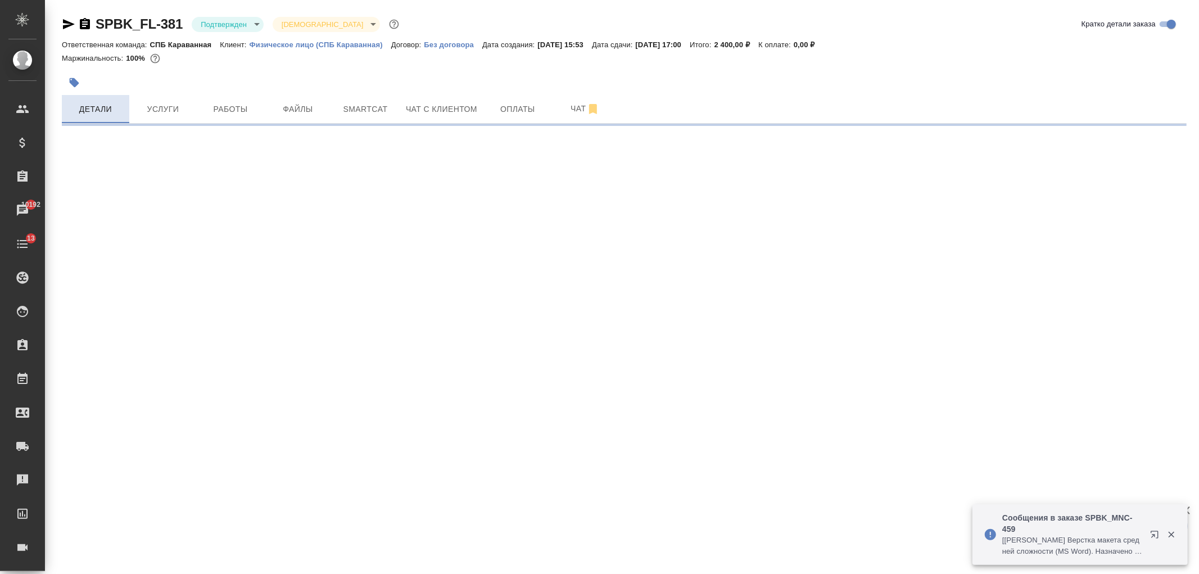
select select "RU"
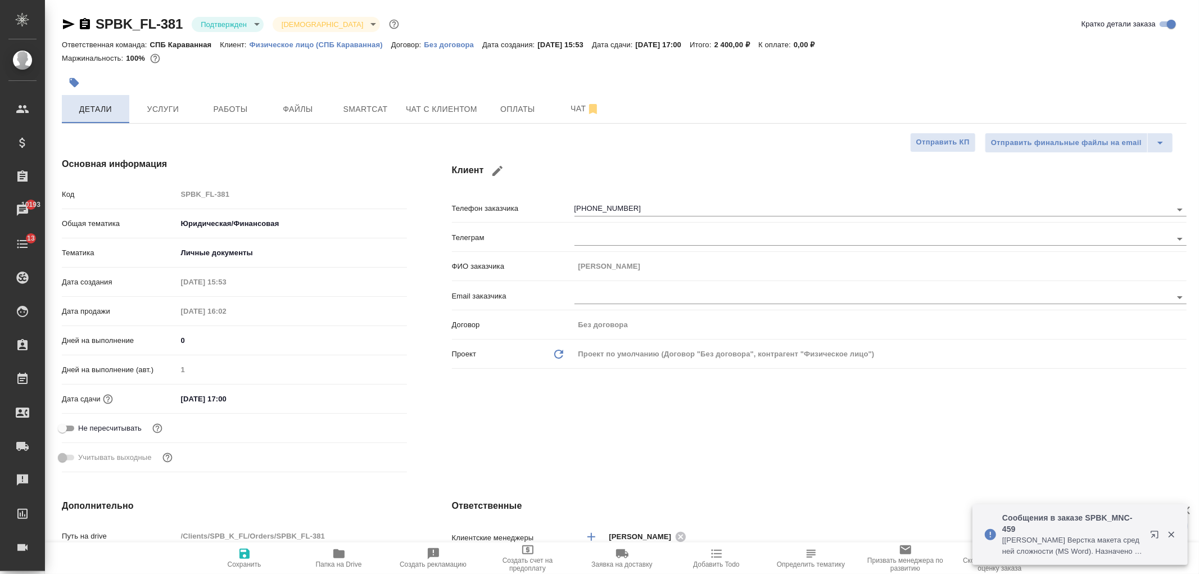
type textarea "x"
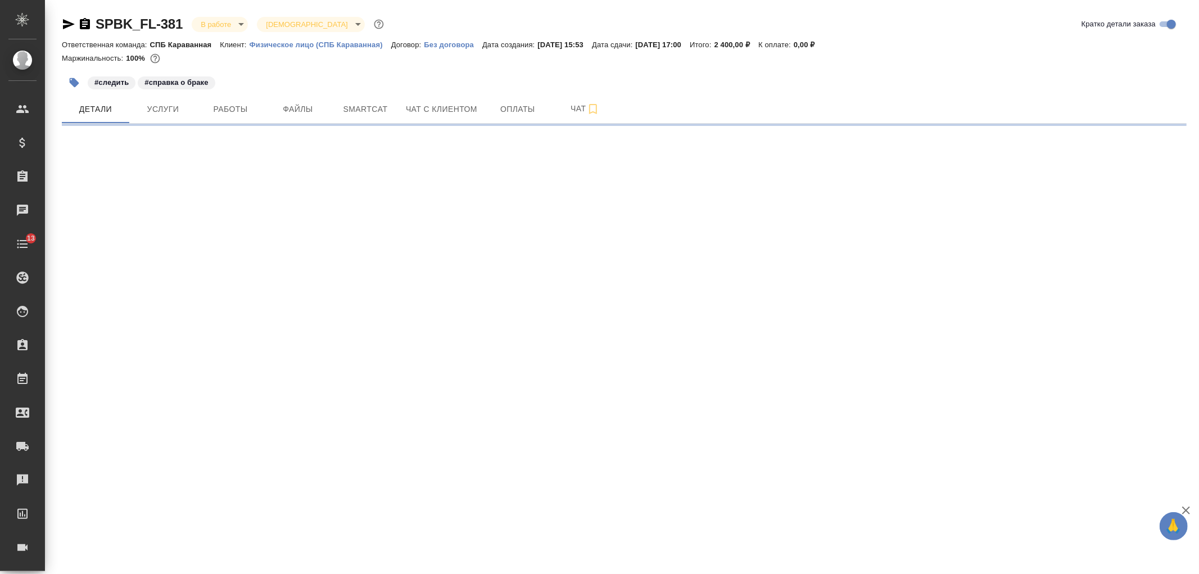
select select "RU"
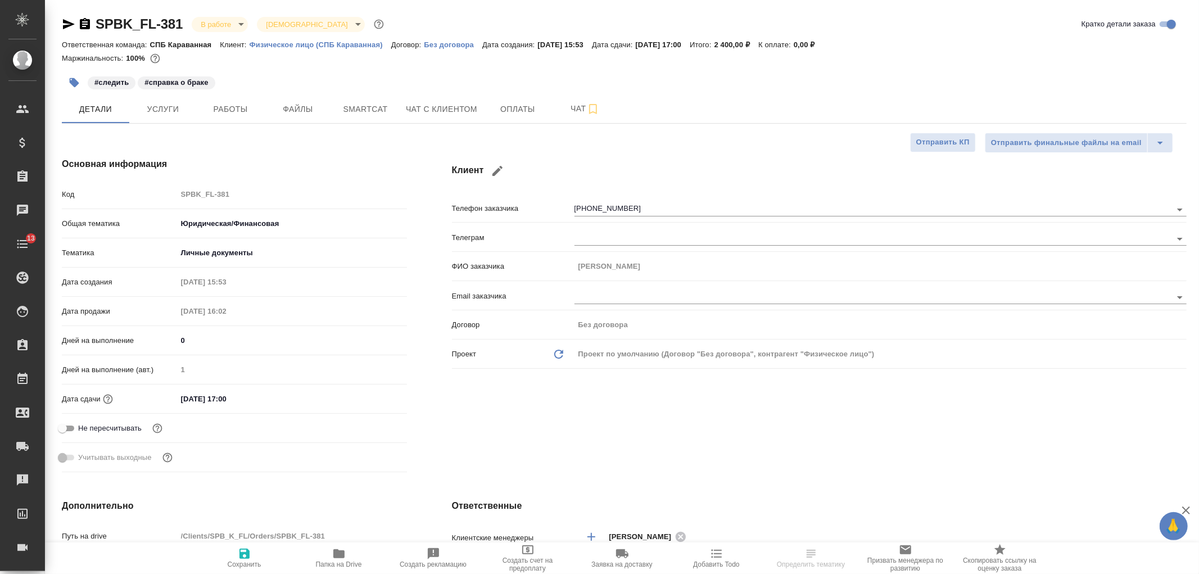
type textarea "x"
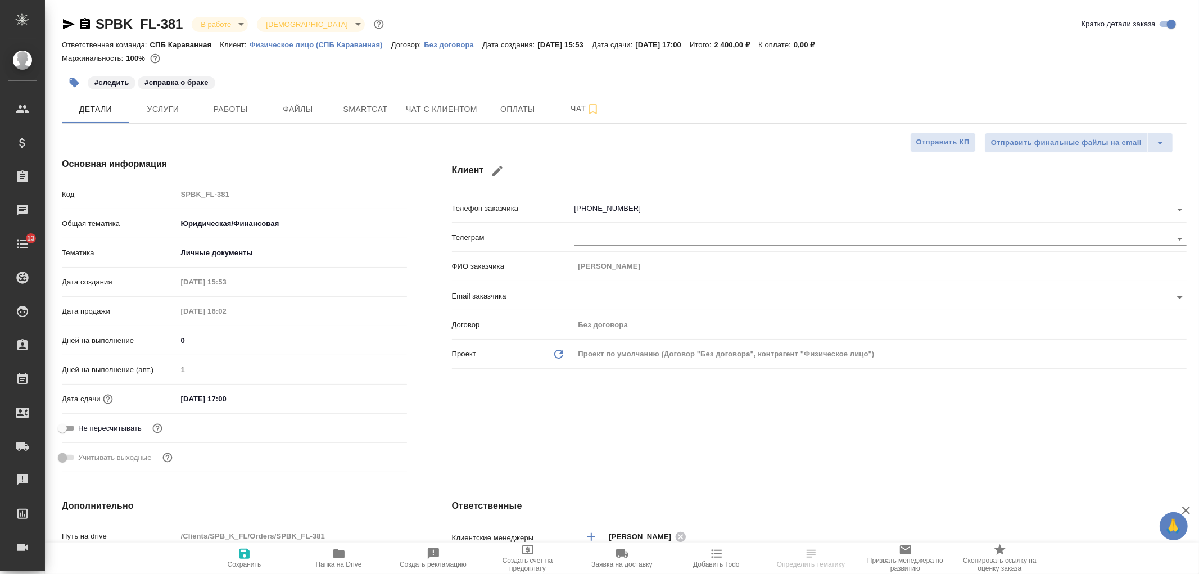
type textarea "x"
select select "RU"
type textarea "x"
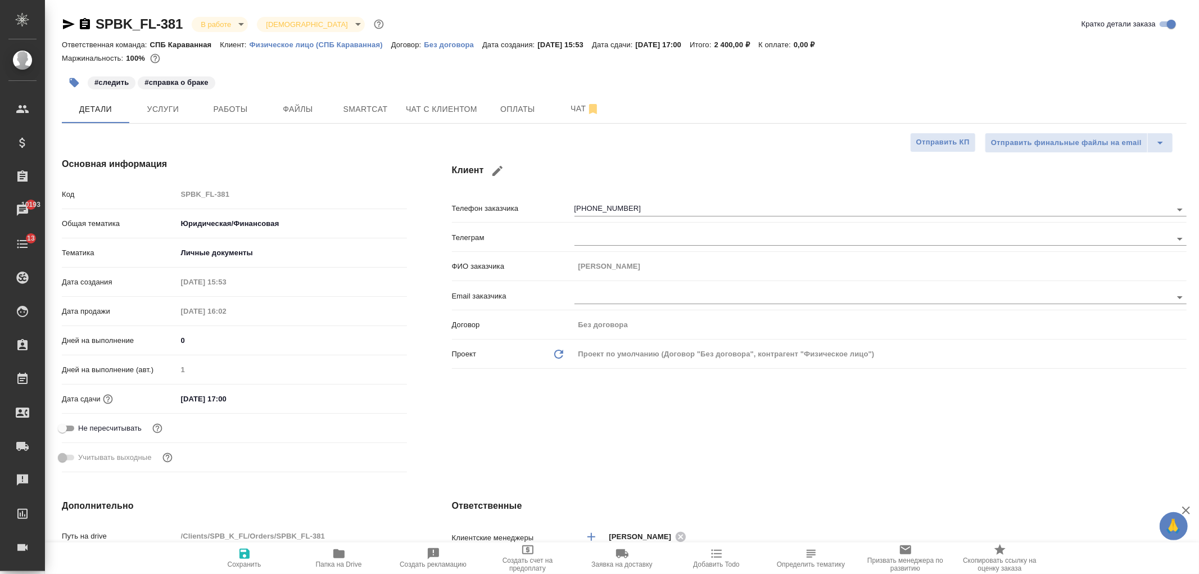
type textarea "x"
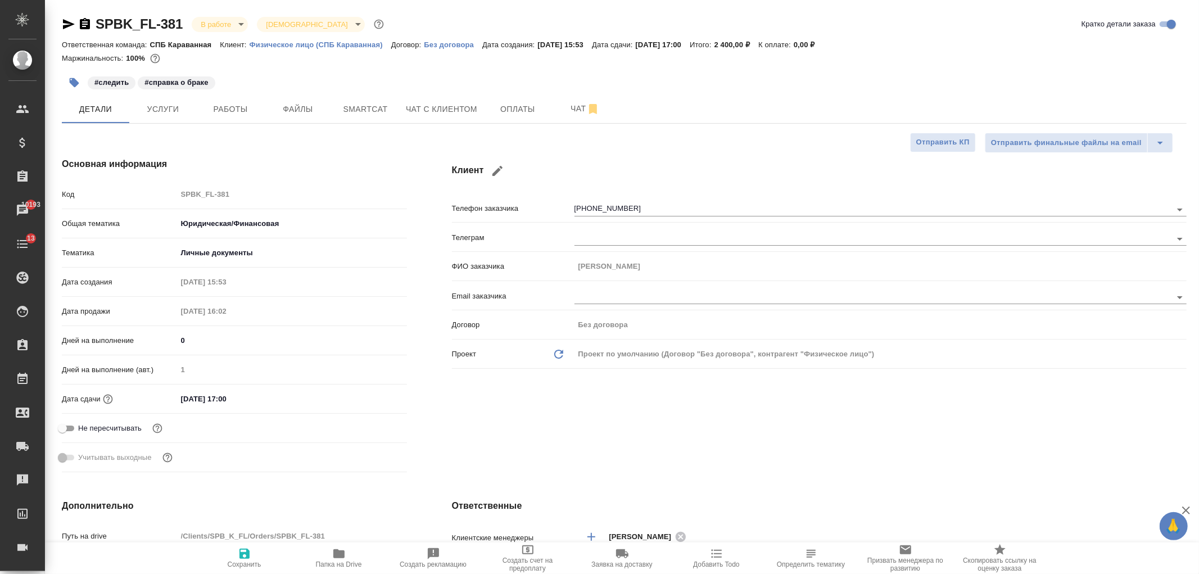
type textarea "x"
drag, startPoint x: 1198, startPoint y: 82, endPoint x: 1198, endPoint y: 93, distance: 11.2
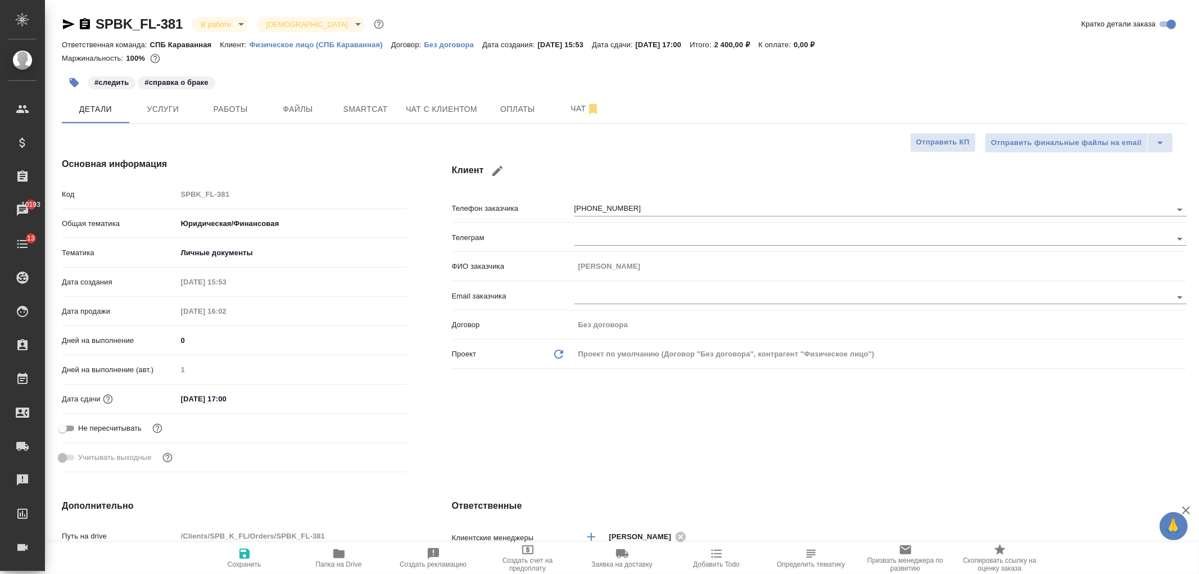
click at [1198, 93] on div "SPBK_FL-381 В работе inProgress Святая троица holyTrinity Кратко детали заказа …" at bounding box center [622, 580] width 1154 height 1161
click at [832, 450] on div "Клиент Телефон заказчика +79112379774 Телеграм ФИО заказчика Елена Савельева Em…" at bounding box center [819, 317] width 780 height 364
type textarea "x"
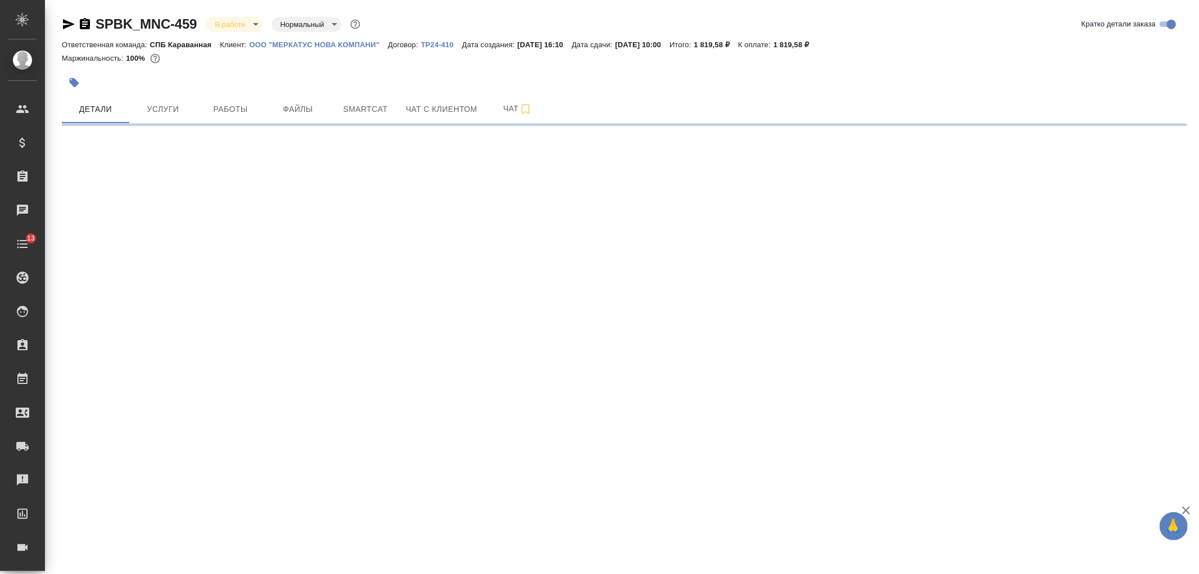
select select "RU"
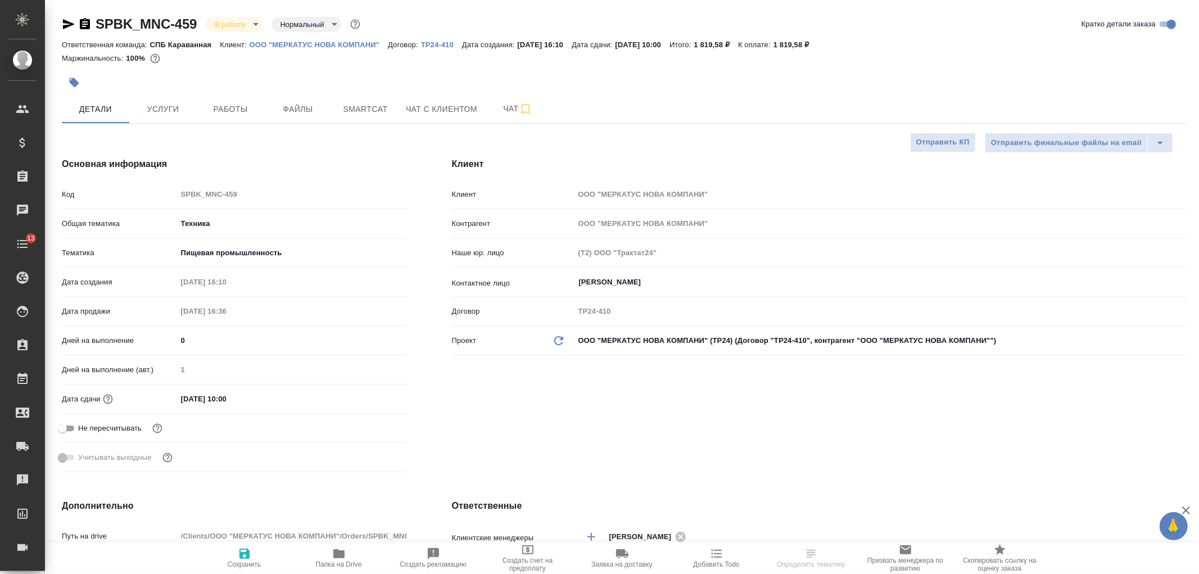
type textarea "x"
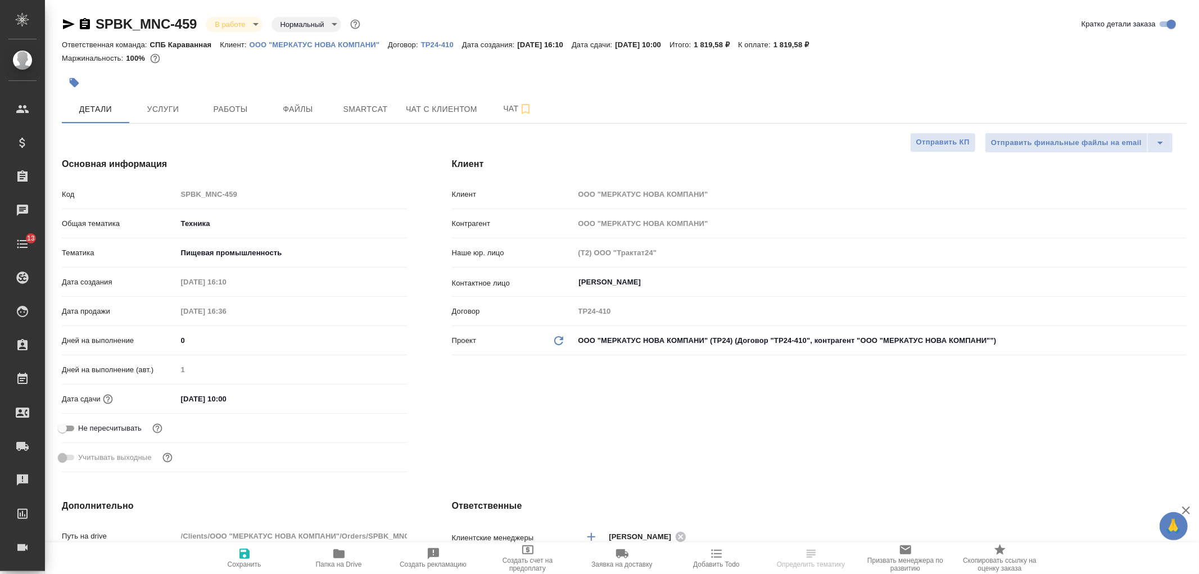
type textarea "x"
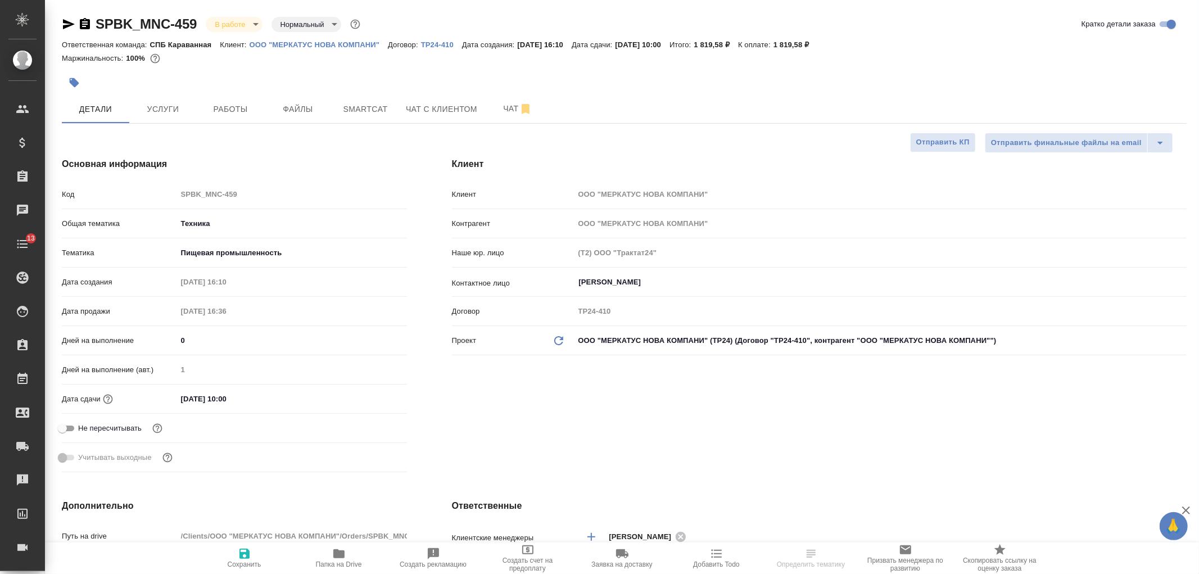
type textarea "x"
select select "RU"
type textarea "x"
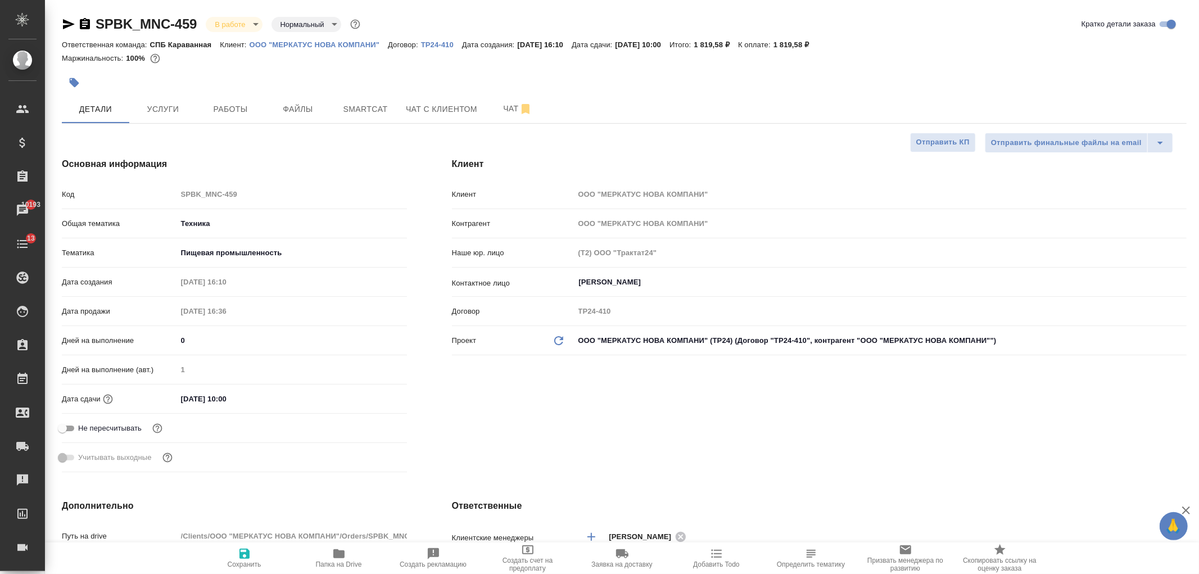
type textarea "x"
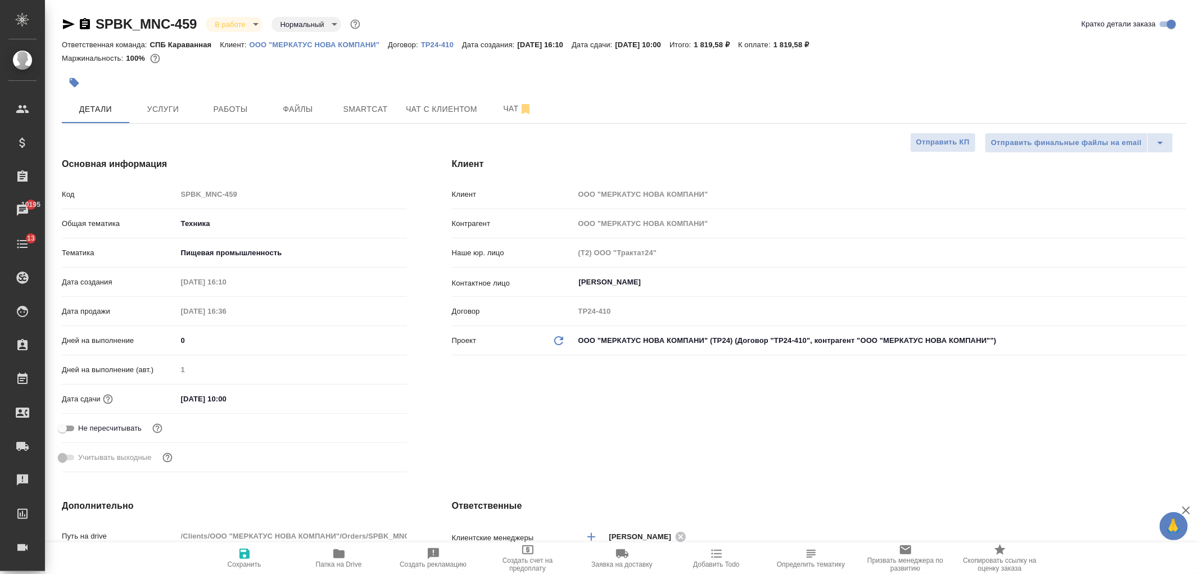
type textarea "x"
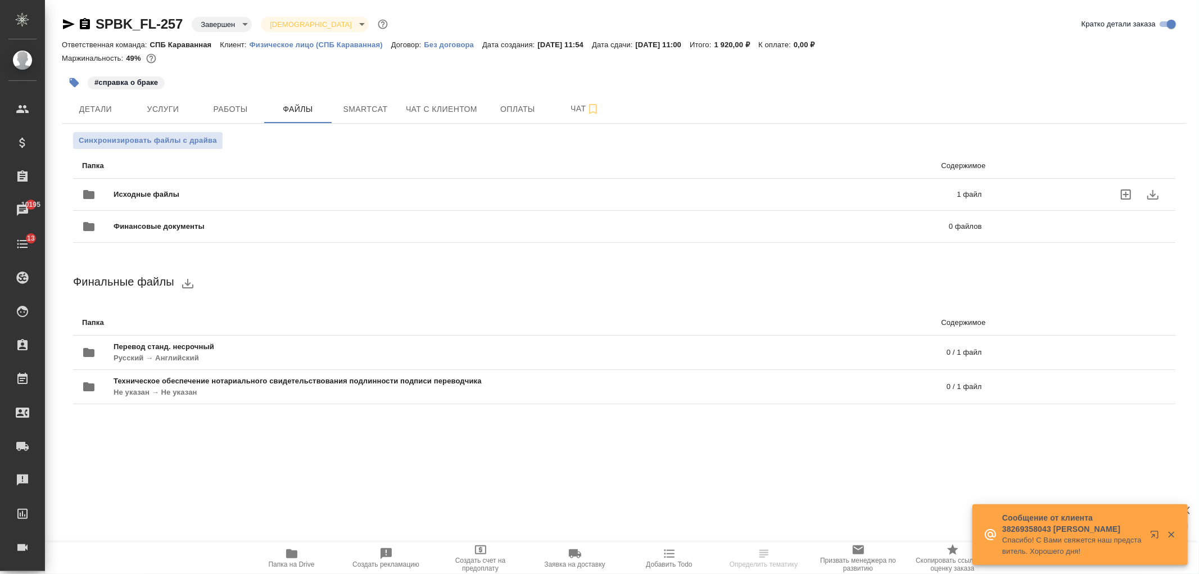
click at [554, 180] on div "Исходные файлы 1 файл" at bounding box center [532, 194] width 922 height 49
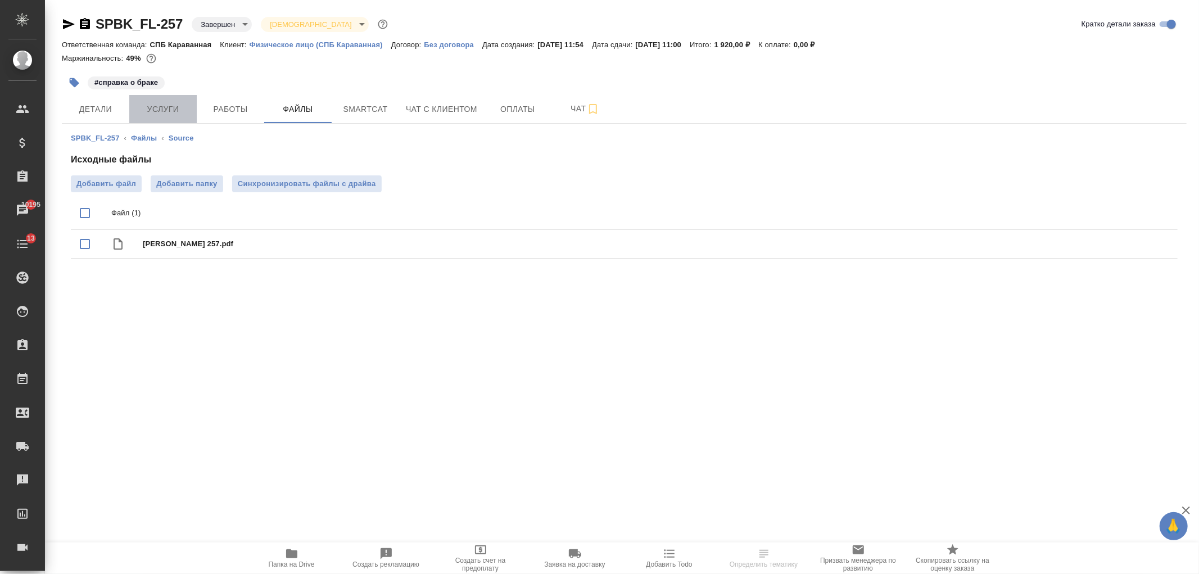
click at [167, 101] on button "Услуги" at bounding box center [162, 109] width 67 height 28
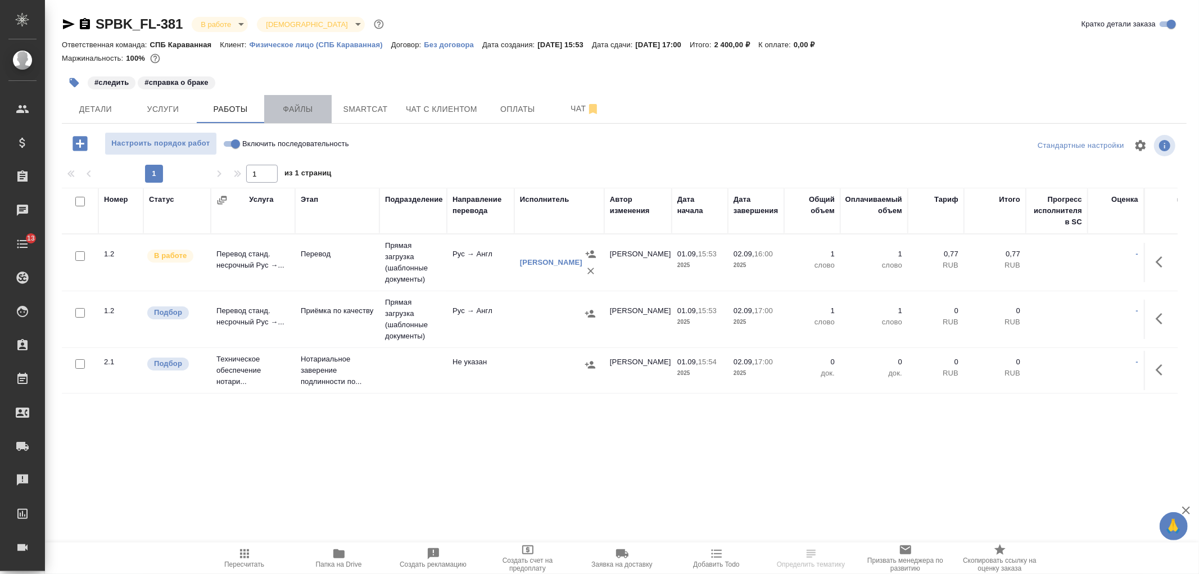
click at [293, 114] on span "Файлы" at bounding box center [298, 109] width 54 height 14
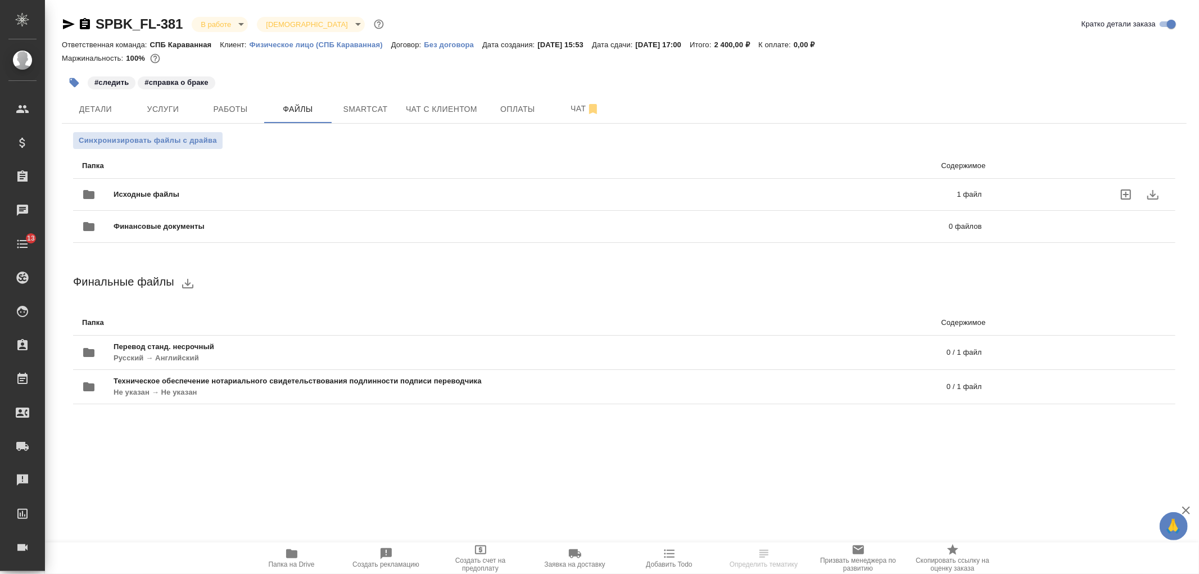
click at [291, 183] on div "Исходные файлы 1 файл" at bounding box center [532, 194] width 900 height 27
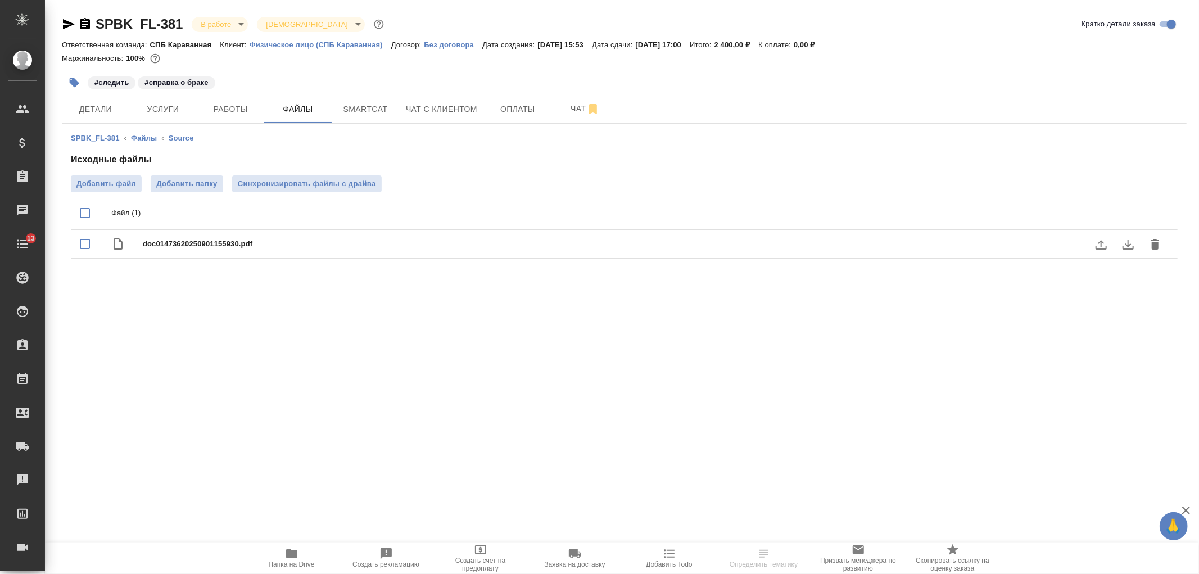
click at [246, 245] on span "doc01473620250901155930.pdf" at bounding box center [647, 243] width 1008 height 11
checkbox input "true"
click at [1127, 243] on icon "download" at bounding box center [1127, 245] width 11 height 10
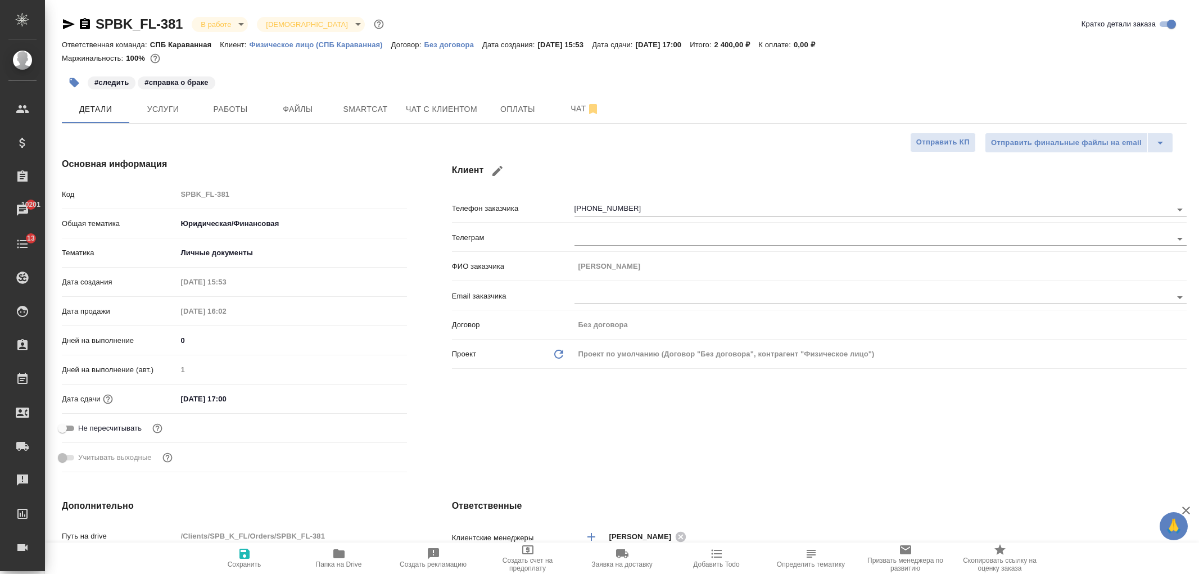
select select "RU"
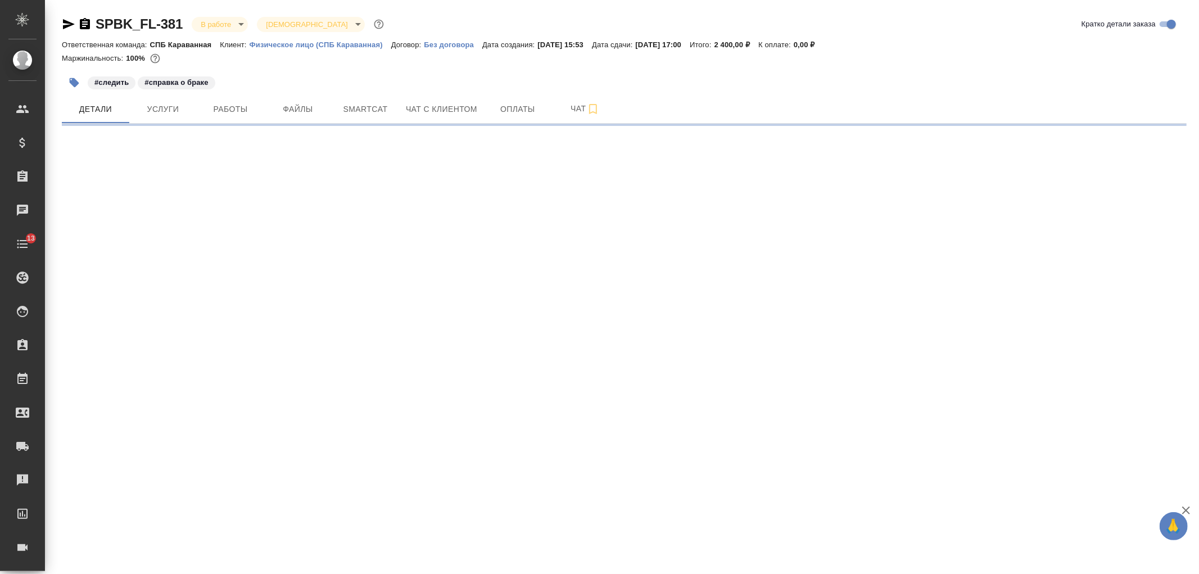
select select "RU"
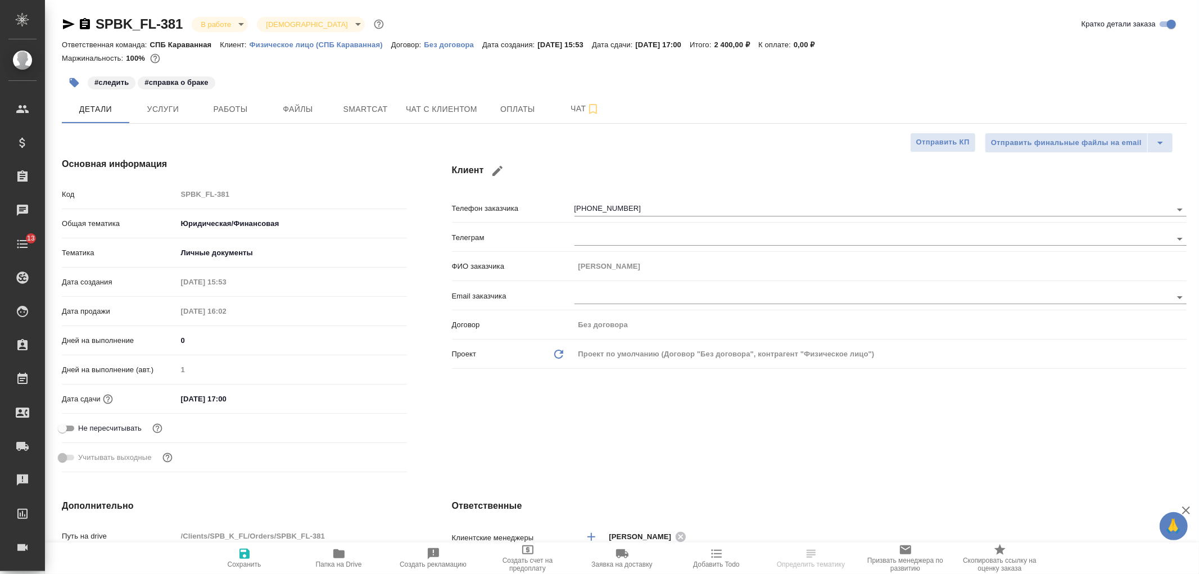
type textarea "x"
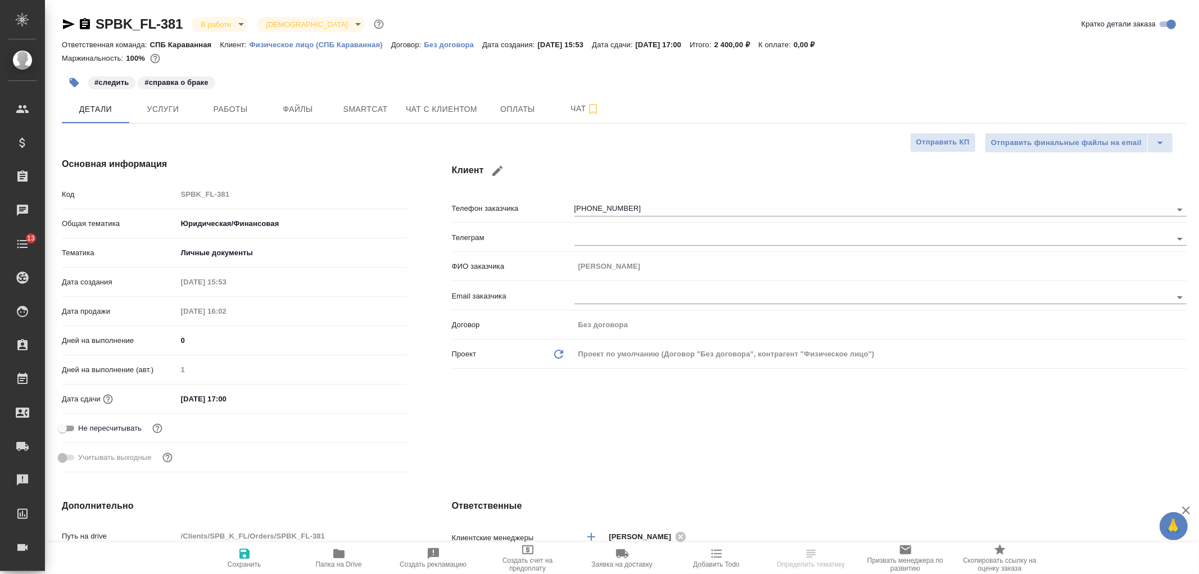
type textarea "x"
select select "RU"
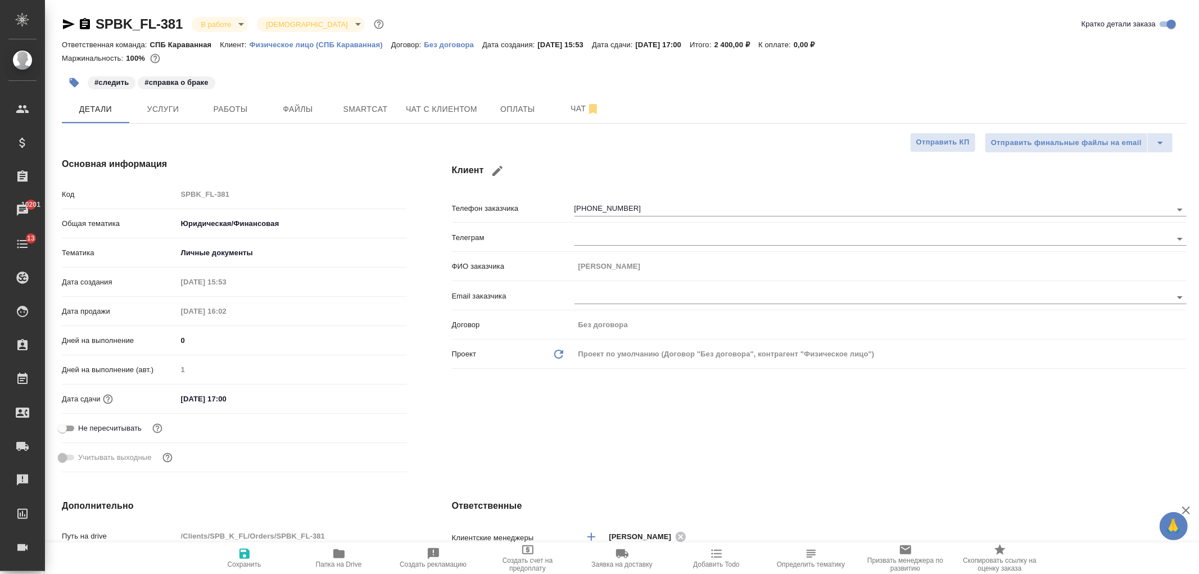
type textarea "x"
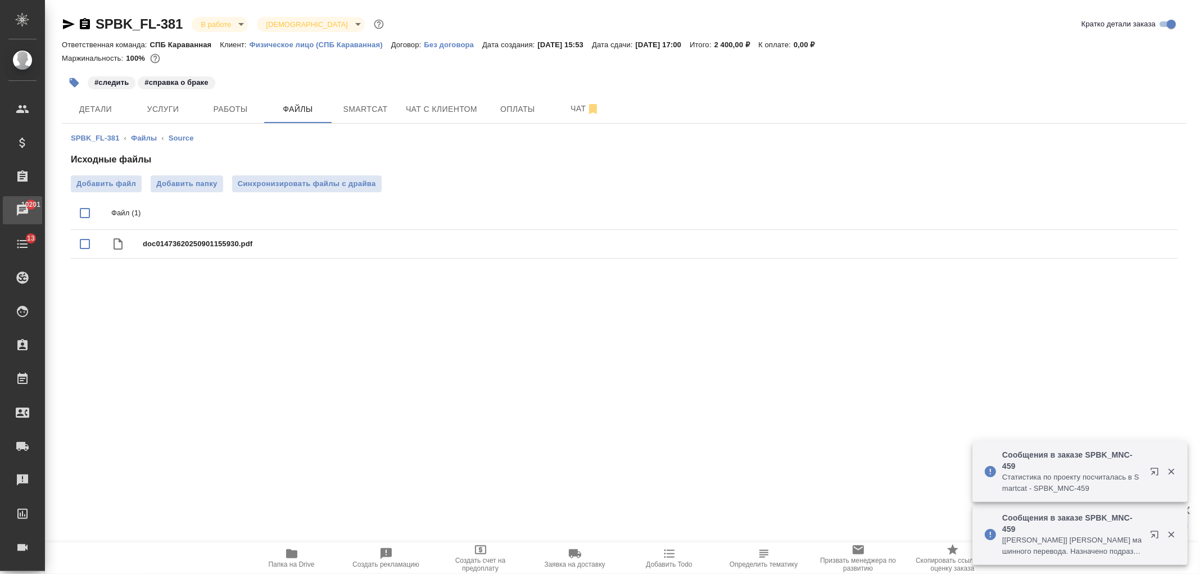
click at [22, 212] on div "Чаты" at bounding box center [8, 210] width 28 height 17
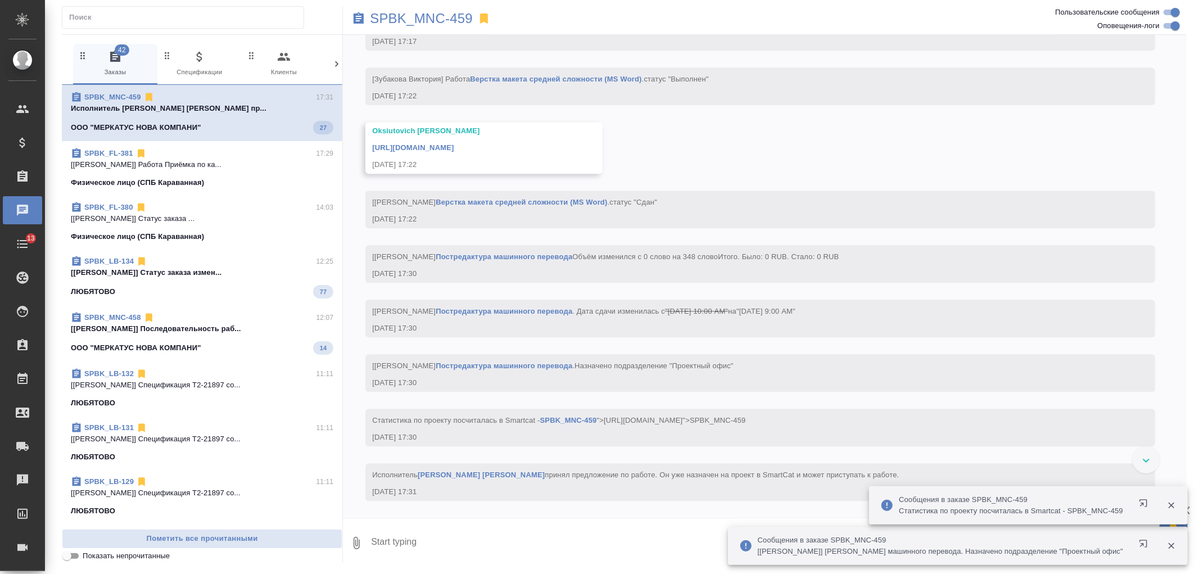
scroll to position [2431, 0]
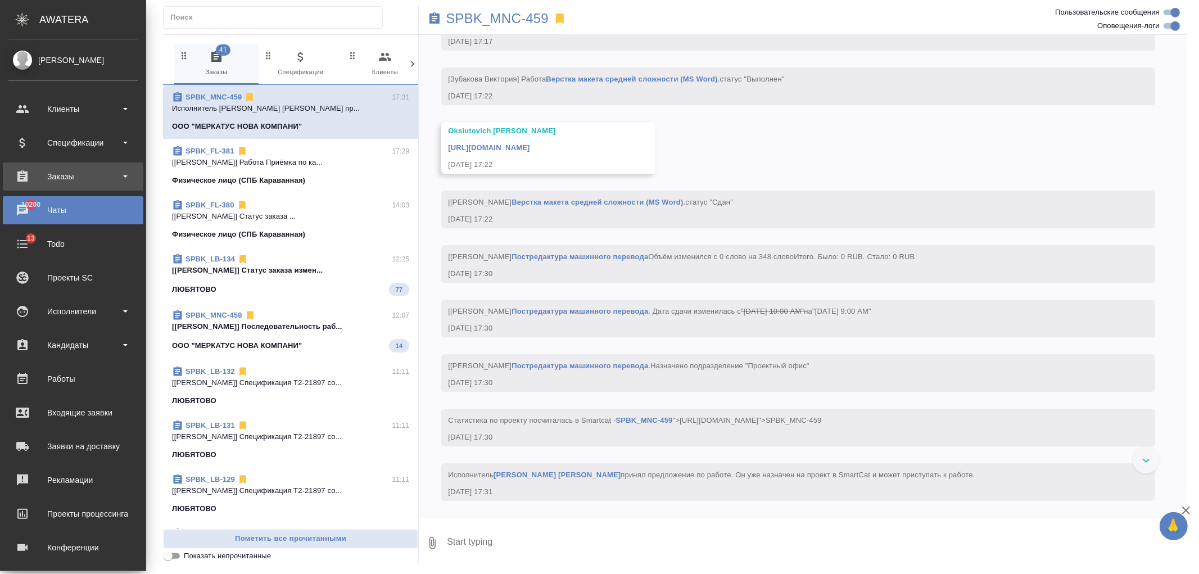
click at [70, 178] on div "Заказы" at bounding box center [72, 176] width 129 height 17
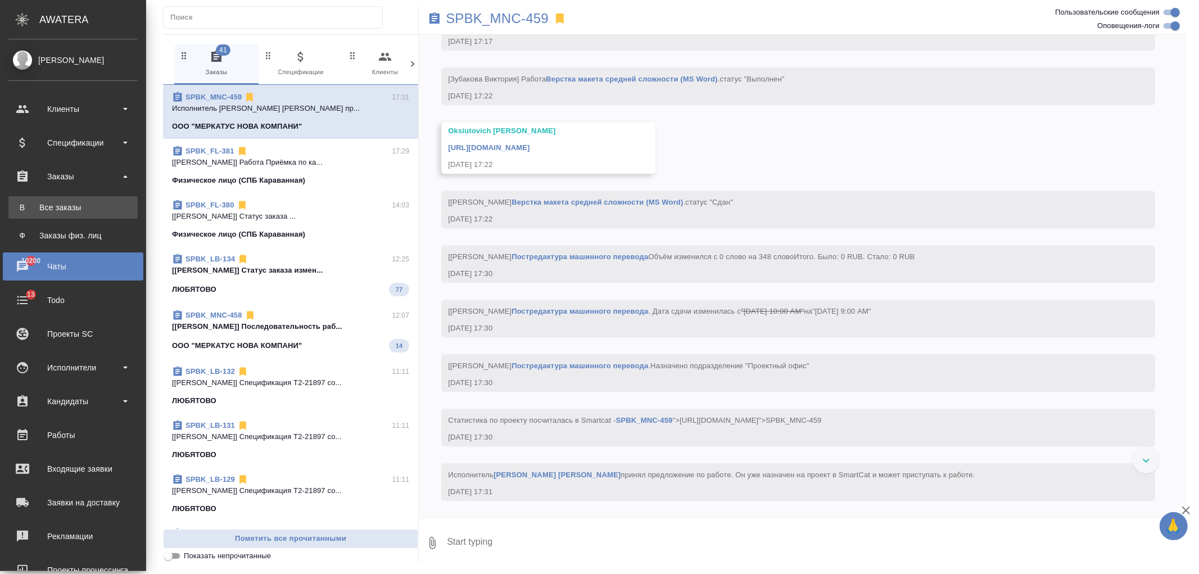
click at [78, 199] on link "В Все заказы" at bounding box center [72, 207] width 129 height 22
